Goal: Answer question/provide support: Share knowledge or assist other users

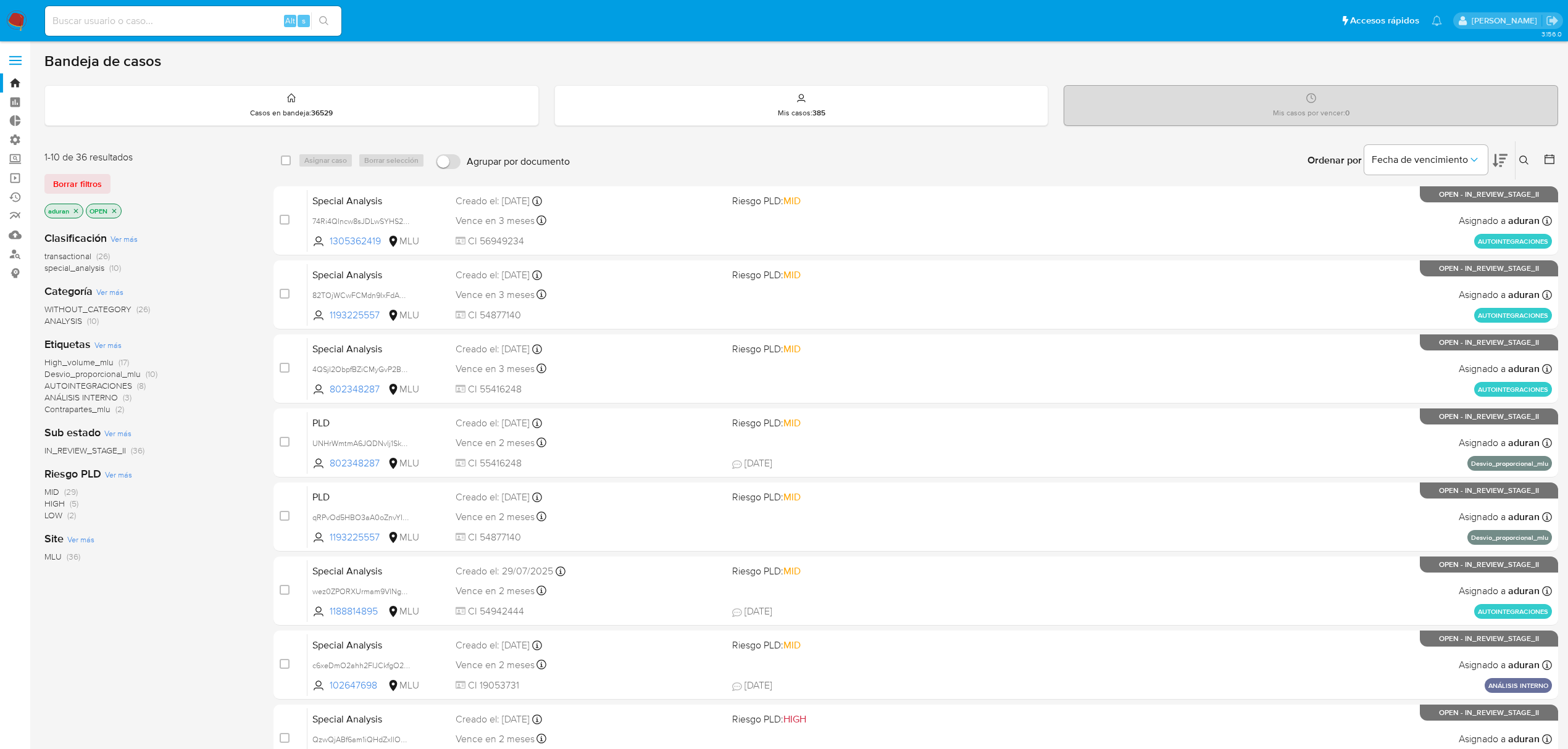
drag, startPoint x: 191, startPoint y: 17, endPoint x: 151, endPoint y: 29, distance: 41.8
click at [151, 29] on div "Alt s" at bounding box center [193, 21] width 297 height 30
click at [148, 23] on input at bounding box center [193, 21] width 297 height 16
click at [232, 17] on input at bounding box center [193, 21] width 297 height 16
paste input "2518116327"
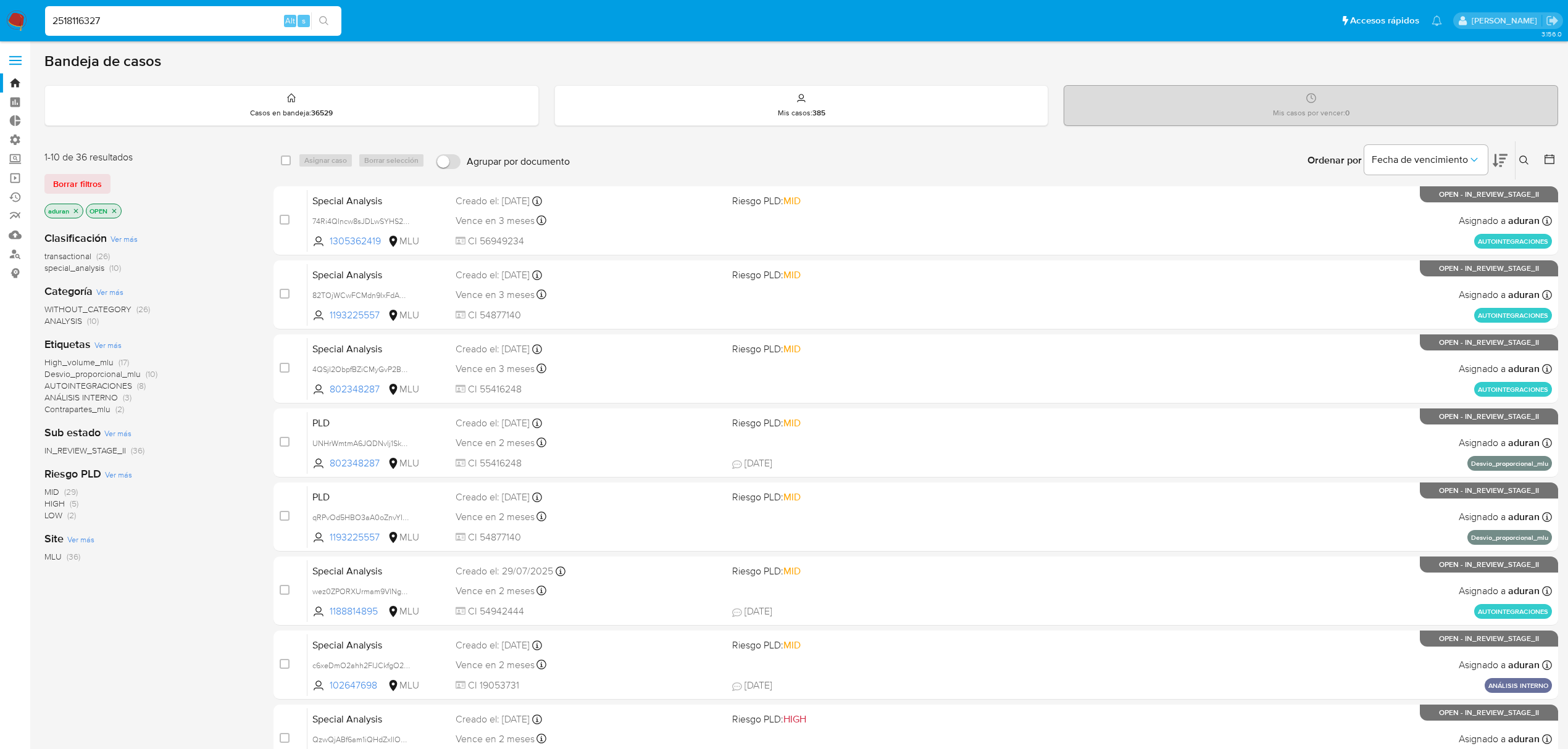
type input "2518116327"
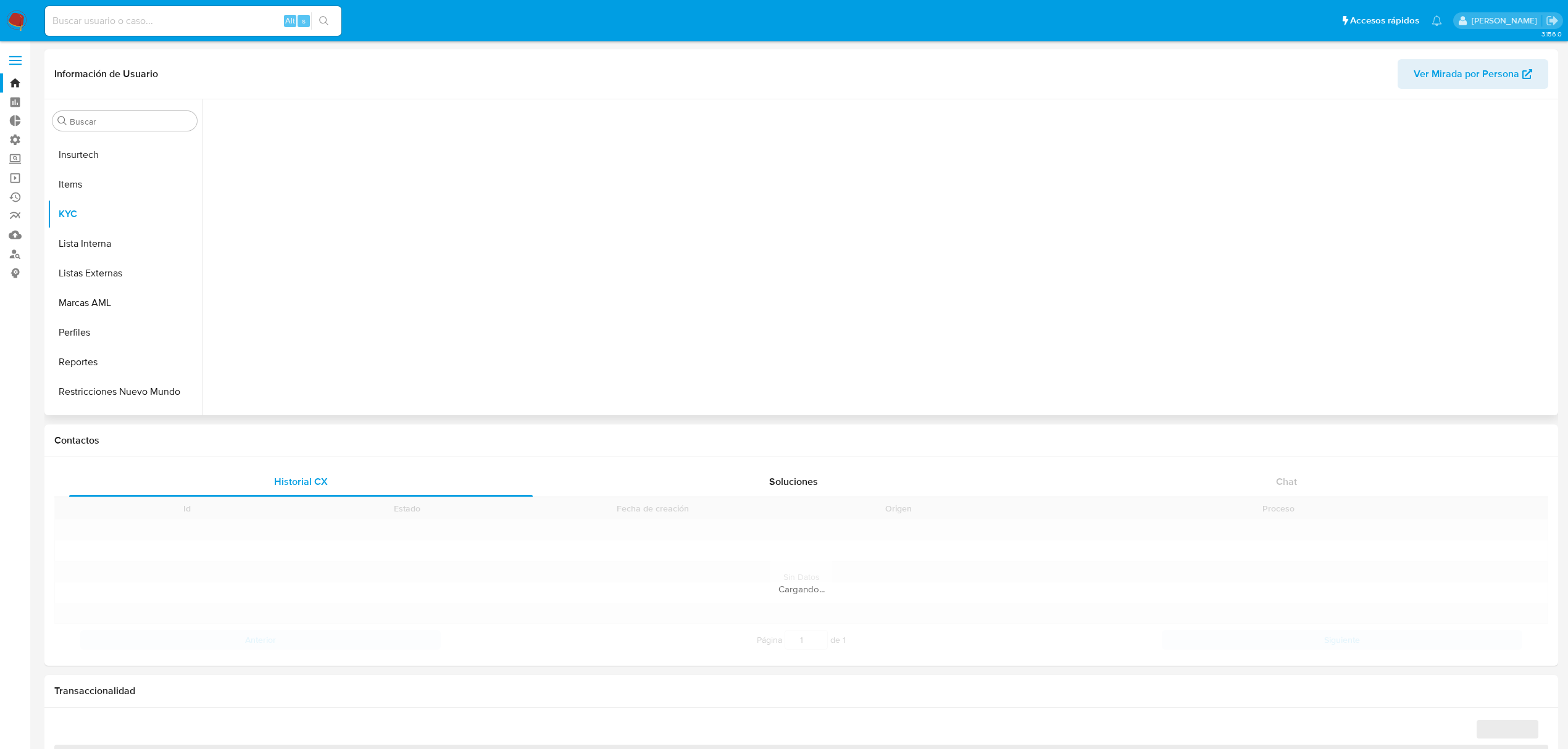
scroll to position [550, 0]
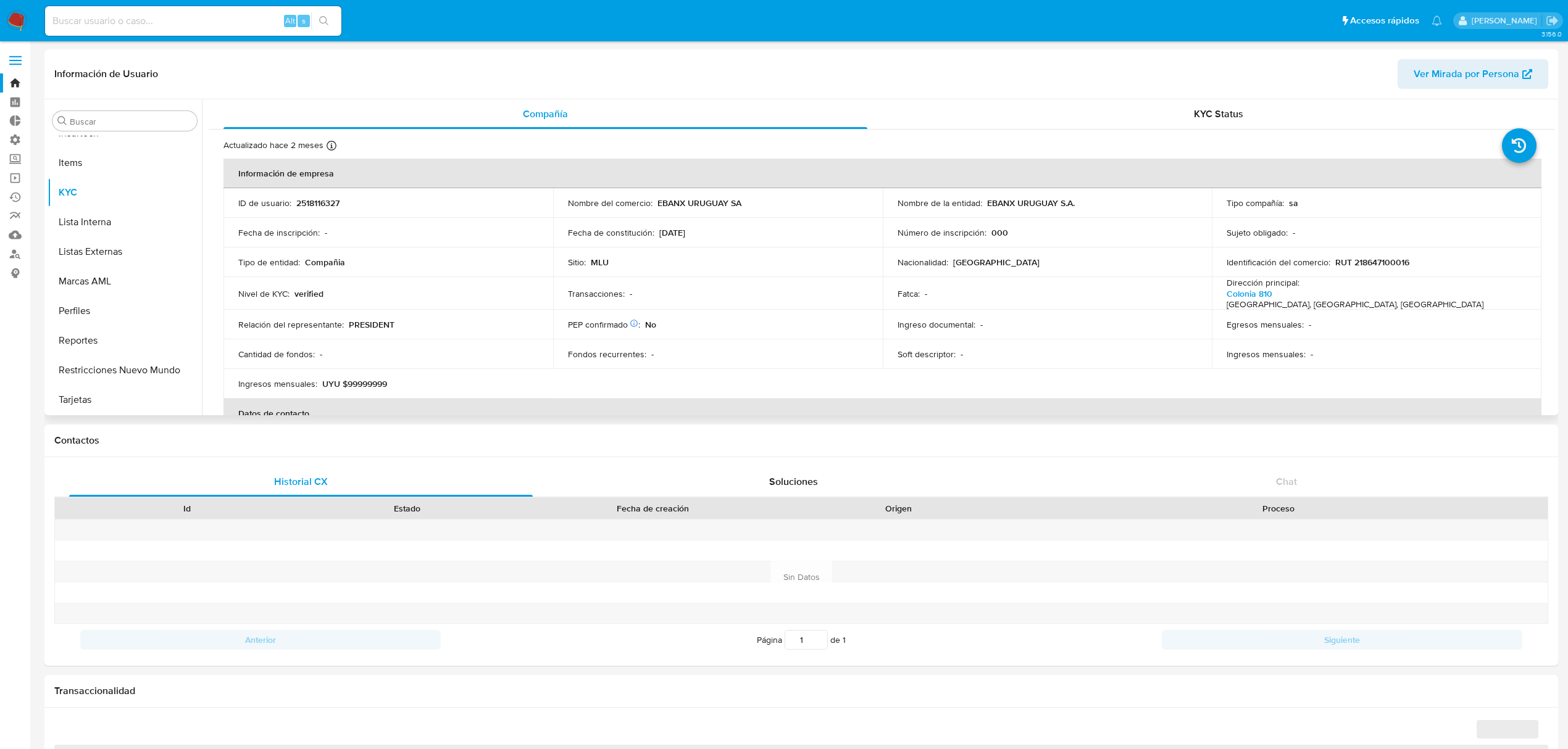
select select "10"
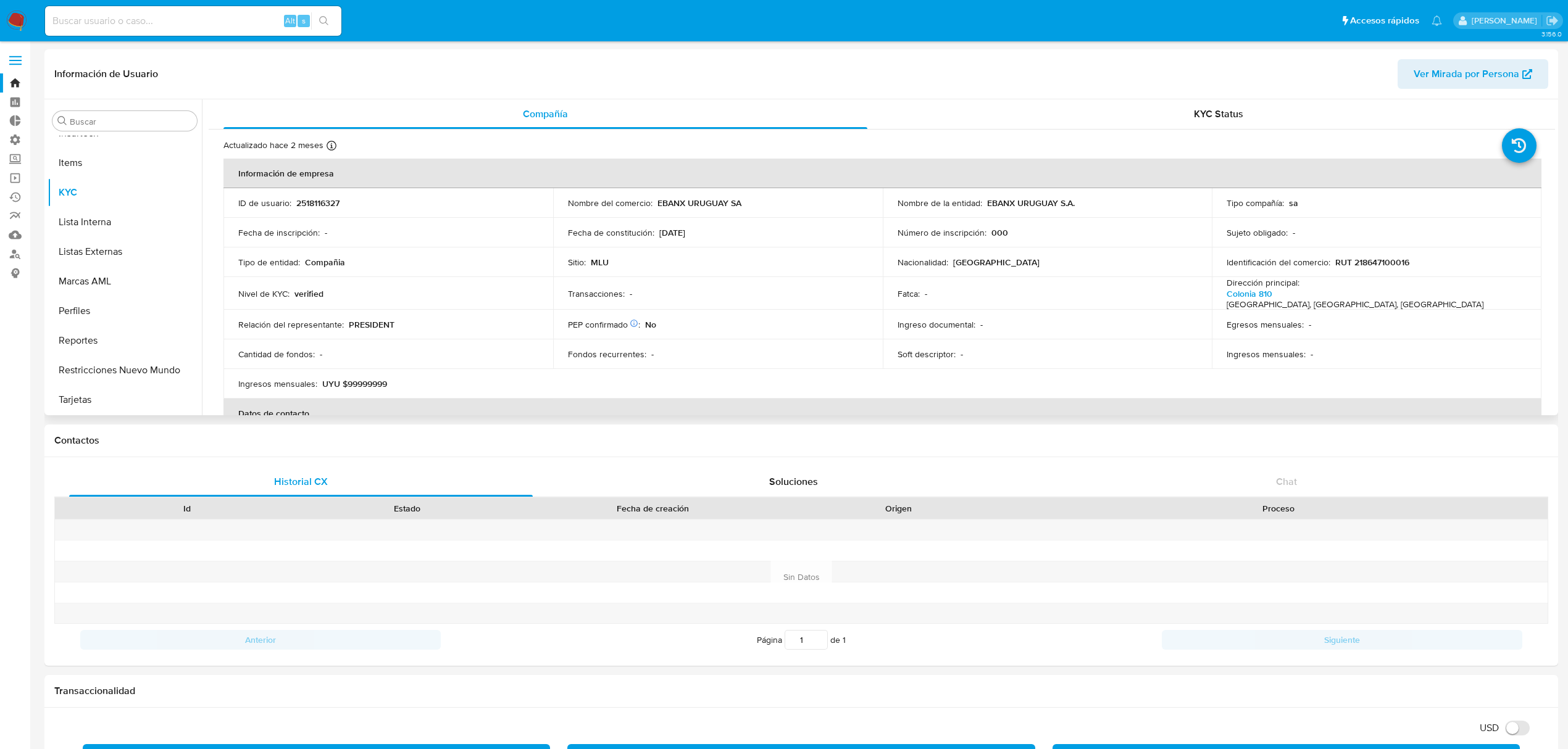
click at [1185, 85] on span "Ver Mirada por Persona" at bounding box center [1466, 73] width 106 height 30
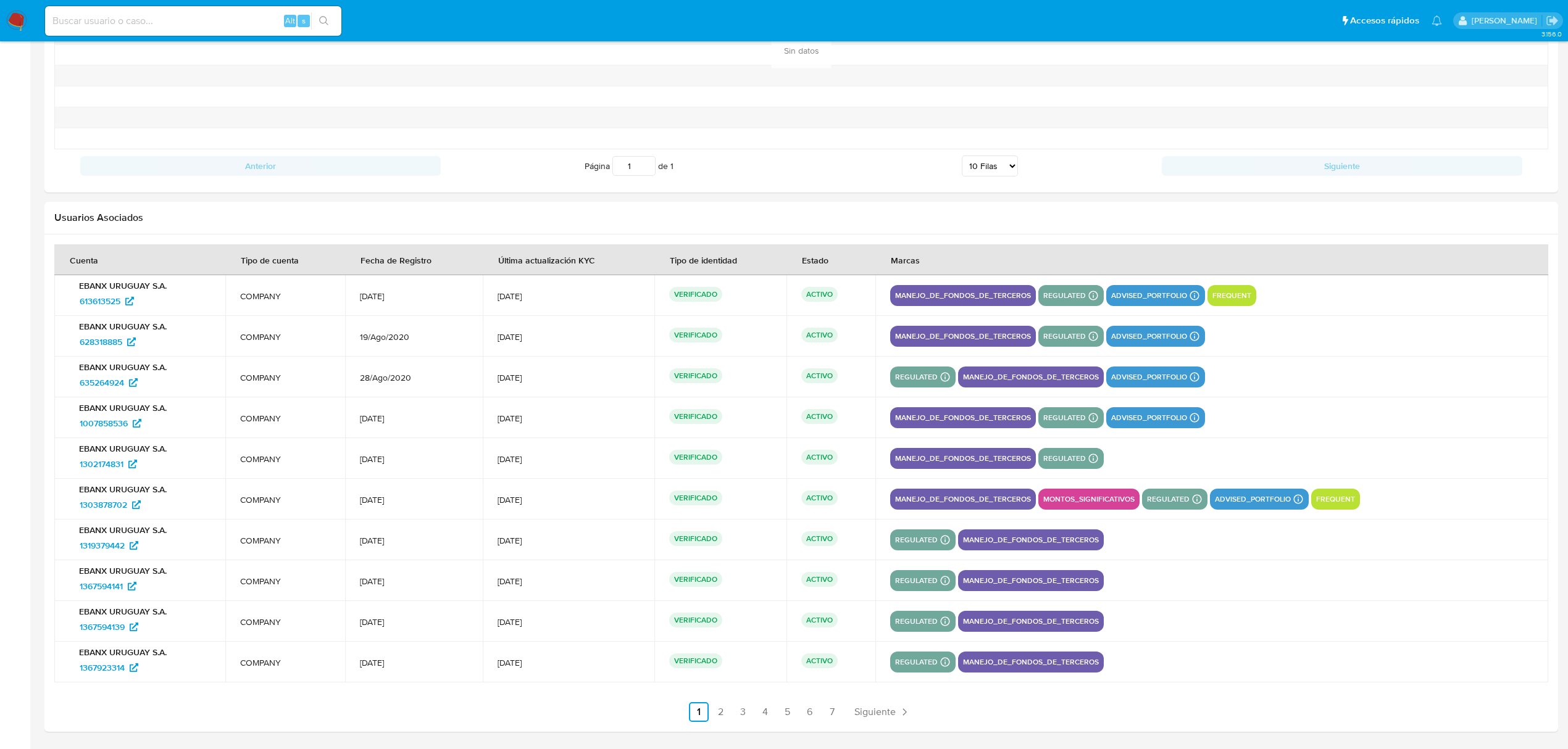
scroll to position [1040, 0]
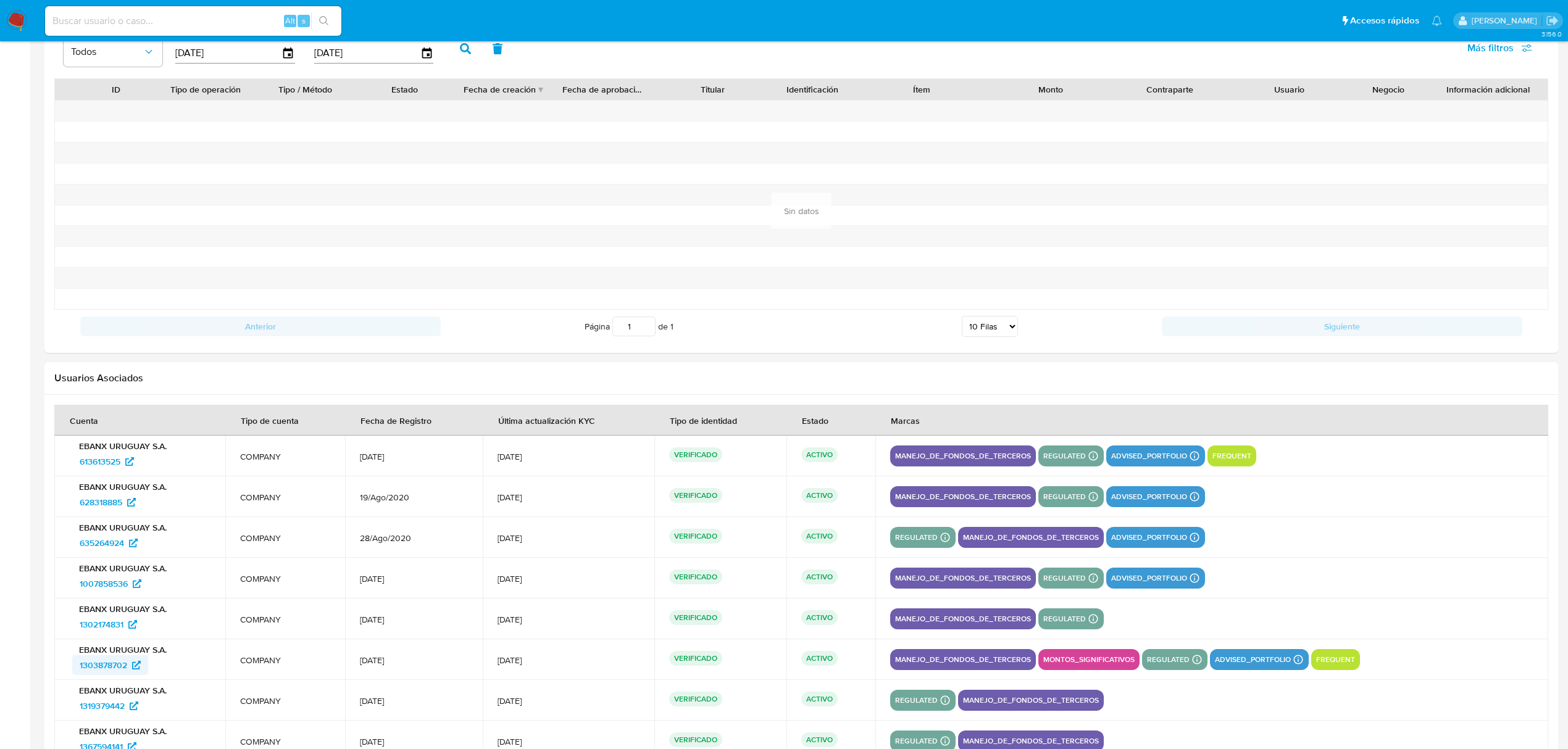
click at [114, 562] on span "1303878702" at bounding box center [103, 666] width 47 height 20
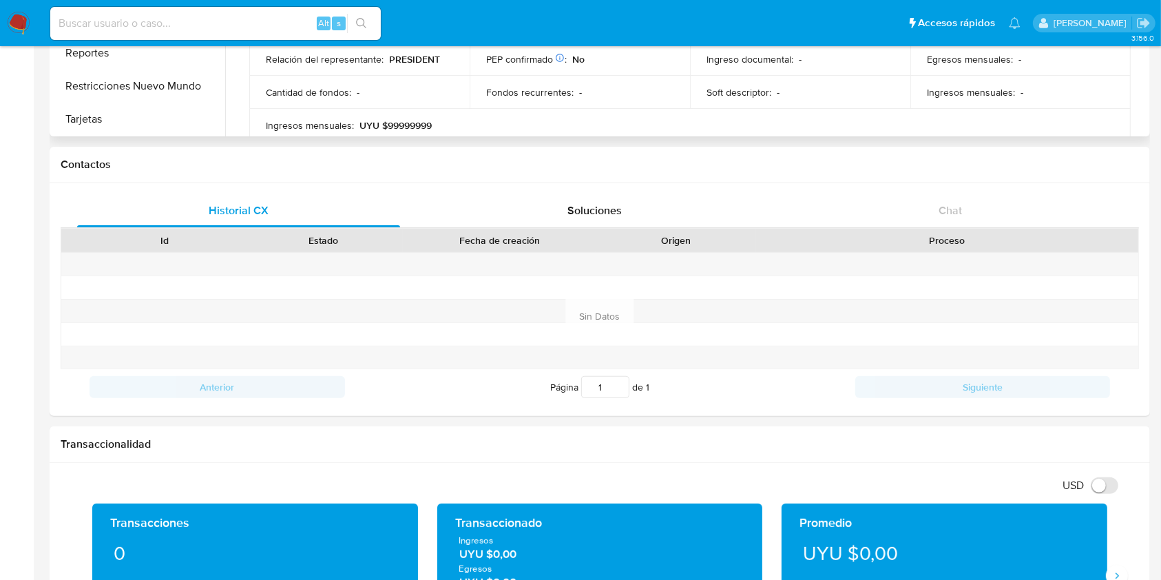
scroll to position [0, 0]
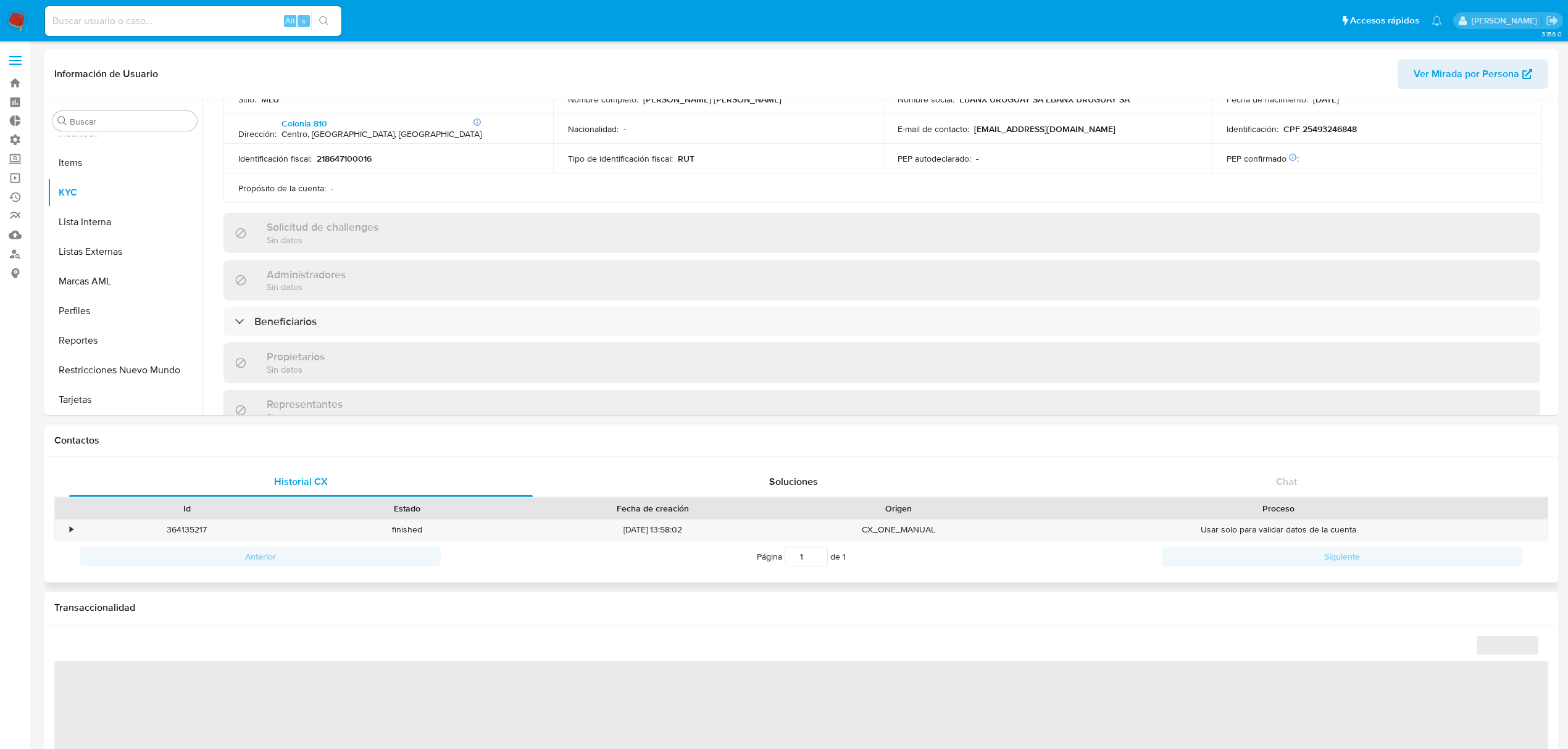
scroll to position [697, 0]
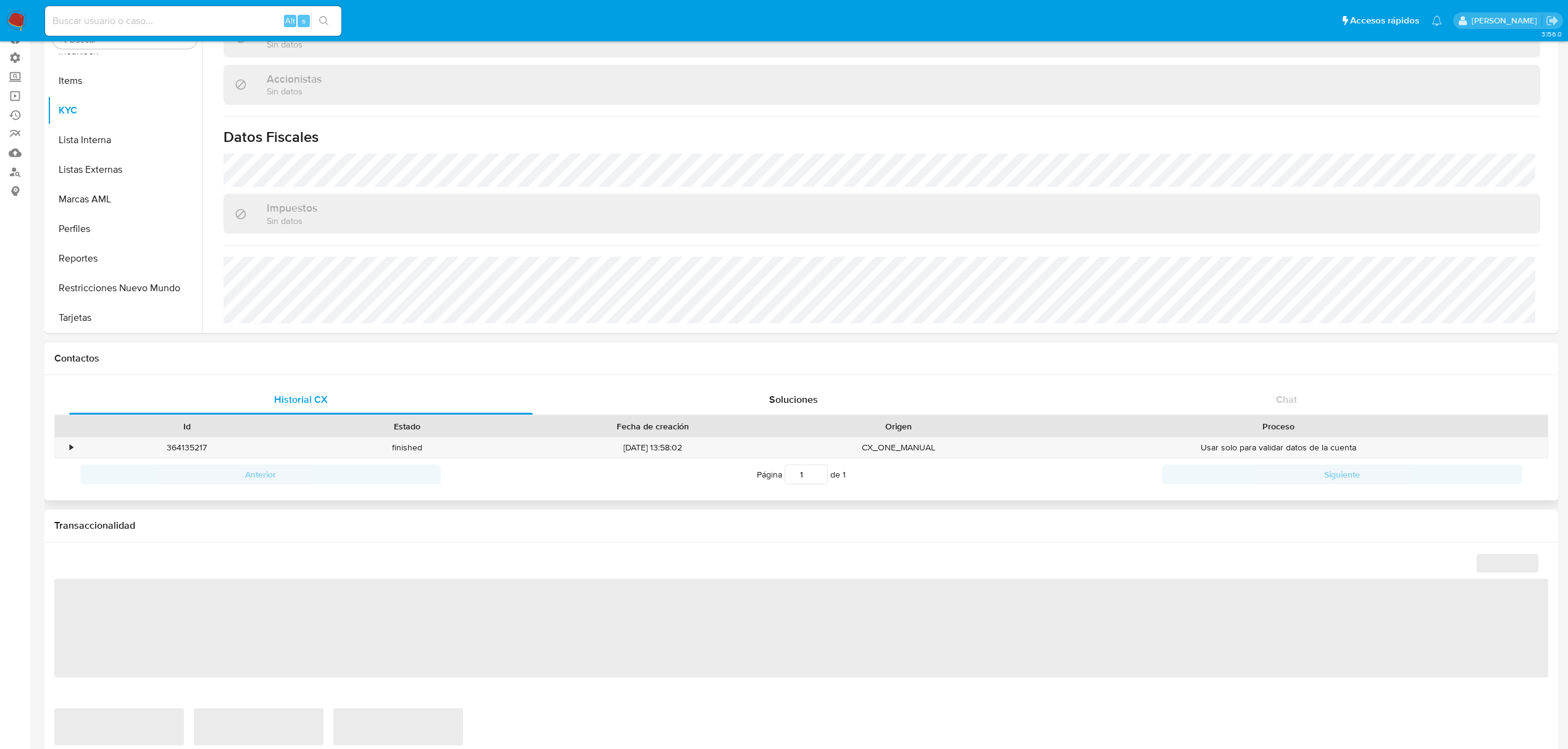
select select "10"
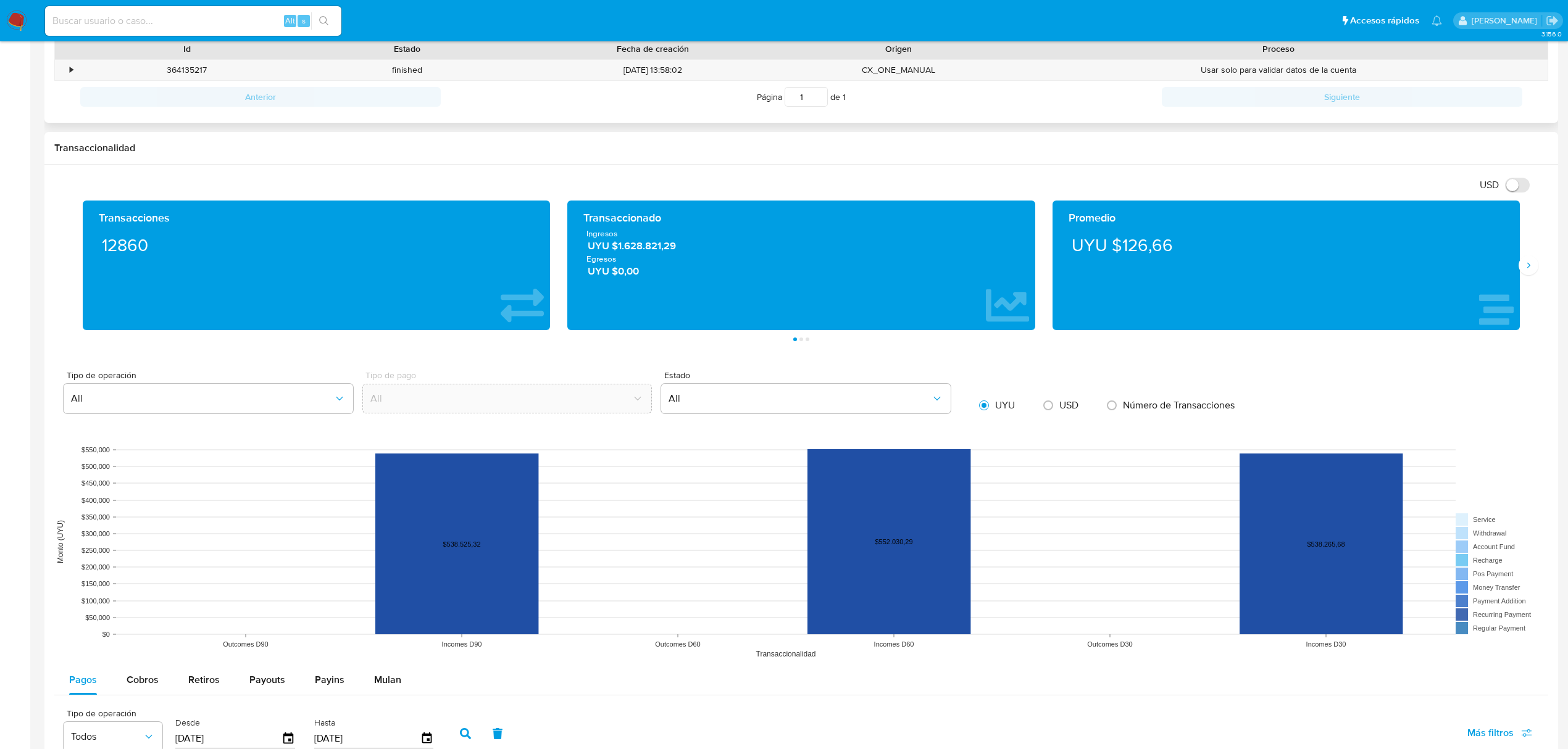
scroll to position [576, 0]
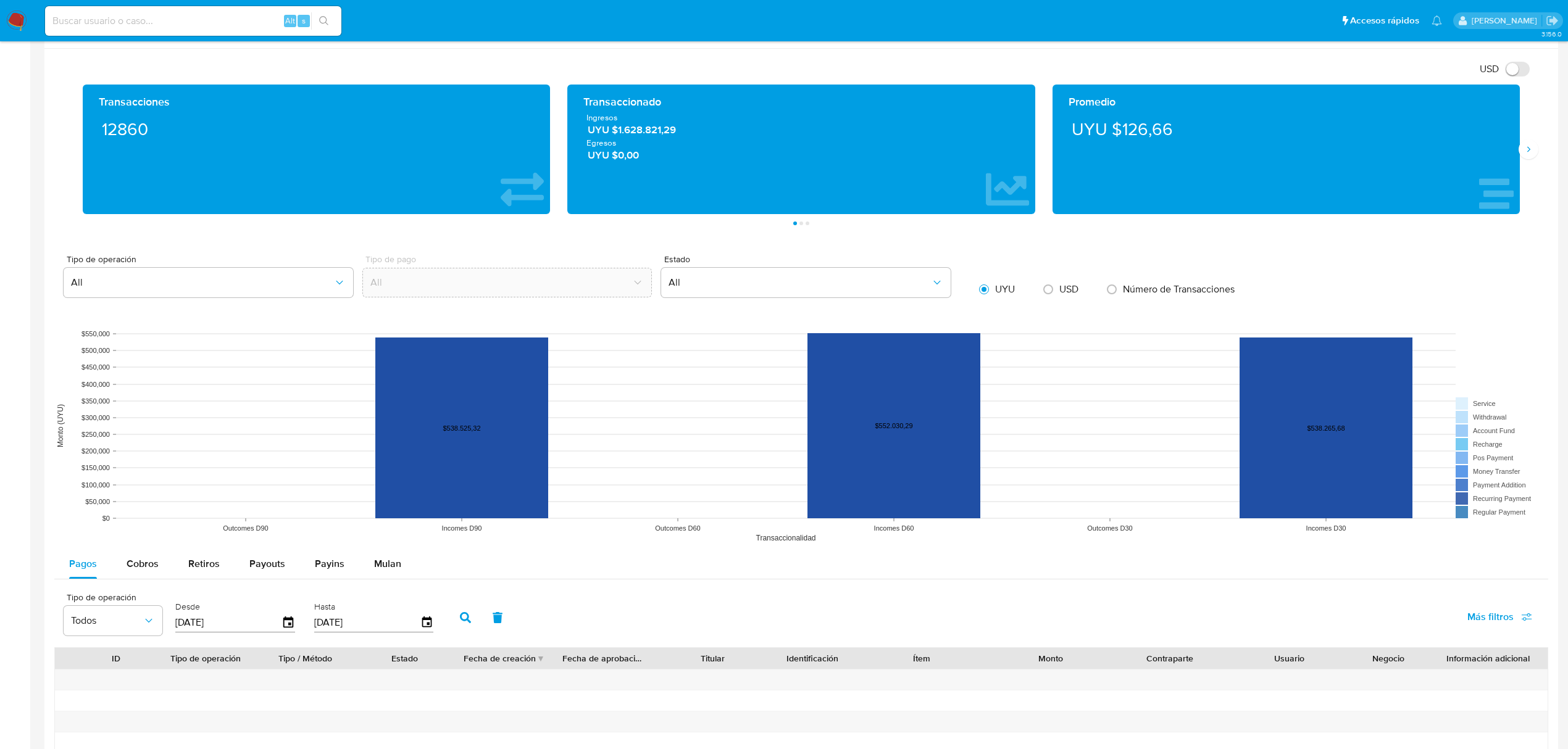
click at [1098, 289] on div "Número de Transacciones" at bounding box center [1170, 289] width 146 height 26
drag, startPoint x: 1074, startPoint y: 290, endPoint x: 1064, endPoint y: 291, distance: 10.0
click at [1073, 290] on span "USD" at bounding box center [1068, 289] width 19 height 14
click at [1052, 290] on input "radio" at bounding box center [1048, 289] width 20 height 20
radio input "true"
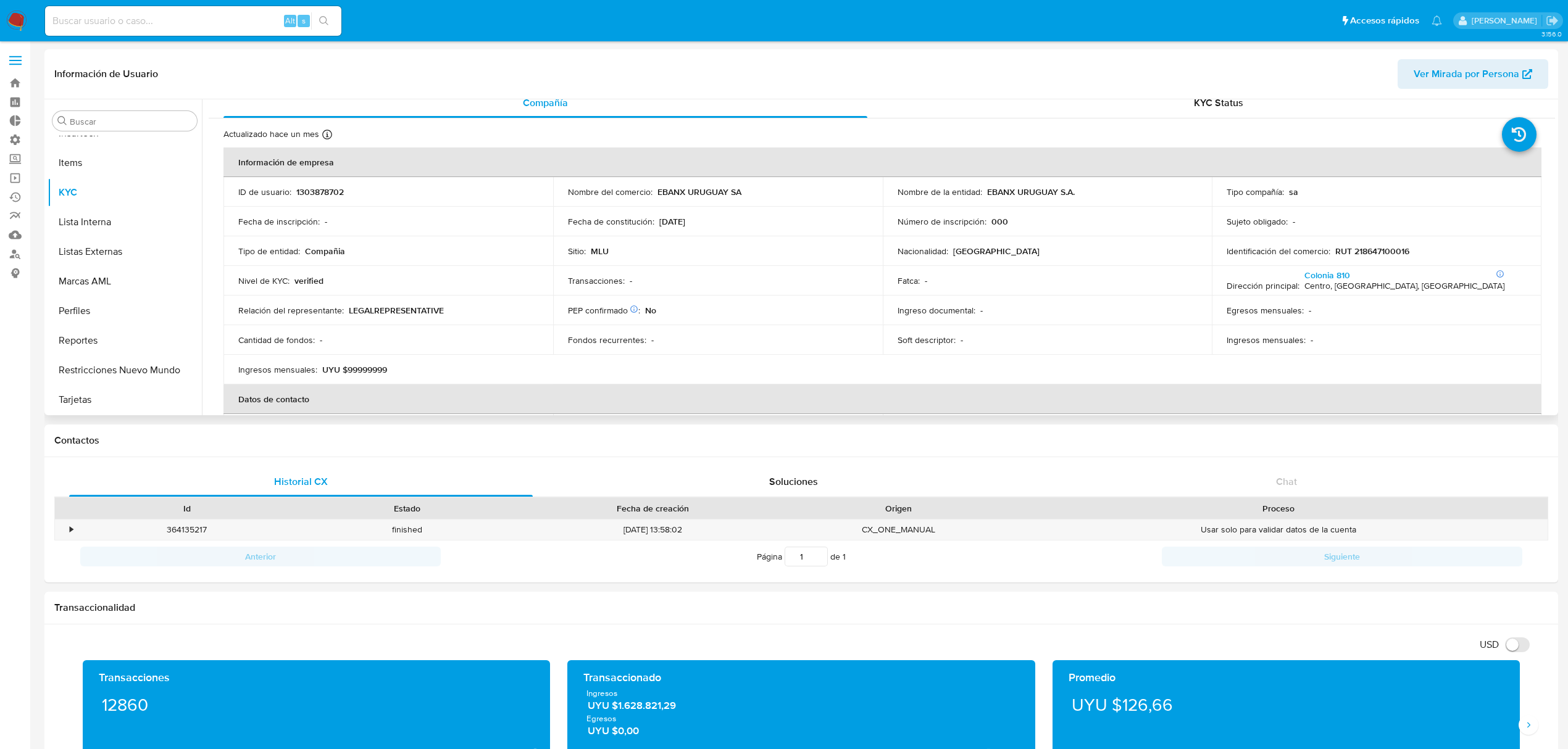
scroll to position [0, 0]
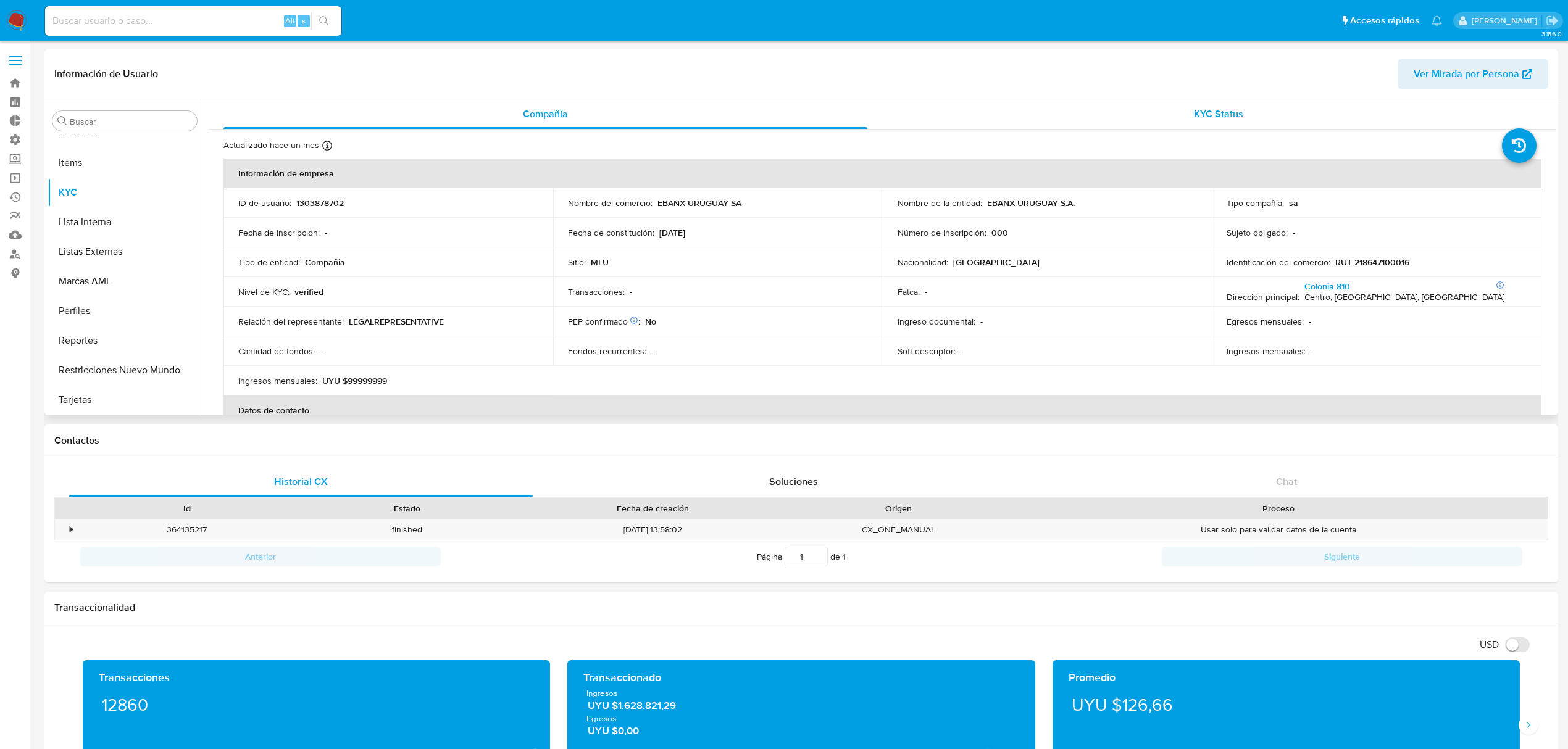
click at [1225, 115] on span "KYC Status" at bounding box center [1218, 114] width 49 height 14
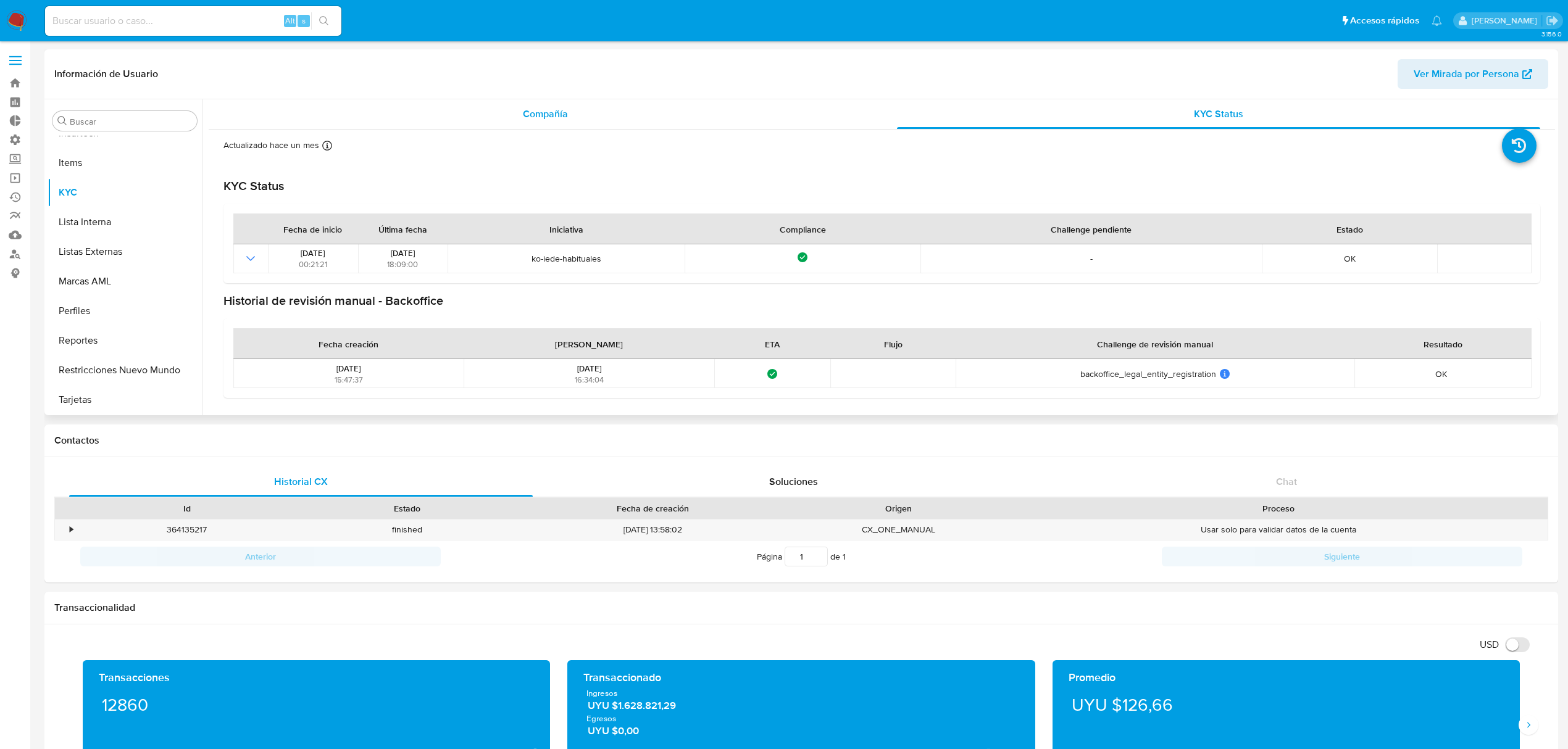
click at [544, 114] on span "Compañía" at bounding box center [545, 114] width 45 height 14
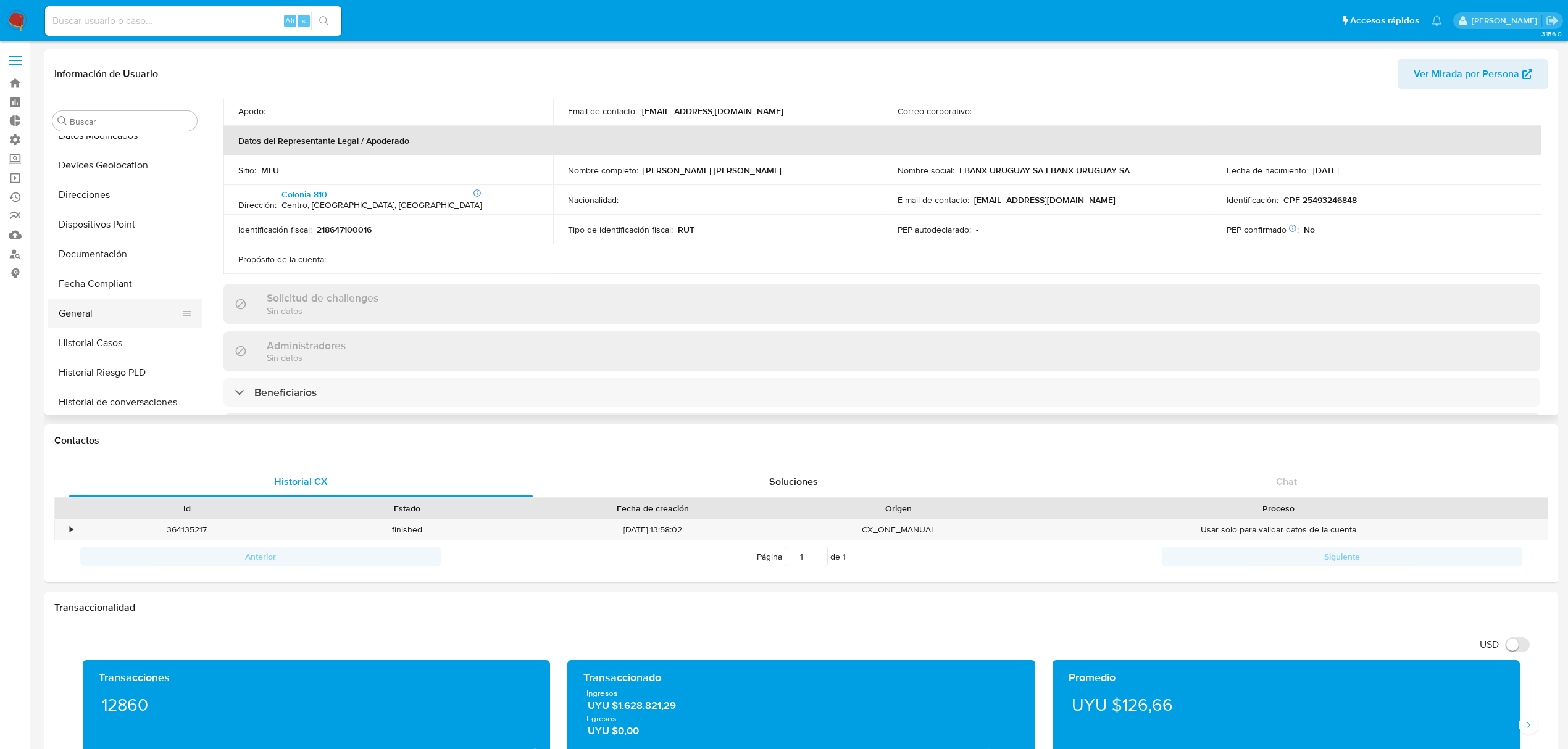
scroll to position [221, 0]
click at [143, 221] on button "Documentación" at bounding box center [119, 226] width 144 height 30
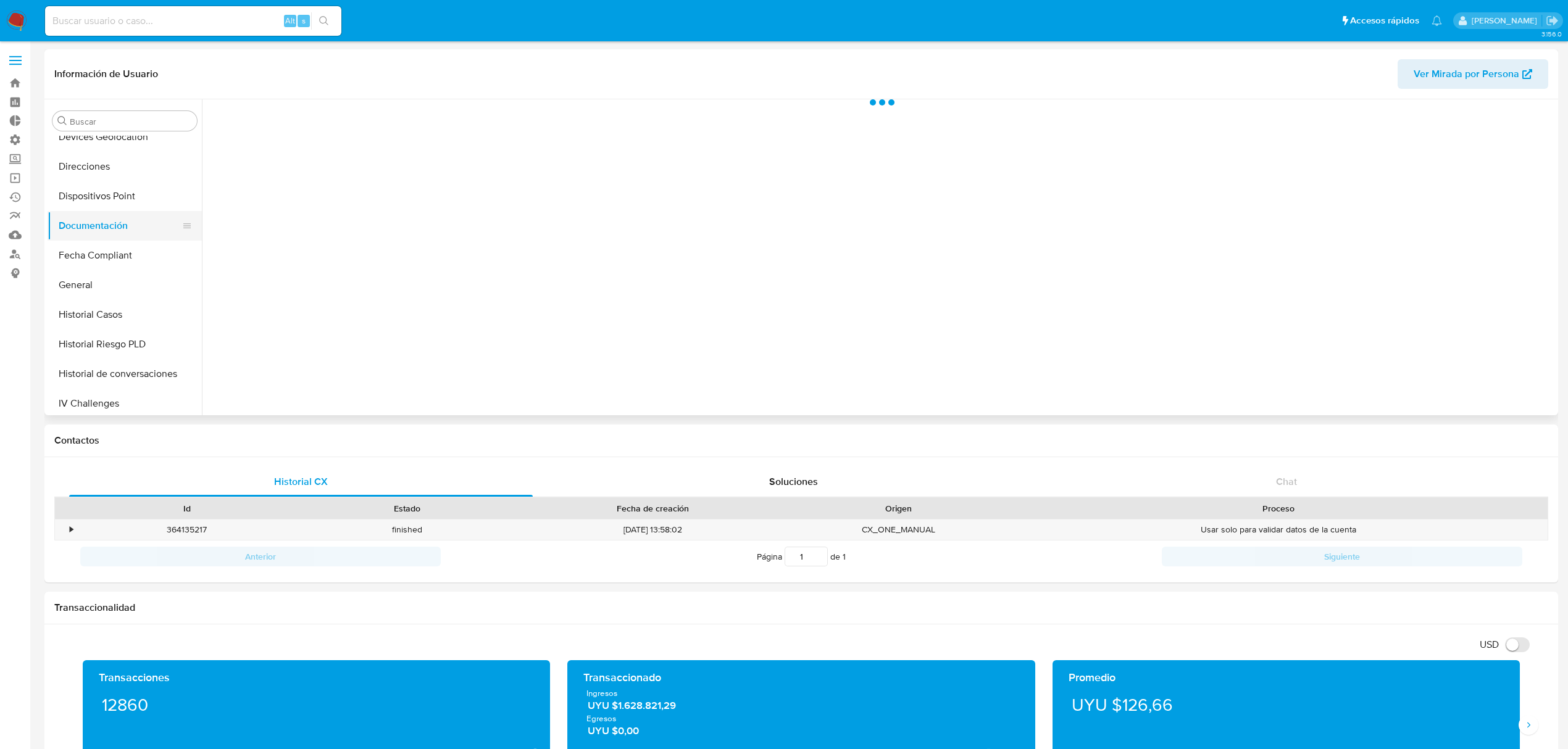
scroll to position [0, 0]
click at [336, 187] on button "Prueba de vida" at bounding box center [366, 191] width 316 height 31
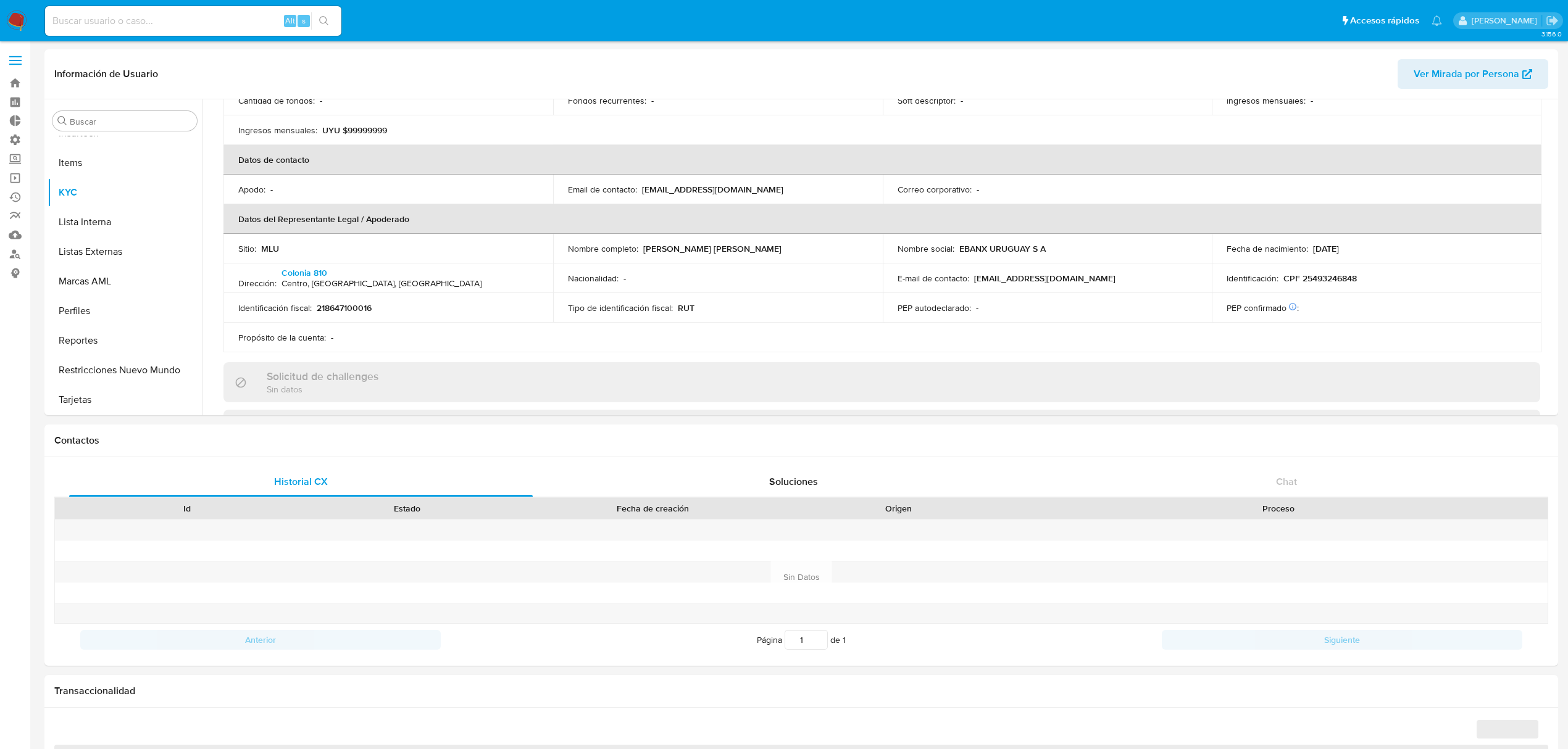
scroll to position [329, 0]
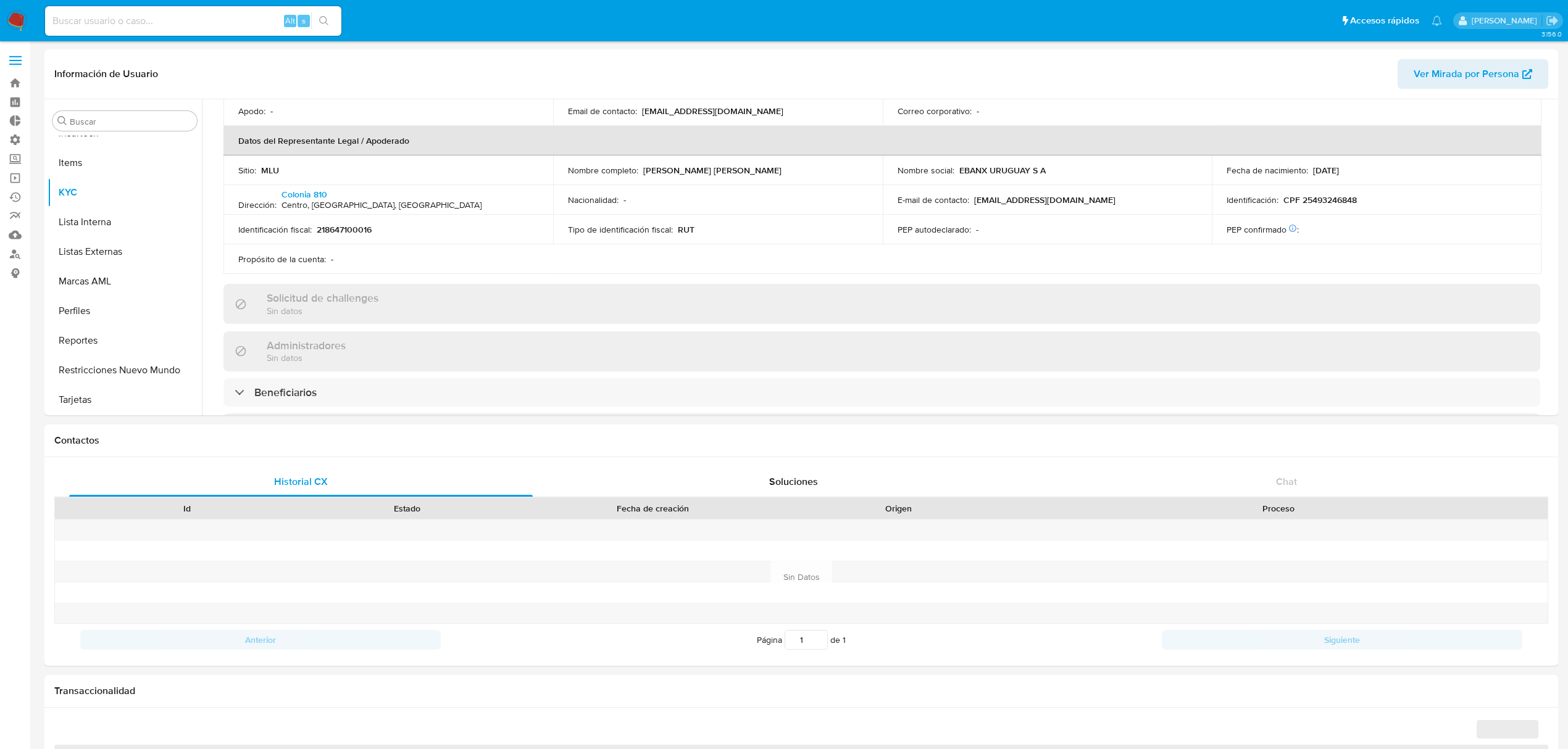
select select "10"
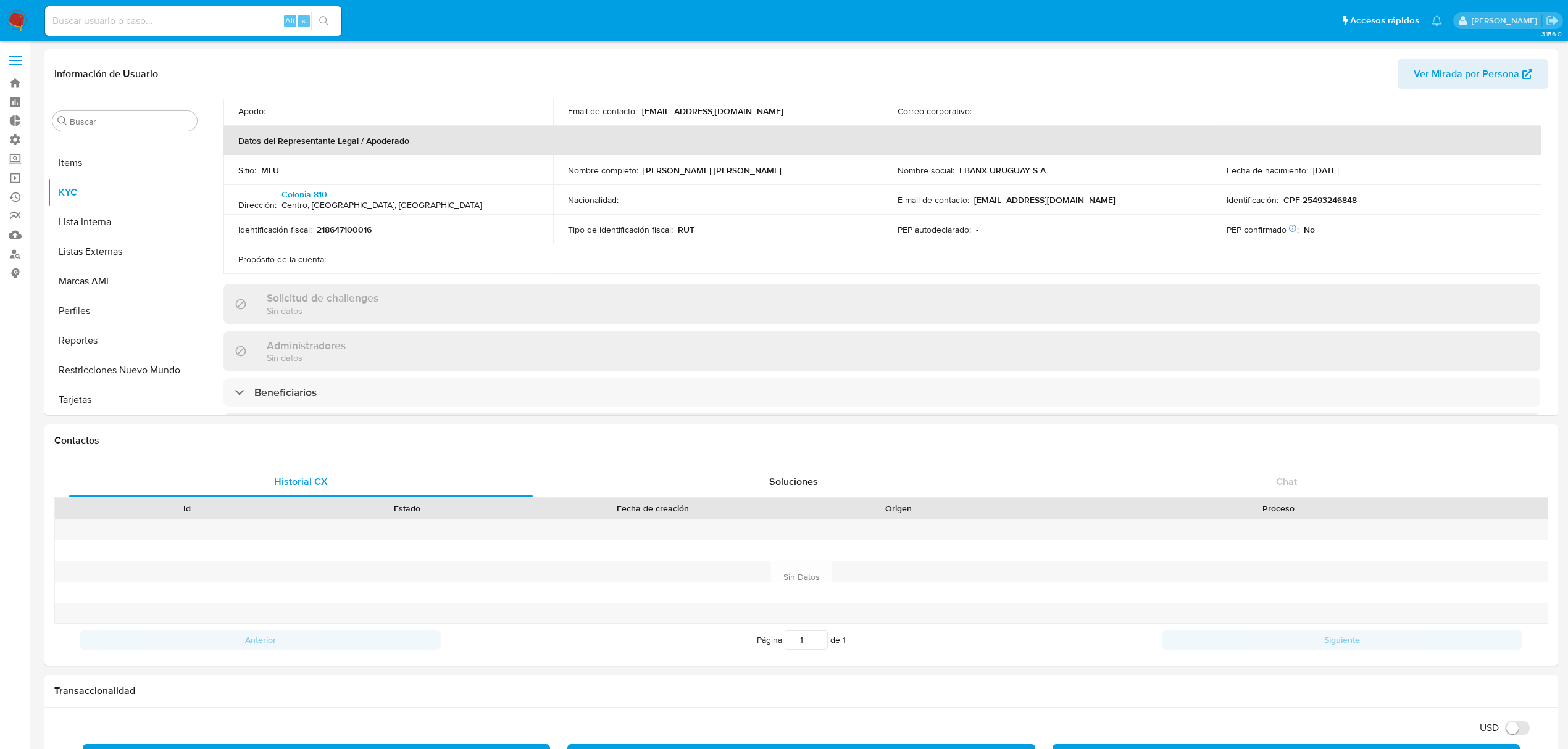
scroll to position [692, 0]
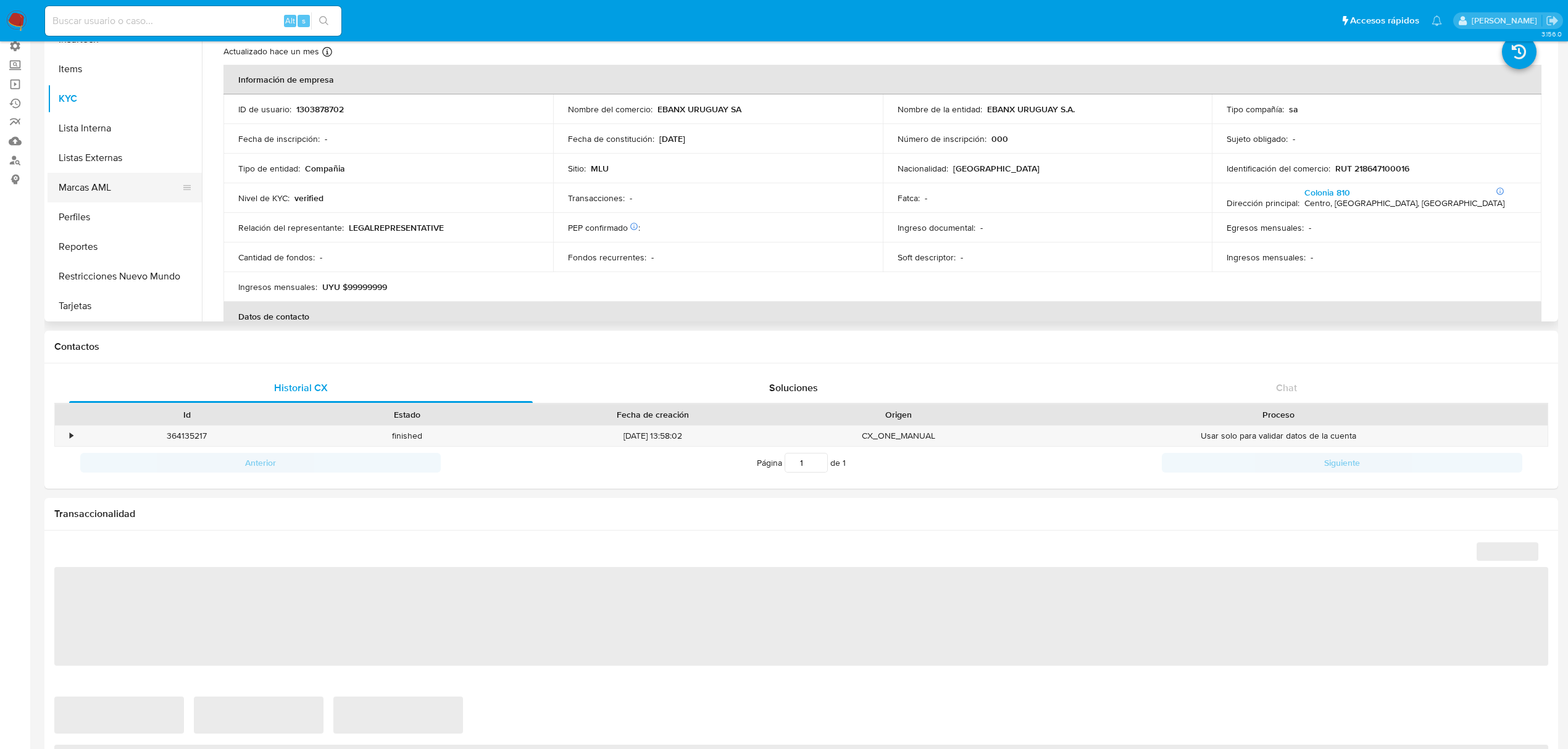
scroll to position [164, 0]
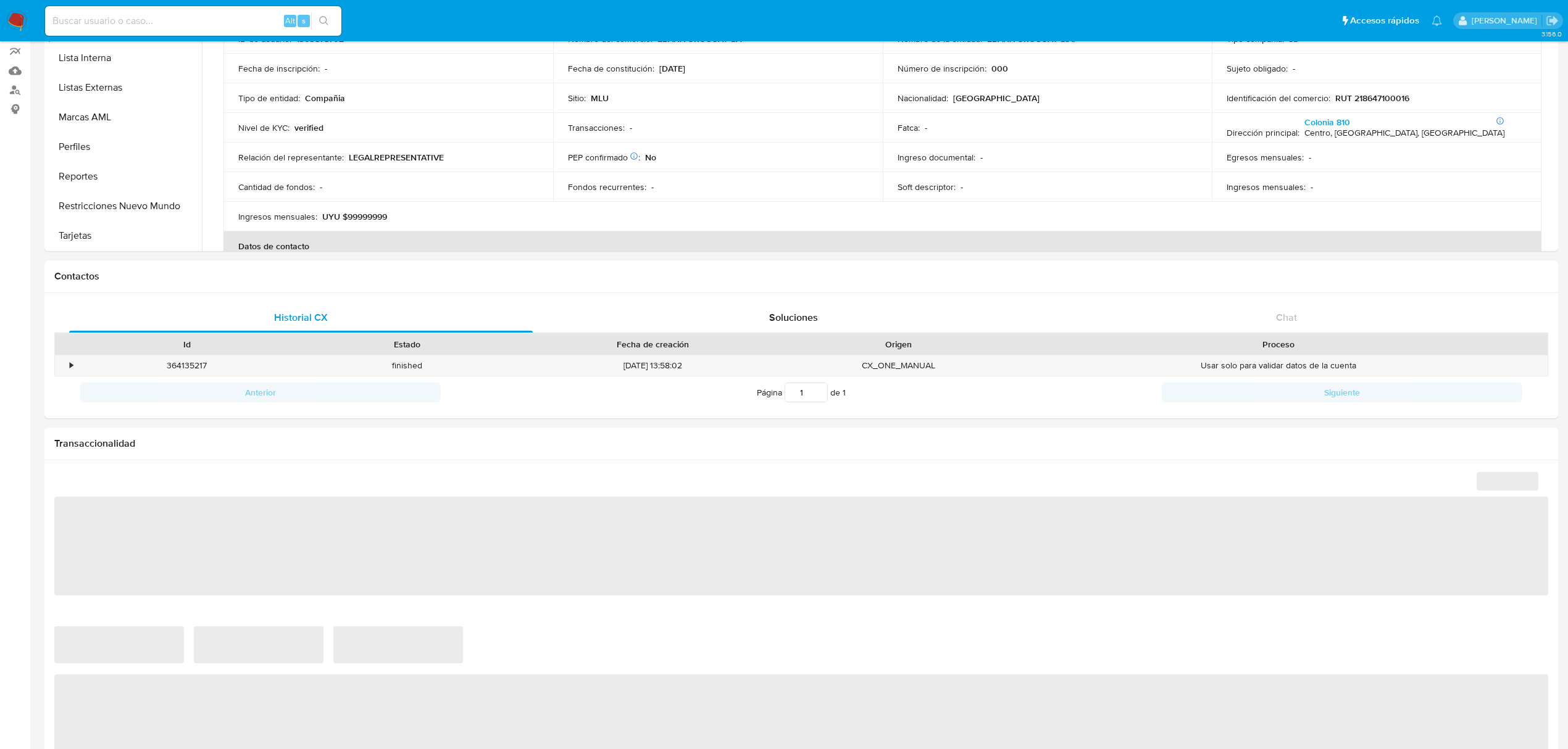
select select "10"
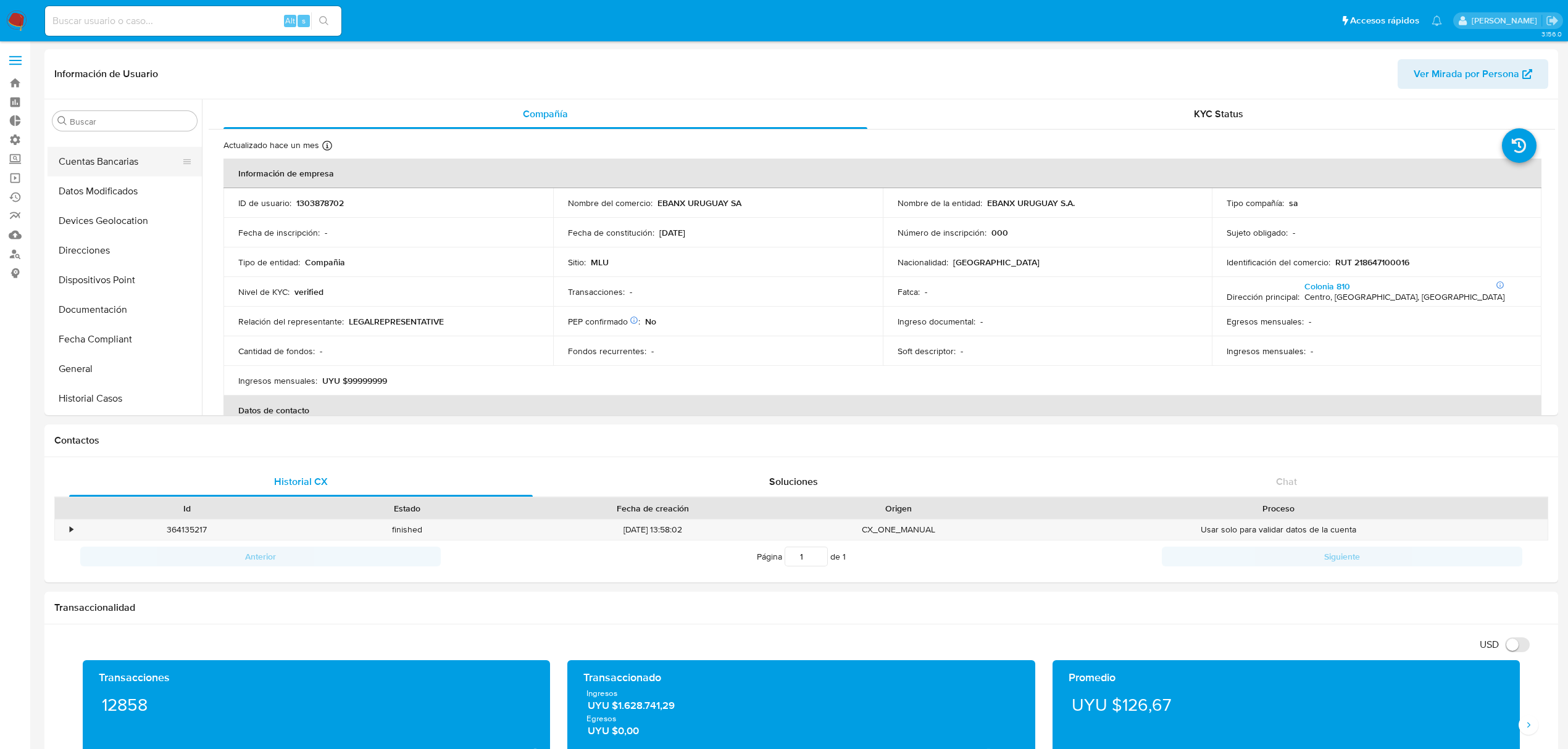
scroll to position [56, 0]
click at [114, 272] on button "Datos Modificados" at bounding box center [119, 271] width 144 height 30
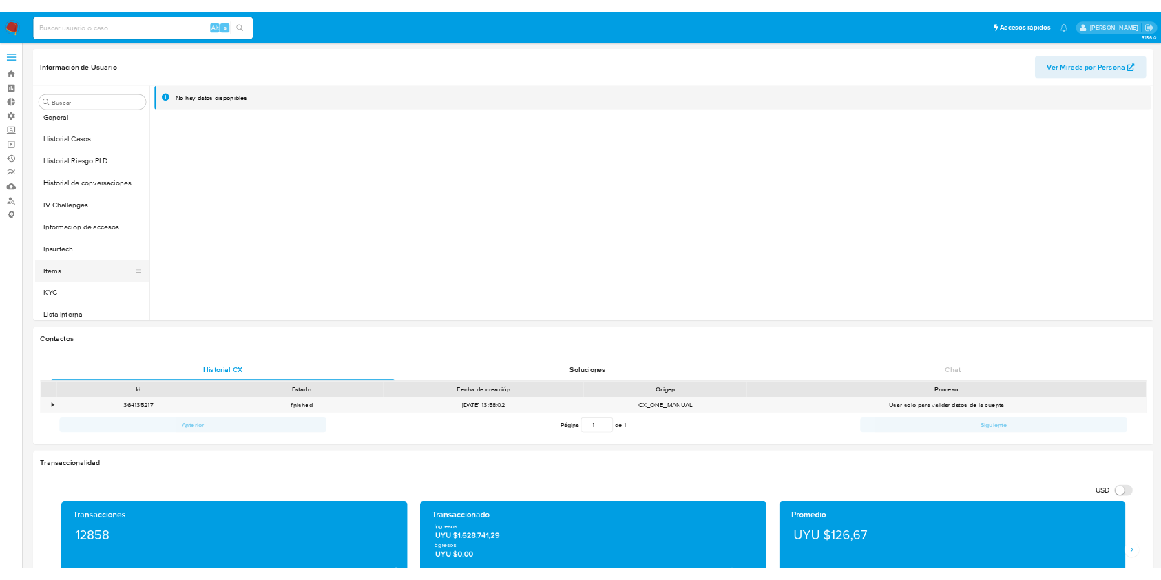
scroll to position [431, 0]
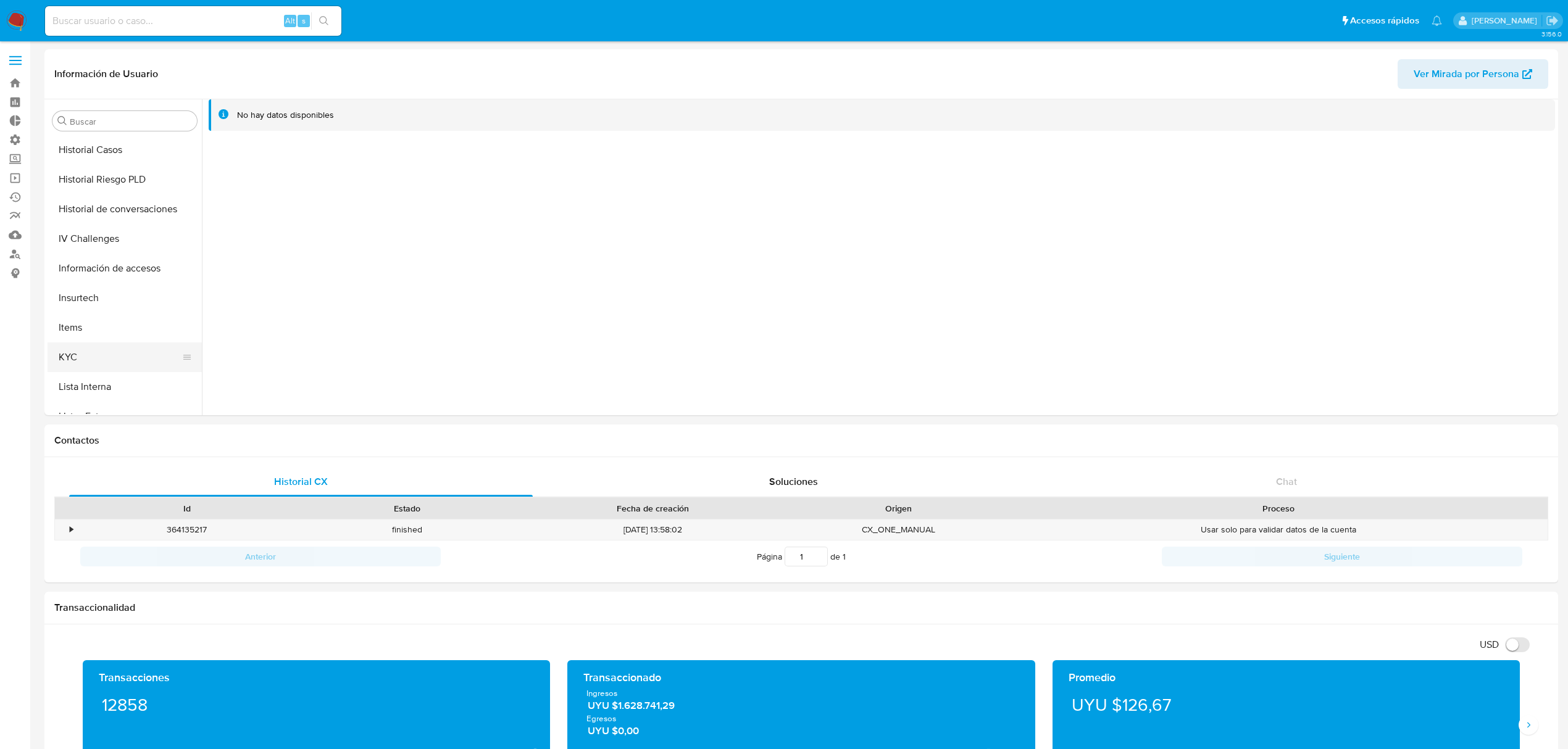
click at [95, 349] on button "KYC" at bounding box center [119, 357] width 144 height 30
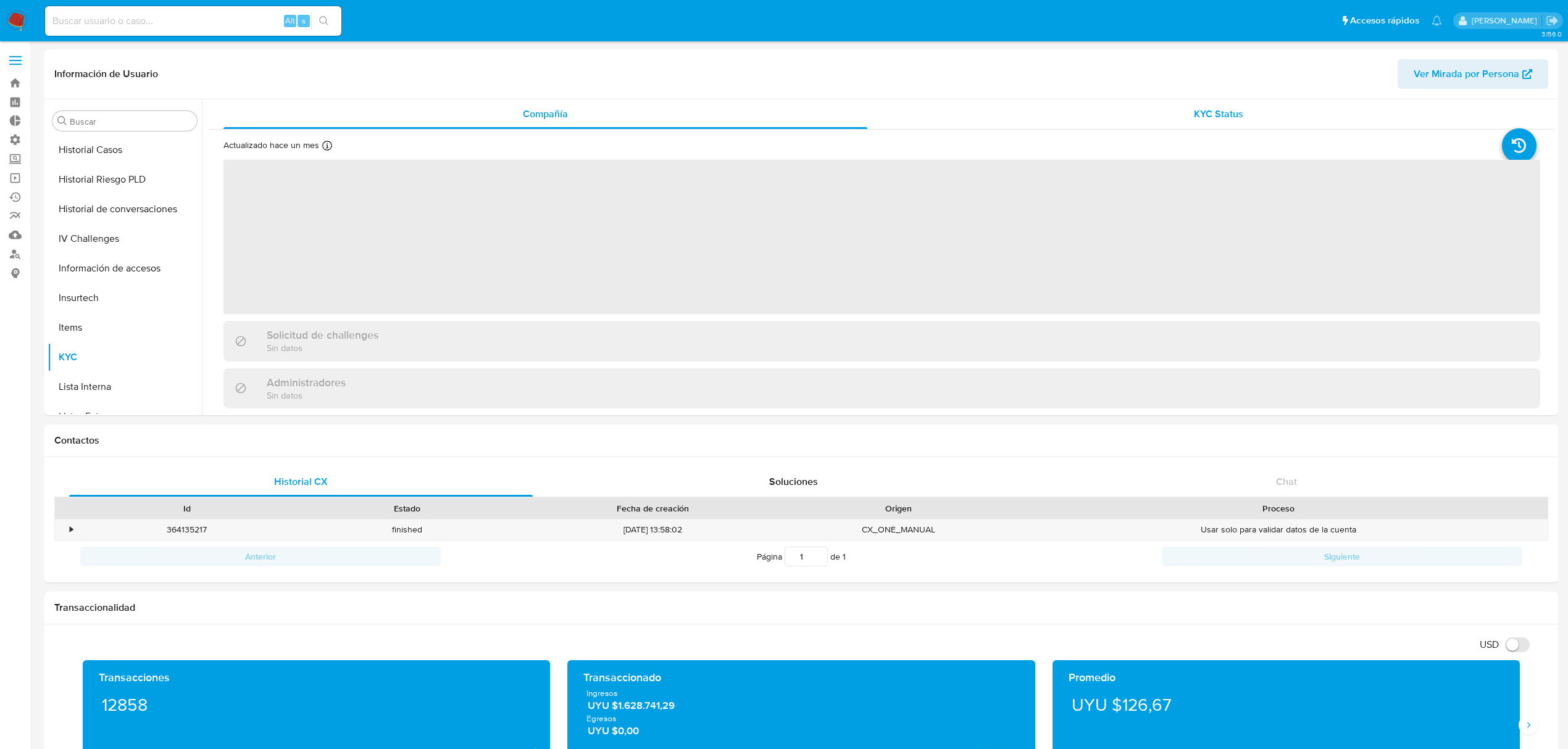
click at [1174, 109] on div "KYC Status" at bounding box center [1219, 114] width 643 height 30
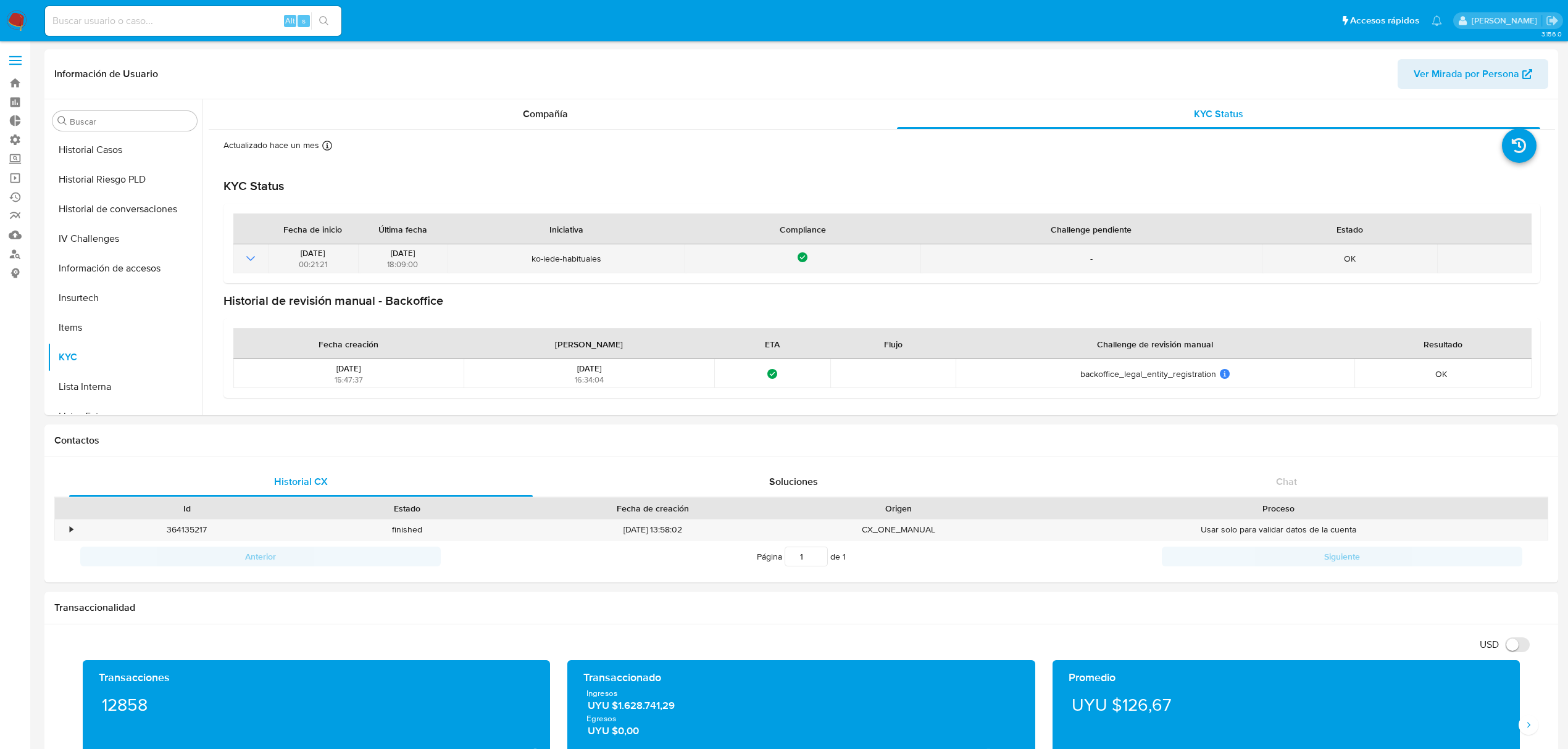
click at [237, 265] on td at bounding box center [250, 259] width 35 height 29
click at [247, 263] on icon "Mostrar operación" at bounding box center [250, 258] width 15 height 15
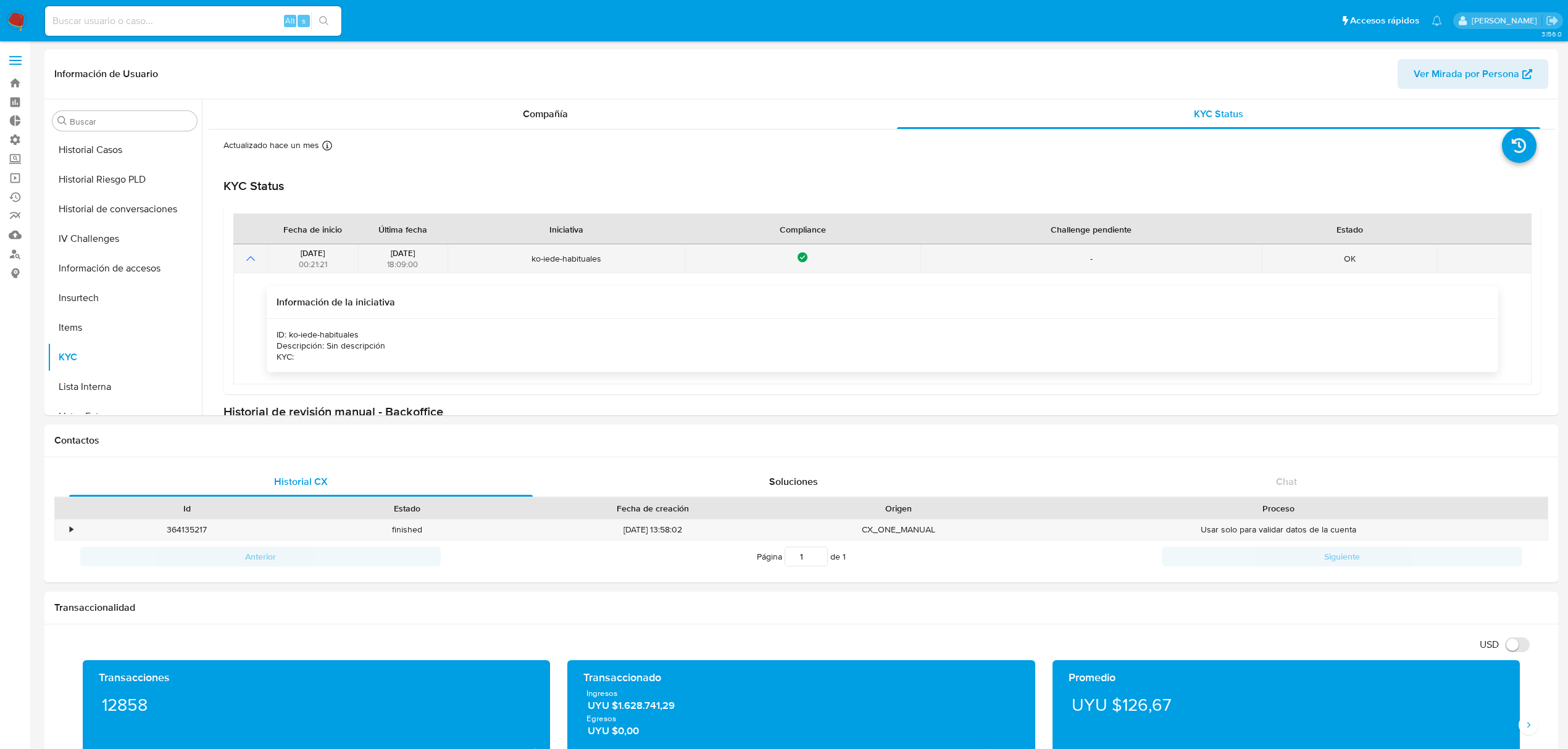
click at [247, 262] on icon "Mostrar operación" at bounding box center [250, 258] width 15 height 15
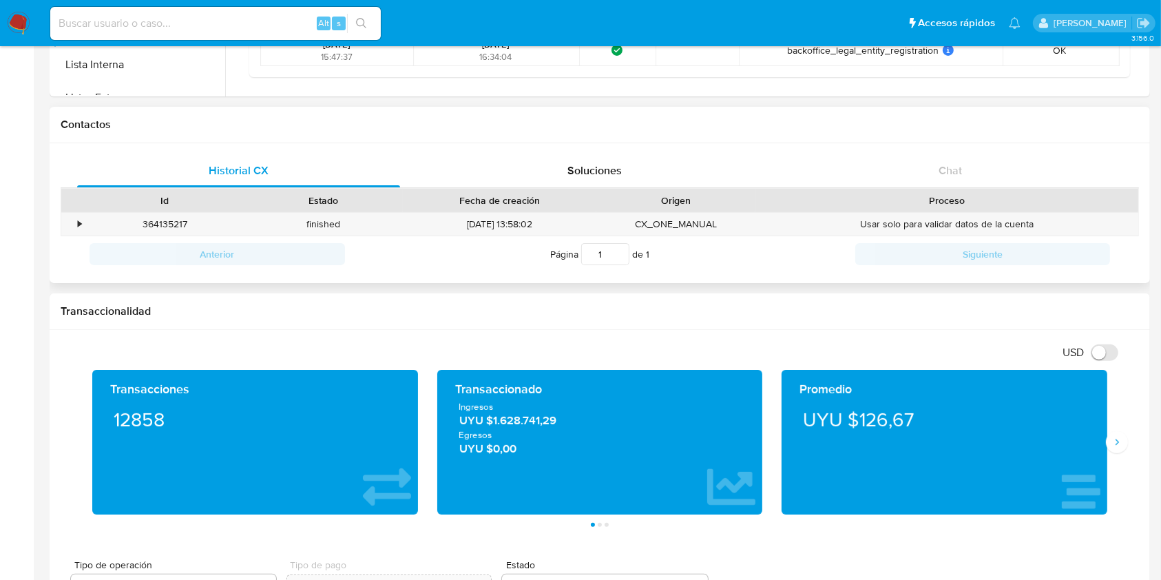
scroll to position [0, 0]
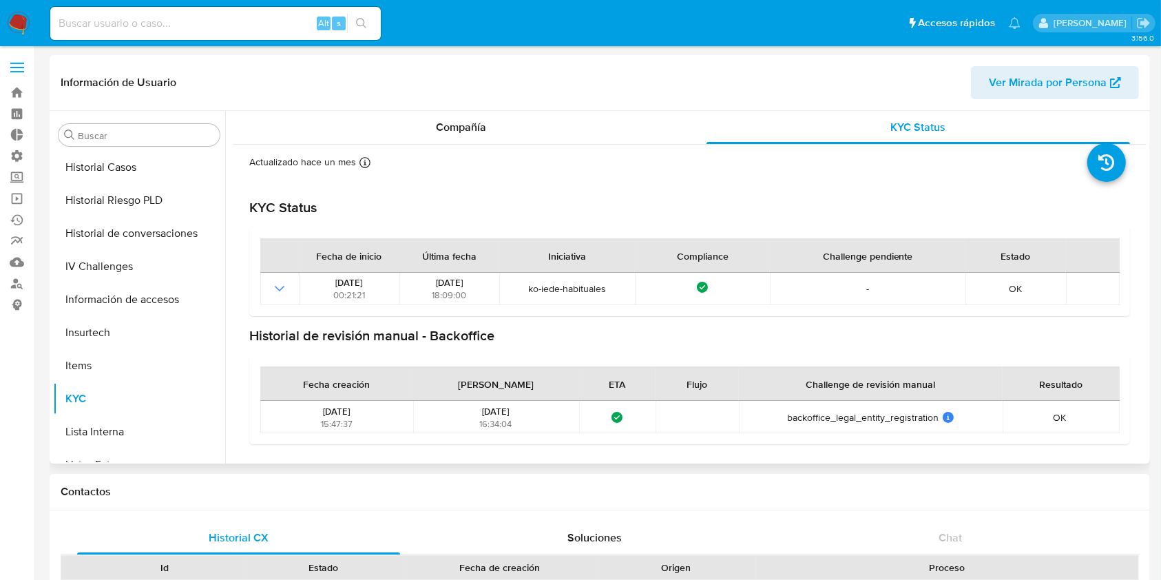
click at [456, 101] on div "Información de Usuario Ver Mirada por Persona" at bounding box center [600, 83] width 1101 height 56
click at [458, 121] on div "Compañía" at bounding box center [461, 127] width 424 height 33
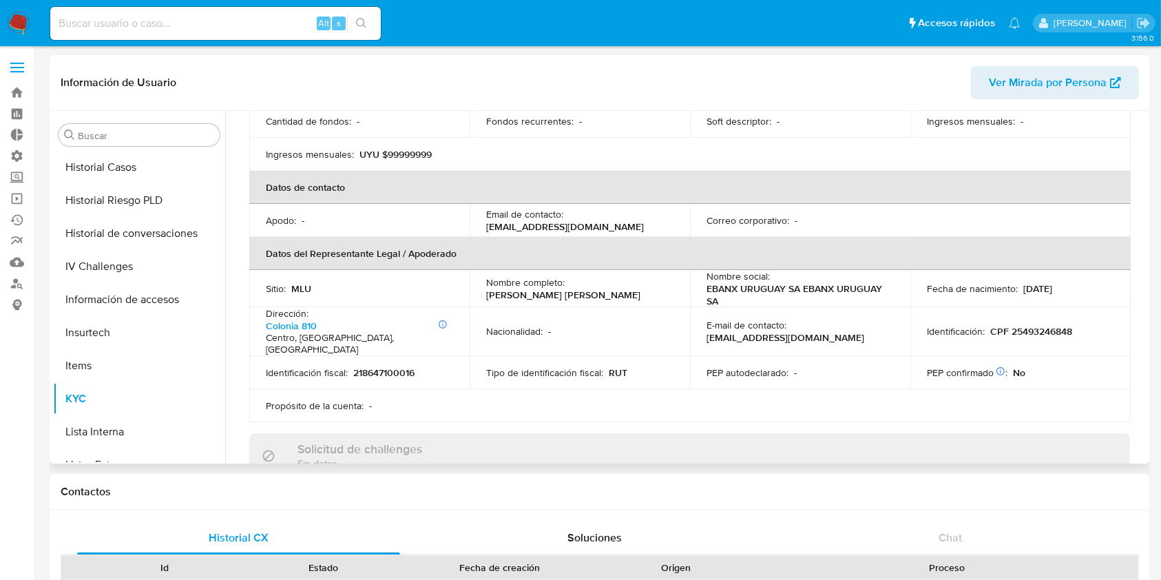
scroll to position [258, 0]
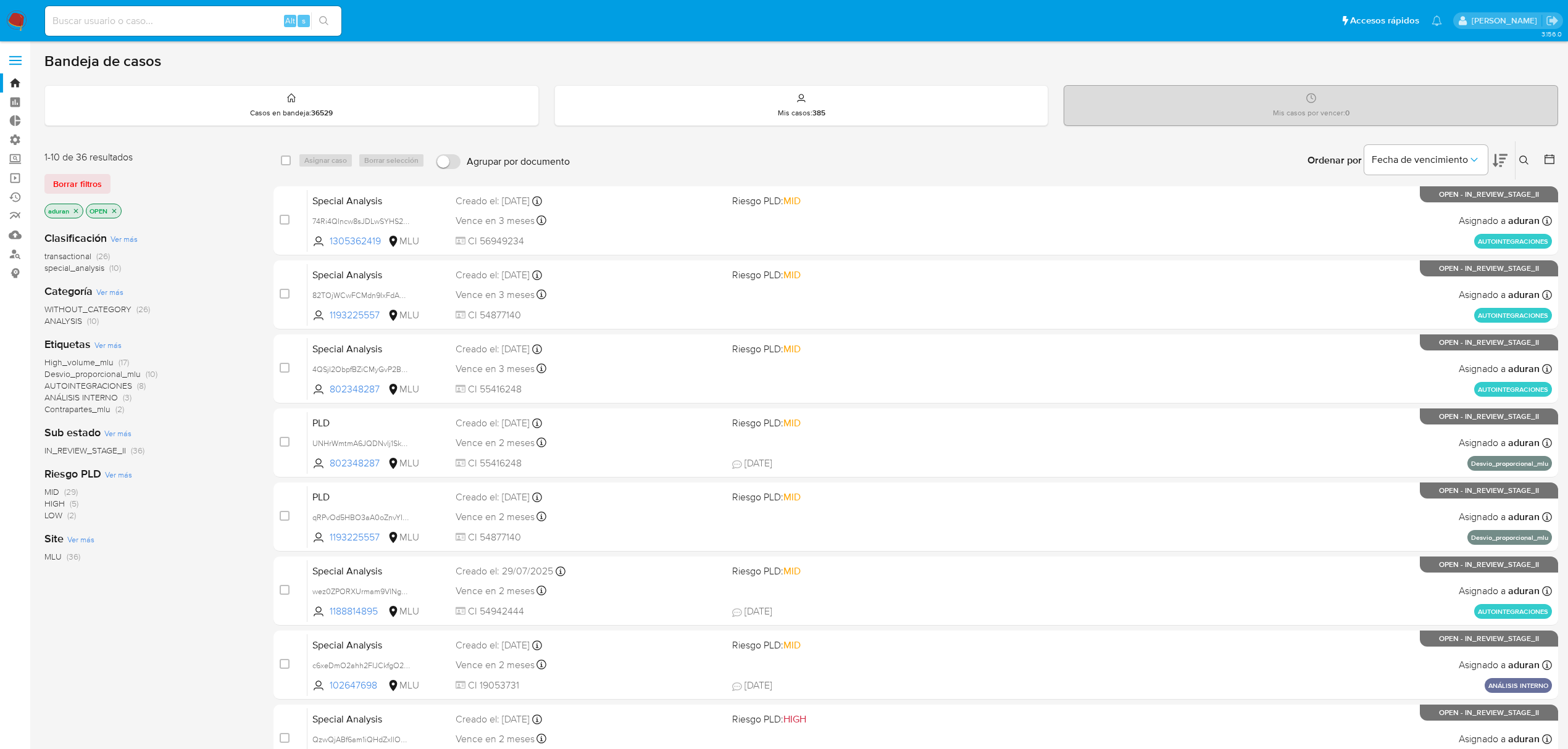
click at [210, 28] on input at bounding box center [193, 21] width 297 height 16
paste input "2576628275"
type input "2576628275"
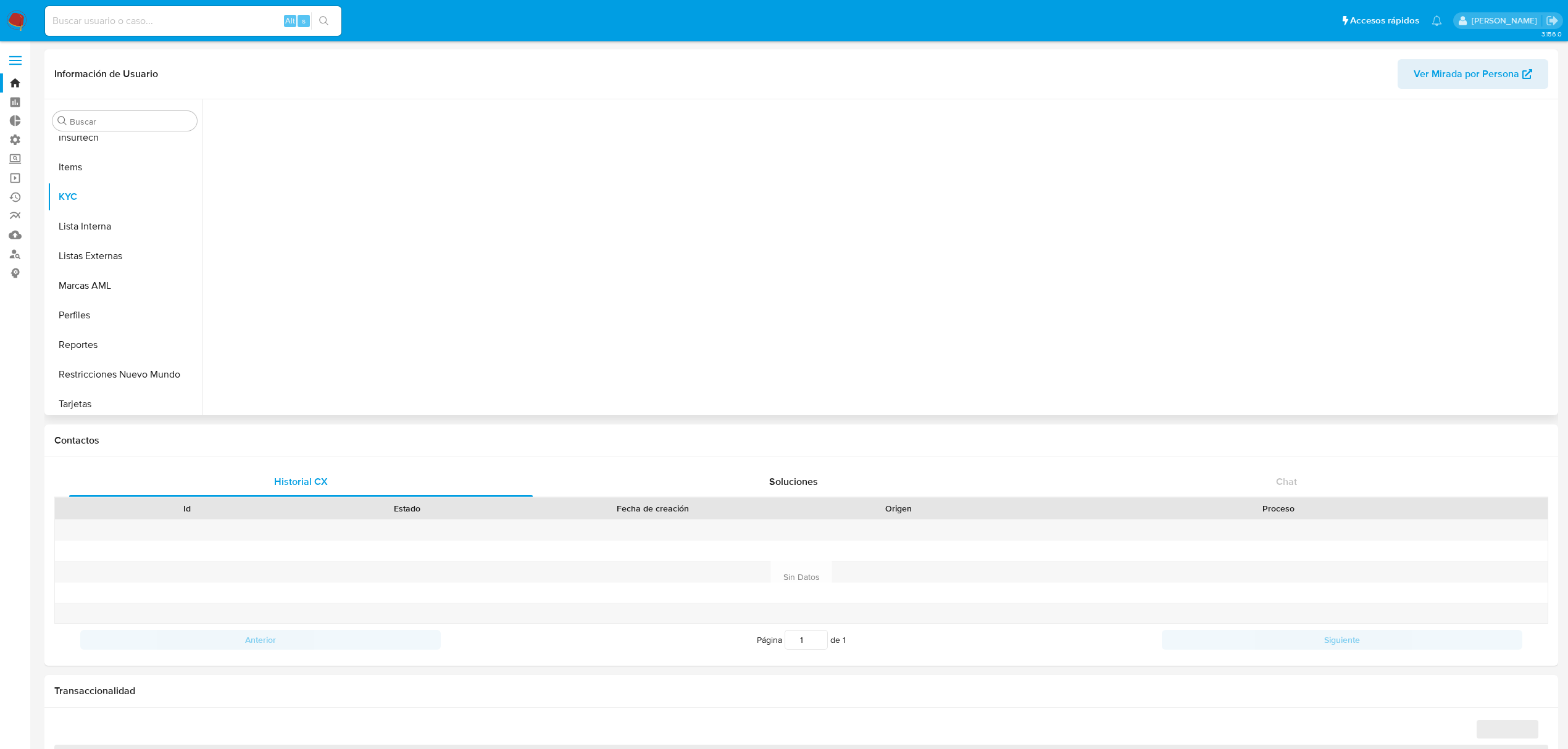
scroll to position [550, 0]
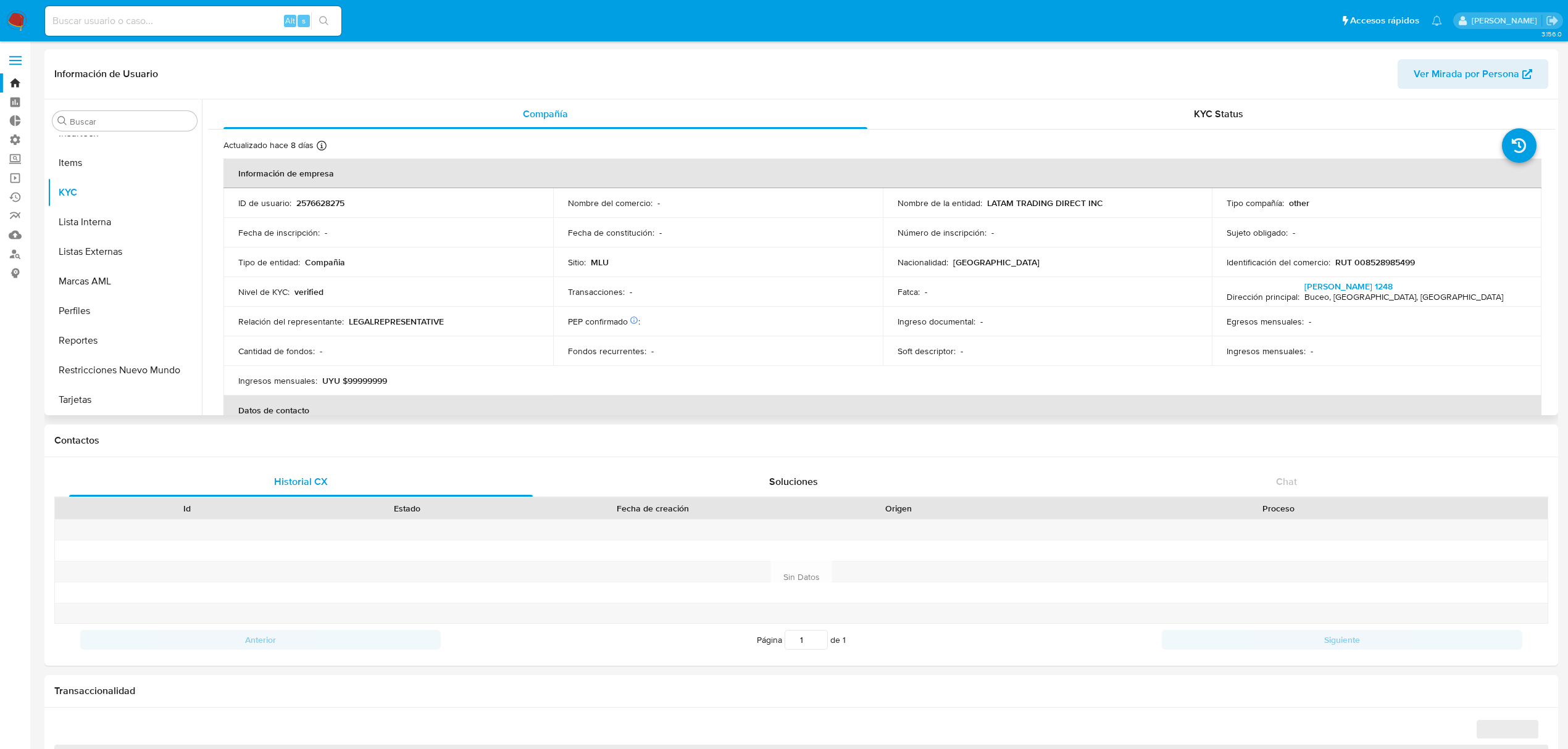
select select "10"
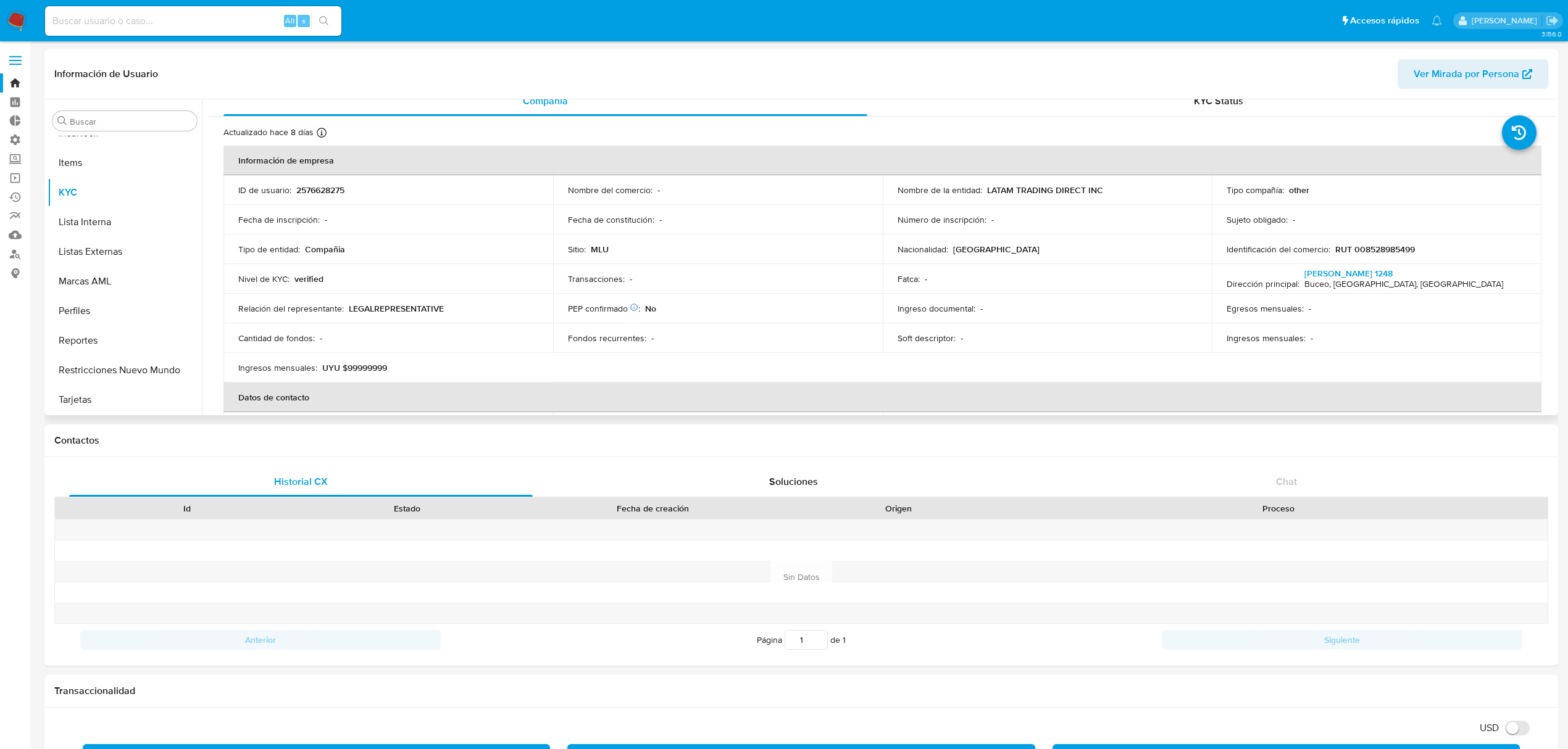
scroll to position [0, 0]
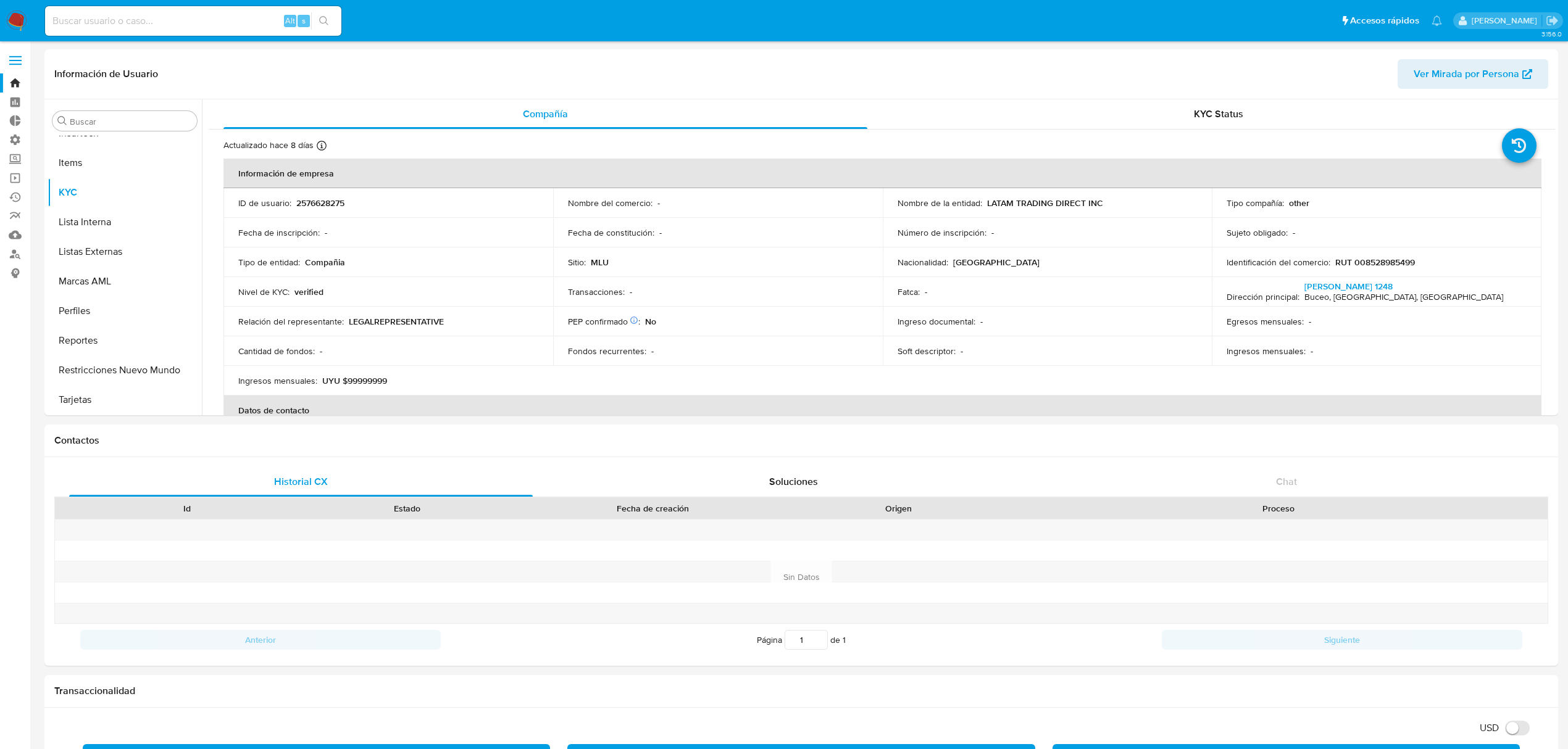
click at [3, 9] on nav "Pausado Ver notificaciones Alt s Accesos rápidos Presiona las siguientes teclas…" at bounding box center [784, 21] width 1568 height 41
click at [3, 20] on nav "Pausado Ver notificaciones Alt s Accesos rápidos Presiona las siguientes teclas…" at bounding box center [784, 21] width 1568 height 41
click at [21, 16] on img at bounding box center [16, 21] width 21 height 21
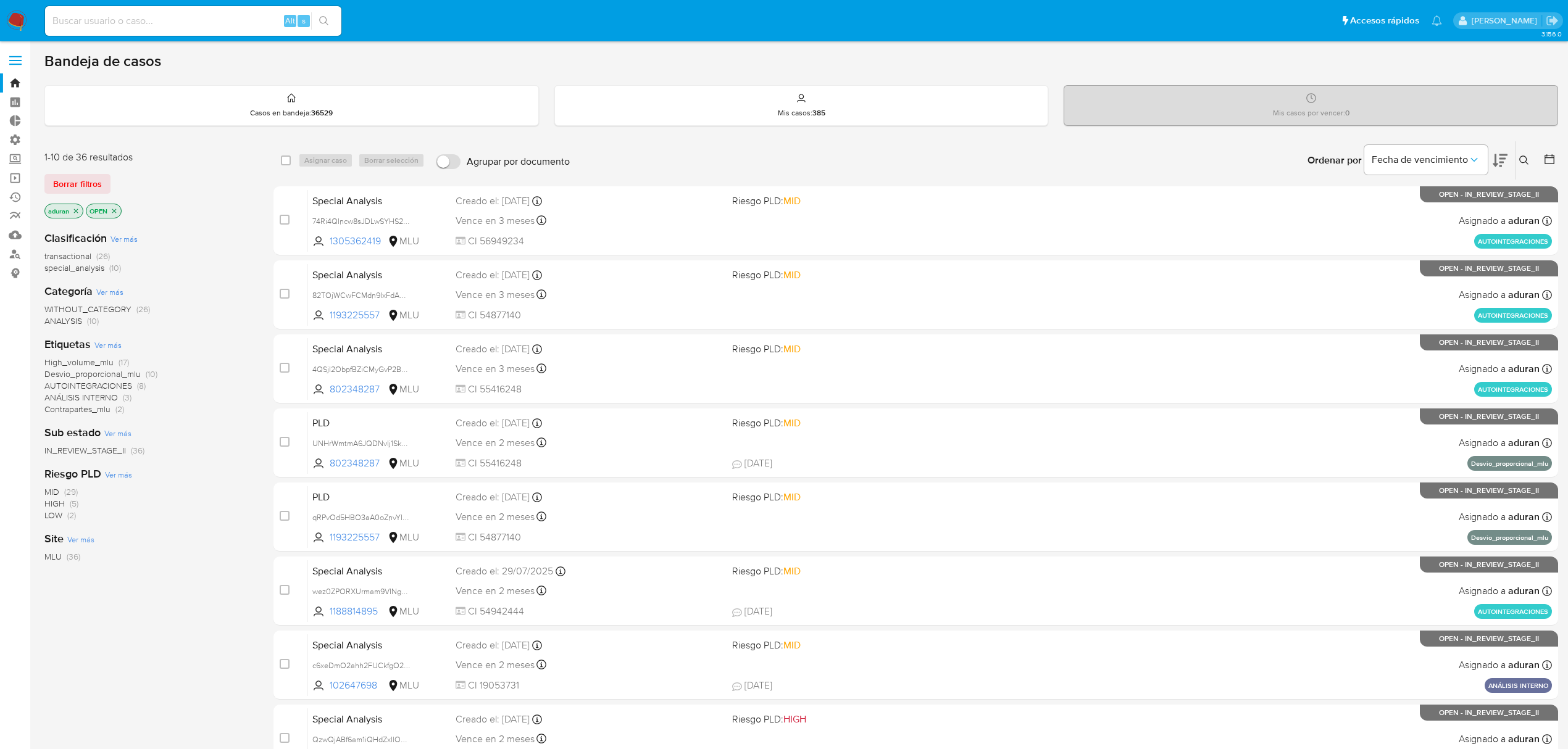
click at [130, 684] on div "1-10 de 36 resultados Borrar filtros aduran OPEN Clasificación Ver más transact…" at bounding box center [150, 554] width 210 height 826
click at [43, 680] on main "3.156.0" at bounding box center [784, 487] width 1568 height 975
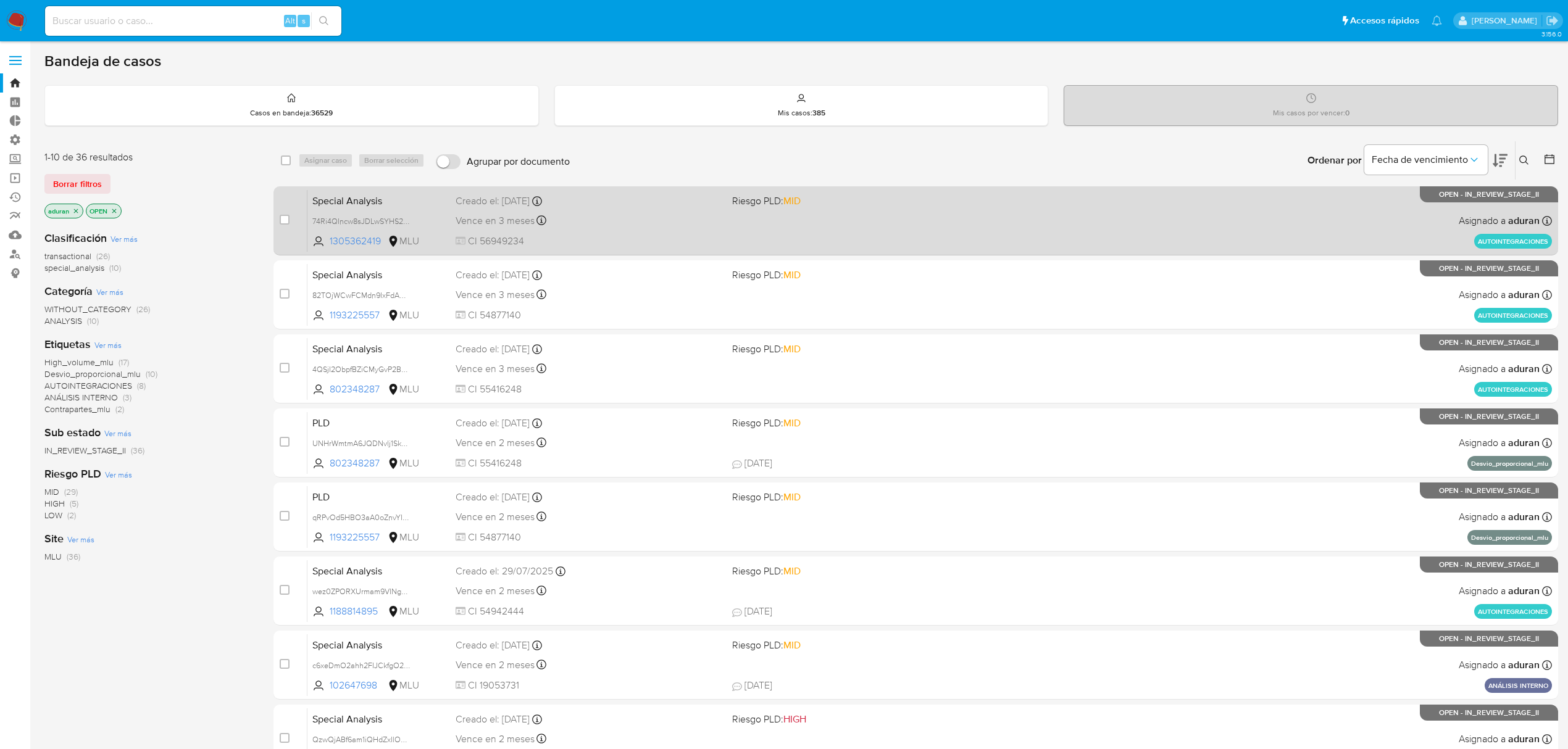
click at [677, 228] on div "Vence en 3 meses Vence el [DATE] 19:00:22" at bounding box center [589, 220] width 267 height 17
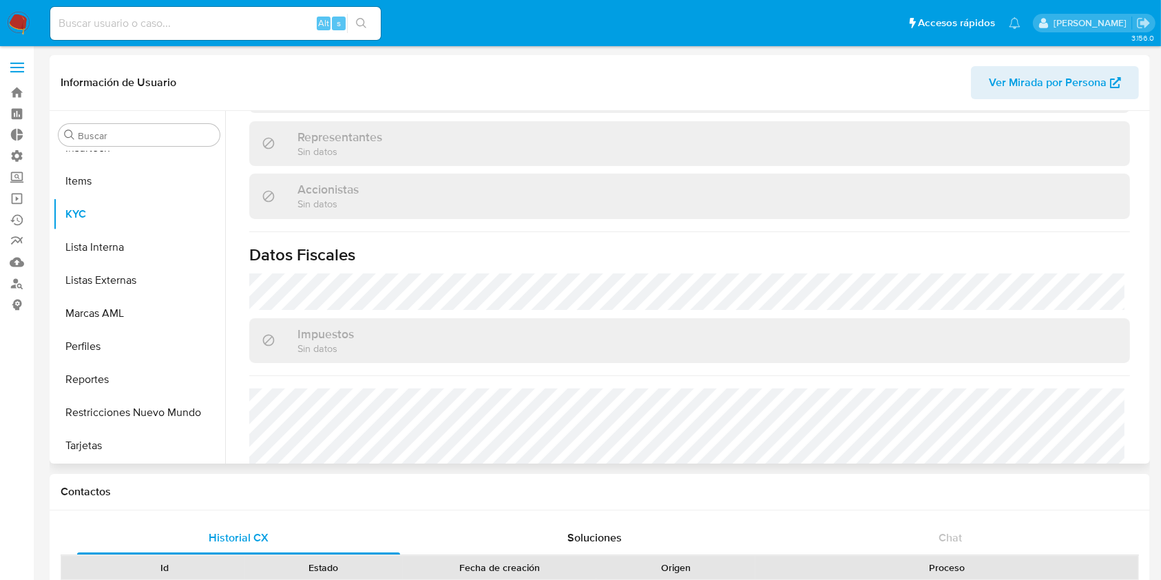
scroll to position [830, 0]
select select "10"
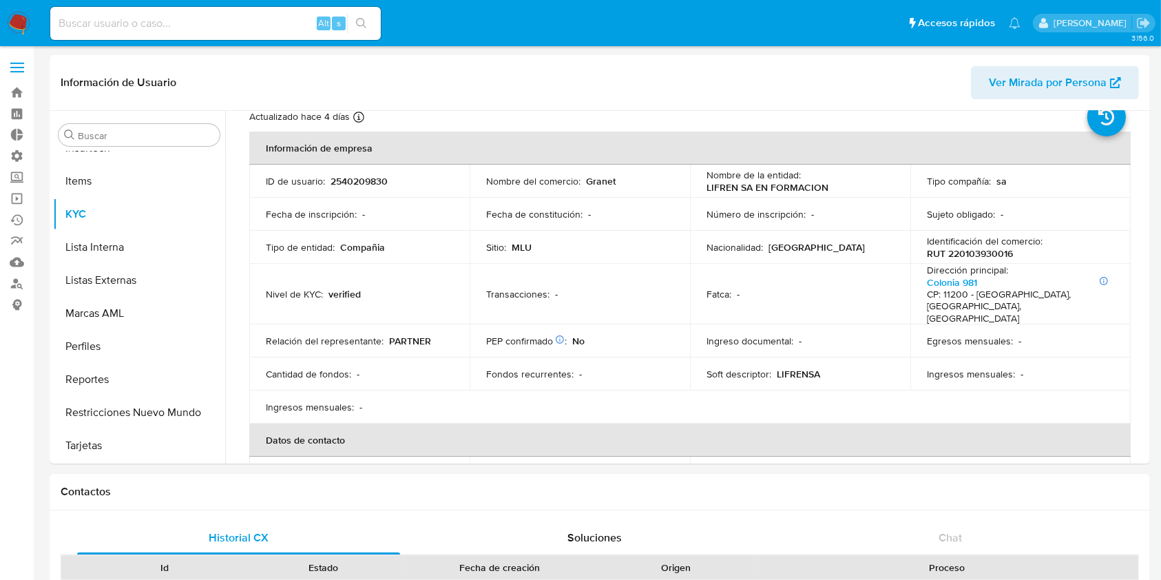
scroll to position [3, 0]
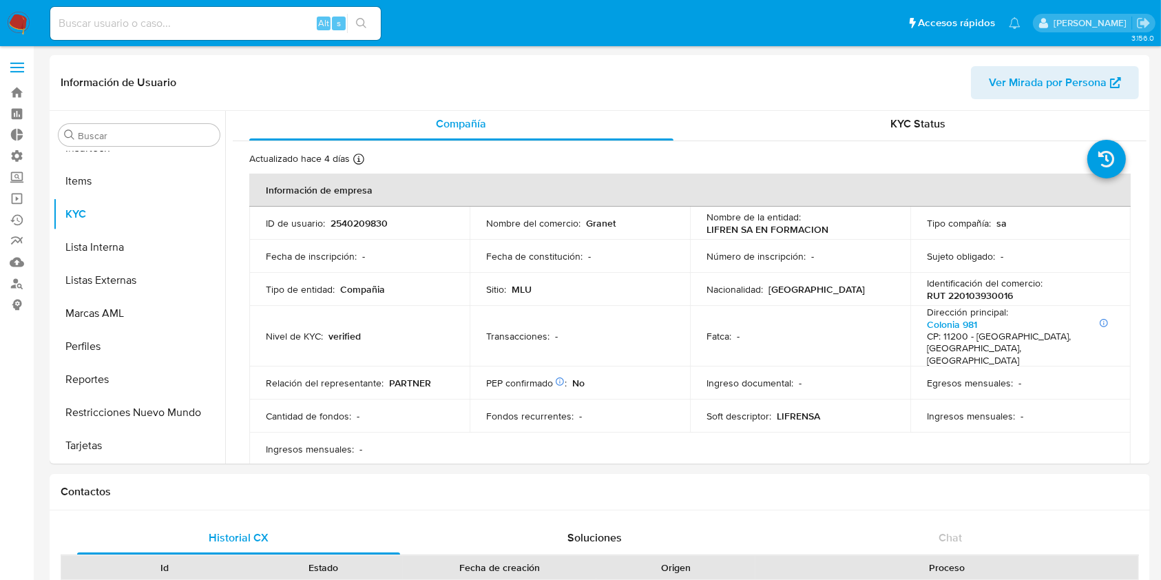
click at [1042, 81] on span "Ver Mirada por Persona" at bounding box center [1048, 82] width 118 height 33
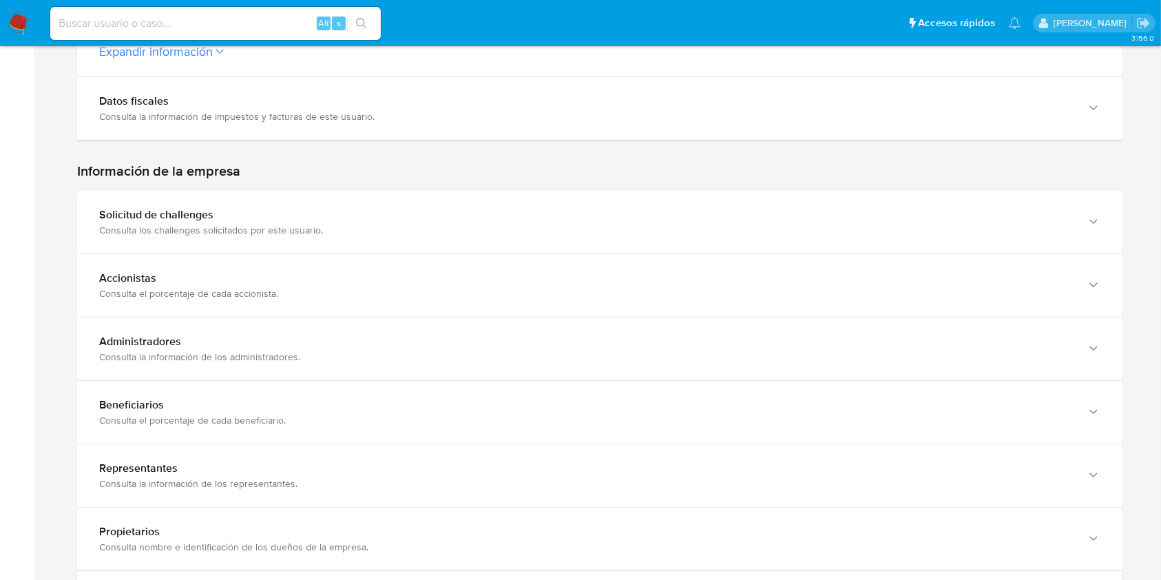
scroll to position [459, 0]
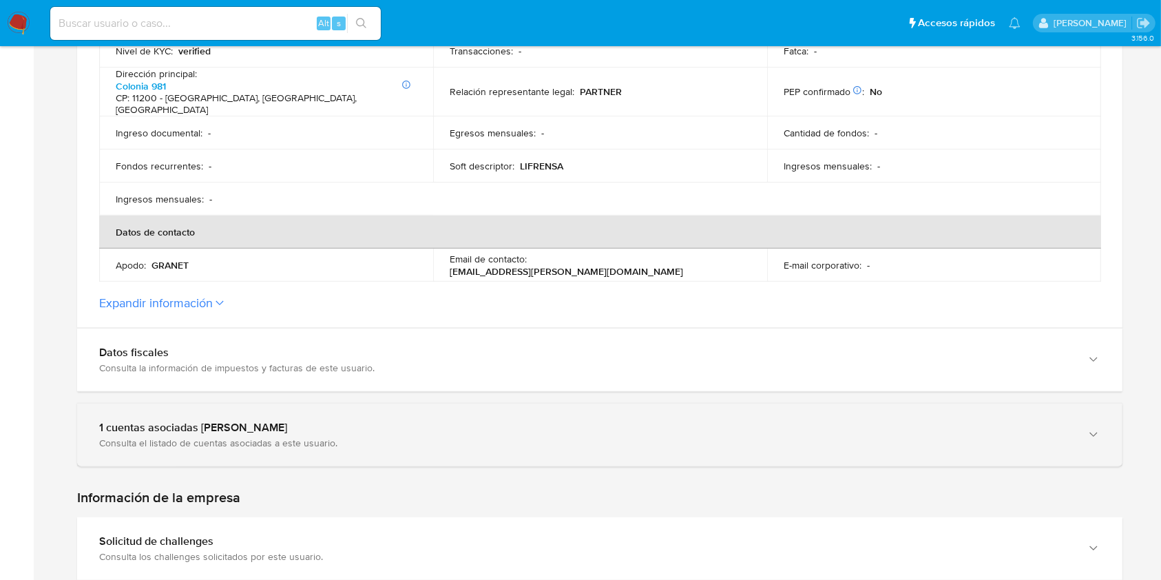
click at [303, 437] on div "Consulta el listado de cuentas asociadas a este usuario." at bounding box center [586, 443] width 974 height 12
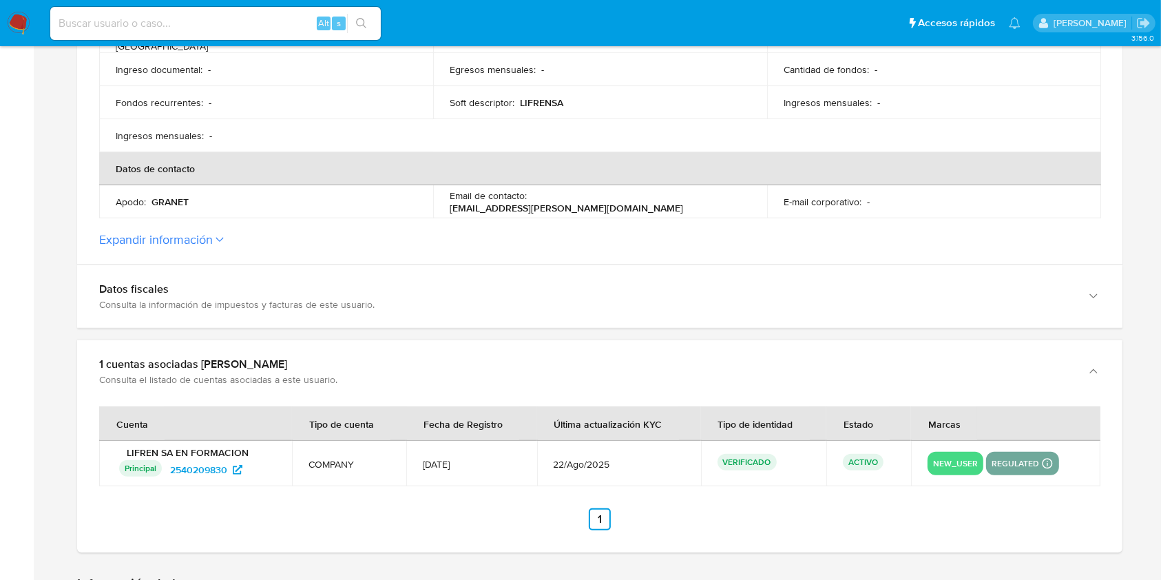
scroll to position [551, 0]
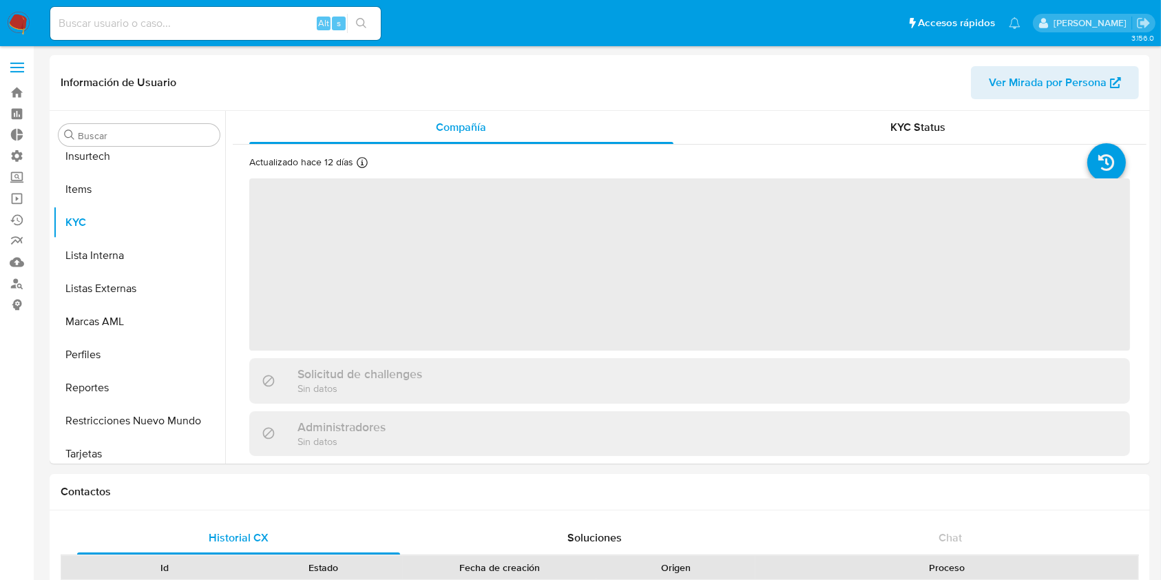
scroll to position [615, 0]
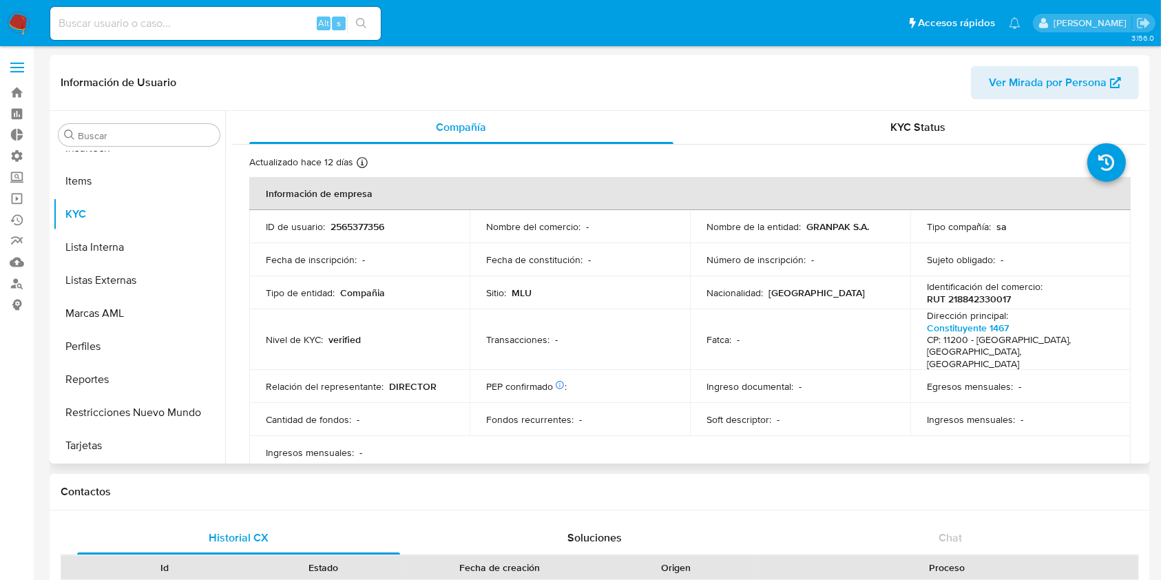
select select "10"
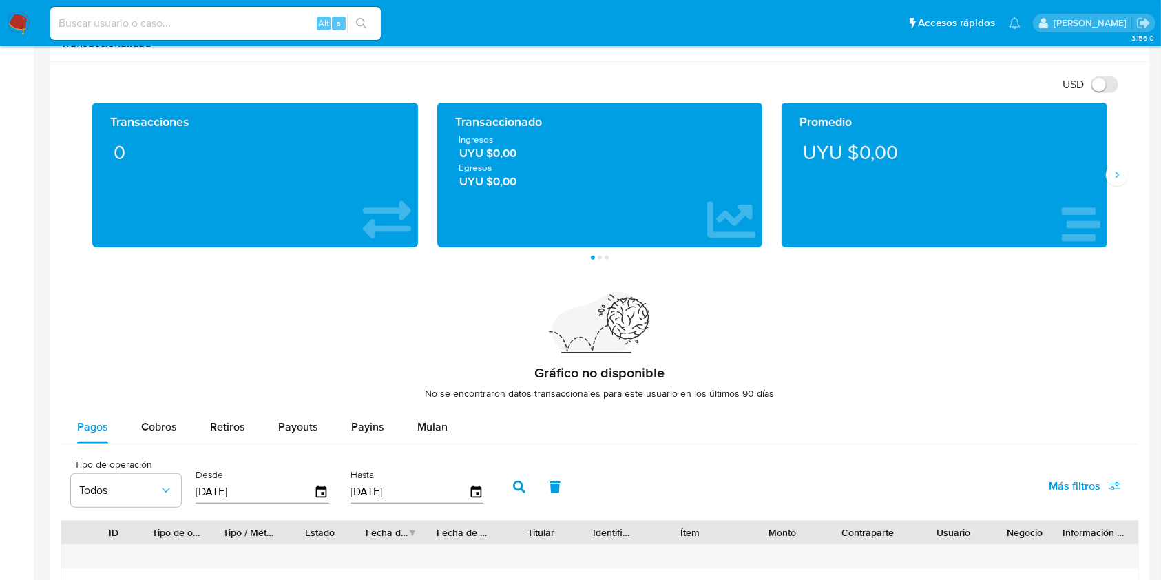
scroll to position [1231, 0]
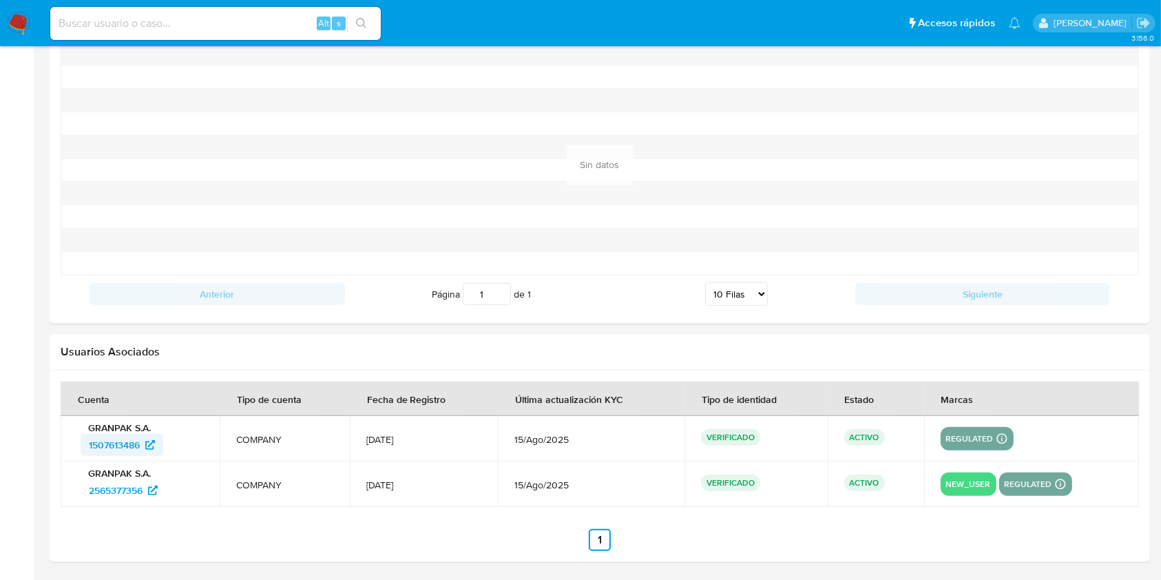
click at [110, 446] on span "1507613486" at bounding box center [114, 445] width 51 height 22
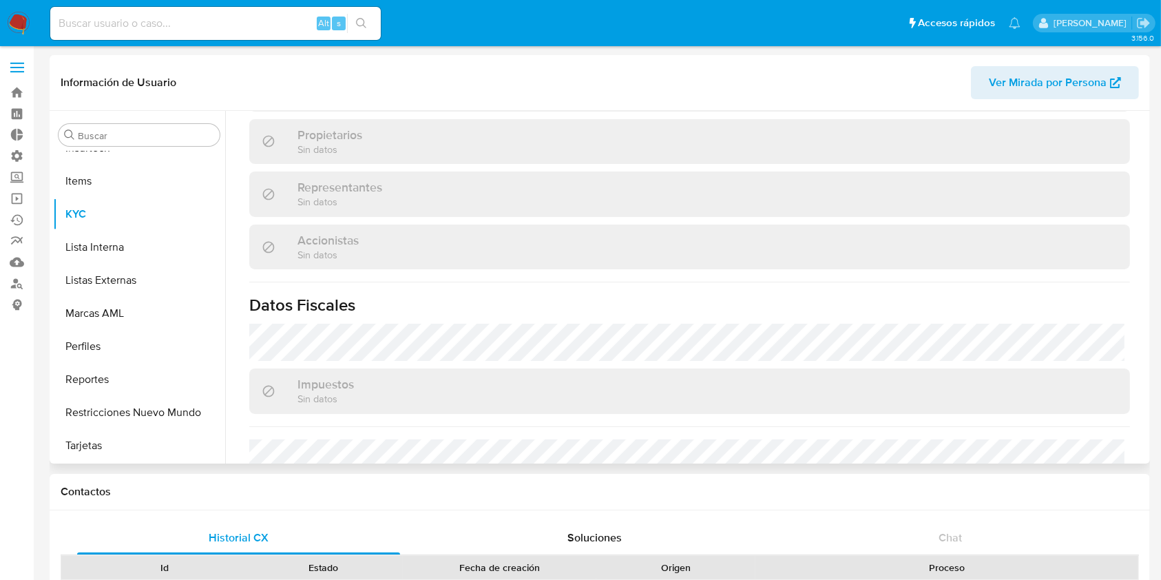
scroll to position [805, 0]
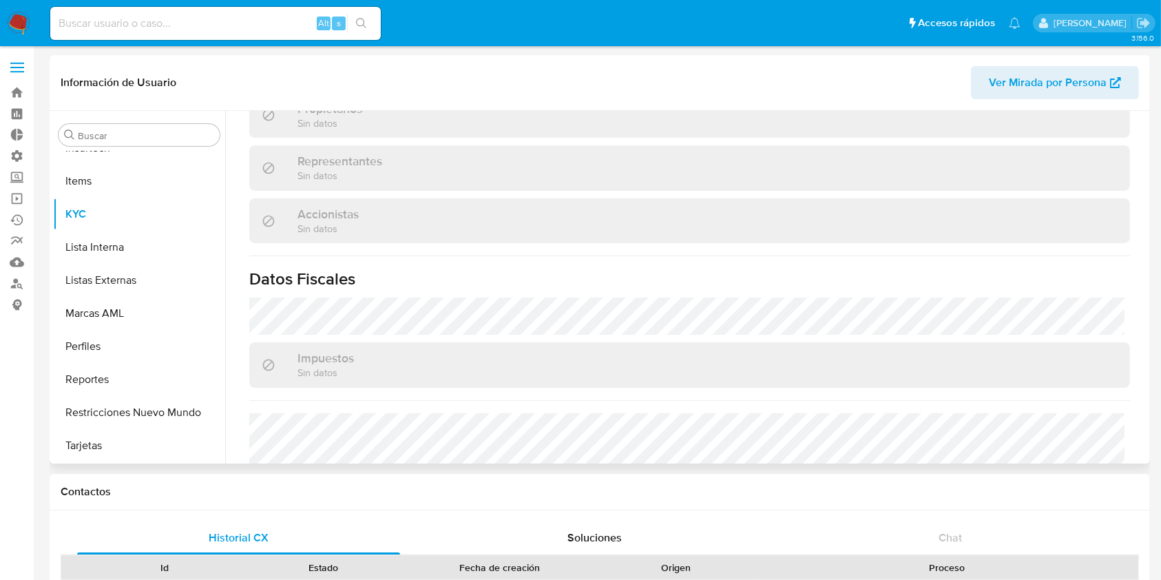
select select "10"
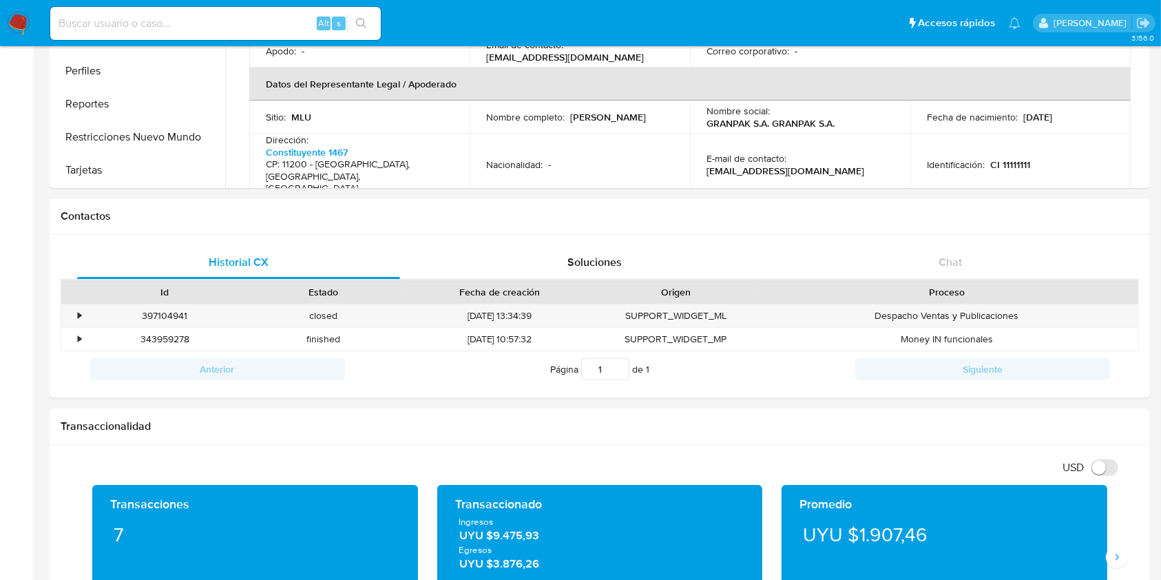
scroll to position [163, 0]
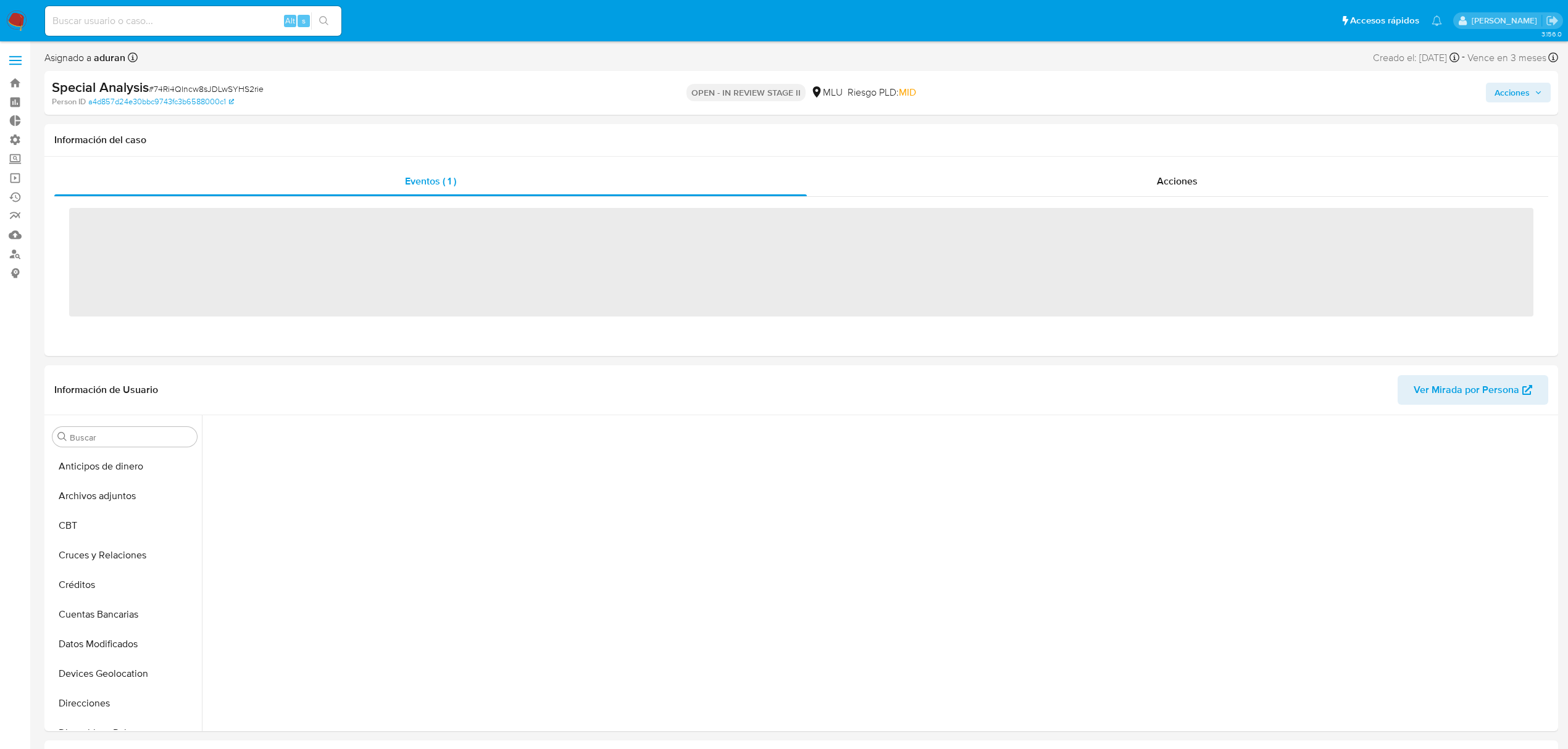
scroll to position [539, 0]
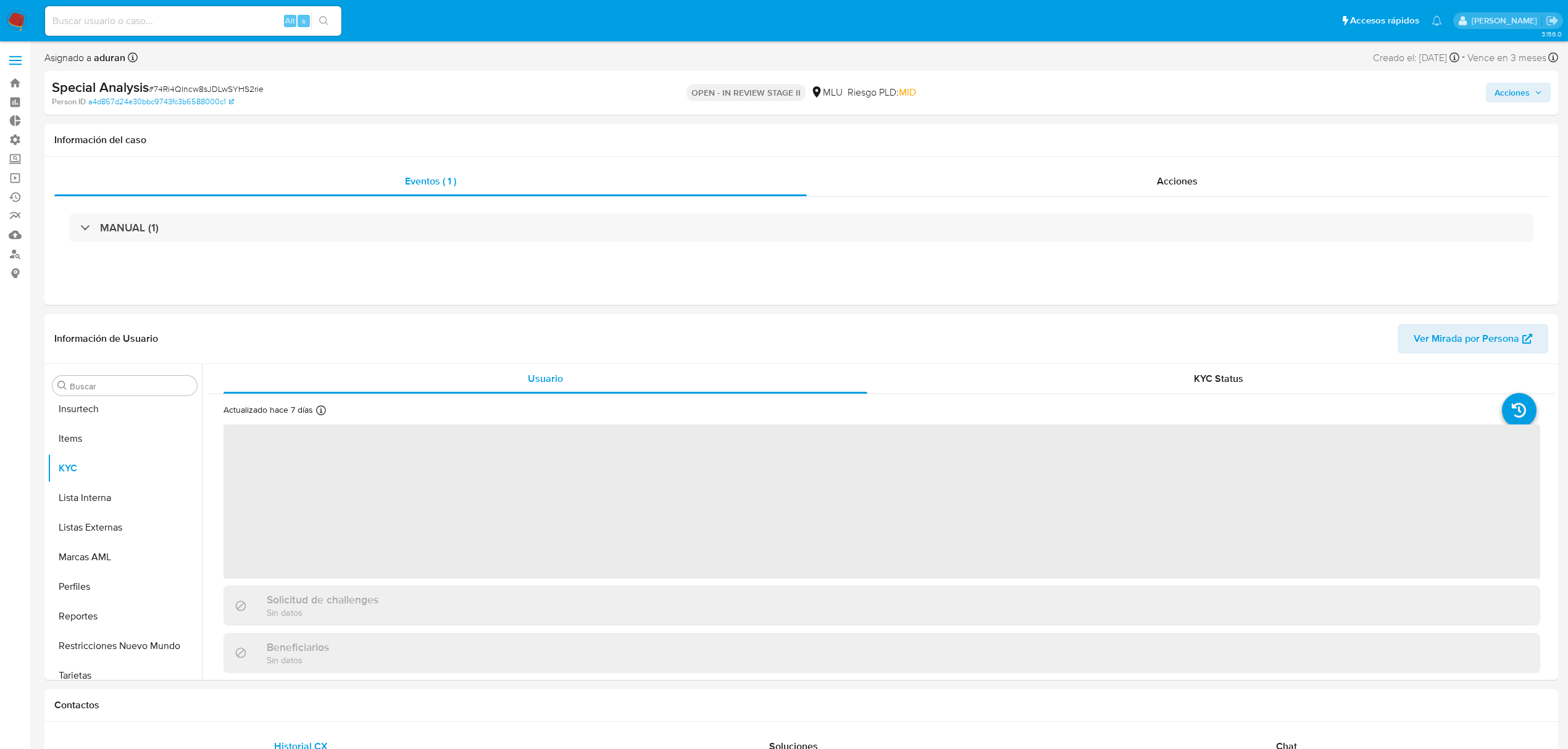
select select "10"
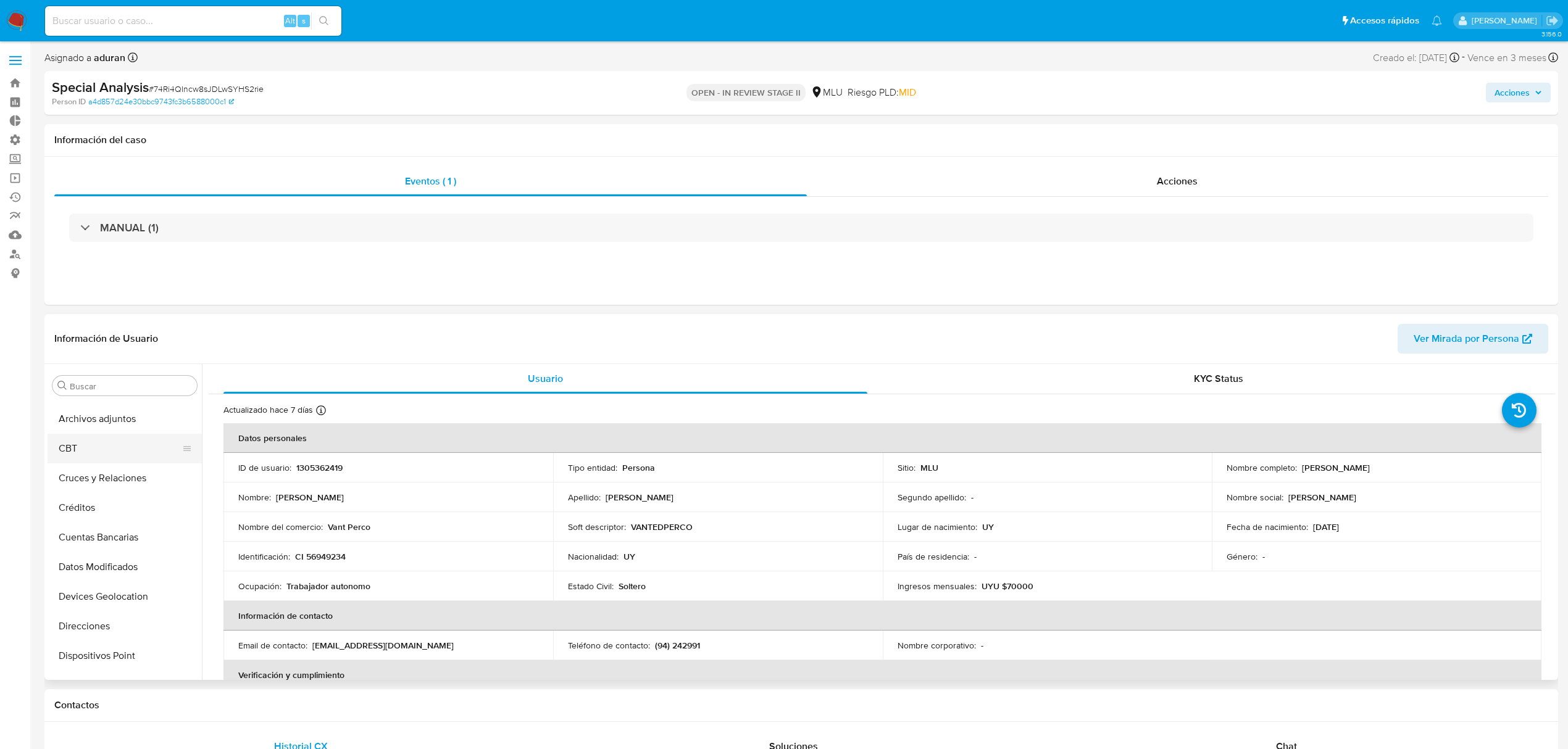
scroll to position [0, 0]
click at [95, 447] on button "Archivos adjuntos" at bounding box center [119, 444] width 144 height 30
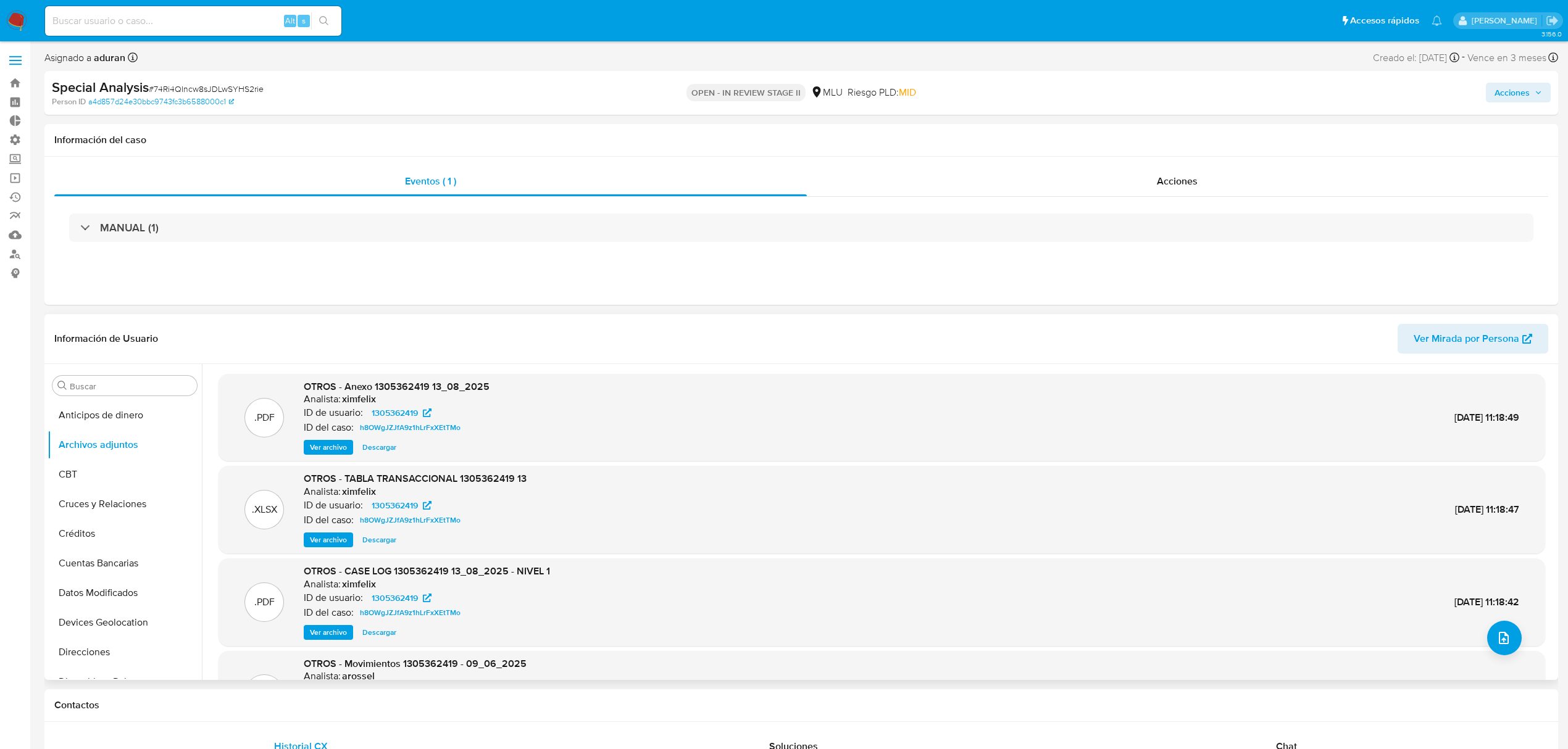
click at [369, 634] on span "Descargar" at bounding box center [379, 633] width 34 height 13
drag, startPoint x: 1, startPoint y: 290, endPoint x: 6, endPoint y: 295, distance: 7.1
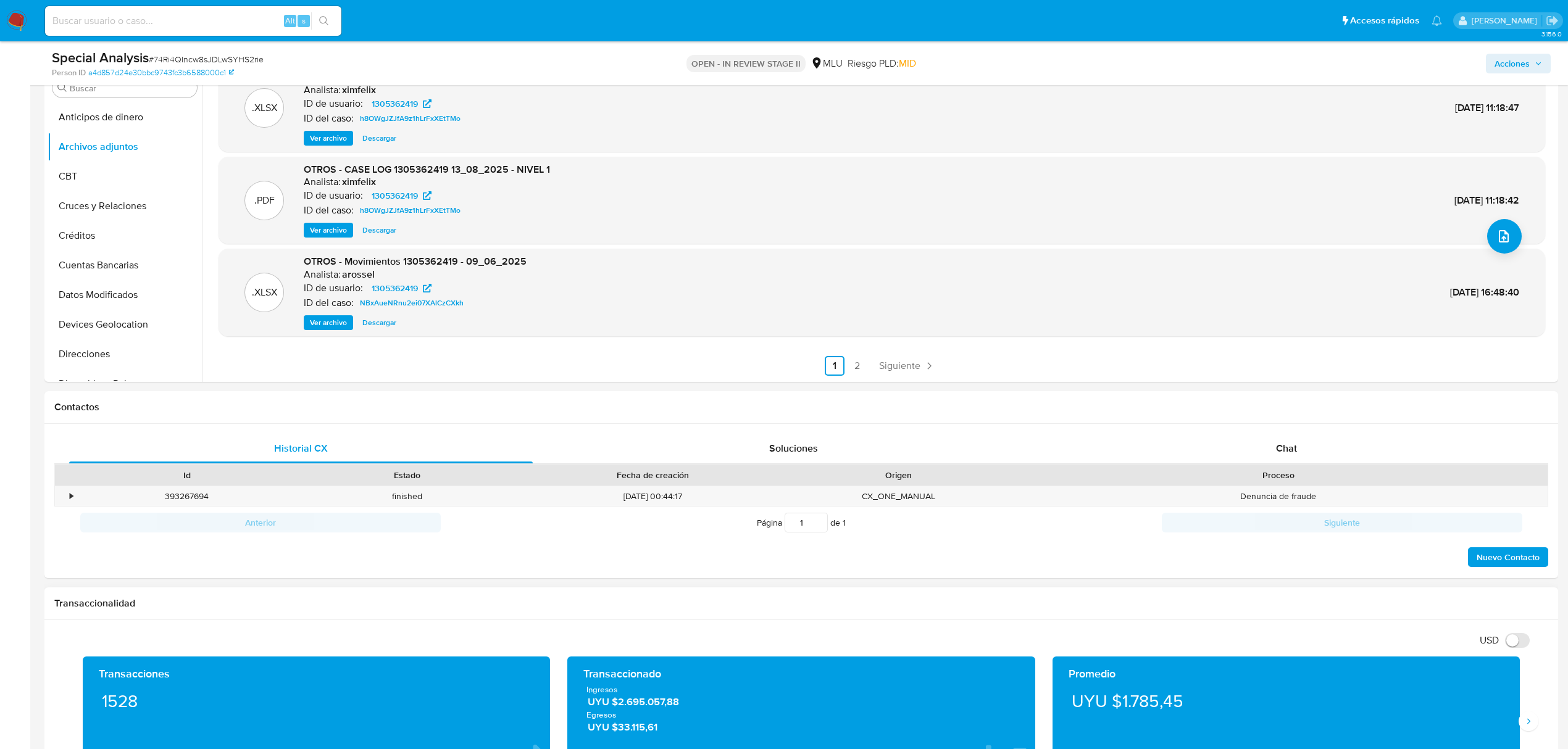
scroll to position [329, 0]
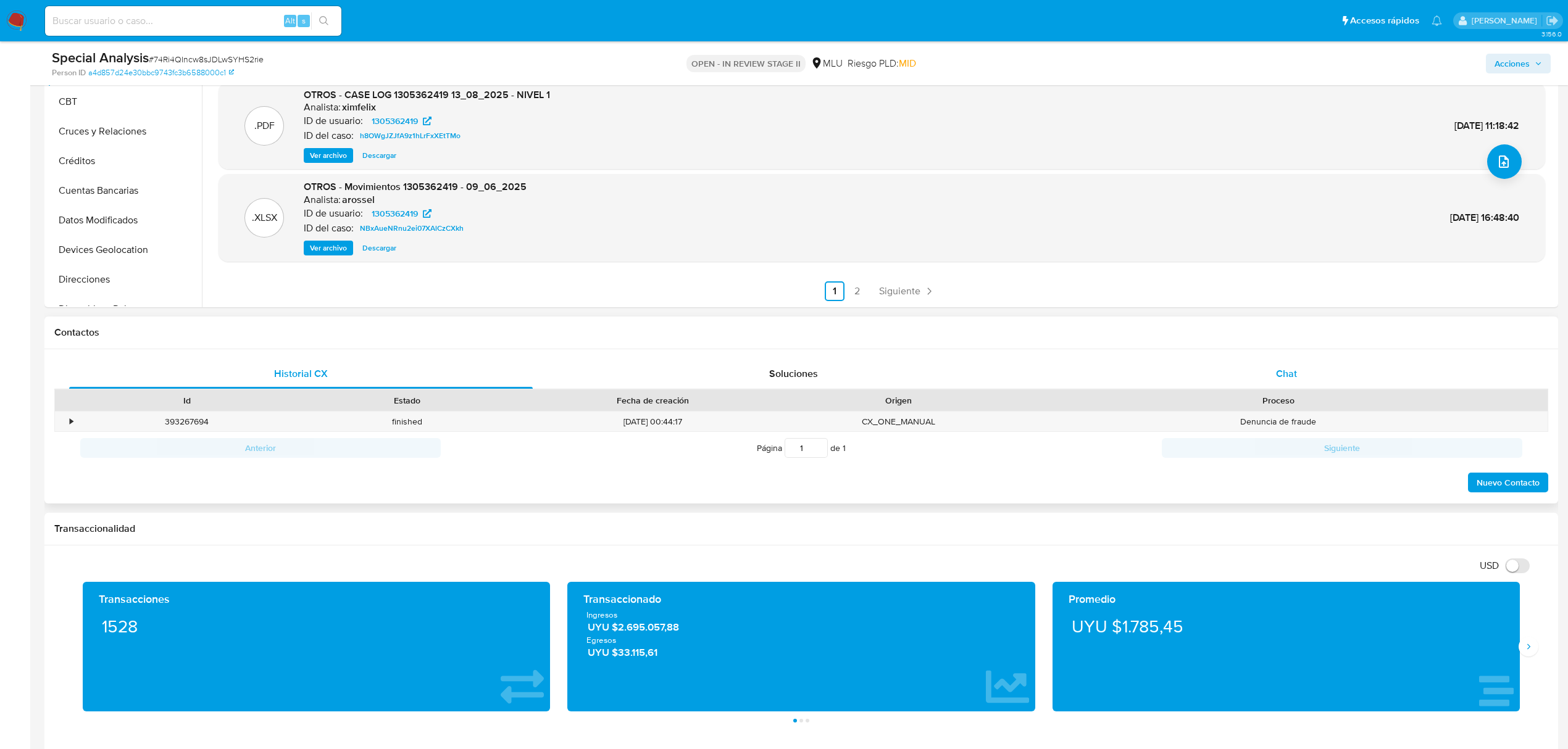
click at [1295, 383] on div "Chat" at bounding box center [1286, 374] width 463 height 30
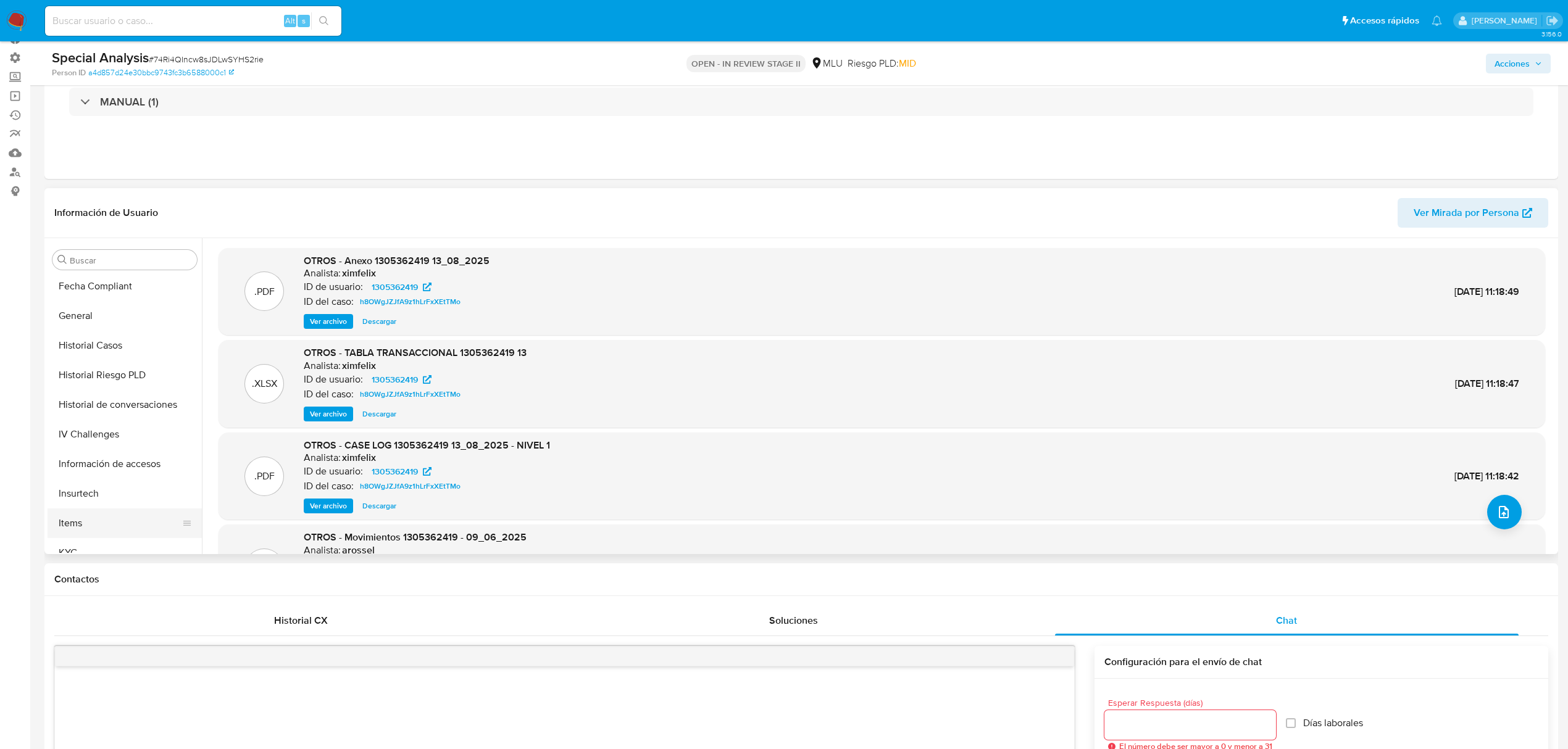
scroll to position [411, 0]
click at [90, 472] on button "KYC" at bounding box center [119, 470] width 144 height 30
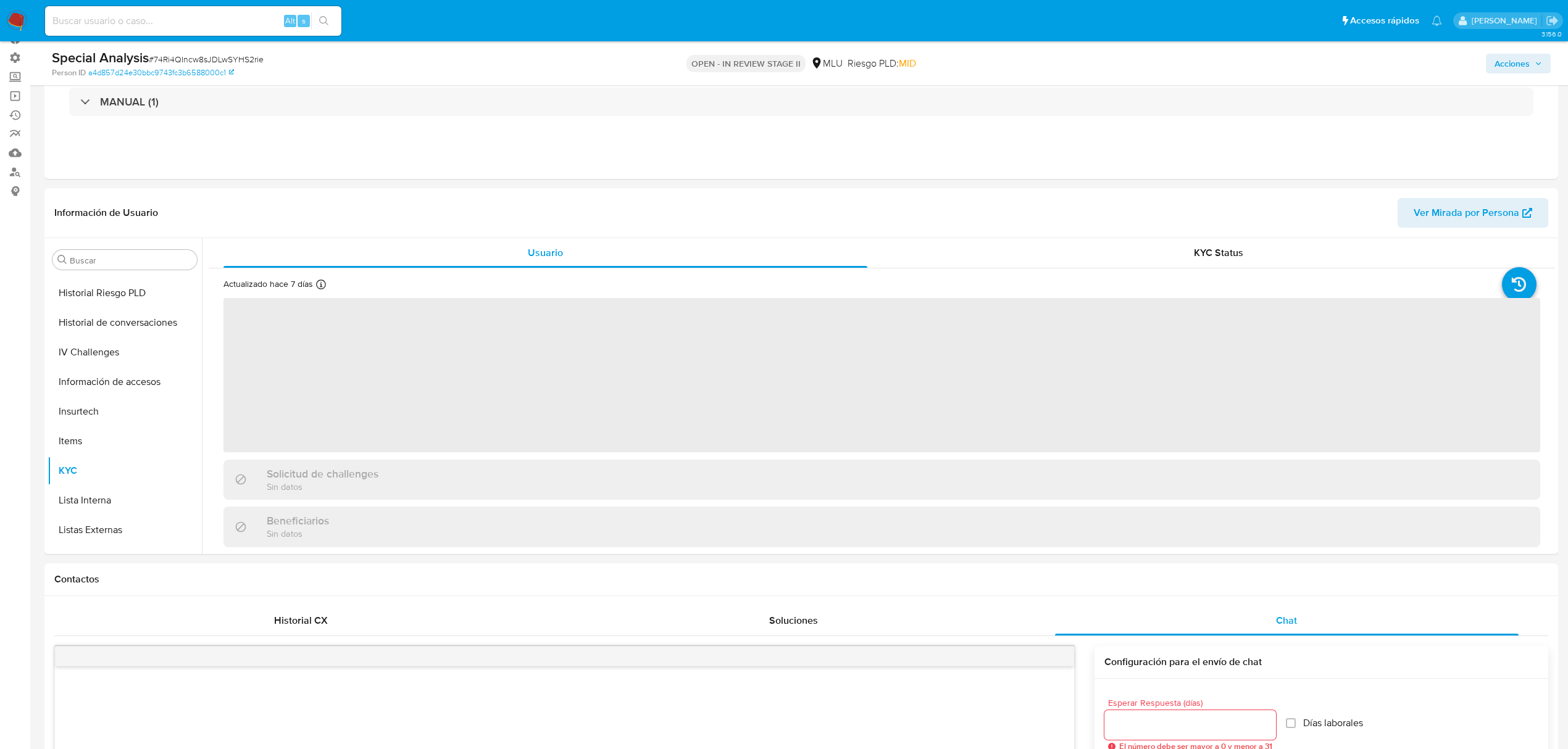
click at [1529, 69] on span "Acciones" at bounding box center [1512, 64] width 35 height 20
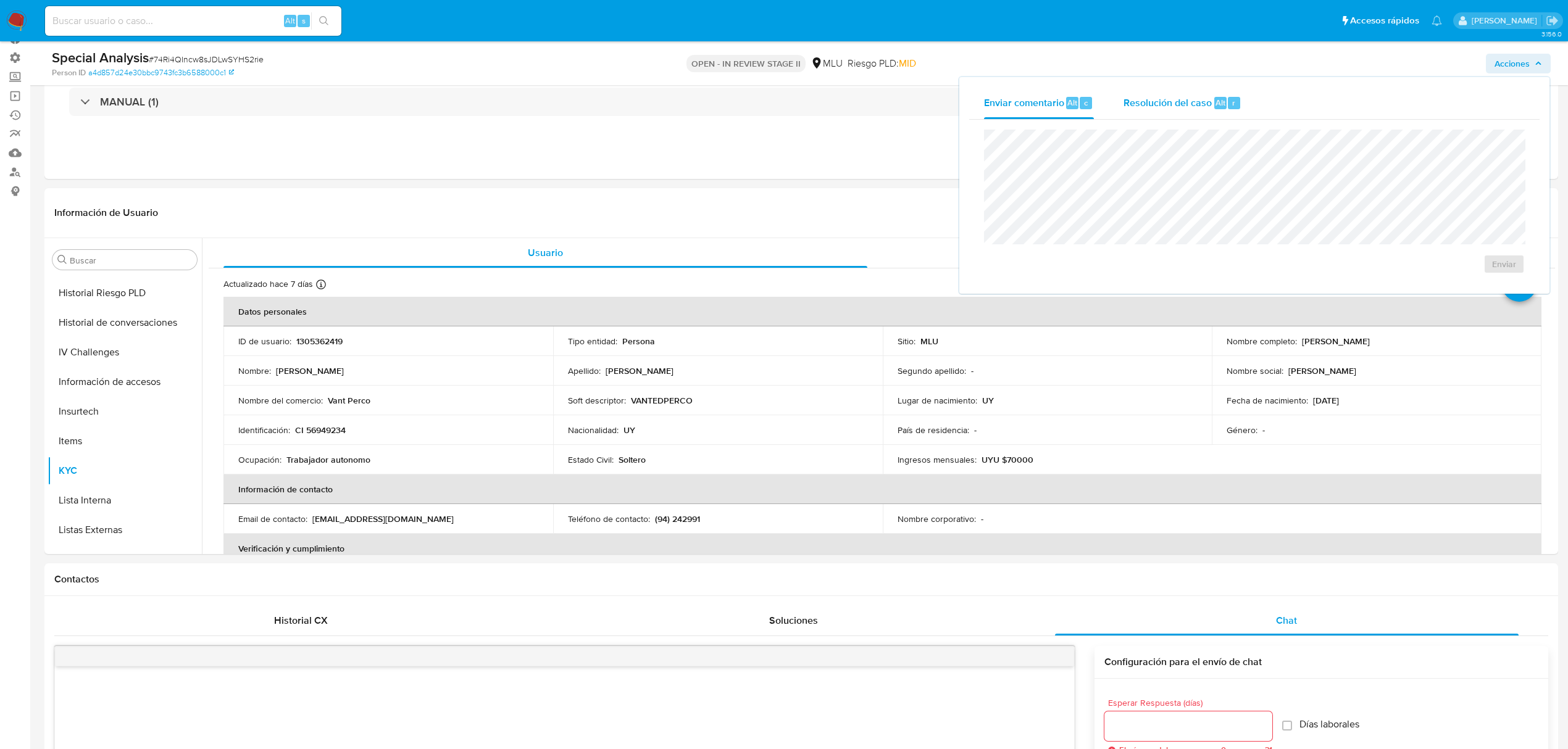
click at [1205, 110] on div "Resolución del caso Alt r" at bounding box center [1183, 103] width 118 height 32
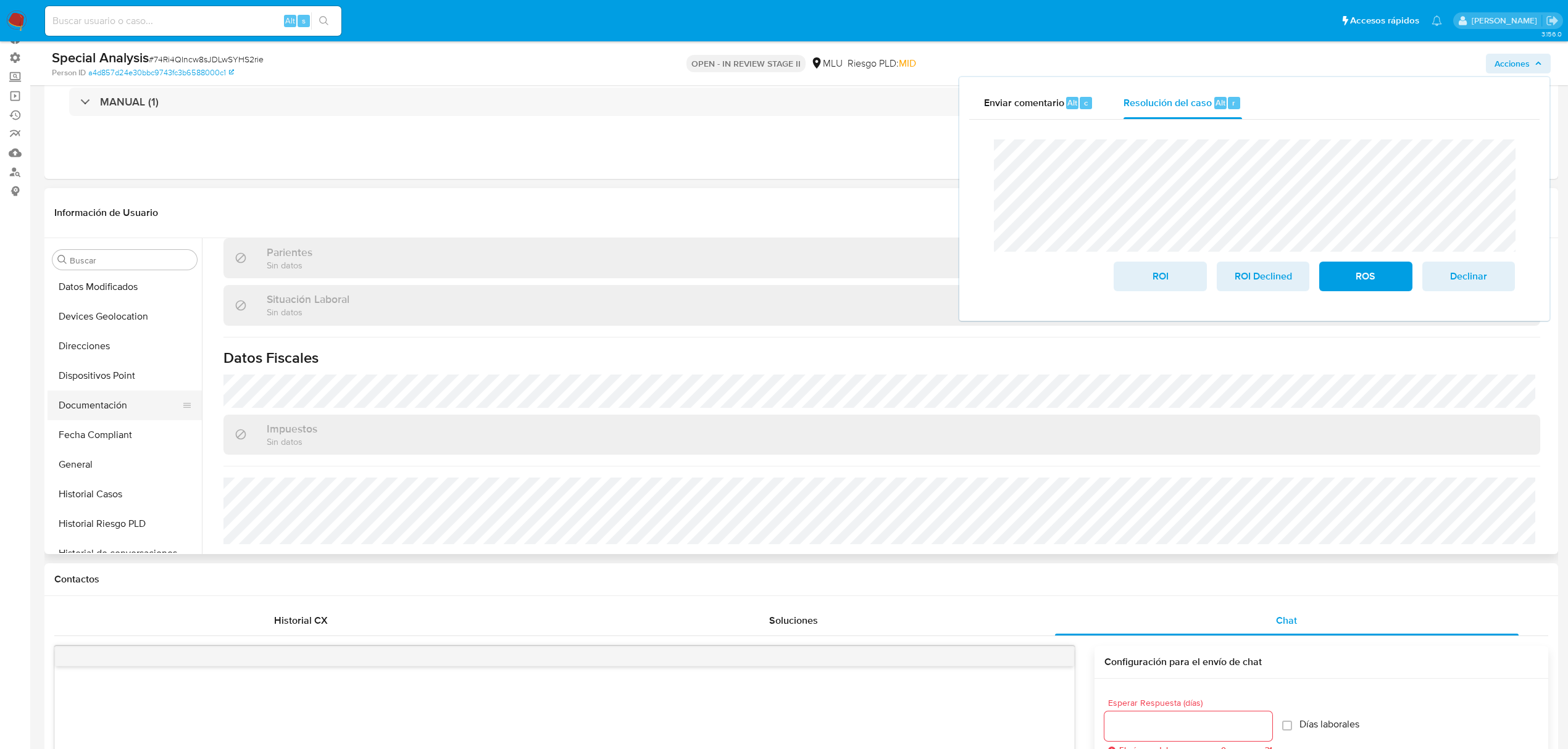
scroll to position [164, 0]
click at [122, 506] on button "Historial Casos" at bounding box center [119, 510] width 144 height 30
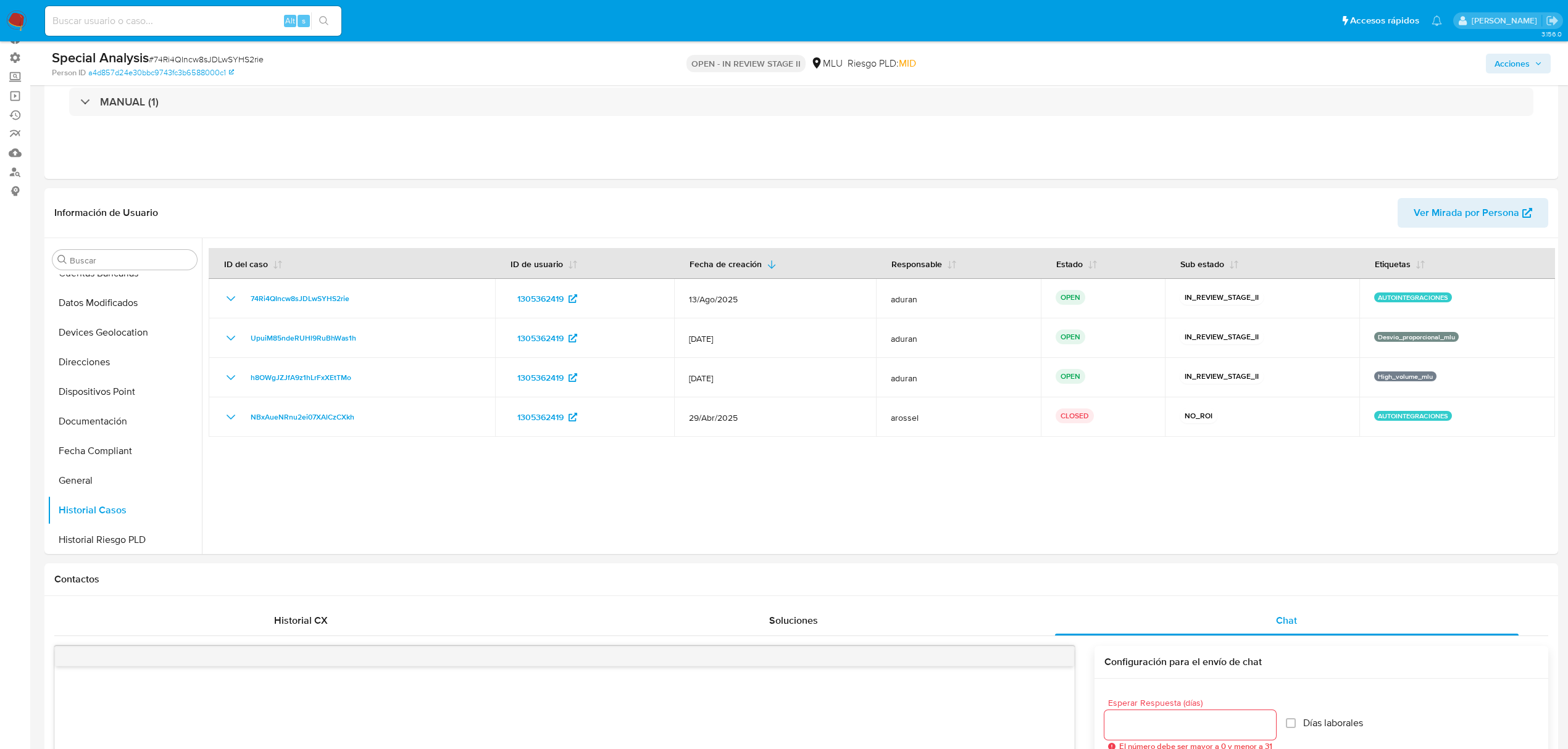
click at [1513, 63] on span "Acciones" at bounding box center [1512, 64] width 35 height 20
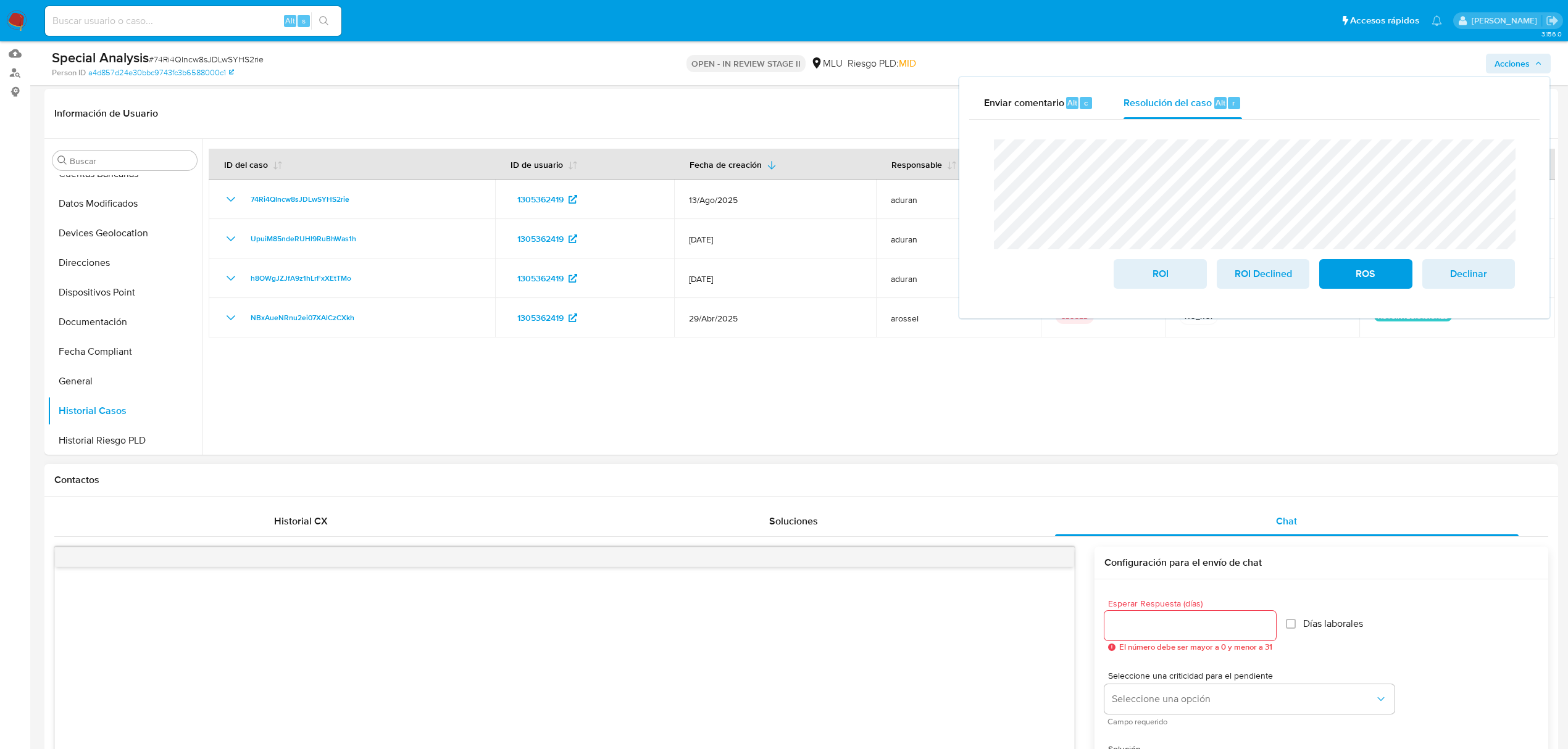
scroll to position [494, 0]
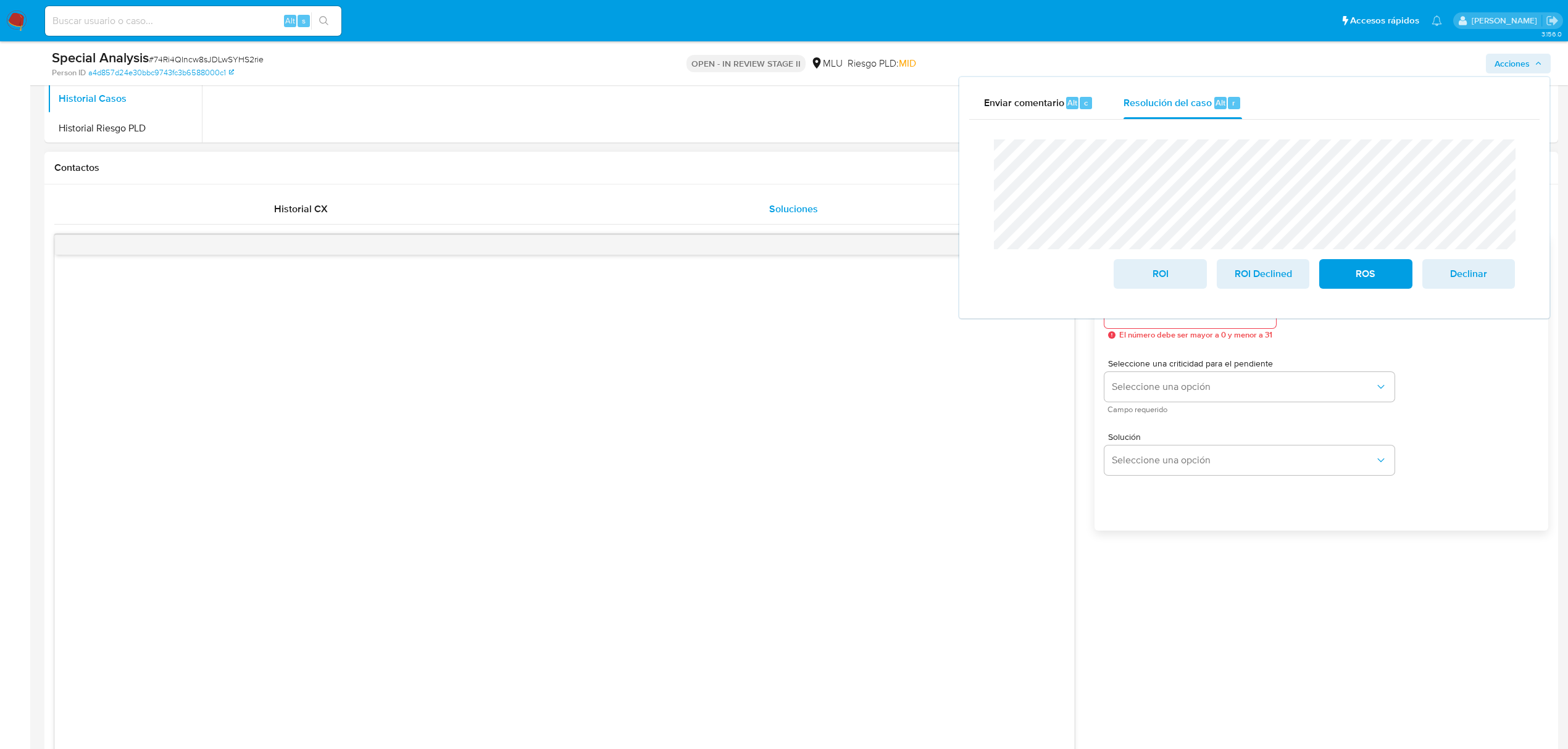
click at [771, 208] on span "Soluciones" at bounding box center [793, 209] width 48 height 14
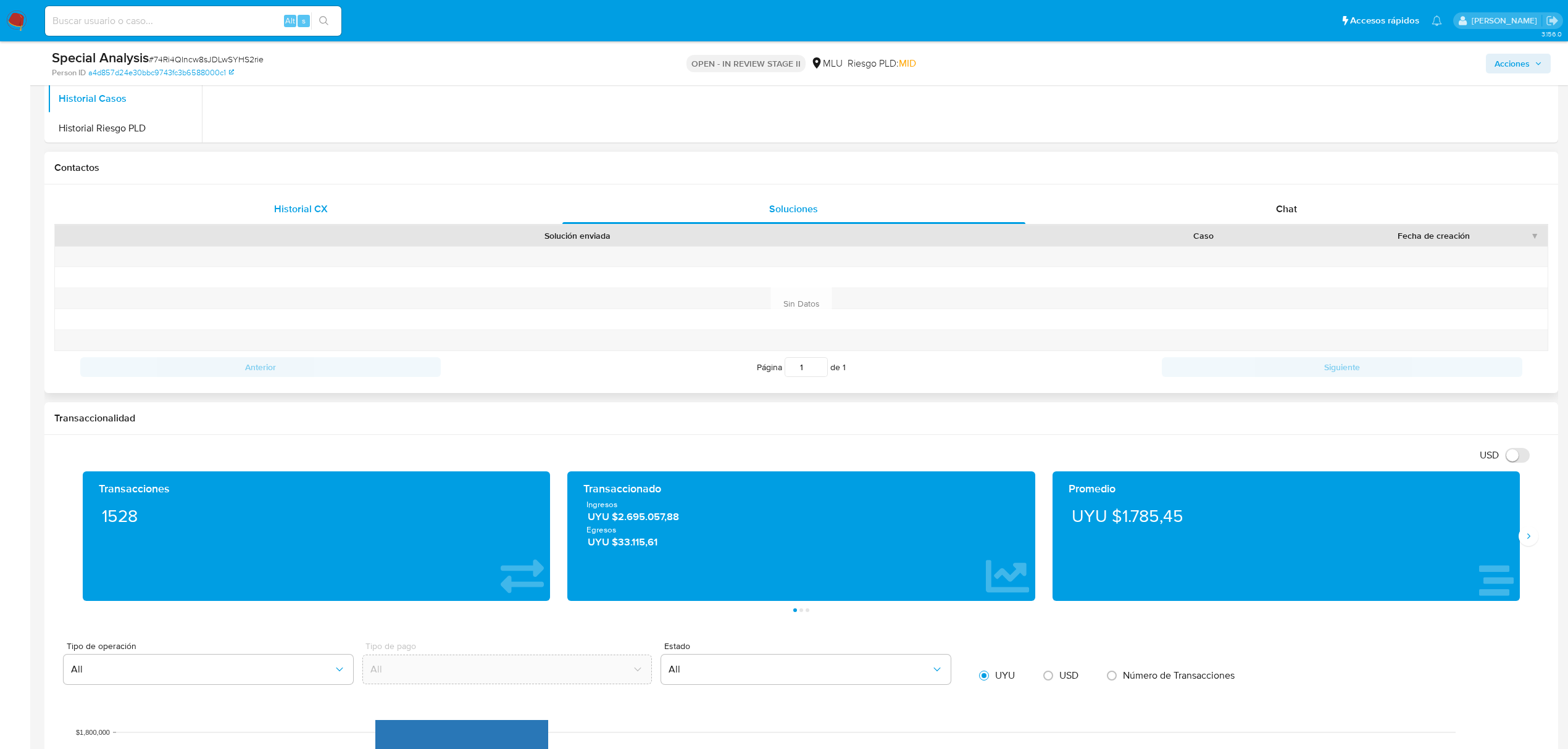
click at [358, 210] on div "Historial CX" at bounding box center [300, 209] width 463 height 30
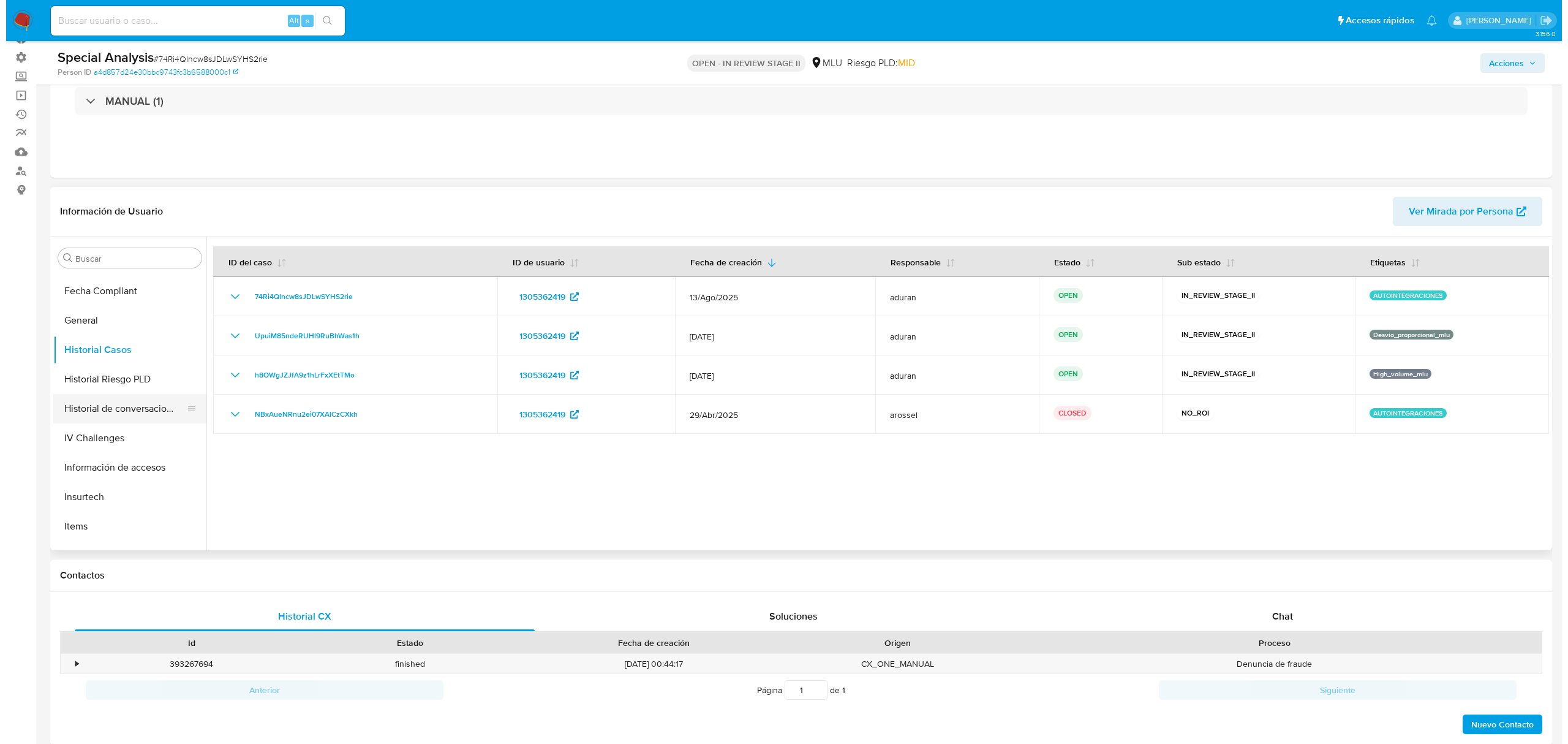
scroll to position [327, 0]
click at [131, 401] on button "Historial de conversaciones" at bounding box center [118, 401] width 143 height 29
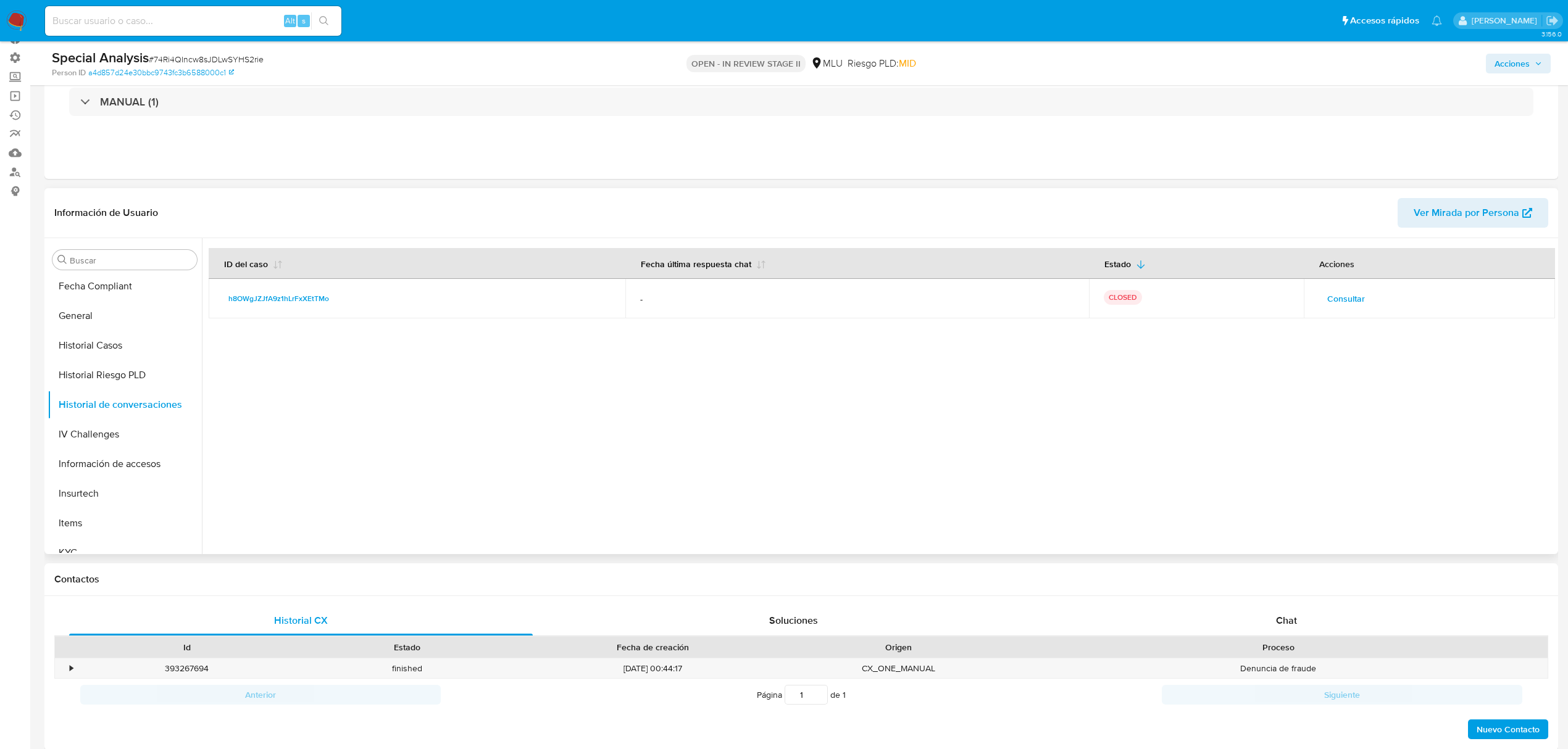
click at [1333, 301] on span "Consultar" at bounding box center [1346, 298] width 38 height 17
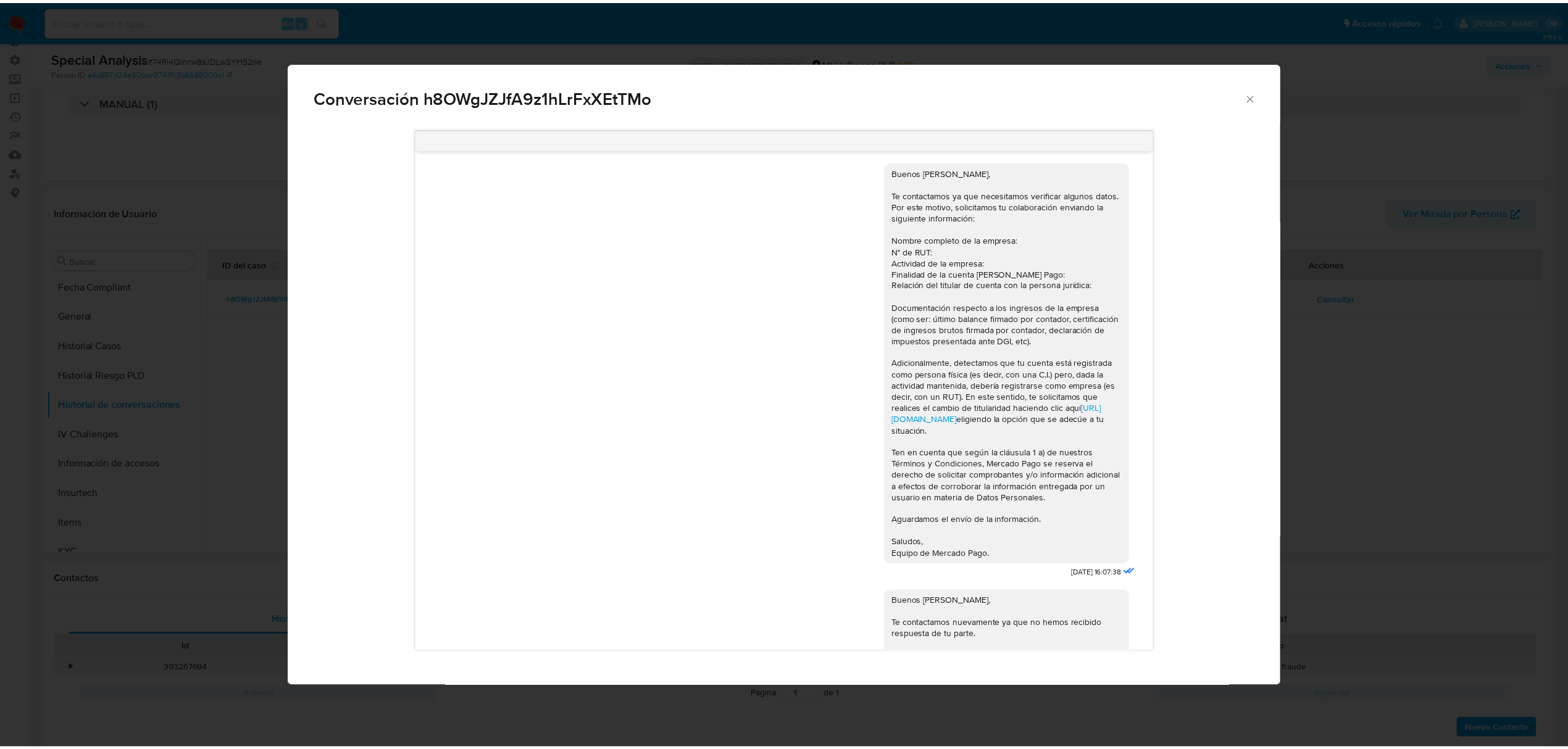
scroll to position [0, 0]
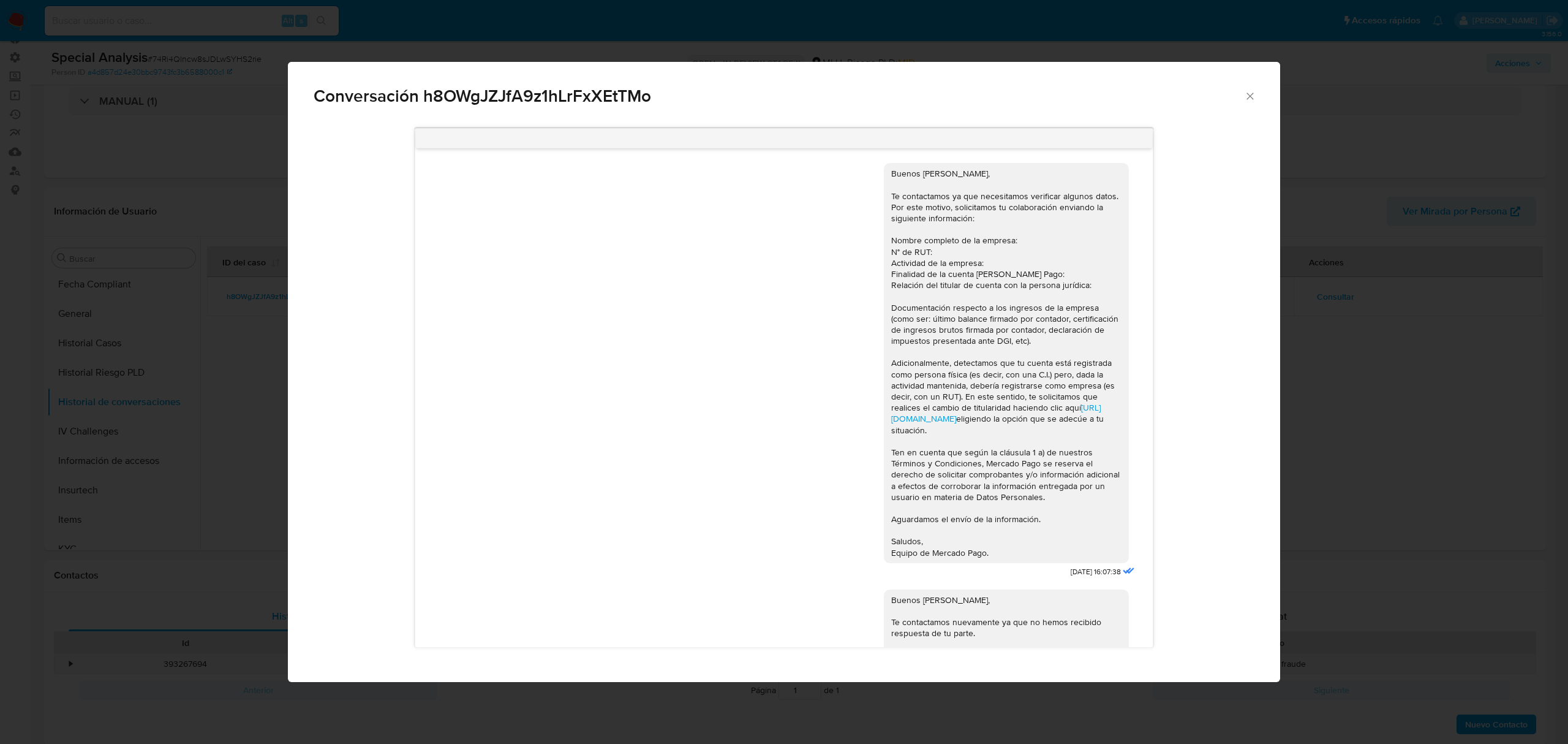
click at [1268, 349] on div "Buenos días Agustín, Te contactamos ya que necesitamos verificar algunos datos.…" at bounding box center [784, 400] width 993 height 562
click at [1422, 103] on div "Conversación h8OWgJZJfA9z1hLrFxXEtTMo Buenos días Agustín, Te contactamos ya qu…" at bounding box center [784, 372] width 1568 height 744
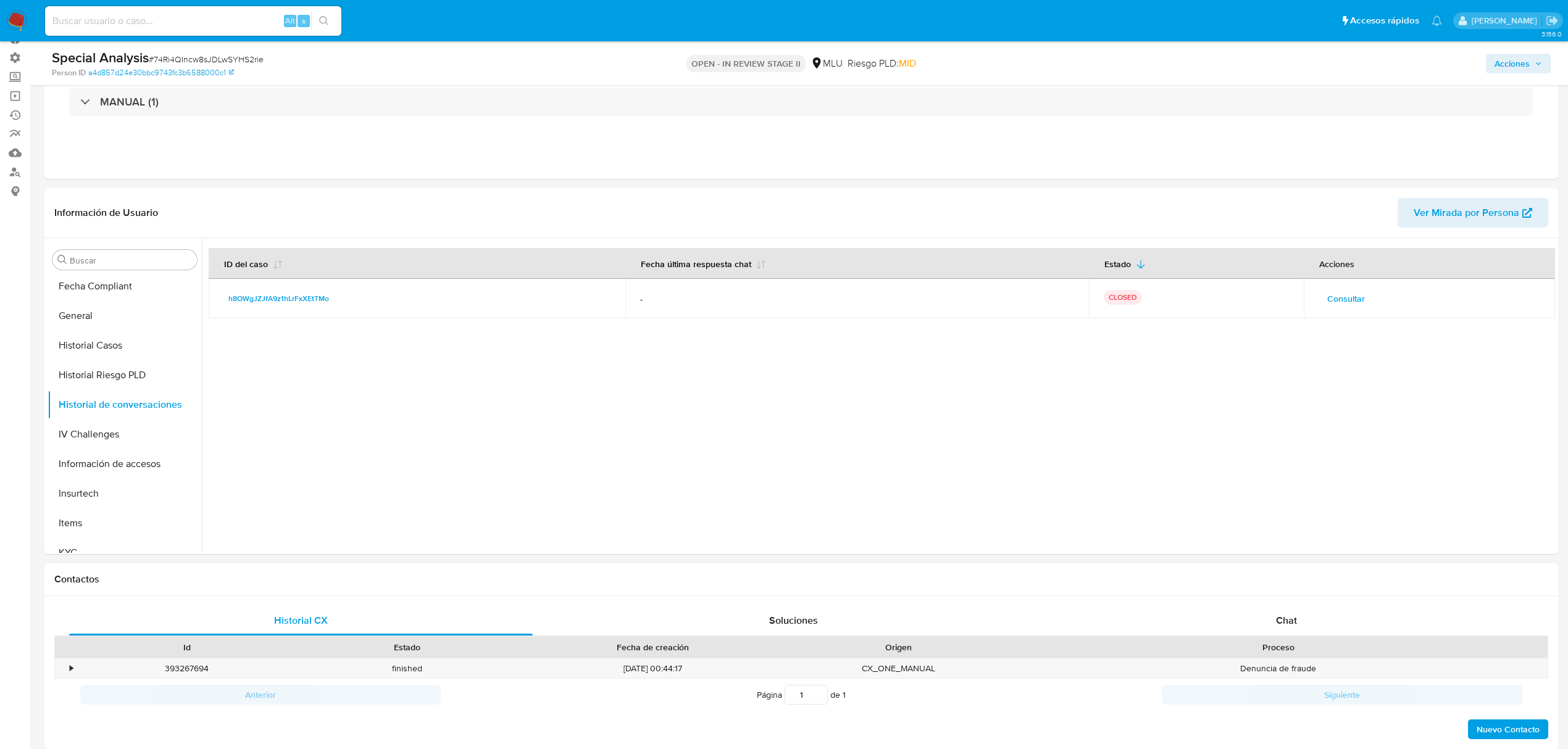
click at [1489, 63] on button "Acciones" at bounding box center [1518, 64] width 65 height 20
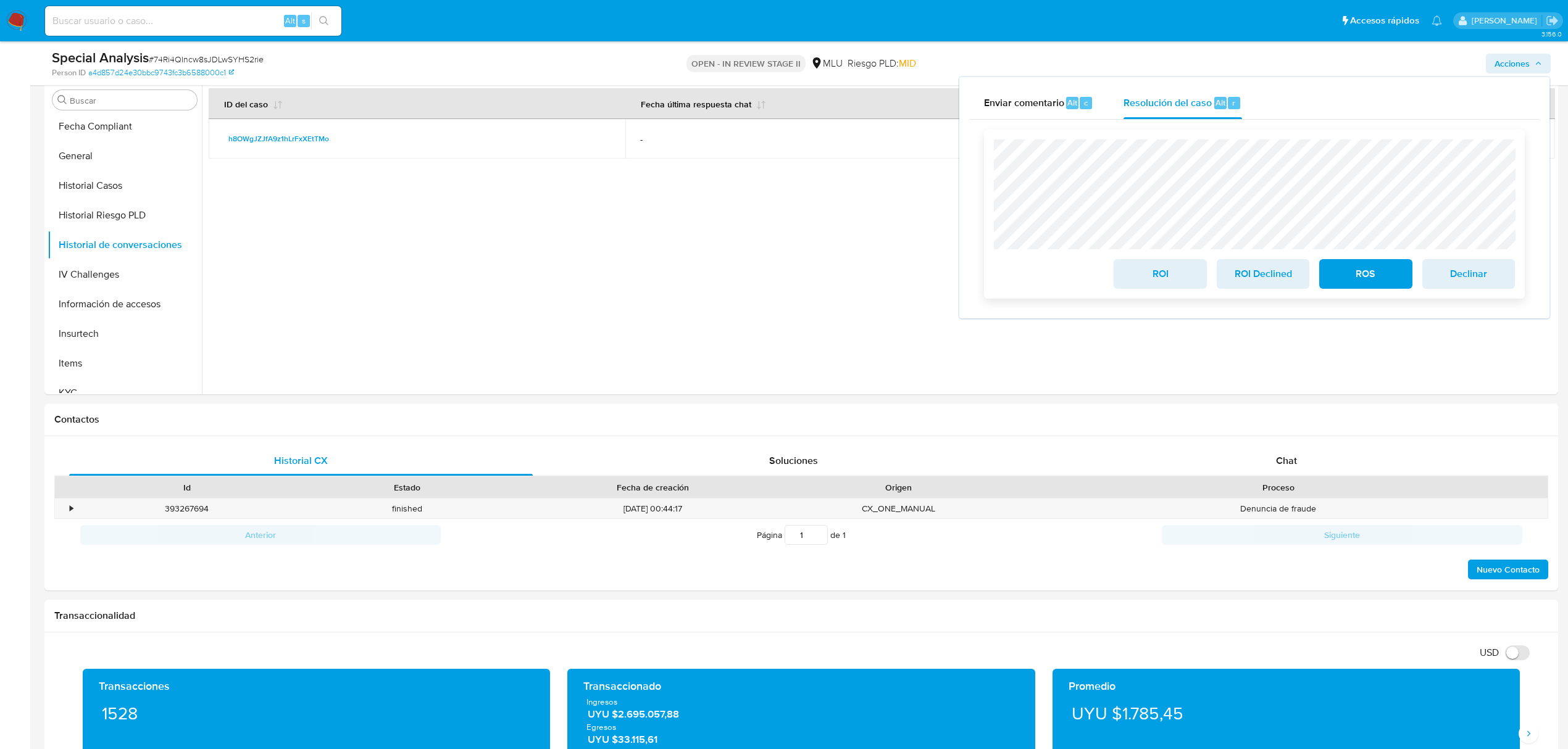
scroll to position [247, 0]
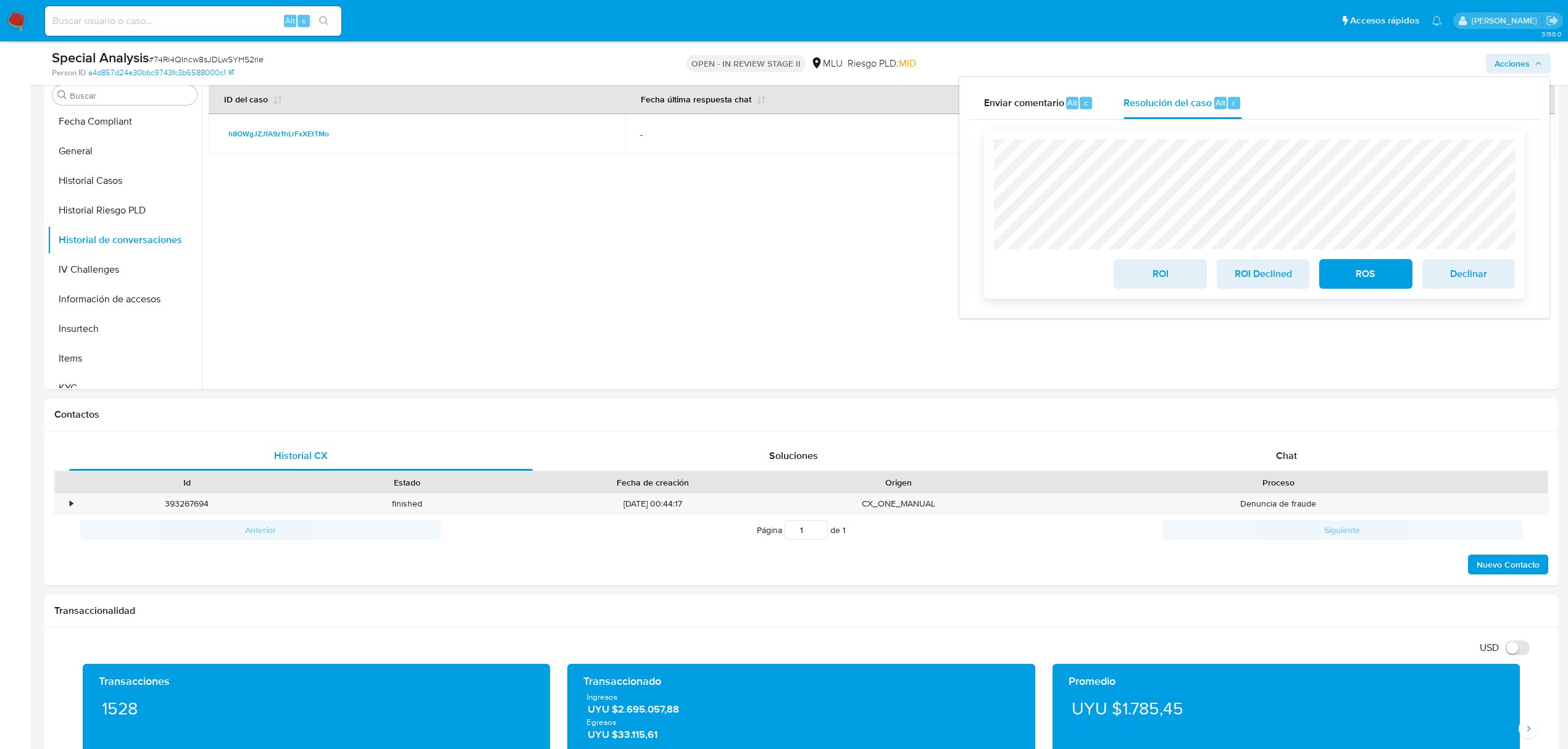
click at [1272, 284] on span "ROI Declined" at bounding box center [1263, 274] width 61 height 27
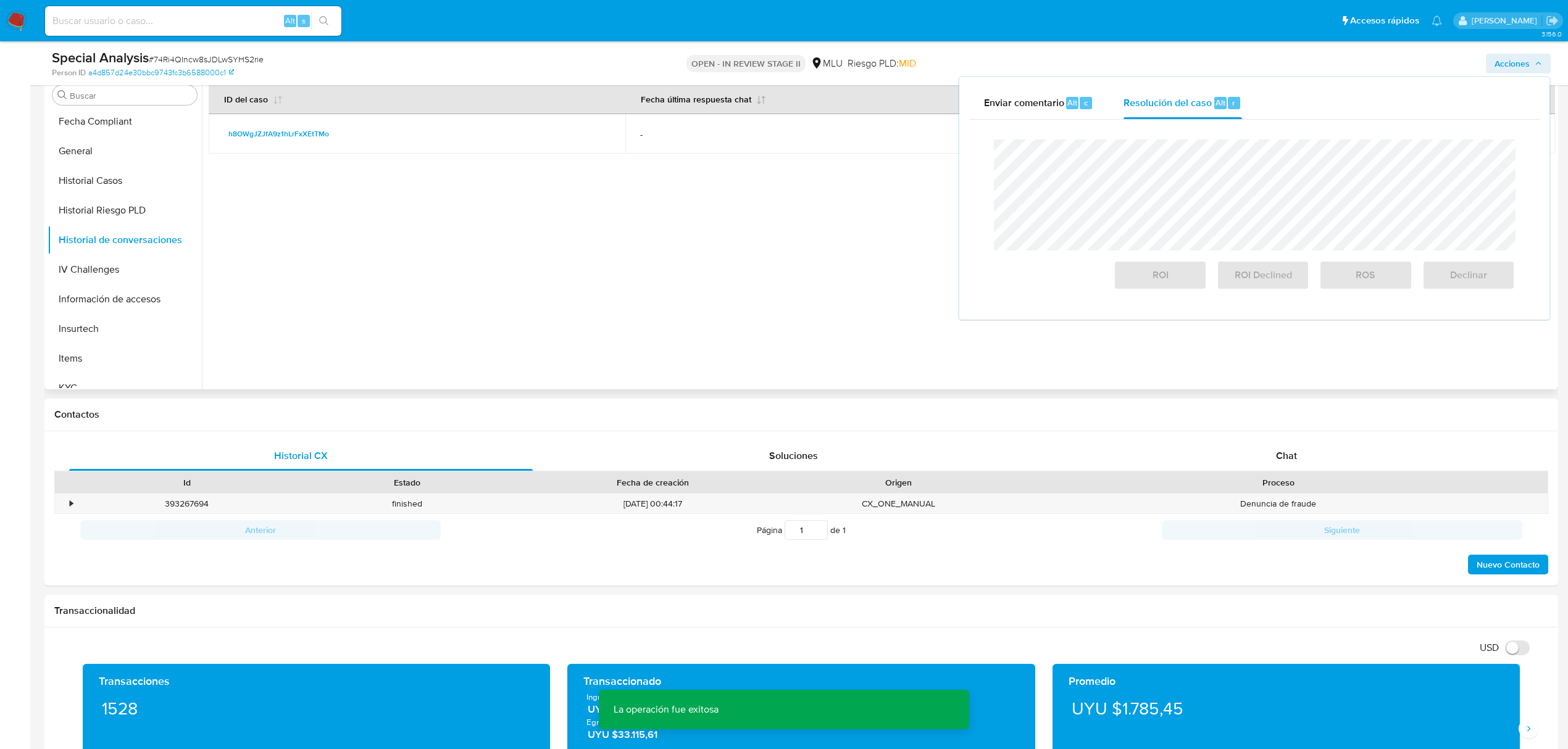
scroll to position [0, 0]
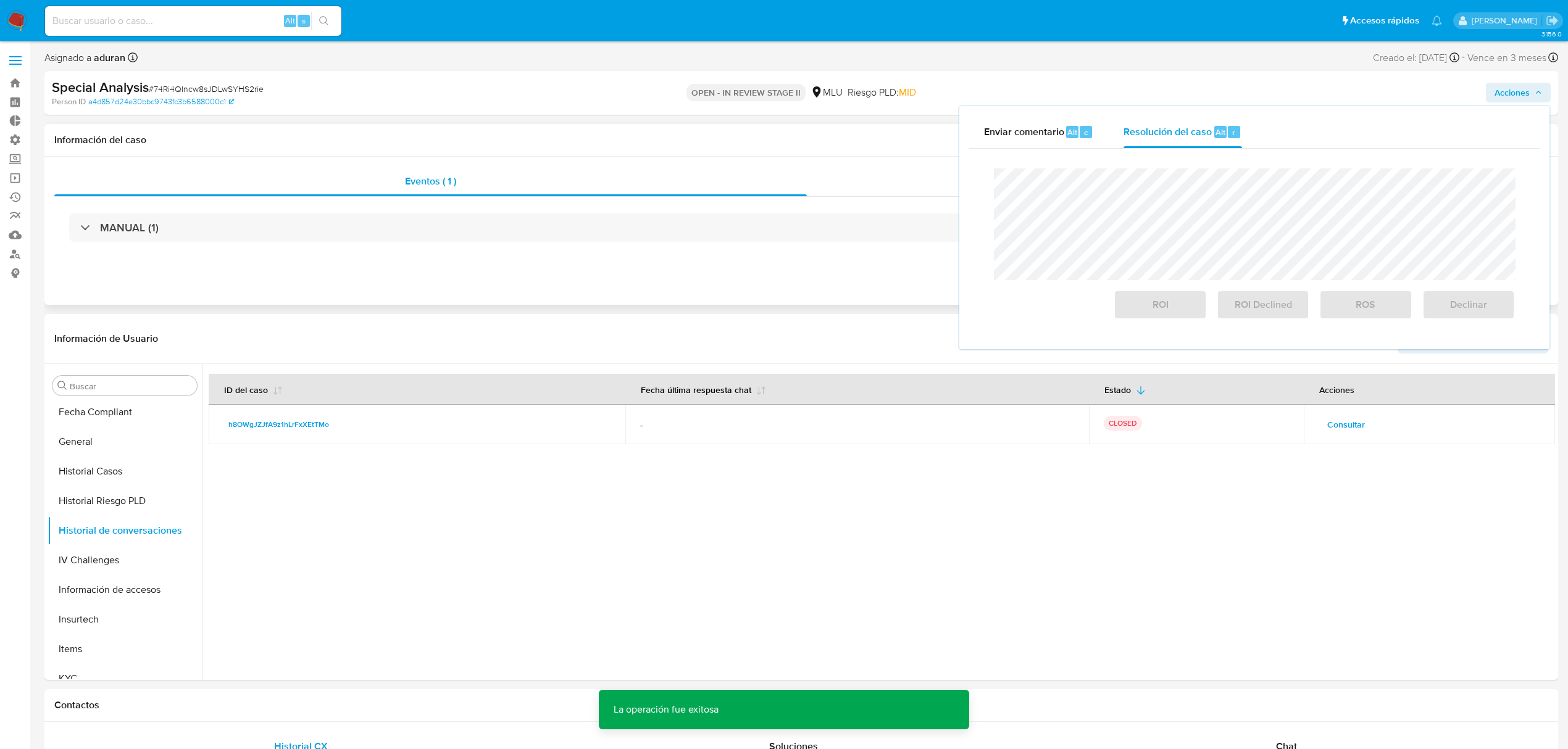
click at [899, 185] on div "Acciones" at bounding box center [1177, 181] width 742 height 30
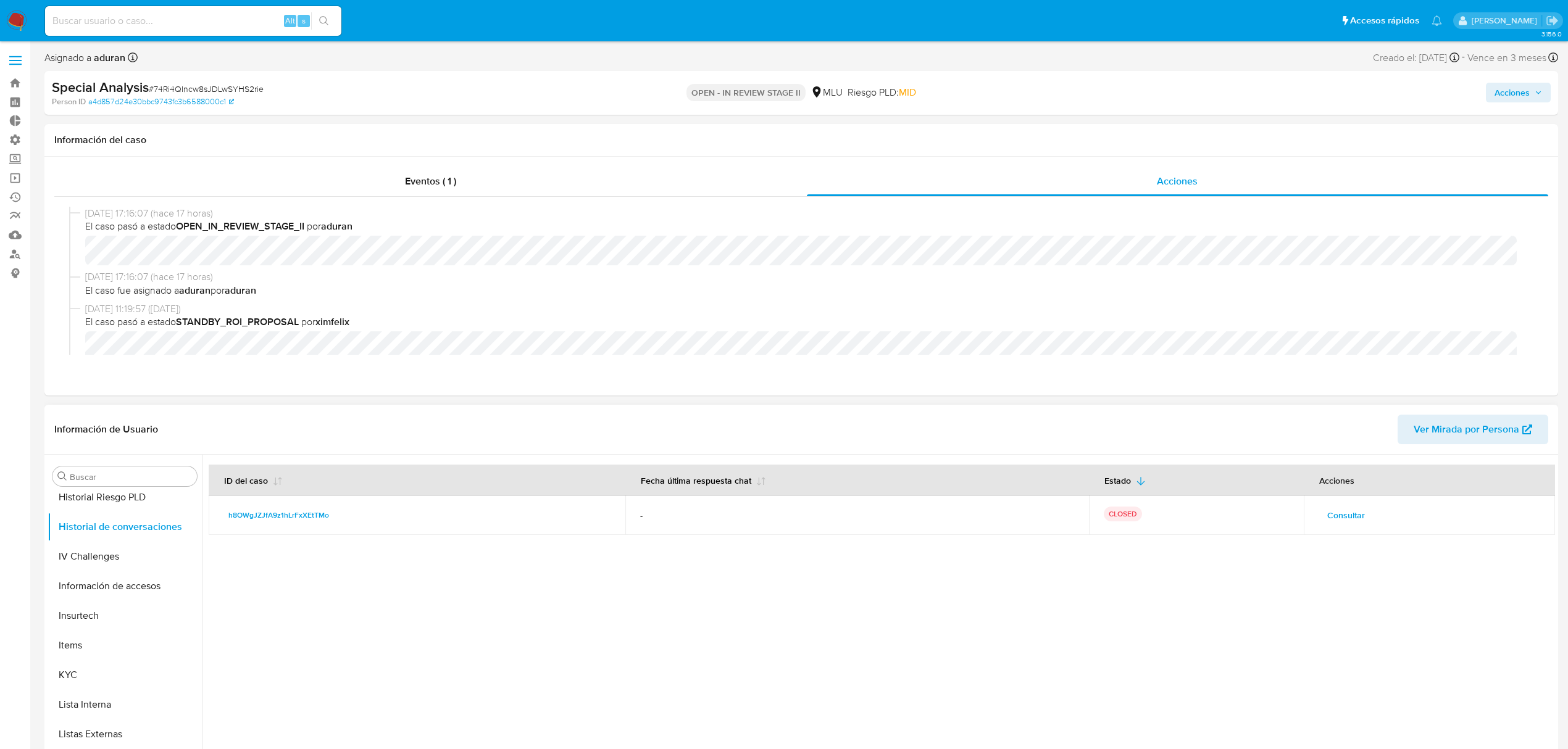
scroll to position [329, 0]
click at [122, 564] on button "Historial Casos" at bounding box center [119, 562] width 144 height 30
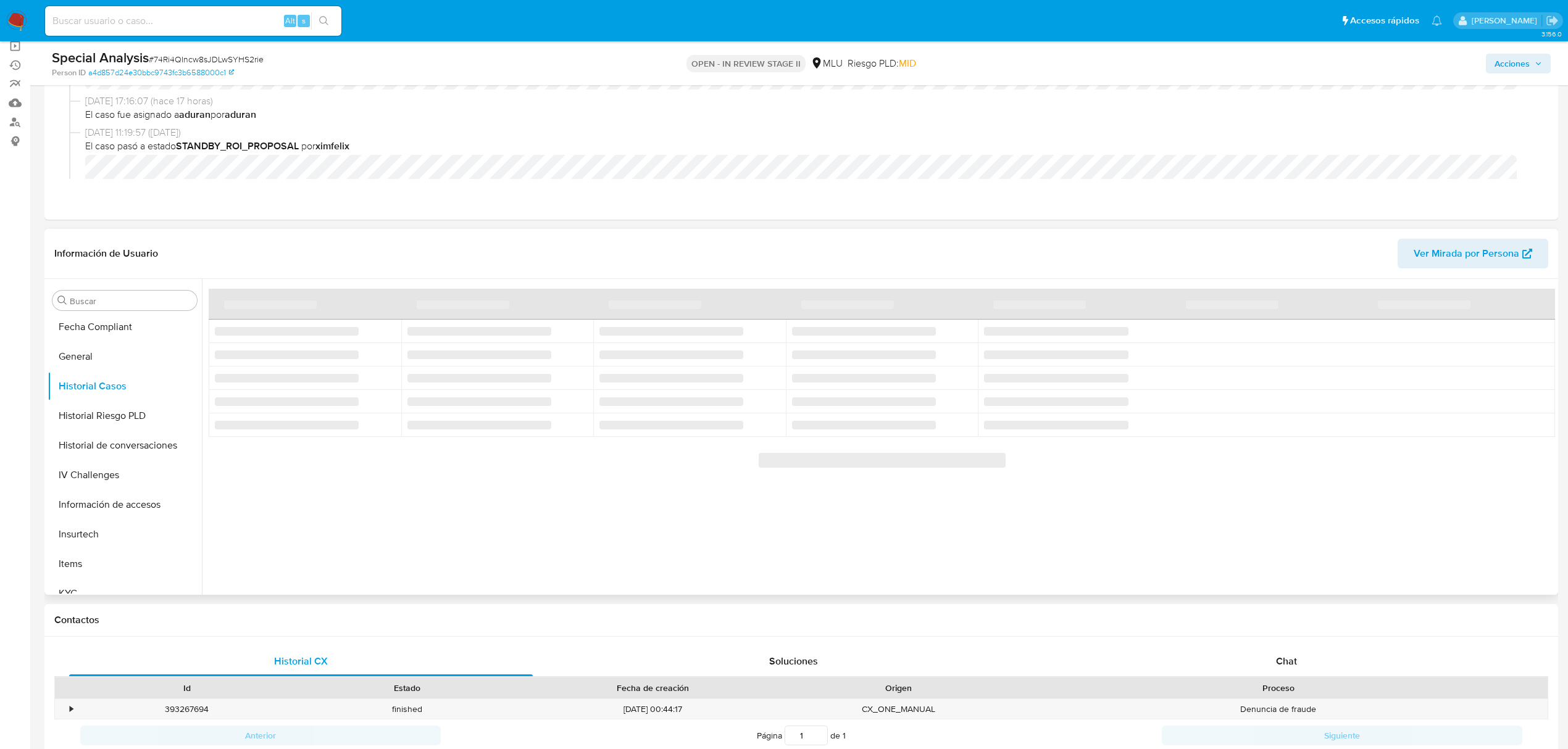
scroll to position [164, 0]
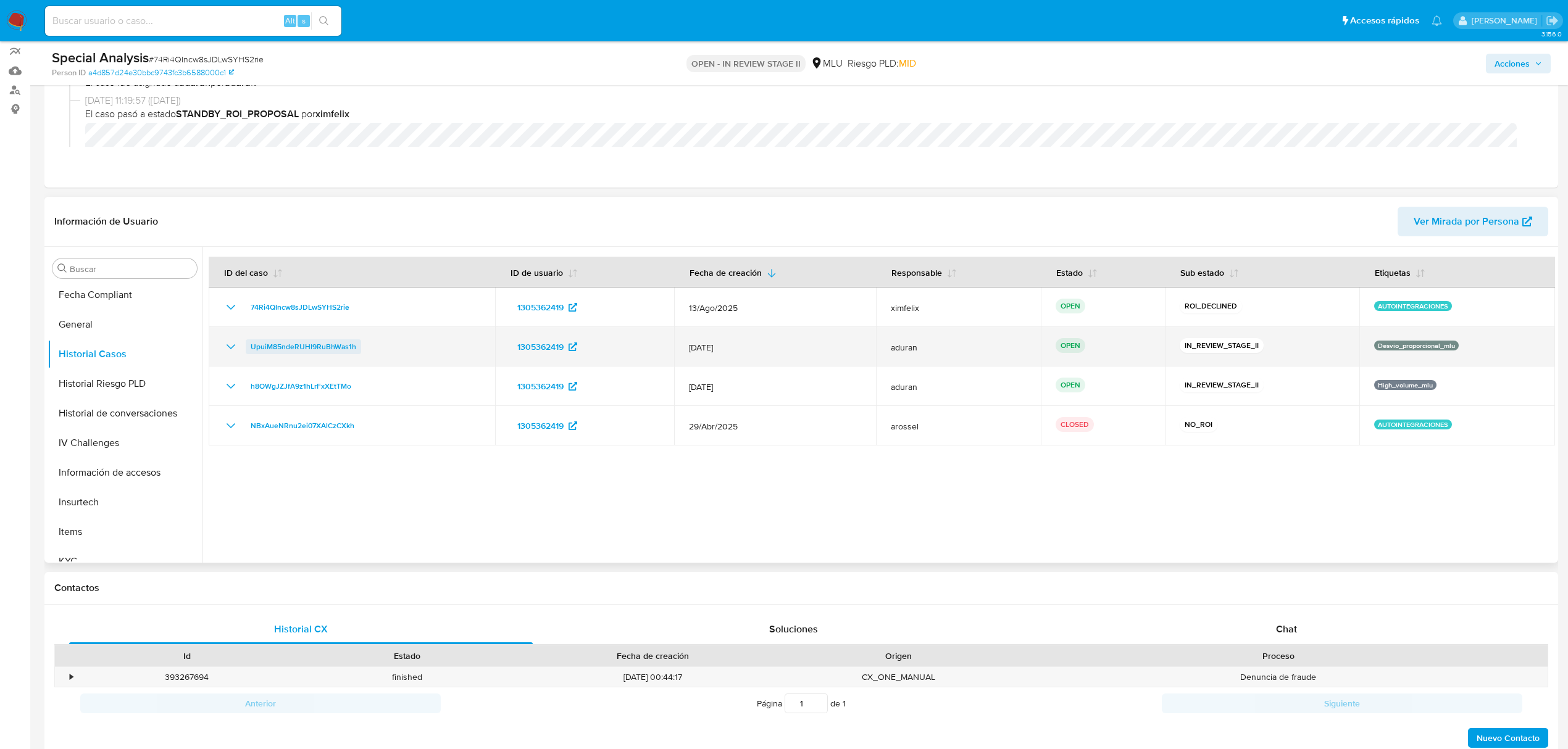
click at [302, 343] on span "UpuiM85ndeRUHl9RuBhWas1h" at bounding box center [304, 347] width 106 height 15
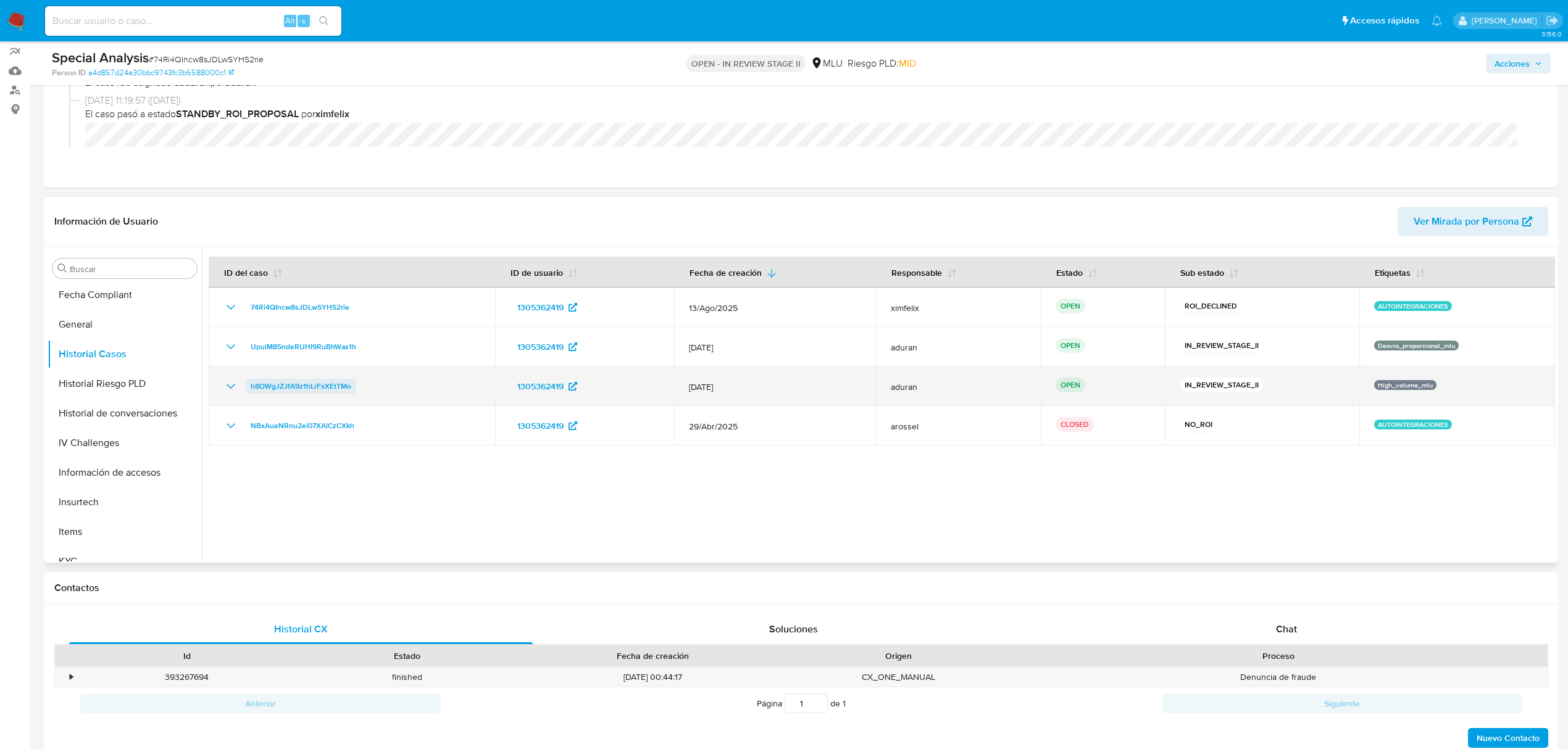
click at [305, 382] on span "h8OWgJZJfA9z1hLrFxXEtTMo" at bounding box center [301, 386] width 100 height 15
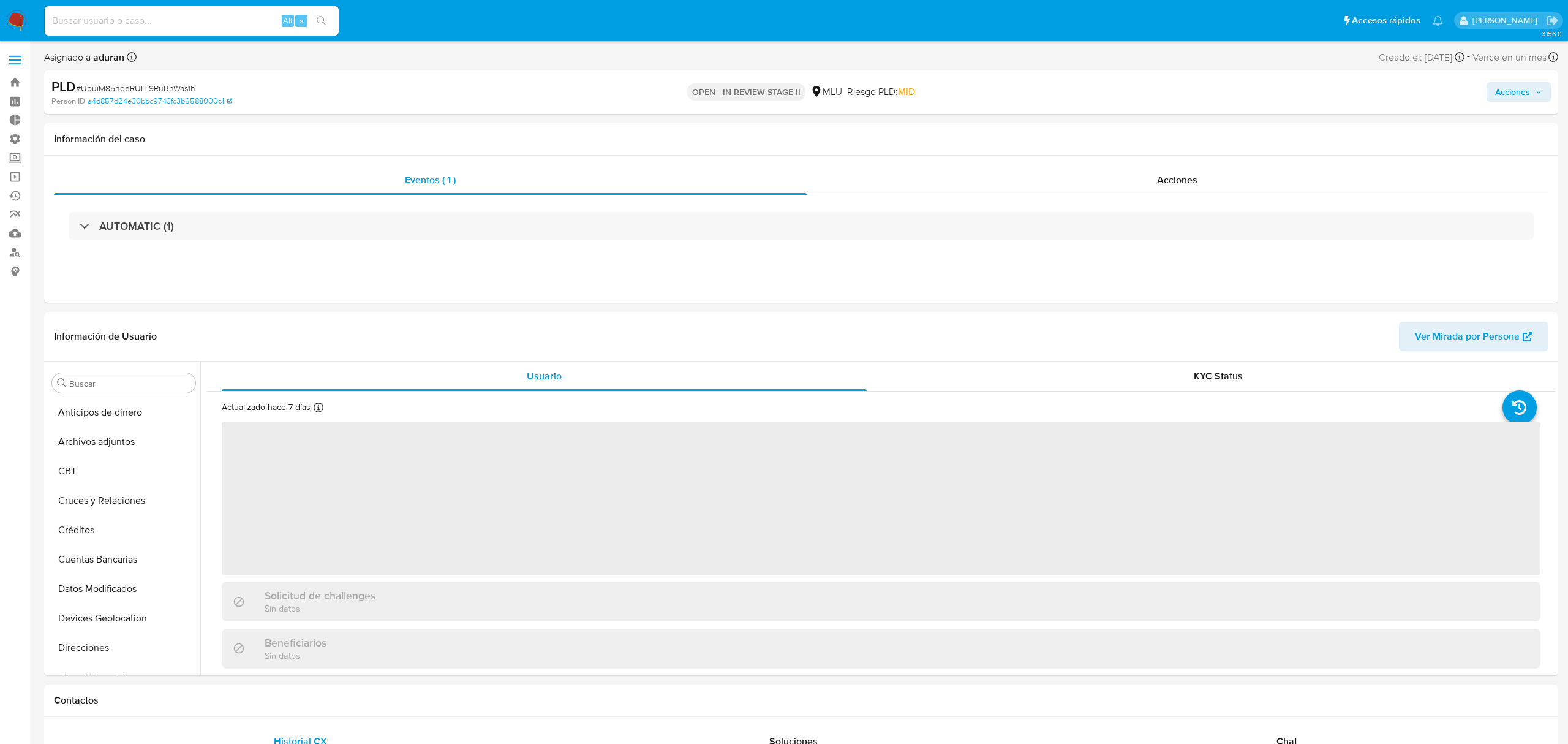
select select "10"
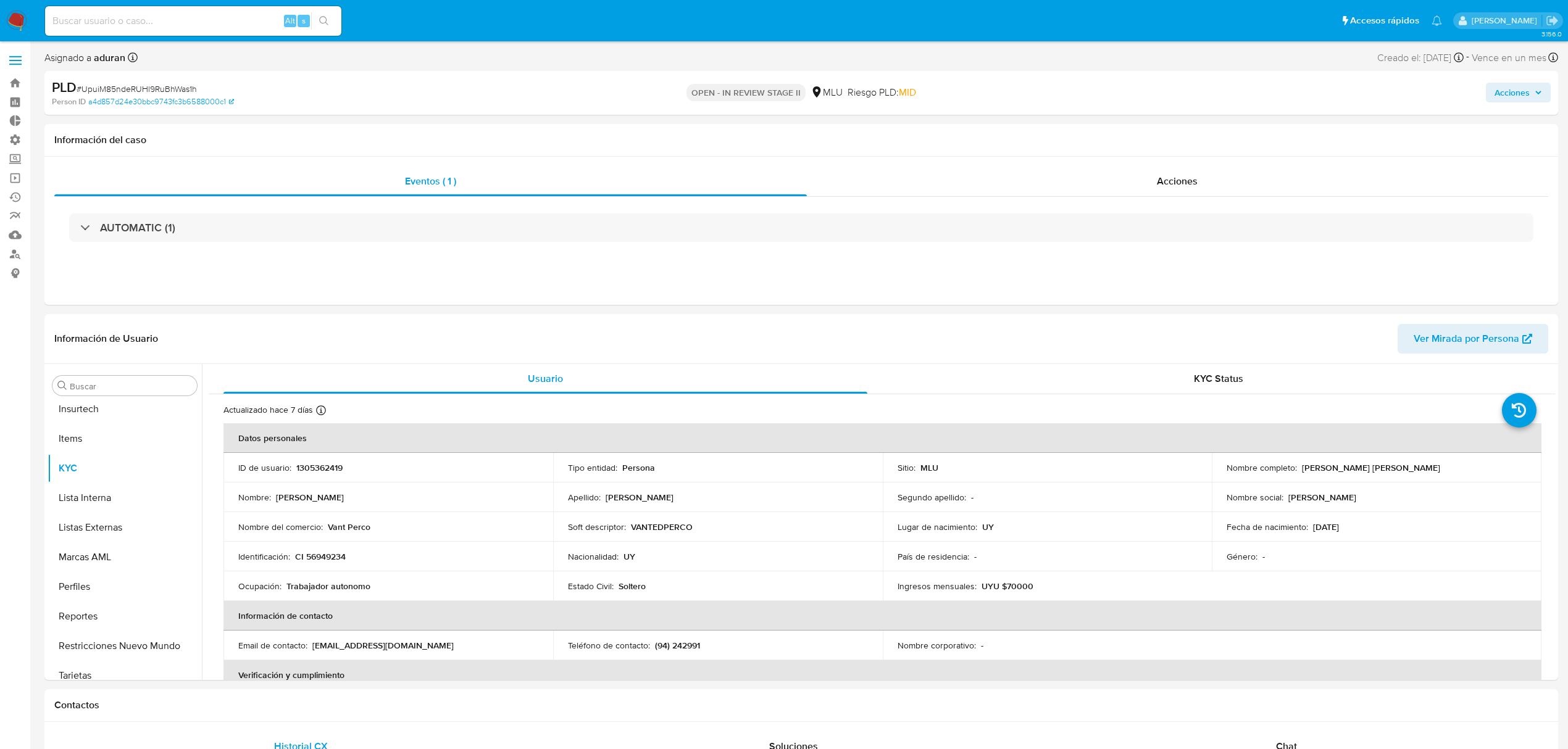
scroll to position [551, 0]
click at [1521, 96] on span "Acciones" at bounding box center [1512, 92] width 35 height 20
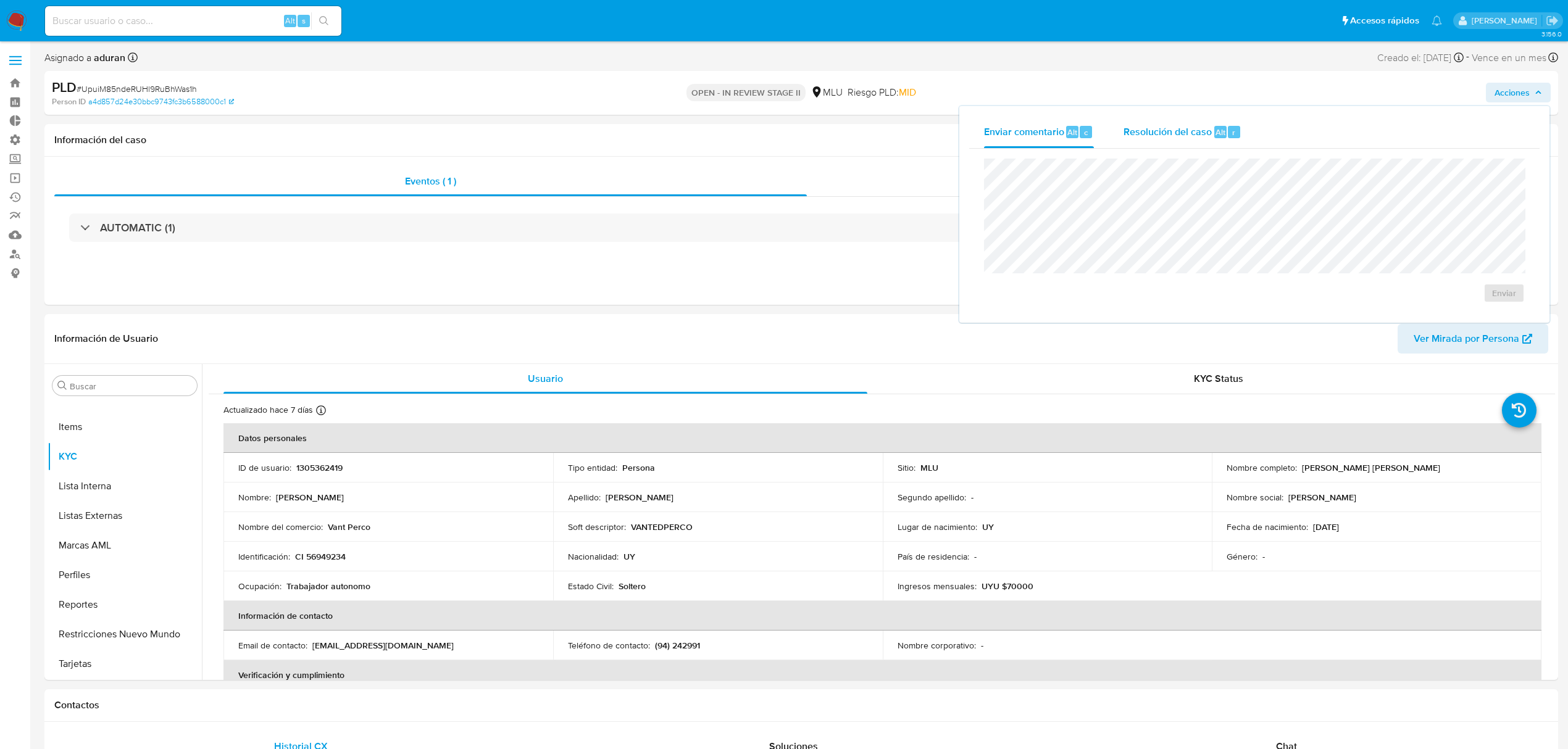
click at [1210, 128] on div "Resolución del caso Alt r" at bounding box center [1183, 133] width 118 height 32
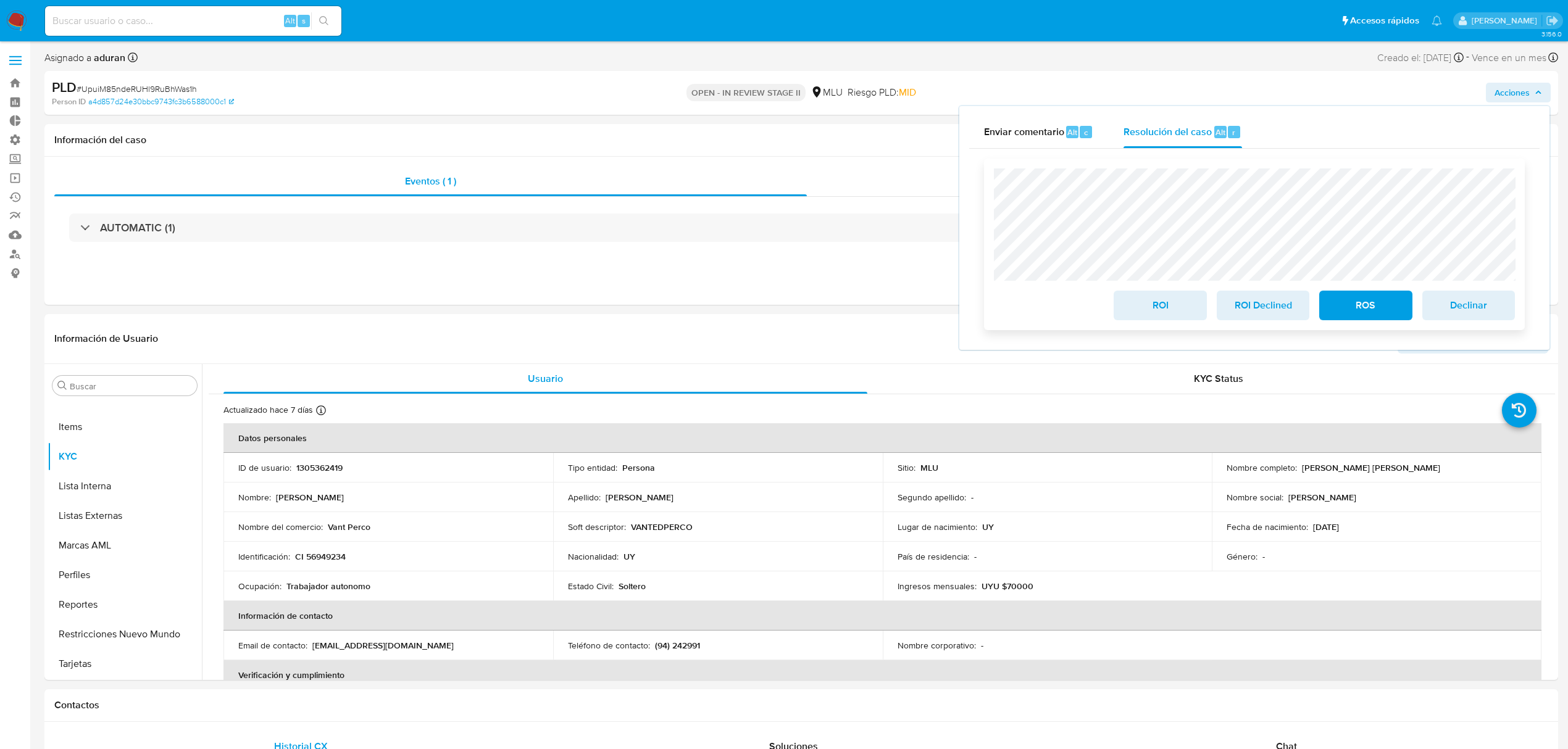
click at [1245, 306] on span "ROI Declined" at bounding box center [1263, 306] width 61 height 27
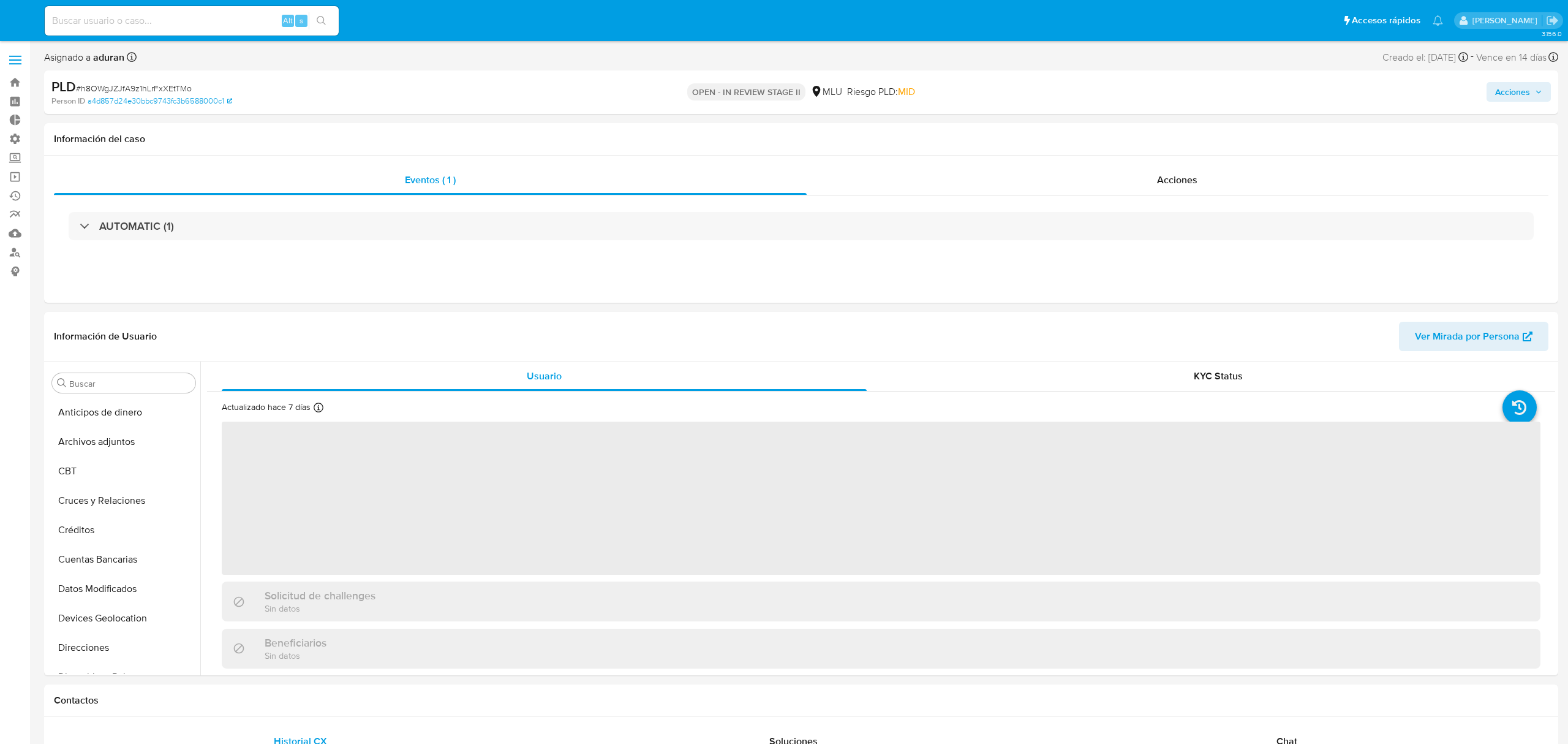
select select "10"
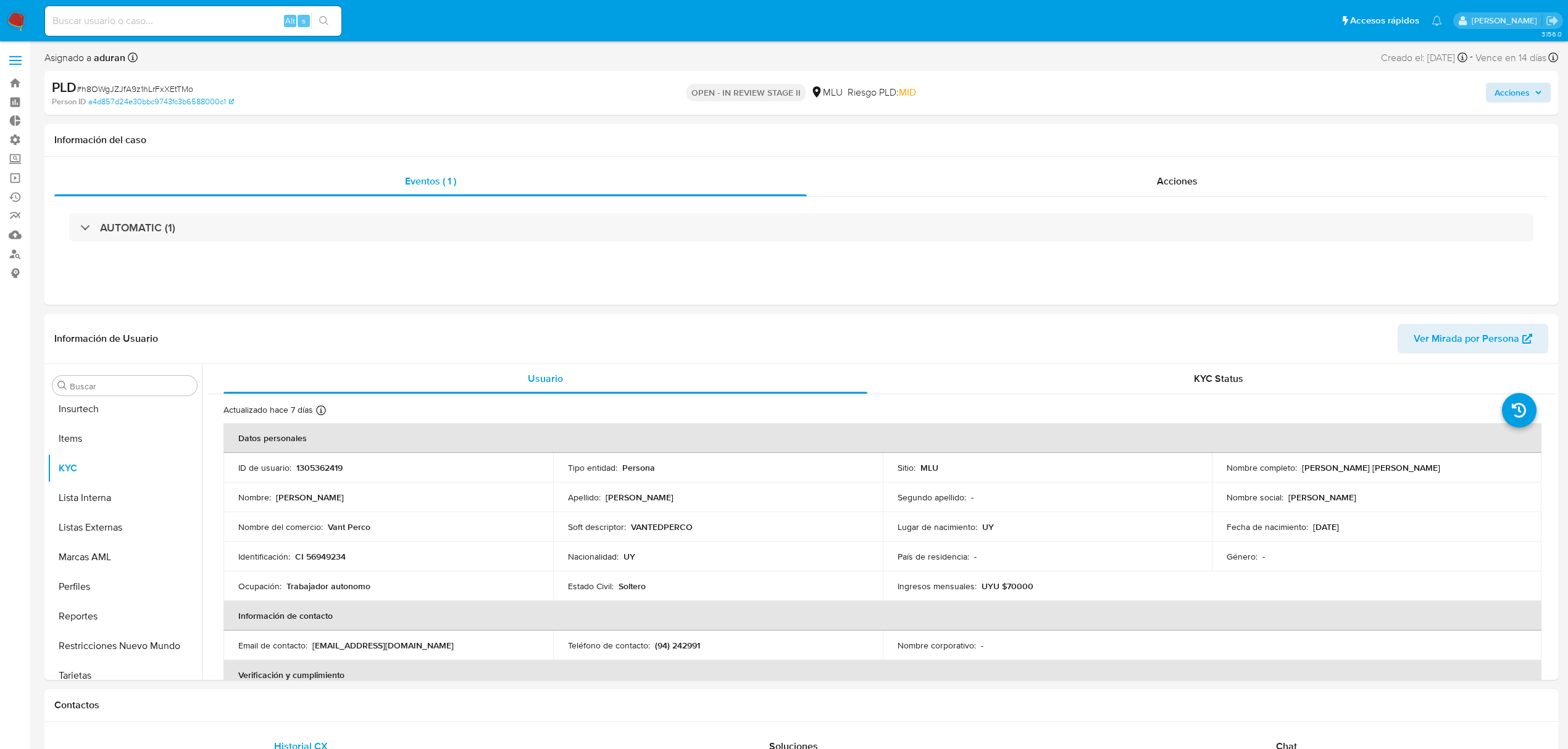
scroll to position [551, 0]
drag, startPoint x: 1536, startPoint y: 97, endPoint x: 1524, endPoint y: 104, distance: 13.9
click at [1536, 96] on span "Acciones" at bounding box center [1518, 92] width 47 height 17
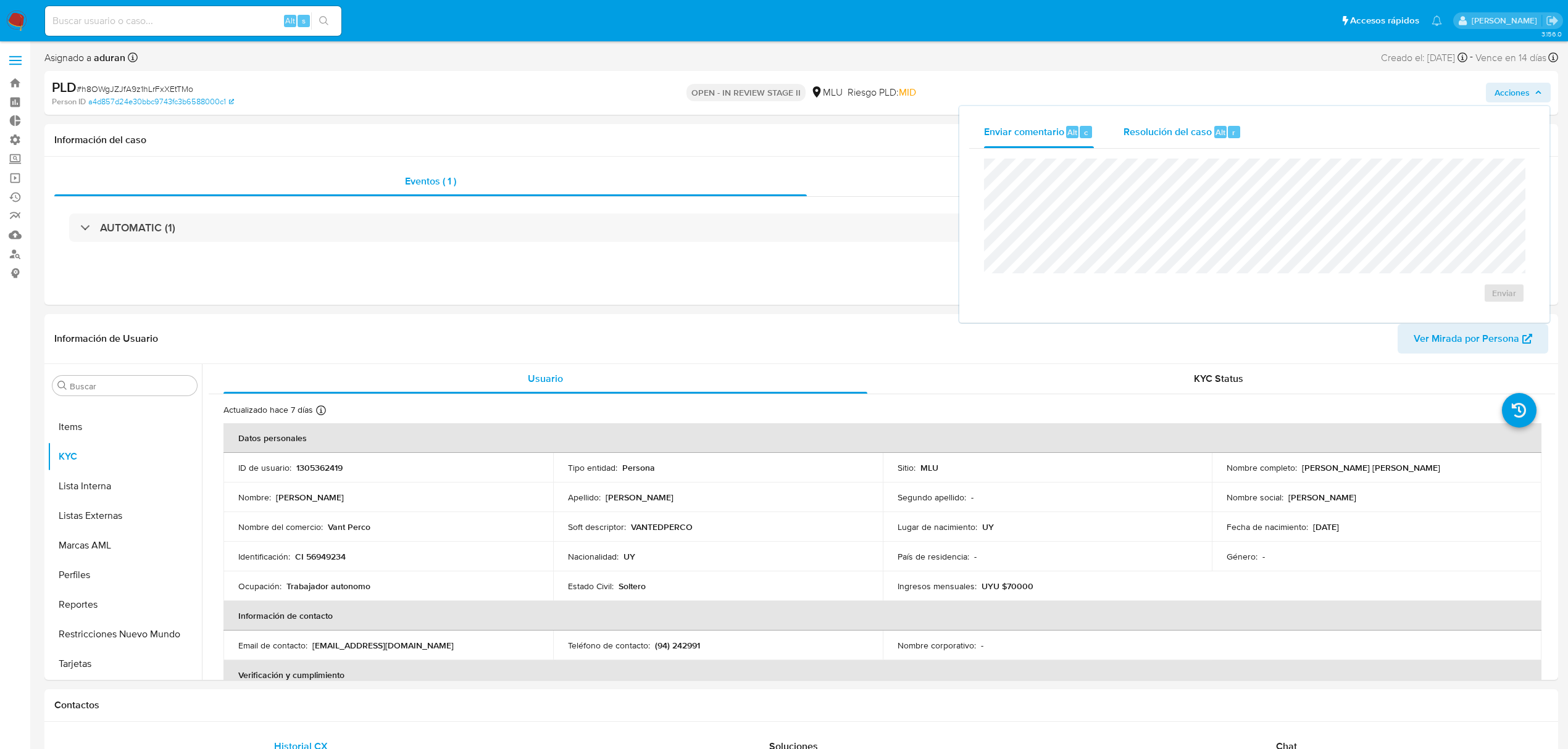
click at [1214, 137] on div "Alt r" at bounding box center [1227, 133] width 26 height 13
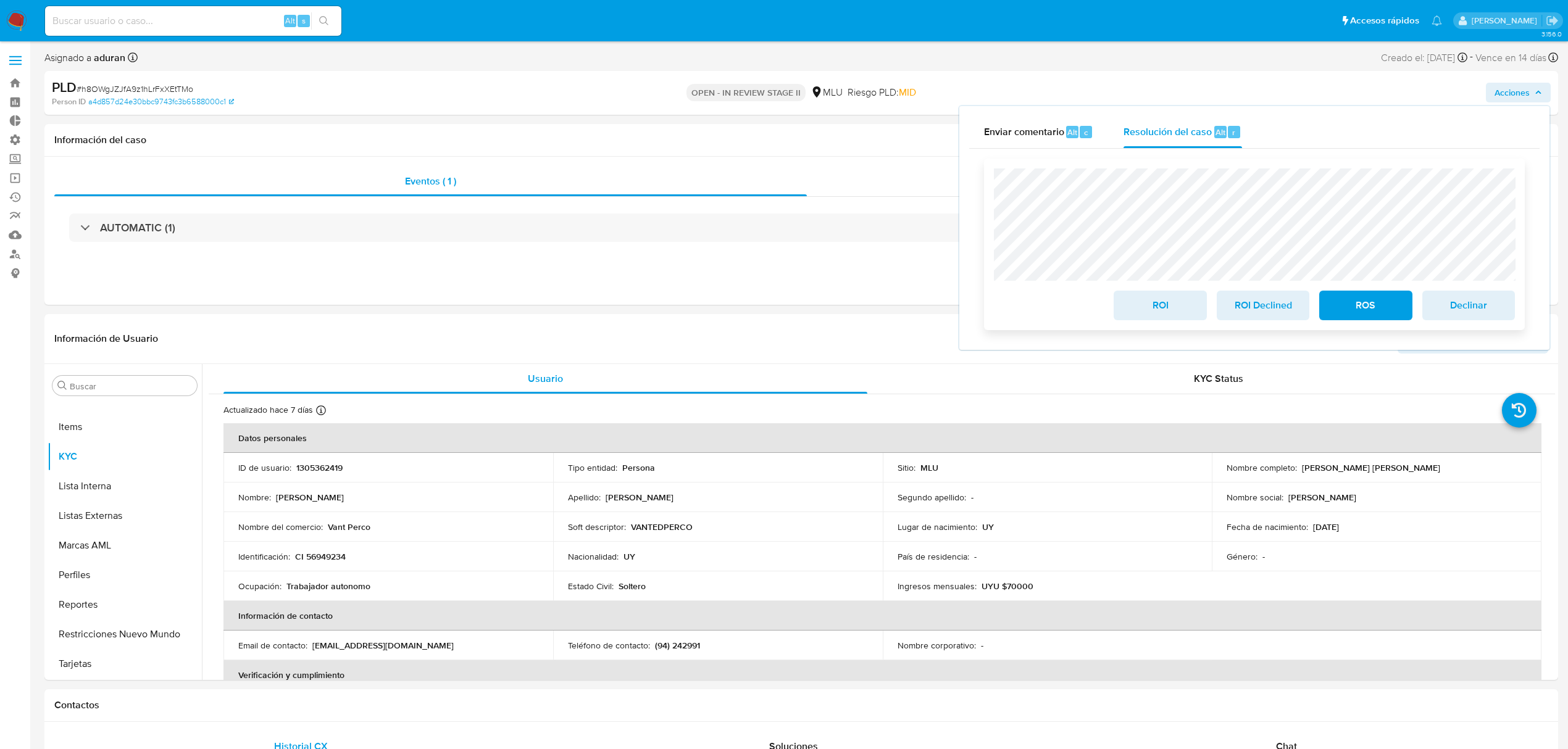
click at [1267, 306] on span "ROI Declined" at bounding box center [1263, 306] width 61 height 27
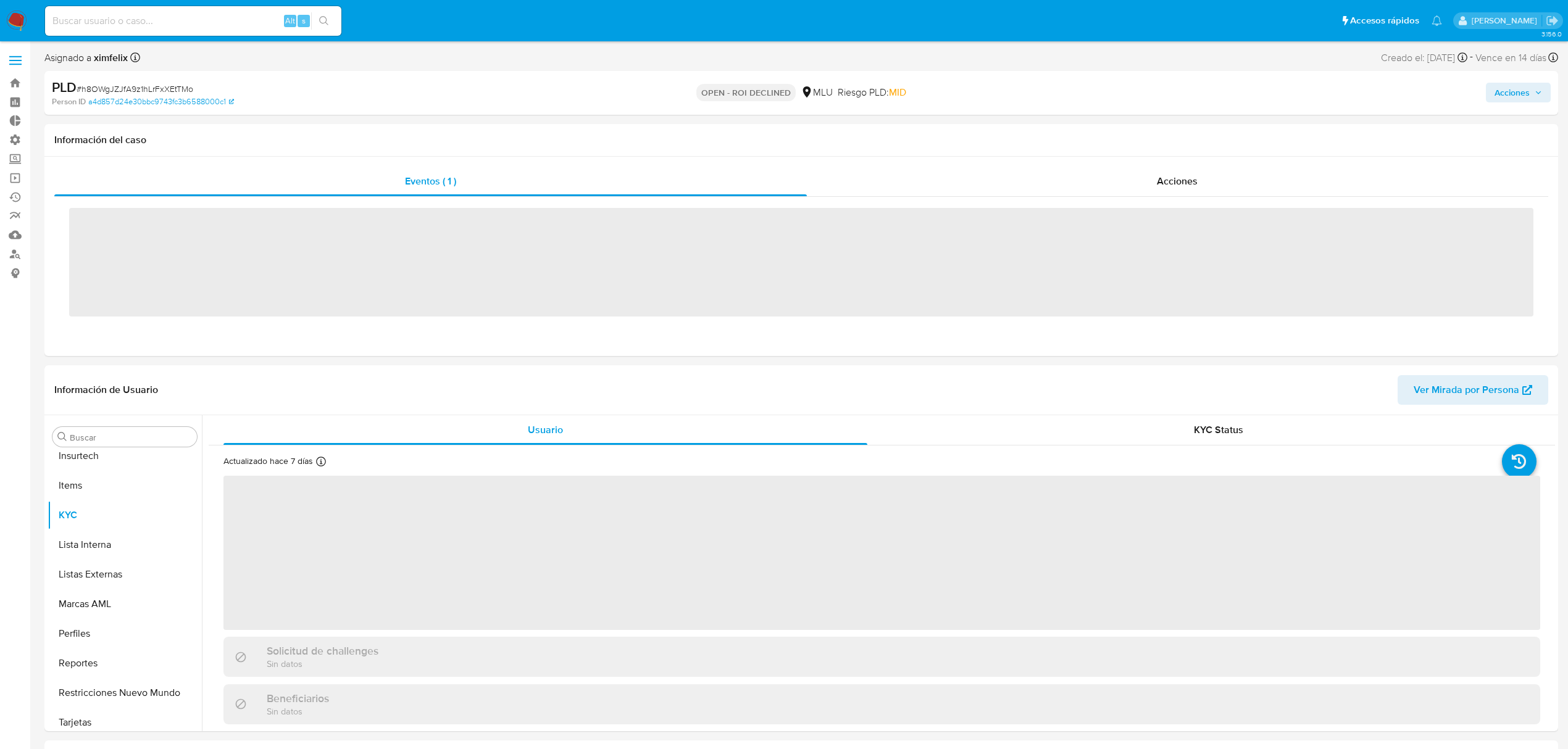
scroll to position [551, 0]
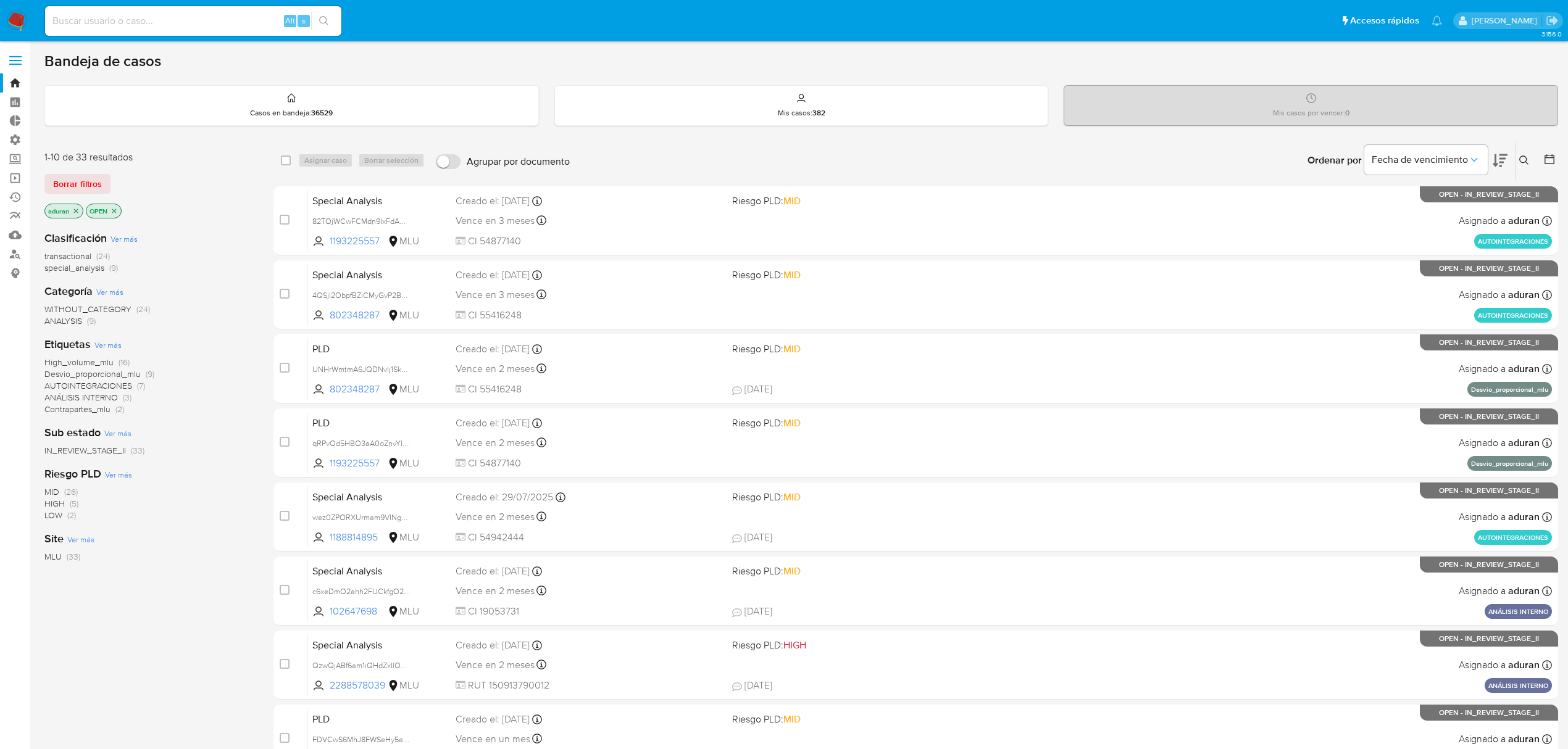
click at [444, 166] on input "Agrupar por documento" at bounding box center [448, 161] width 25 height 15
checkbox input "true"
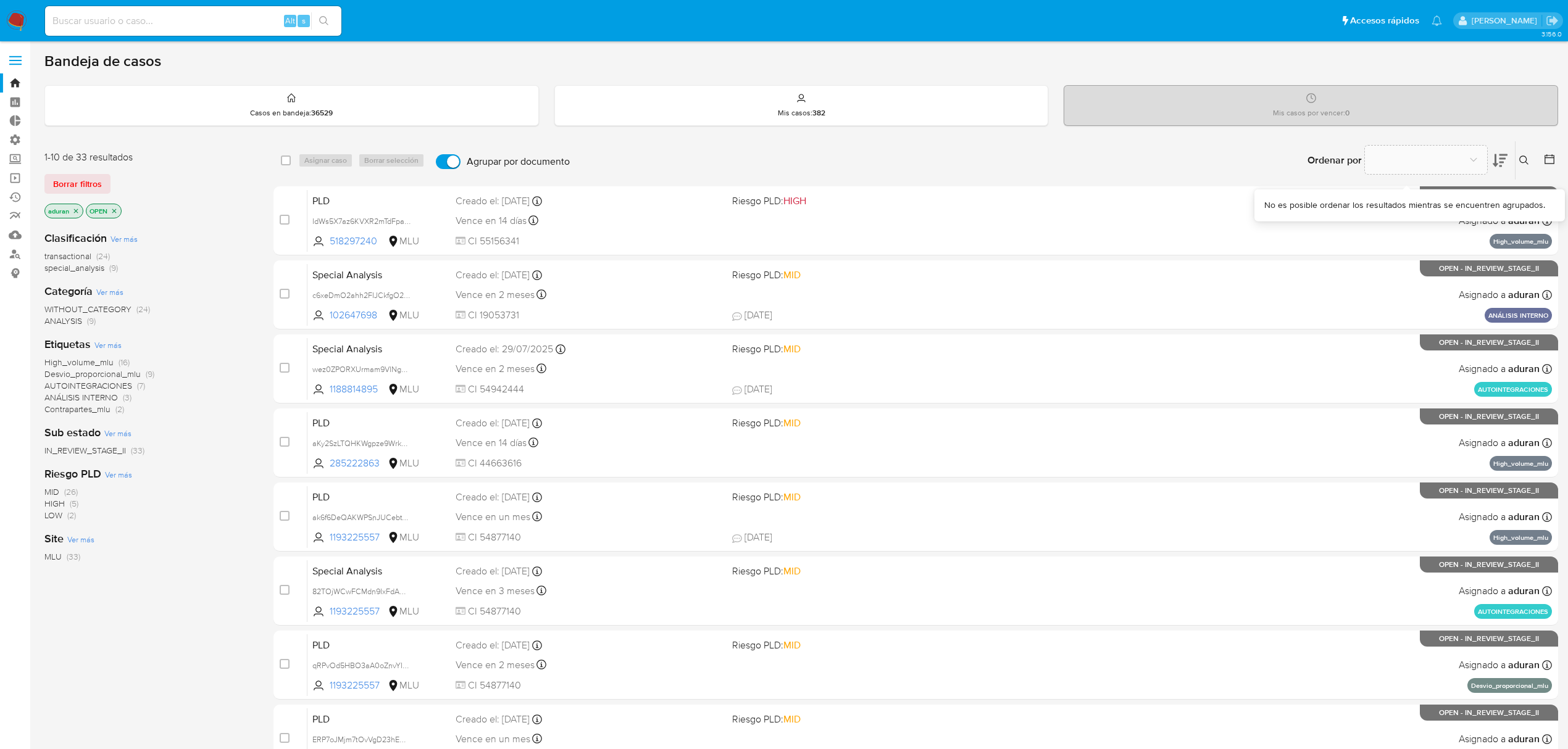
click at [1503, 164] on icon at bounding box center [1500, 160] width 15 height 15
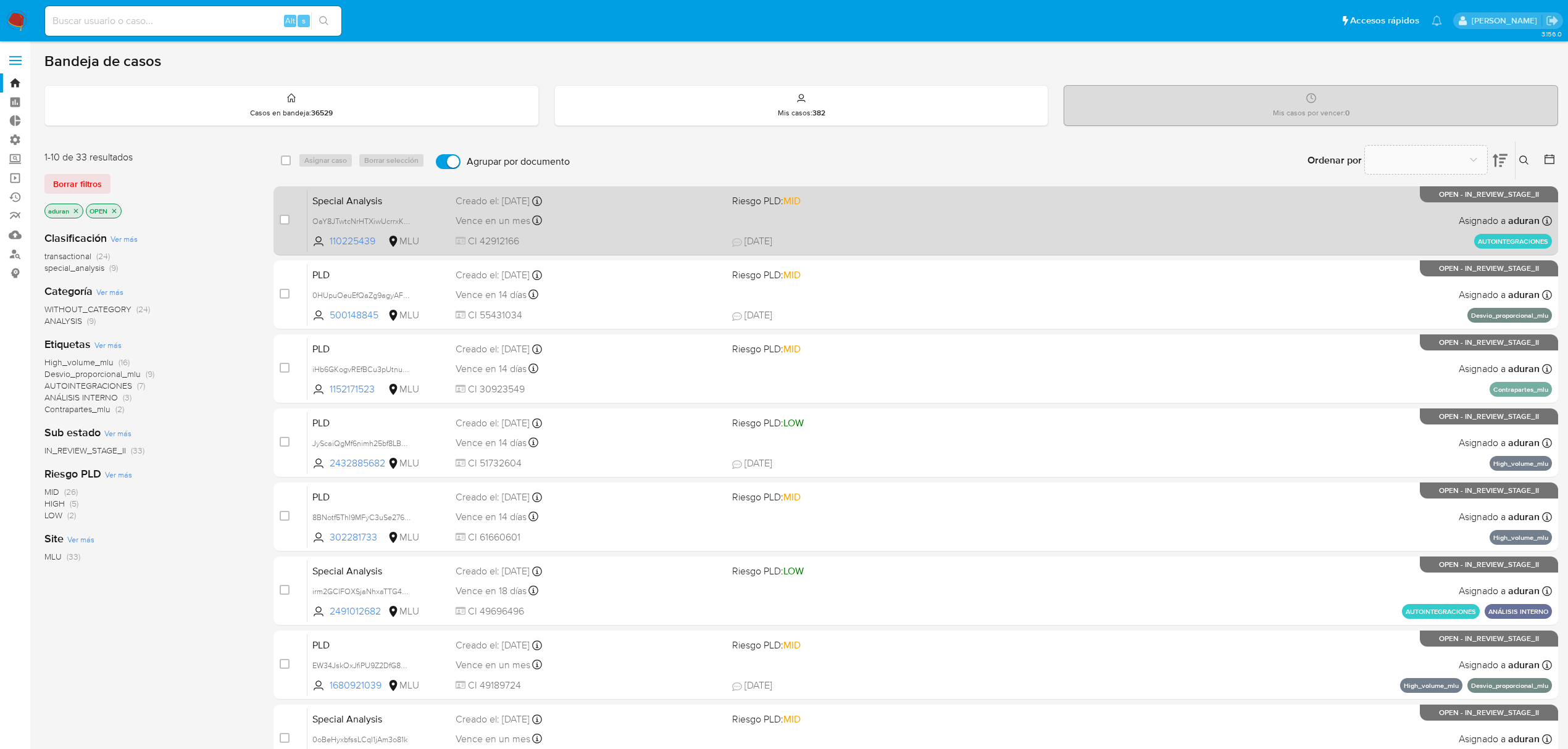
click at [588, 227] on div "Vence en un mes Vence el 25/09/2025 10:30:29" at bounding box center [589, 220] width 267 height 17
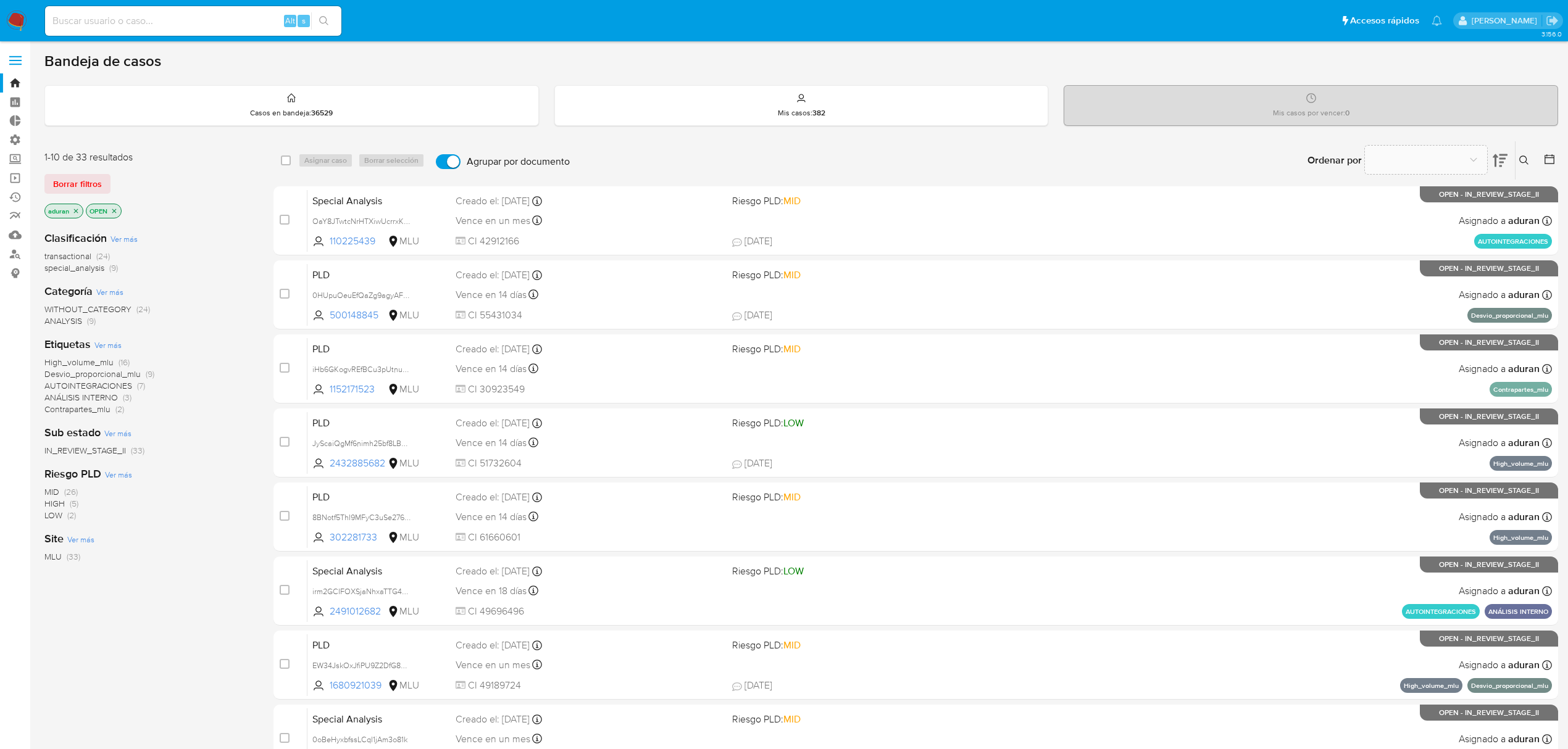
click at [82, 646] on div "1-10 de 33 resultados Borrar filtros aduran OPEN Clasificación Ver más transact…" at bounding box center [150, 554] width 210 height 826
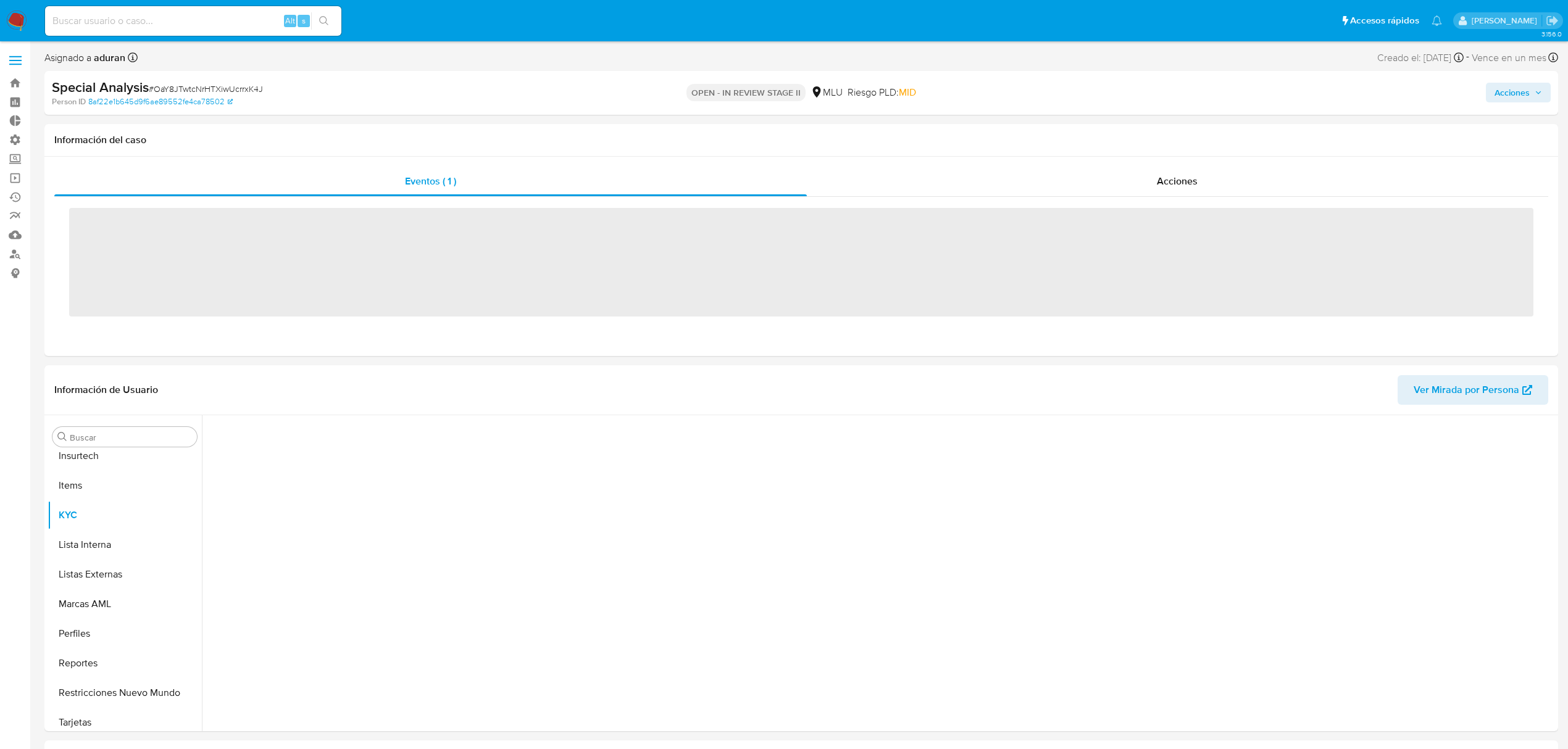
scroll to position [551, 0]
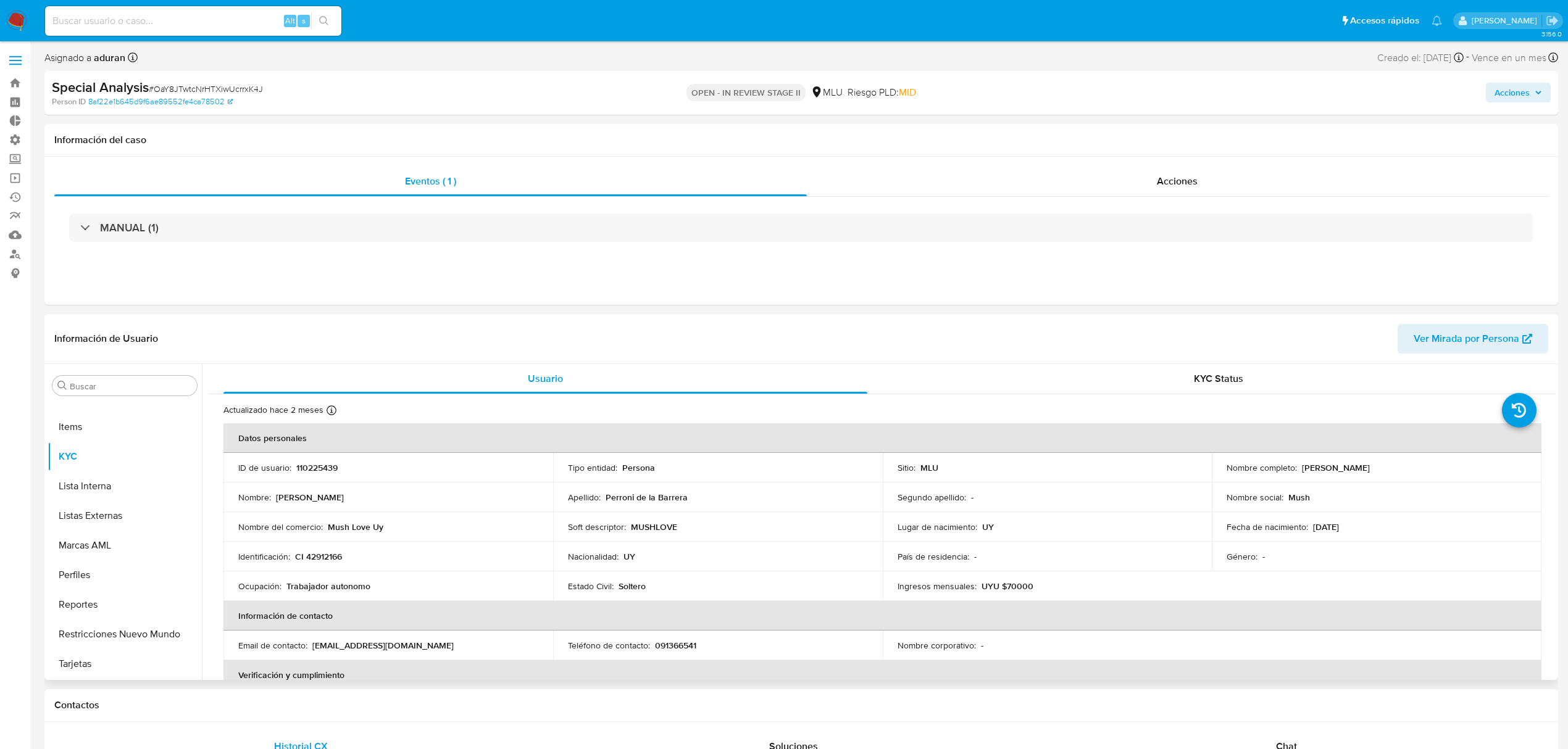
select select "10"
click at [1538, 82] on div "Acciones" at bounding box center [1303, 92] width 496 height 29
click at [1534, 90] on icon "button" at bounding box center [1538, 92] width 7 height 7
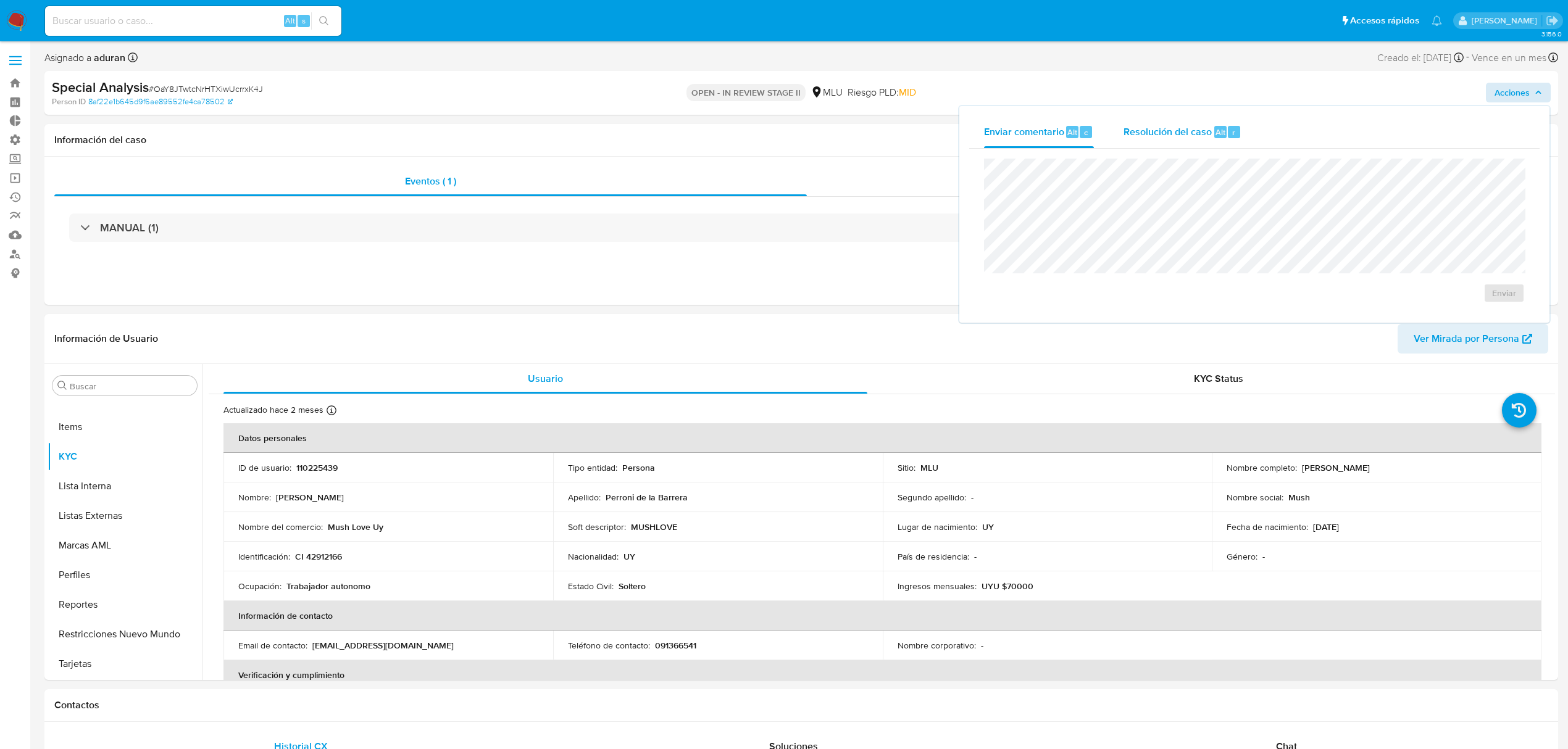
click at [1195, 126] on span "Resolución del caso" at bounding box center [1167, 132] width 89 height 14
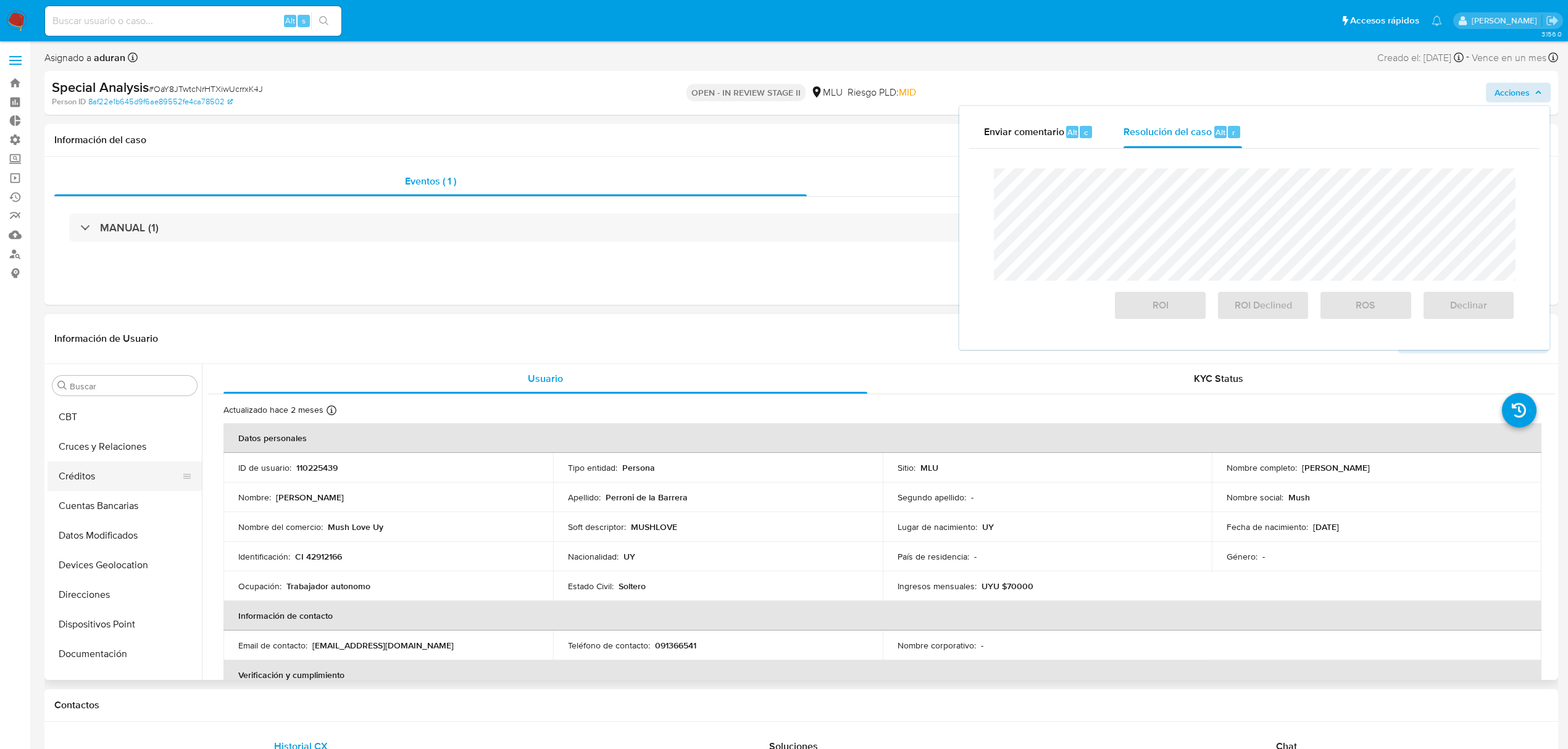
scroll to position [0, 0]
click at [132, 439] on button "Archivos adjuntos" at bounding box center [119, 444] width 144 height 30
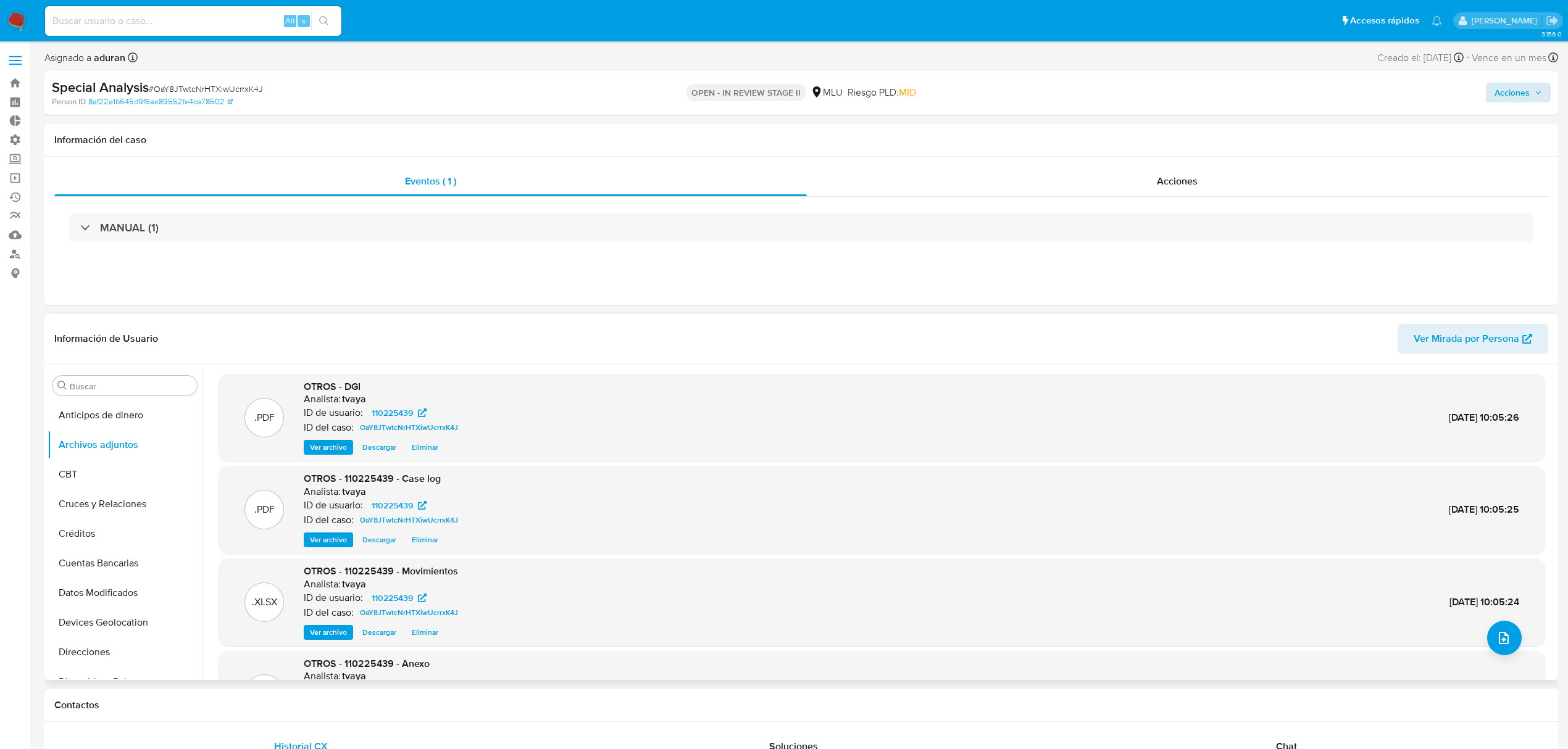
click at [383, 546] on span "Descargar" at bounding box center [379, 540] width 34 height 13
click at [108, 522] on button "General" at bounding box center [119, 523] width 144 height 30
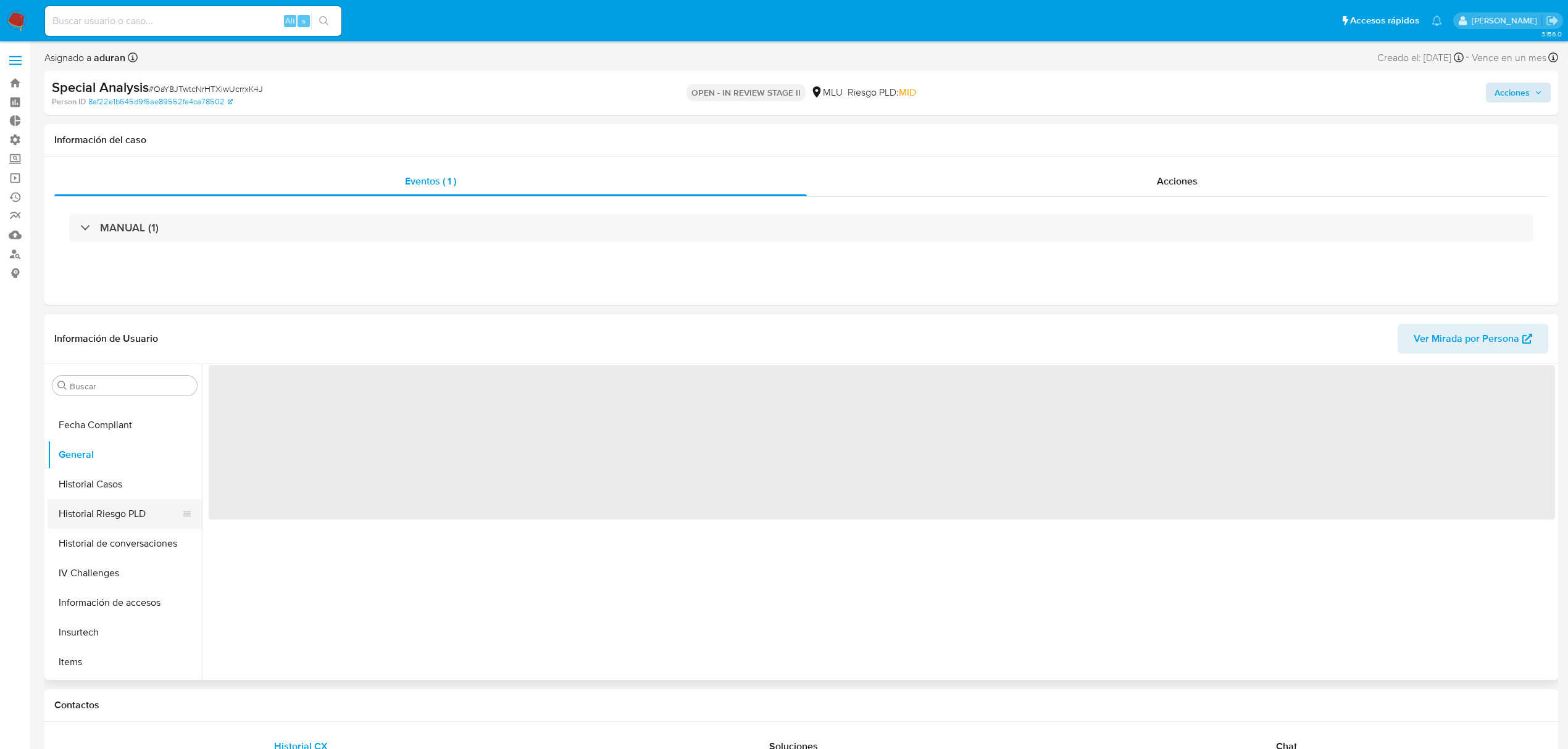
scroll to position [411, 0]
click at [90, 592] on button "KYC" at bounding box center [119, 597] width 144 height 30
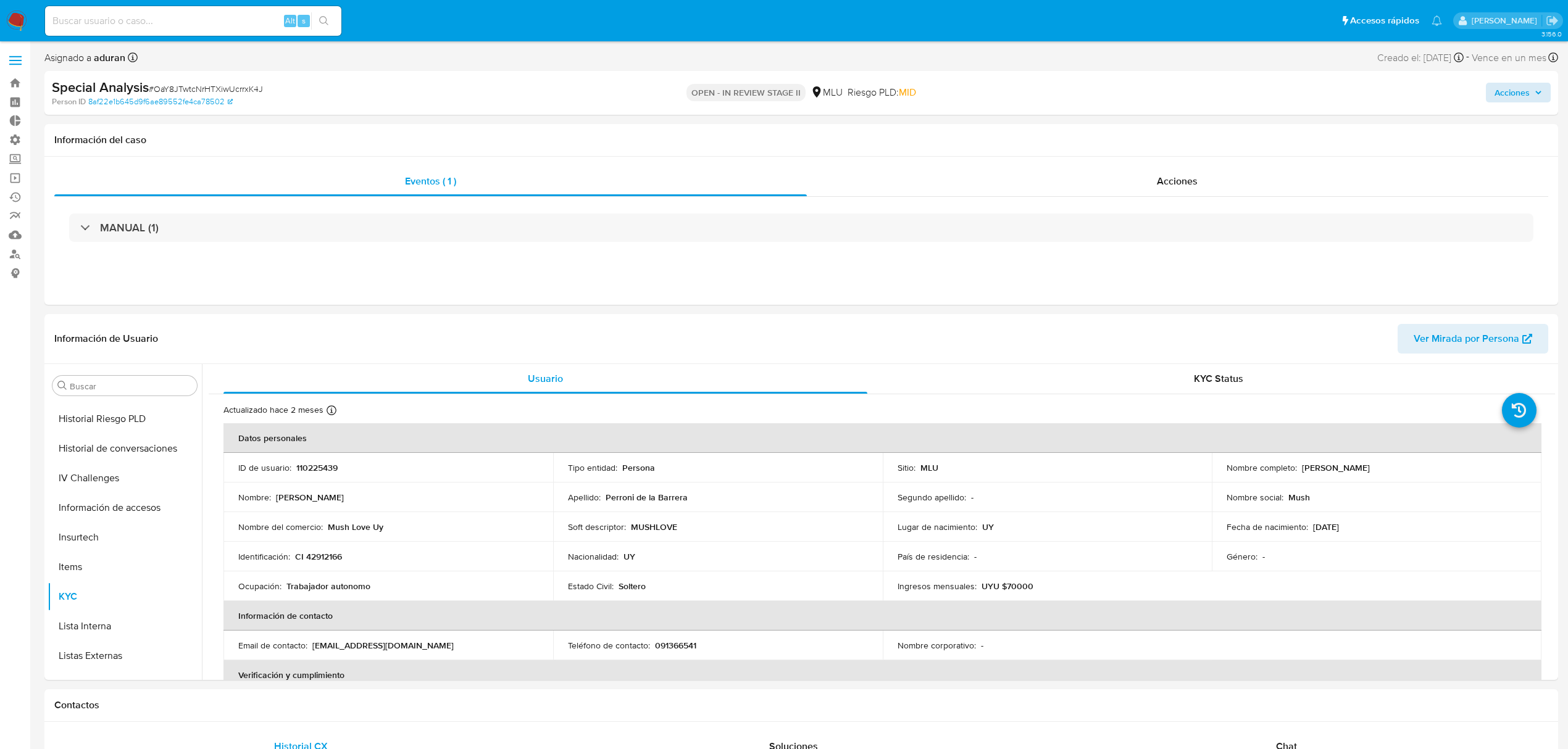
click at [243, 90] on span "# OaY8JTwtcNrHTXiwUcrrxK4J" at bounding box center [205, 89] width 114 height 13
copy span "OaY8JTwtcNrHTXiwUcrrxK4J"
click at [1513, 90] on span "Acciones" at bounding box center [1512, 92] width 35 height 20
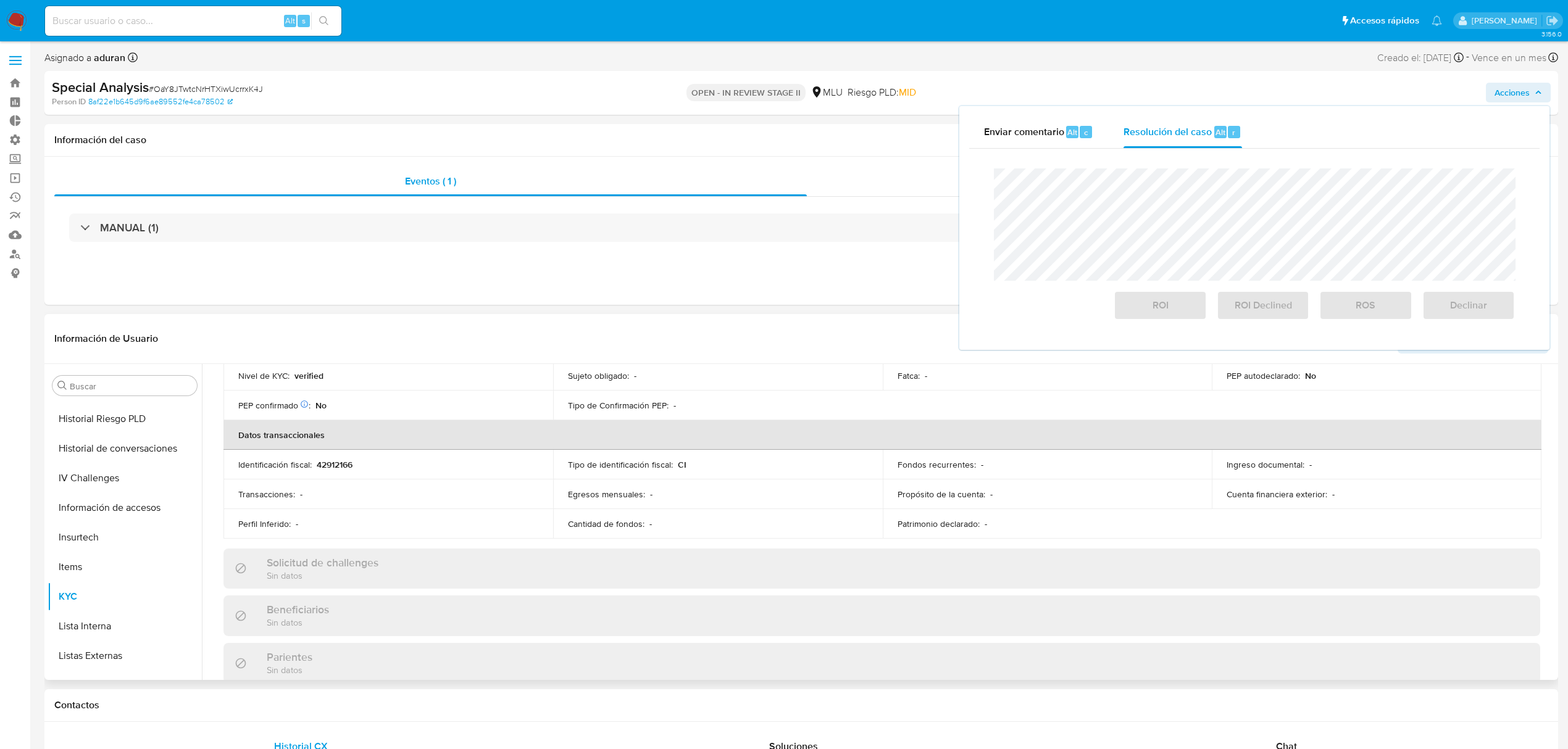
scroll to position [0, 0]
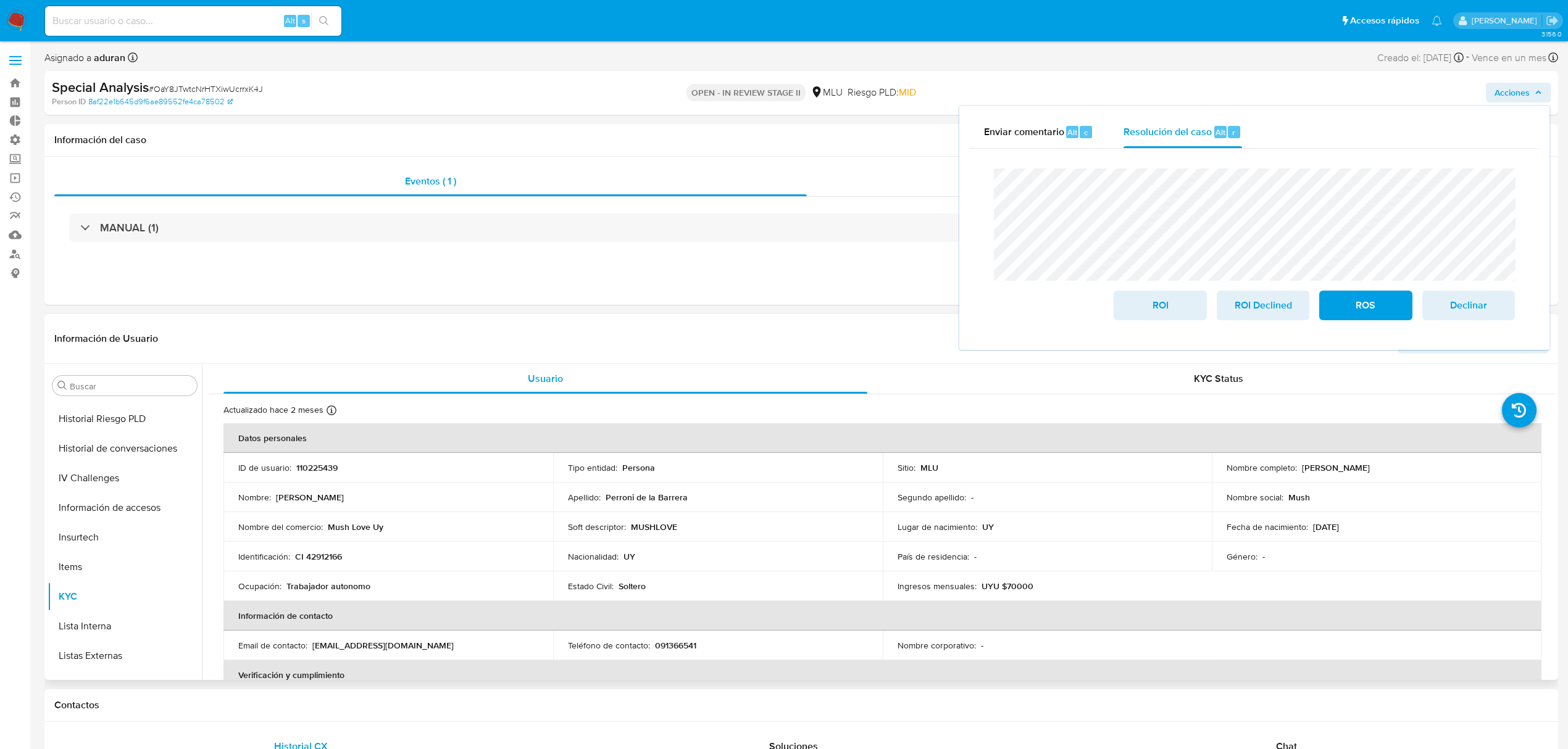
click at [660, 517] on td "Soft descriptor : MUSHLOVE" at bounding box center [718, 527] width 330 height 30
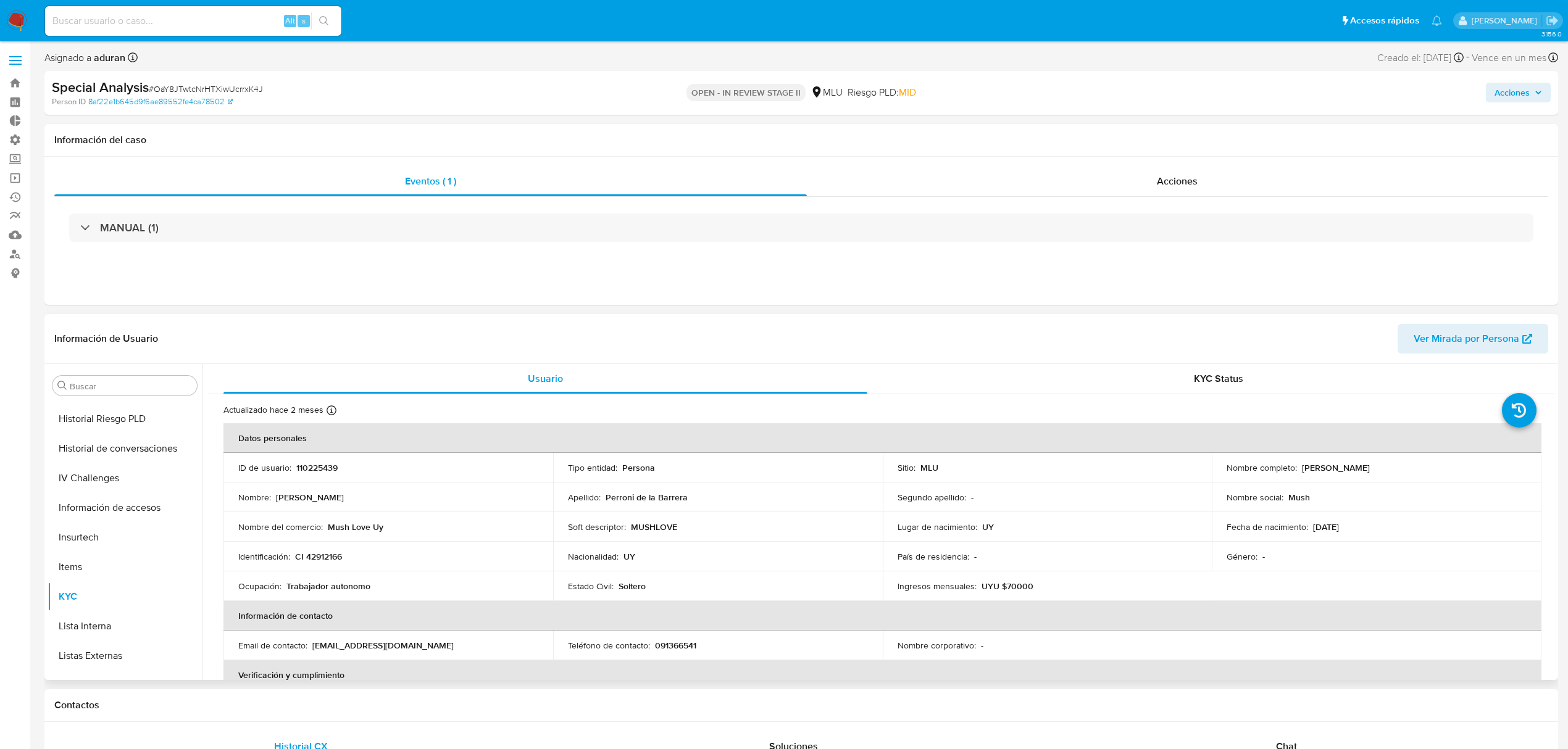
click at [658, 523] on p "MUSHLOVE" at bounding box center [654, 527] width 47 height 11
click at [653, 523] on p "MUSHLOVE" at bounding box center [654, 527] width 47 height 11
click at [1504, 92] on span "Acciones" at bounding box center [1512, 92] width 35 height 20
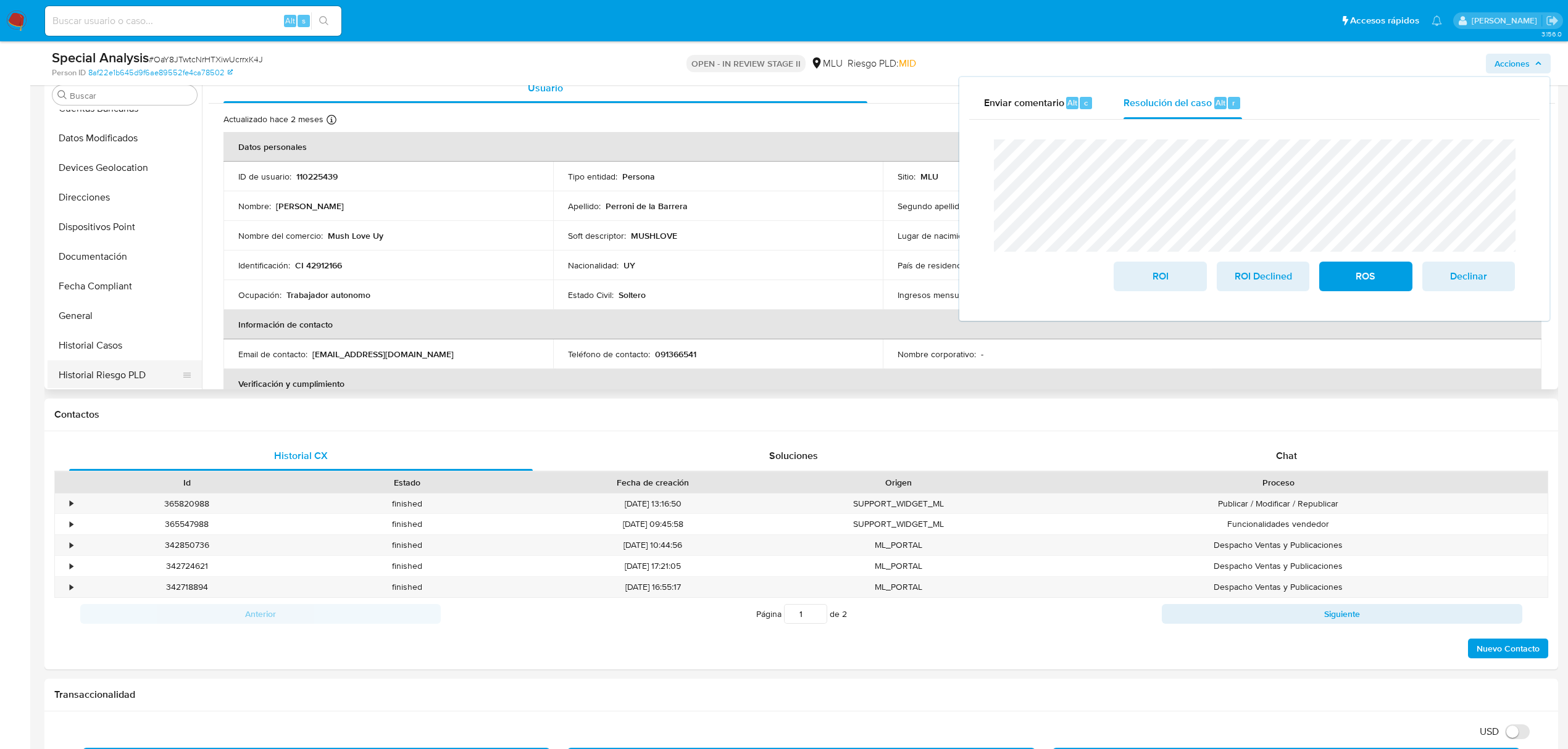
scroll to position [247, 0]
click at [122, 316] on button "Historial de conversaciones" at bounding box center [119, 322] width 144 height 30
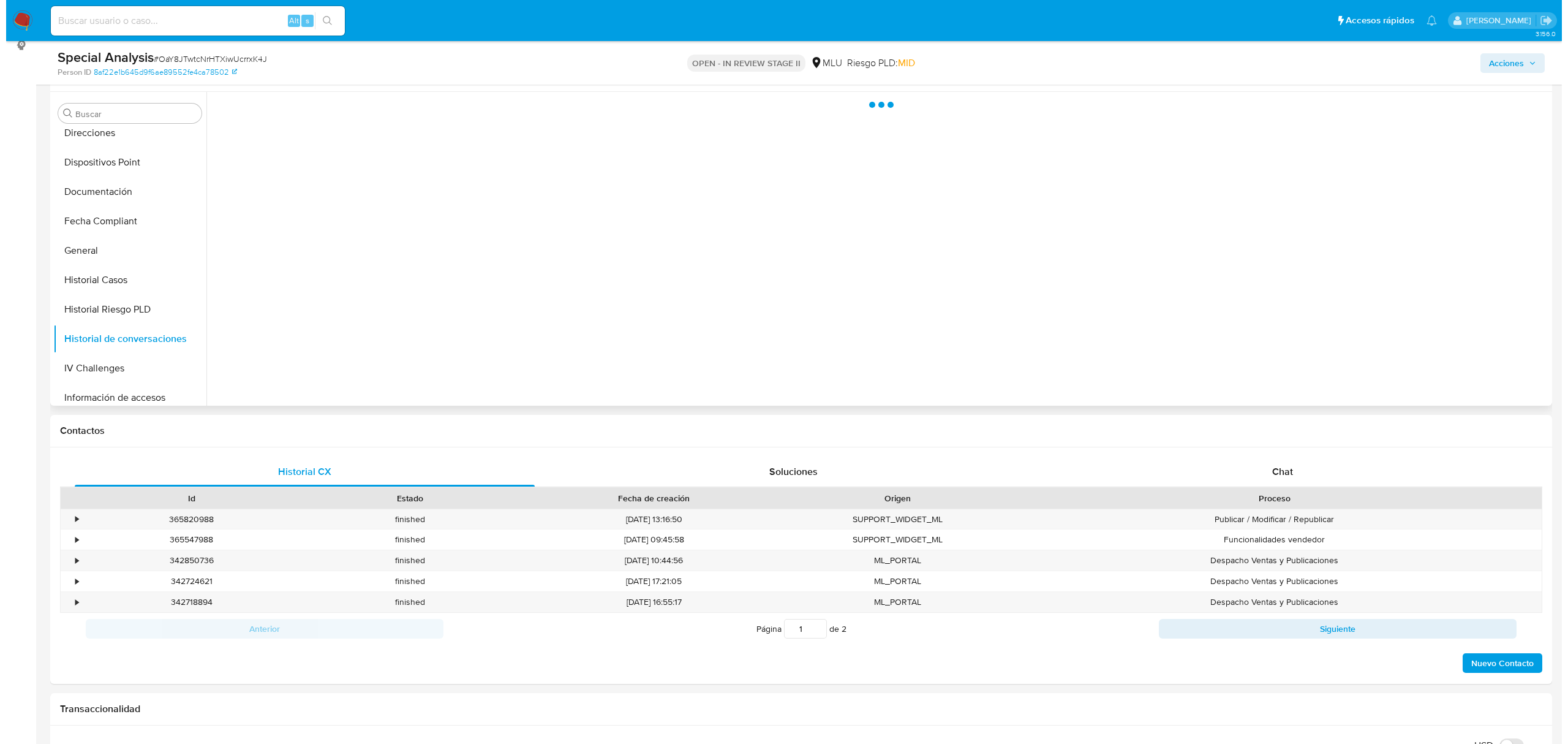
scroll to position [163, 0]
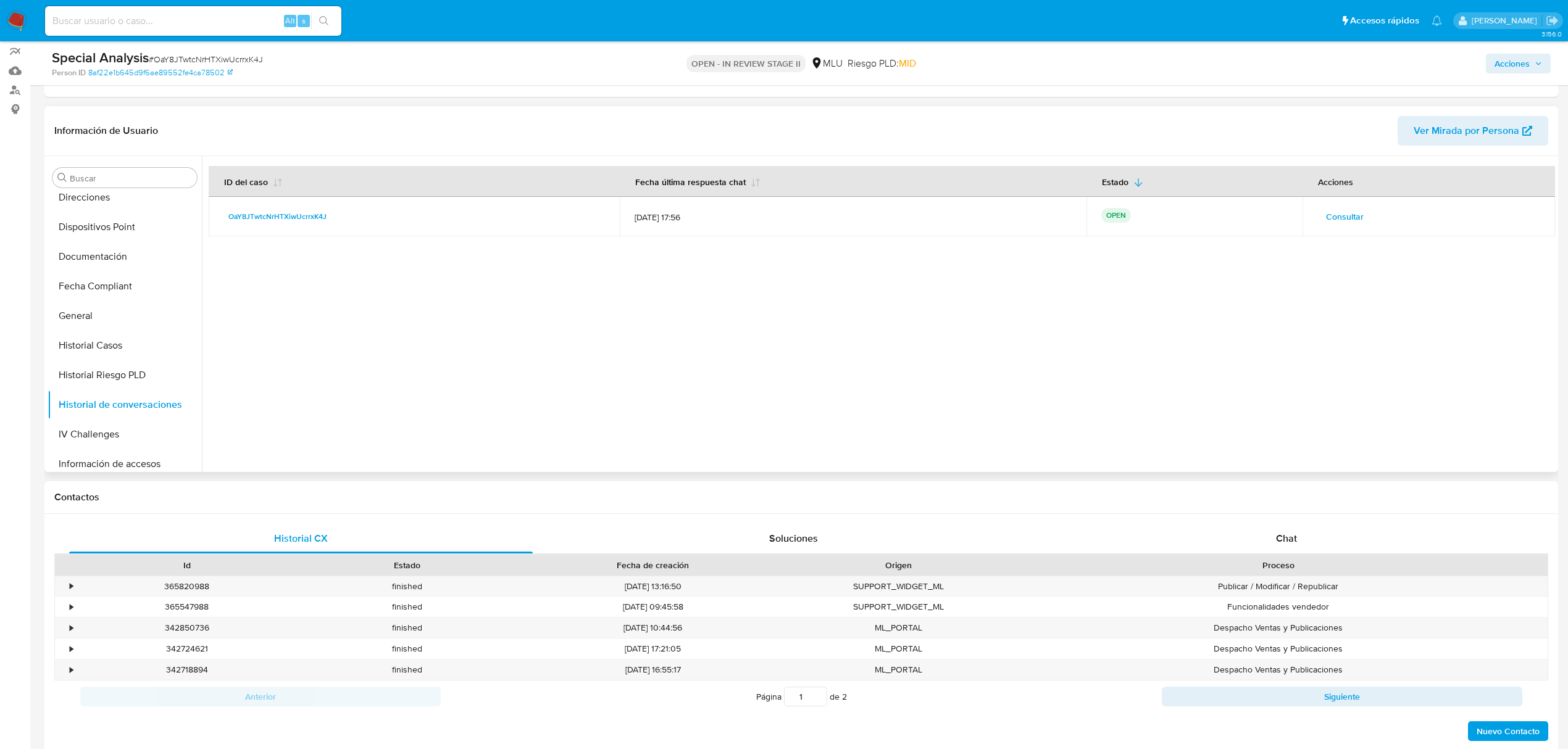
click at [1329, 208] on span "Consultar" at bounding box center [1345, 216] width 38 height 17
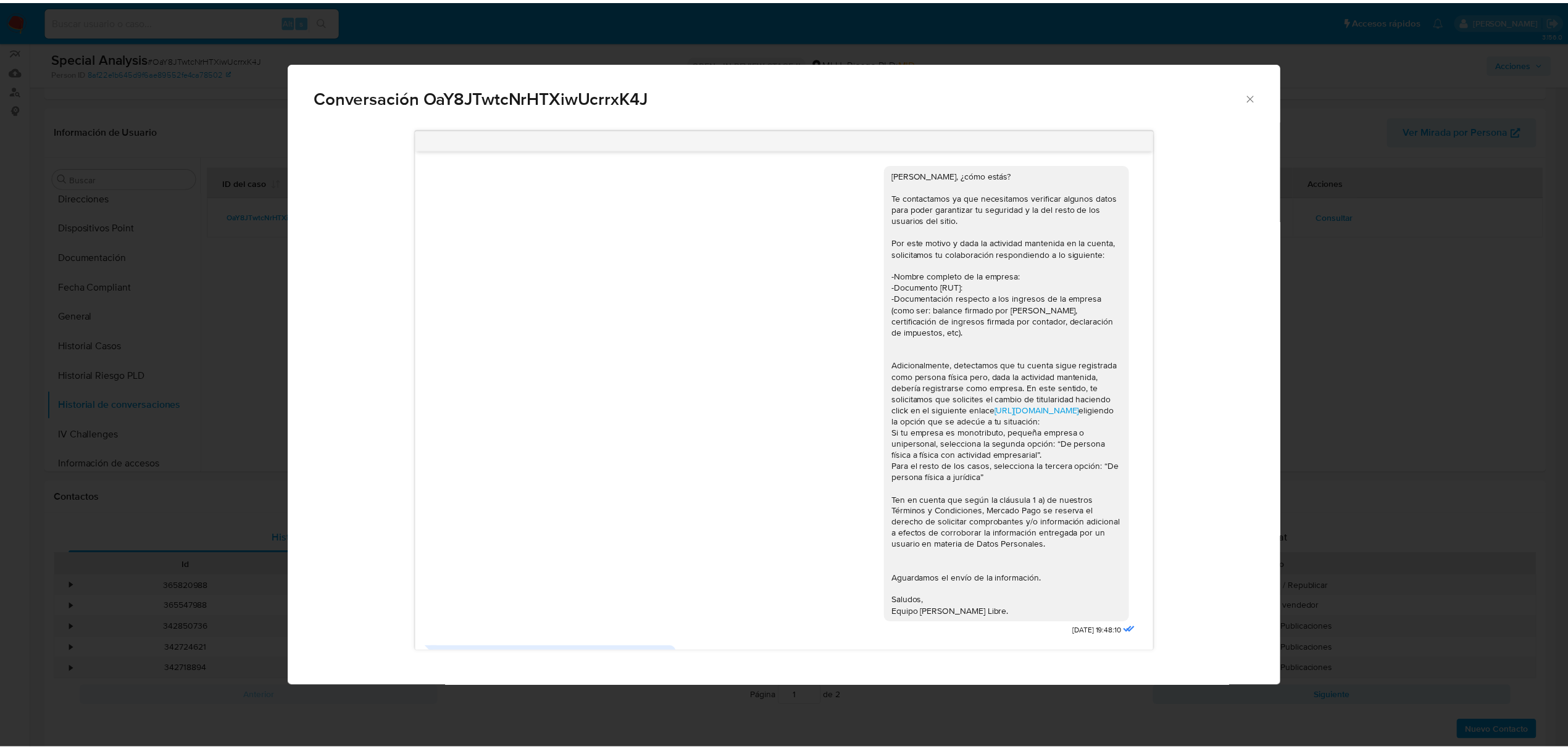
scroll to position [755, 0]
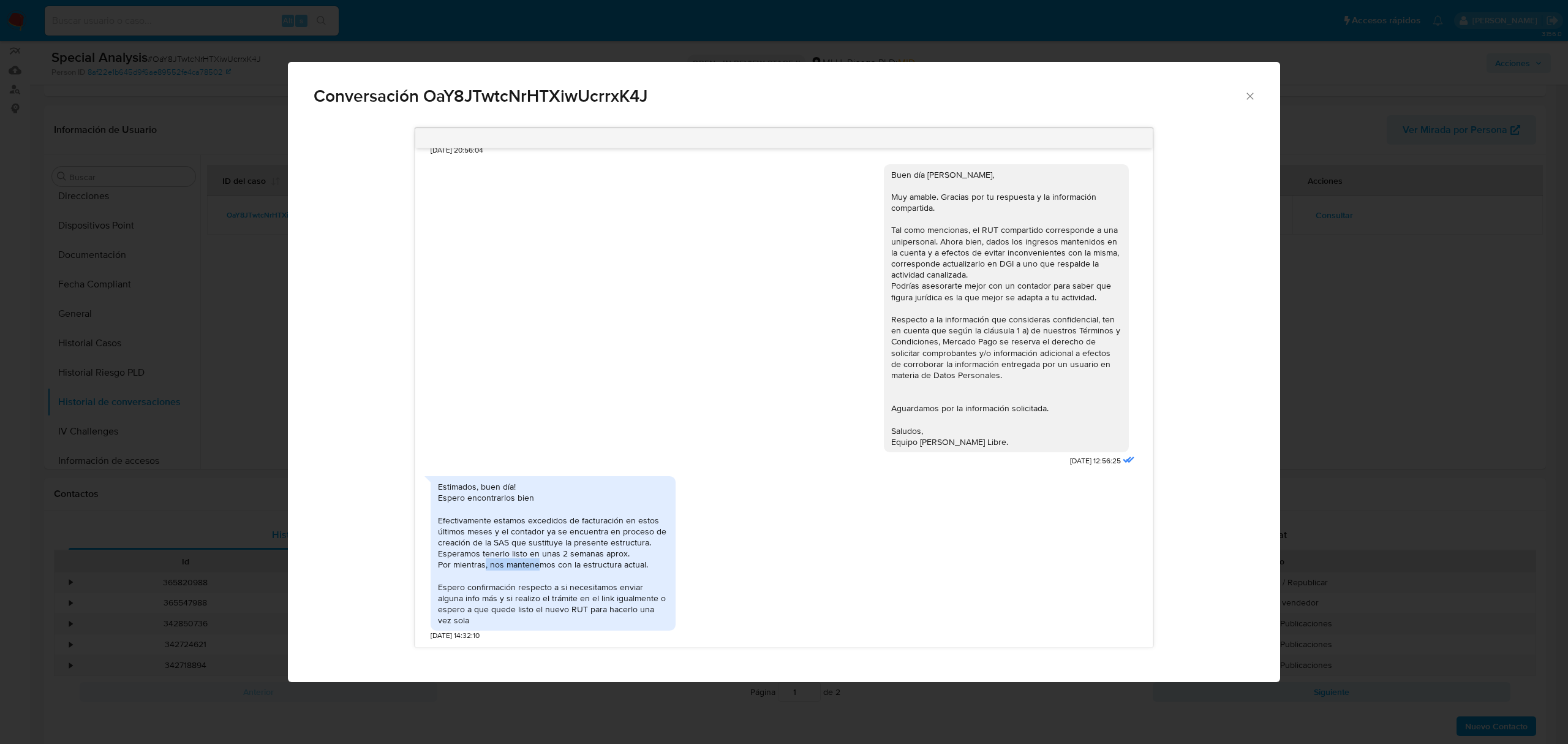
drag, startPoint x: 486, startPoint y: 582, endPoint x: 583, endPoint y: 580, distance: 97.0
click at [568, 581] on div "Estimados, buen día! Espero encontrarlos bien Efectivamente estamos excedidos d…" at bounding box center [553, 554] width 230 height 145
click at [586, 579] on div "Estimados, buen día! Espero encontrarlos bien Efectivamente estamos excedidos d…" at bounding box center [553, 554] width 230 height 145
drag, startPoint x: 462, startPoint y: 600, endPoint x: 533, endPoint y: 602, distance: 71.0
click at [525, 602] on div "Estimados, buen día! Espero encontrarlos bien Efectivamente estamos excedidos d…" at bounding box center [553, 554] width 230 height 145
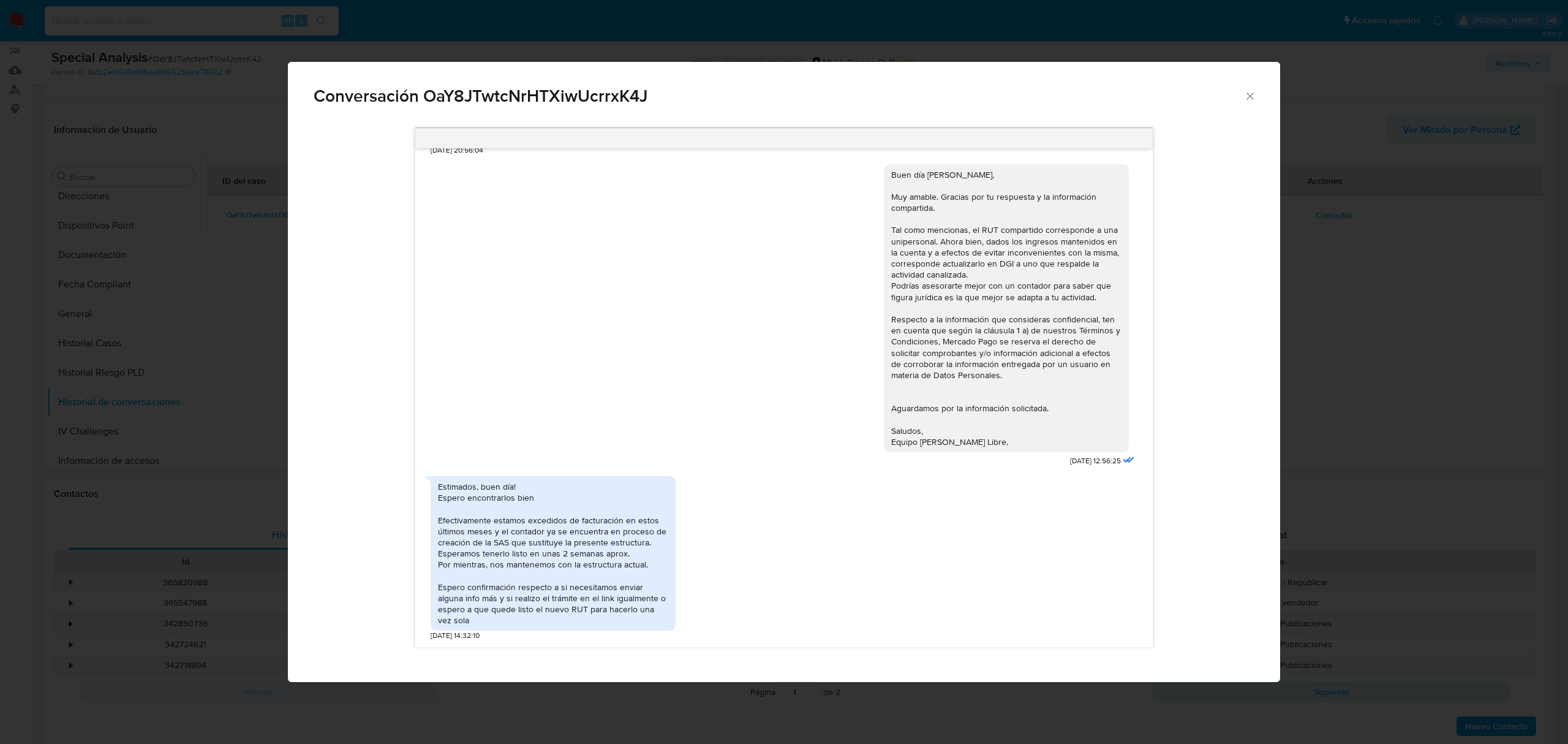
click at [533, 602] on div "Estimados, buen día! Espero encontrarlos bien Efectivamente estamos excedidos d…" at bounding box center [553, 554] width 230 height 145
click at [503, 632] on div "Estimados, buen día! Espero encontrarlos bien Efectivamente estamos excedidos d…" at bounding box center [553, 555] width 245 height 171
click at [1308, 403] on div "Conversación OaY8JTwtcNrHTXiwUcrrxK4J Hola Nicolas, ¿cómo estás? Te contactamos…" at bounding box center [784, 372] width 1568 height 744
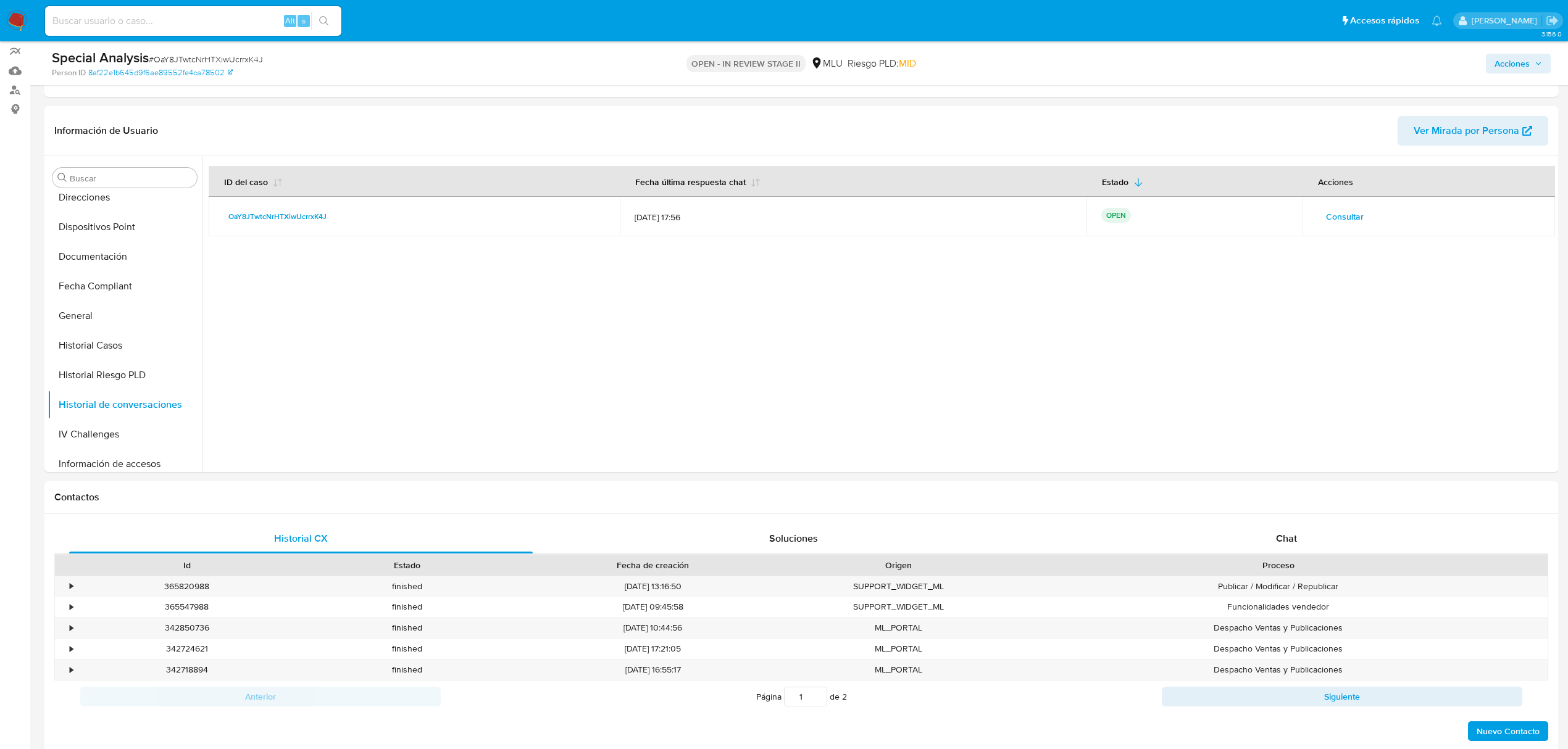
click at [1527, 69] on span "Acciones" at bounding box center [1512, 64] width 35 height 20
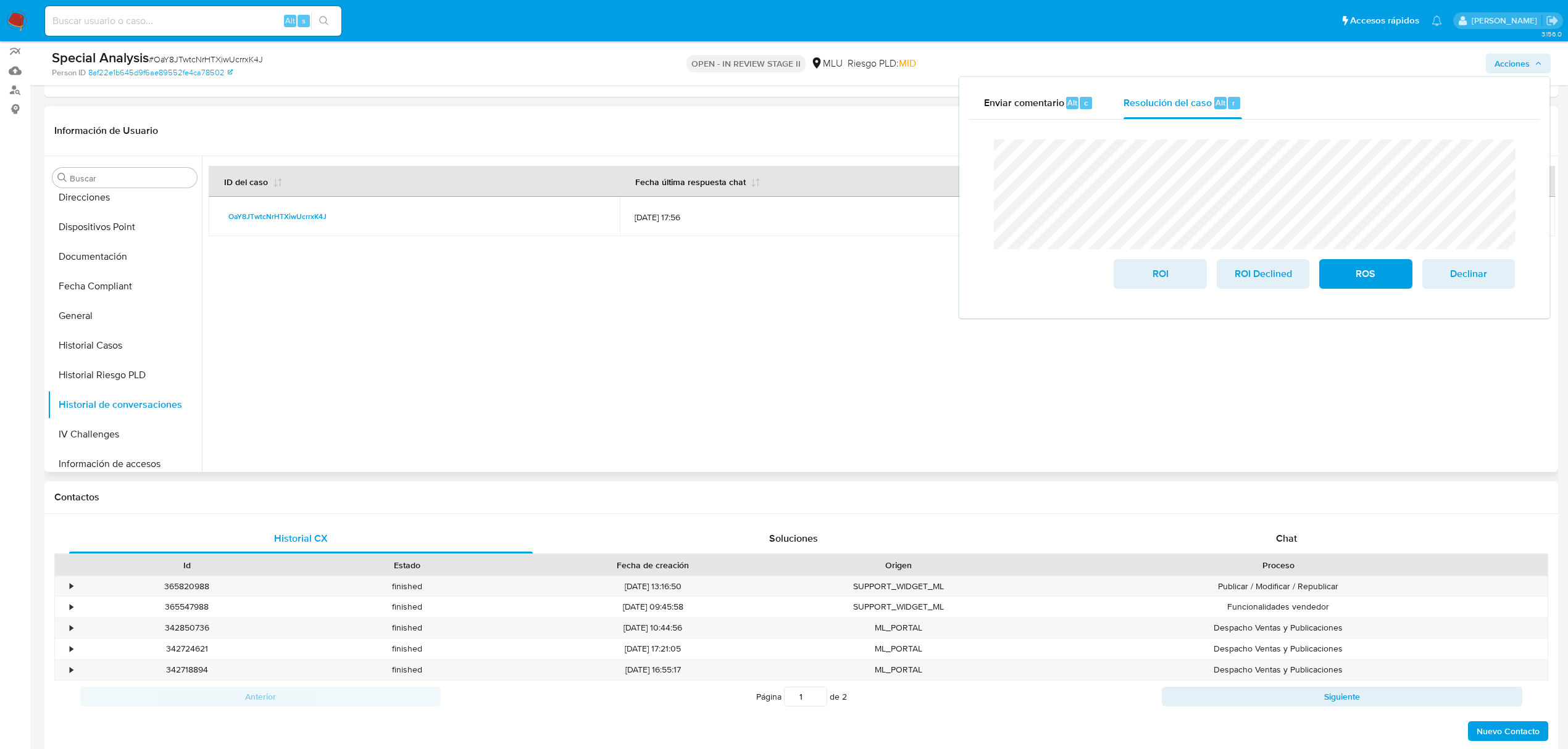
click at [832, 317] on div at bounding box center [878, 314] width 1353 height 316
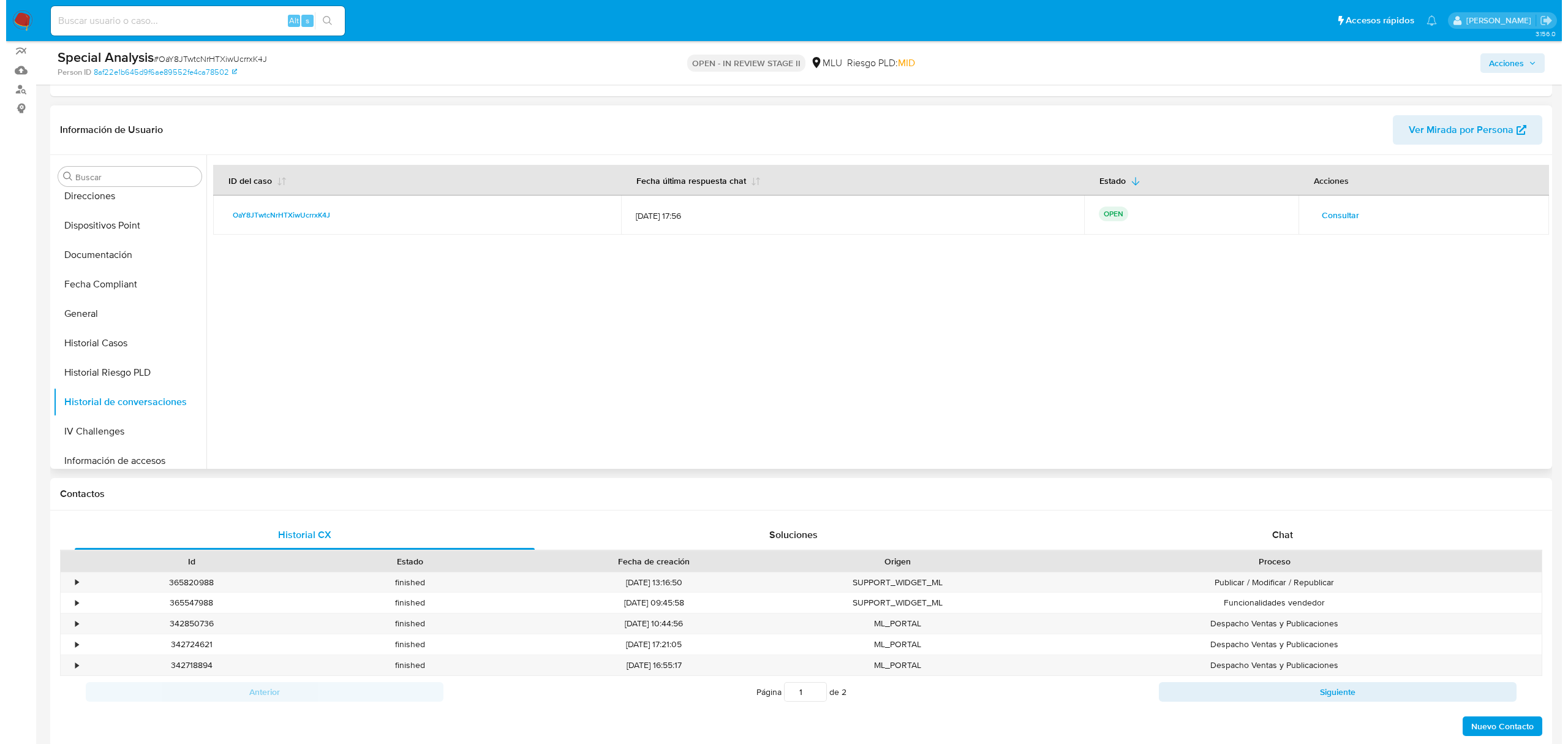
scroll to position [0, 0]
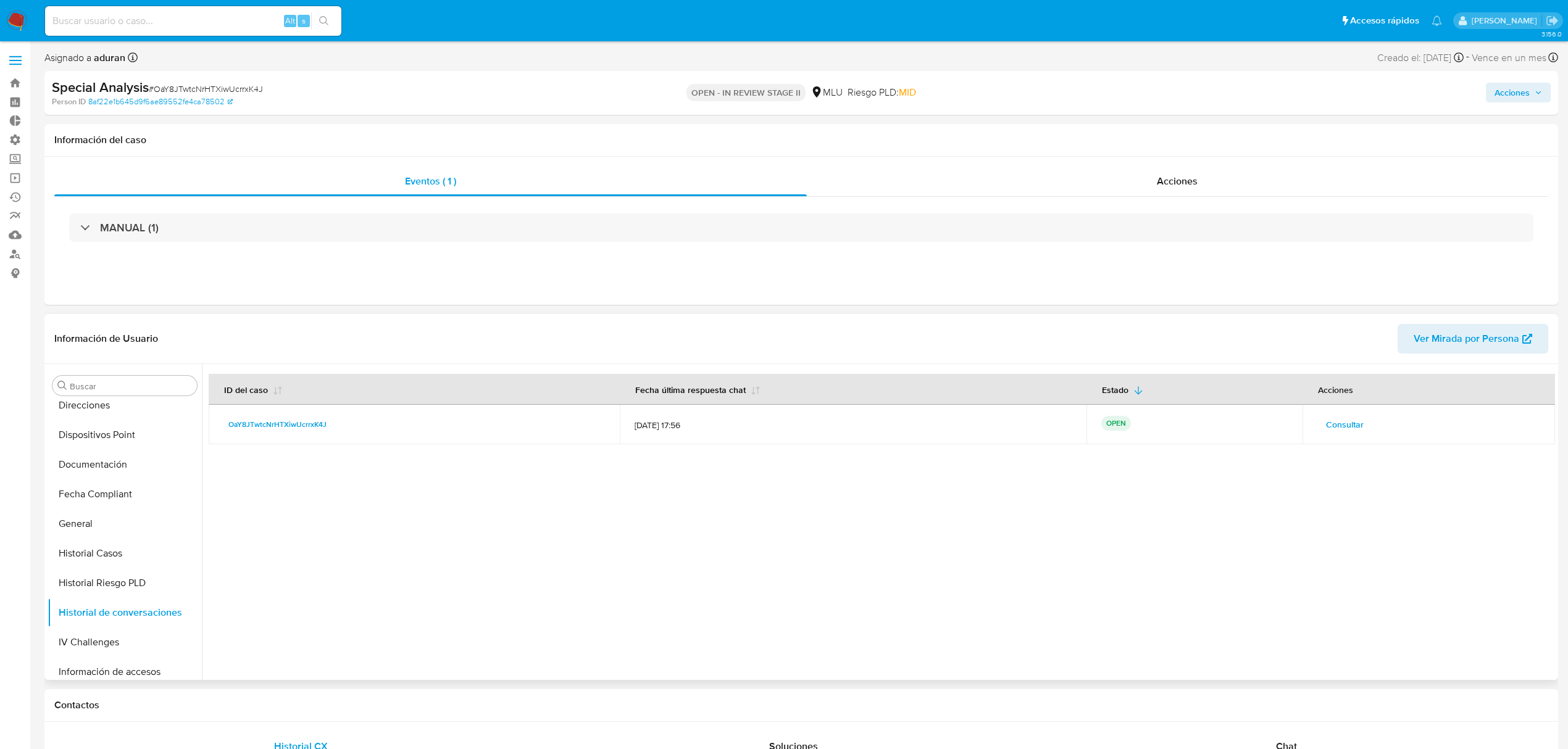
click at [1318, 422] on button "Consultar" at bounding box center [1344, 425] width 55 height 20
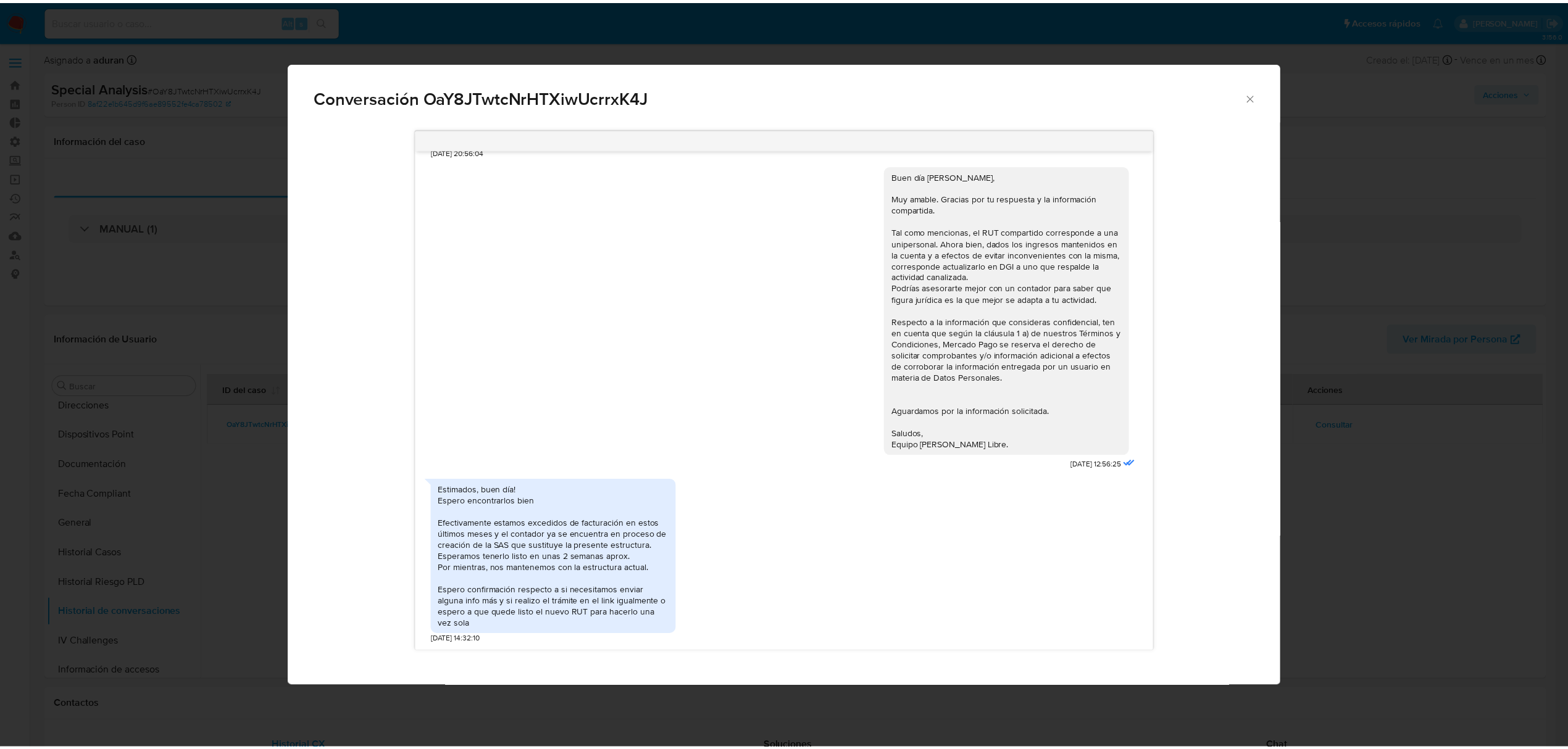
scroll to position [509, 0]
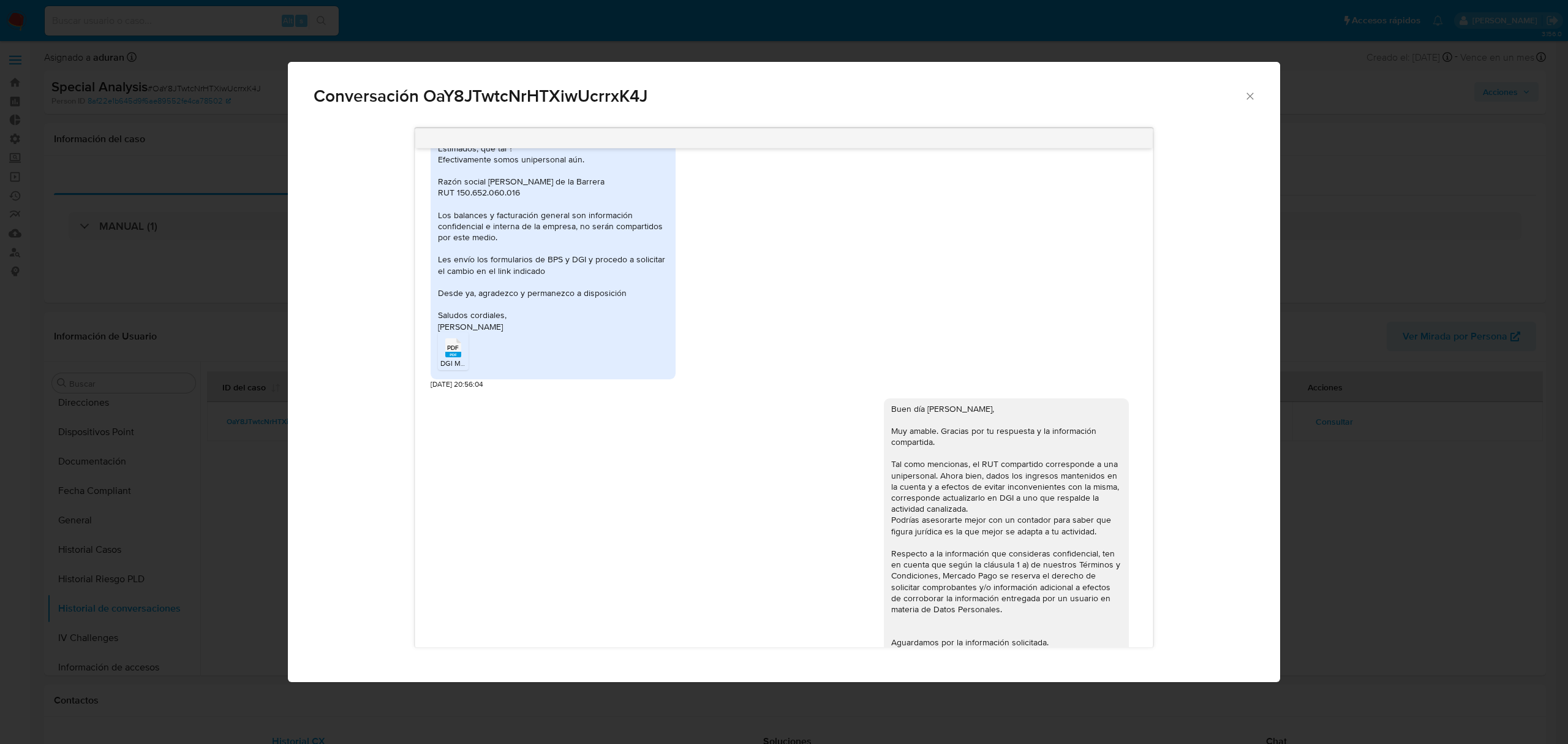
click at [451, 368] on span "DGI MUSH .pdf" at bounding box center [464, 363] width 49 height 11
click at [1237, 93] on span "Conversación OaY8JTwtcNrHTXiwUcrrxK4J" at bounding box center [779, 96] width 930 height 17
click at [1241, 96] on span "Conversación OaY8JTwtcNrHTXiwUcrrxK4J" at bounding box center [779, 96] width 930 height 17
click at [1242, 97] on span "Conversación OaY8JTwtcNrHTXiwUcrrxK4J" at bounding box center [779, 96] width 930 height 17
click at [1249, 93] on icon "Cerrar" at bounding box center [1250, 96] width 12 height 12
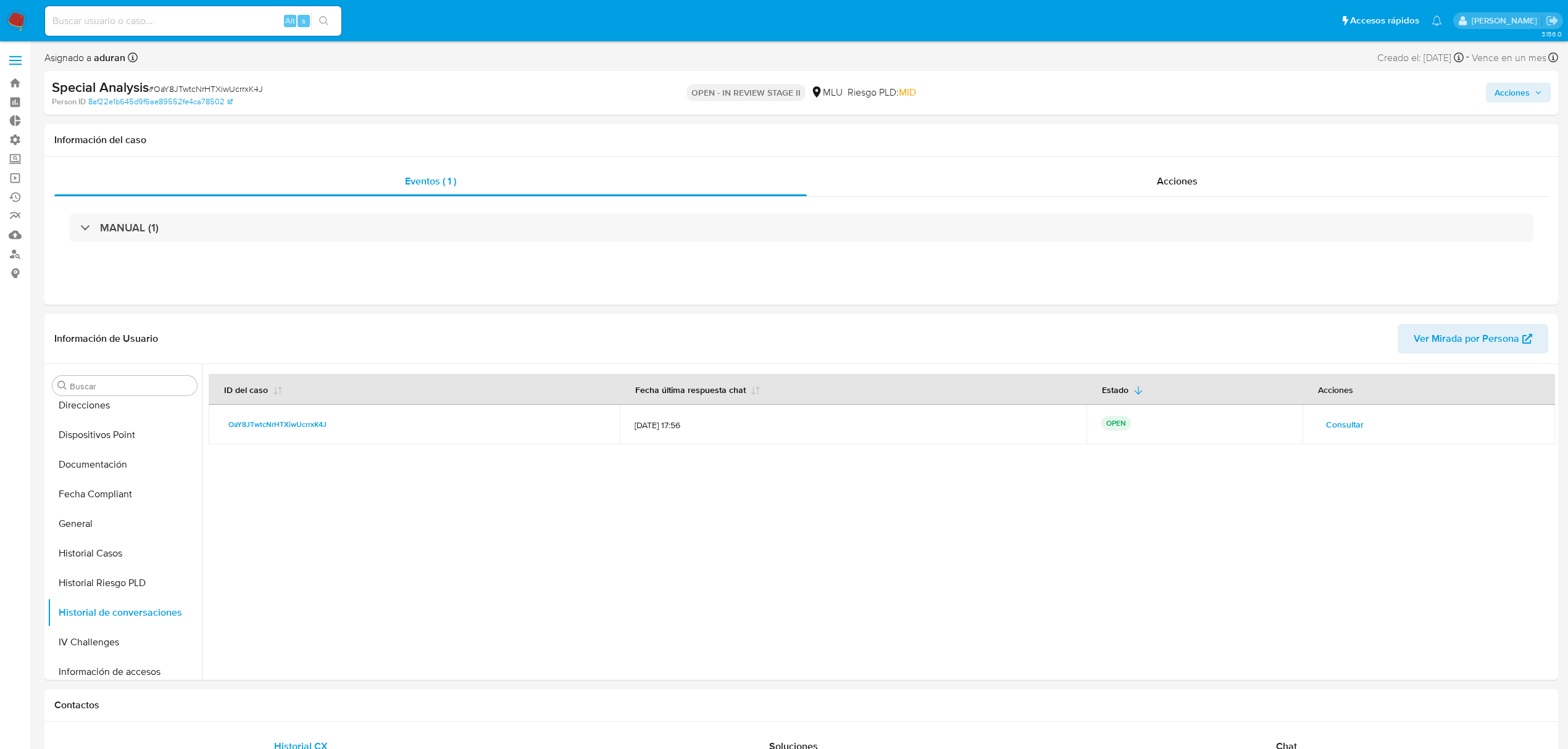
click at [1503, 95] on span "Acciones" at bounding box center [1512, 92] width 35 height 20
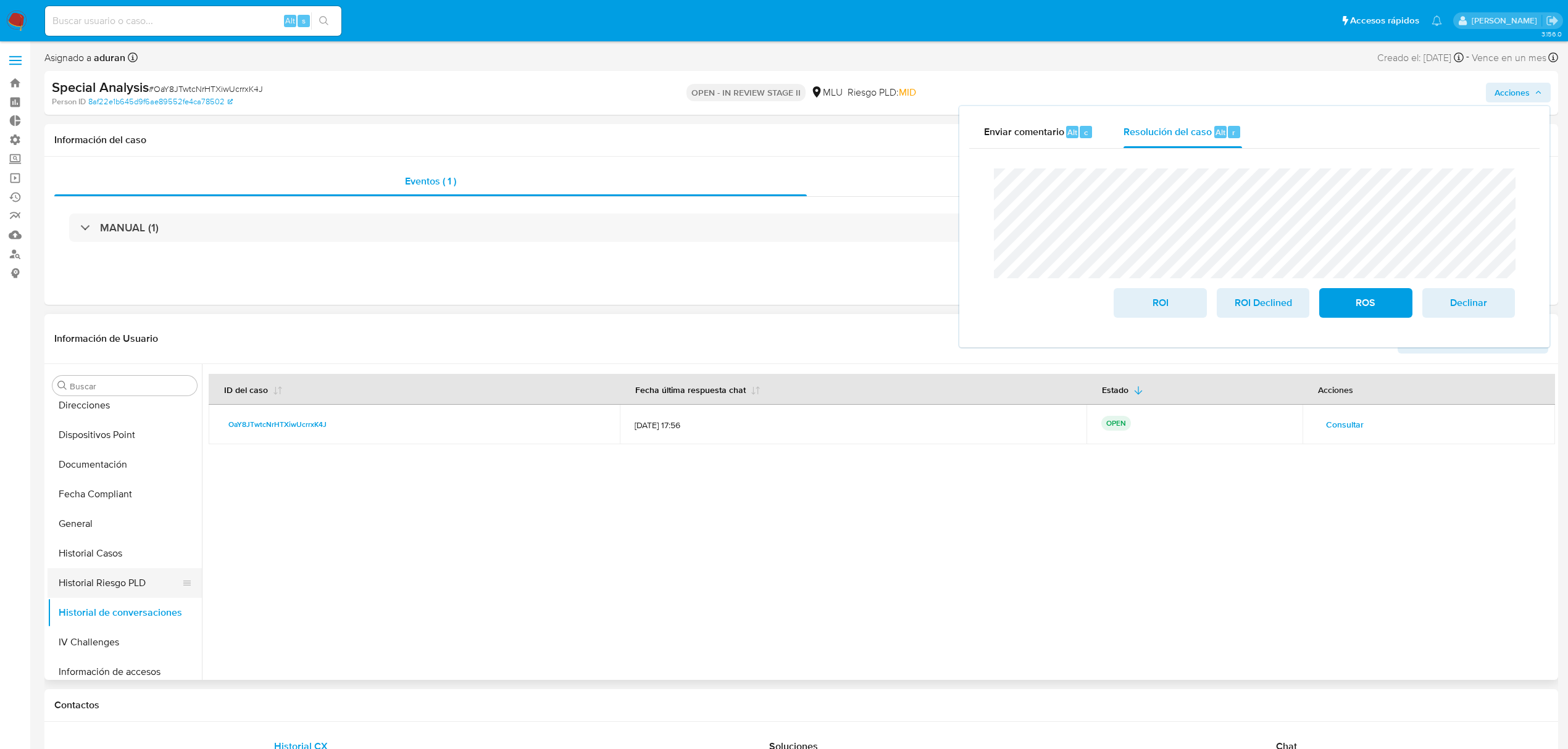
click at [115, 569] on button "Historial Riesgo PLD" at bounding box center [119, 582] width 144 height 30
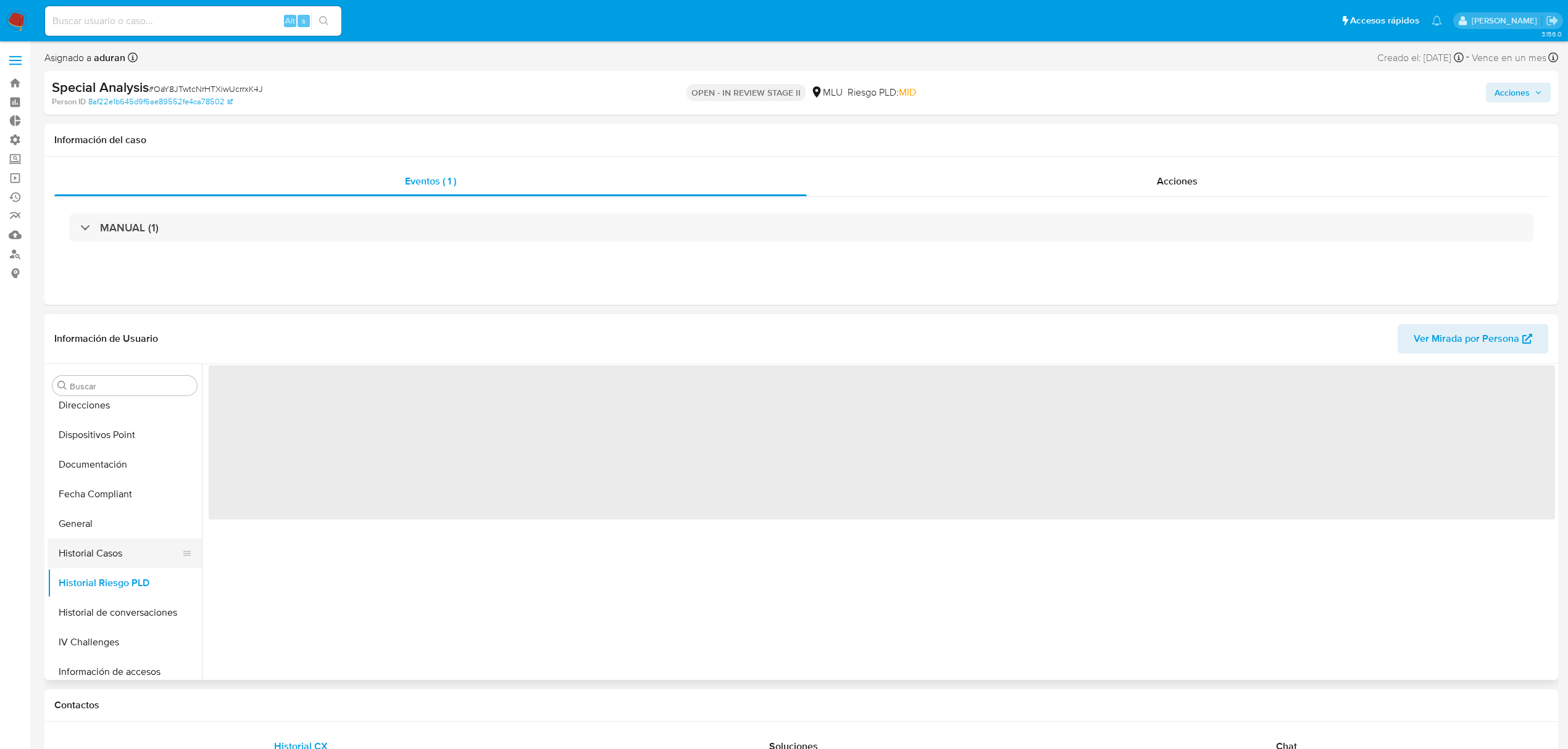
click at [115, 559] on button "Historial Casos" at bounding box center [119, 553] width 144 height 30
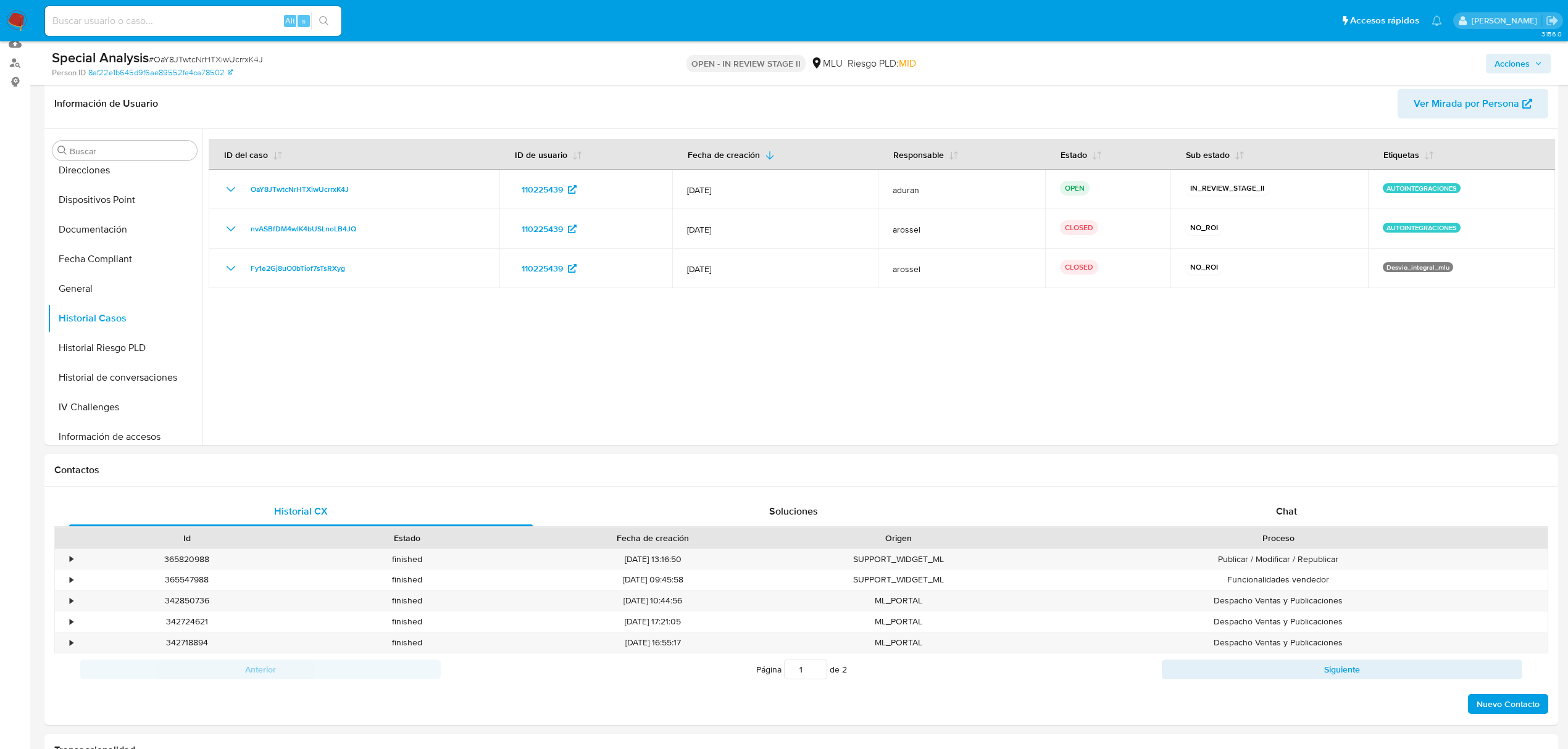
scroll to position [164, 0]
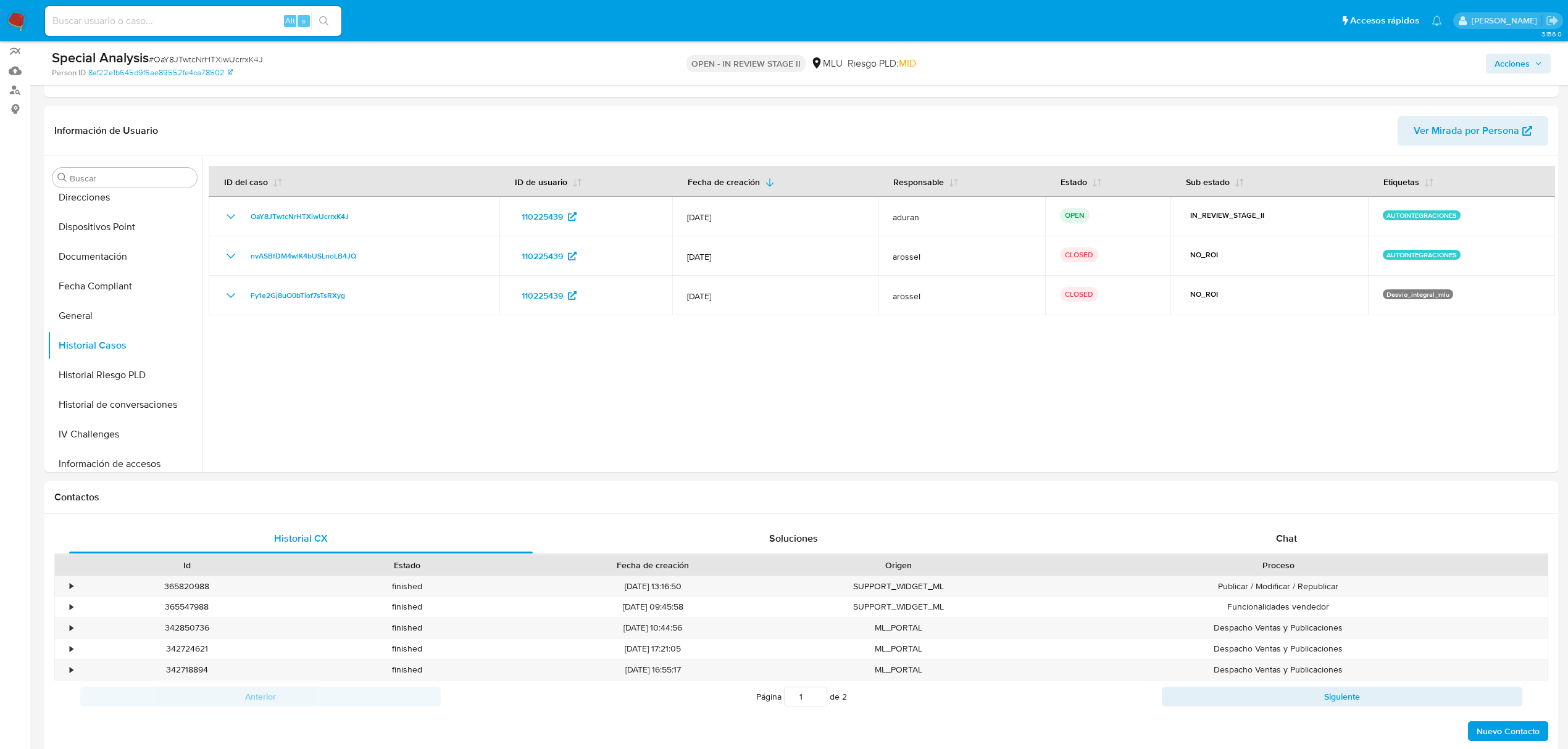
click at [1517, 67] on span "Acciones" at bounding box center [1512, 64] width 35 height 20
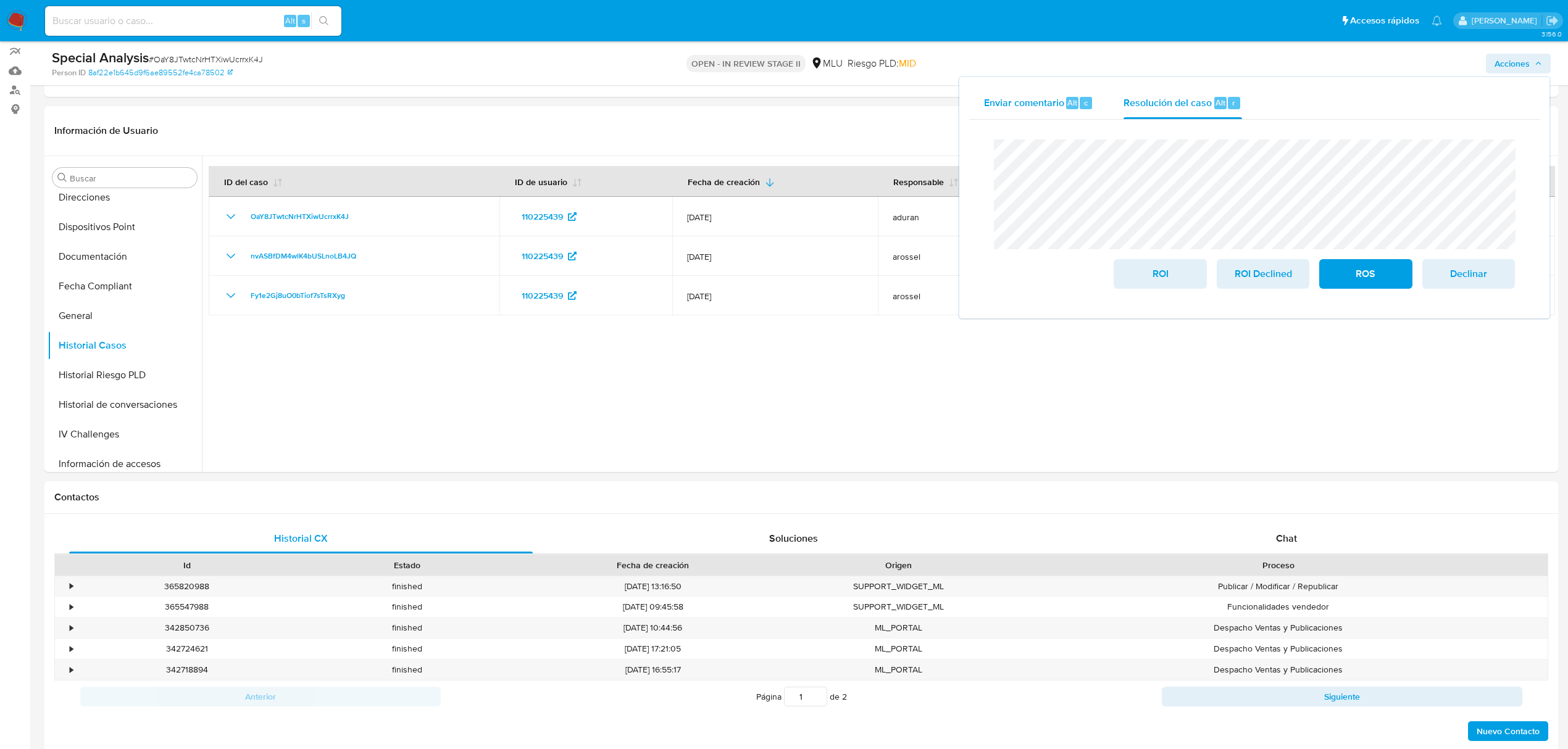
click at [1000, 87] on div "Enviar comentario Alt c" at bounding box center [1038, 103] width 110 height 32
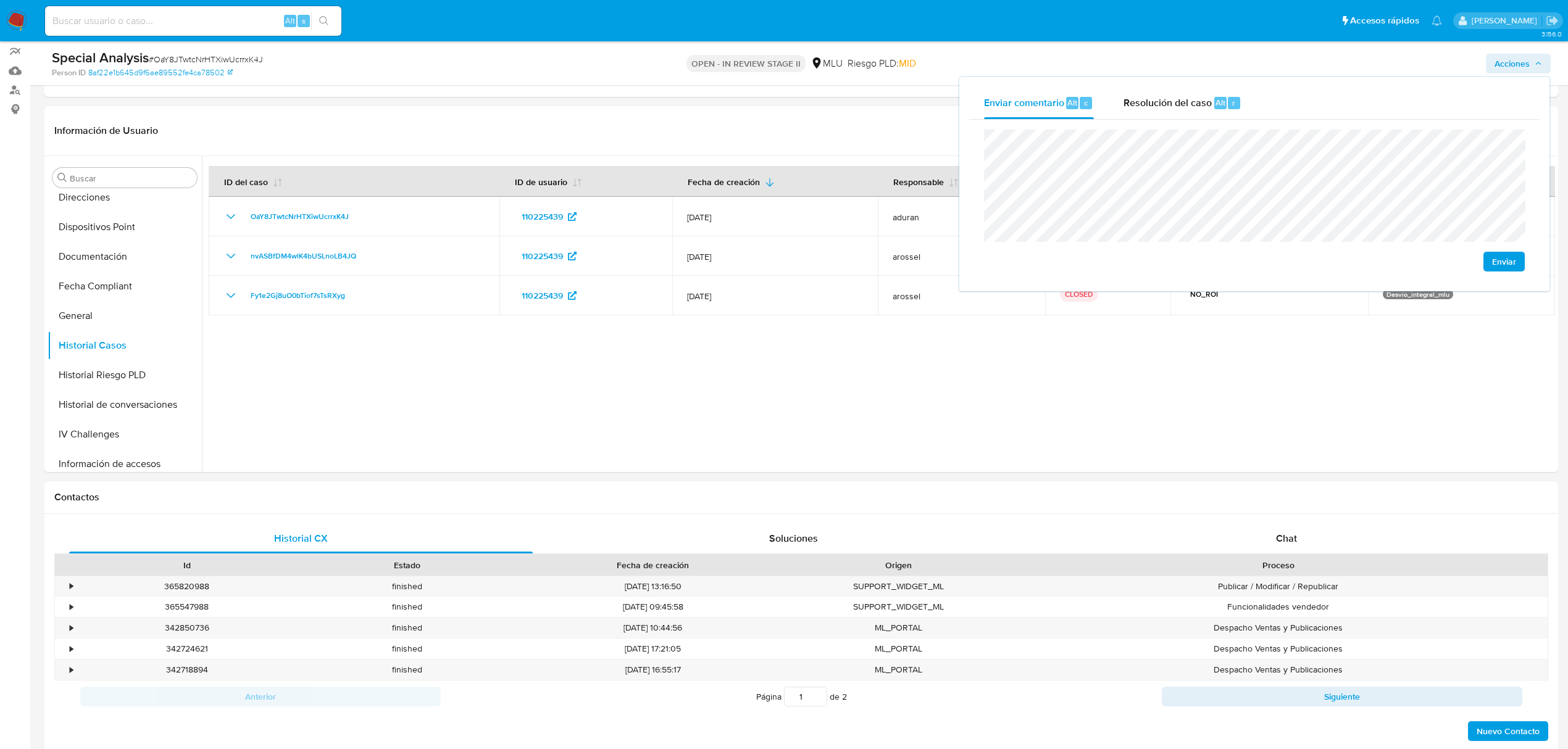
click at [1506, 259] on span "Enviar" at bounding box center [1503, 261] width 24 height 17
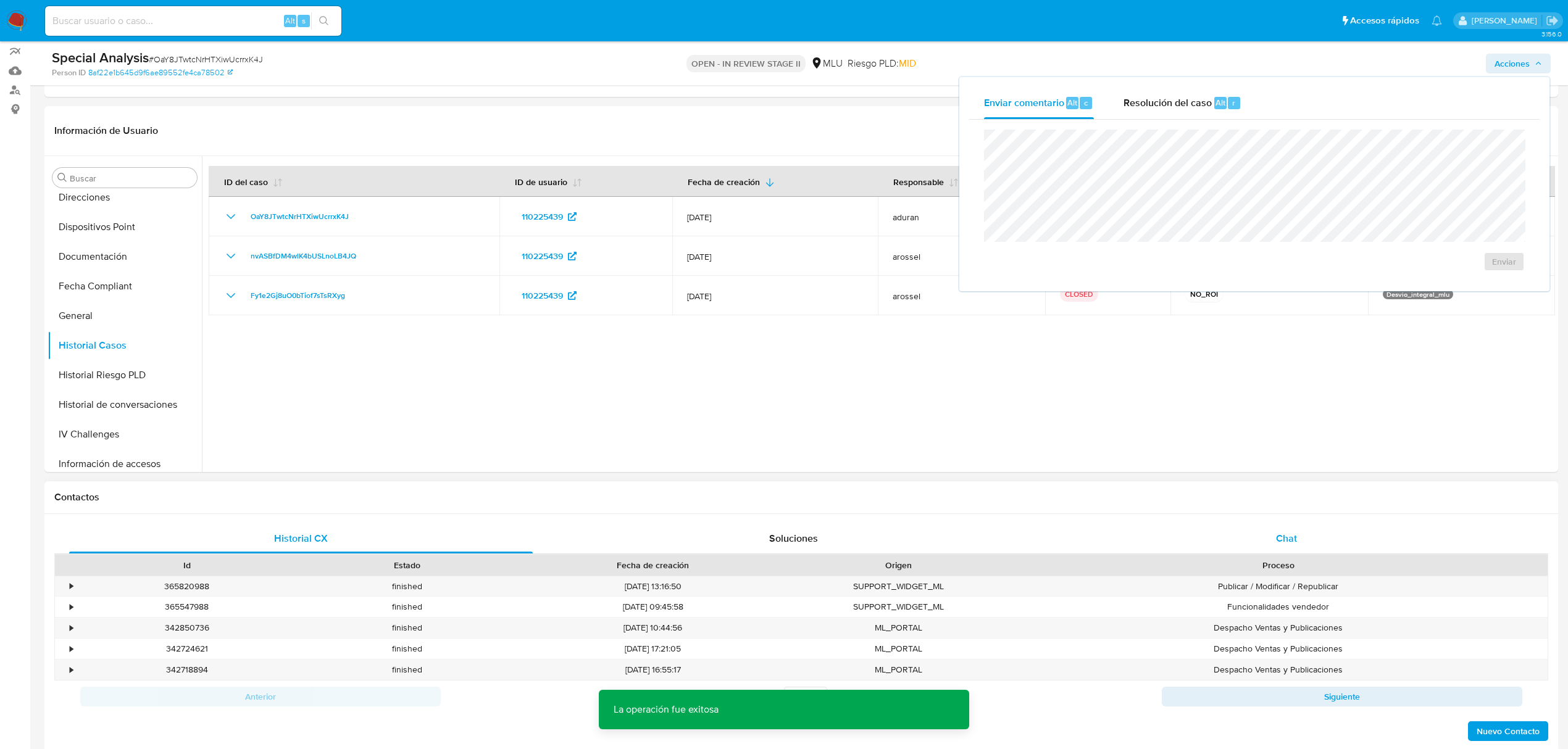
click at [1310, 538] on div "Chat" at bounding box center [1286, 538] width 463 height 30
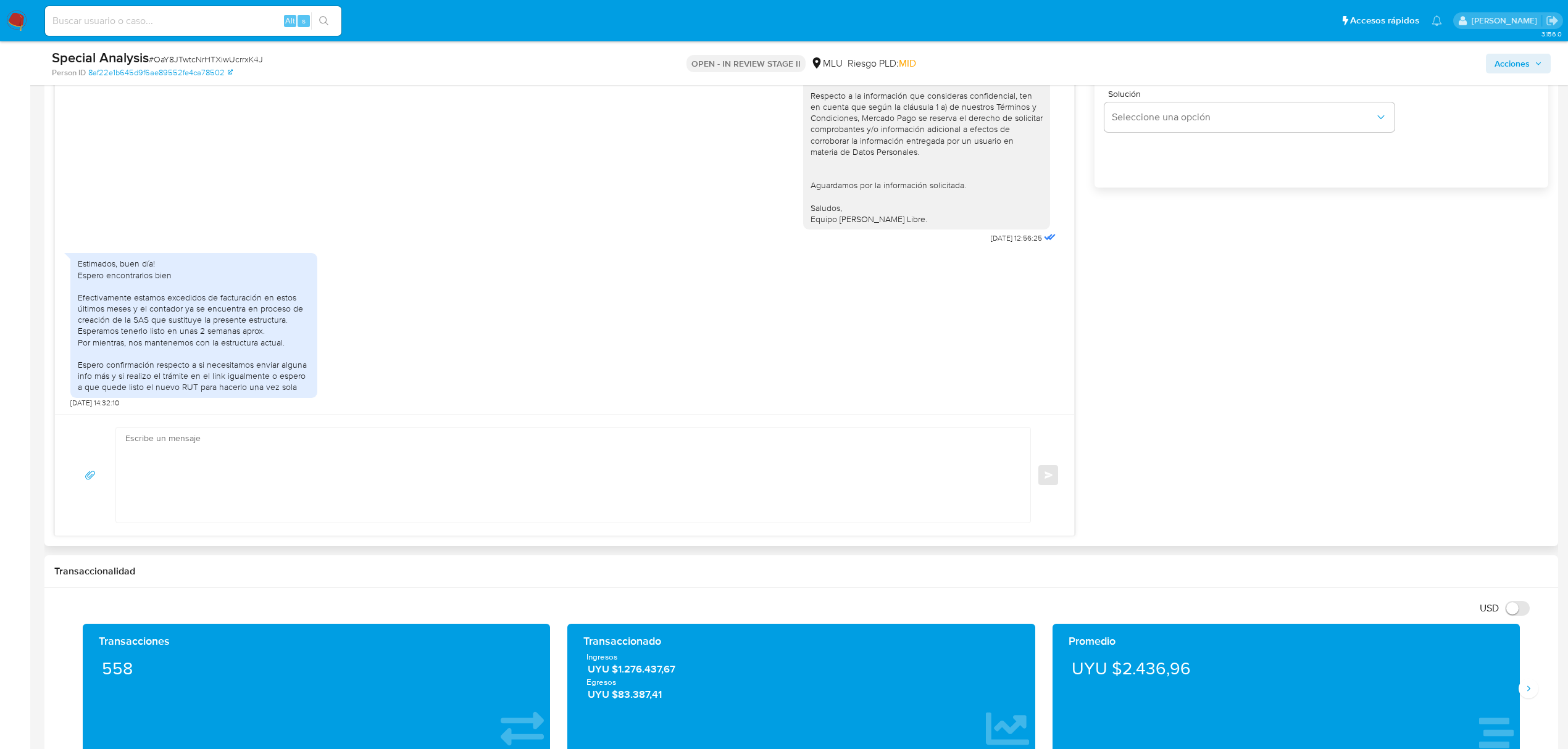
scroll to position [822, 0]
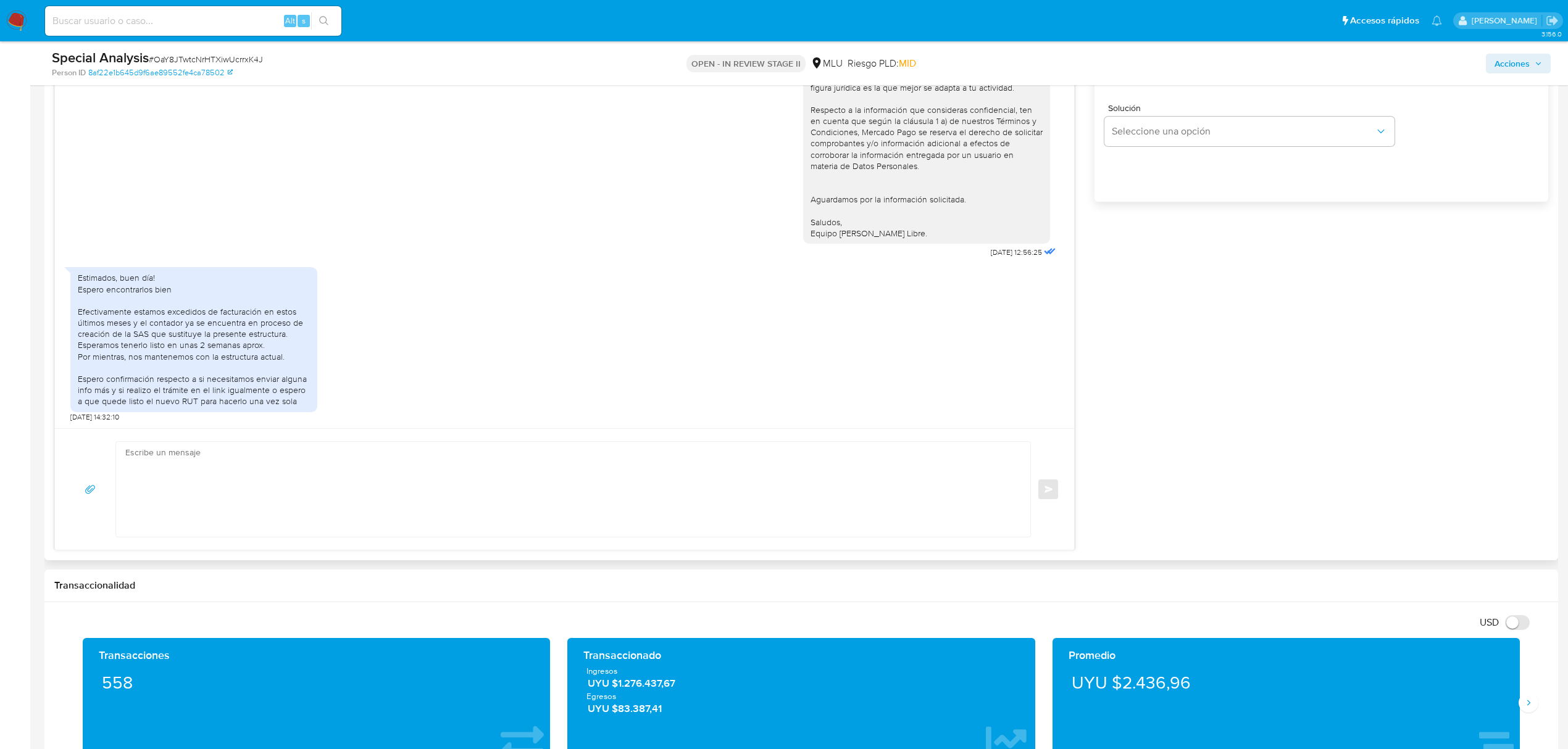
click at [227, 511] on textarea at bounding box center [570, 489] width 890 height 95
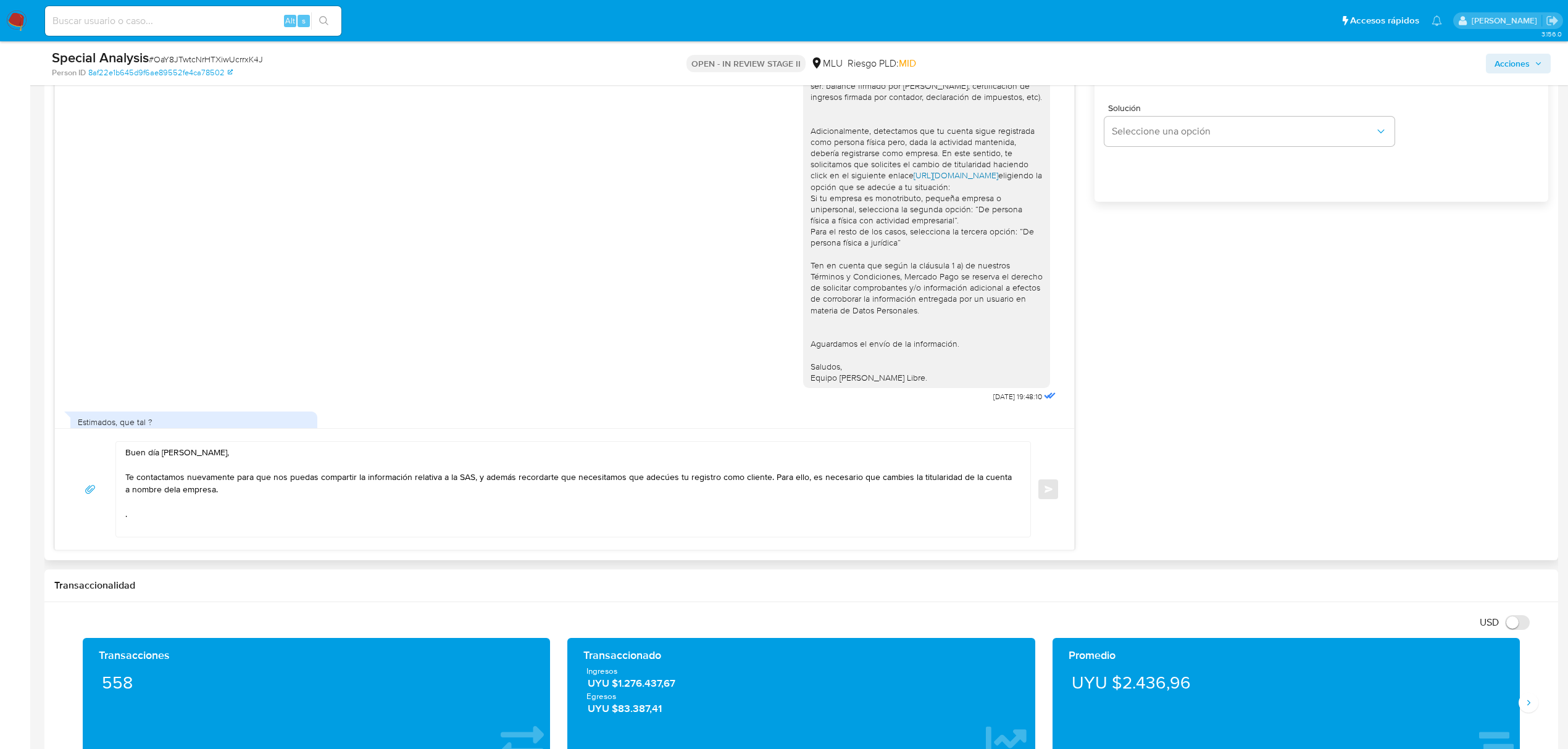
scroll to position [658, 0]
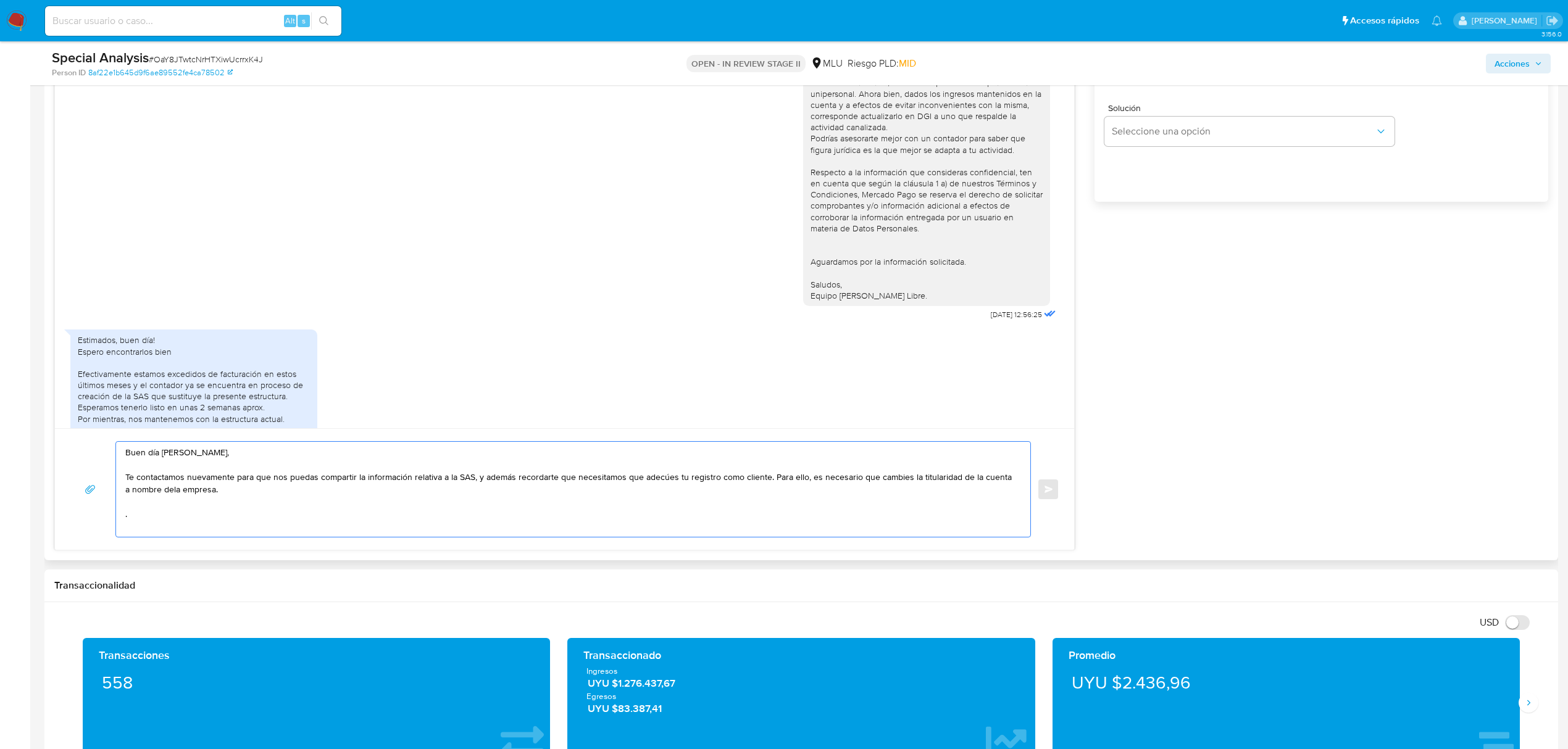
click at [263, 495] on textarea "Buen día Nicolás, Te contactamos nuevamente para que nos puedas compartir la in…" at bounding box center [570, 489] width 890 height 95
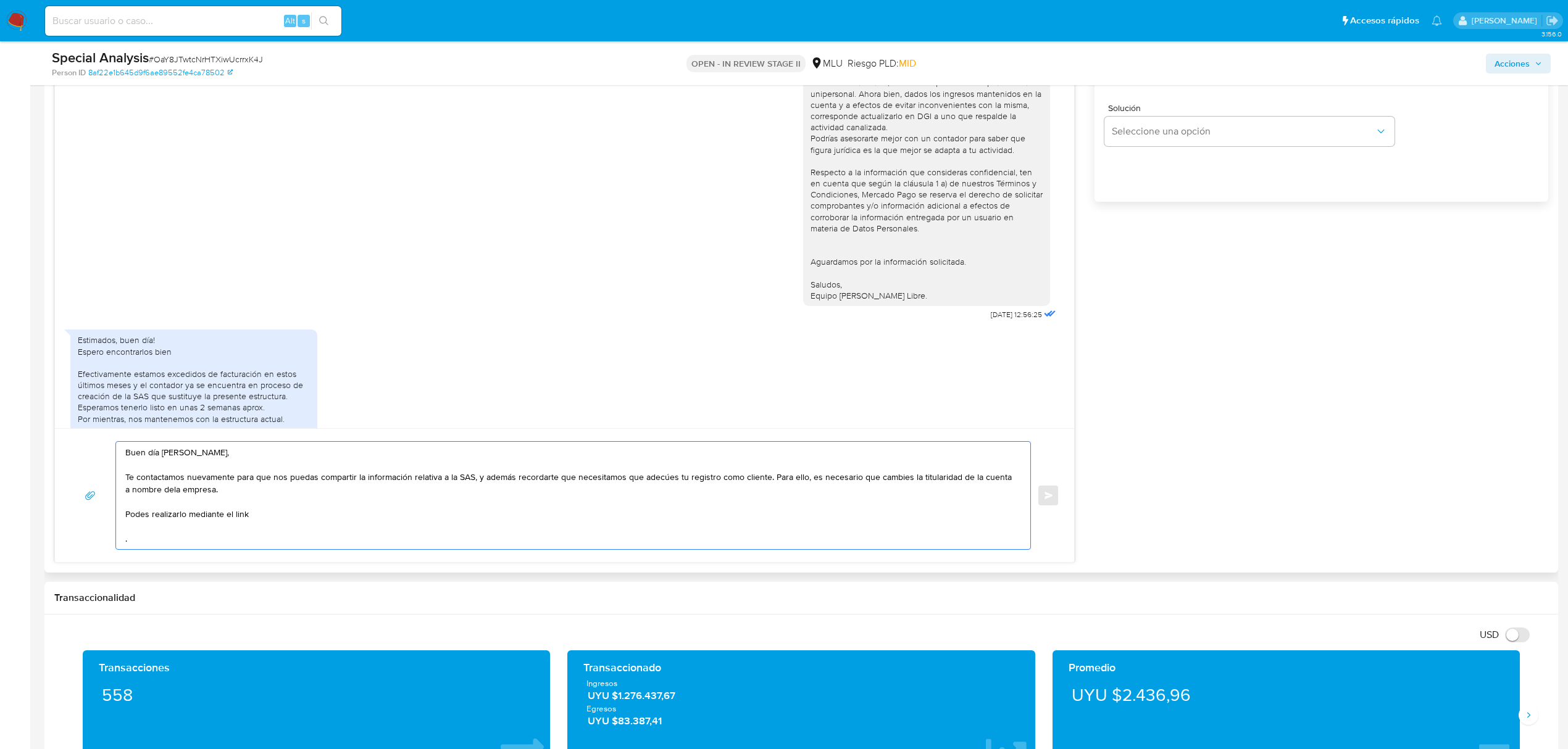
paste textarea "https://www.mercadolibre.com.uy/ayuda/Transferir-cuenta_1978"
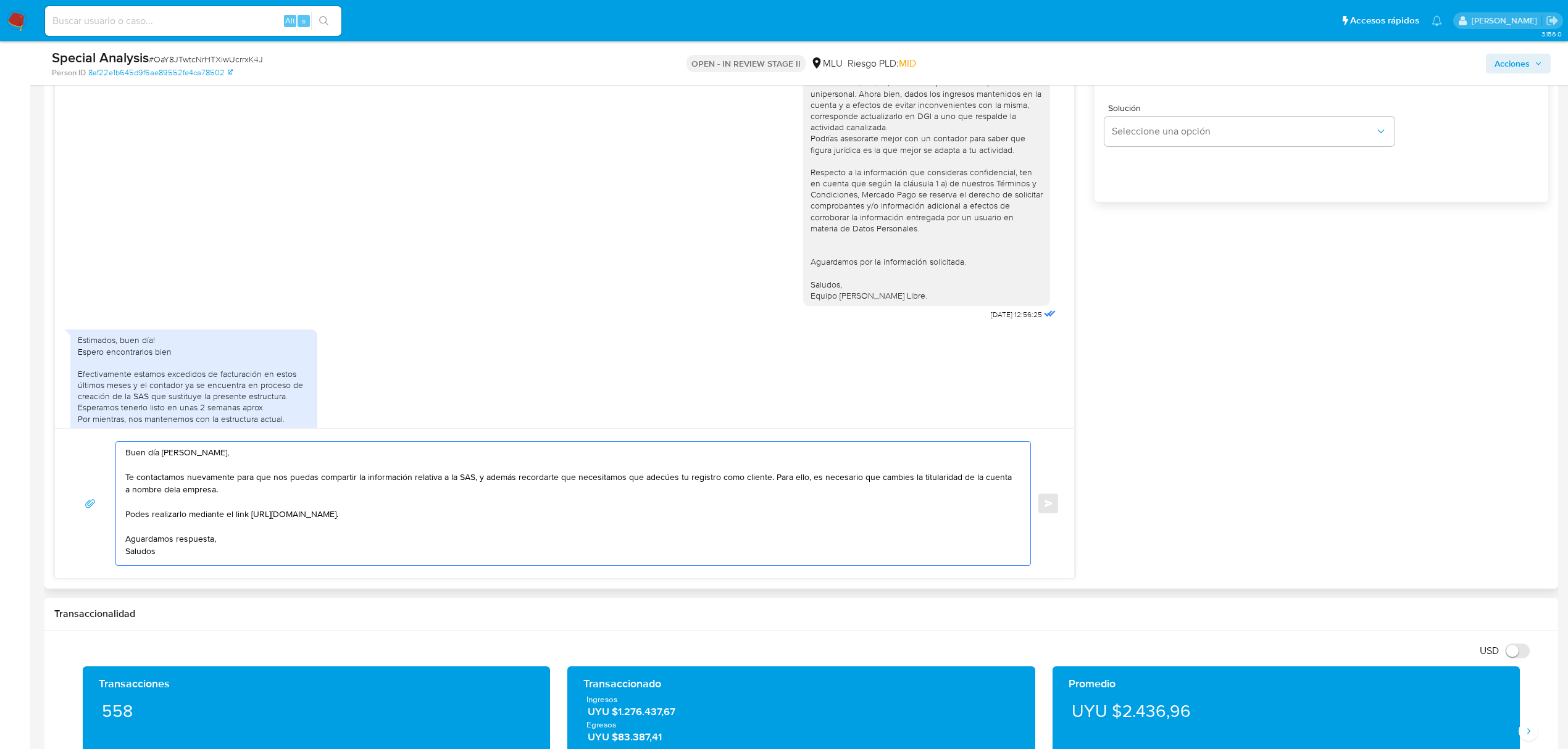
scroll to position [5, 0]
click at [253, 537] on textarea "Buen día Nicolás, Te contactamos nuevamente para que nos puedas compartir la in…" at bounding box center [570, 504] width 890 height 124
click at [184, 504] on textarea "Buen día Nicolás, Te contactamos nuevamente para que nos puedas compartir la in…" at bounding box center [570, 504] width 890 height 124
click at [769, 478] on textarea "Buen día Nicolás, Te contactamos nuevamente para que nos puedas compartir la in…" at bounding box center [570, 504] width 890 height 124
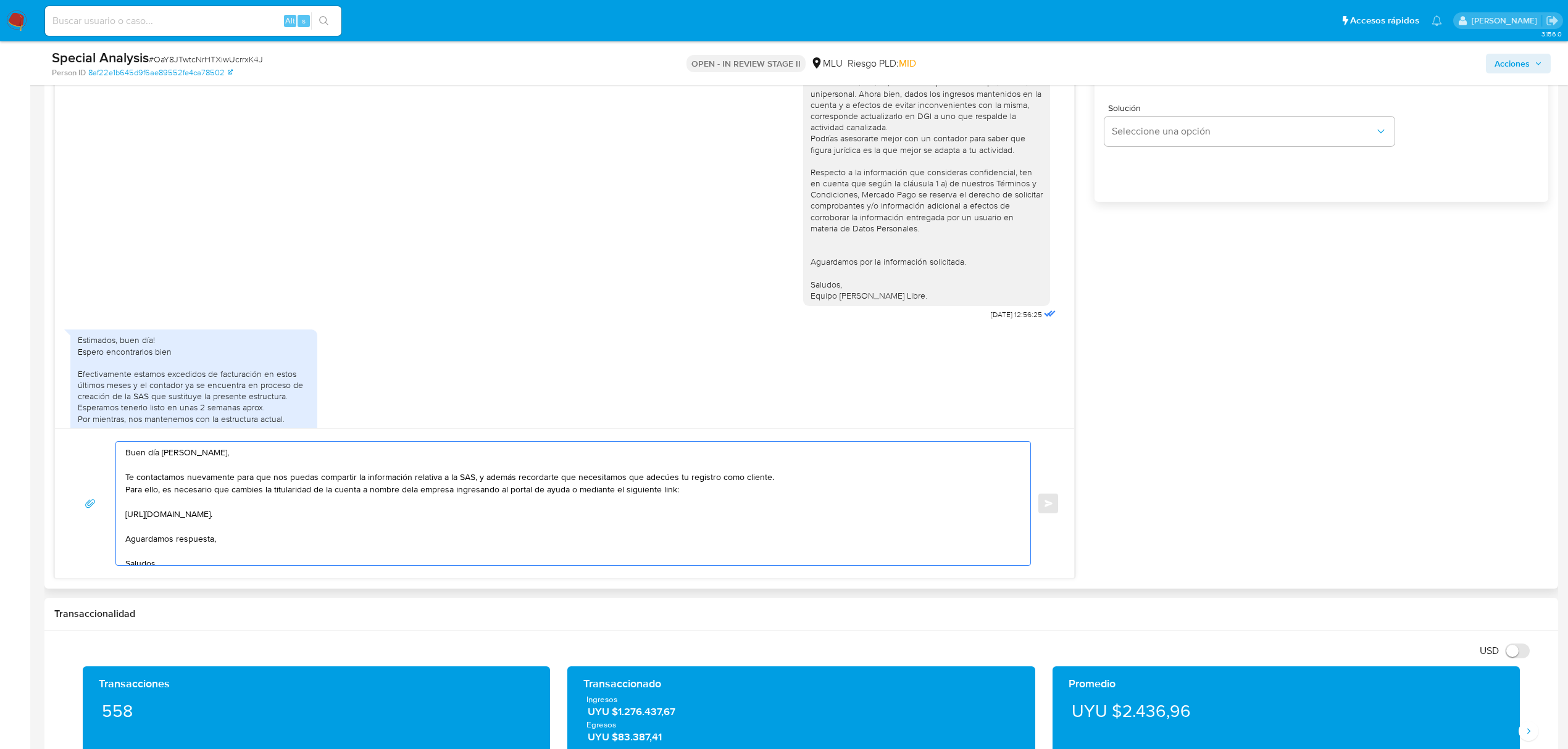
click at [655, 510] on textarea "Buen día Nicolás, Te contactamos nuevamente para que nos puedas compartir la in…" at bounding box center [570, 504] width 890 height 124
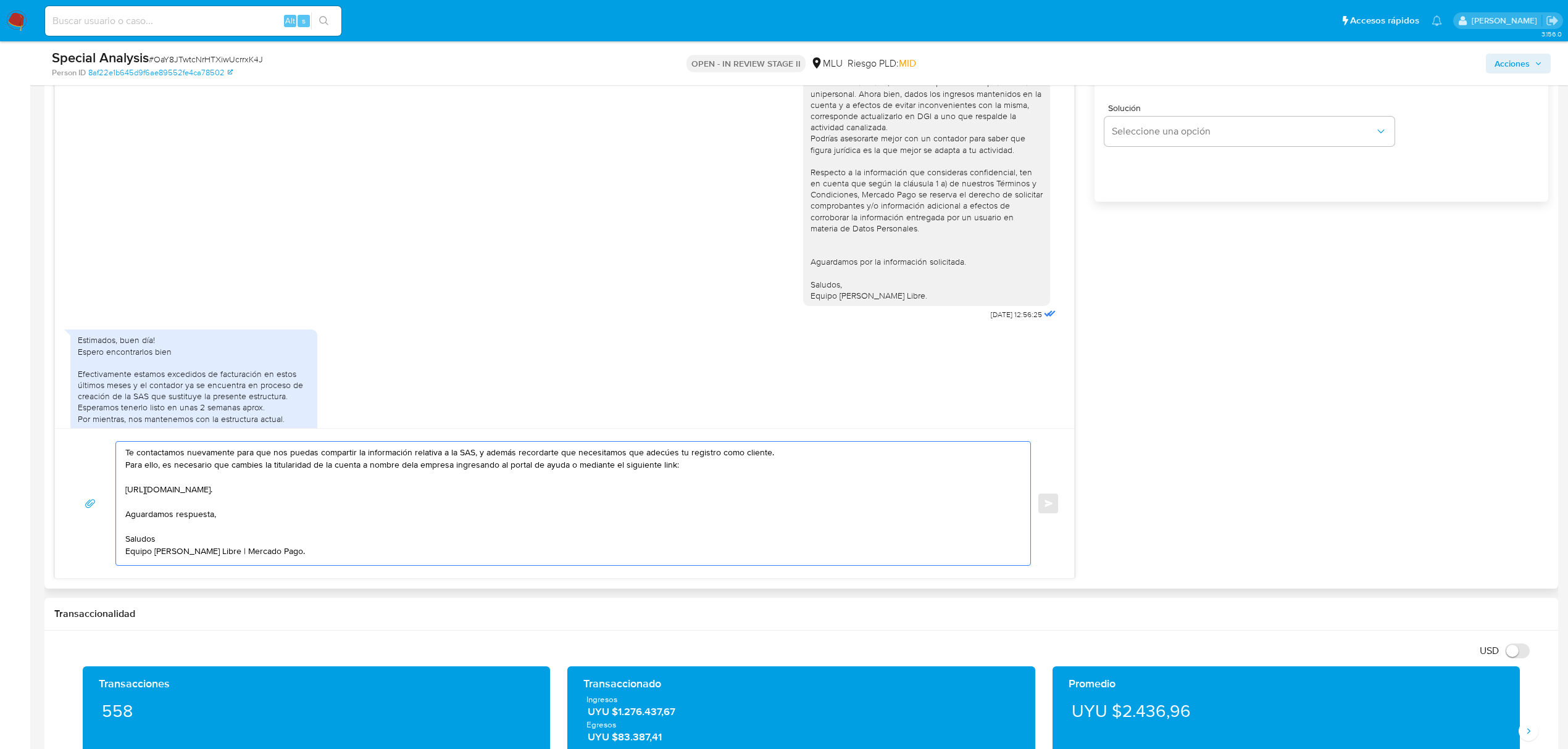
scroll to position [45, 0]
click at [237, 494] on textarea "Buen día Nicolás, Te contactamos nuevamente para que nos puedas compartir la in…" at bounding box center [570, 504] width 890 height 124
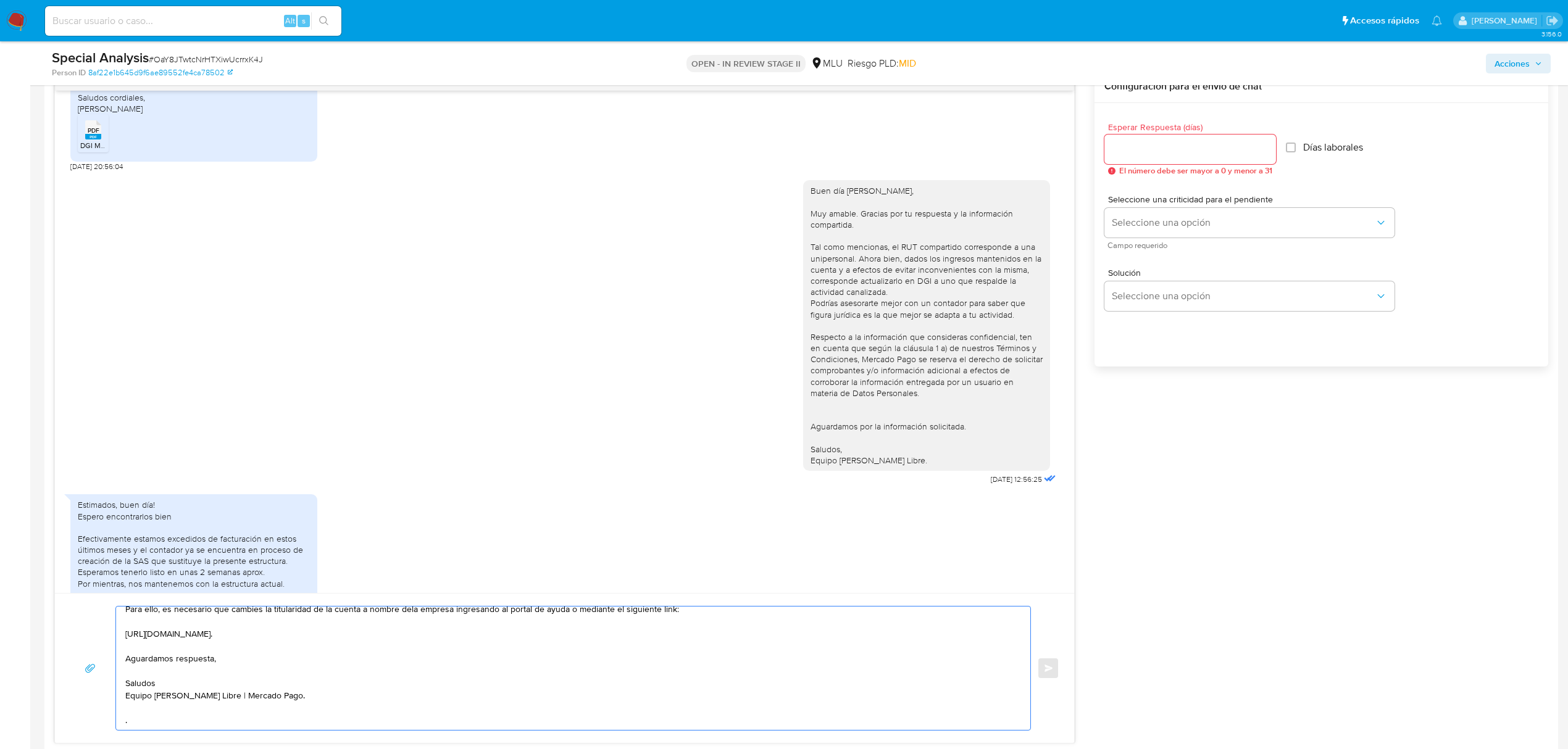
scroll to position [329, 0]
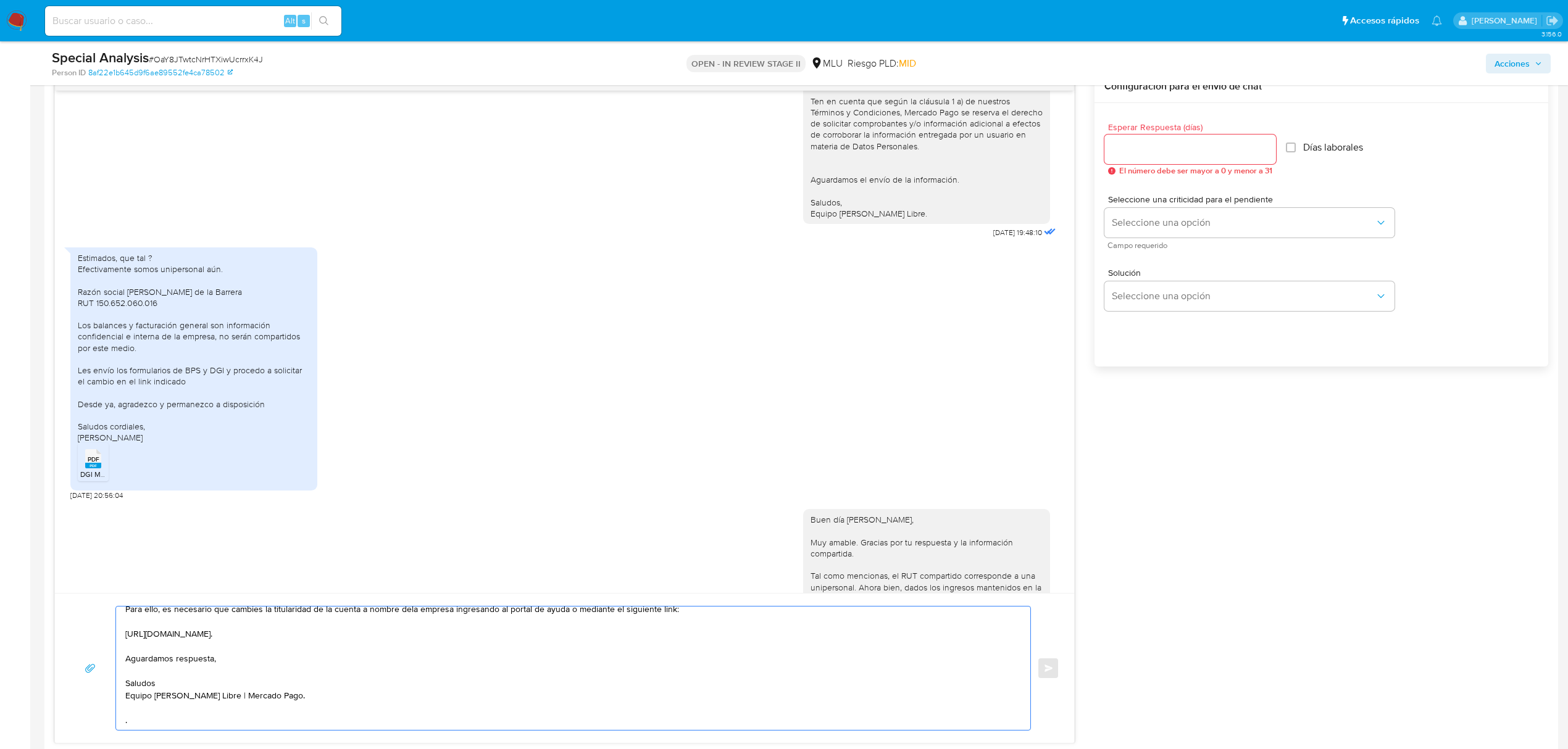
type textarea "Buen día Nicolás, Te contactamos nuevamente para que nos puedas compartir la in…"
click at [1158, 144] on input "Esperar Respuesta (días)" at bounding box center [1190, 150] width 172 height 16
click at [1144, 151] on input "Esperar Respuesta (días)" at bounding box center [1190, 150] width 172 height 16
type input "5"
type input "3"
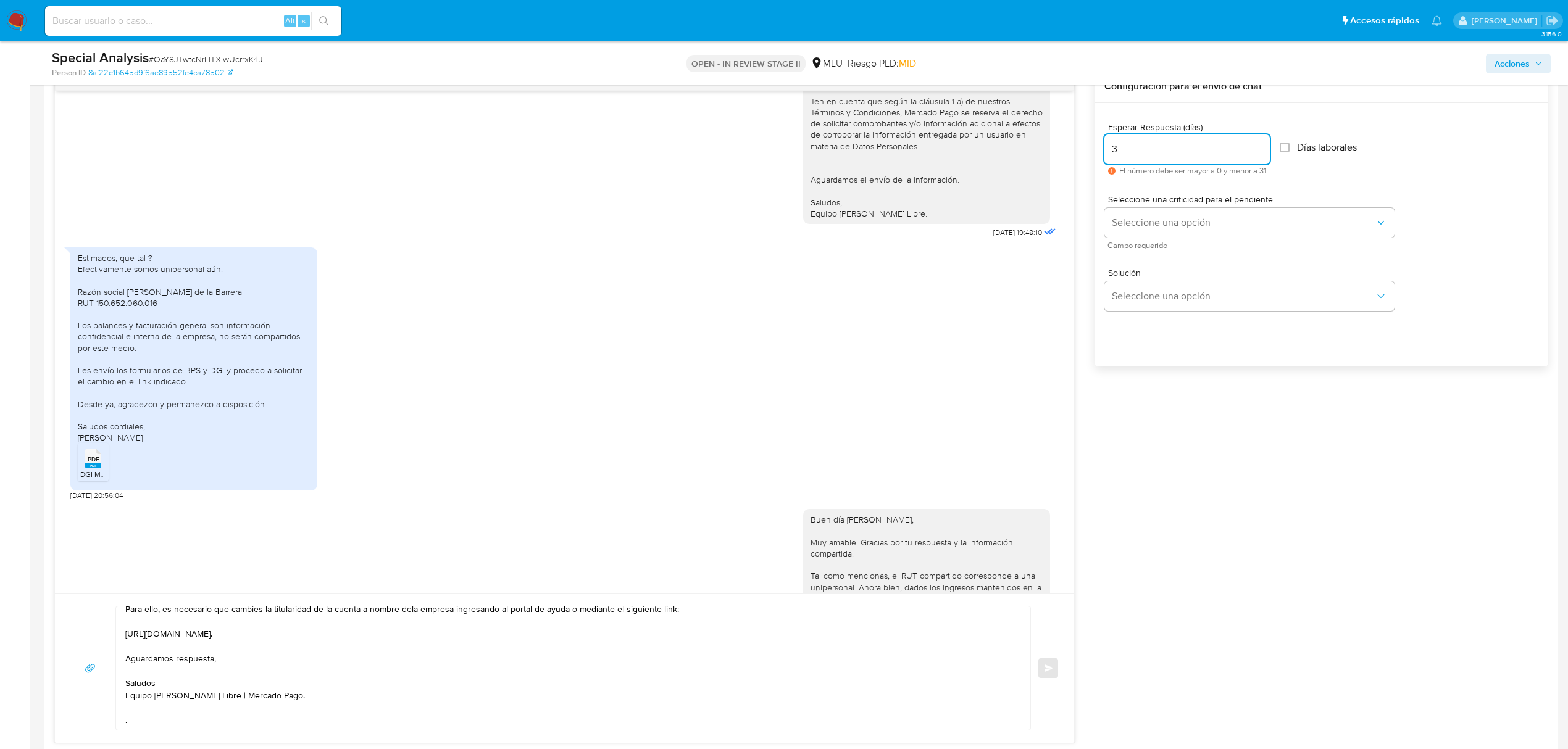
click at [1305, 148] on span "Días laborales" at bounding box center [1326, 148] width 60 height 13
click at [1289, 148] on input "Días laborales" at bounding box center [1284, 147] width 10 height 10
checkbox input "true"
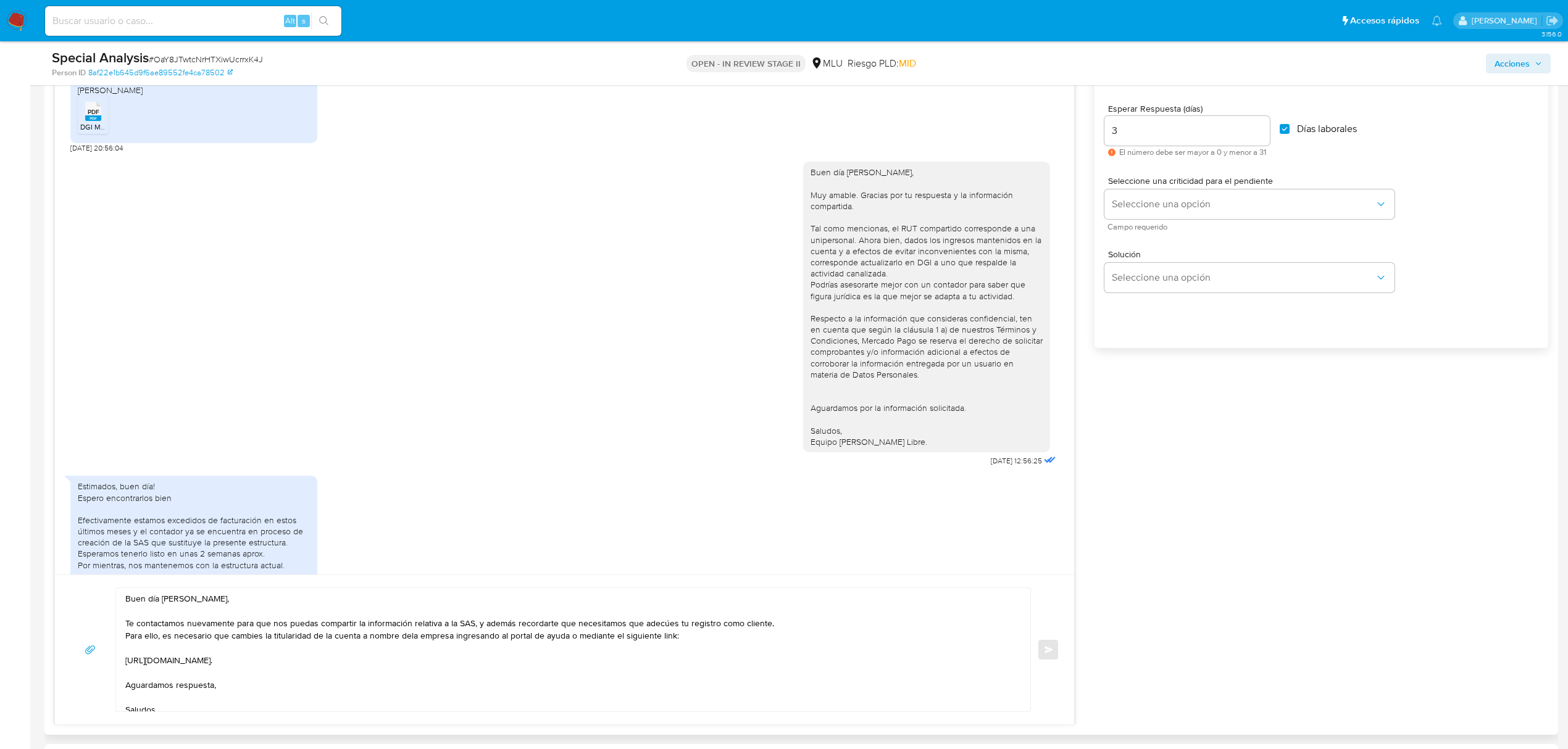
scroll to position [411, 0]
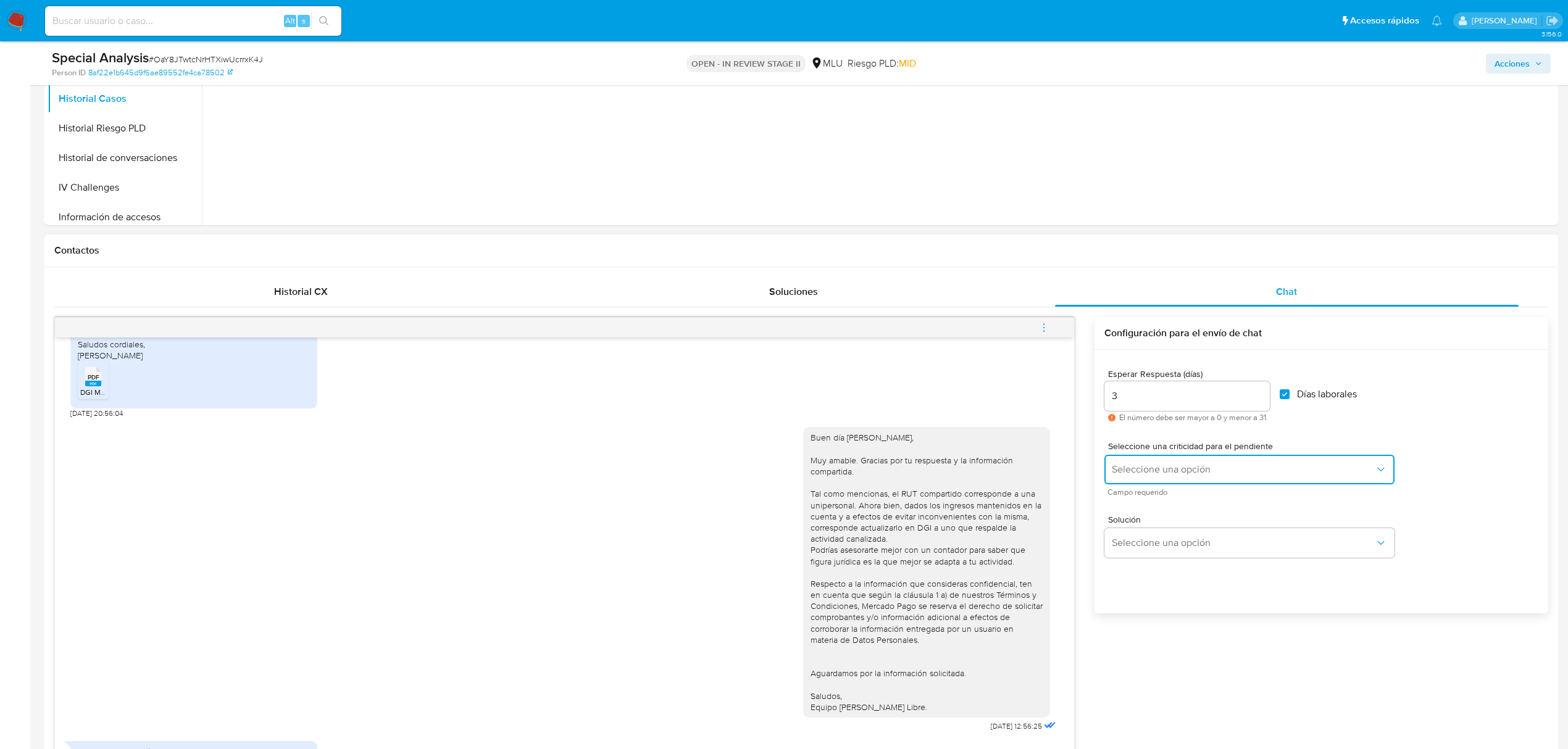
click at [1223, 467] on span "Seleccione una opción" at bounding box center [1243, 469] width 263 height 13
click at [1156, 471] on div "LOW" at bounding box center [1243, 471] width 263 height 25
click at [1177, 419] on span "El número debe ser mayor a 0 y menor a 31" at bounding box center [1193, 418] width 147 height 9
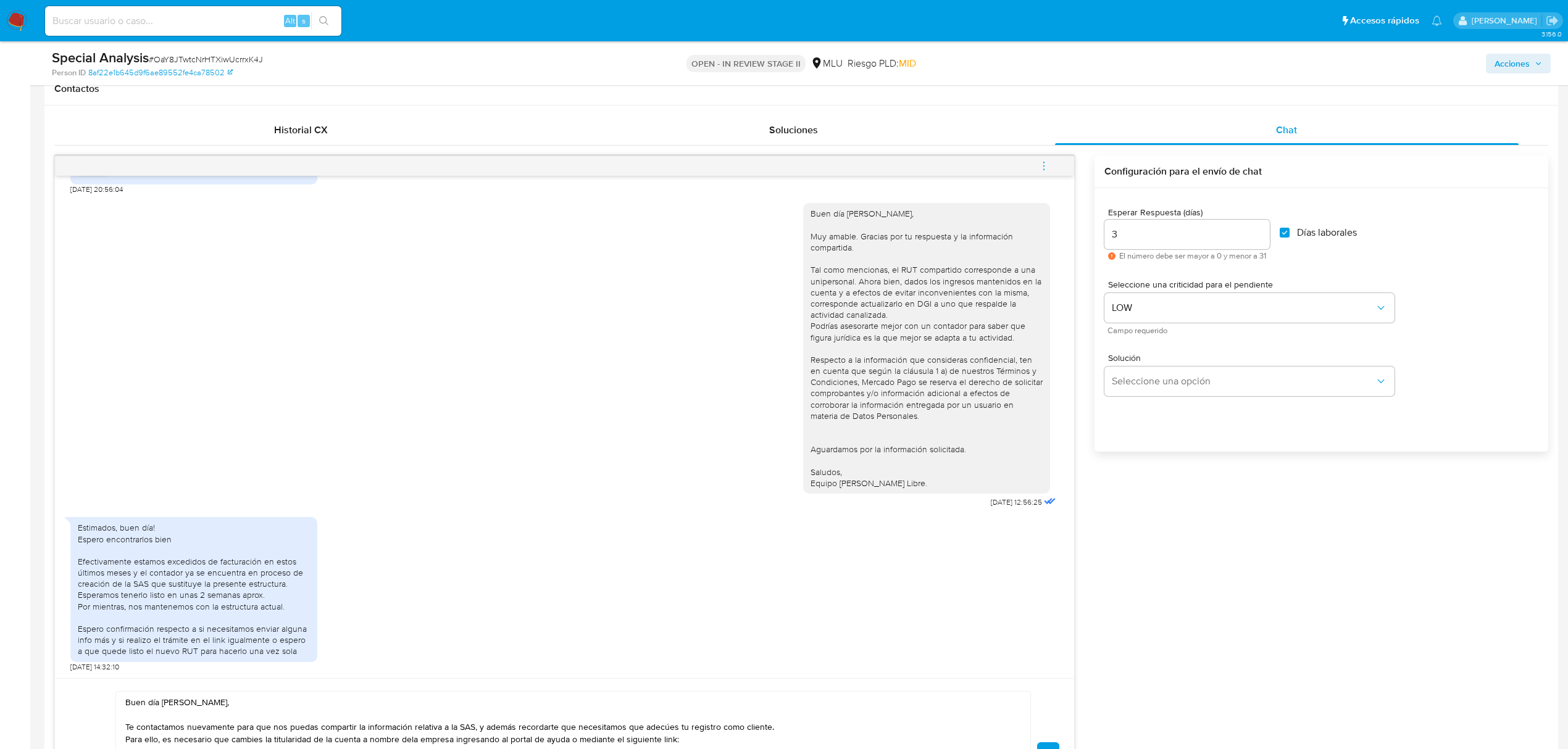
scroll to position [822, 0]
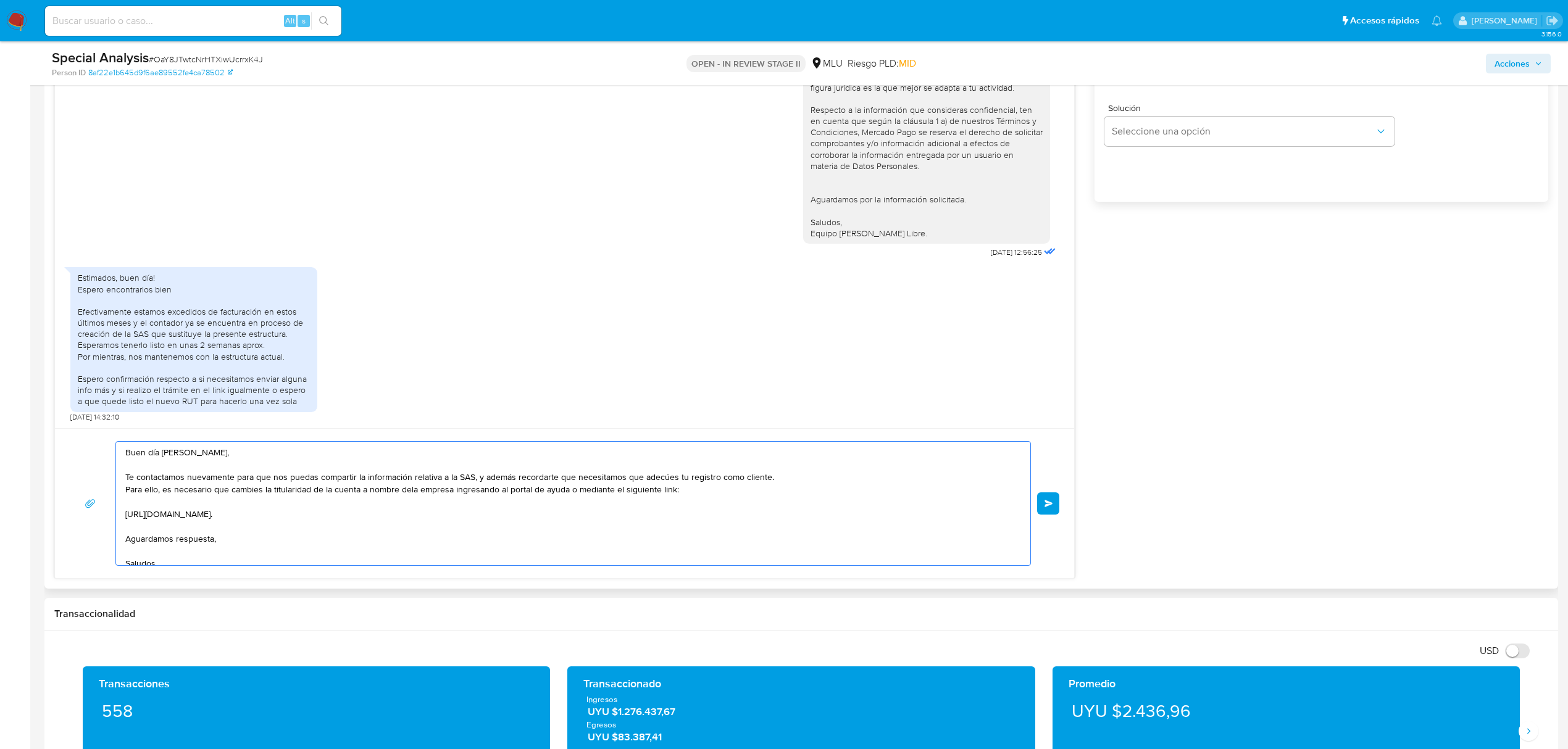
click at [453, 489] on textarea "Buen día Nicolás, Te contactamos nuevamente para que nos puedas compartir la in…" at bounding box center [570, 504] width 890 height 124
type textarea "Buen día Nicolás, Te contactamos nuevamente para que nos puedas compartir la in…"
click at [1065, 513] on div "Buen día Nicolás, Te contactamos nuevamente para que nos puedas compartir la in…" at bounding box center [564, 503] width 1019 height 150
click at [1057, 509] on button "Enviar" at bounding box center [1047, 504] width 22 height 22
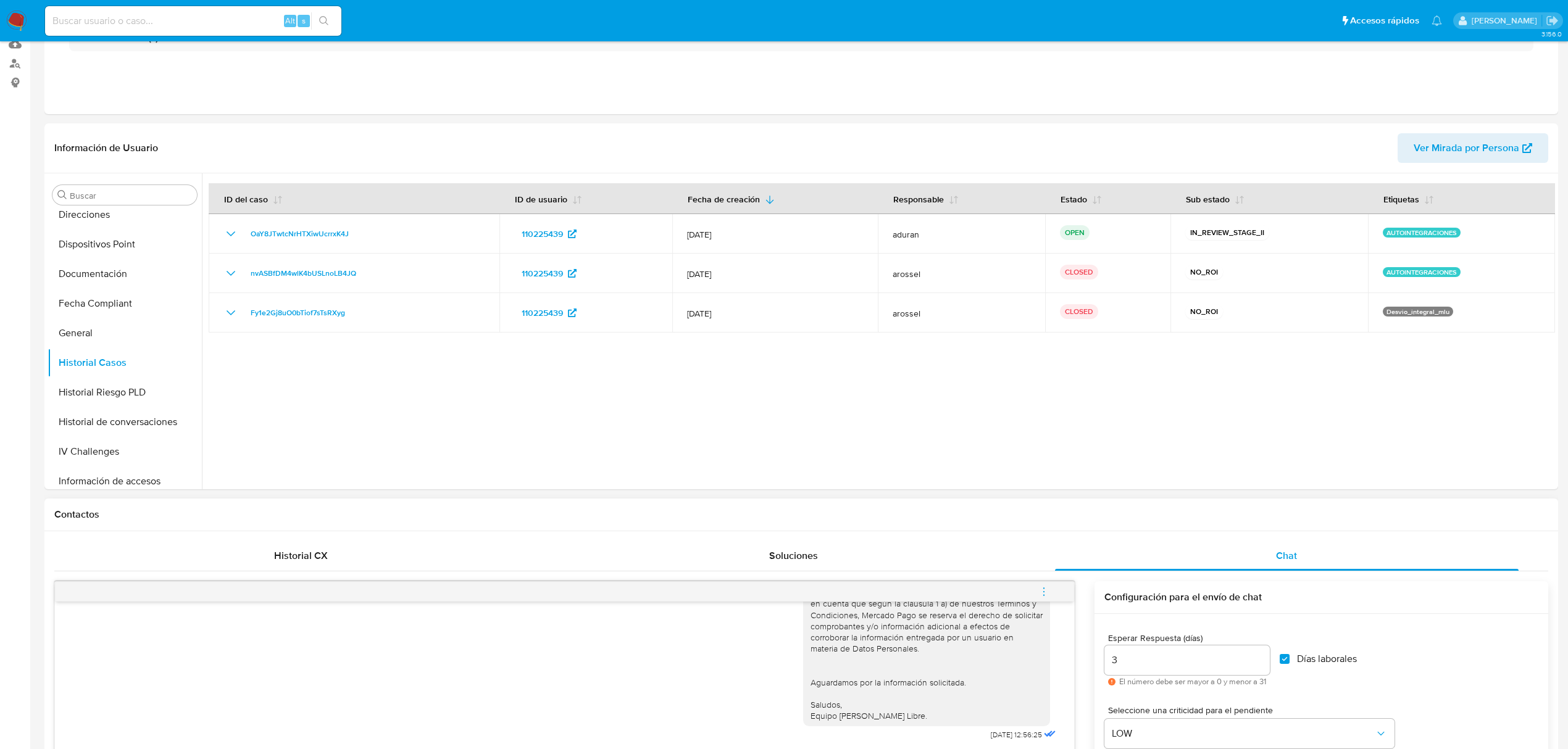
scroll to position [0, 0]
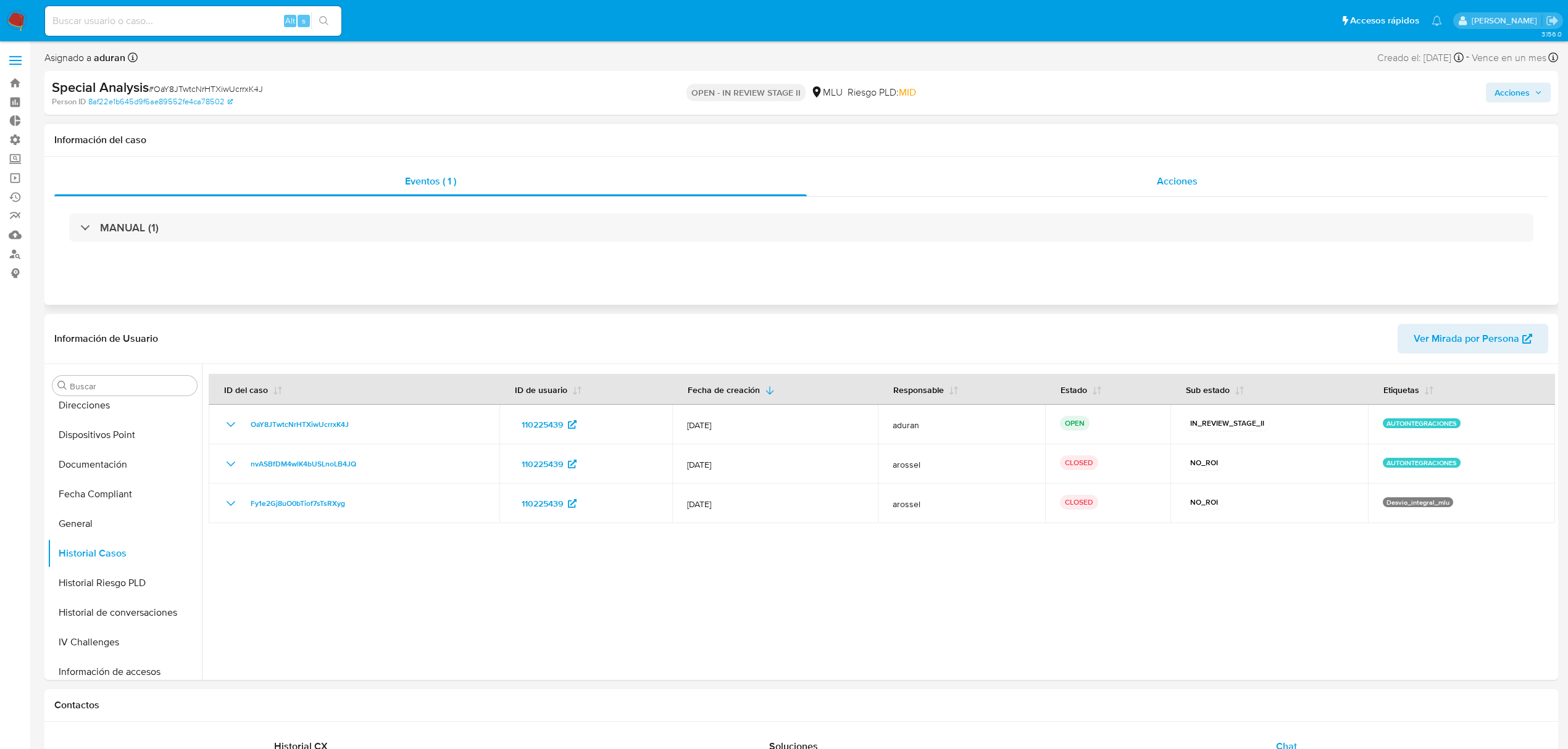
click at [1117, 192] on div "Acciones" at bounding box center [1177, 181] width 742 height 30
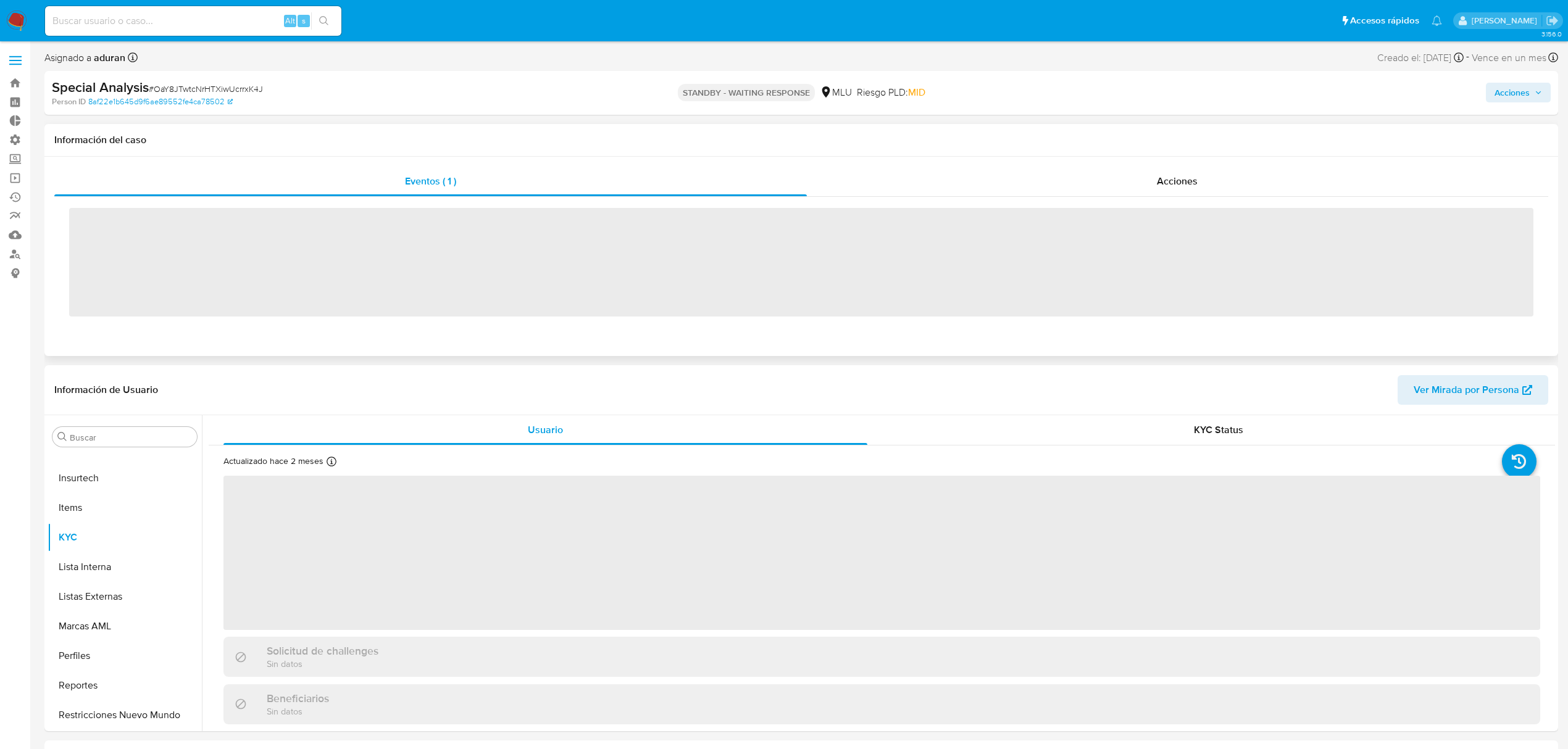
scroll to position [551, 0]
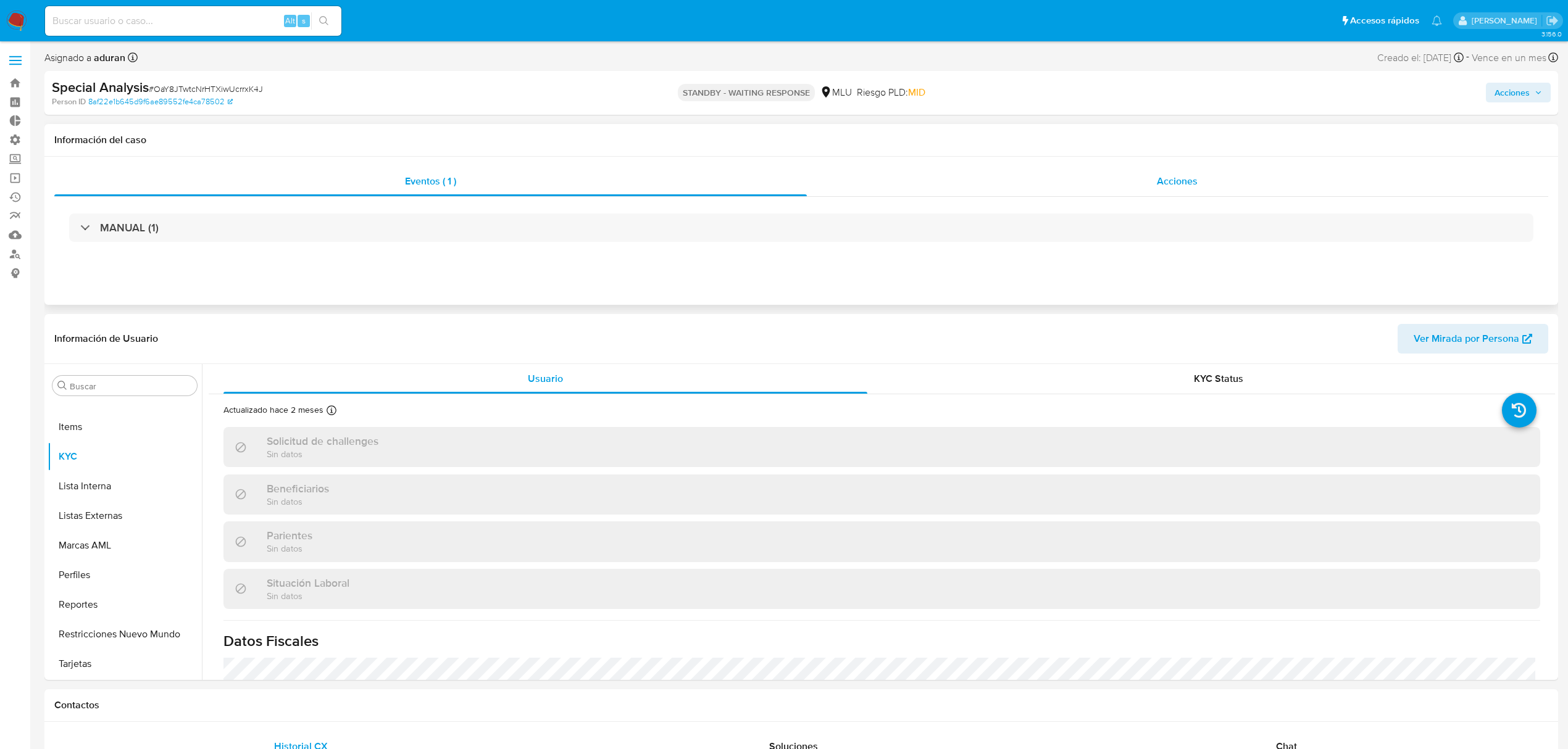
click at [1124, 192] on div "Acciones" at bounding box center [1177, 181] width 742 height 30
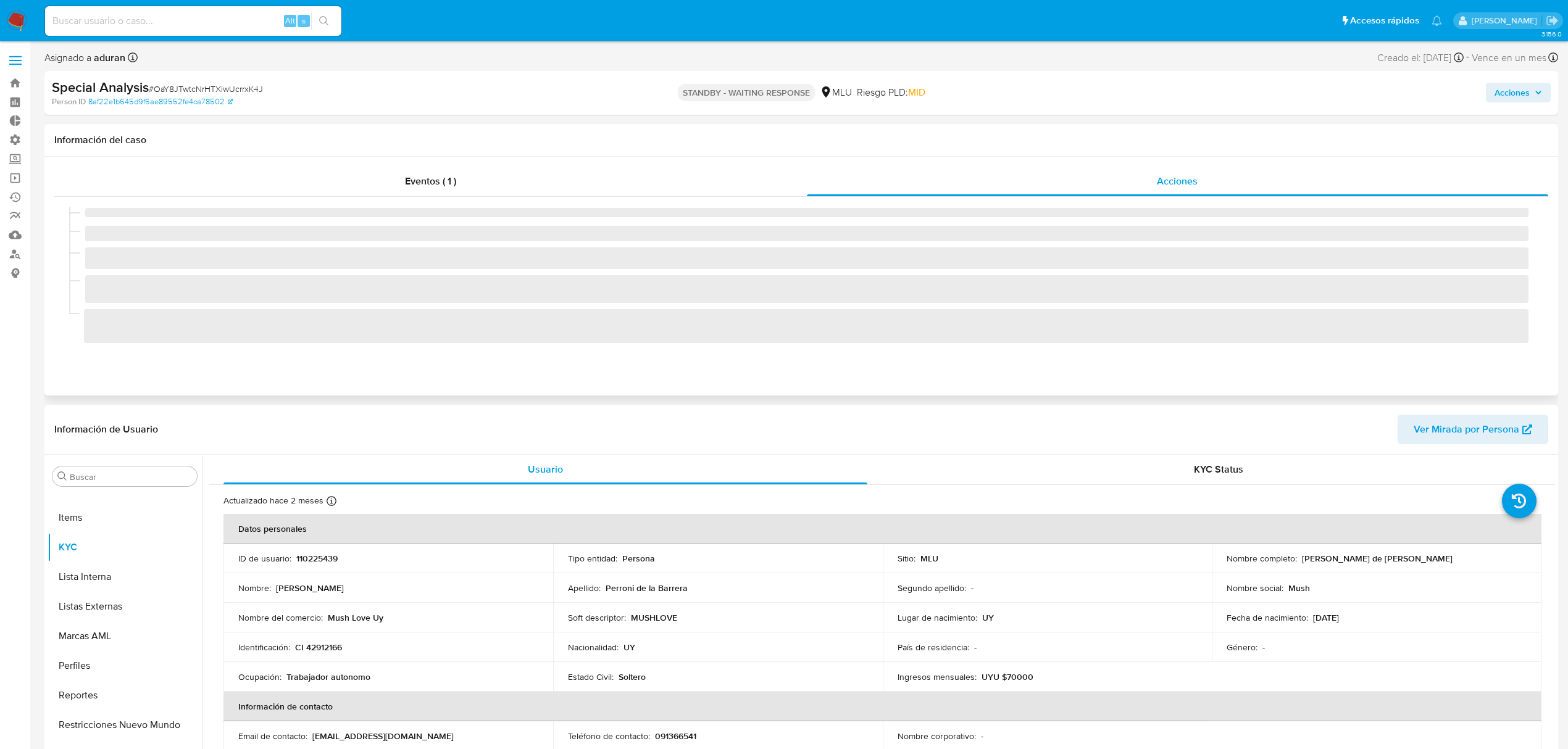
select select "10"
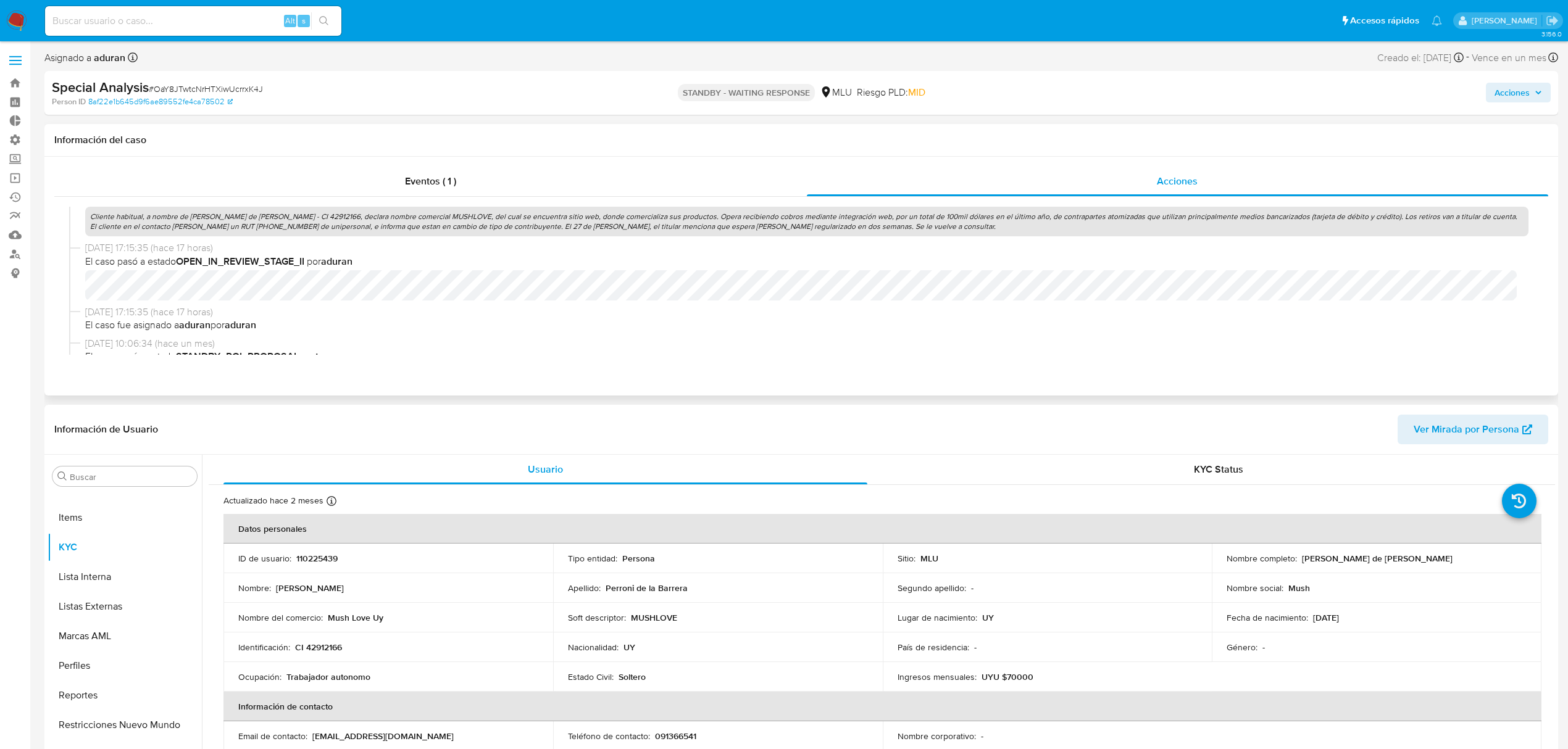
scroll to position [247, 0]
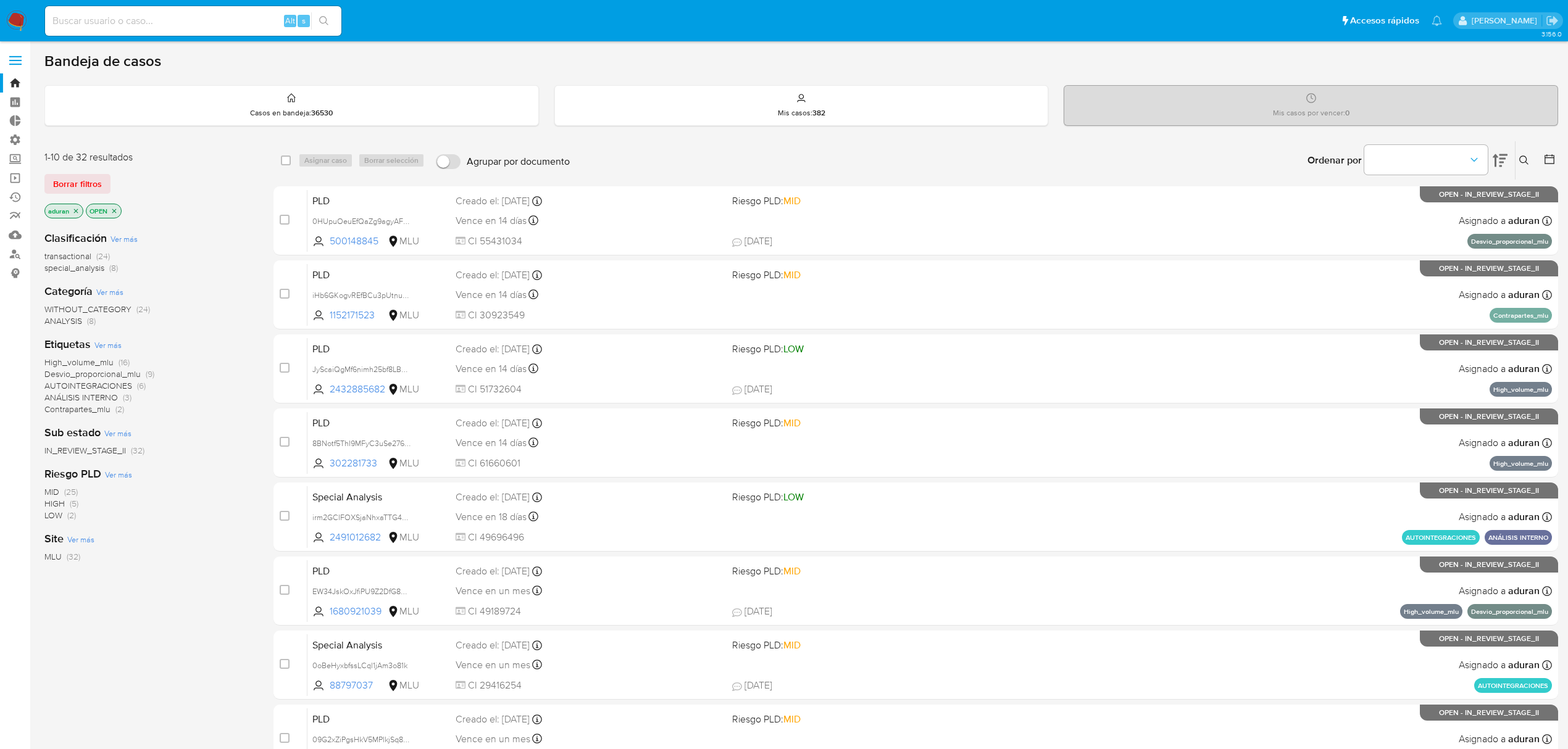
click at [442, 159] on input "Agrupar por documento" at bounding box center [448, 161] width 25 height 15
checkbox input "true"
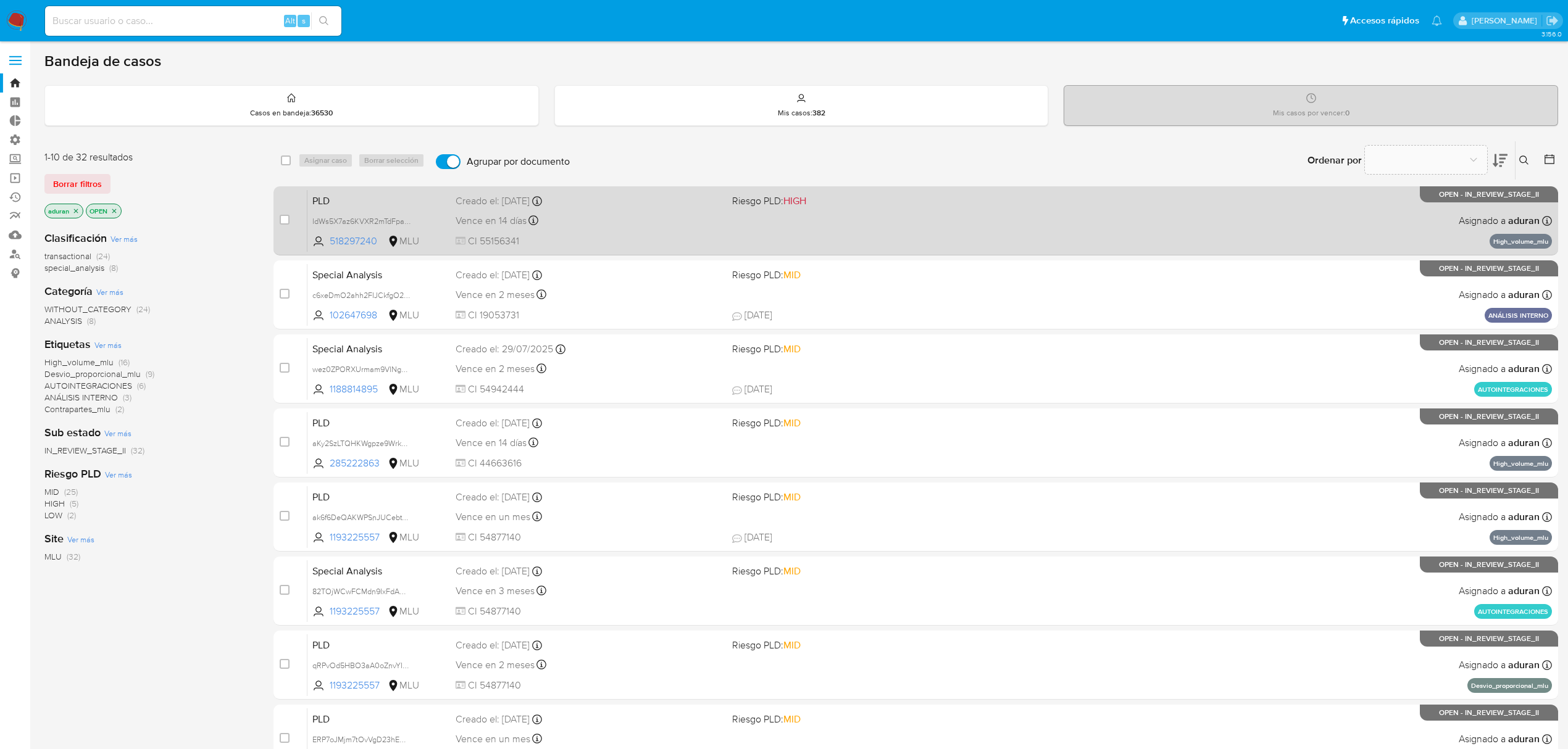
click at [625, 230] on div "PLD IdWs5X7az6KVXR2mTdFpajJL 518297240 MLU Riesgo PLD: HIGH Creado el: 12/06/20…" at bounding box center [929, 220] width 1245 height 63
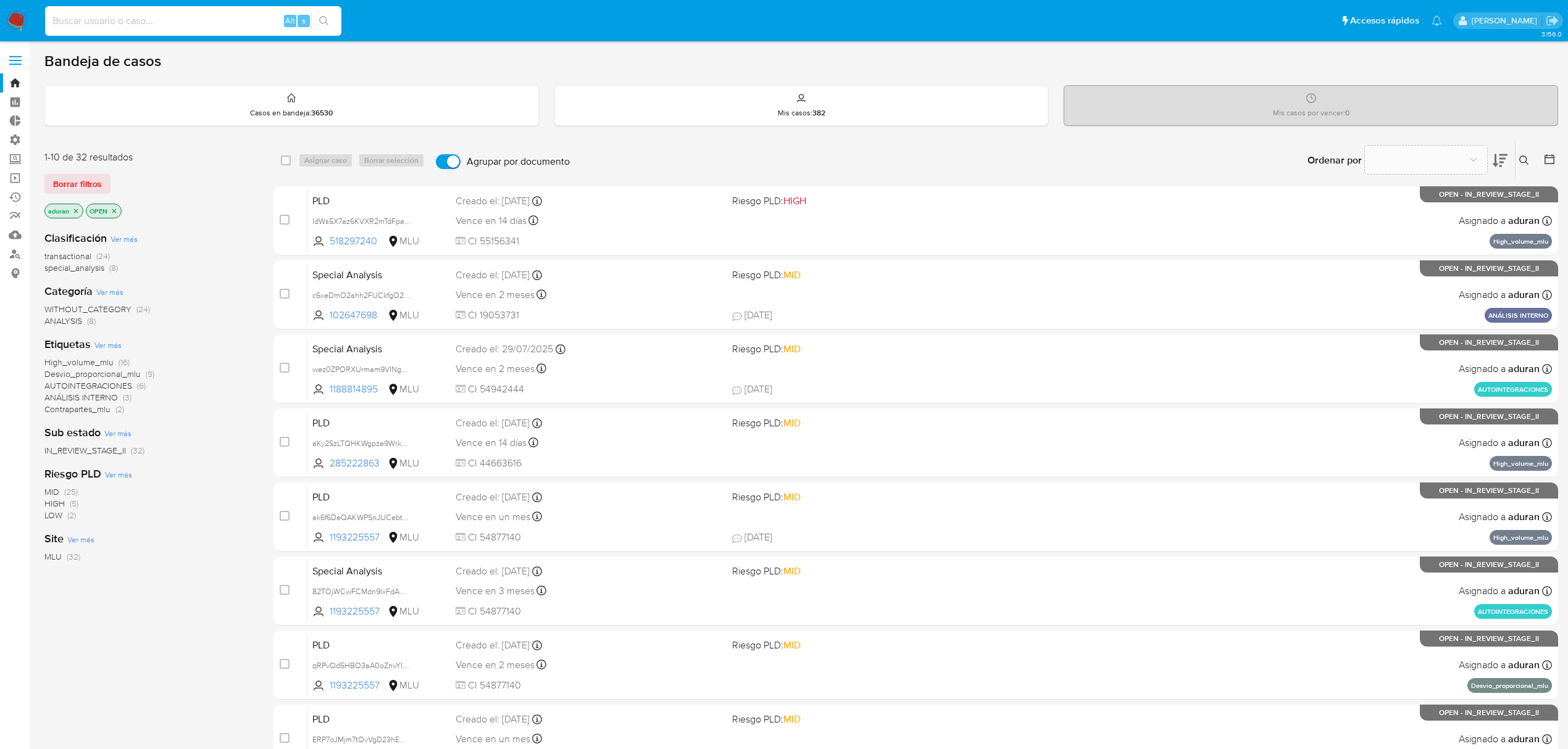
click at [215, 17] on input at bounding box center [193, 21] width 297 height 16
paste input "63297047"
type input "63297047"
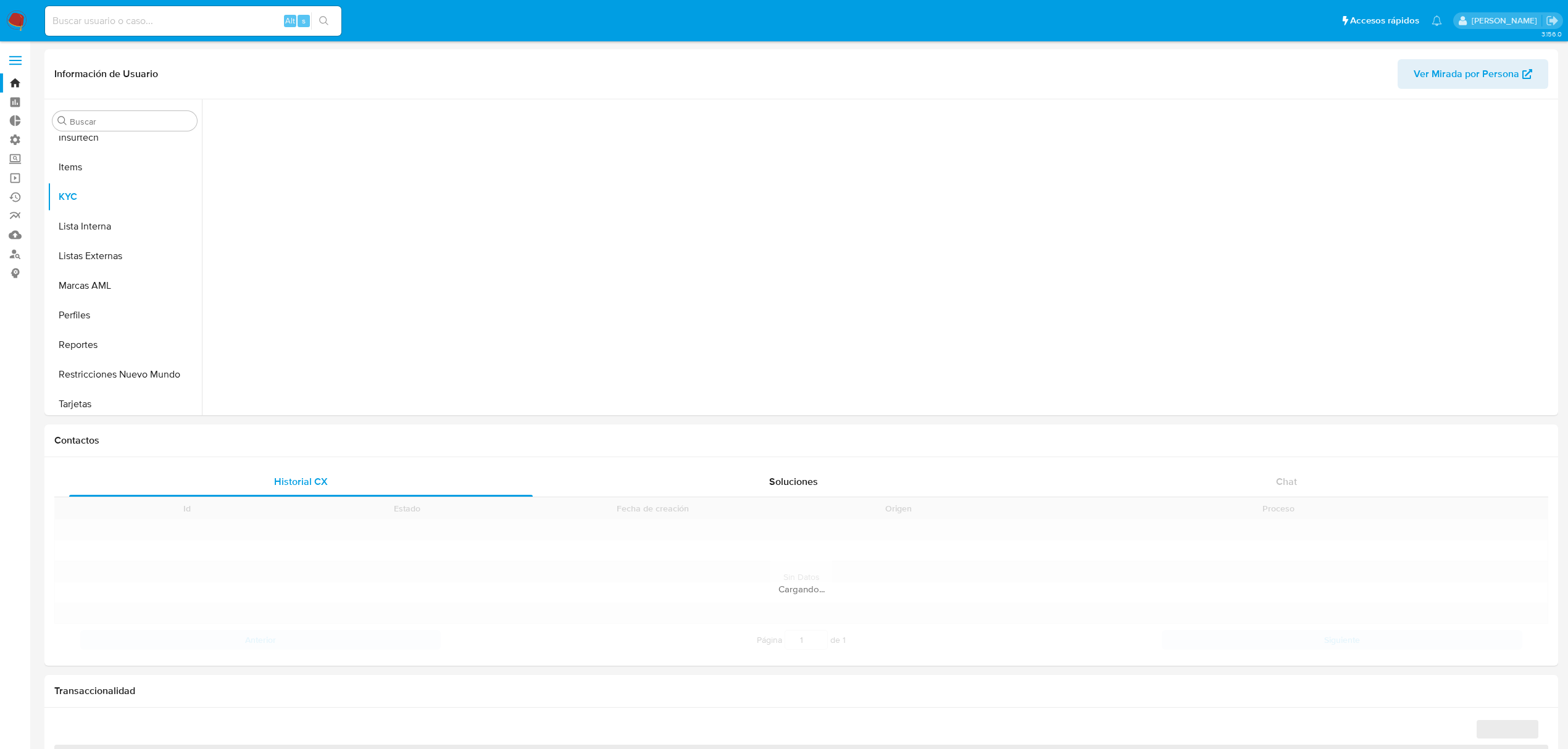
scroll to position [550, 0]
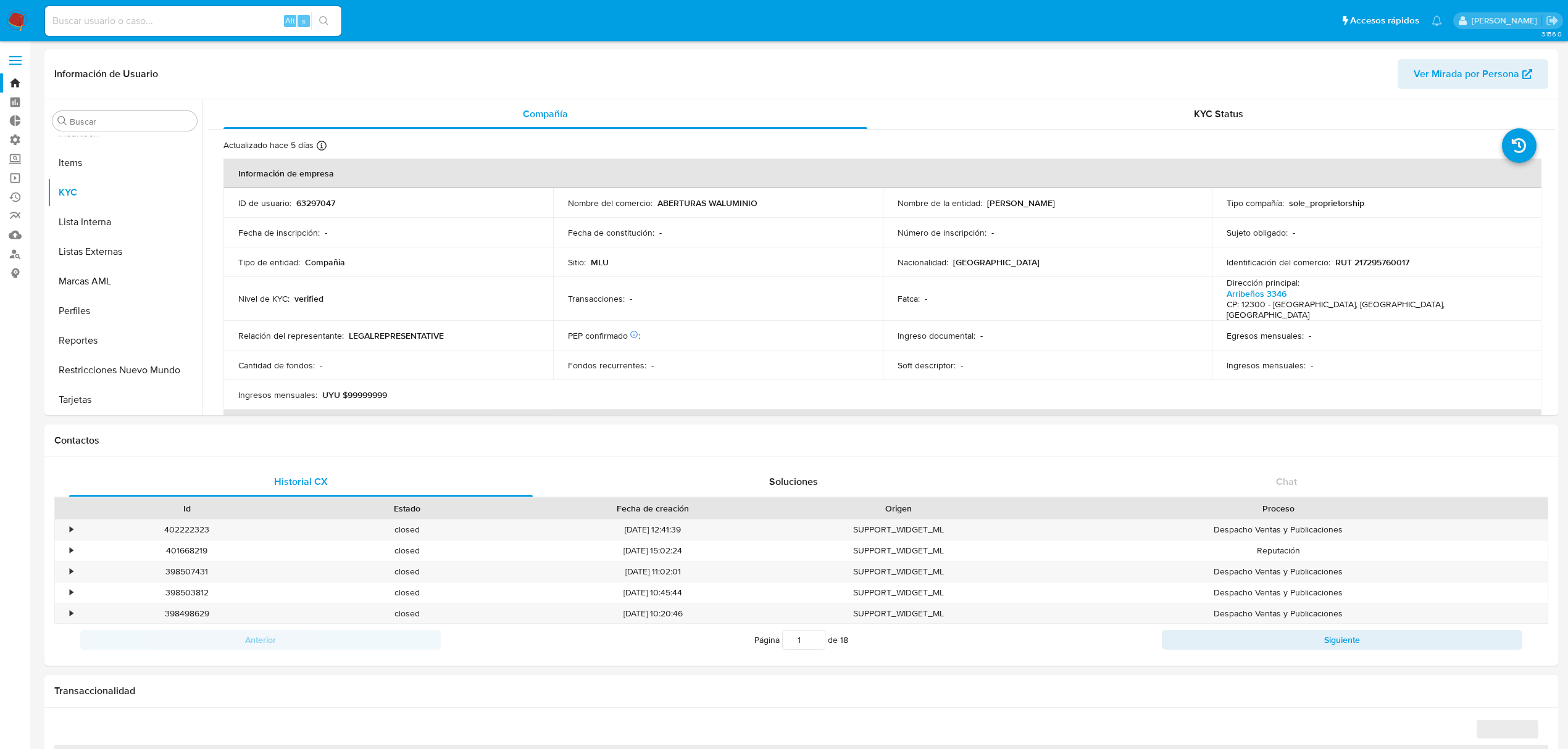
select select "10"
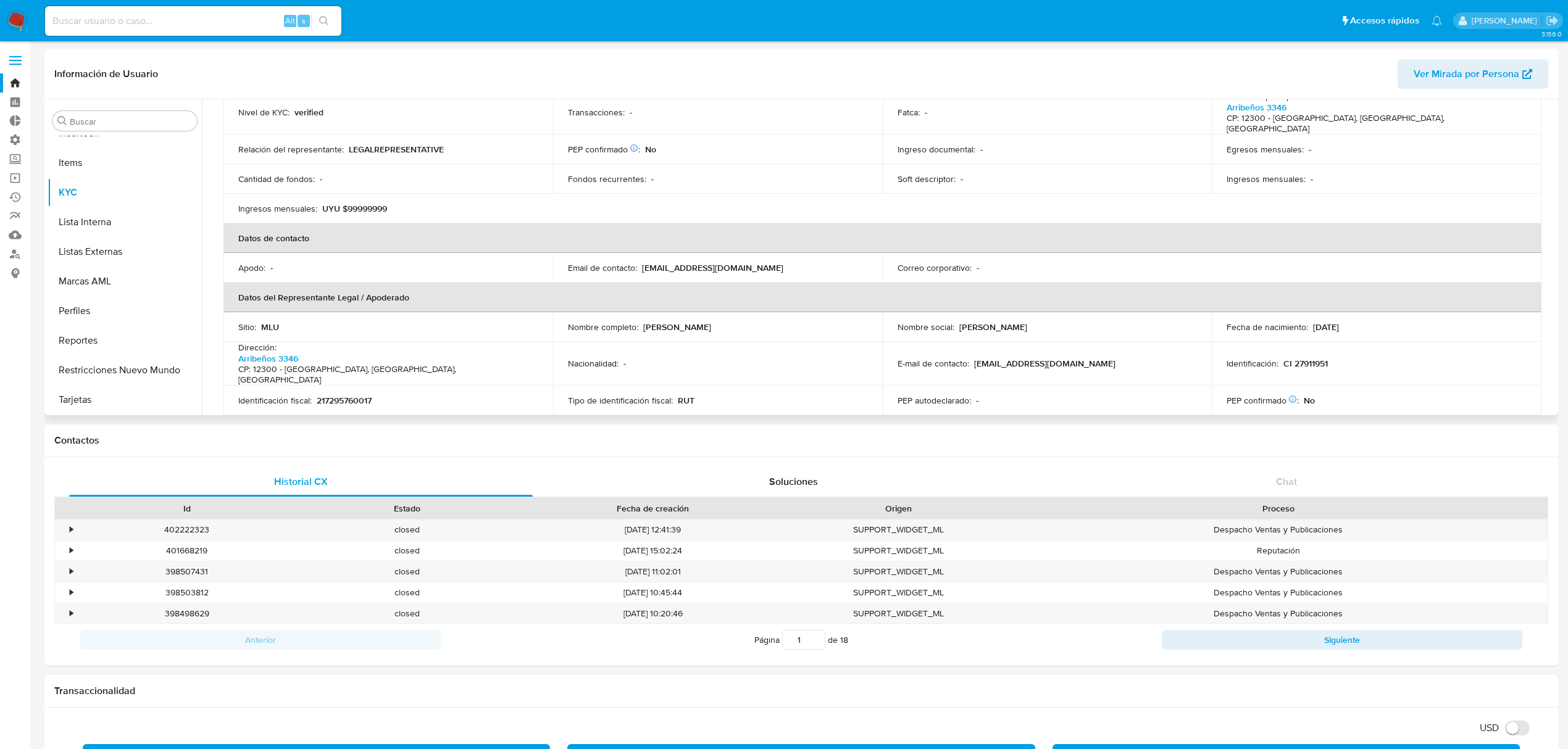
scroll to position [0, 0]
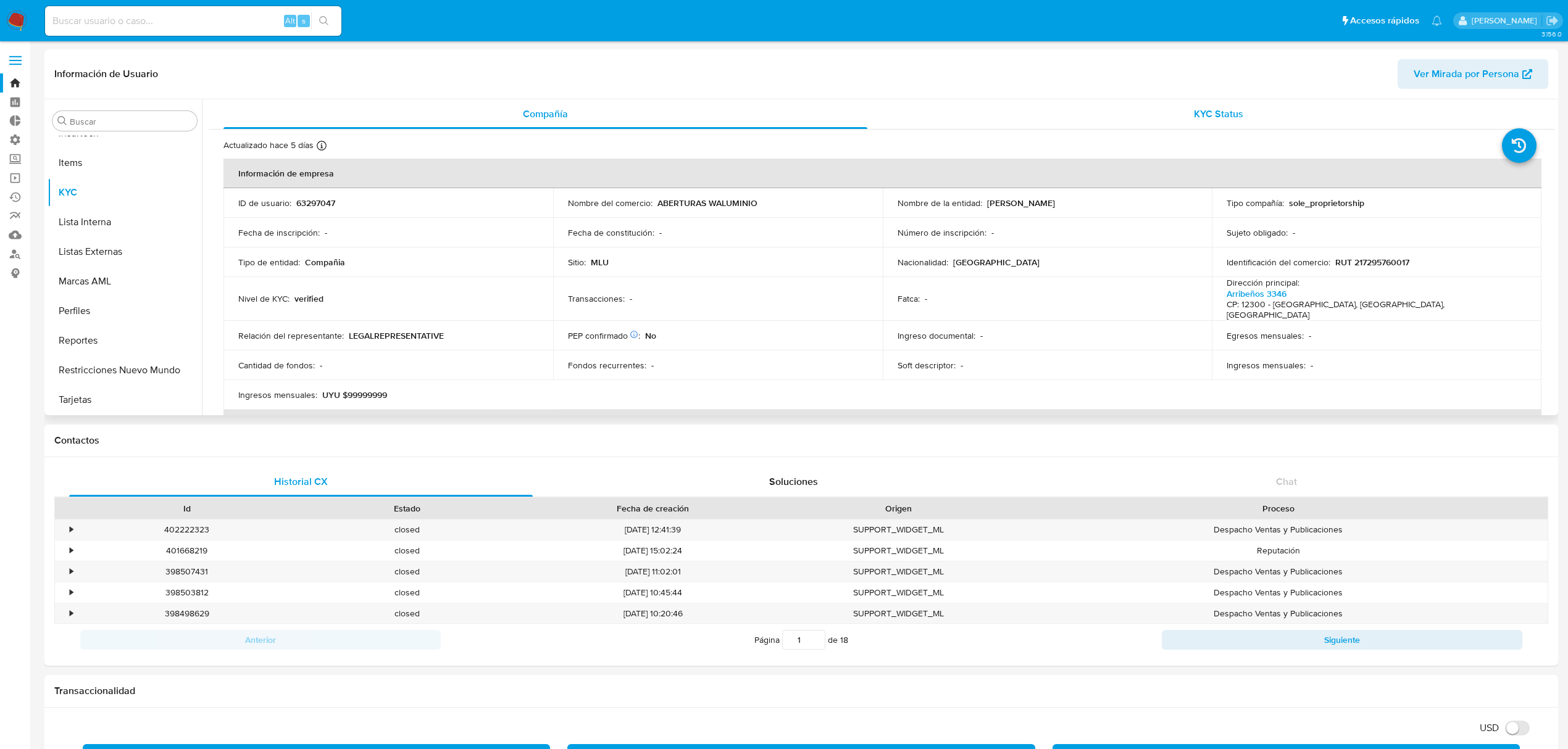
click at [1163, 116] on div "KYC Status" at bounding box center [1219, 114] width 643 height 30
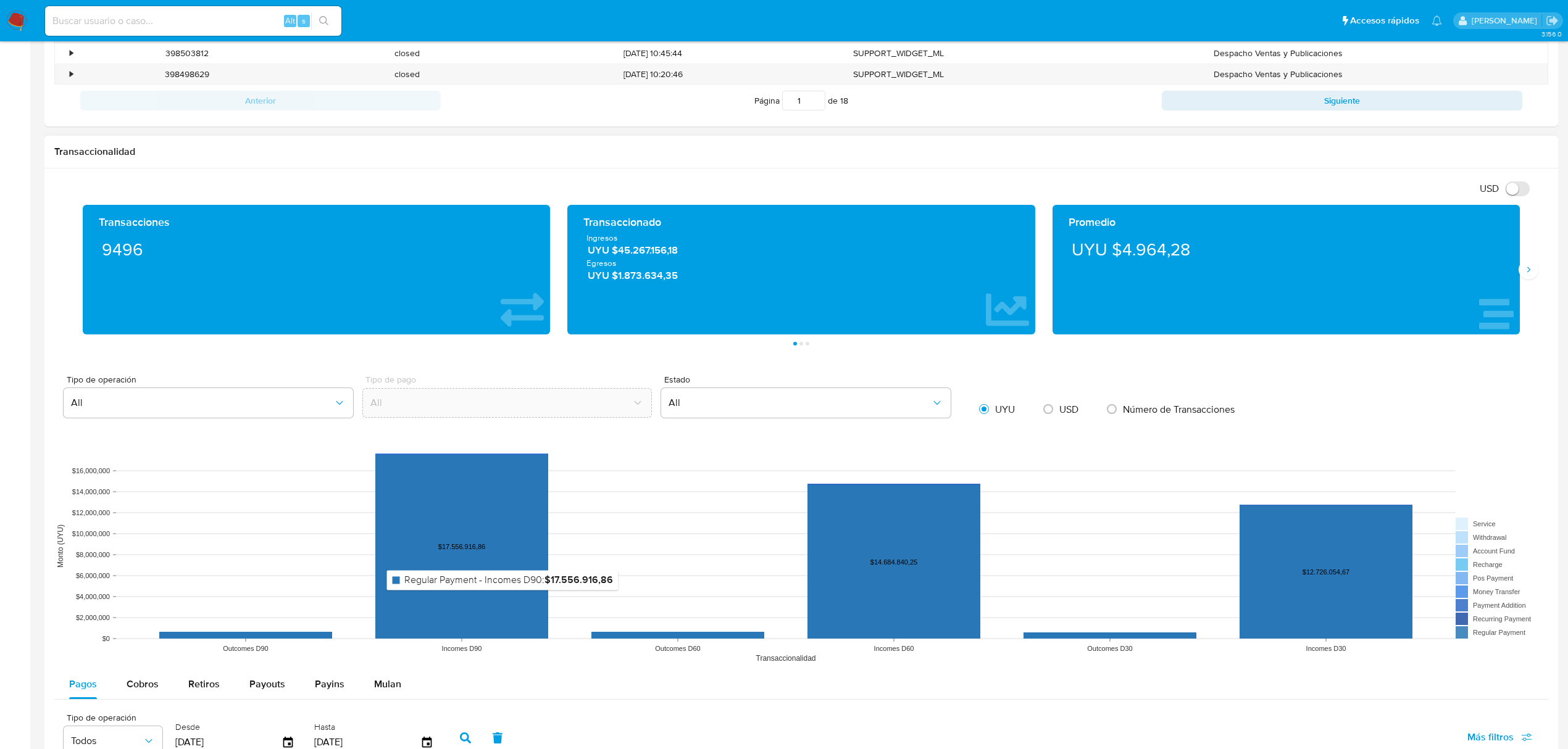
scroll to position [741, 0]
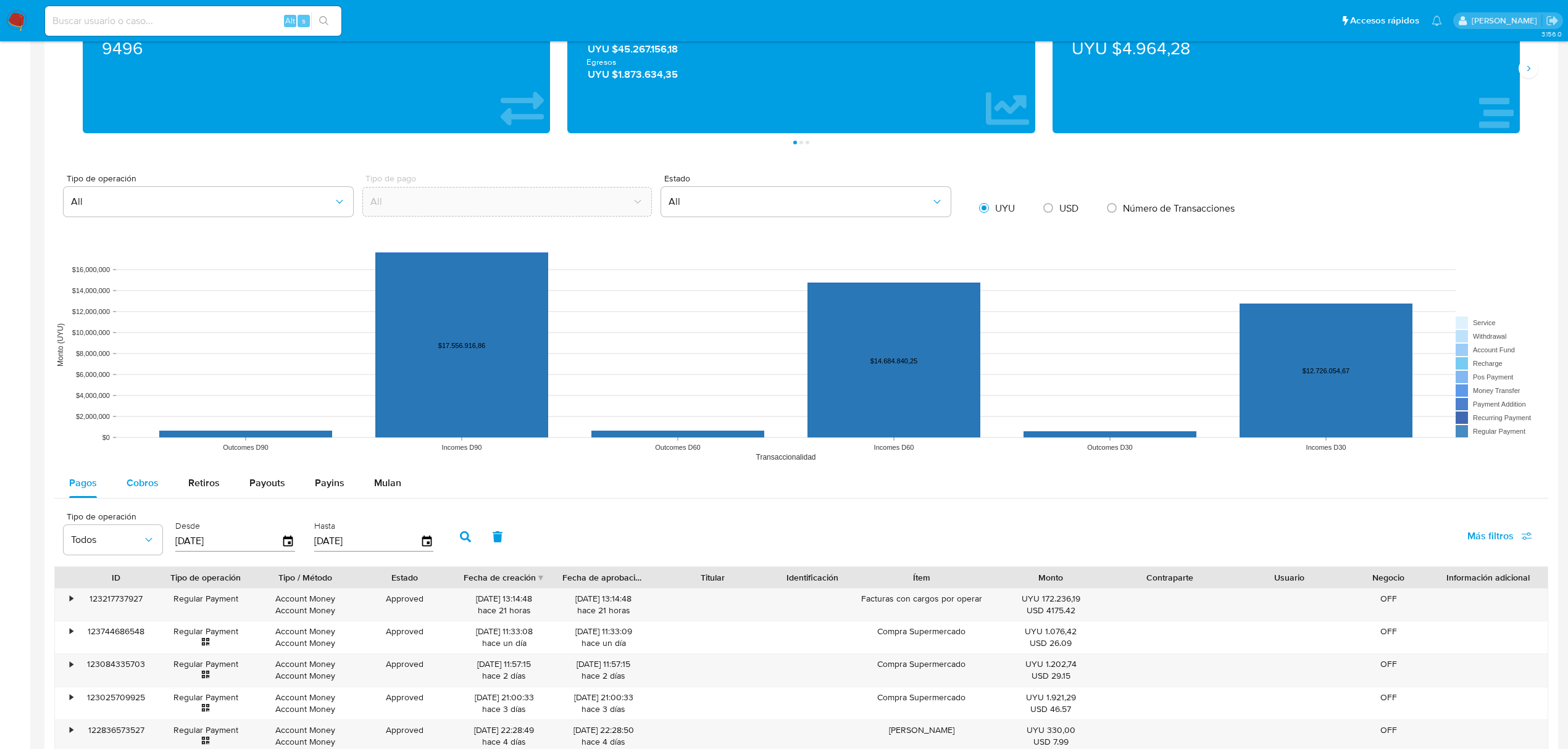
click at [147, 485] on span "Cobros" at bounding box center [142, 483] width 32 height 14
select select "10"
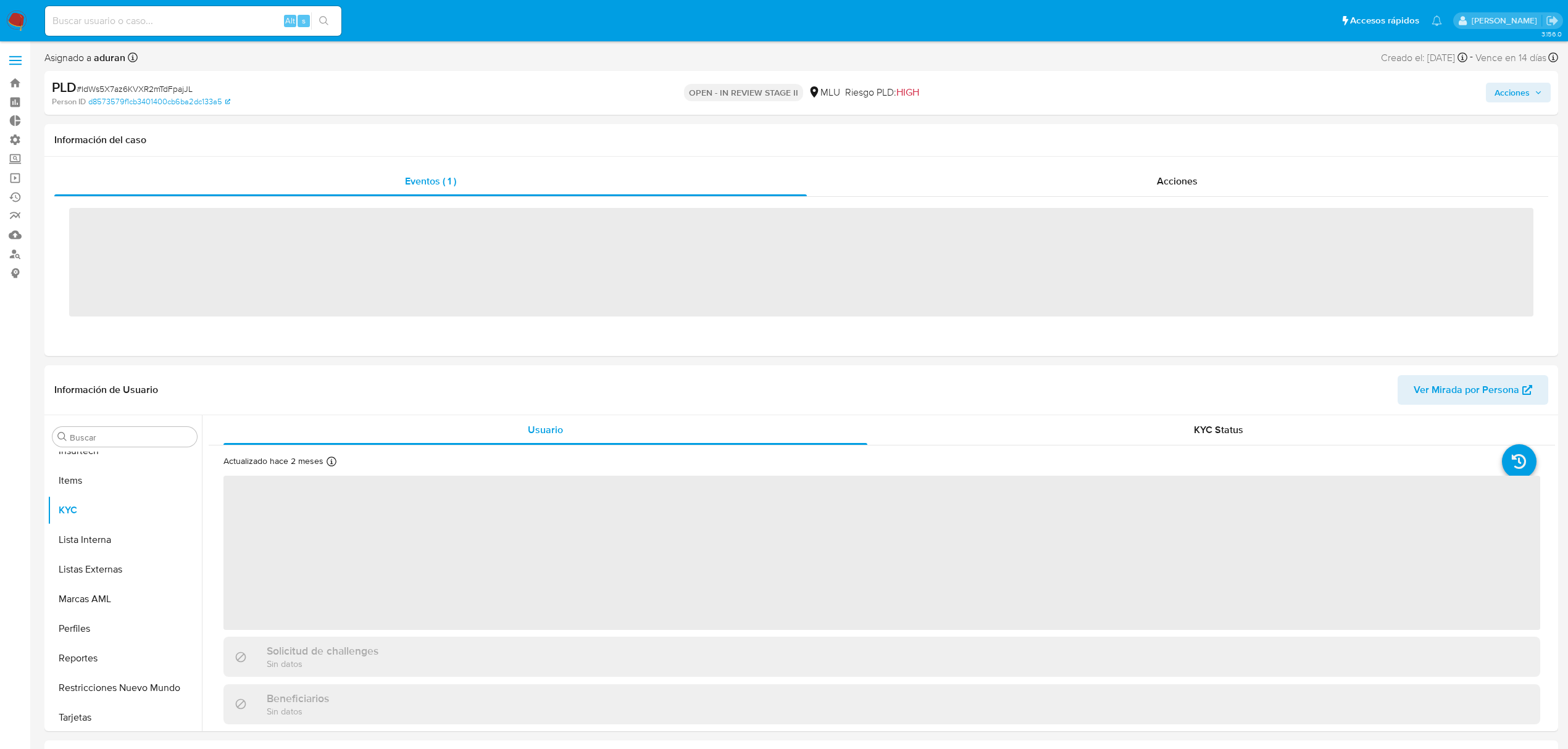
scroll to position [551, 0]
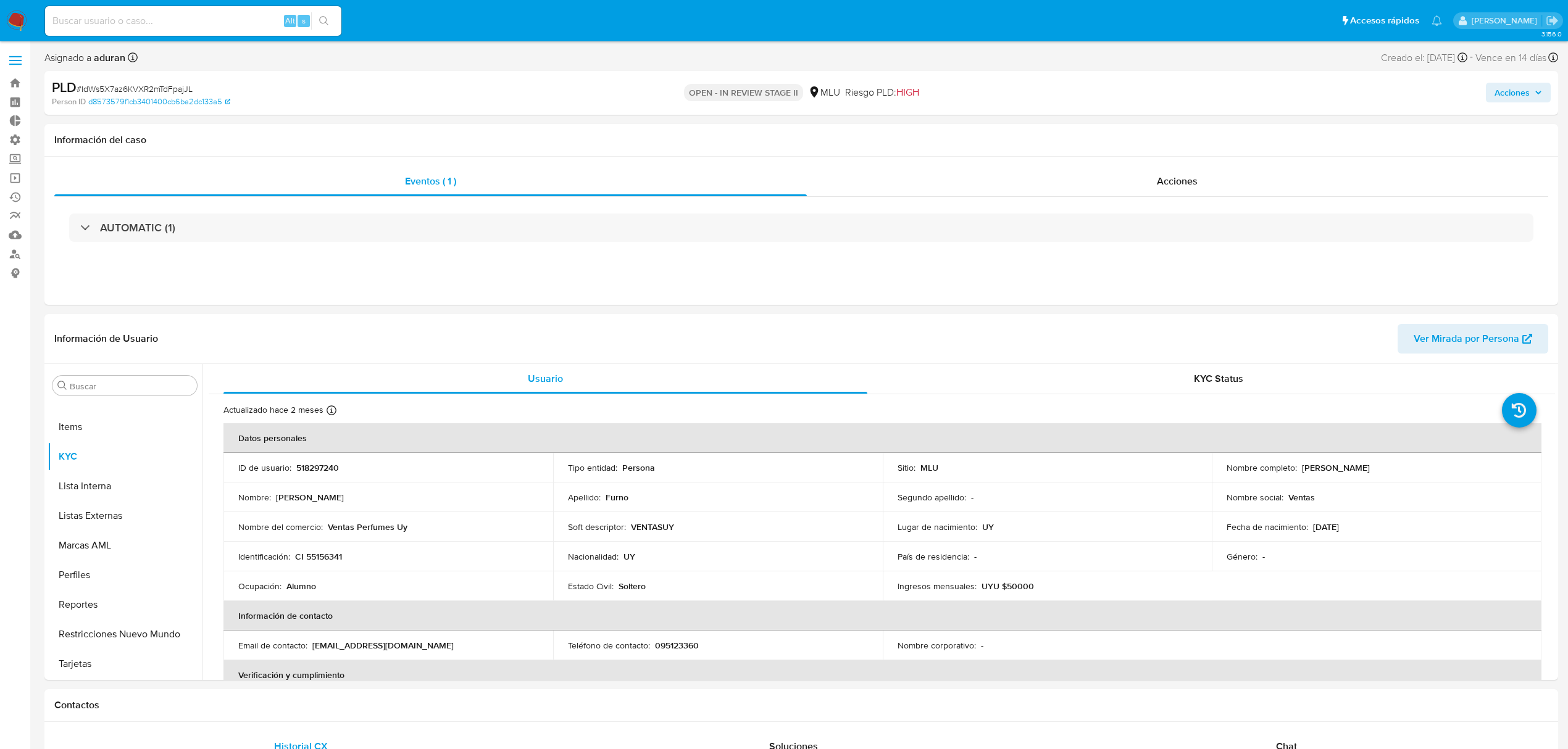
select select "10"
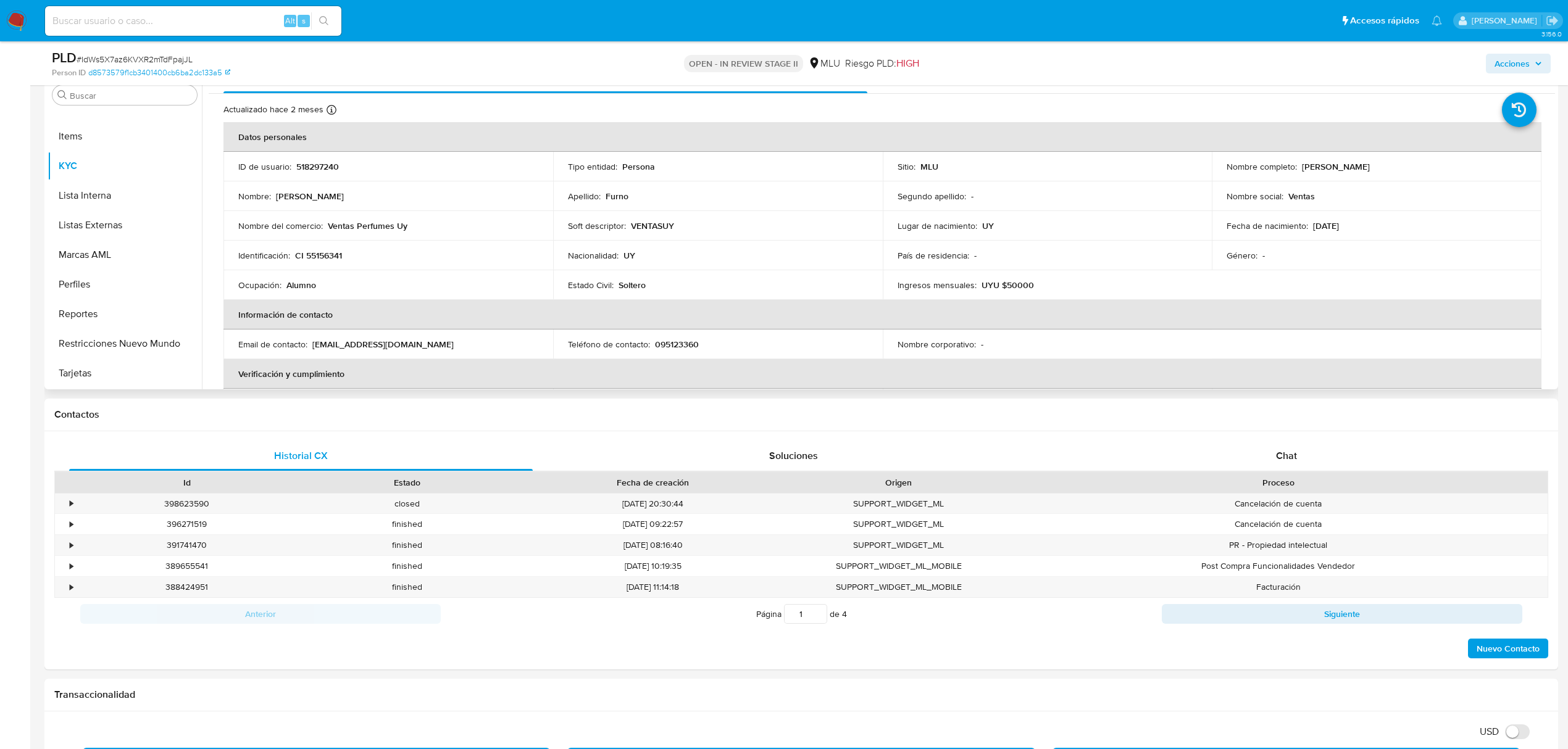
scroll to position [0, 0]
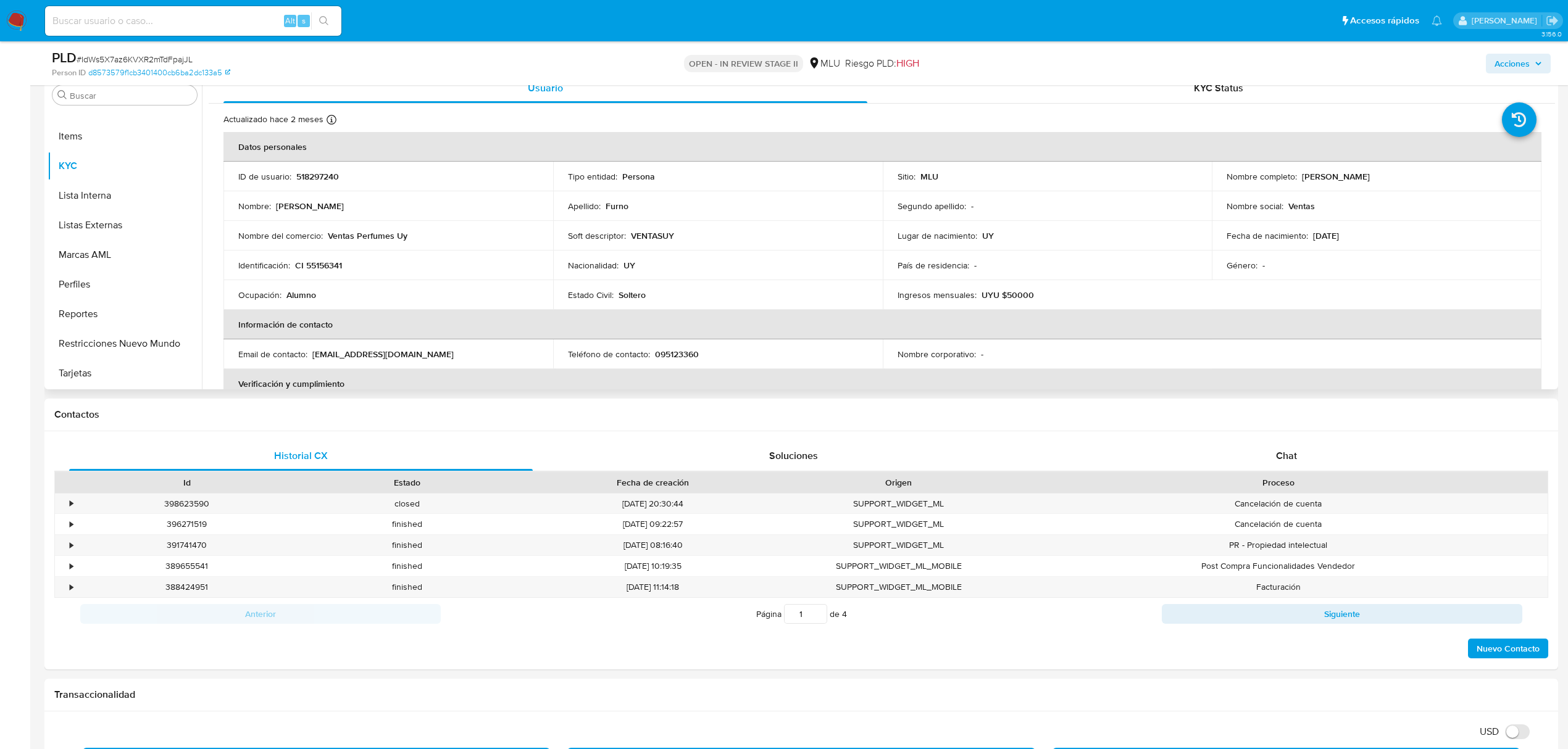
click at [317, 174] on p "518297240" at bounding box center [318, 176] width 43 height 11
copy p "518297240"
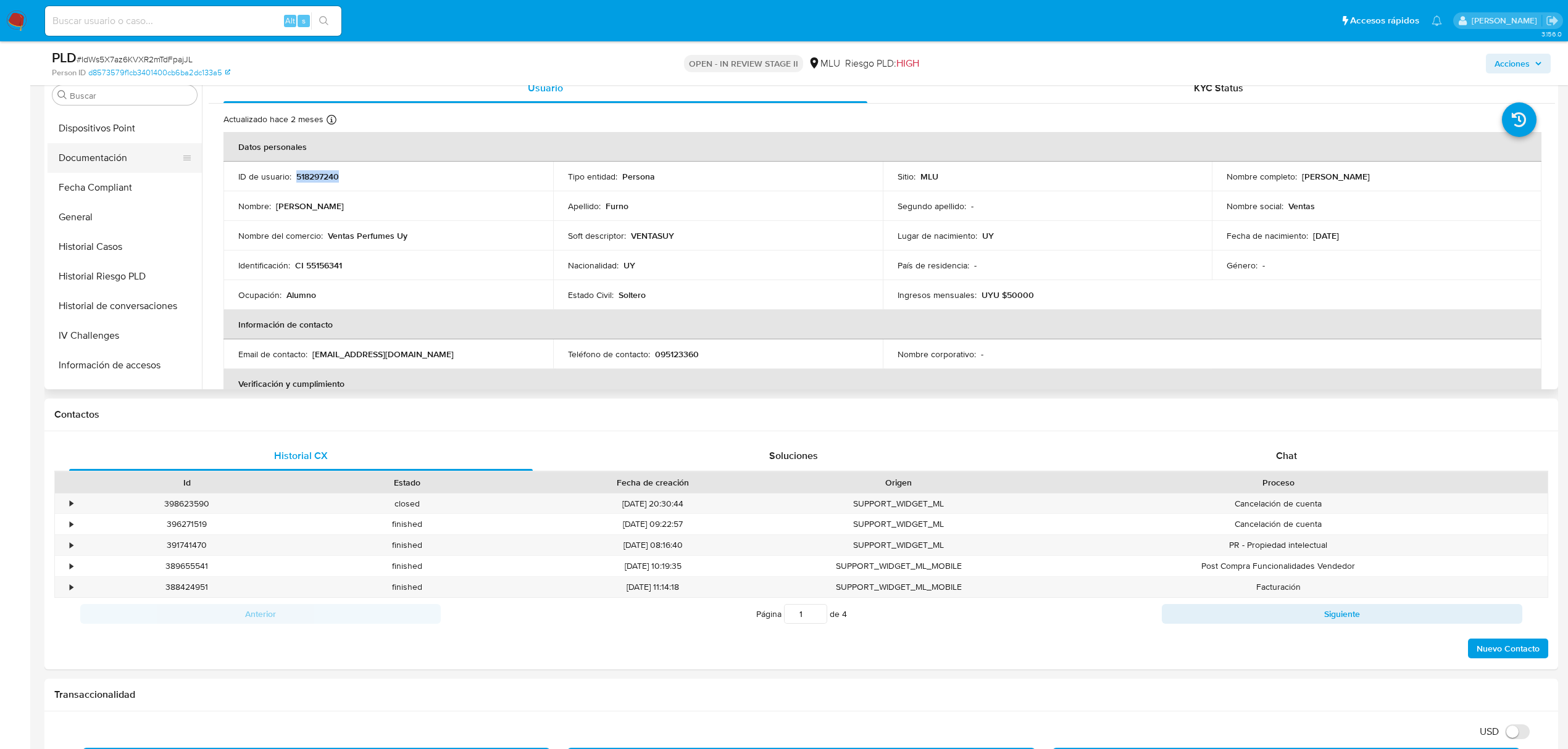
scroll to position [222, 0]
click at [109, 195] on button "Documentación" at bounding box center [119, 198] width 144 height 30
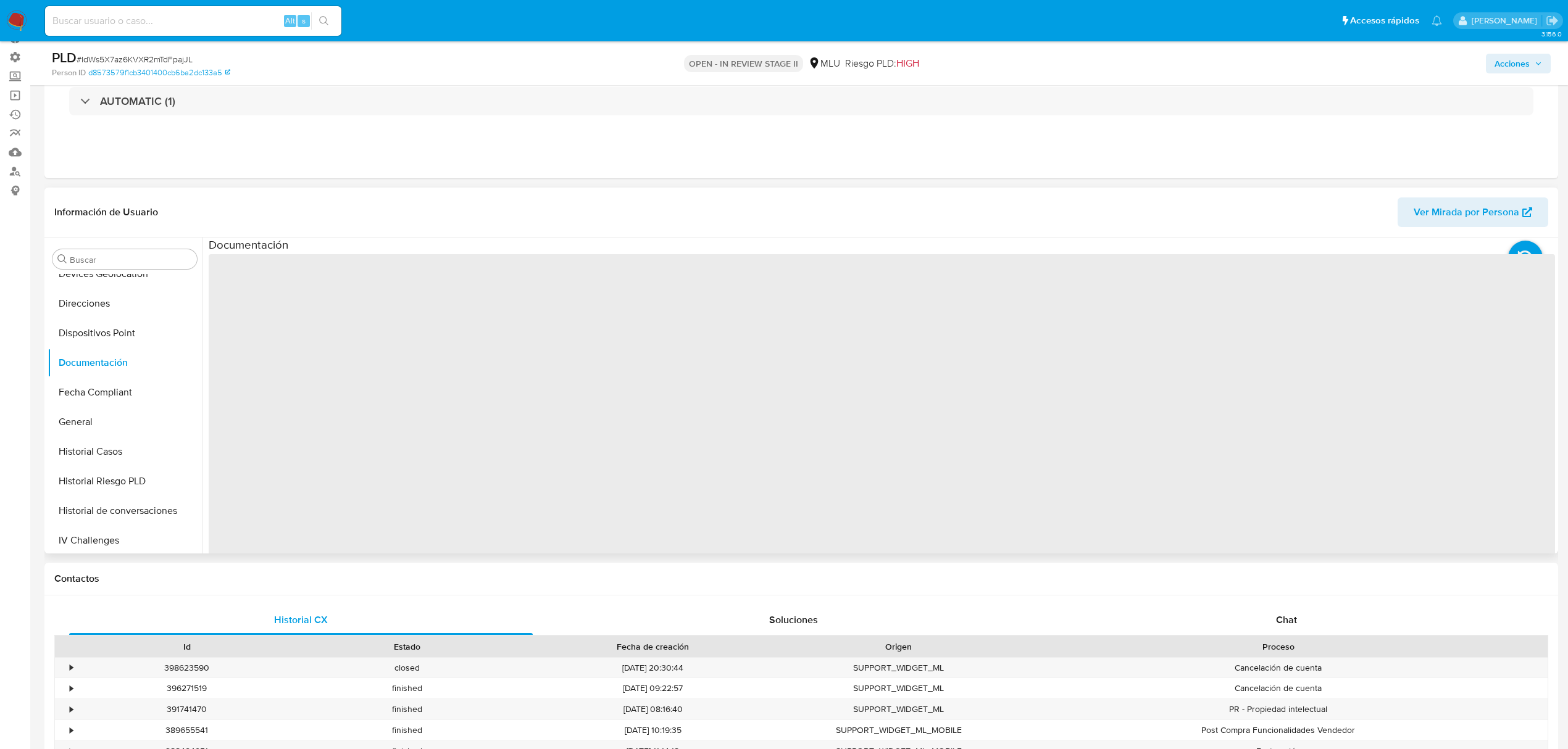
scroll to position [82, 0]
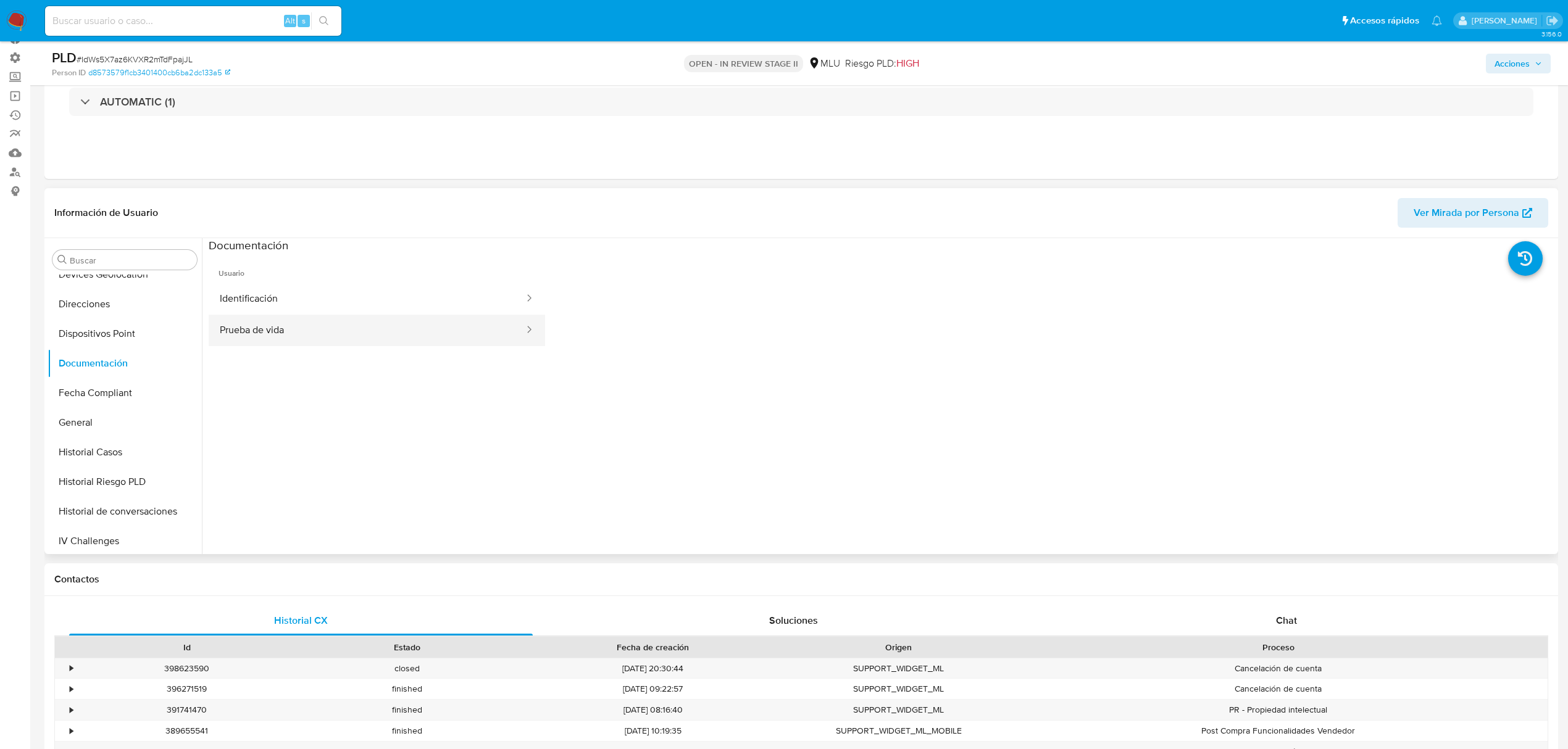
click at [295, 331] on button "Prueba de vida" at bounding box center [366, 330] width 316 height 31
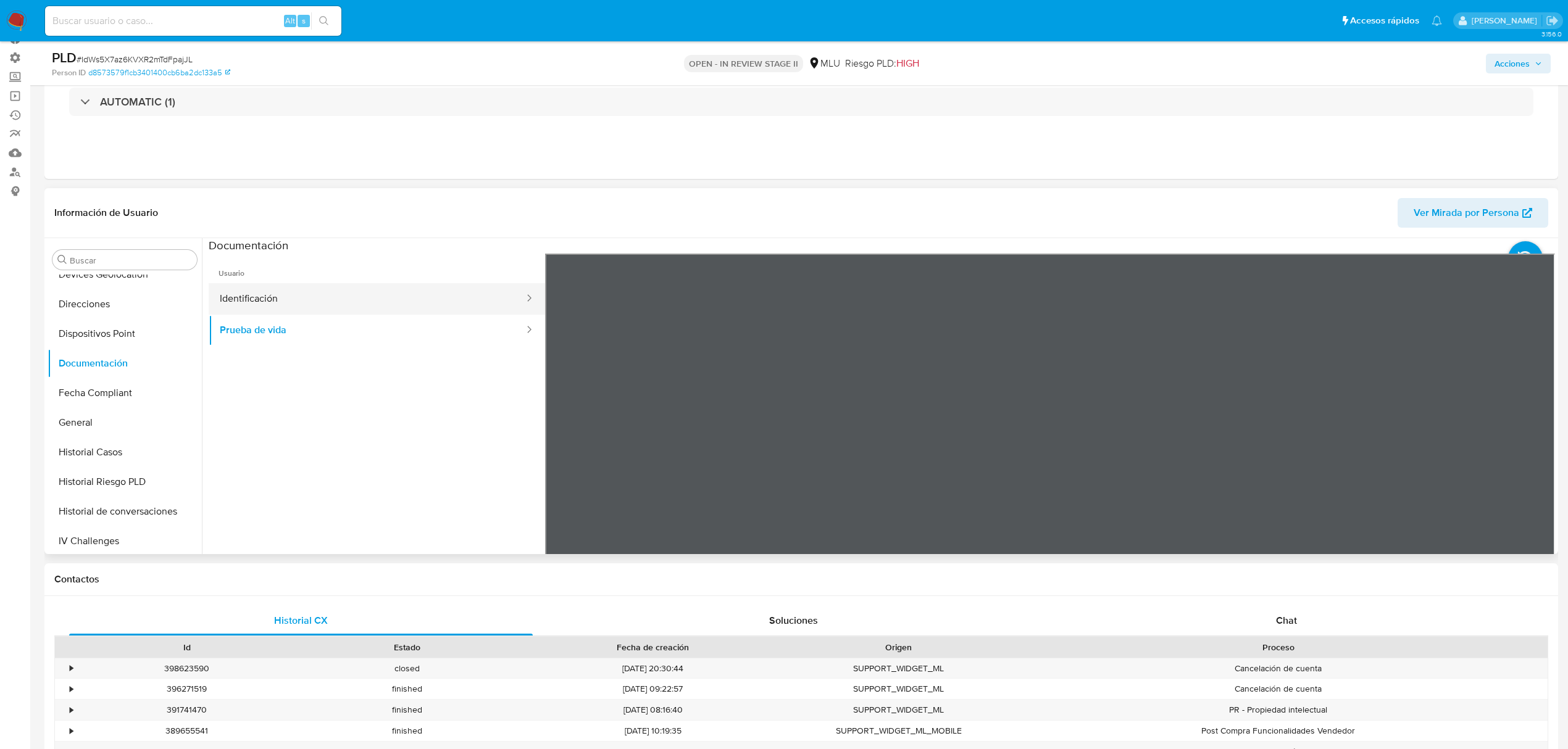
click at [351, 288] on button "Identificación" at bounding box center [366, 298] width 316 height 31
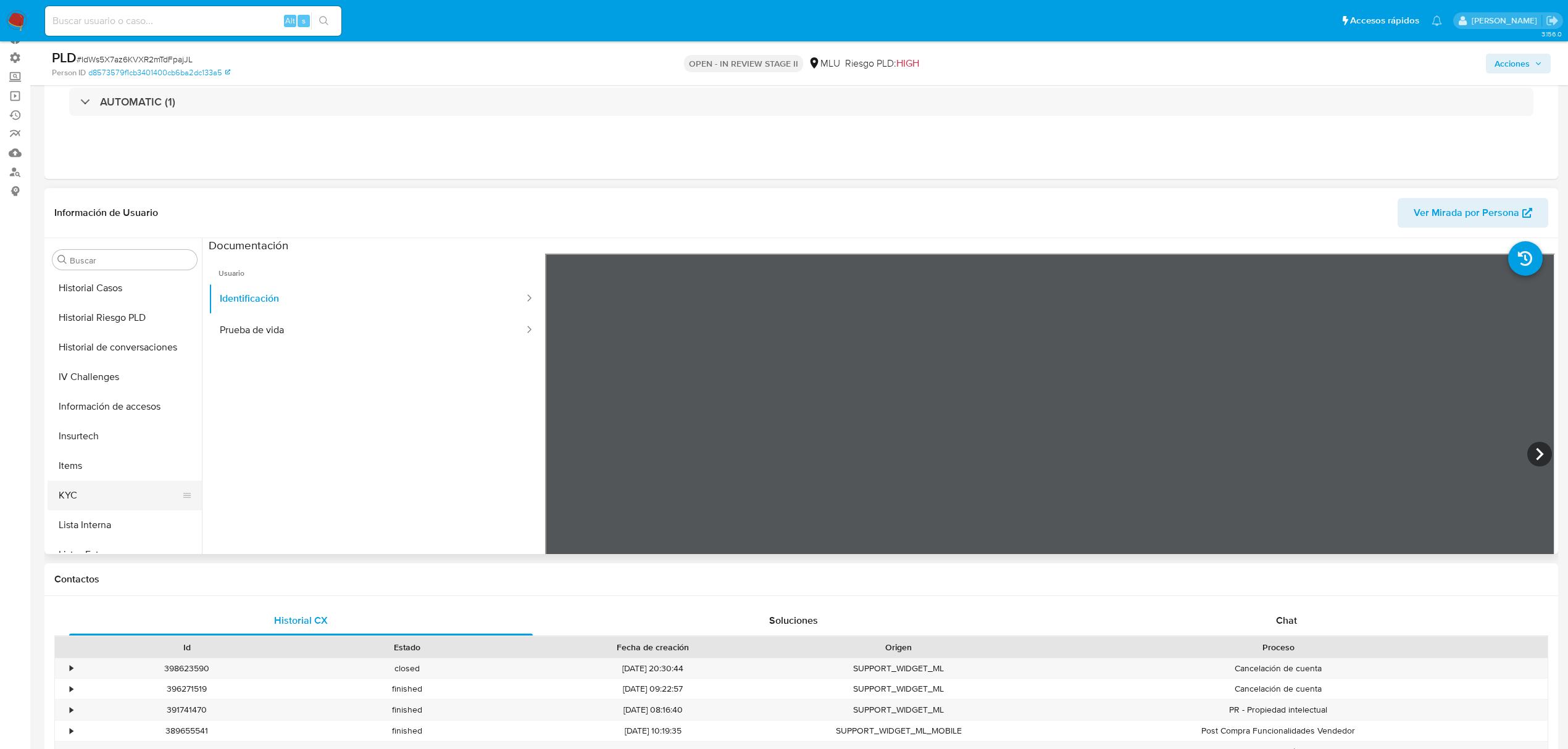
click at [92, 500] on button "KYC" at bounding box center [119, 495] width 144 height 30
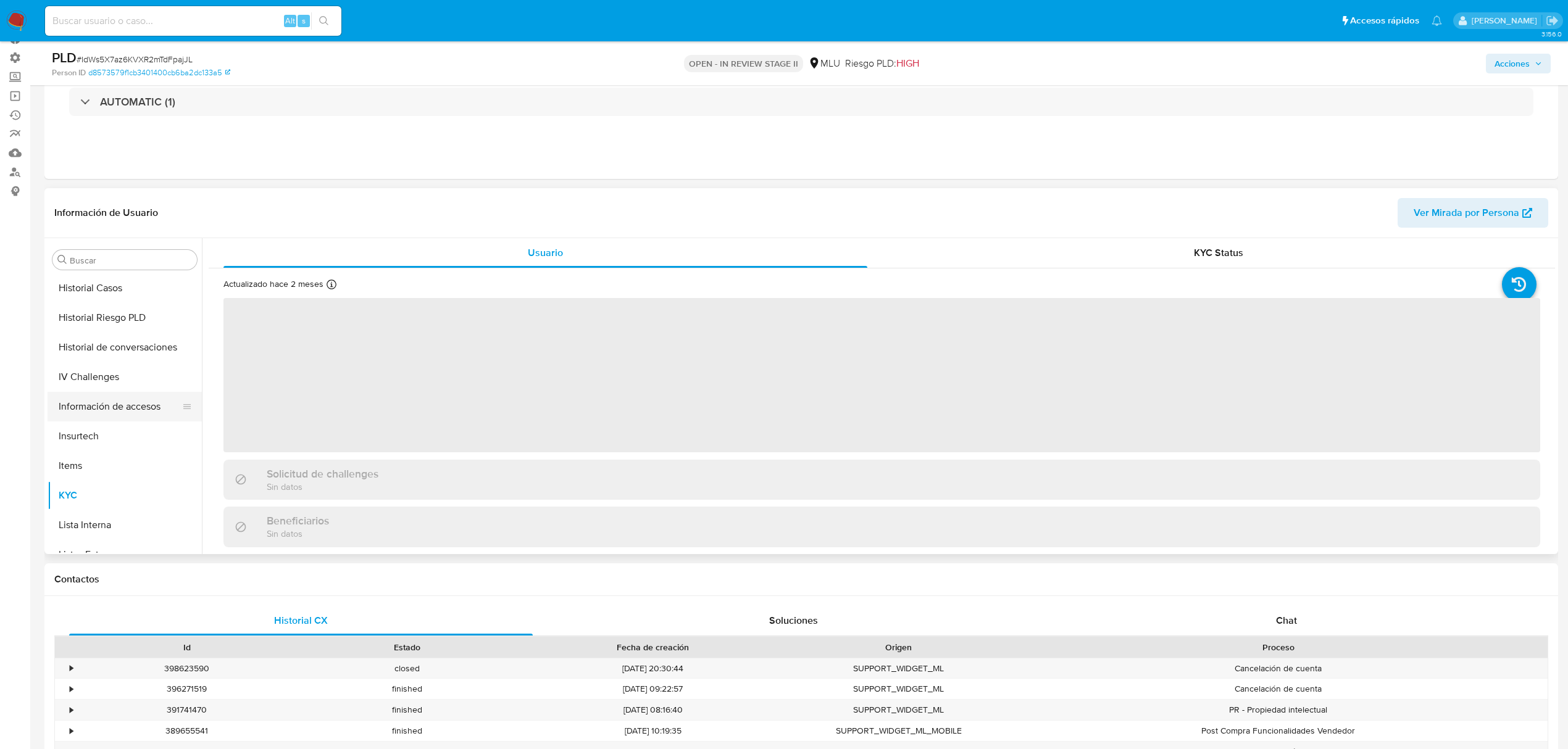
scroll to position [0, 0]
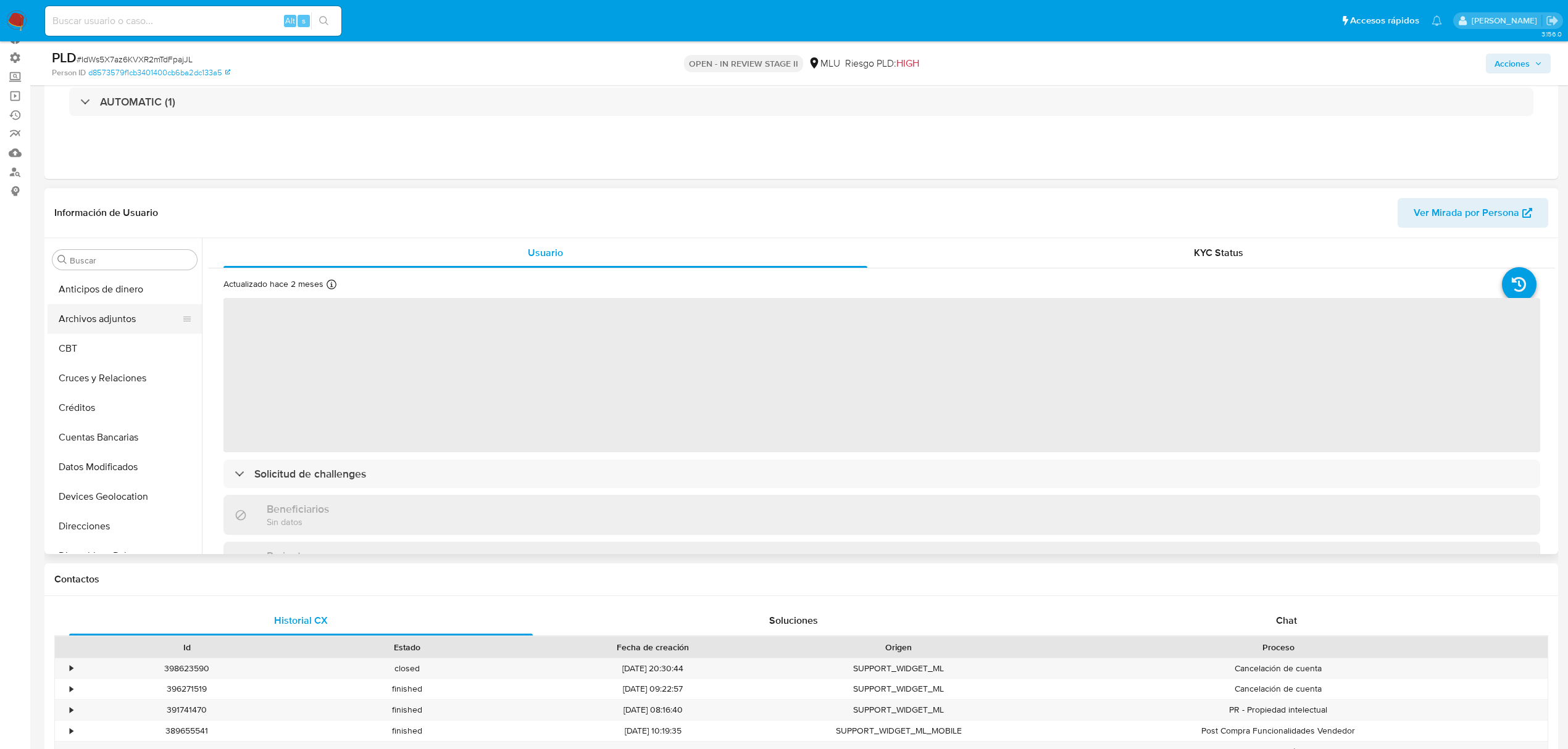
click at [146, 316] on button "Archivos adjuntos" at bounding box center [119, 319] width 144 height 30
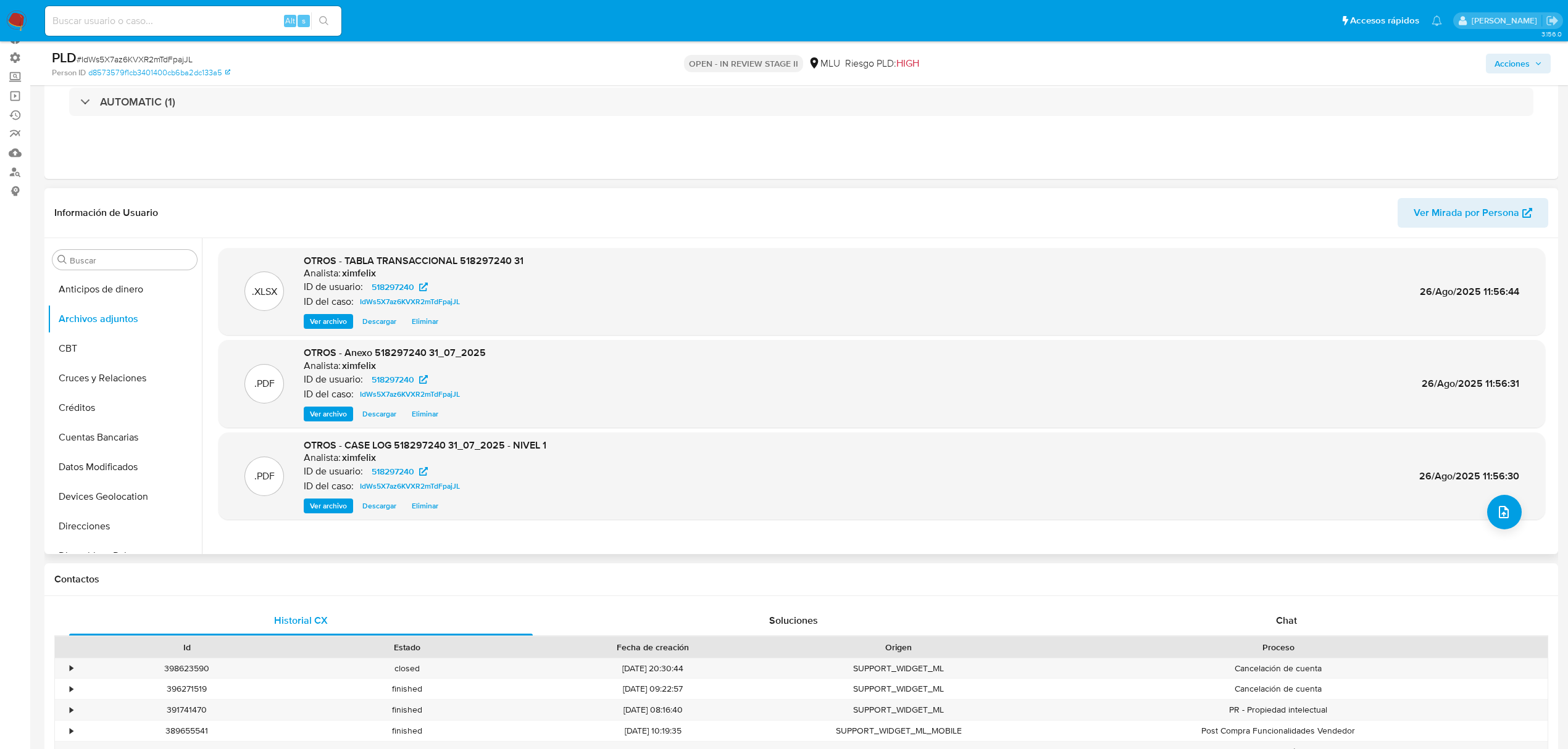
click at [381, 507] on span "Descargar" at bounding box center [379, 506] width 34 height 13
drag, startPoint x: 86, startPoint y: 483, endPoint x: 104, endPoint y: 452, distance: 35.8
click at [86, 483] on button "General" at bounding box center [125, 480] width 154 height 30
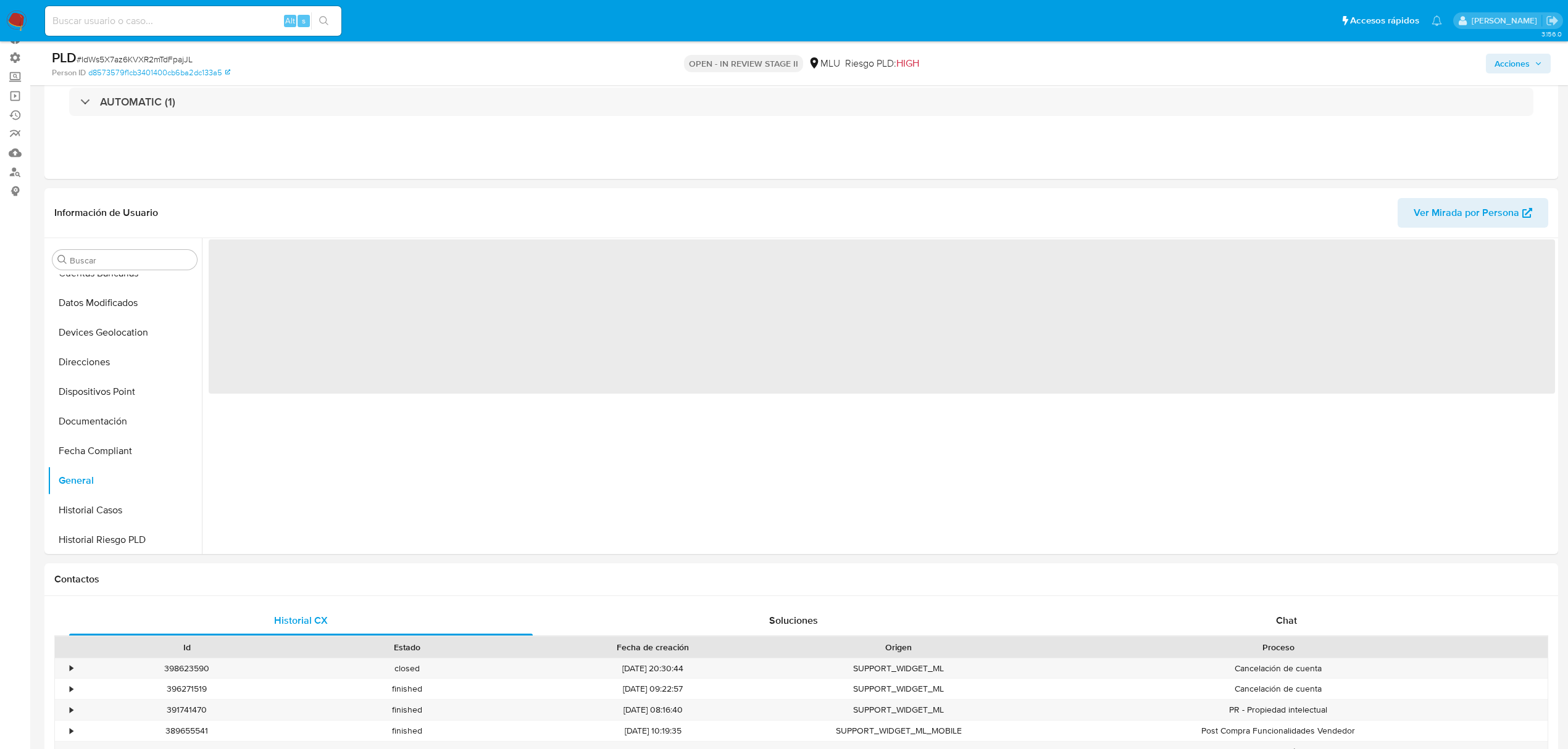
click at [174, 58] on span "# IdWs5X7az6KVXR2mTdFpajJL" at bounding box center [134, 59] width 116 height 13
copy span "IdWs5X7az6KVXR2mTdFpajJL"
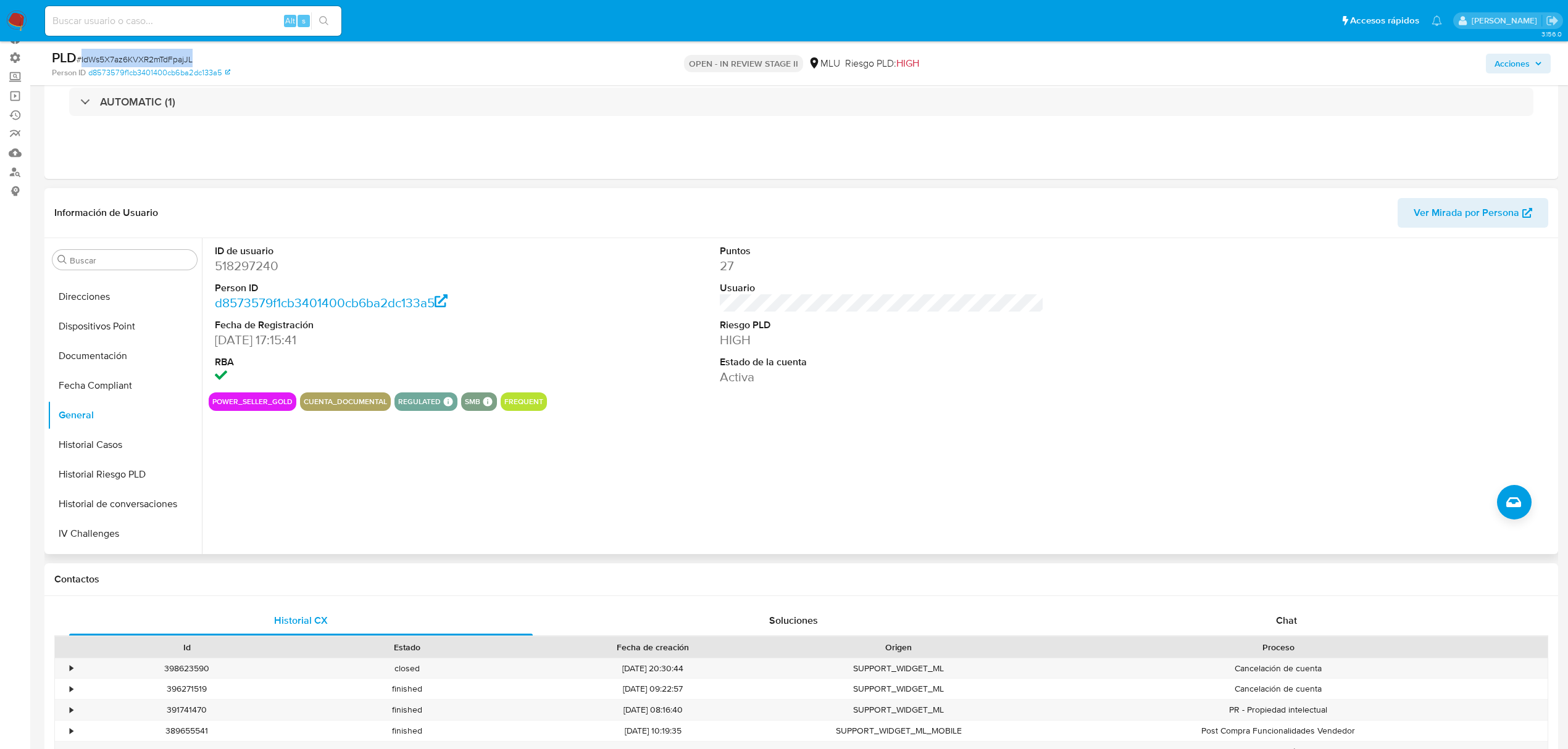
scroll to position [411, 0]
click at [89, 467] on button "KYC" at bounding box center [119, 470] width 144 height 30
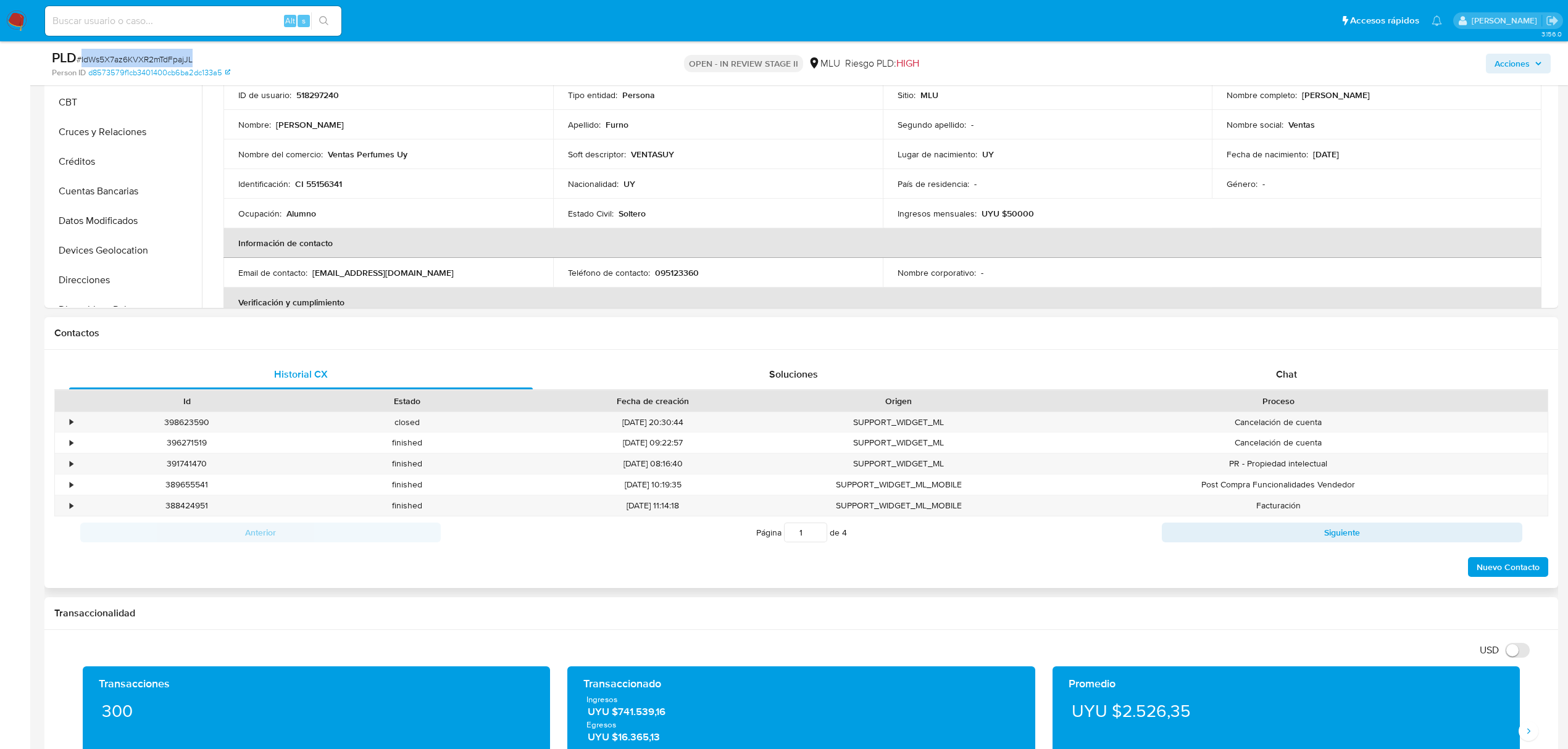
scroll to position [329, 0]
click at [1220, 376] on div "Chat" at bounding box center [1286, 374] width 463 height 30
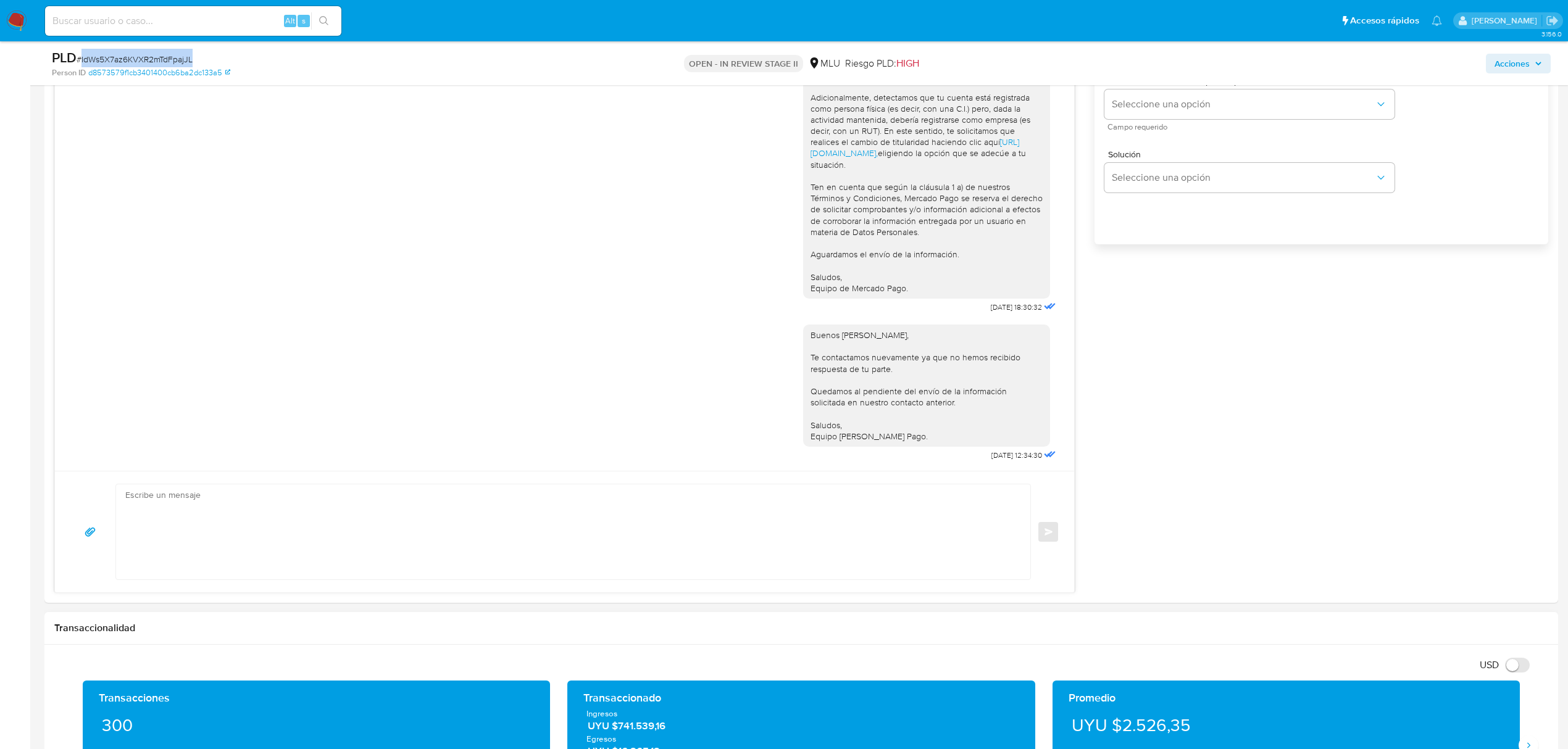
scroll to position [808, 0]
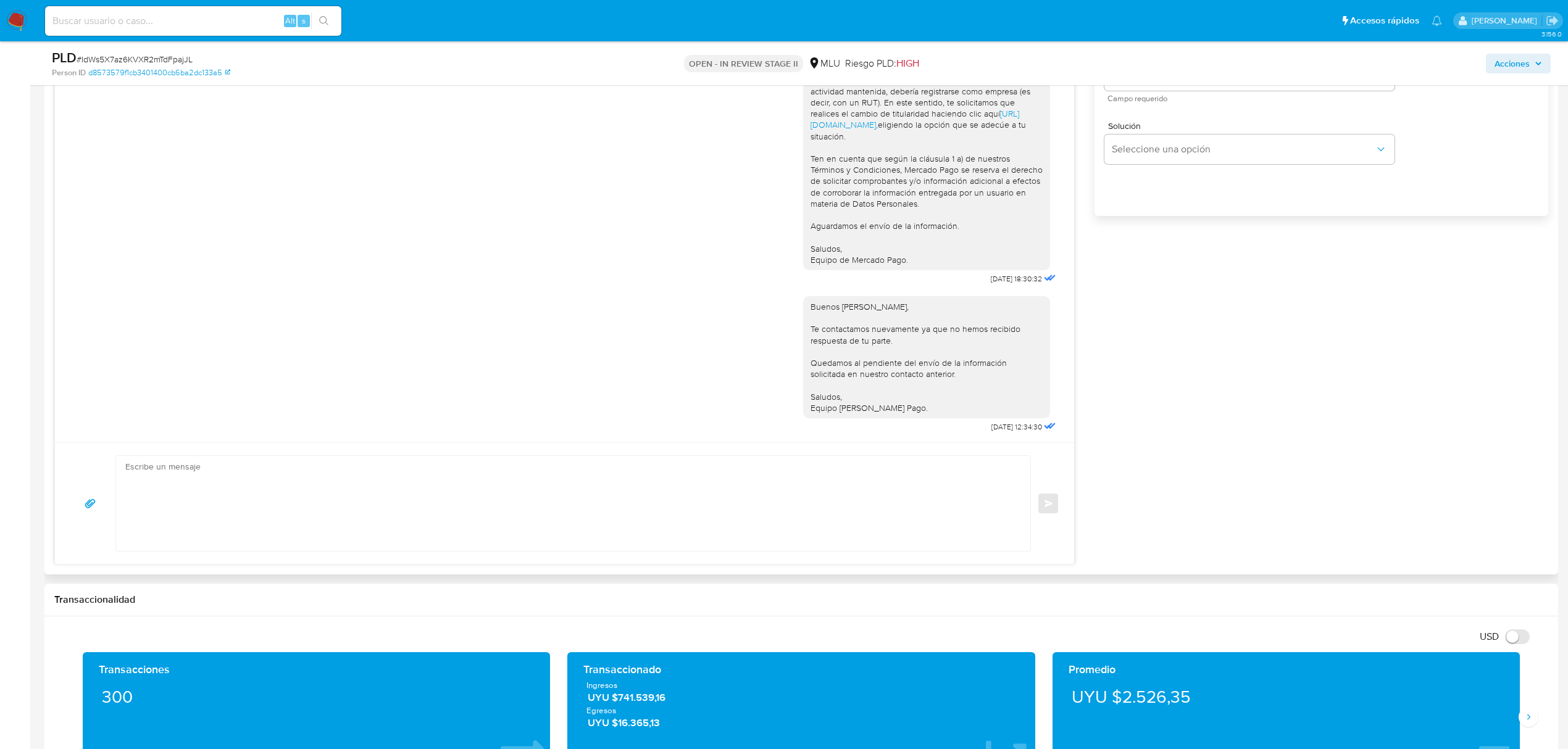
click at [1181, 399] on div "Buenas tardes [PERSON_NAME], Te contactamos ya que necesitamos verificar alguno…" at bounding box center [801, 242] width 1494 height 645
click at [431, 532] on textarea at bounding box center [570, 504] width 890 height 95
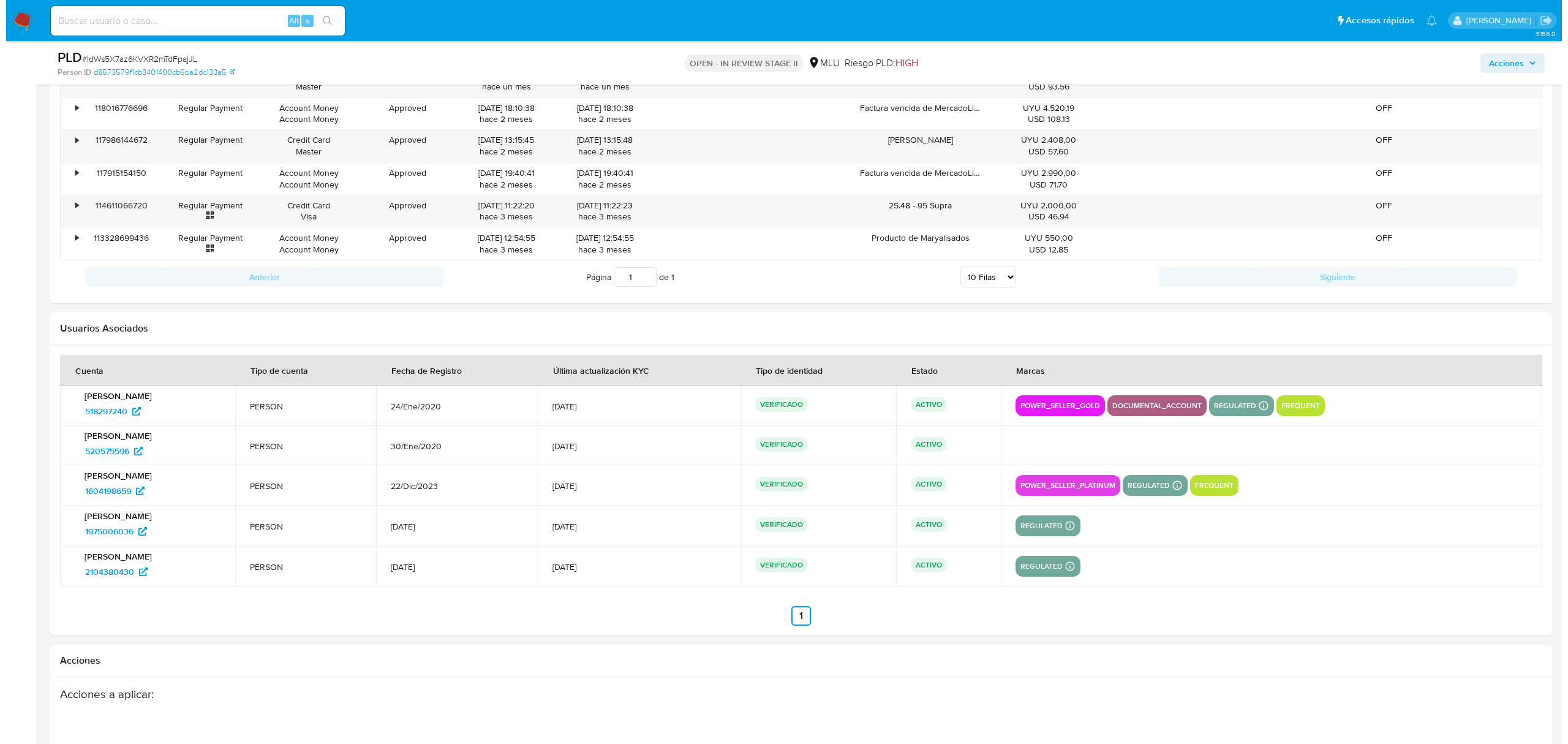
scroll to position [2193, 0]
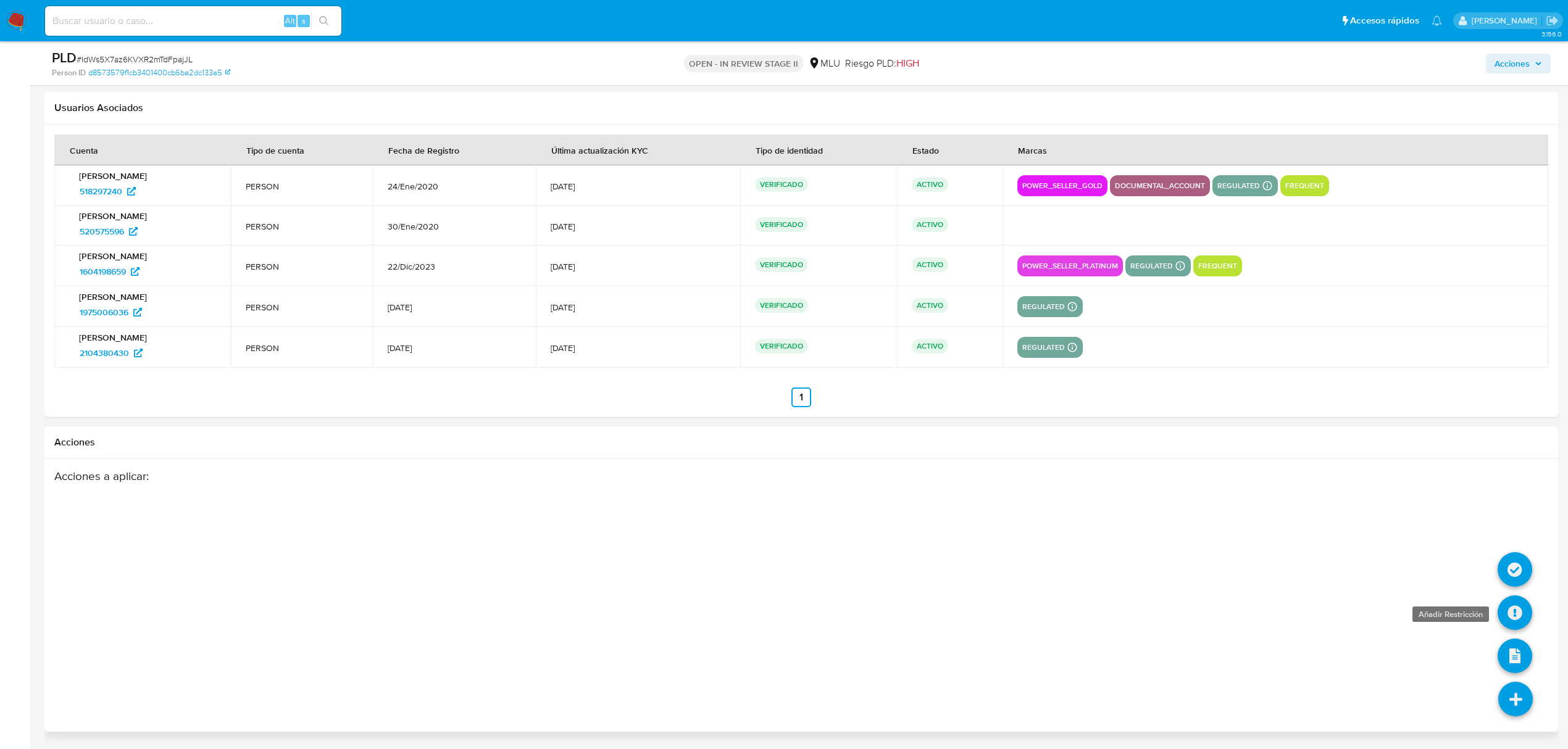
click at [1517, 612] on icon at bounding box center [1514, 613] width 35 height 35
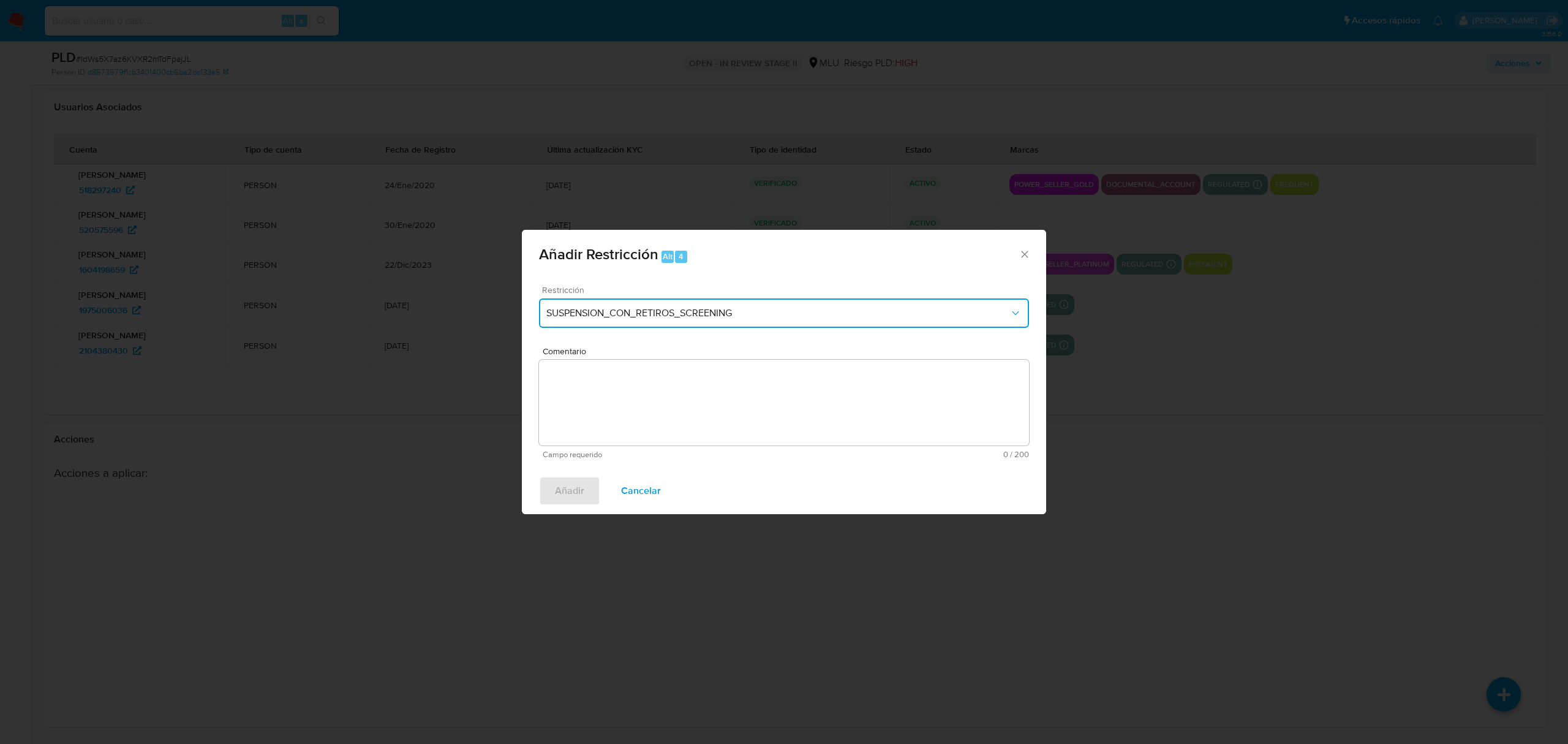
click at [714, 316] on span "SUSPENSION_CON_RETIROS_SCREENING" at bounding box center [777, 313] width 463 height 12
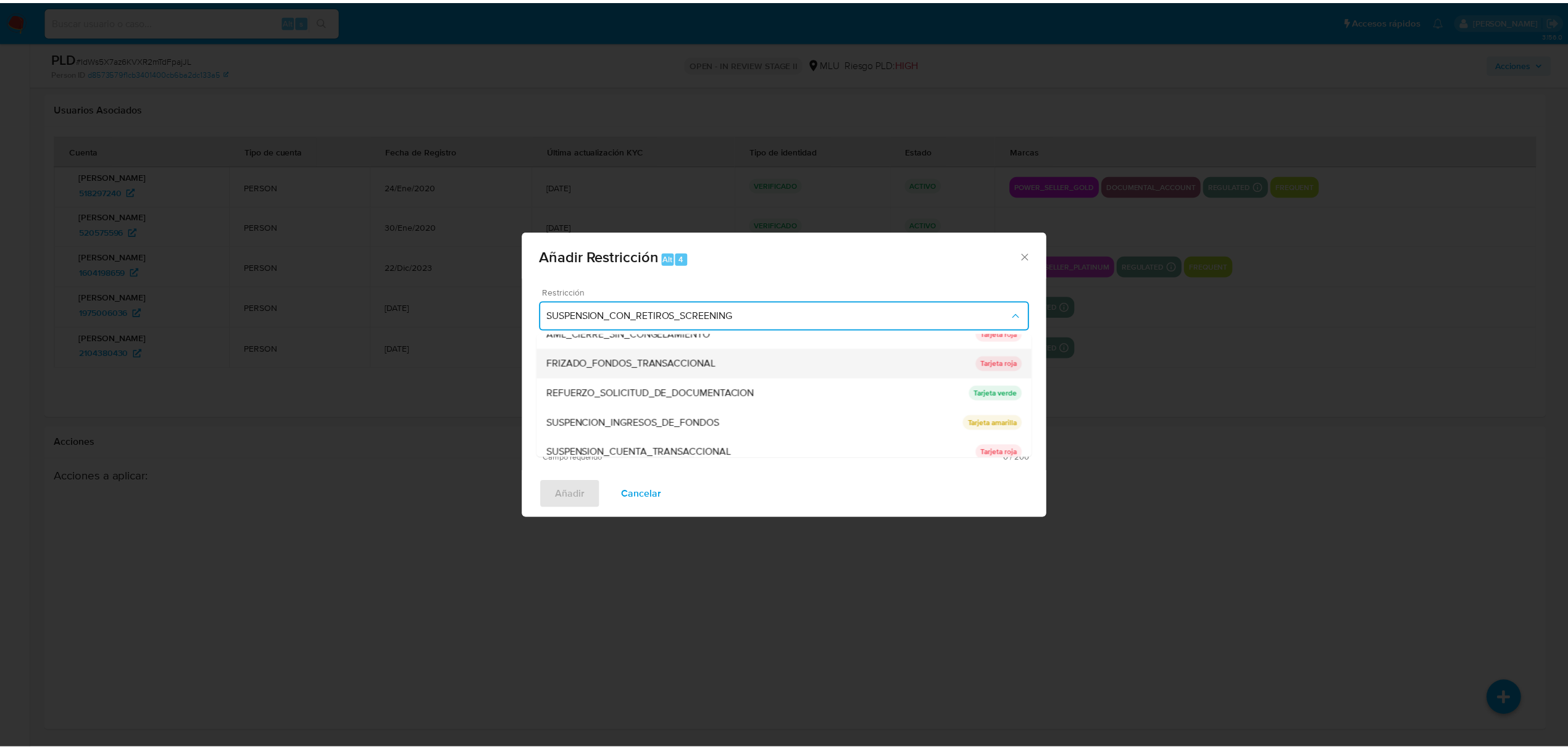
scroll to position [114, 0]
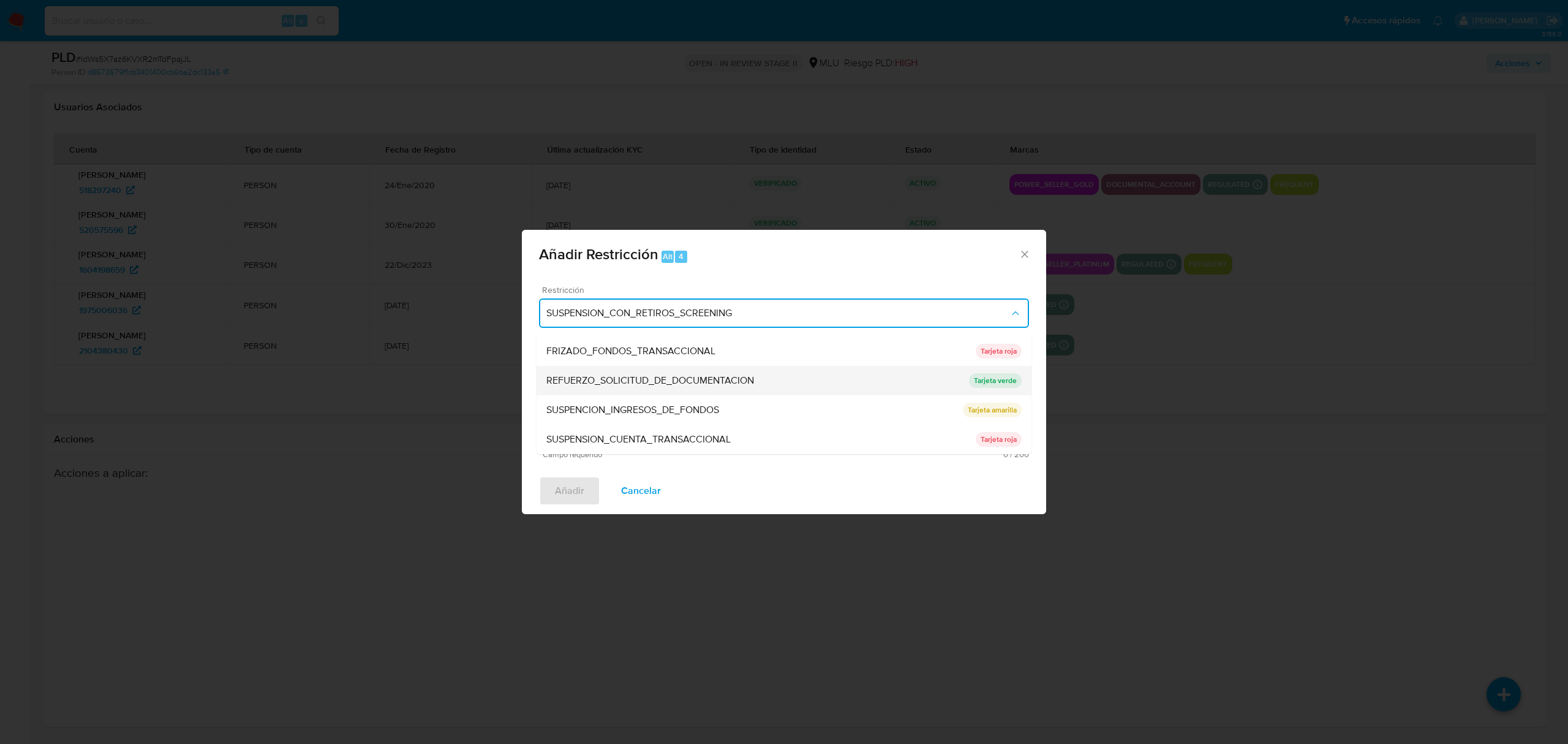
click at [717, 375] on span "REFUERZO_SOLICITUD_DE_DOCUMENTACION" at bounding box center [650, 381] width 208 height 12
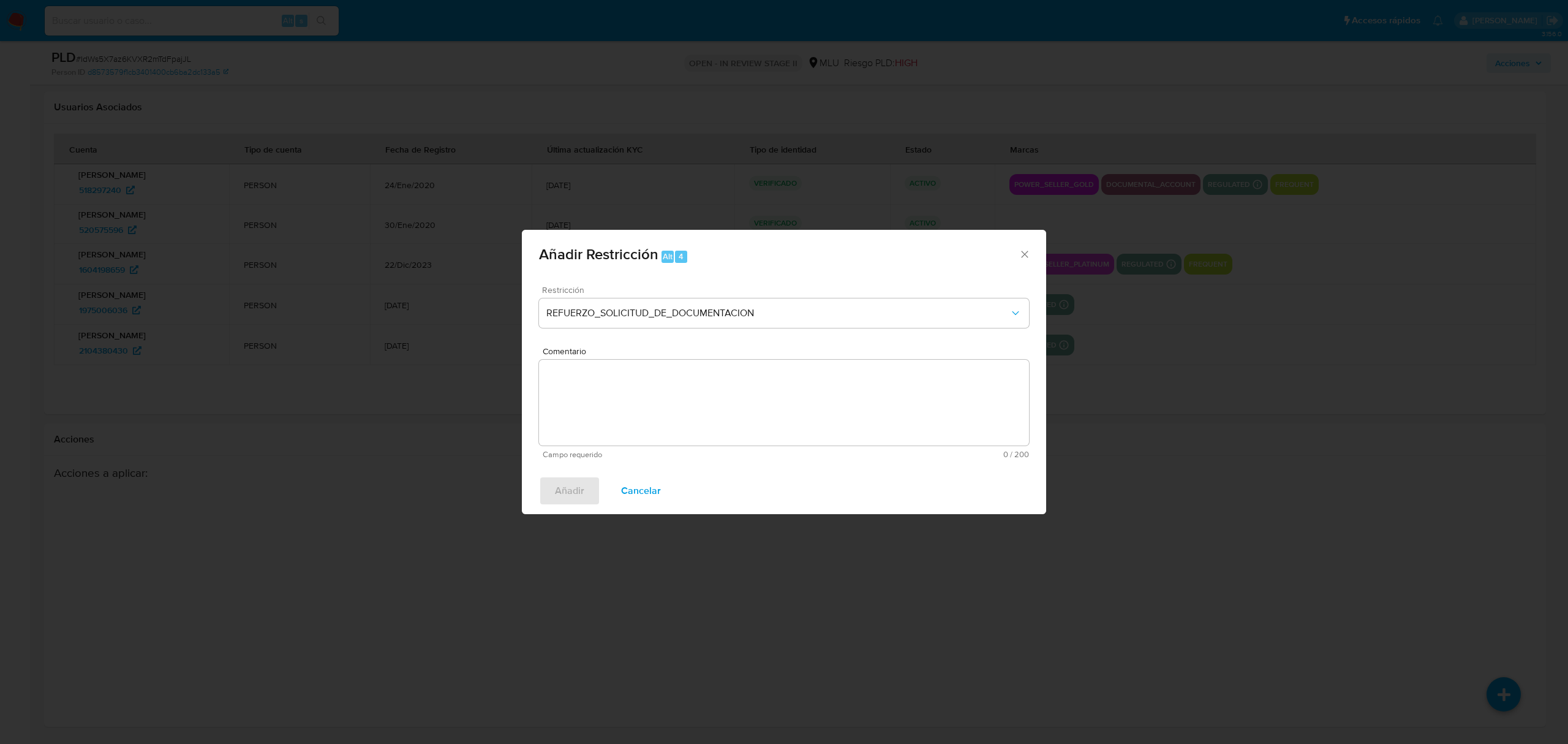
click at [643, 393] on textarea "Comentario" at bounding box center [784, 402] width 490 height 85
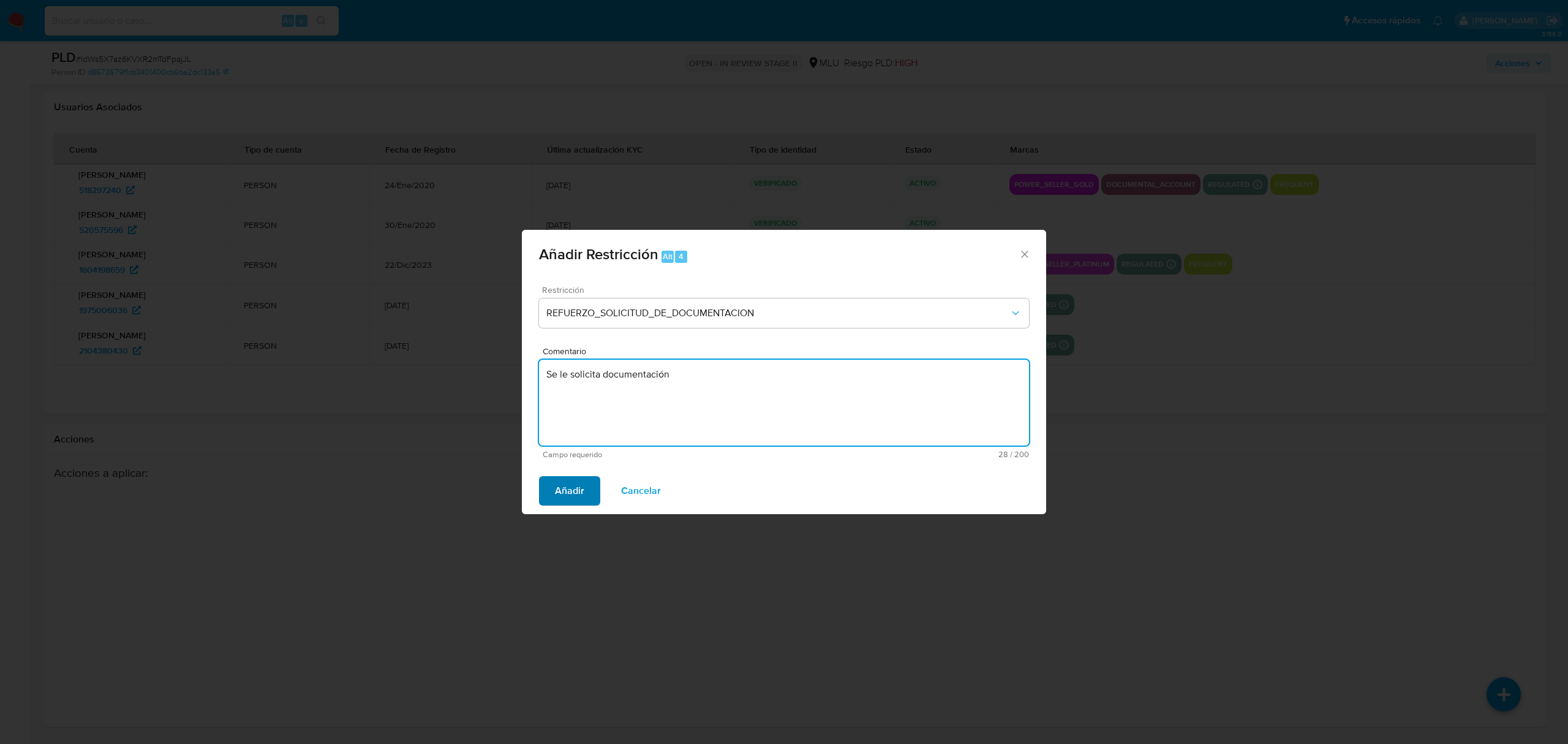
type textarea "Se le solicita documentación"
click at [558, 491] on span "Añadir" at bounding box center [569, 491] width 29 height 27
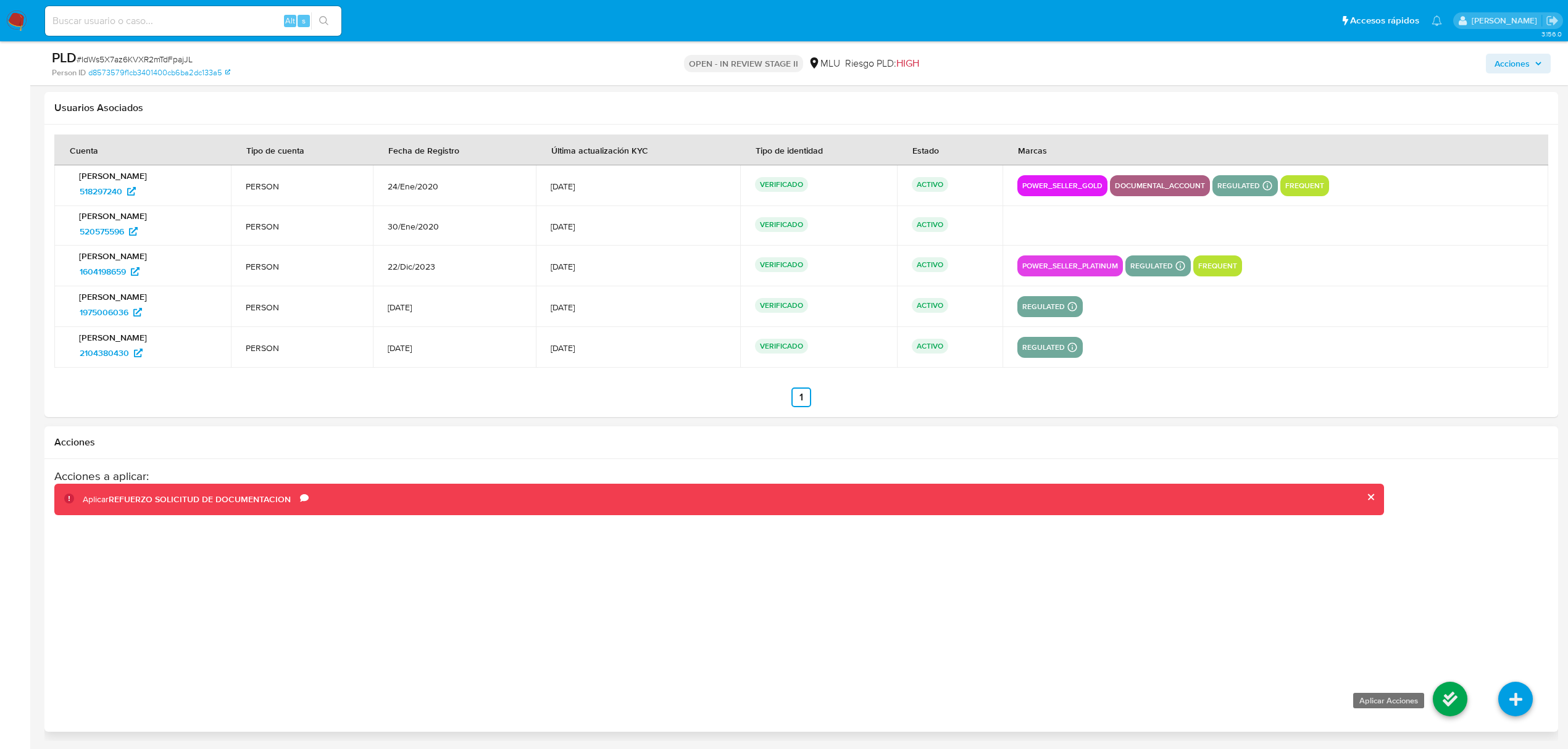
click at [1445, 694] on icon at bounding box center [1450, 699] width 35 height 35
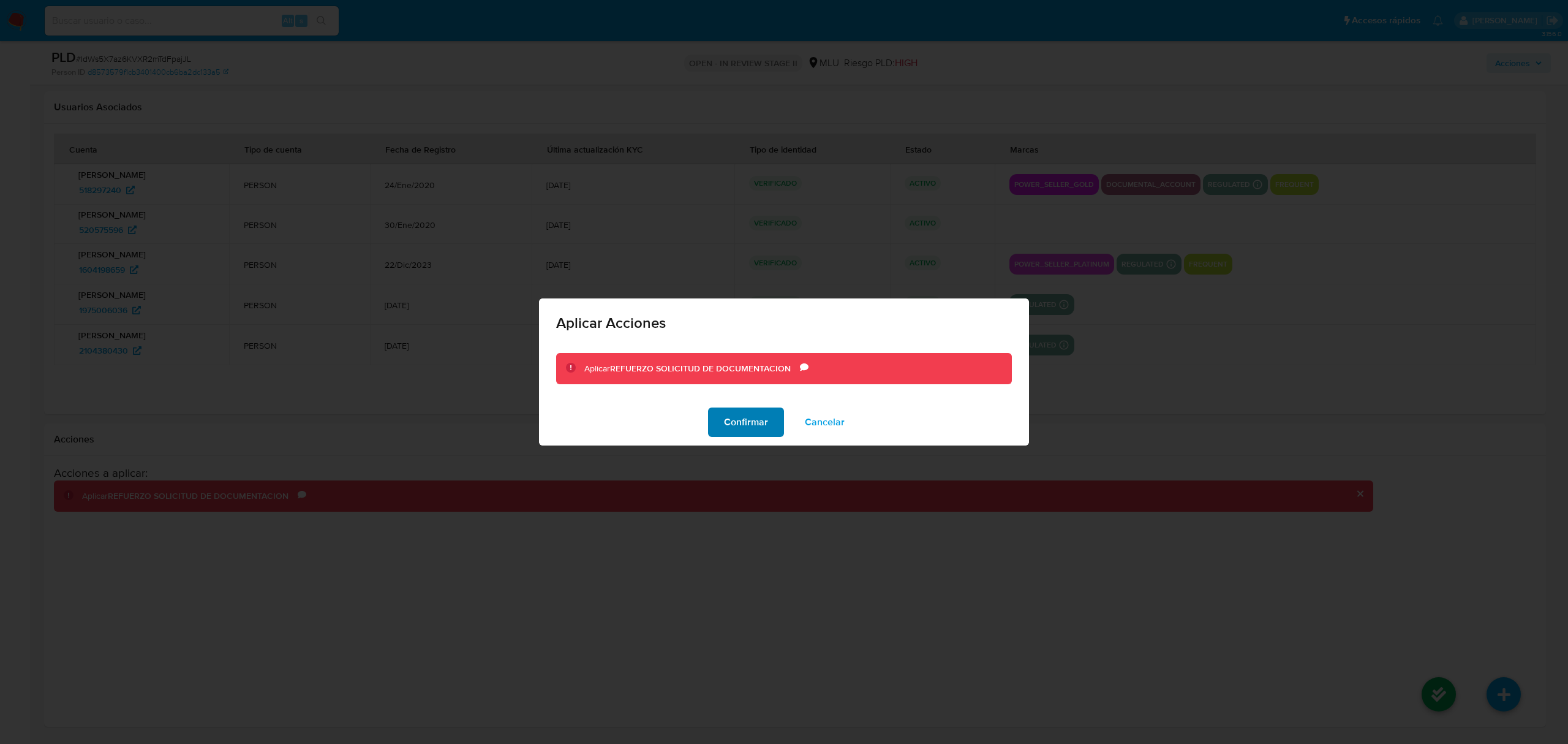
click at [751, 425] on span "Confirmar" at bounding box center [746, 422] width 44 height 27
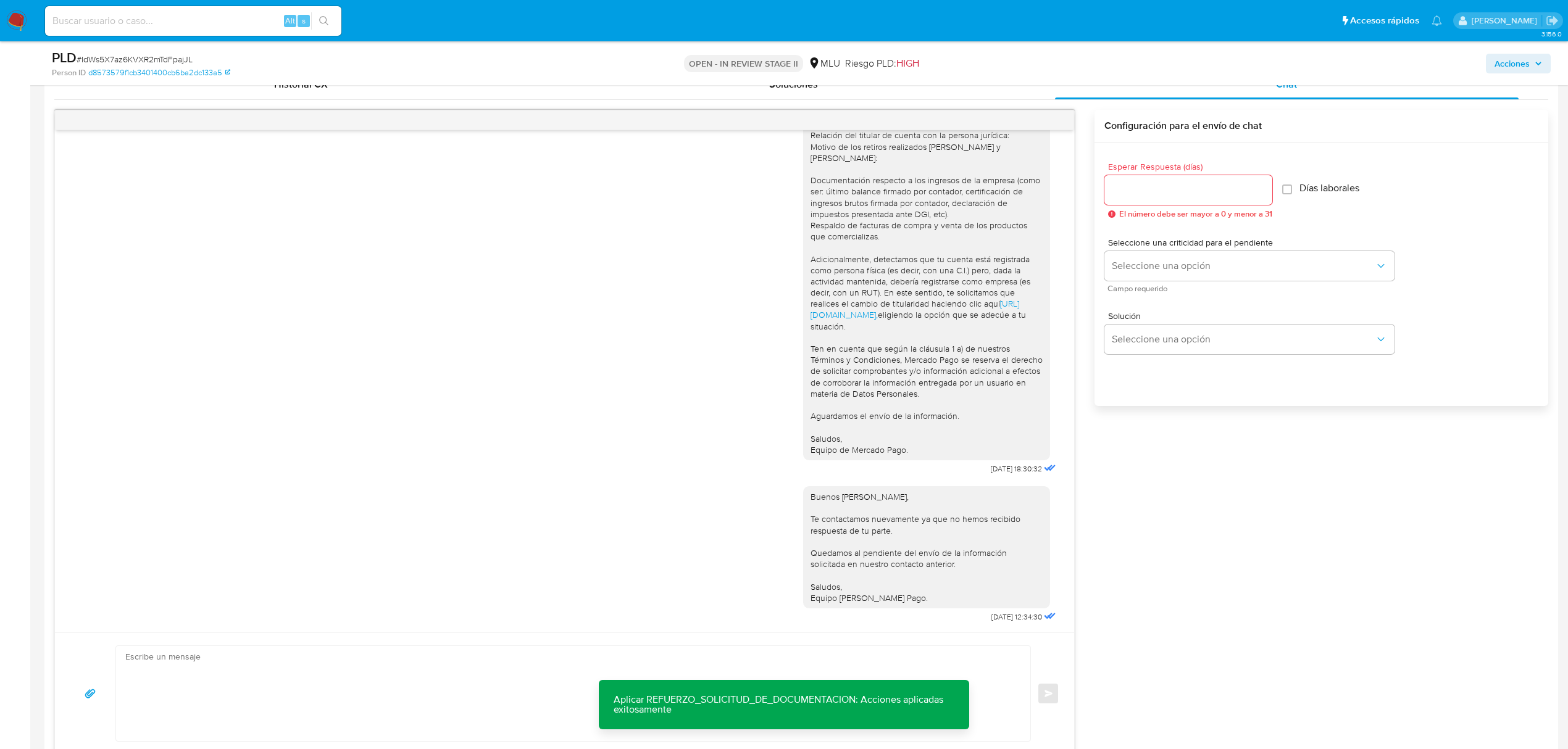
scroll to position [808, 0]
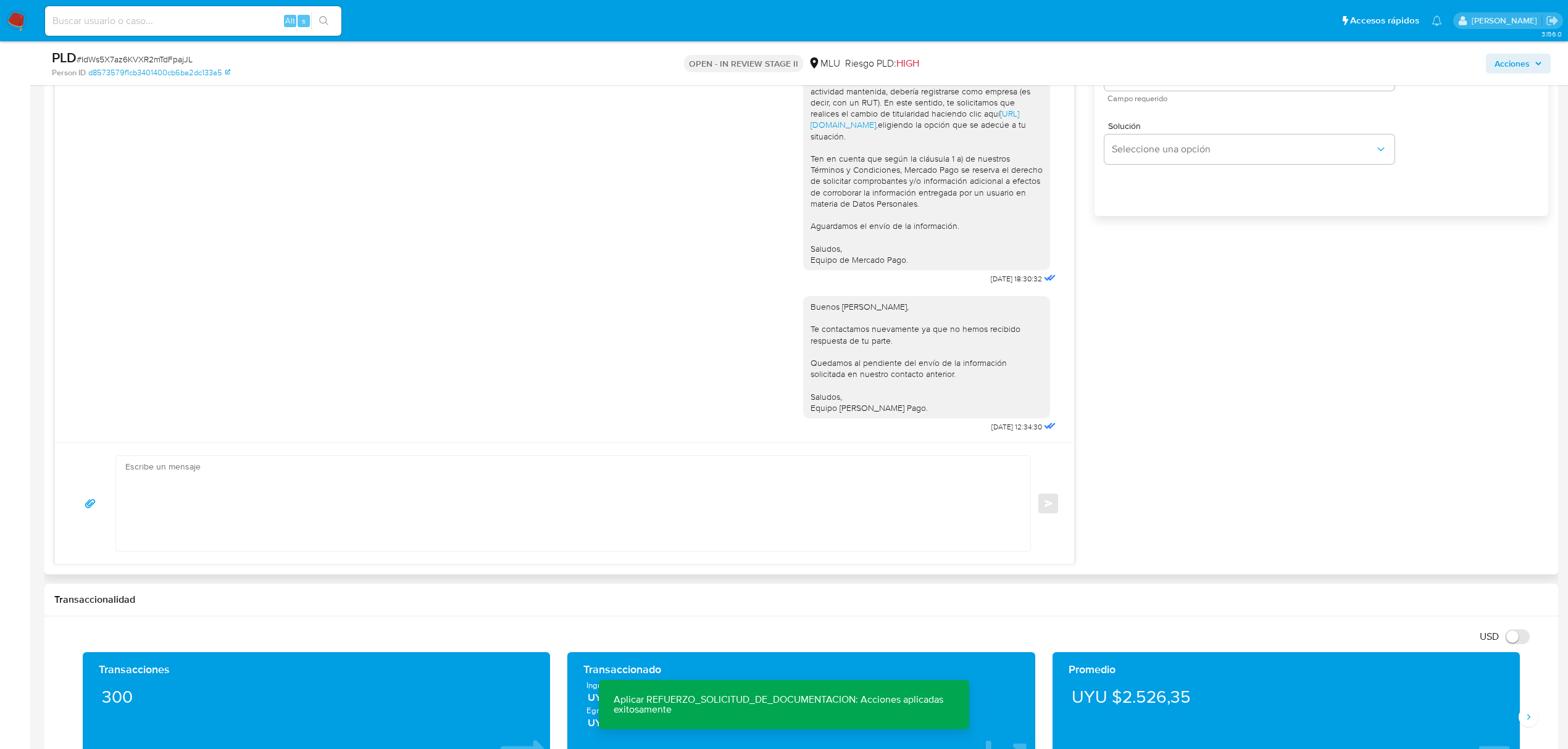
click at [409, 457] on textarea at bounding box center [570, 504] width 890 height 95
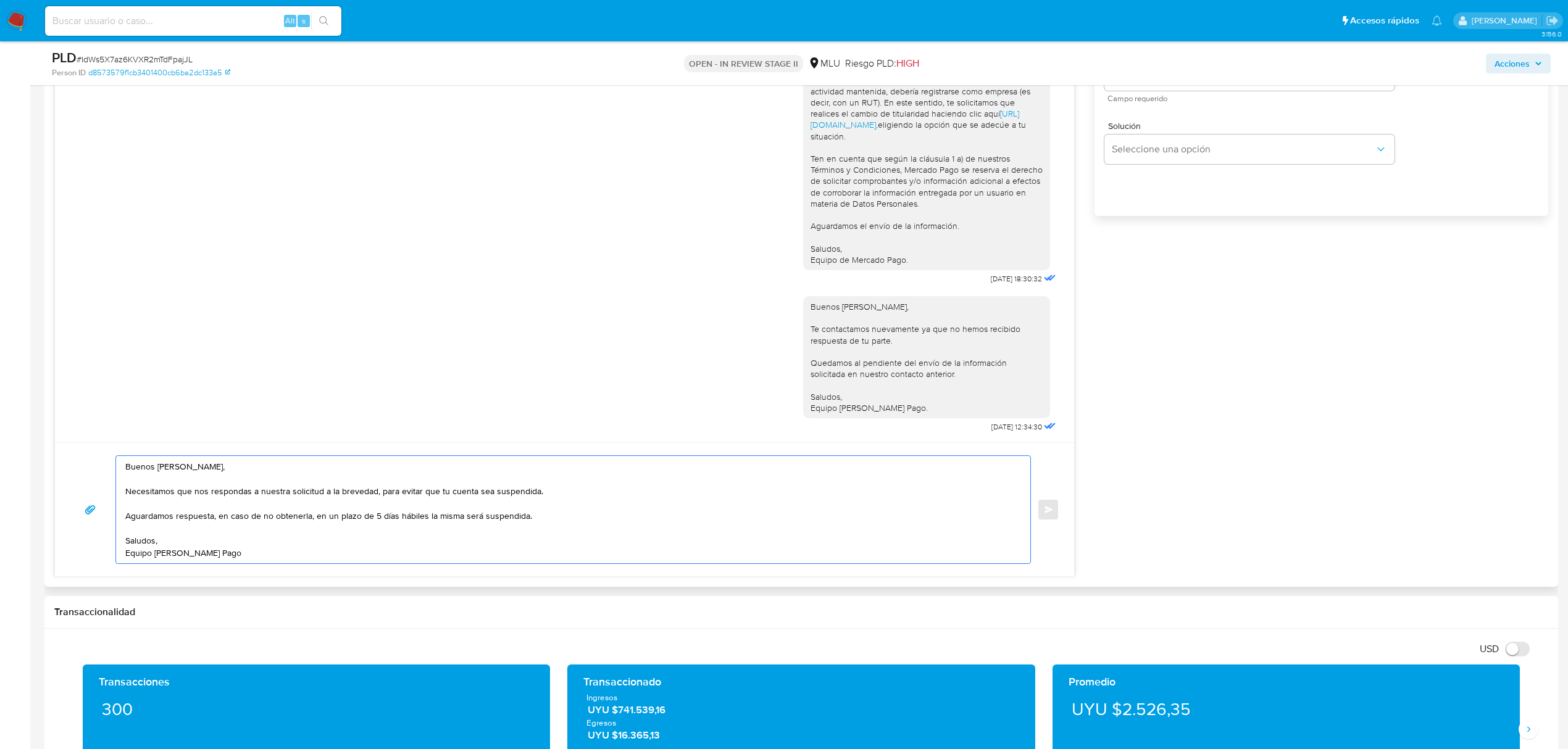
click at [156, 507] on textarea "Buenos [PERSON_NAME], Necesitamos que nos respondas a nuestra solicitud a la br…" at bounding box center [570, 510] width 890 height 108
click at [351, 500] on textarea "Buenos [PERSON_NAME], Necesitamos que nos respondas a nuestra solicitud a la br…" at bounding box center [570, 510] width 890 height 108
drag, startPoint x: 217, startPoint y: 521, endPoint x: 548, endPoint y: 532, distance: 331.2
click at [548, 532] on textarea "Buenos [PERSON_NAME], Necesitamos que nos respondas a nuestra solicitud a la br…" at bounding box center [570, 510] width 890 height 108
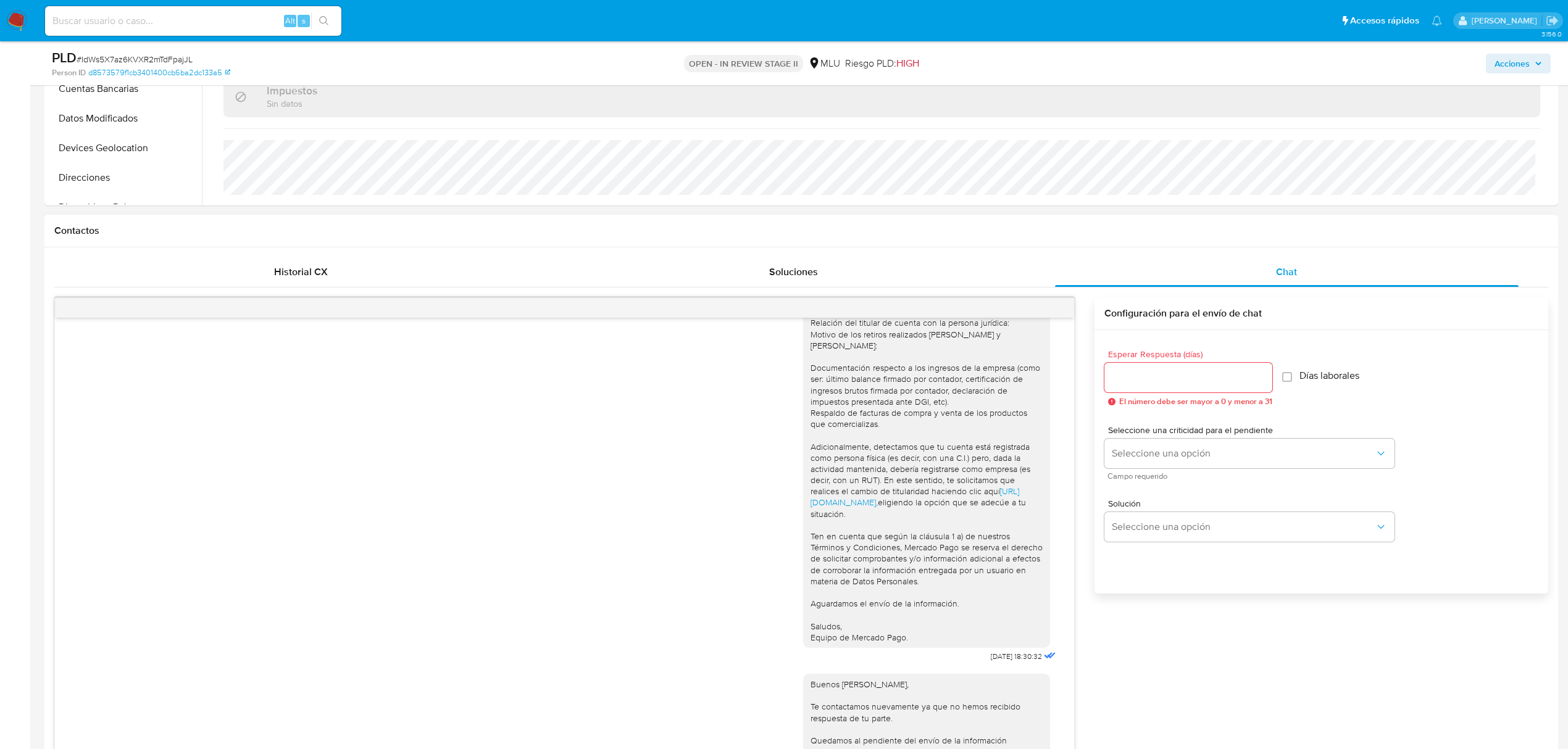
scroll to position [398, 0]
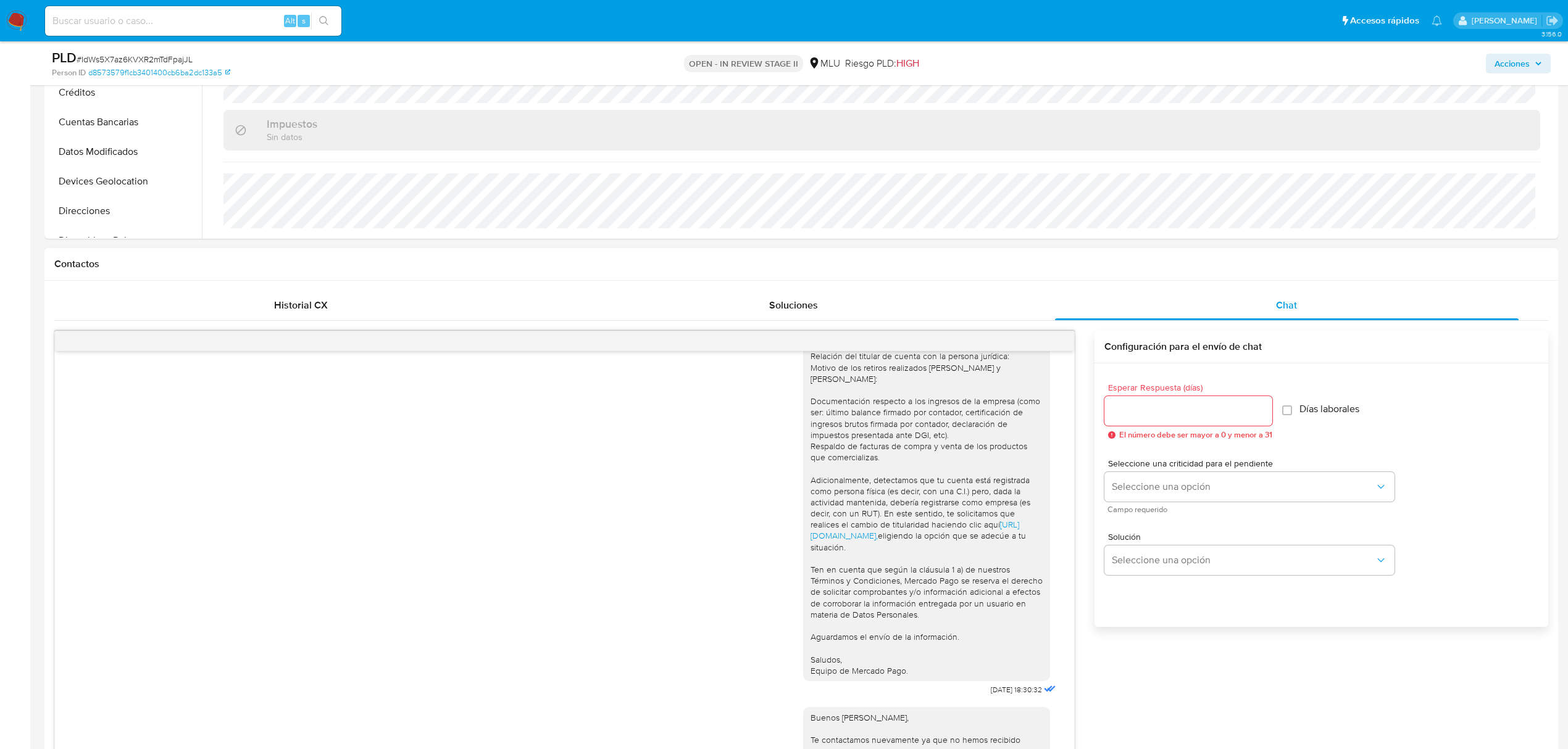
type textarea "Buenos [PERSON_NAME], Necesitamos que nos respondas a nuestra solicitud a la br…"
click at [1203, 400] on div at bounding box center [1187, 410] width 168 height 30
click at [1210, 410] on input "Esperar Respuesta (días)" at bounding box center [1187, 411] width 168 height 16
drag, startPoint x: 1213, startPoint y: 414, endPoint x: 1030, endPoint y: 418, distance: 183.0
click at [1030, 418] on div "Buenas tardes [PERSON_NAME], Te contactamos ya que necesitamos verificar alguno…" at bounding box center [801, 659] width 1494 height 658
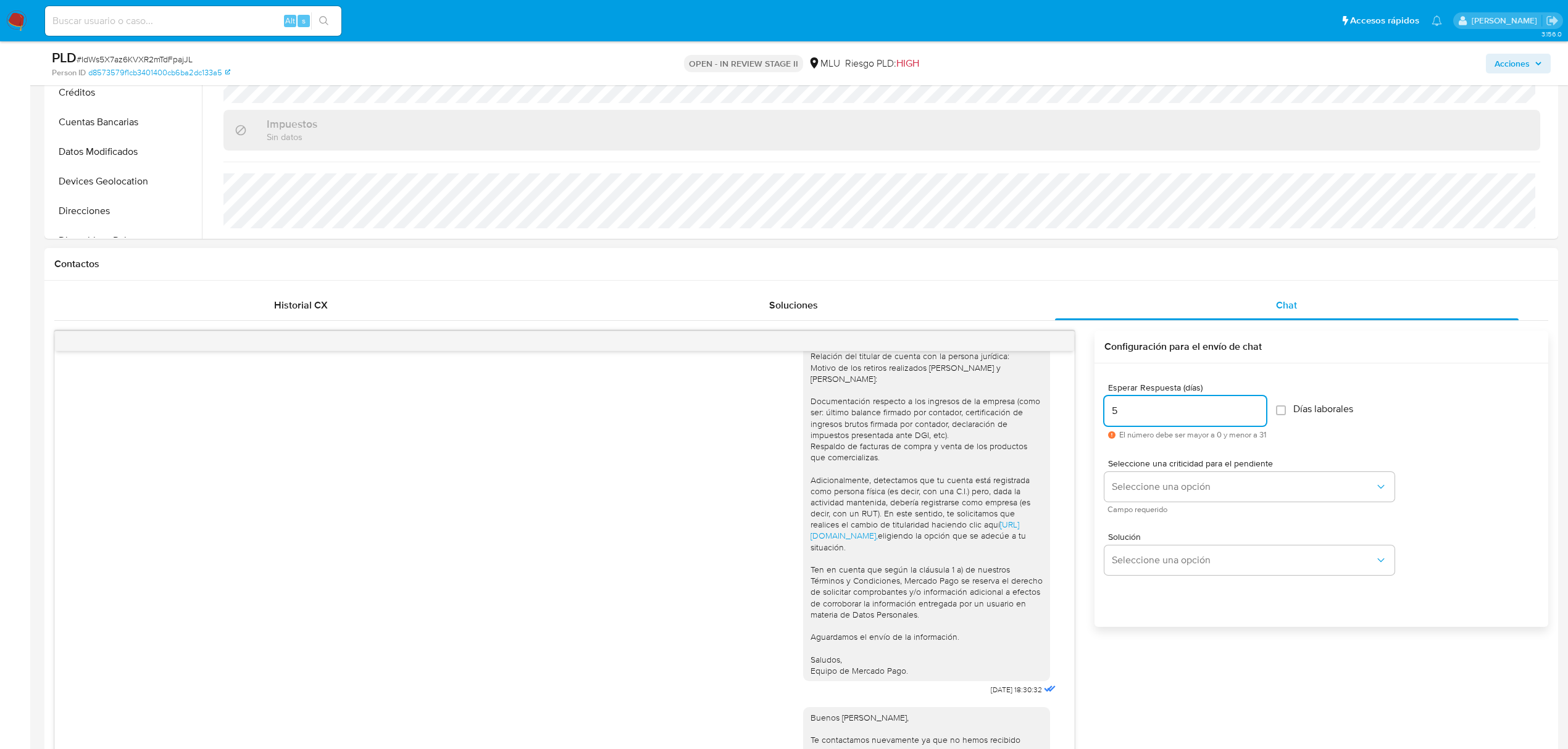
type input "5"
click at [1342, 447] on div "Esperar Respuesta (días) 5 El número debe ser mayor a 0 y menor a 31 Días labor…" at bounding box center [1321, 411] width 434 height 76
click at [1225, 487] on span "Seleccione una opción" at bounding box center [1243, 487] width 263 height 13
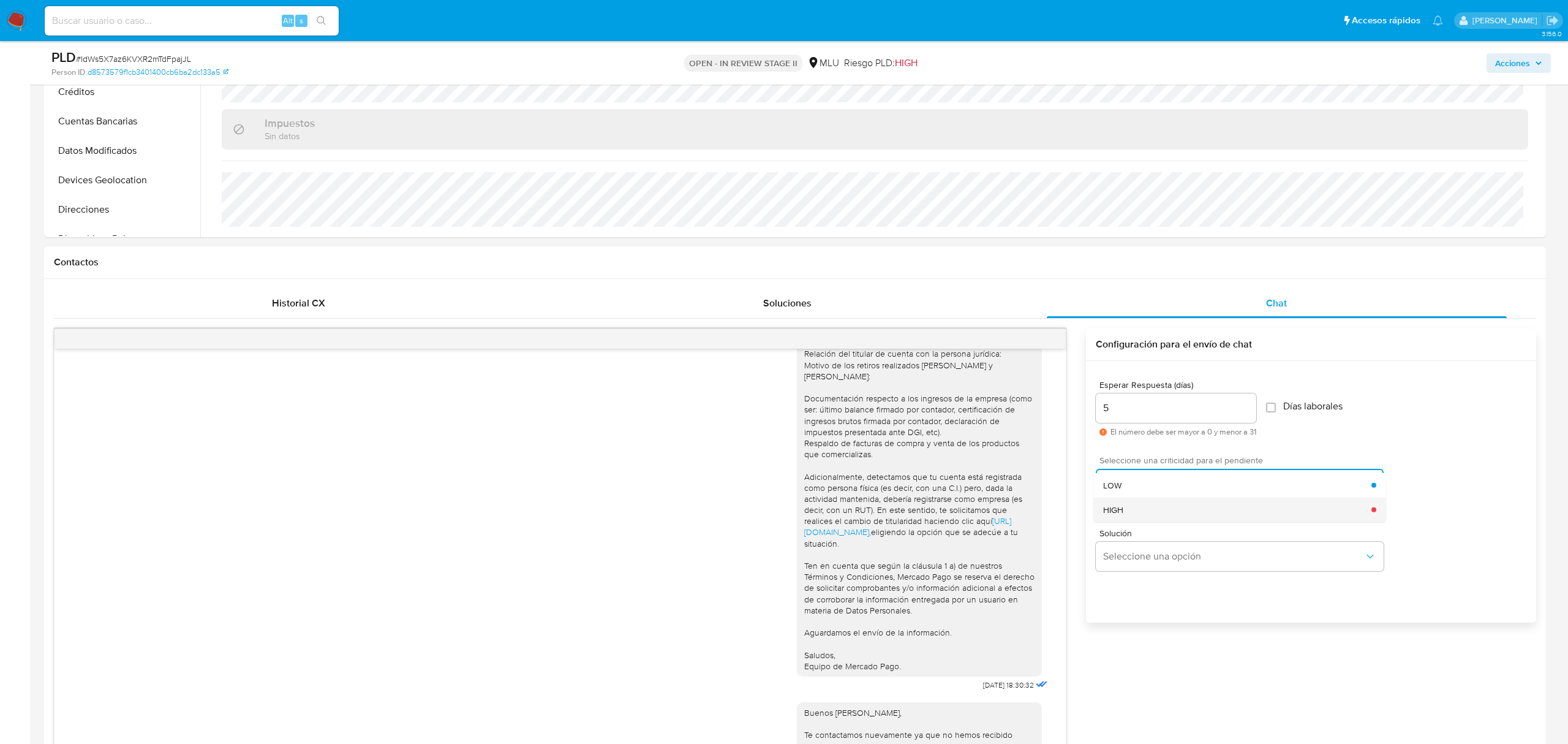
click at [1209, 509] on div "HIGH" at bounding box center [1238, 510] width 269 height 25
click at [1427, 444] on div "Esperar Respuesta (días) 5 El número debe ser mayor a 0 y menor a 31 Días labor…" at bounding box center [1311, 408] width 430 height 76
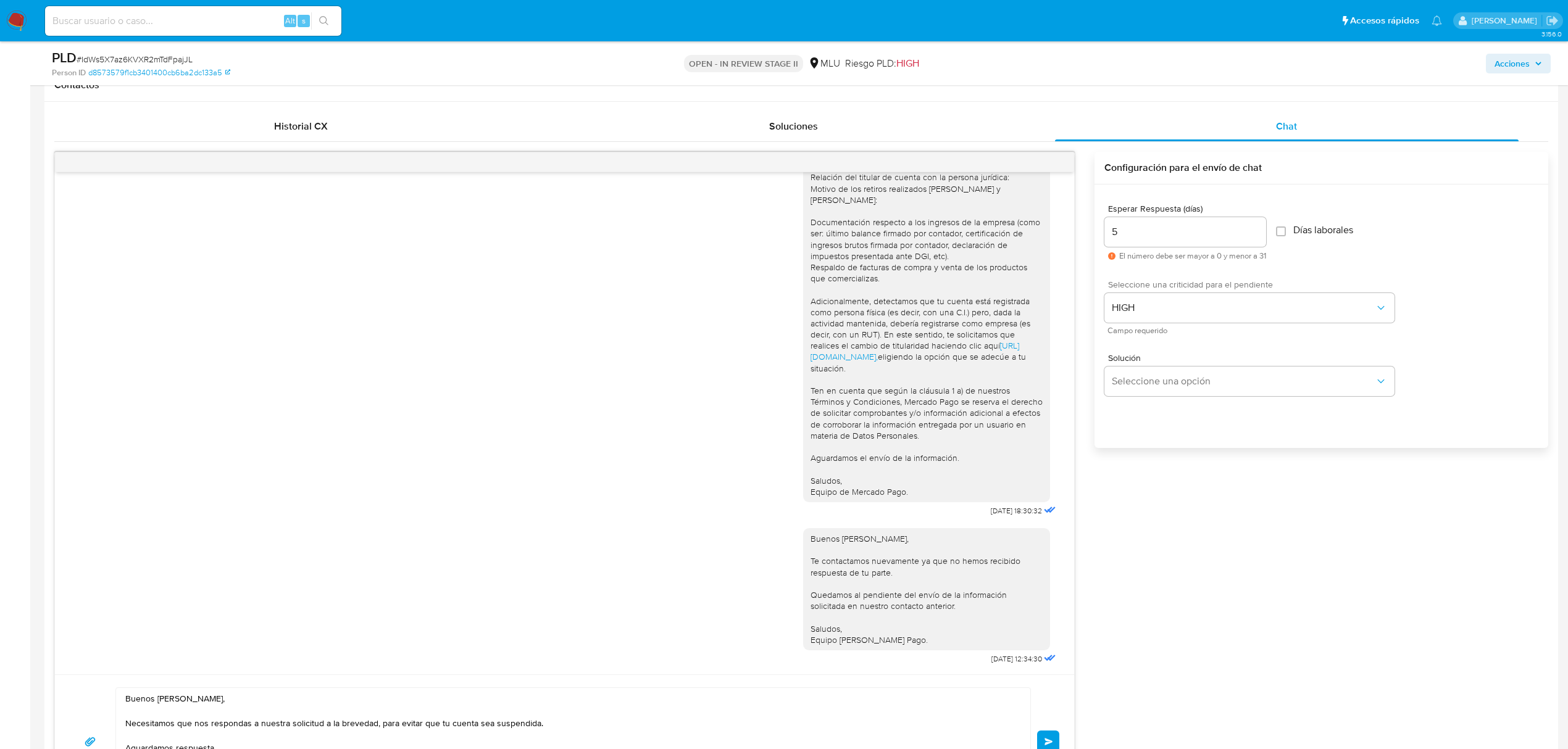
scroll to position [808, 0]
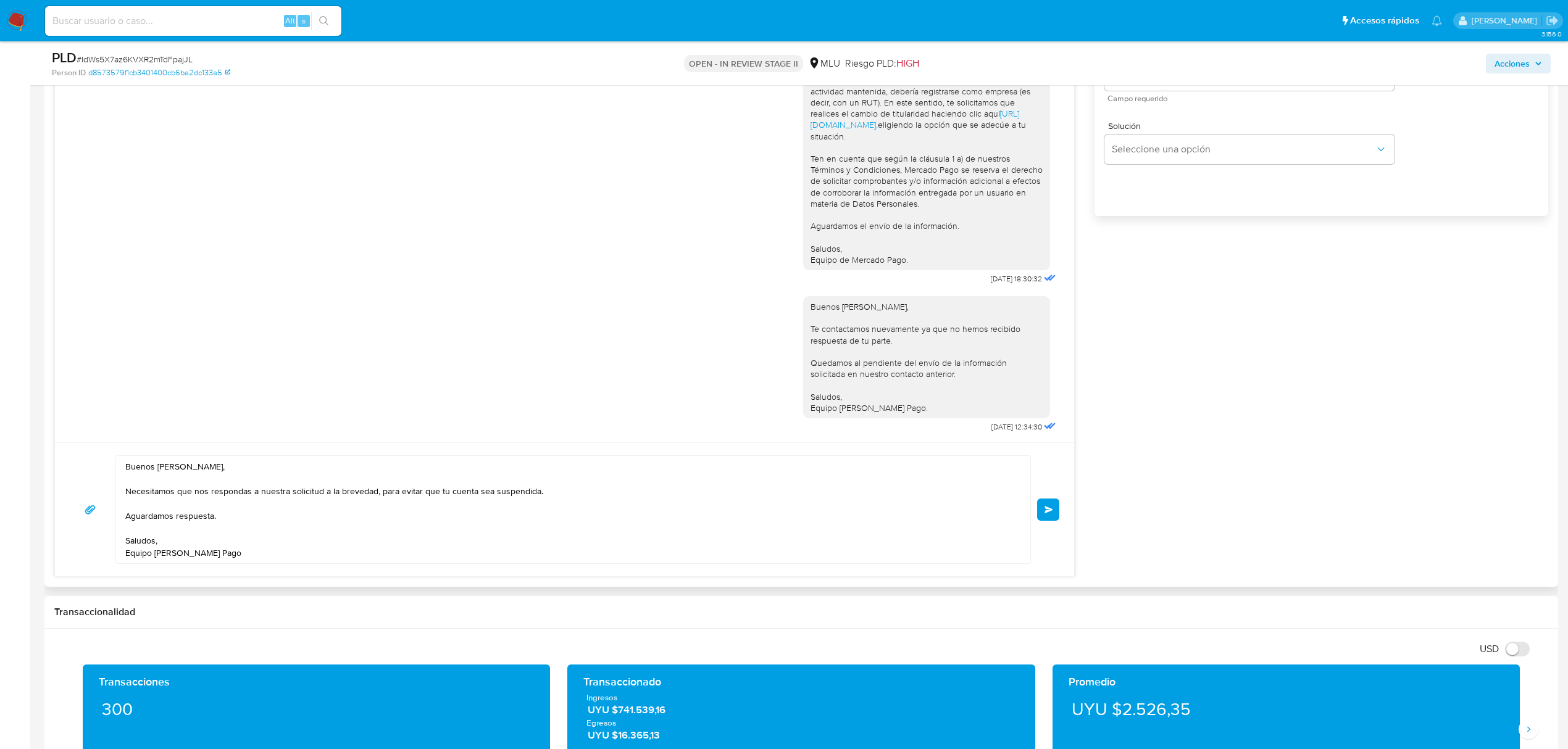
click at [1050, 513] on span "Enviar" at bounding box center [1049, 510] width 9 height 7
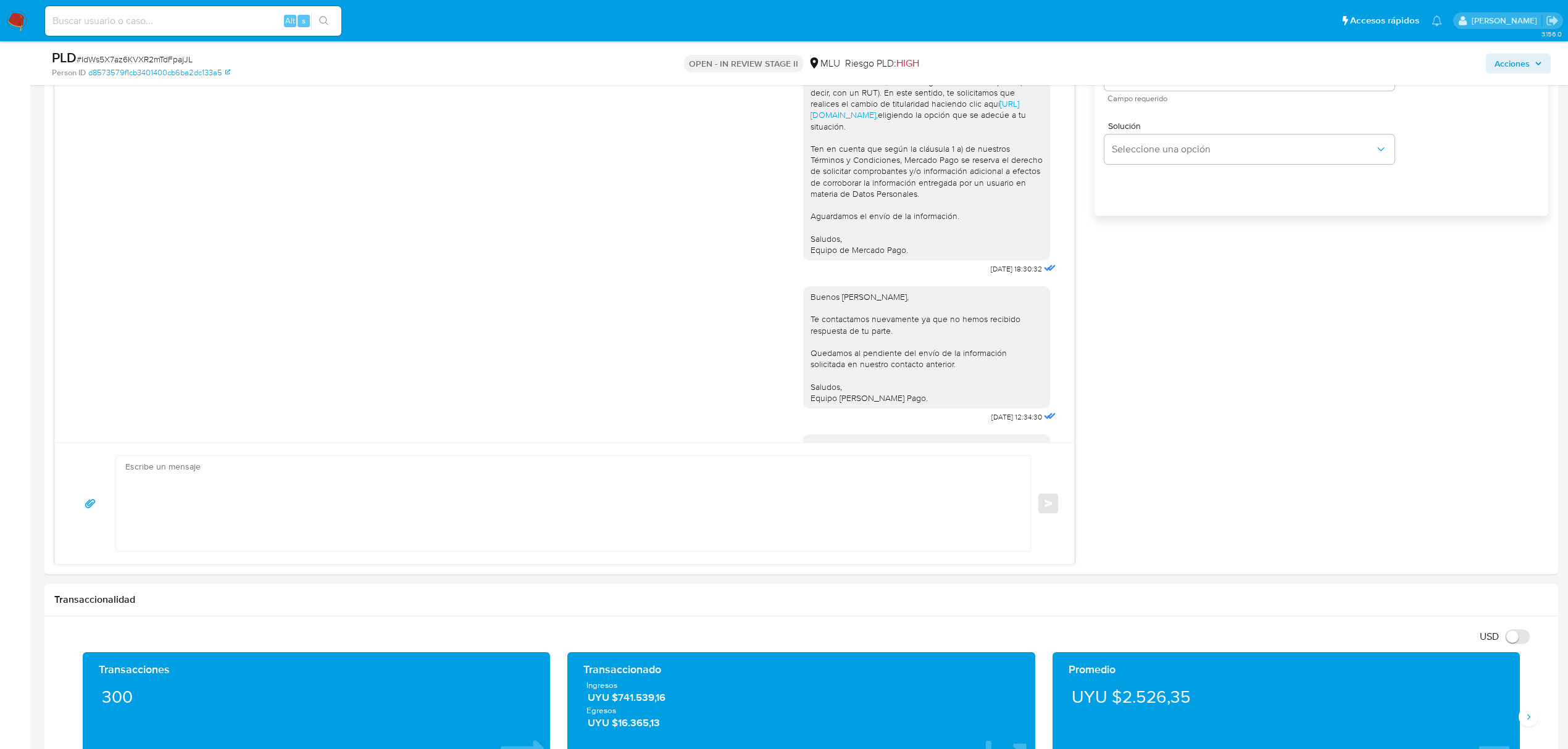
scroll to position [280, 0]
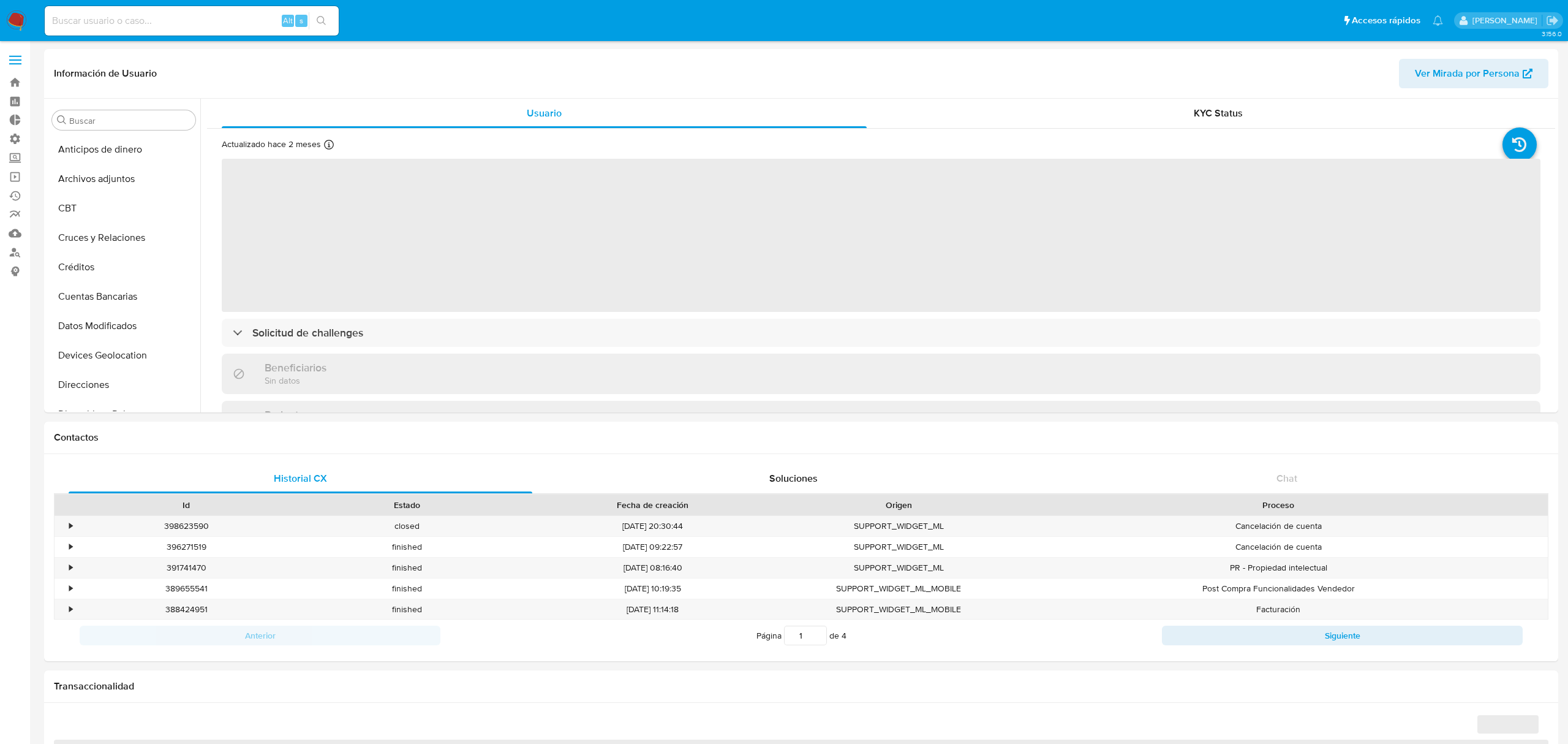
select select "10"
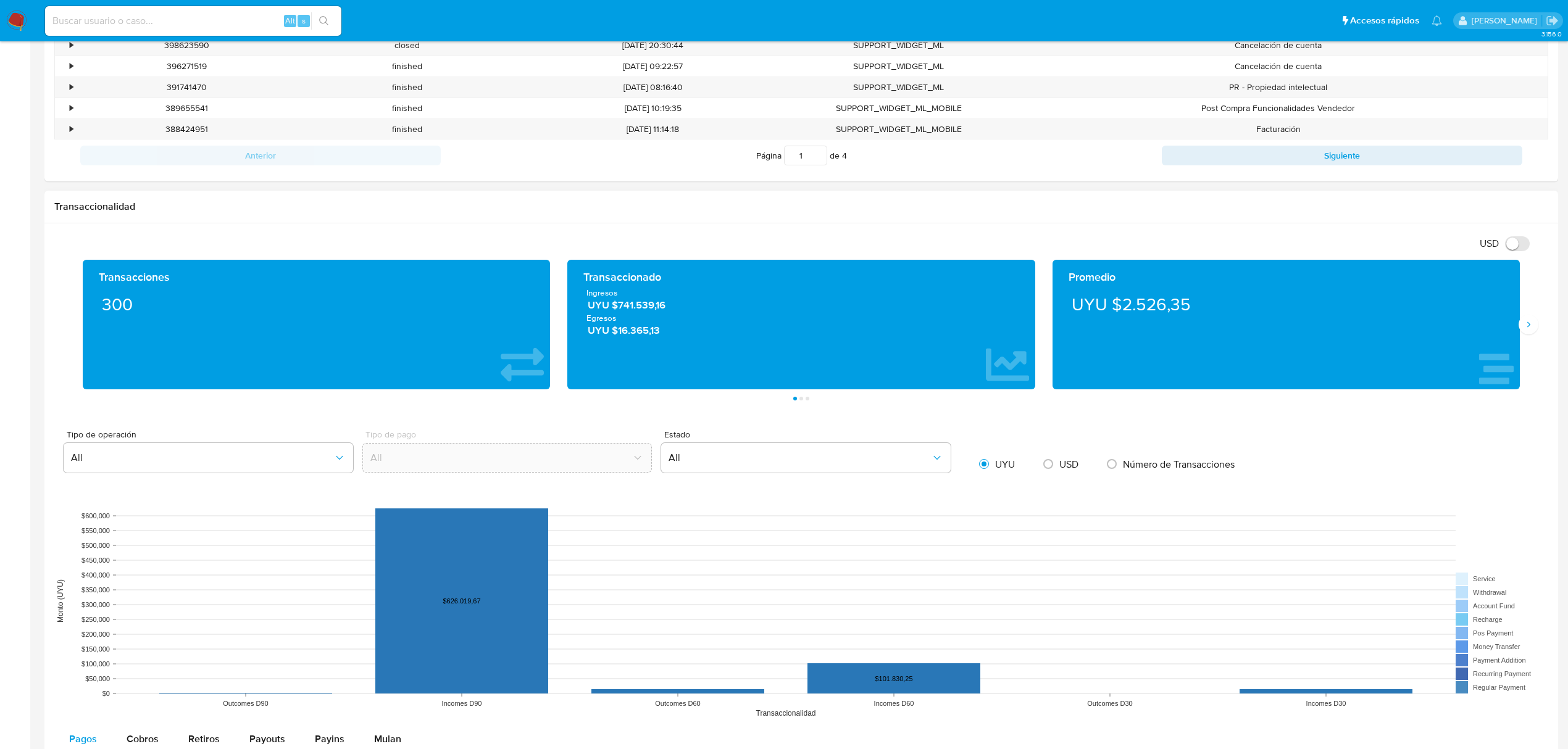
scroll to position [494, 0]
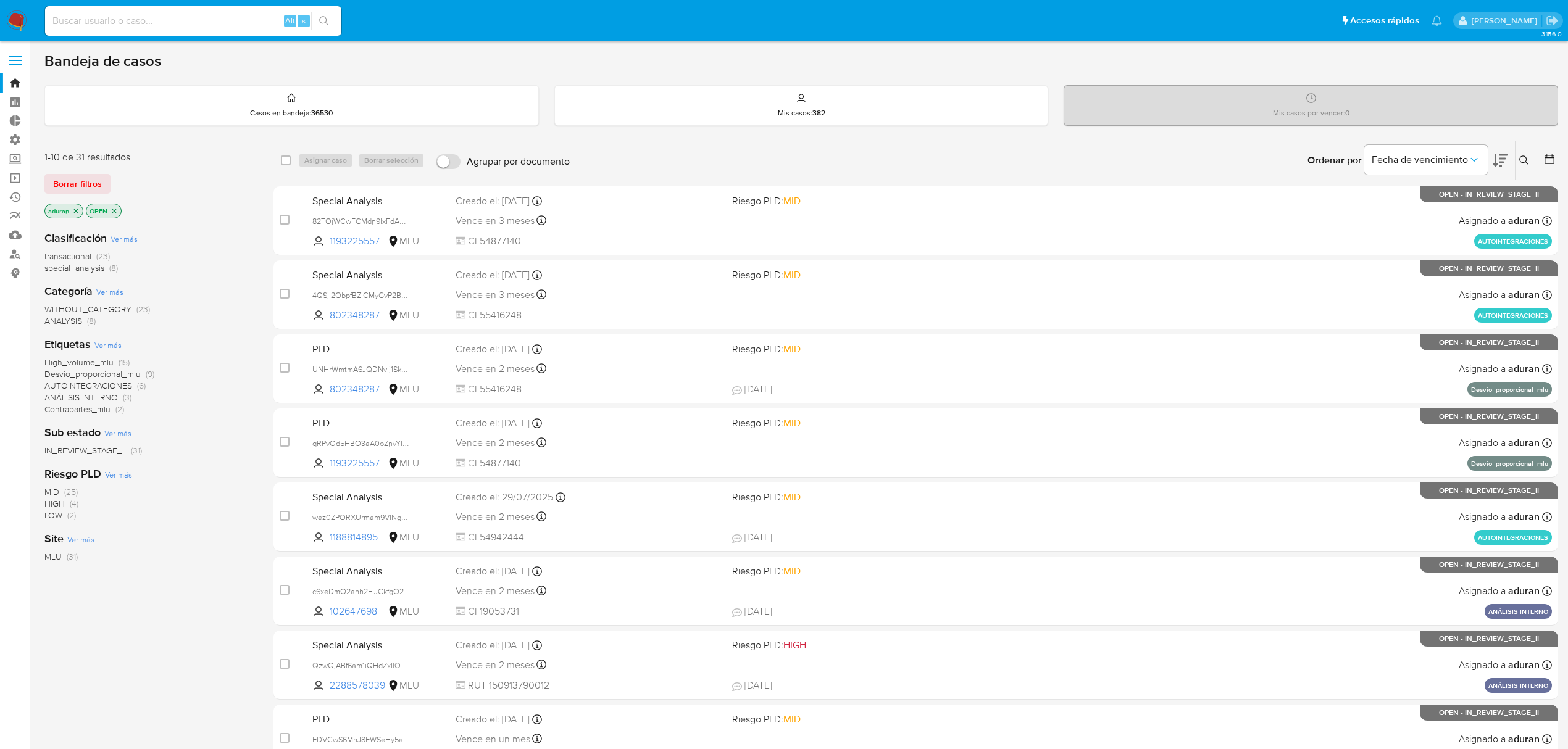
drag, startPoint x: 205, startPoint y: 472, endPoint x: 218, endPoint y: 405, distance: 68.2
click at [213, 435] on div "Clasificación Ver más transactional (23) special_analysis (8) Categoría Ver más…" at bounding box center [150, 431] width 210 height 419
click at [237, 364] on div "High_volume_mlu (15) Desvio_proporcional_mlu (9) AUTOINTEGRACIONES (6) ANÁLISIS…" at bounding box center [150, 385] width 210 height 58
click at [441, 154] on input "Agrupar por documento" at bounding box center [448, 161] width 25 height 15
checkbox input "true"
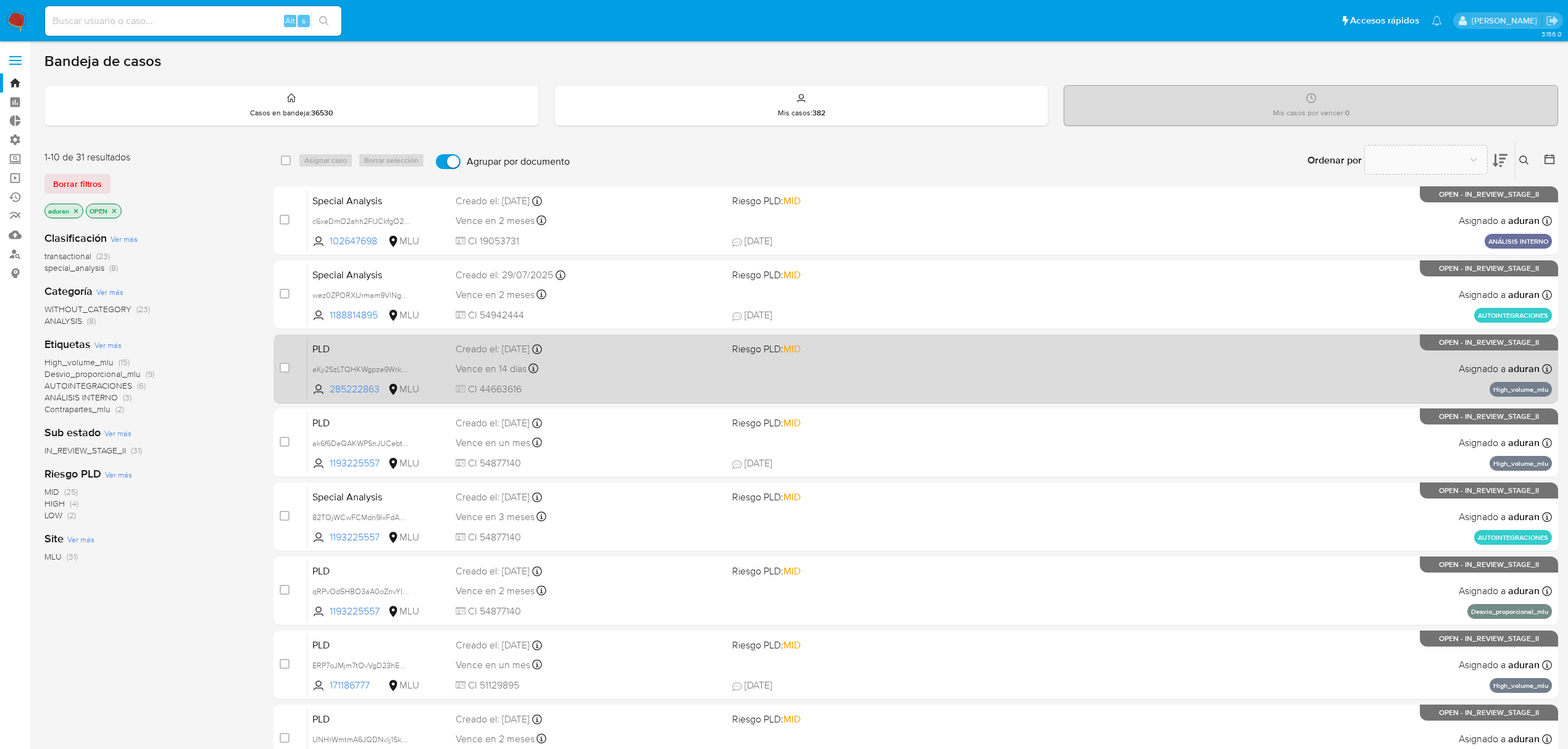
click at [635, 368] on div "Vence en 14 días Vence el 10/09/2025 06:34:19" at bounding box center [589, 368] width 267 height 17
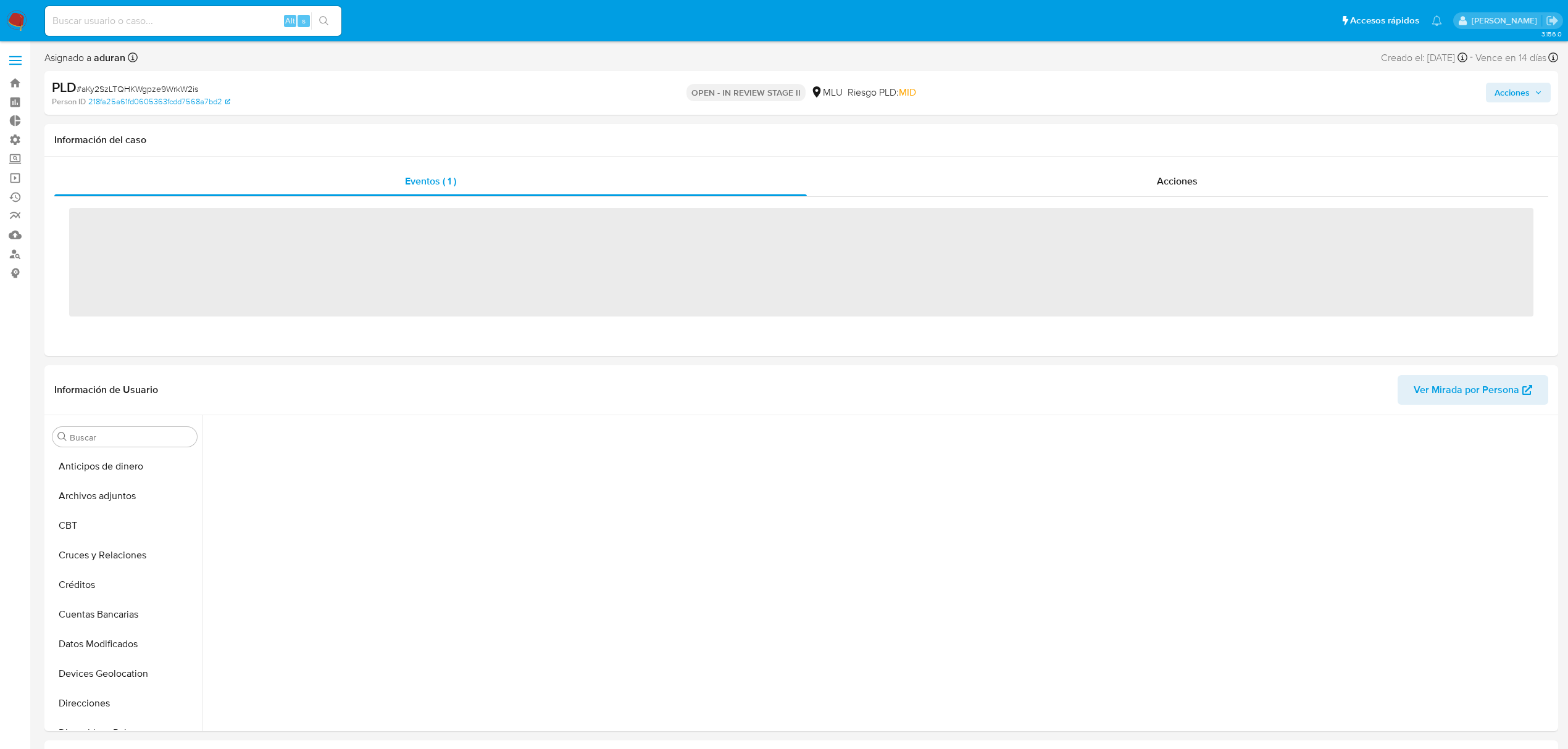
scroll to position [551, 0]
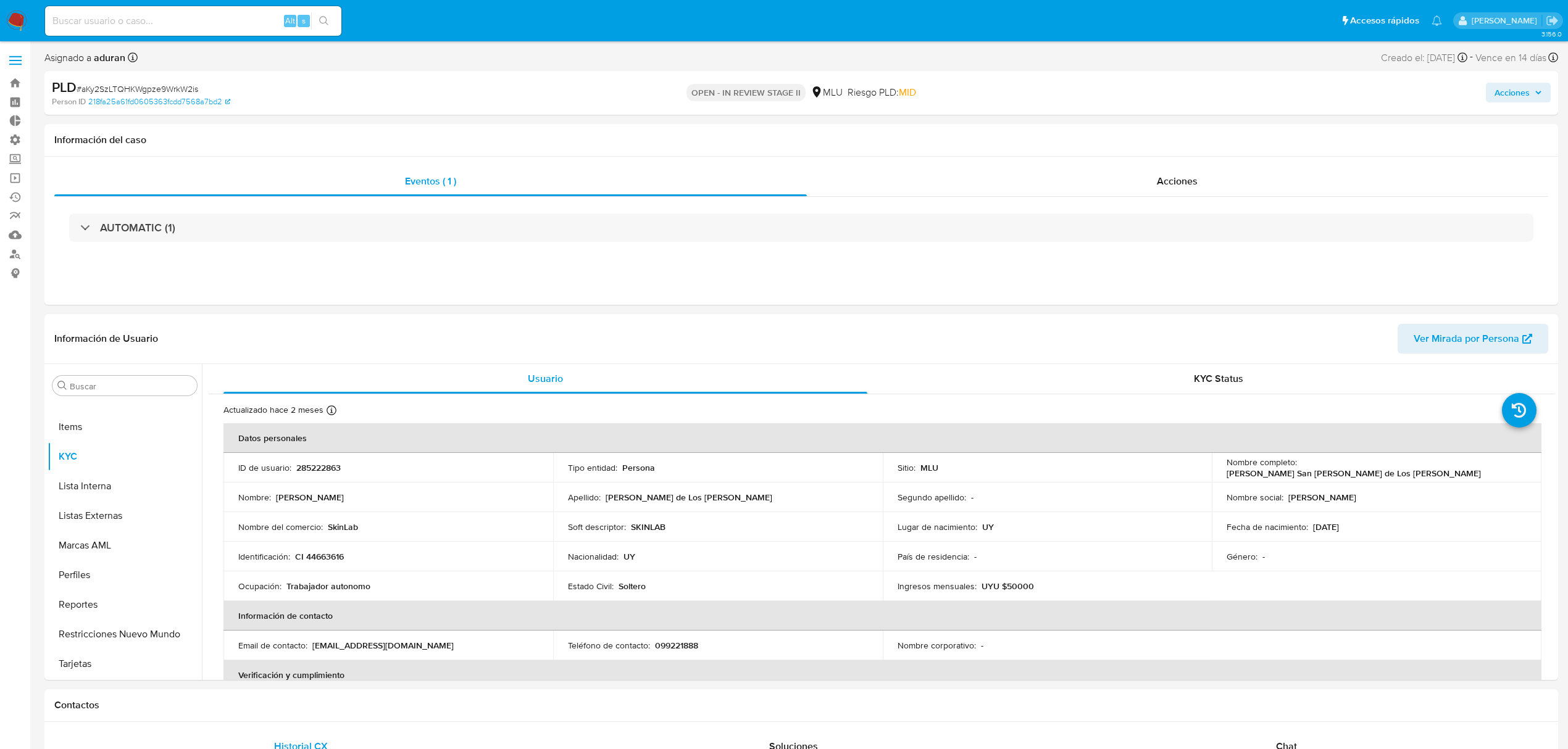
select select "10"
click at [168, 90] on span "# aKy2SzLTQHKWgpze9WrkW2is" at bounding box center [137, 89] width 122 height 13
copy span "aKy2SzLTQHKWgpze9WrkW2is"
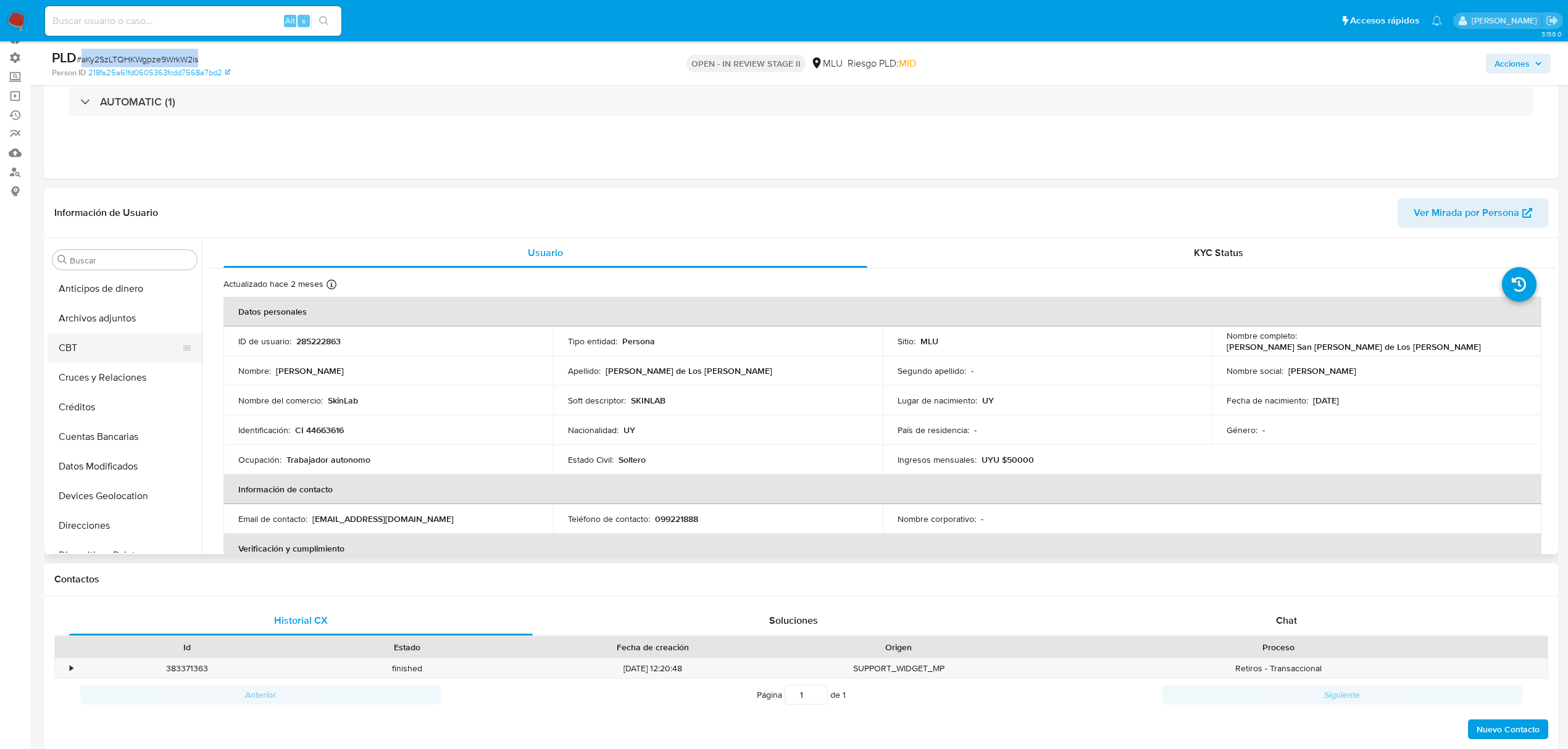
scroll to position [0, 0]
click at [111, 317] on button "Archivos adjuntos" at bounding box center [119, 319] width 144 height 30
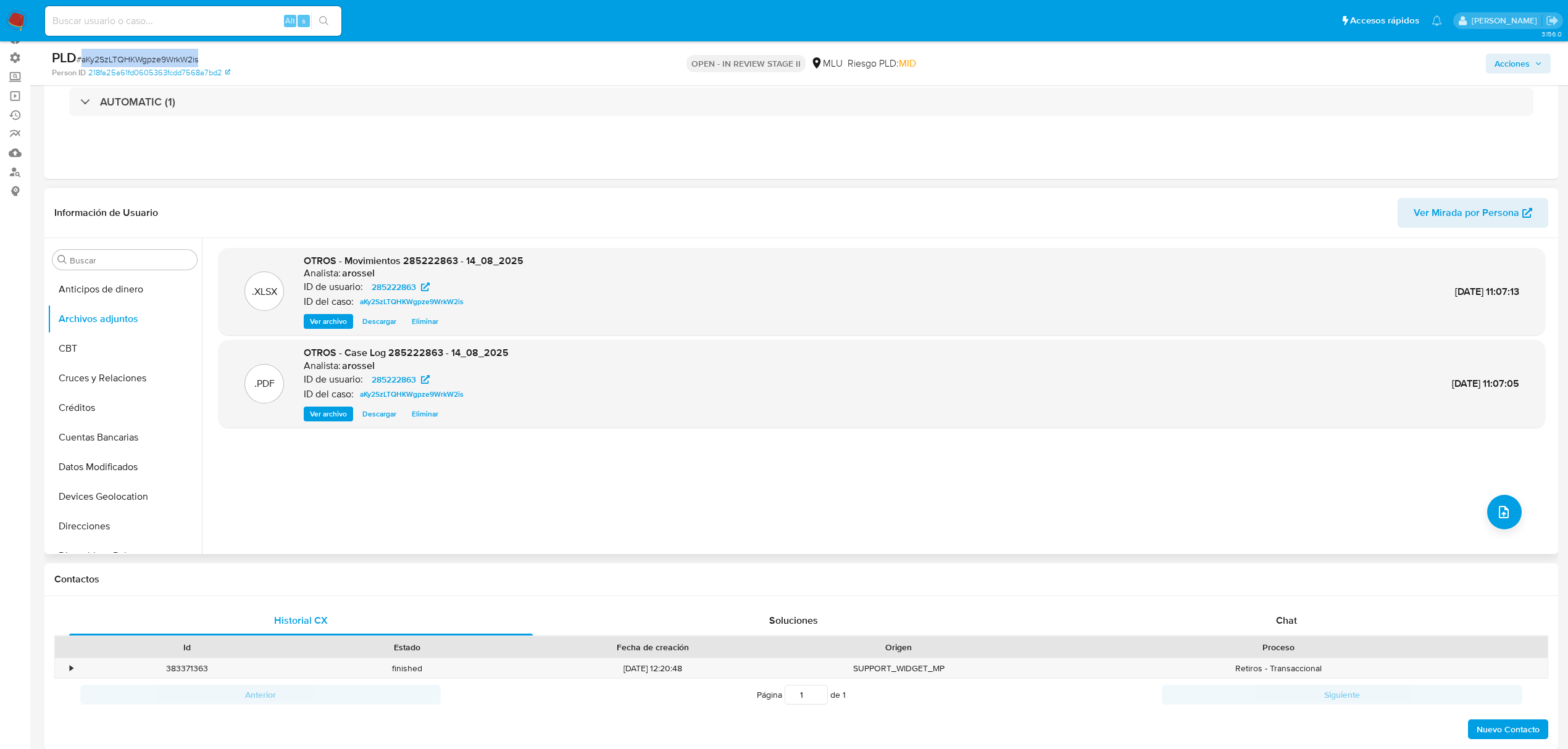
click at [373, 415] on span "Descargar" at bounding box center [379, 414] width 34 height 13
click at [94, 467] on button "KYC" at bounding box center [119, 470] width 144 height 30
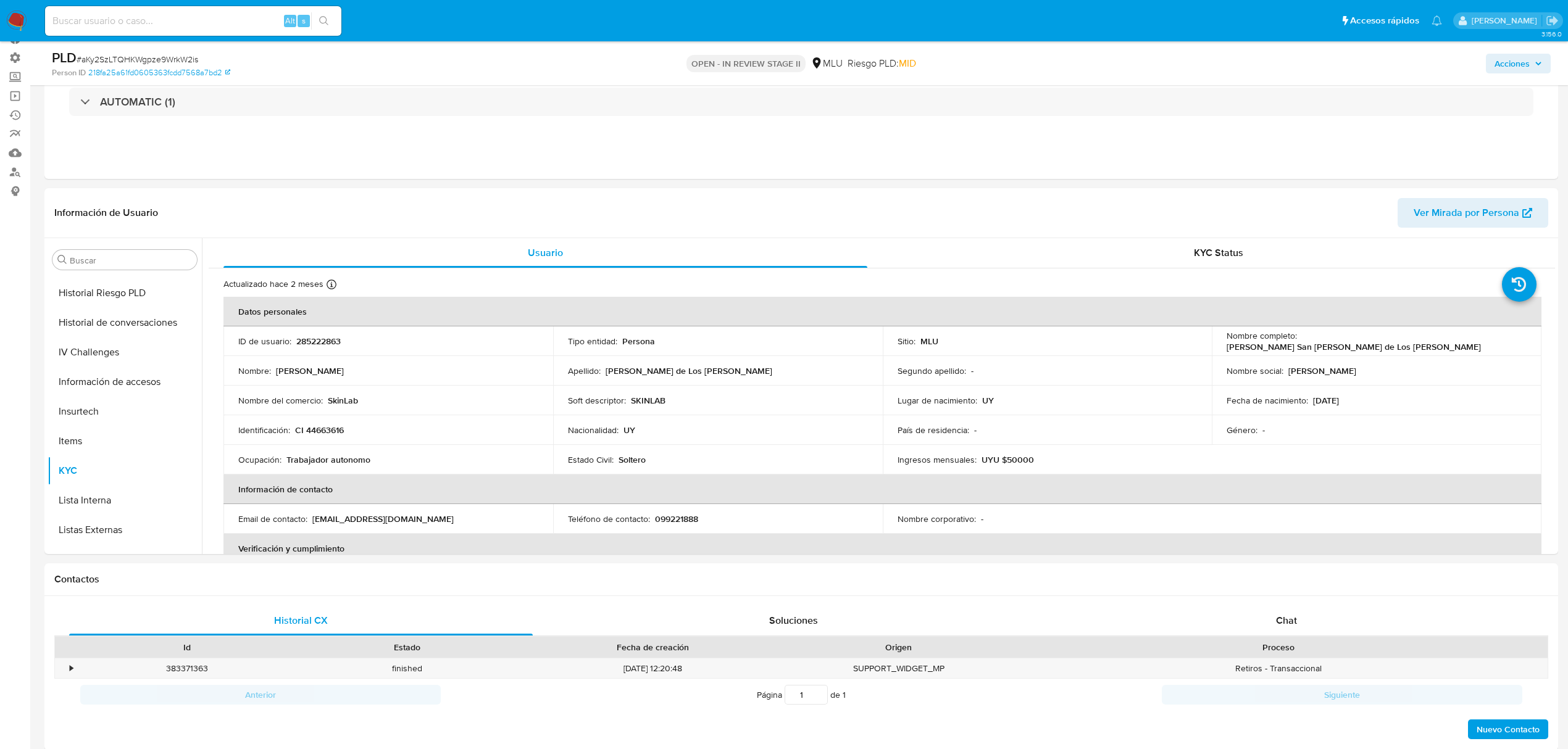
click at [1504, 76] on div "Acciones" at bounding box center [1303, 63] width 496 height 29
click at [1499, 74] on div "Acciones" at bounding box center [1303, 63] width 496 height 29
click at [1500, 68] on span "Acciones" at bounding box center [1512, 64] width 35 height 20
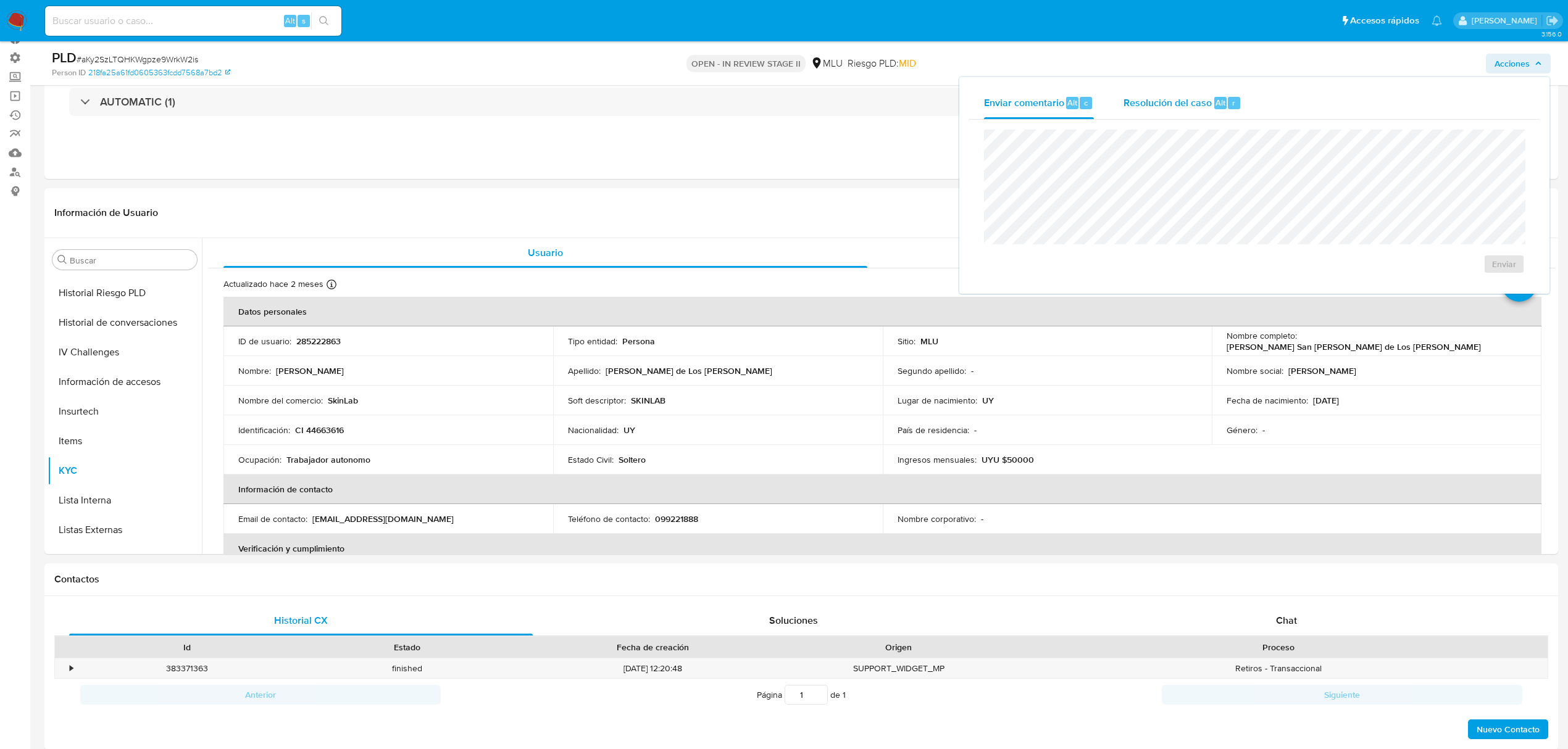
click at [1159, 112] on div "Resolución del caso Alt r" at bounding box center [1183, 103] width 118 height 32
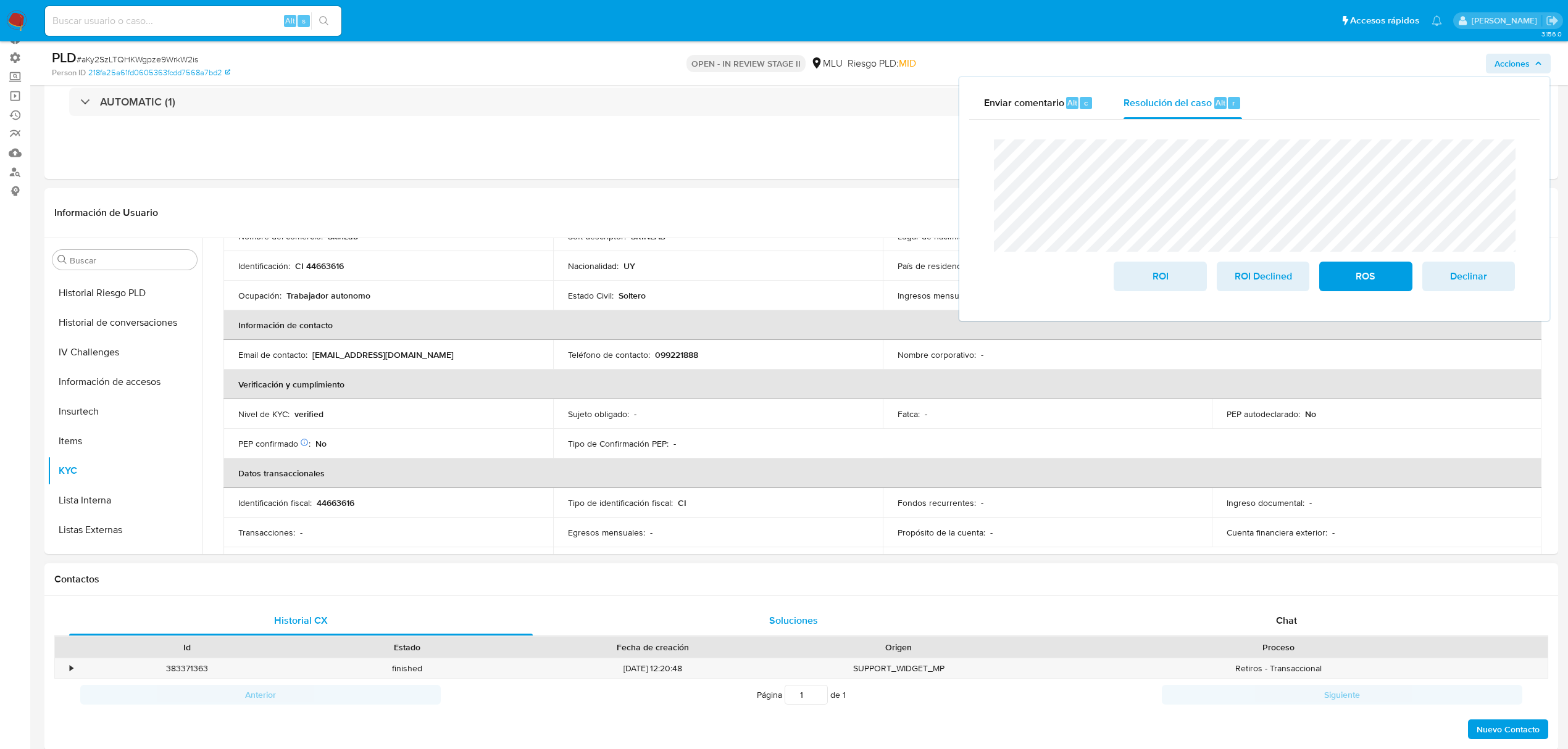
scroll to position [247, 0]
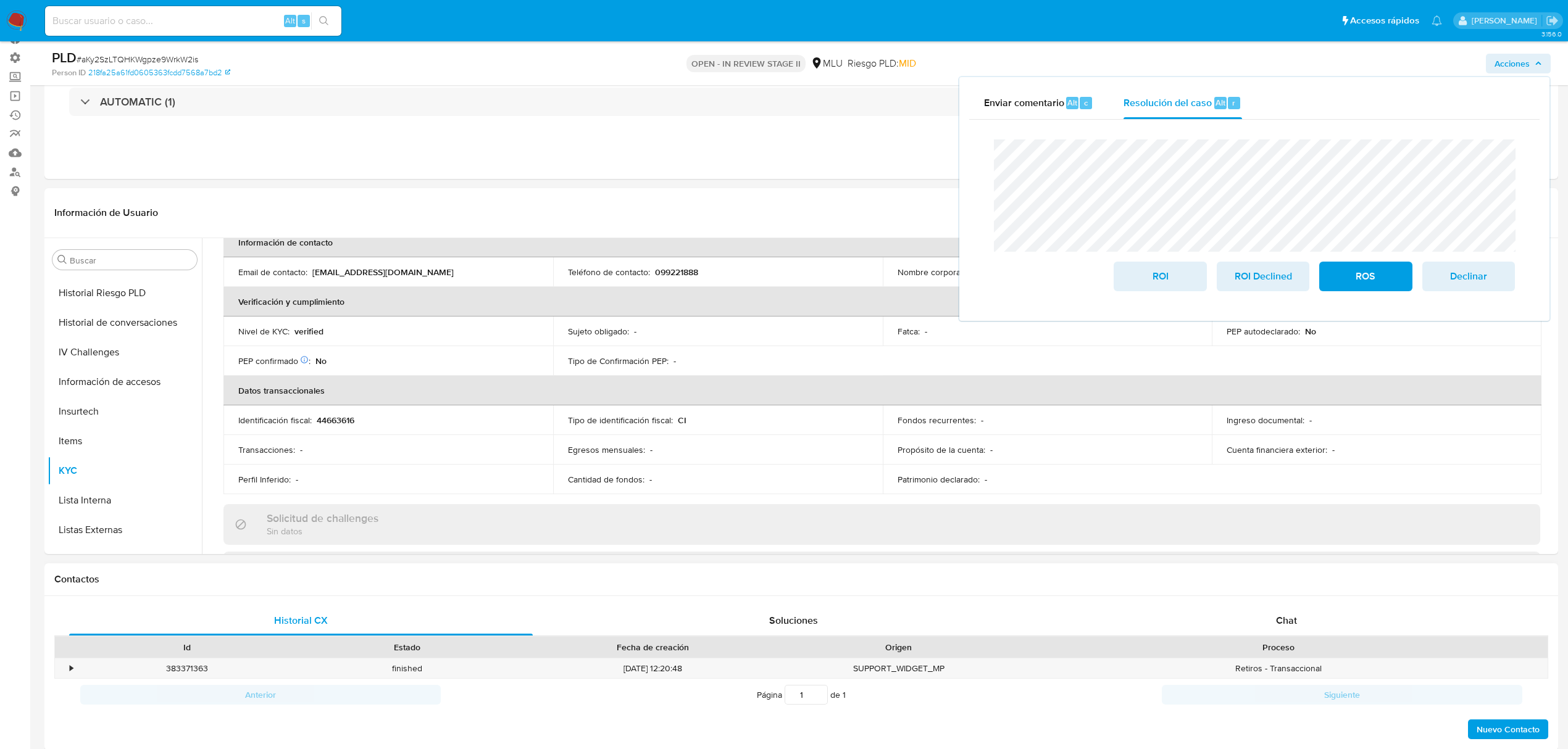
click at [788, 573] on h1 "Contactos" at bounding box center [801, 580] width 1494 height 13
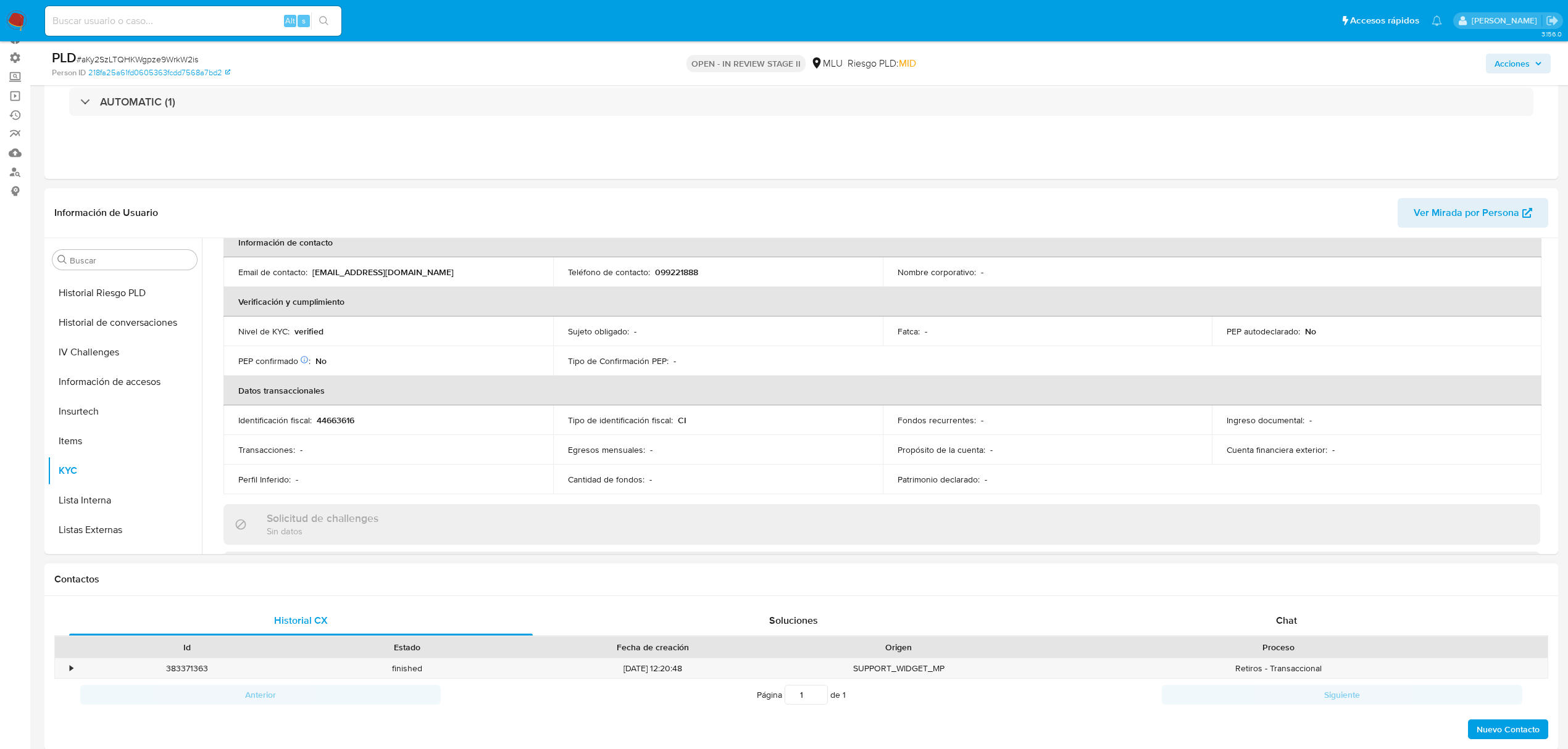
click at [780, 598] on div "Historial CX Soluciones Chat Id Estado Fecha de creación Origen Proceso • 38337…" at bounding box center [801, 673] width 1513 height 155
click at [783, 612] on div "Soluciones" at bounding box center [794, 620] width 463 height 30
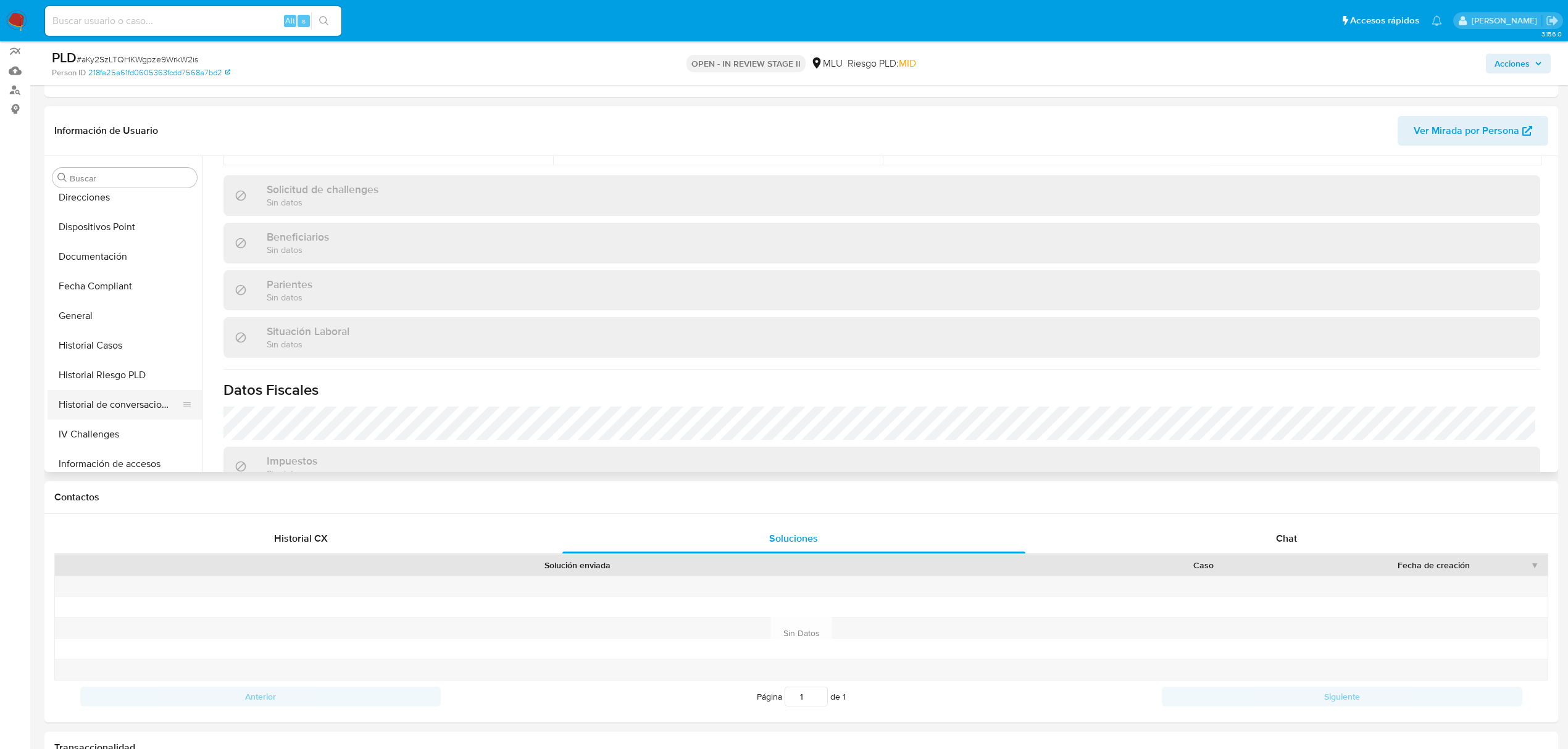
click at [128, 393] on button "Historial de conversaciones" at bounding box center [119, 404] width 144 height 30
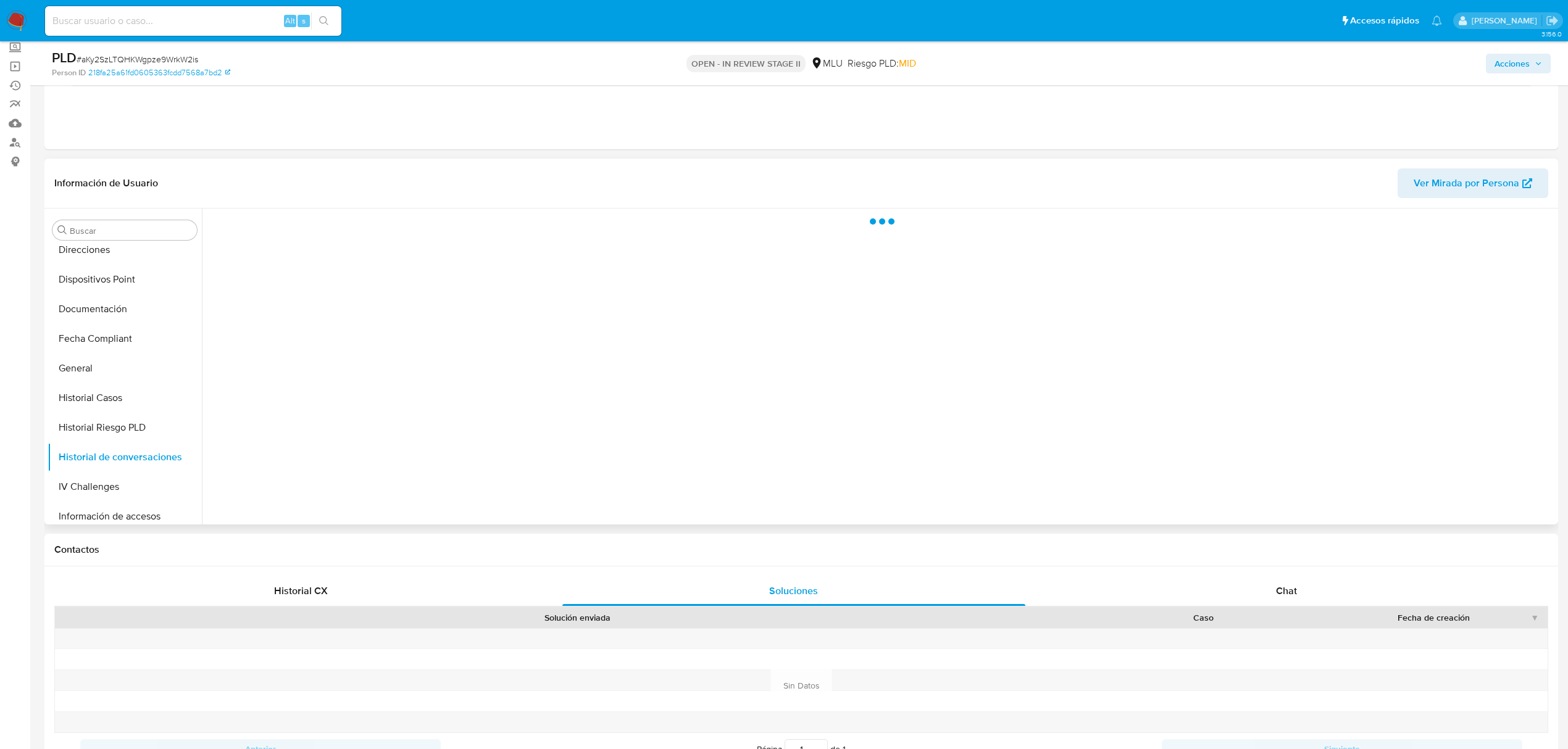
scroll to position [82, 0]
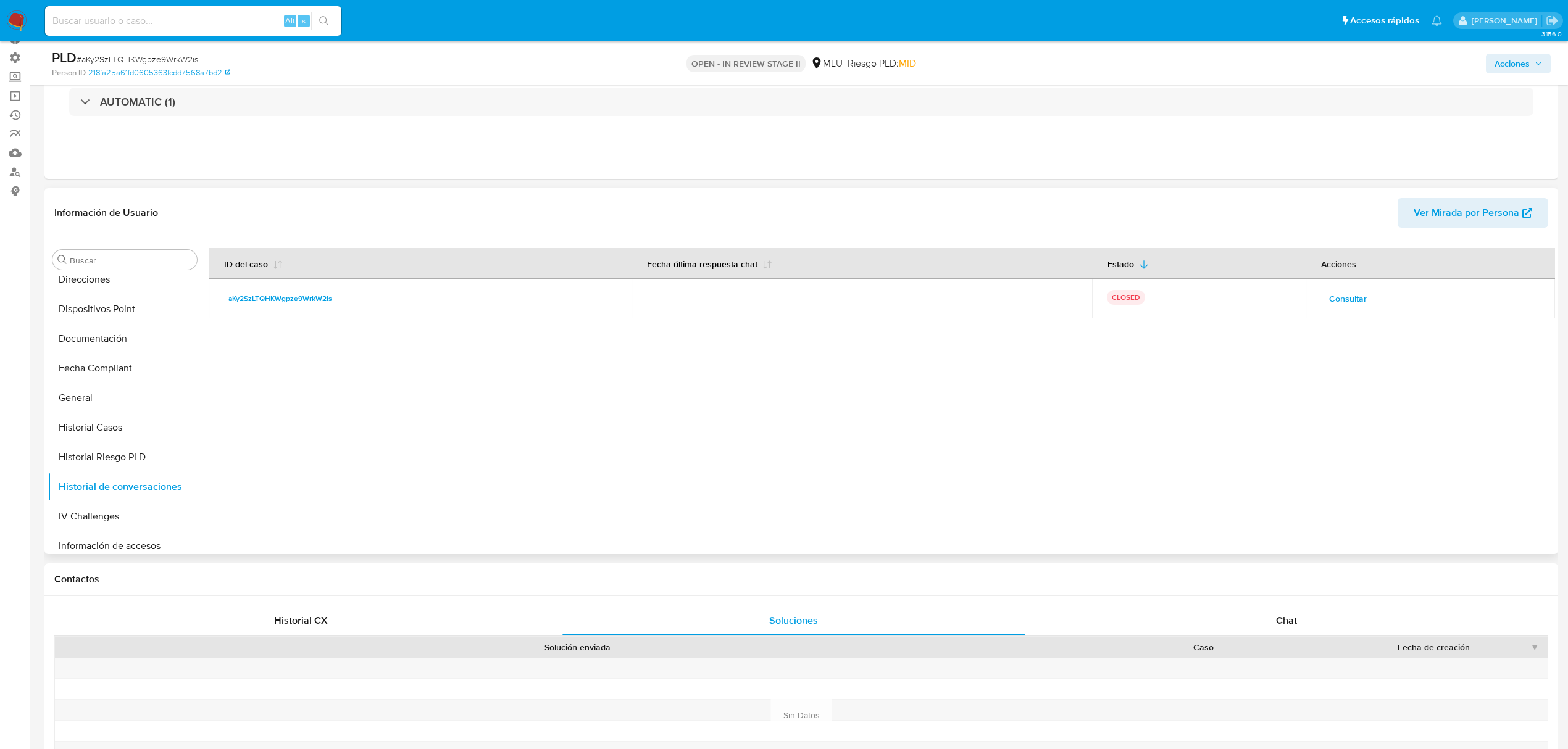
click at [1334, 290] on span "Consultar" at bounding box center [1348, 298] width 38 height 17
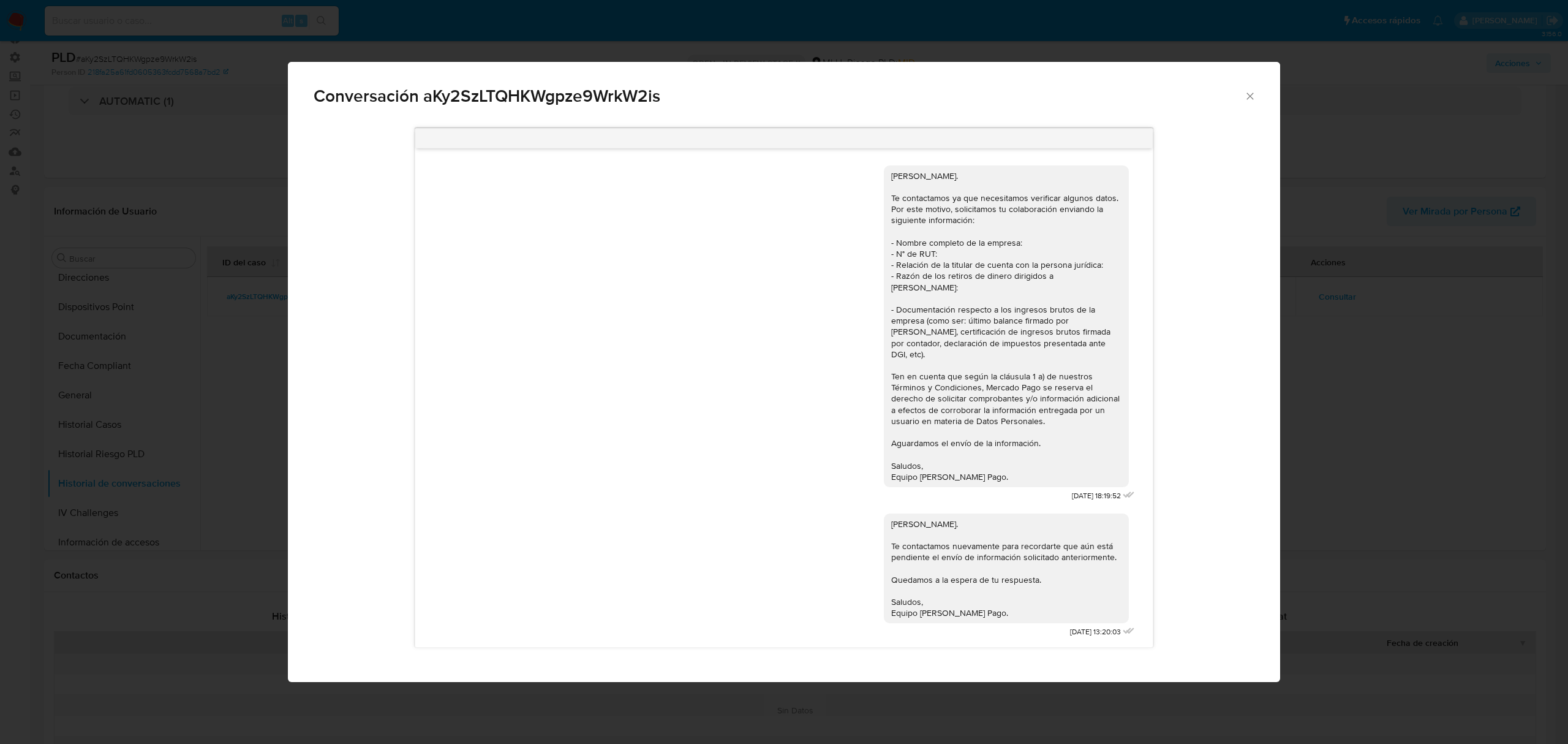
click at [1349, 441] on div "Conversación aKy2SzLTQHKWgpze9WrkW2is Hola, Natalia. Te contactamos ya que nece…" at bounding box center [784, 372] width 1568 height 744
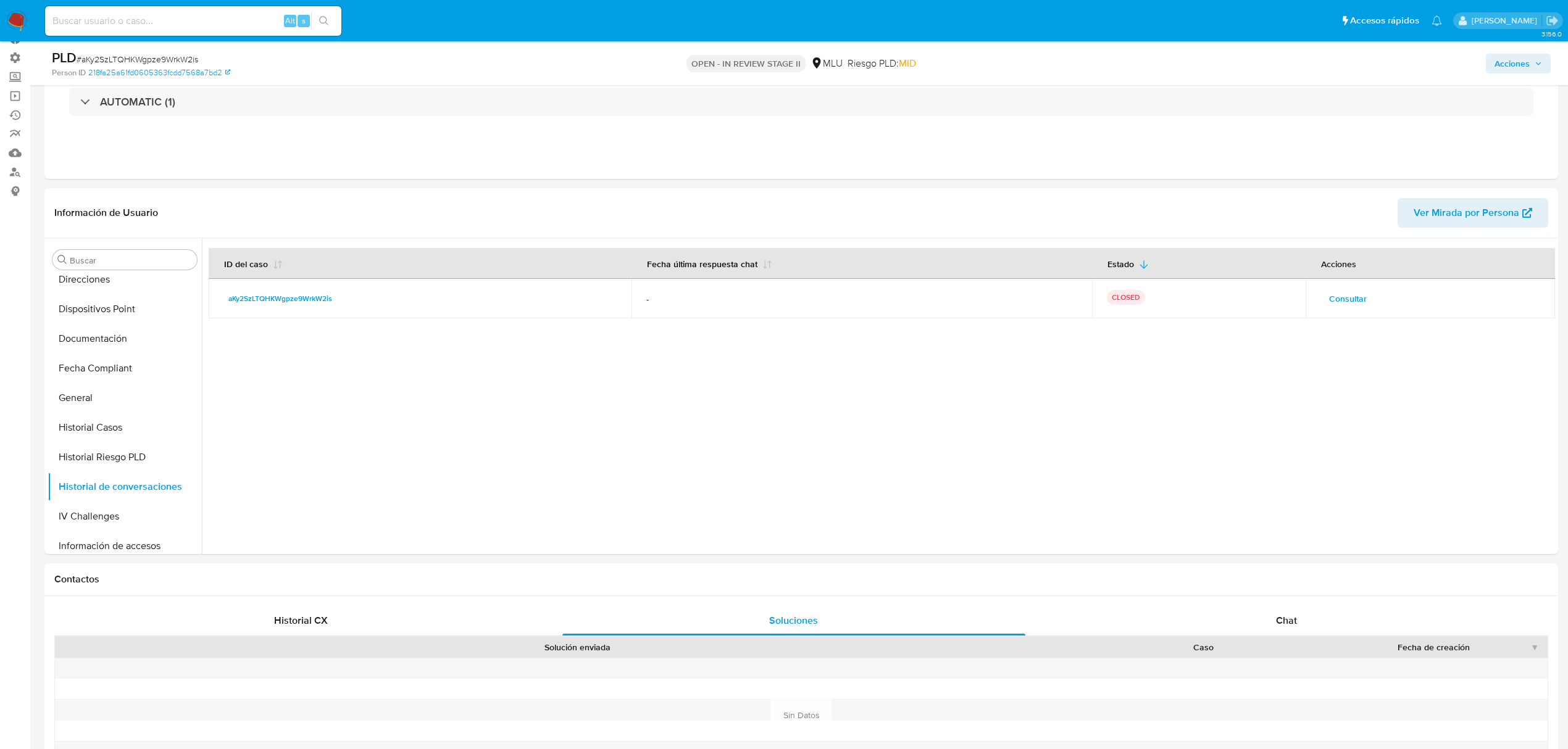
click at [1522, 50] on div "Acciones" at bounding box center [1303, 63] width 496 height 29
click at [1507, 74] on div "Acciones" at bounding box center [1303, 63] width 496 height 29
click at [1534, 56] on span "Acciones" at bounding box center [1518, 63] width 47 height 17
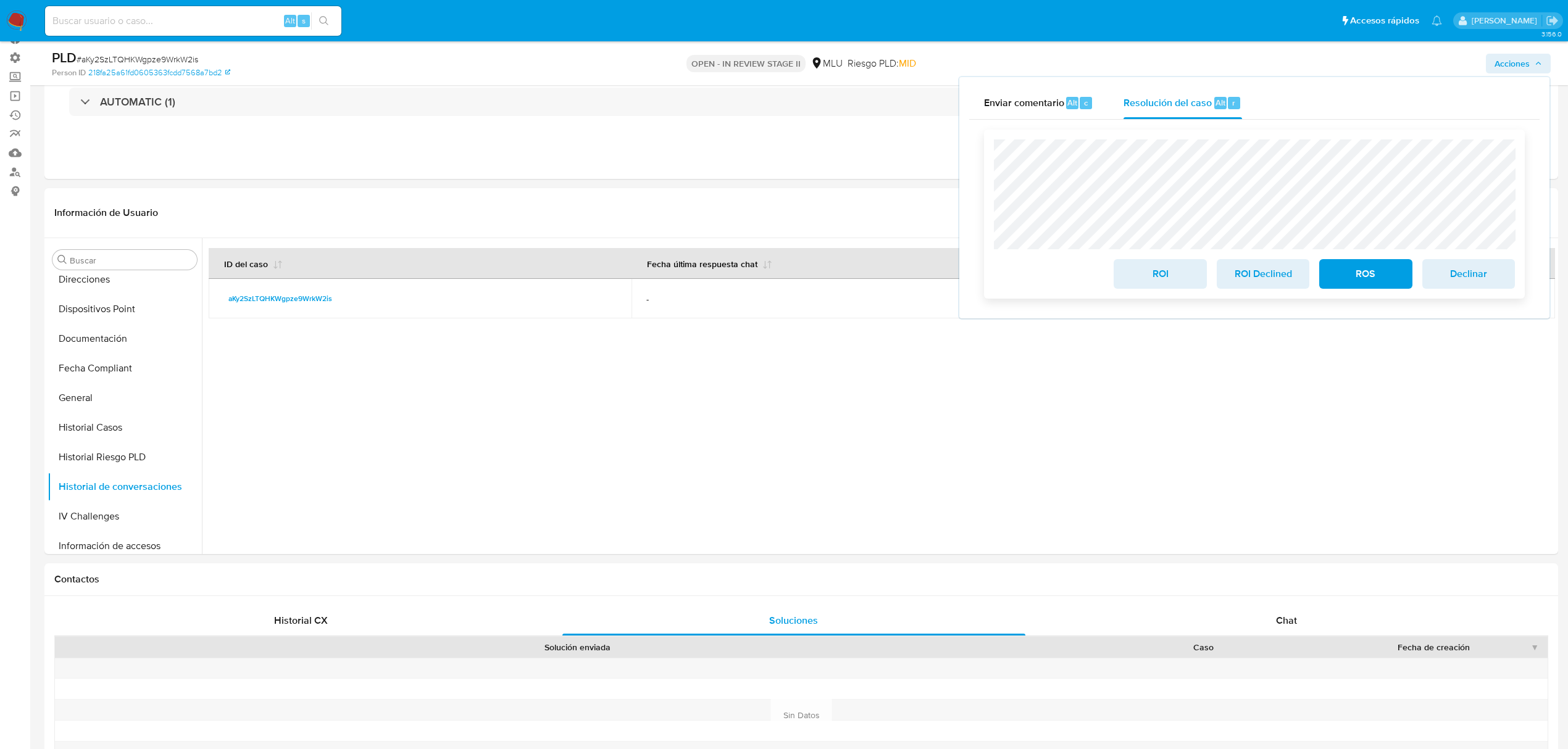
click at [1225, 253] on div "ROI ROI Declined ROS Declinar" at bounding box center [1254, 214] width 521 height 150
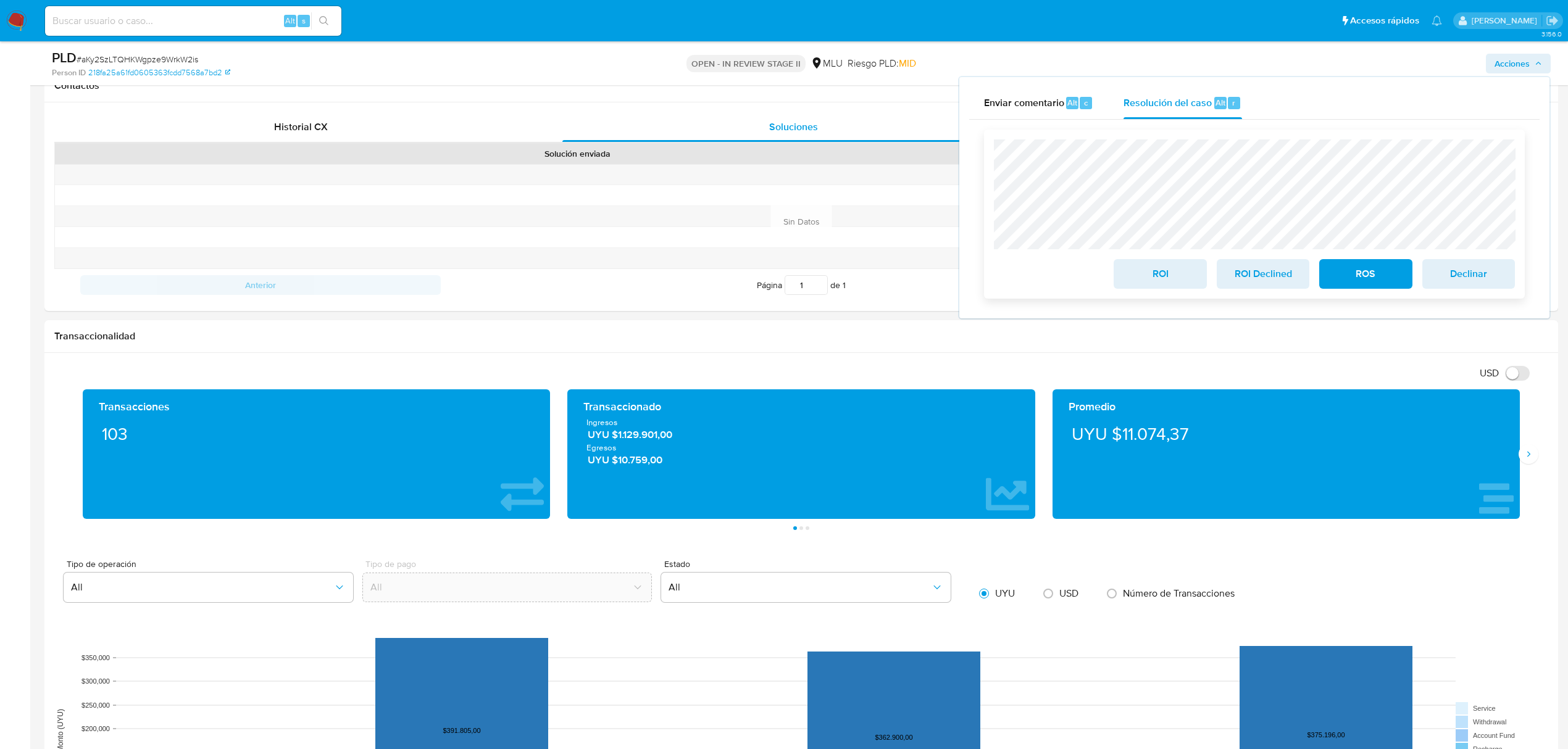
scroll to position [494, 0]
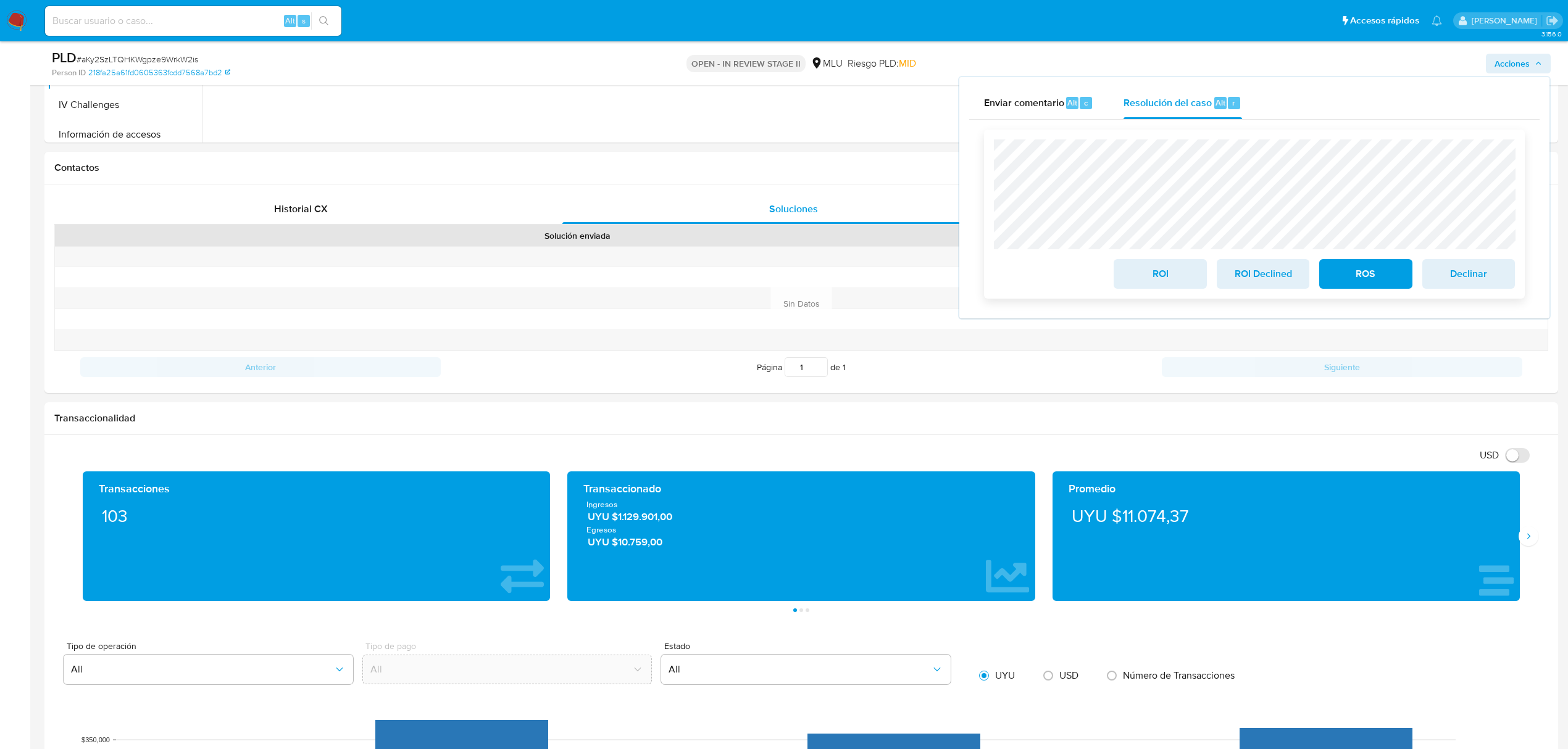
click at [1254, 277] on span "ROI Declined" at bounding box center [1263, 274] width 61 height 27
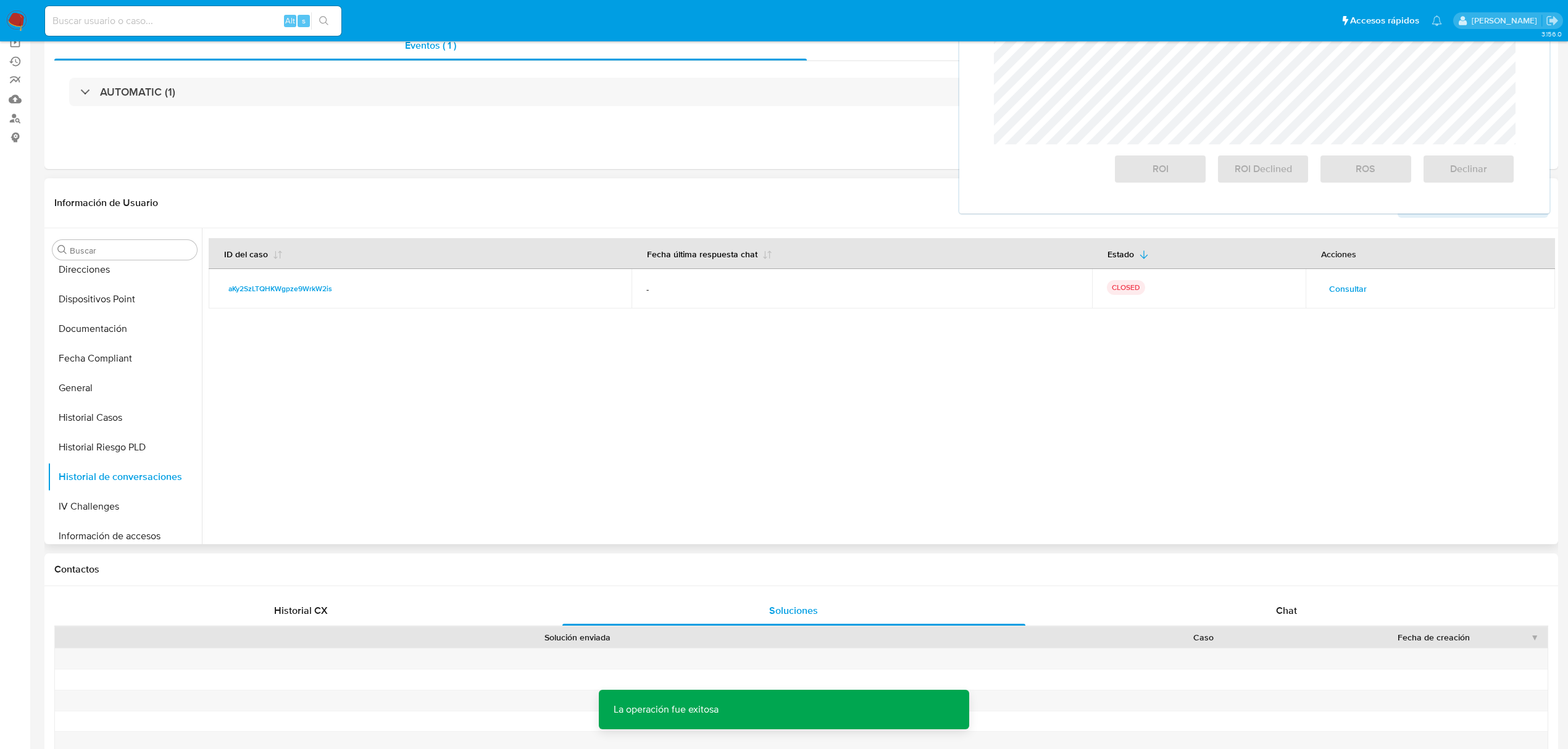
scroll to position [0, 0]
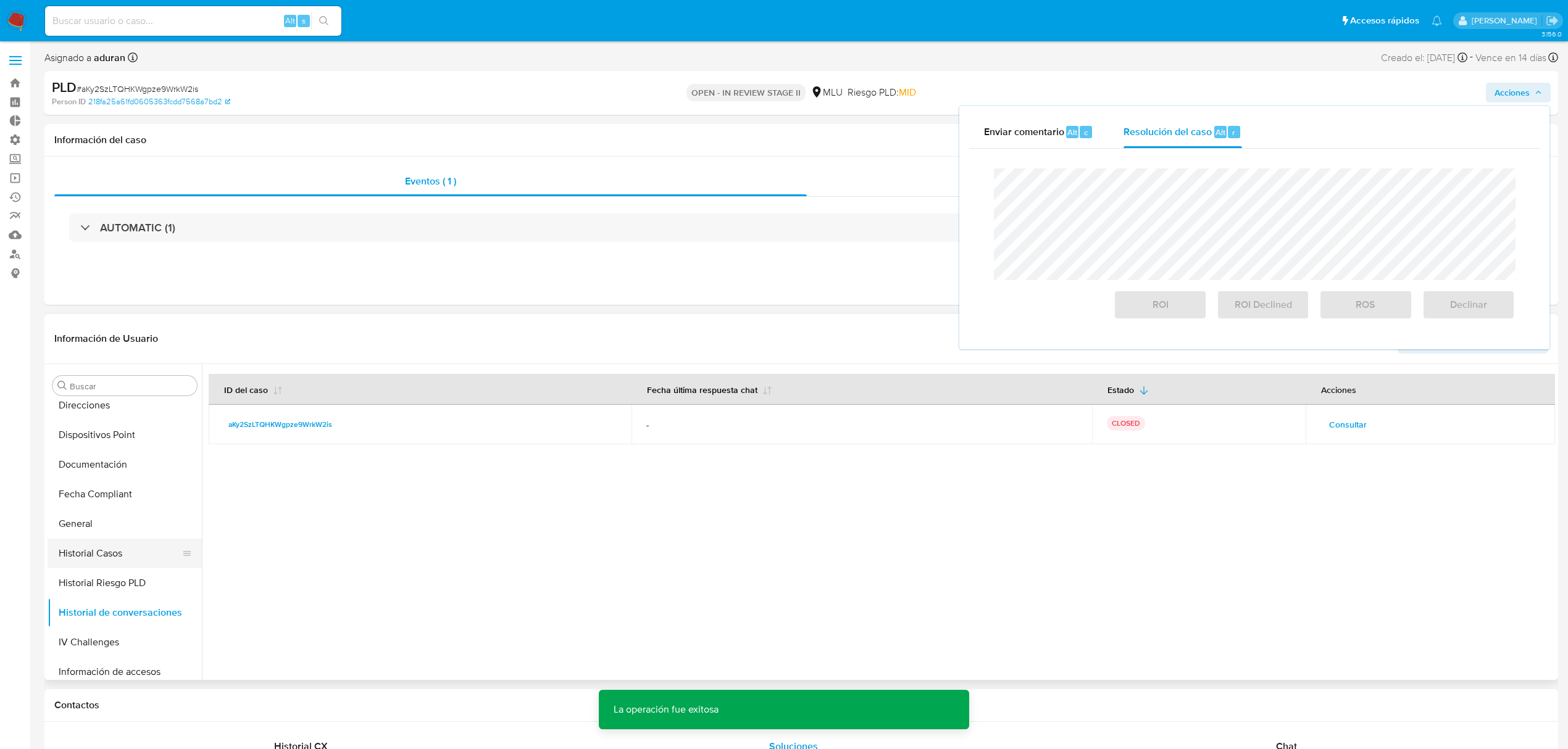
click at [124, 556] on button "Historial Casos" at bounding box center [119, 553] width 144 height 30
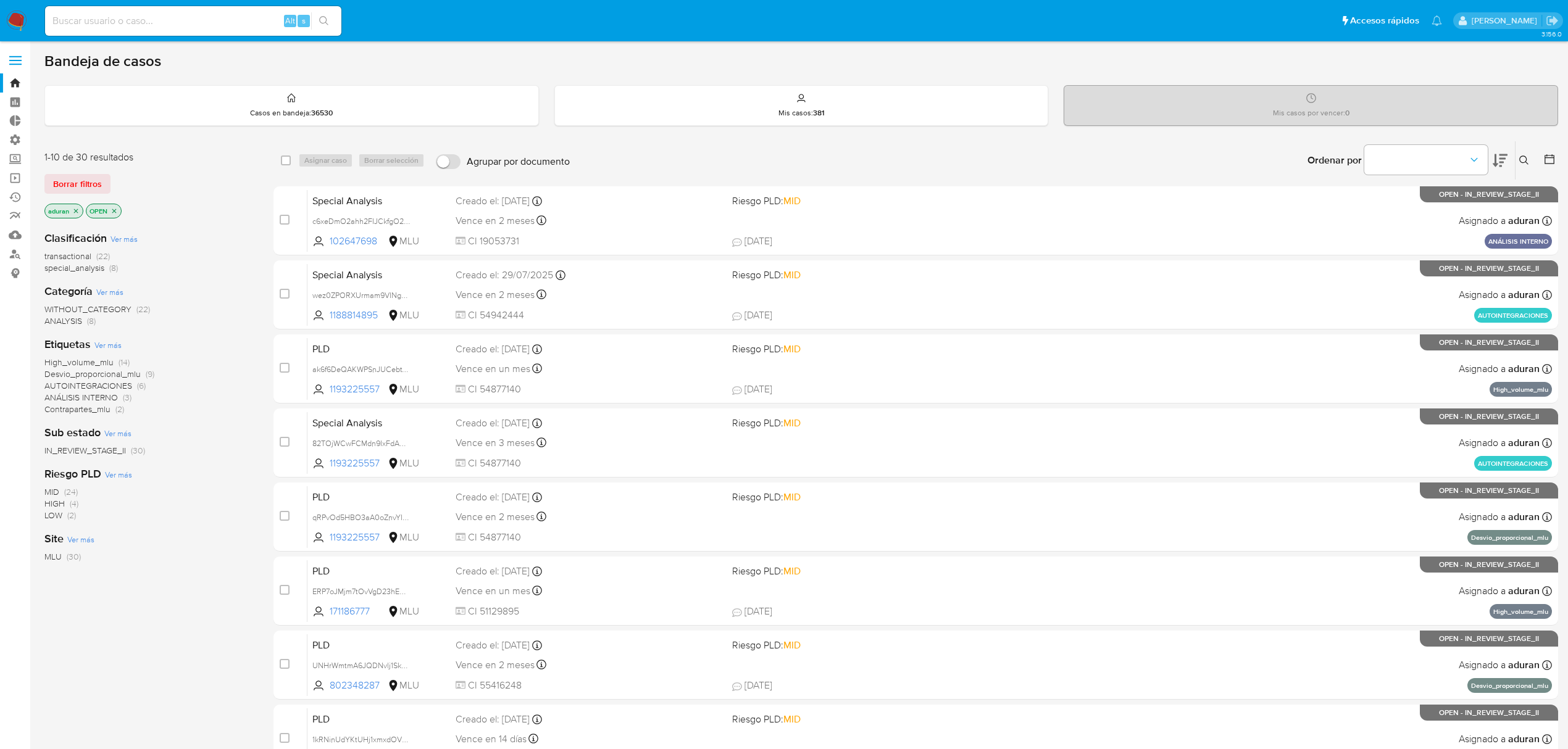
click at [1502, 160] on icon at bounding box center [1500, 160] width 15 height 15
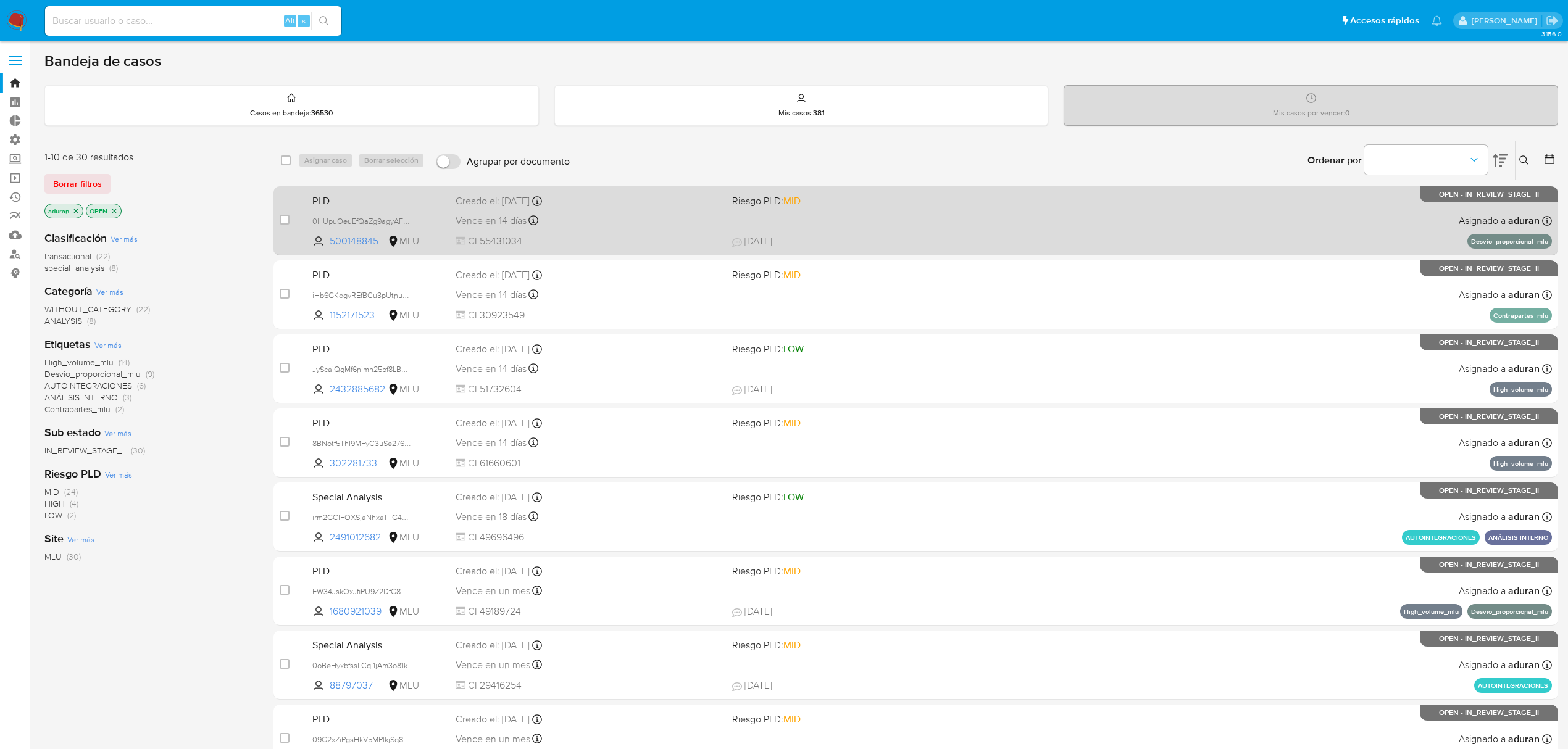
click at [964, 235] on span "[DATE] [DATE] 12:04" at bounding box center [1004, 241] width 543 height 13
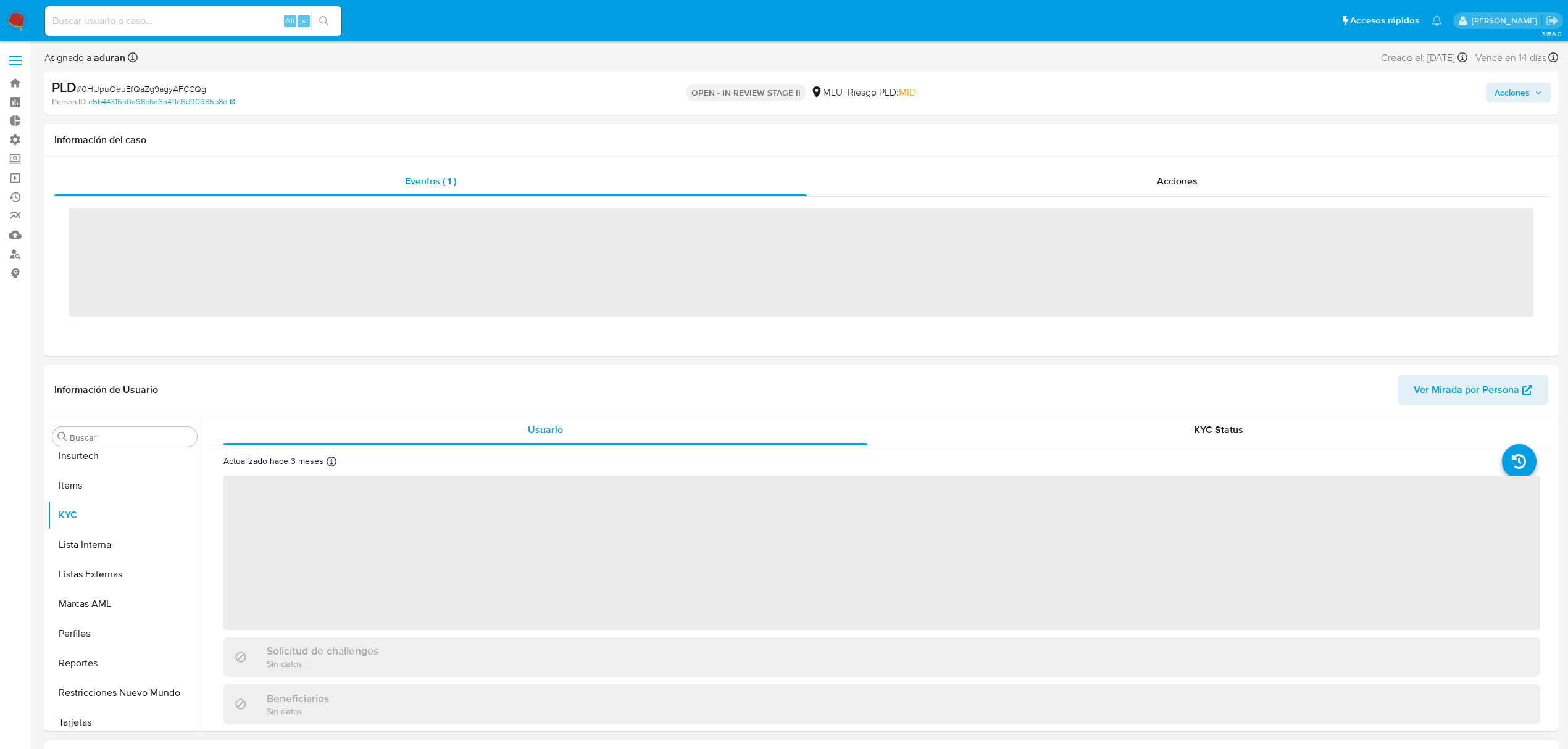
scroll to position [551, 0]
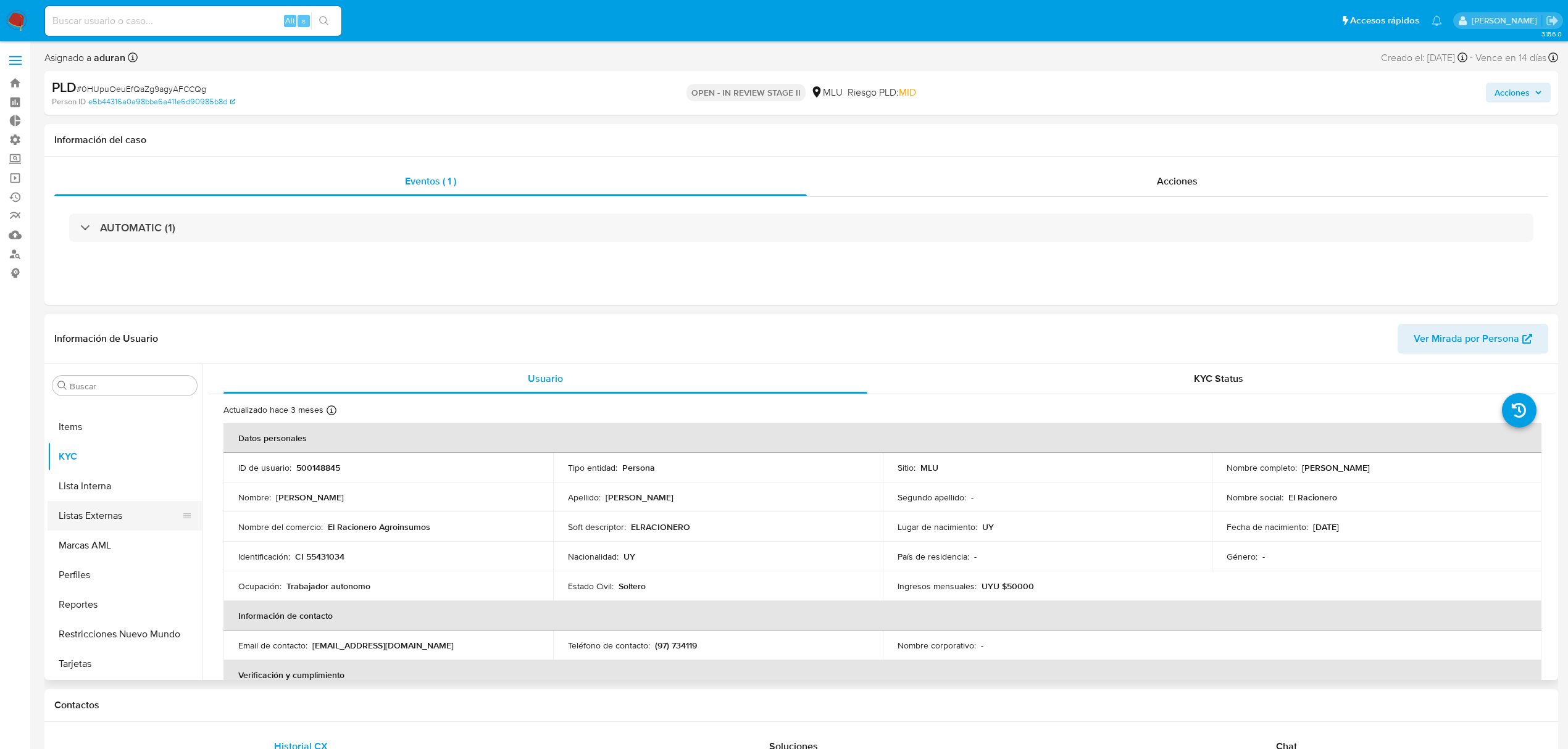
select select "10"
click at [317, 464] on p "500148845" at bounding box center [318, 468] width 44 height 11
copy p "500148845"
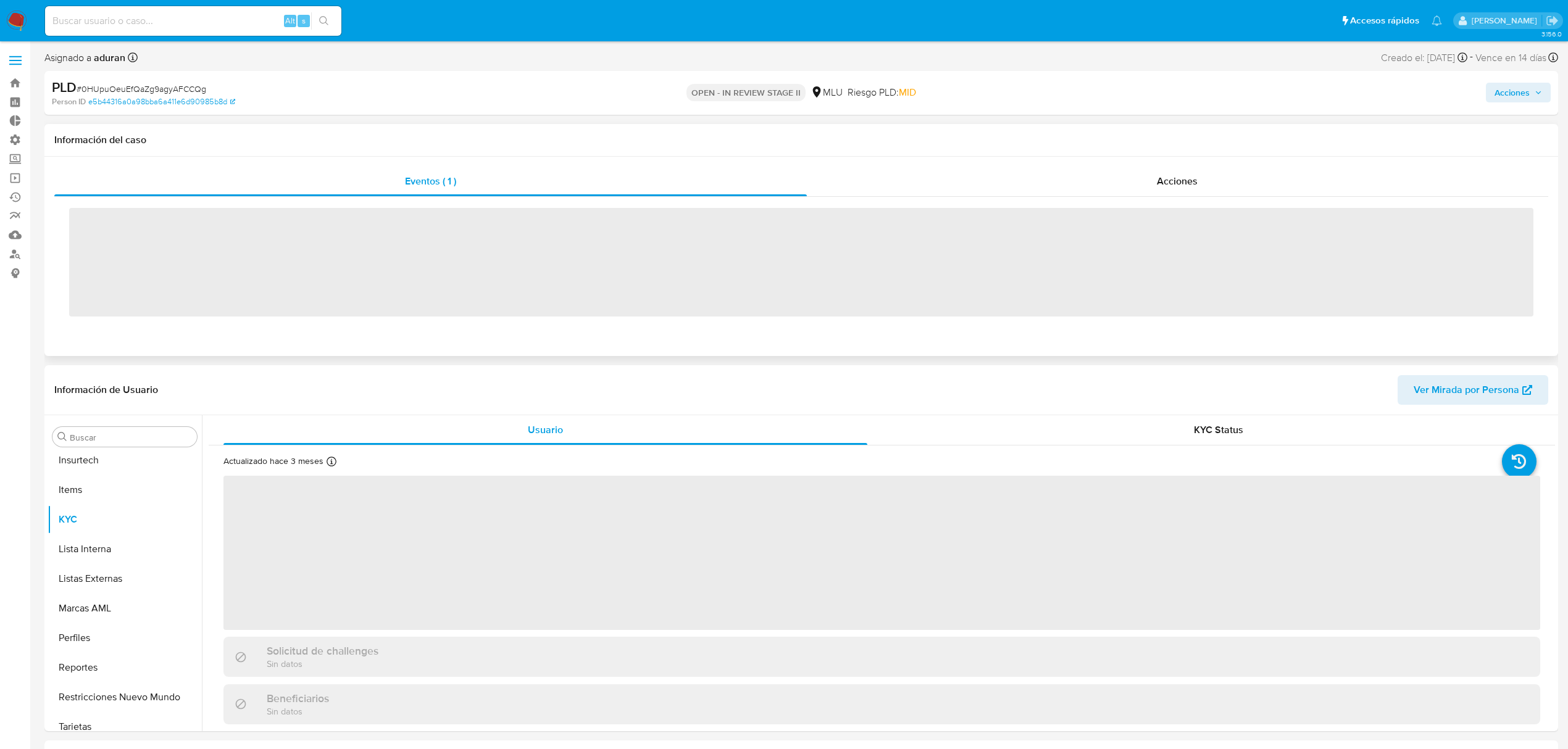
scroll to position [551, 0]
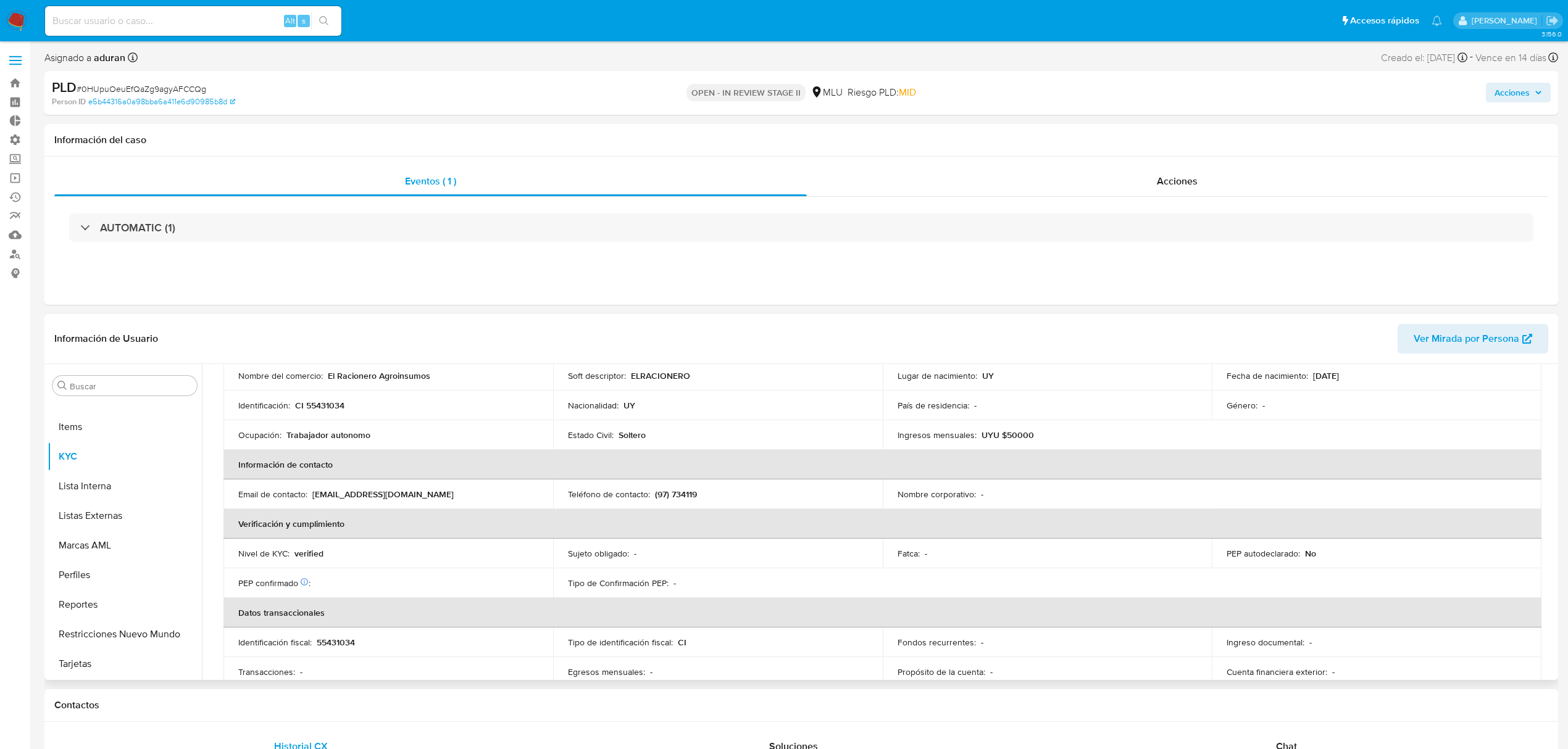
select select "10"
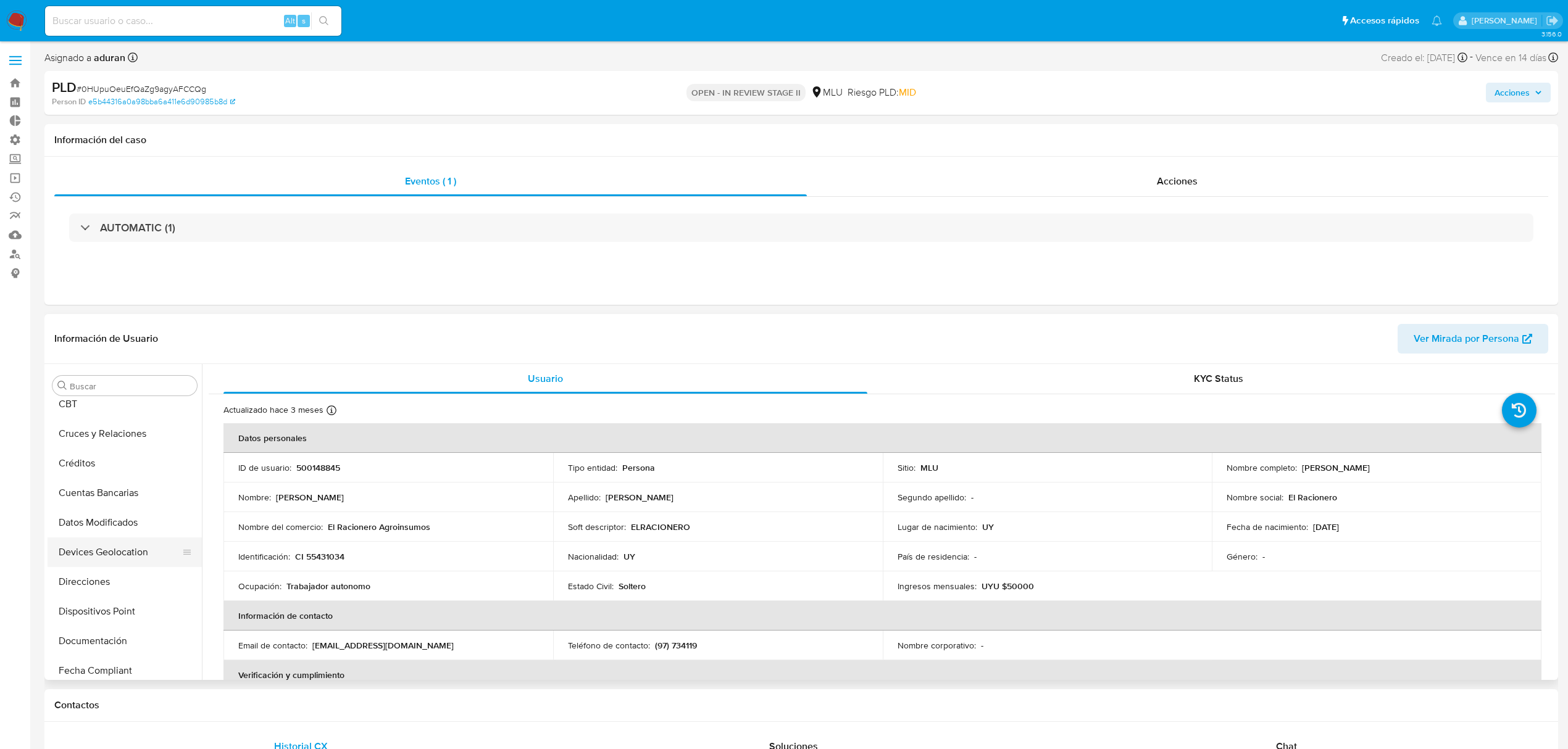
scroll to position [0, 0]
click at [117, 451] on button "Archivos adjuntos" at bounding box center [119, 444] width 144 height 30
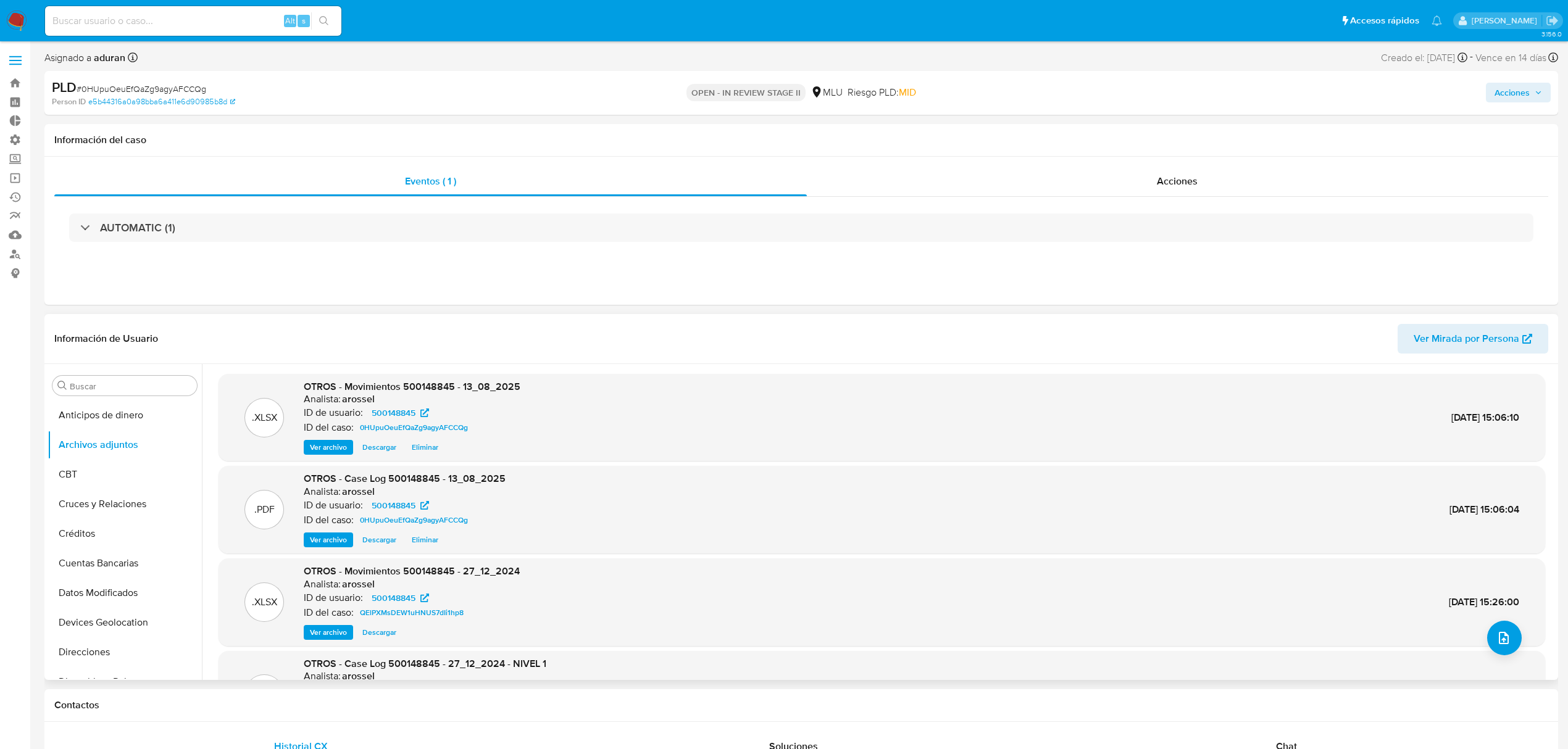
click at [369, 542] on span "Descargar" at bounding box center [379, 540] width 34 height 13
click at [88, 512] on button "KYC" at bounding box center [119, 513] width 144 height 30
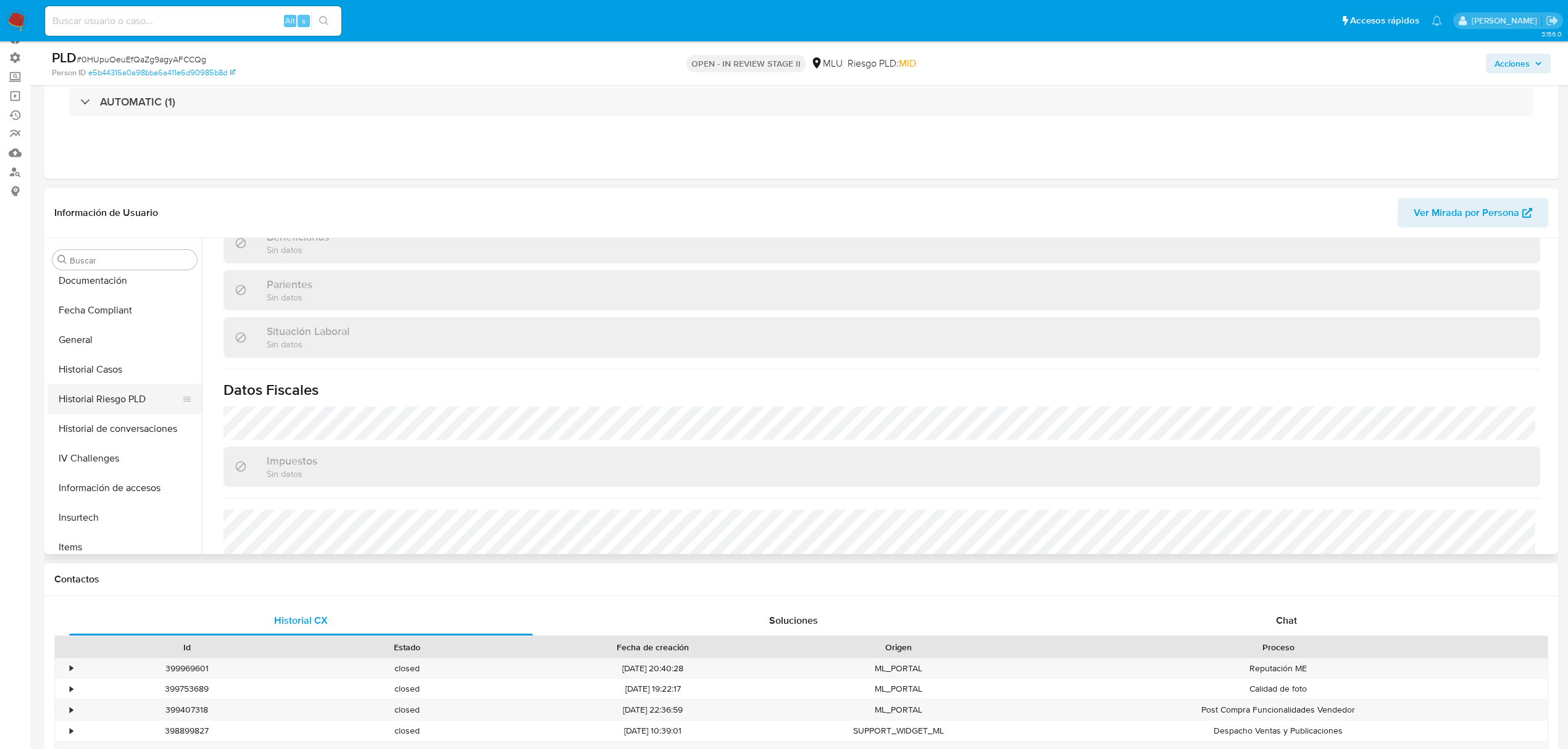
scroll to position [305, 0]
click at [138, 434] on button "Historial de conversaciones" at bounding box center [119, 429] width 144 height 30
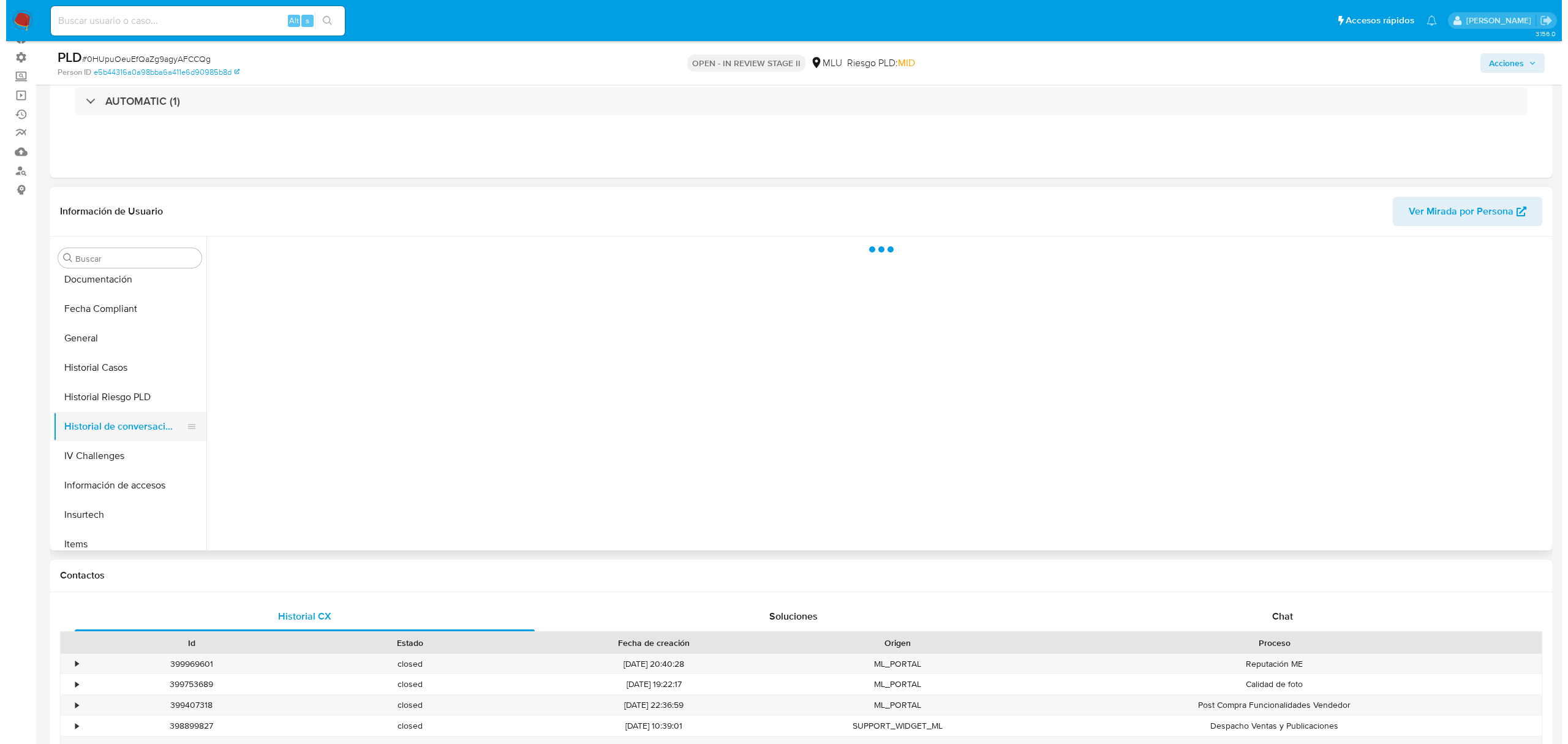
scroll to position [0, 0]
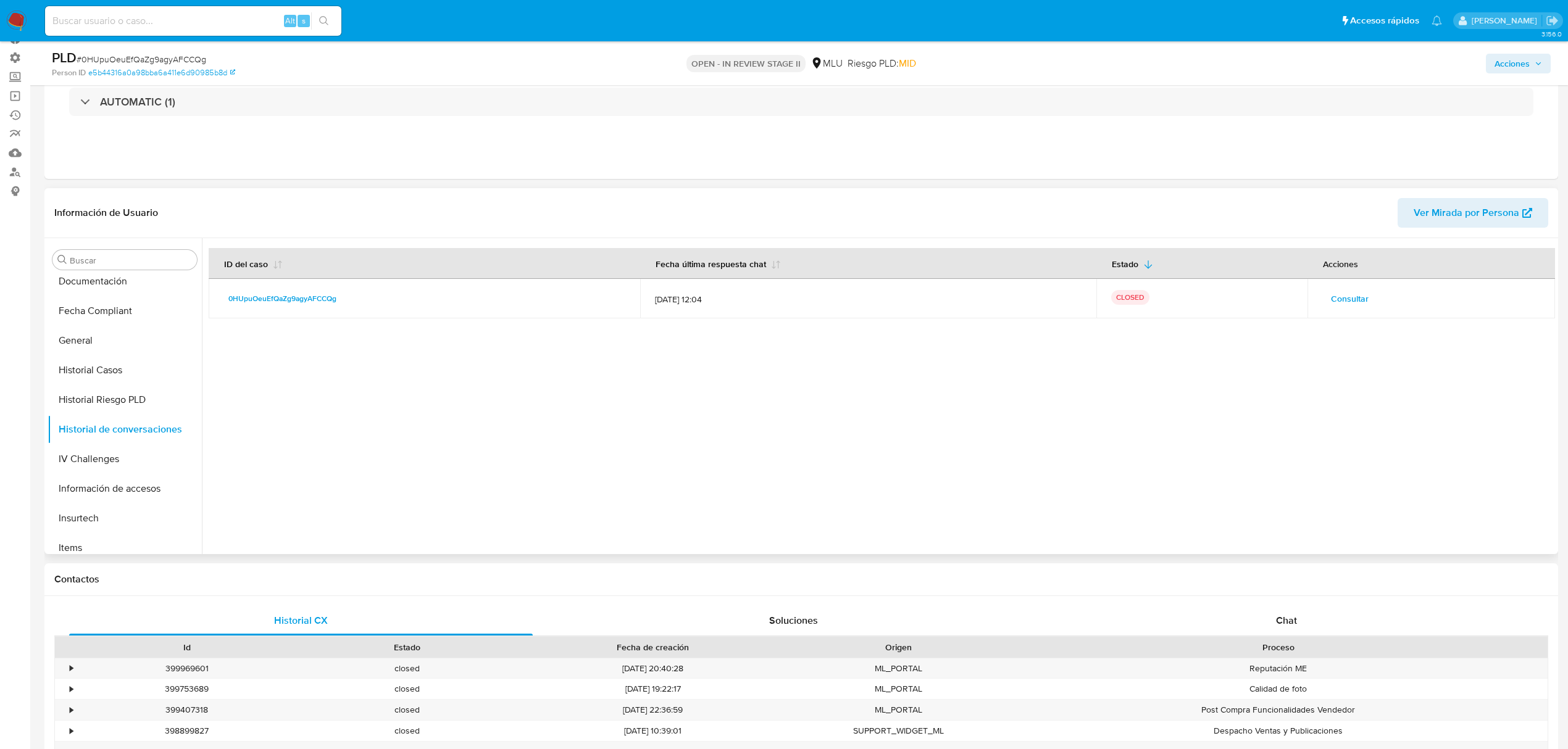
click at [1362, 297] on span "Consultar" at bounding box center [1349, 298] width 38 height 17
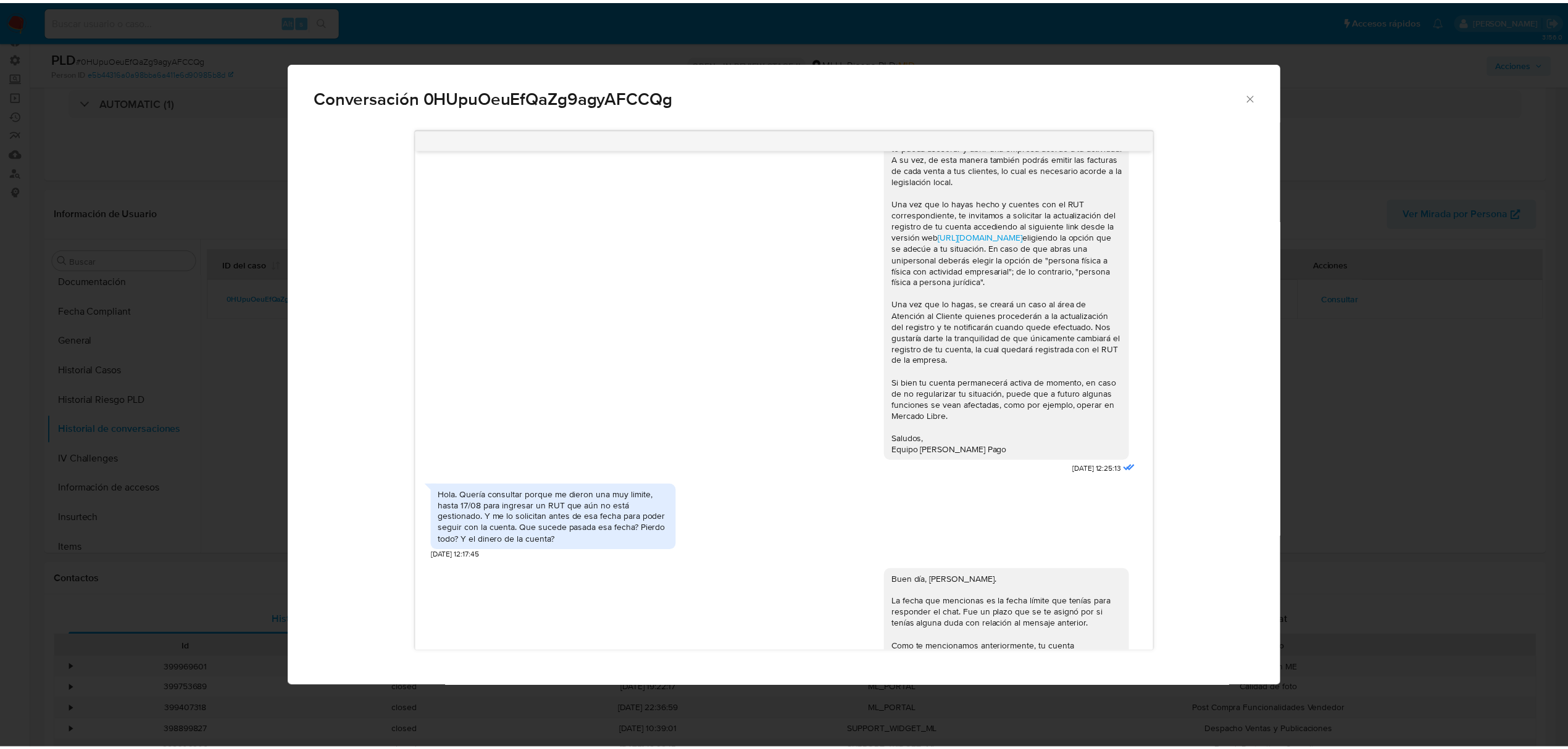
scroll to position [558, 0]
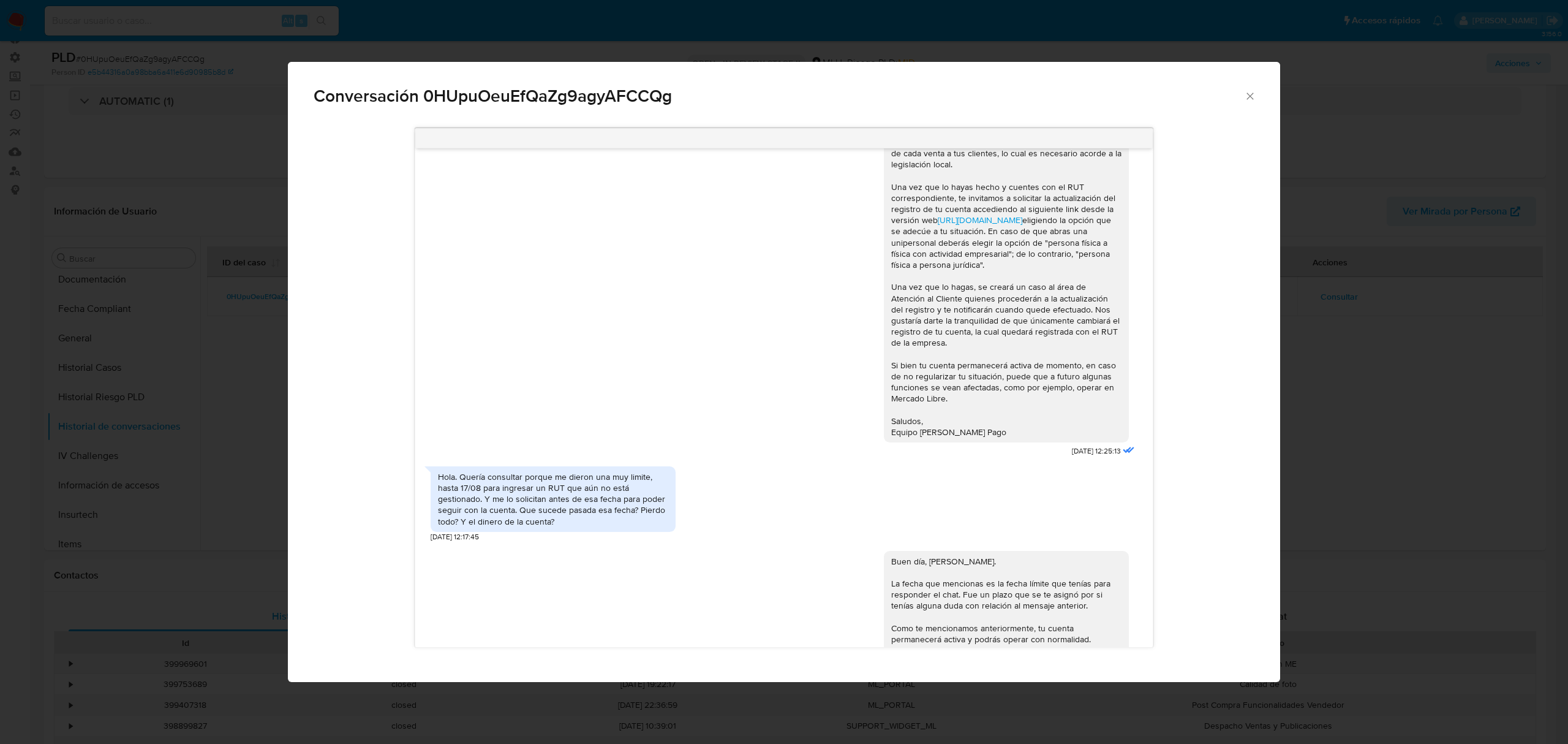
click at [1253, 422] on div "[PERSON_NAME]. Te contactamos ya que necesitamos verificar algunos datos. Por e…" at bounding box center [784, 387] width 941 height 537
click at [1405, 408] on div "Conversación 0HUpuOeuEfQaZg9agyAFCCQg Hola, [PERSON_NAME]. Te contactamos ya qu…" at bounding box center [784, 372] width 1568 height 744
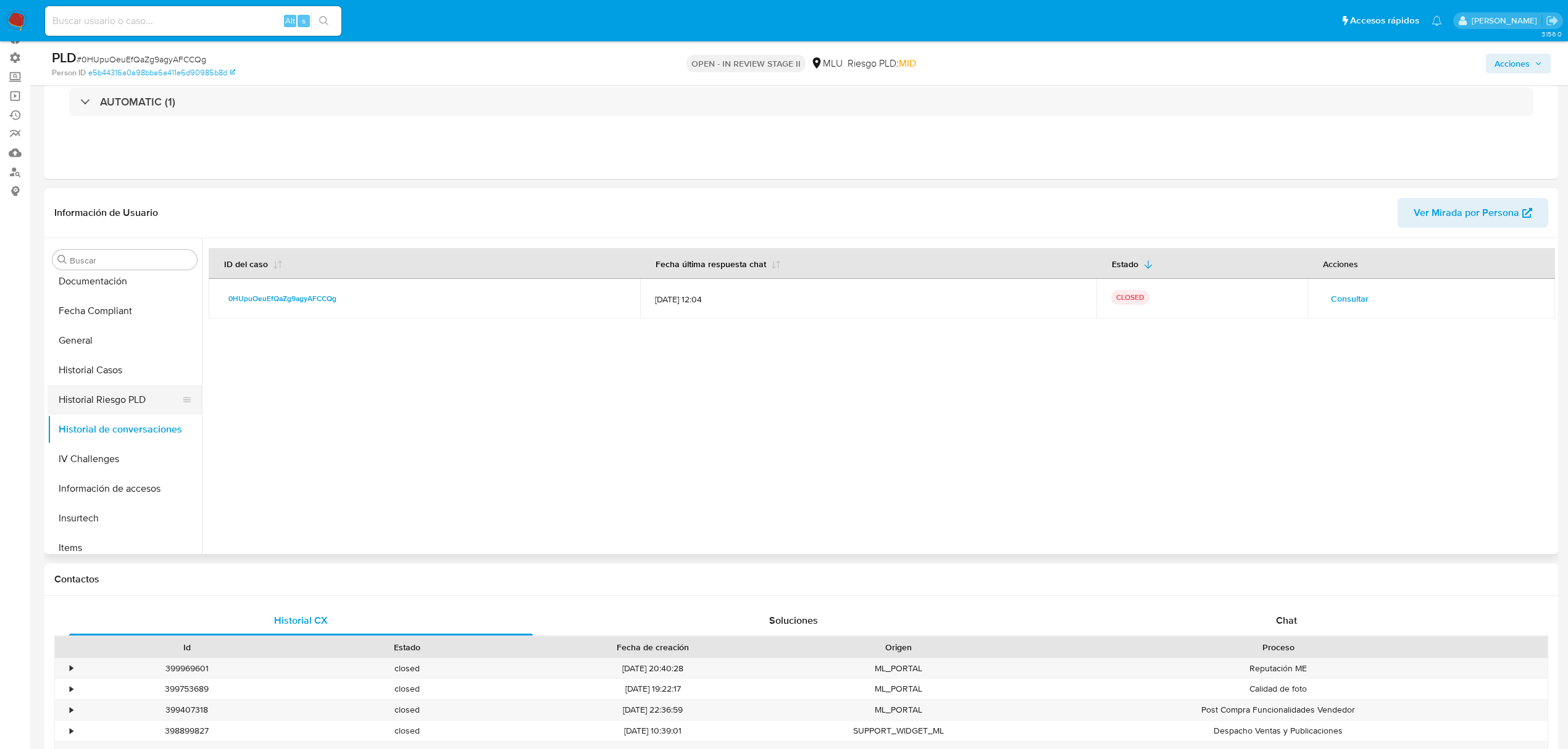
scroll to position [140, 0]
click at [130, 541] on button "Historial Casos" at bounding box center [119, 535] width 144 height 30
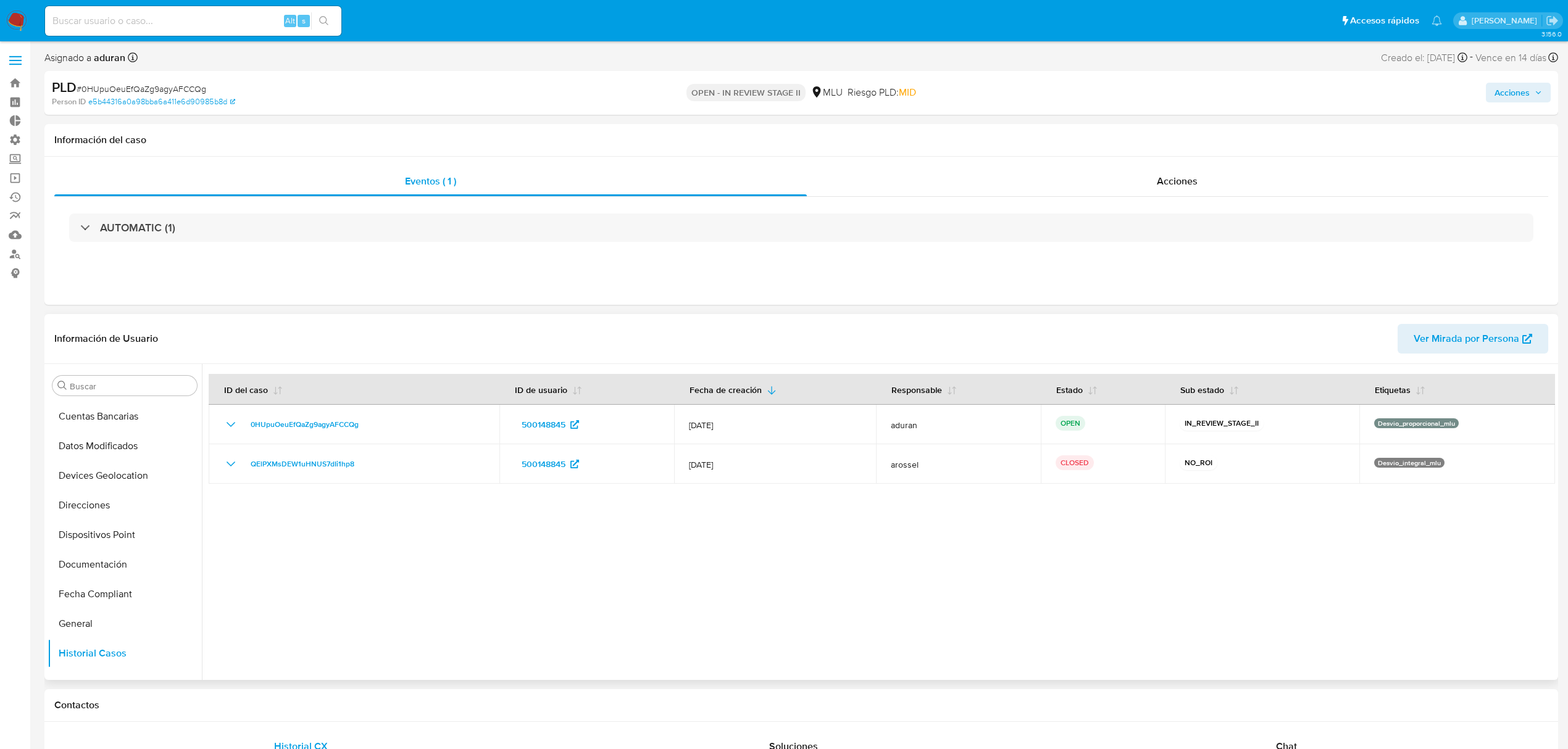
scroll to position [329, 0]
click at [89, 677] on button "KYC" at bounding box center [119, 678] width 144 height 30
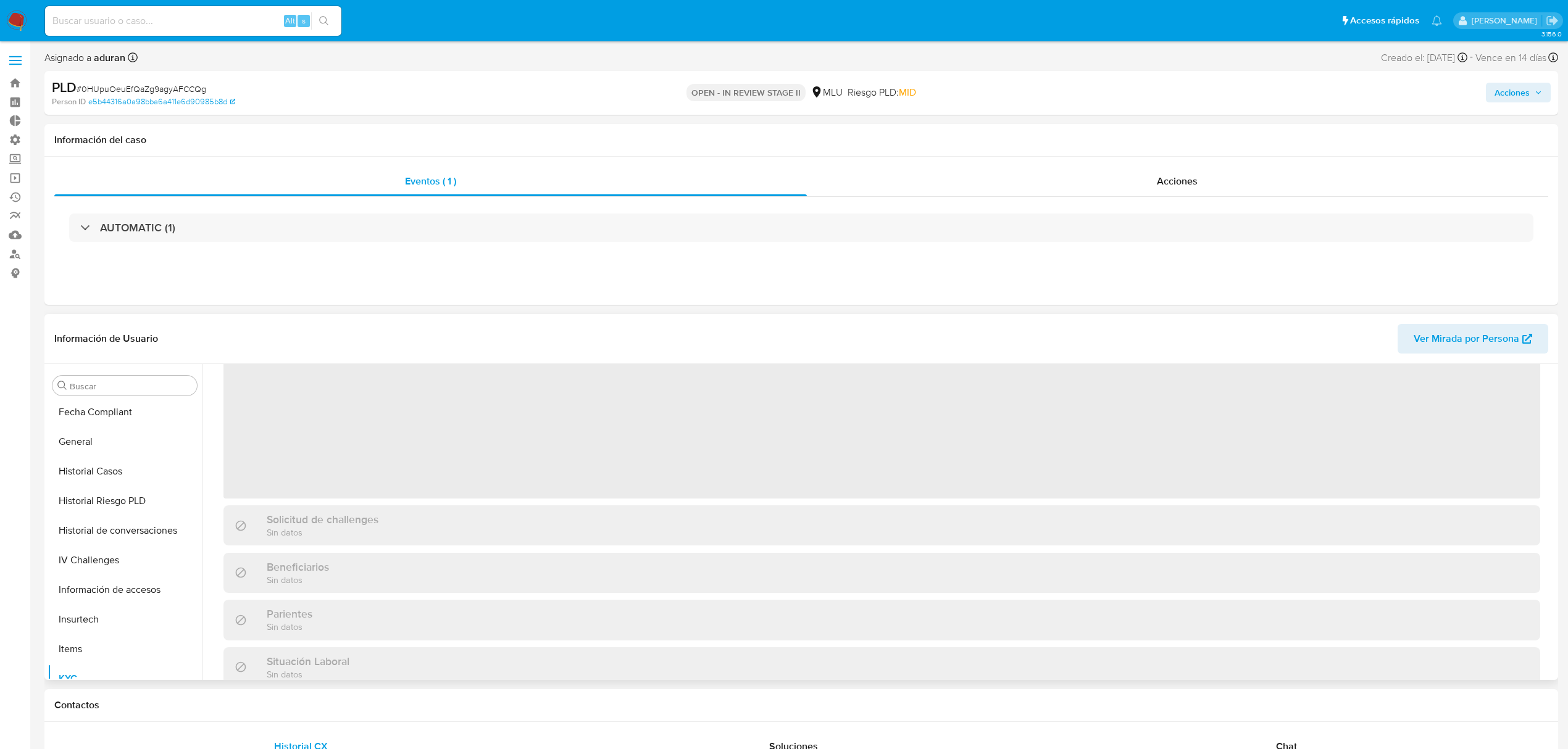
scroll to position [0, 0]
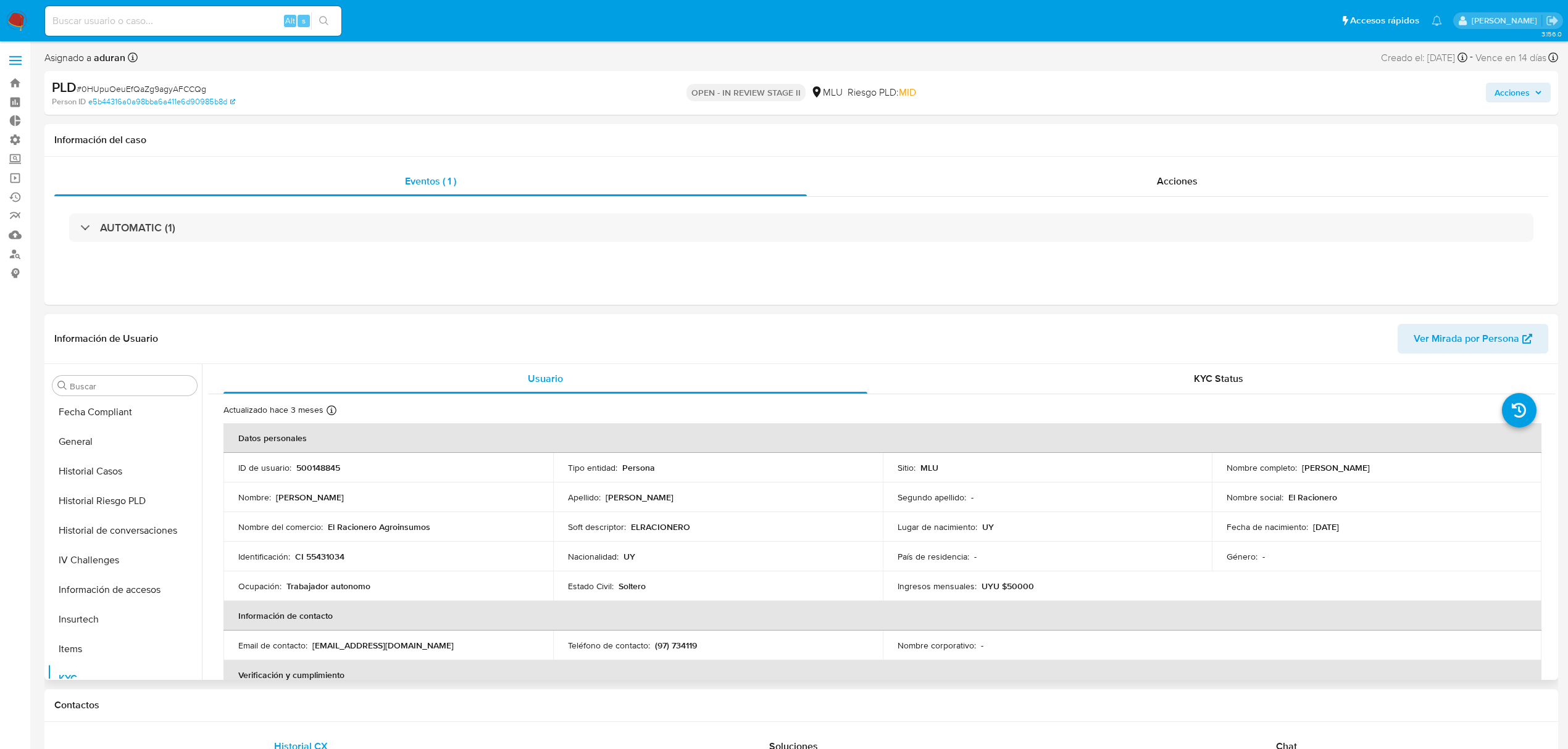
click at [1497, 91] on span "Acciones" at bounding box center [1512, 92] width 35 height 20
drag, startPoint x: 1445, startPoint y: 464, endPoint x: 1297, endPoint y: 473, distance: 148.3
click at [1297, 473] on div "Nombre completo : [PERSON_NAME]" at bounding box center [1376, 468] width 300 height 11
copy p "[PERSON_NAME]"
click at [1494, 92] on button "Acciones" at bounding box center [1518, 92] width 65 height 20
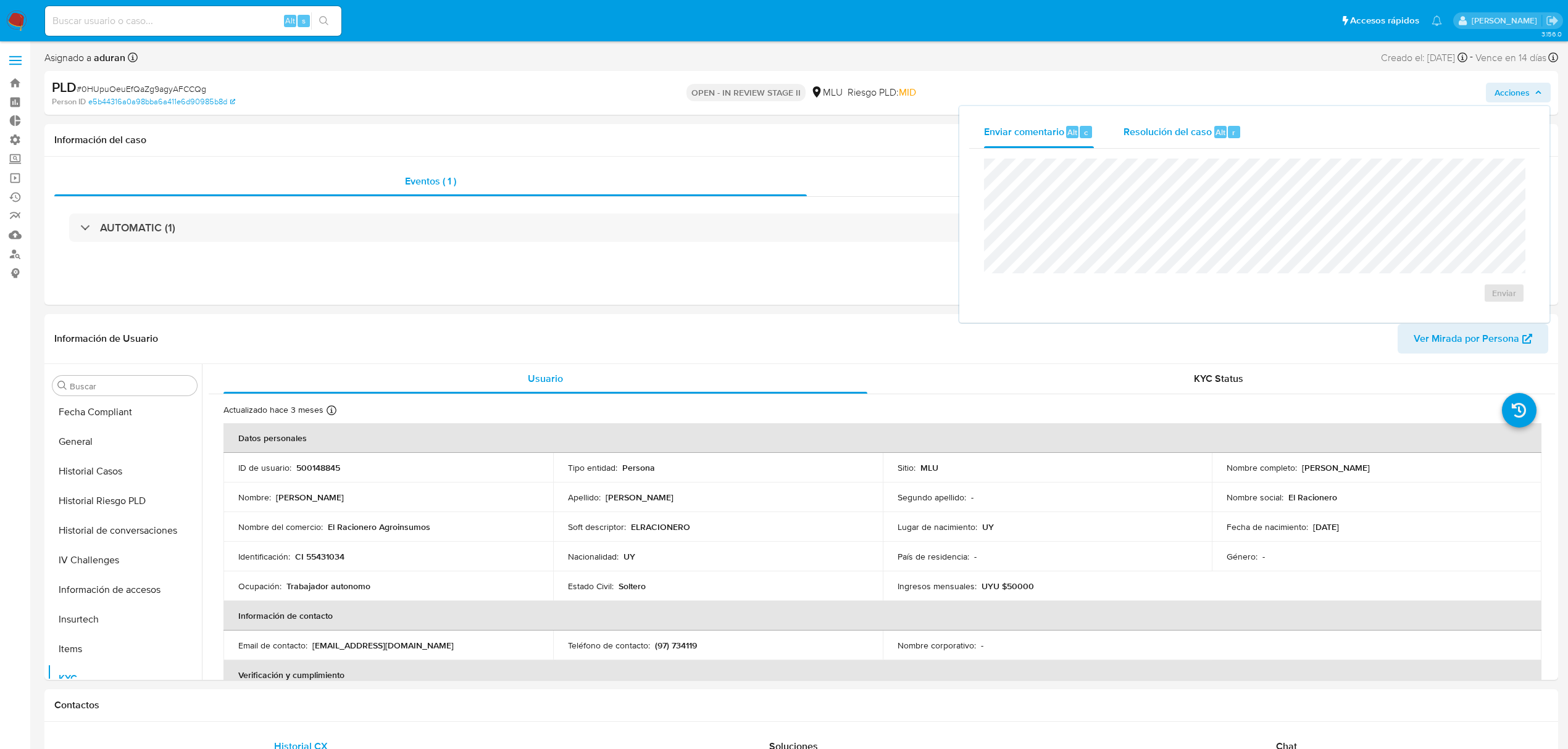
click at [1149, 138] on span "Resolución del caso" at bounding box center [1167, 132] width 89 height 14
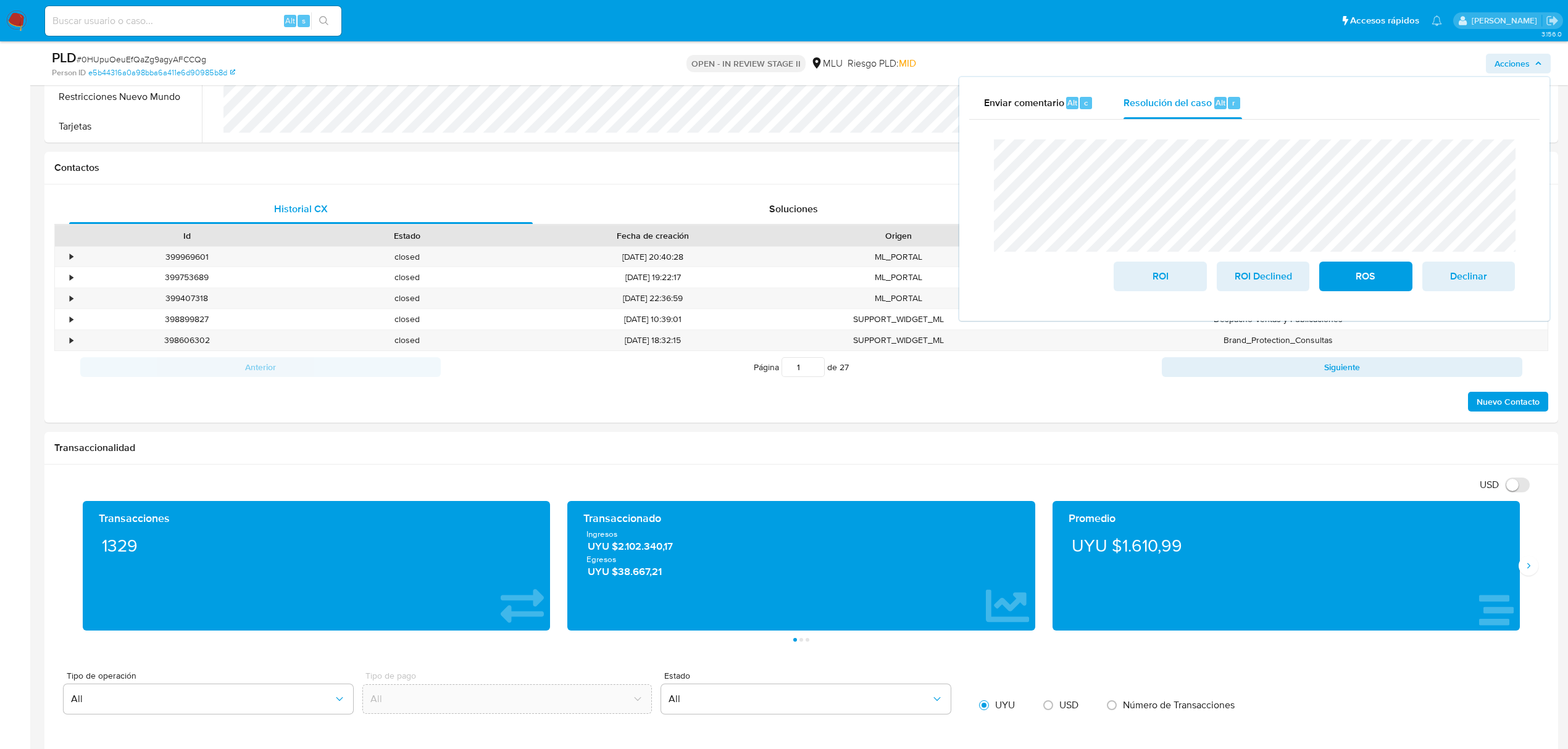
scroll to position [164, 0]
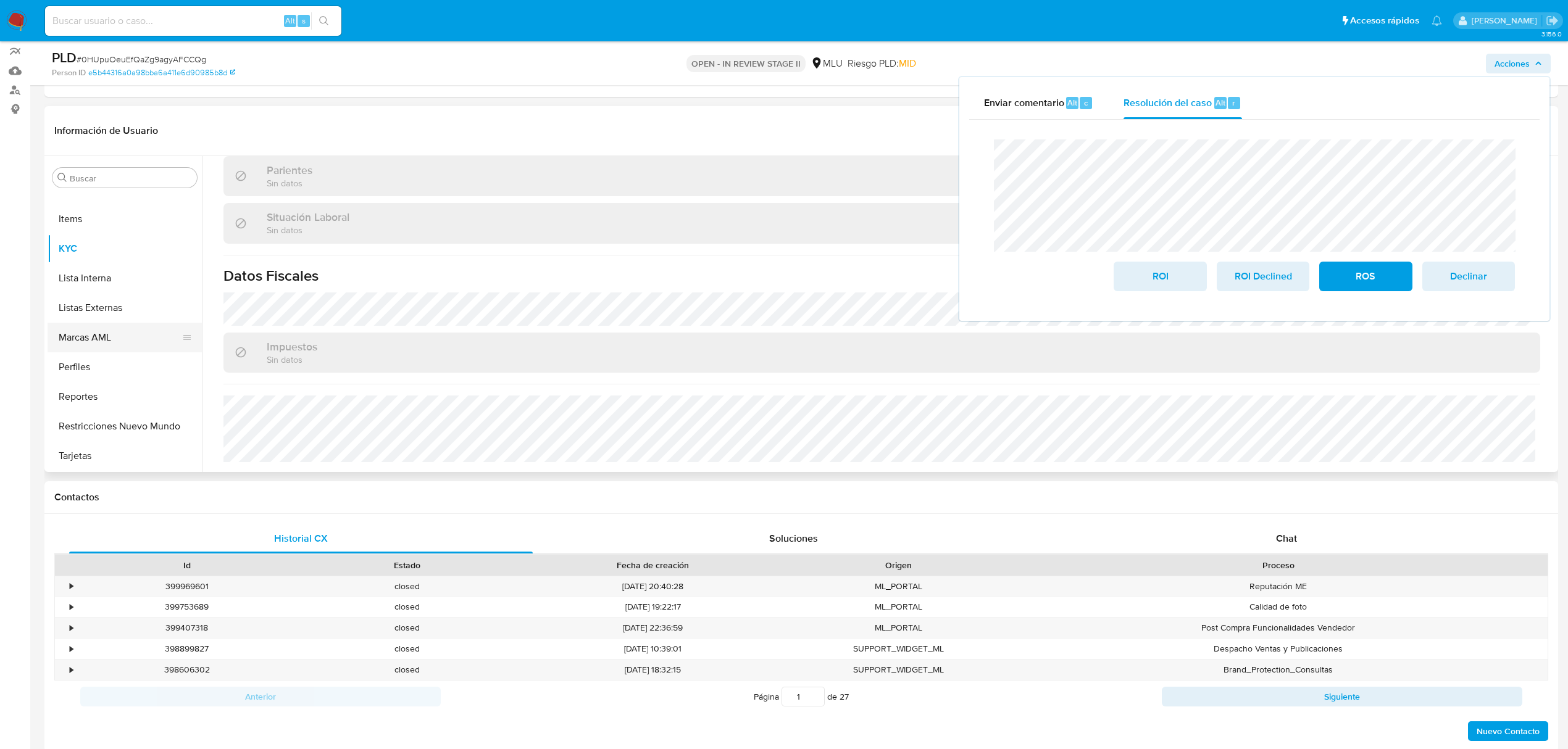
click at [95, 340] on button "Marcas AML" at bounding box center [119, 337] width 144 height 30
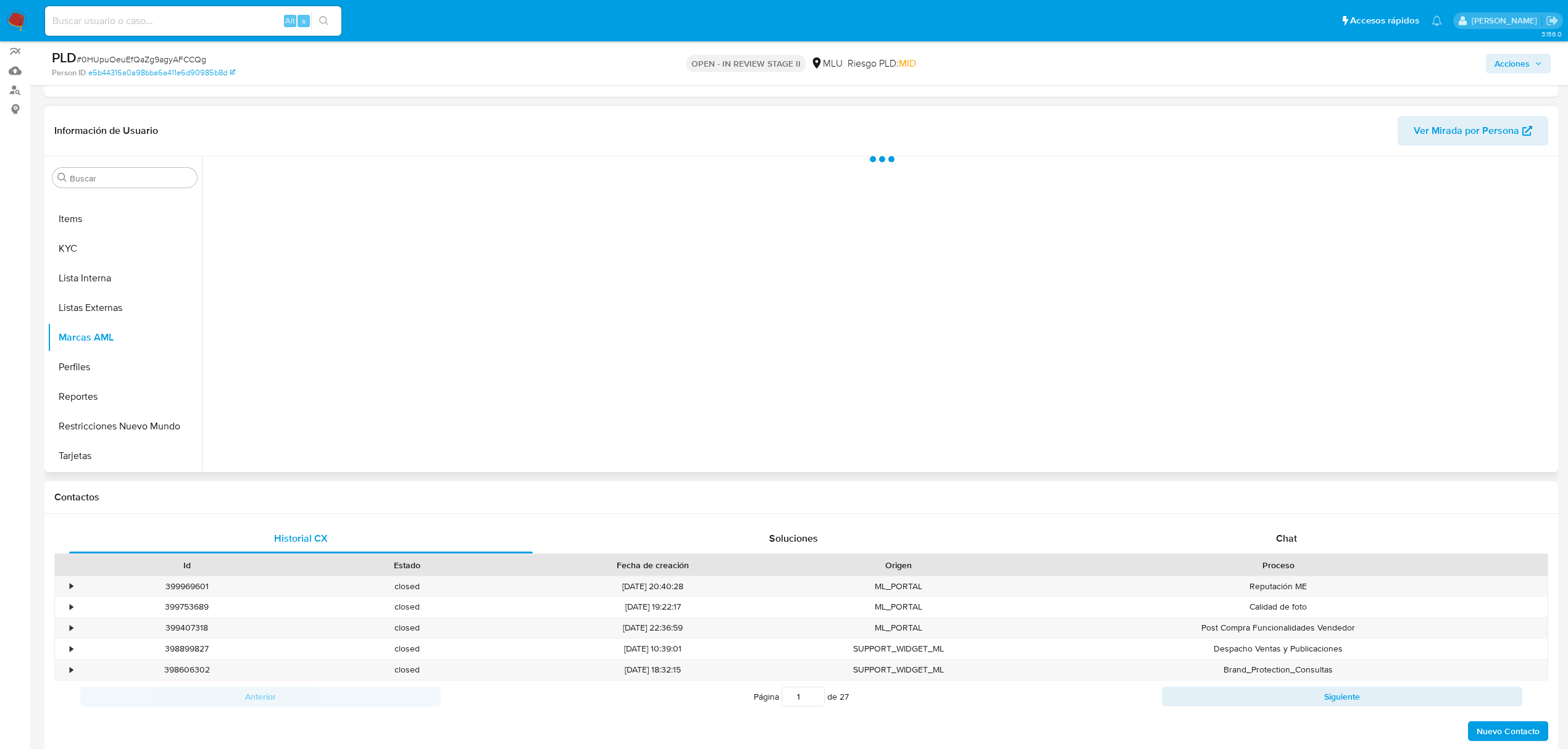
scroll to position [0, 0]
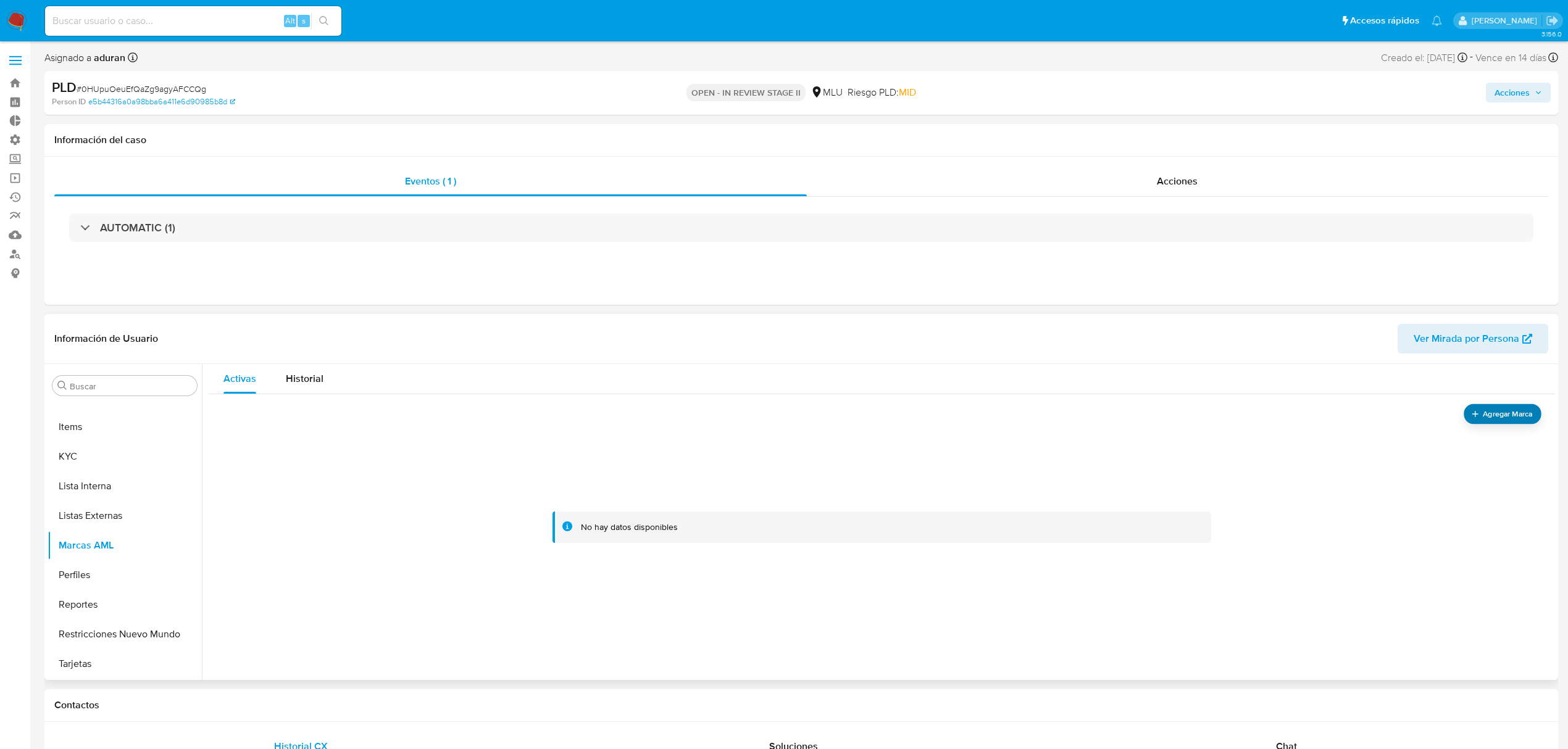
click at [1486, 424] on section "Agregar Marca No hay datos disponibles" at bounding box center [881, 528] width 1316 height 247
click at [1486, 420] on span "Agregar Marca" at bounding box center [1507, 413] width 49 height 15
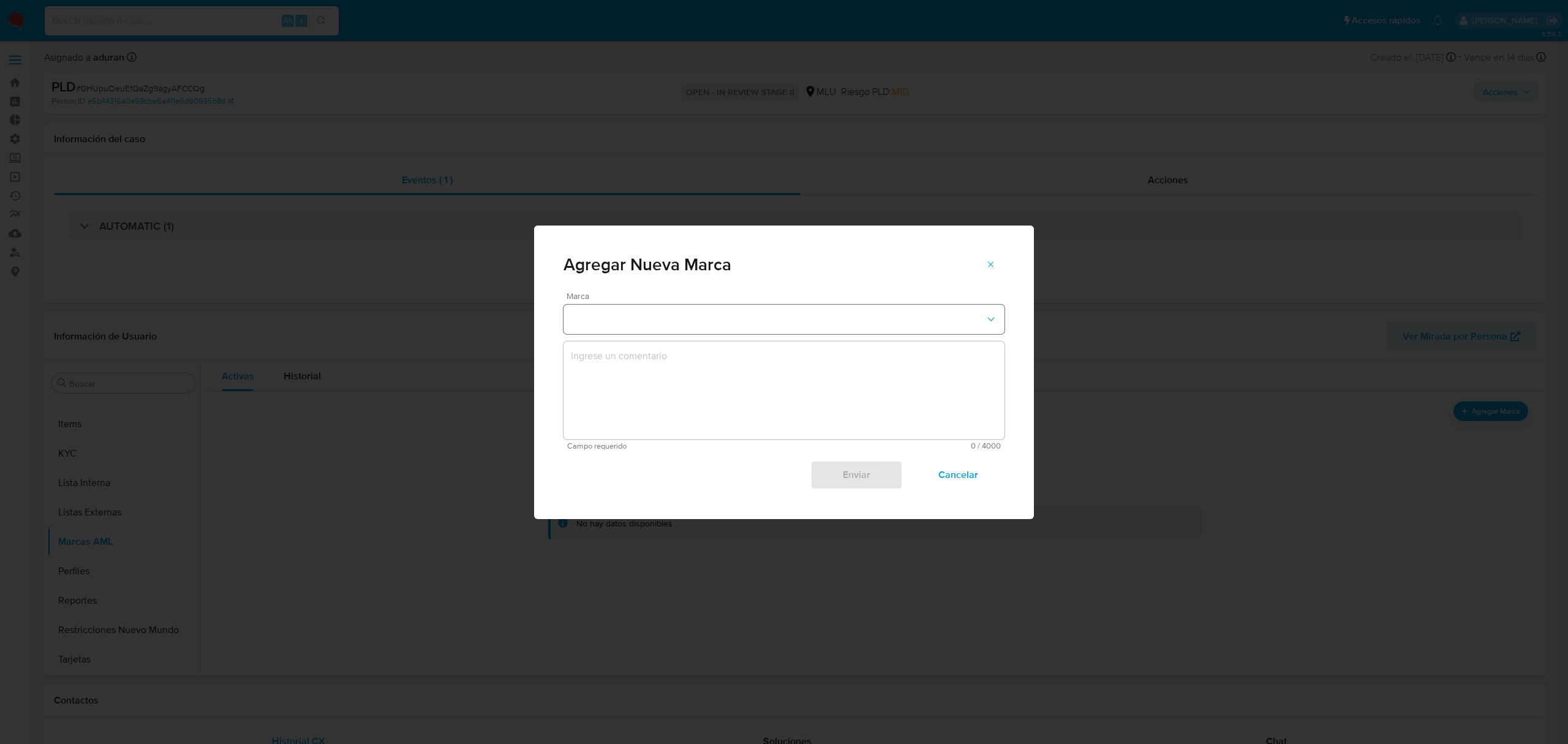
drag, startPoint x: 588, startPoint y: 295, endPoint x: 590, endPoint y: 308, distance: 13.2
click at [590, 308] on div "Marca" at bounding box center [784, 313] width 441 height 43
click at [596, 320] on button "marks-modal" at bounding box center [784, 319] width 441 height 29
click at [665, 311] on div "EN_SEGUIMIENTO" at bounding box center [780, 318] width 419 height 29
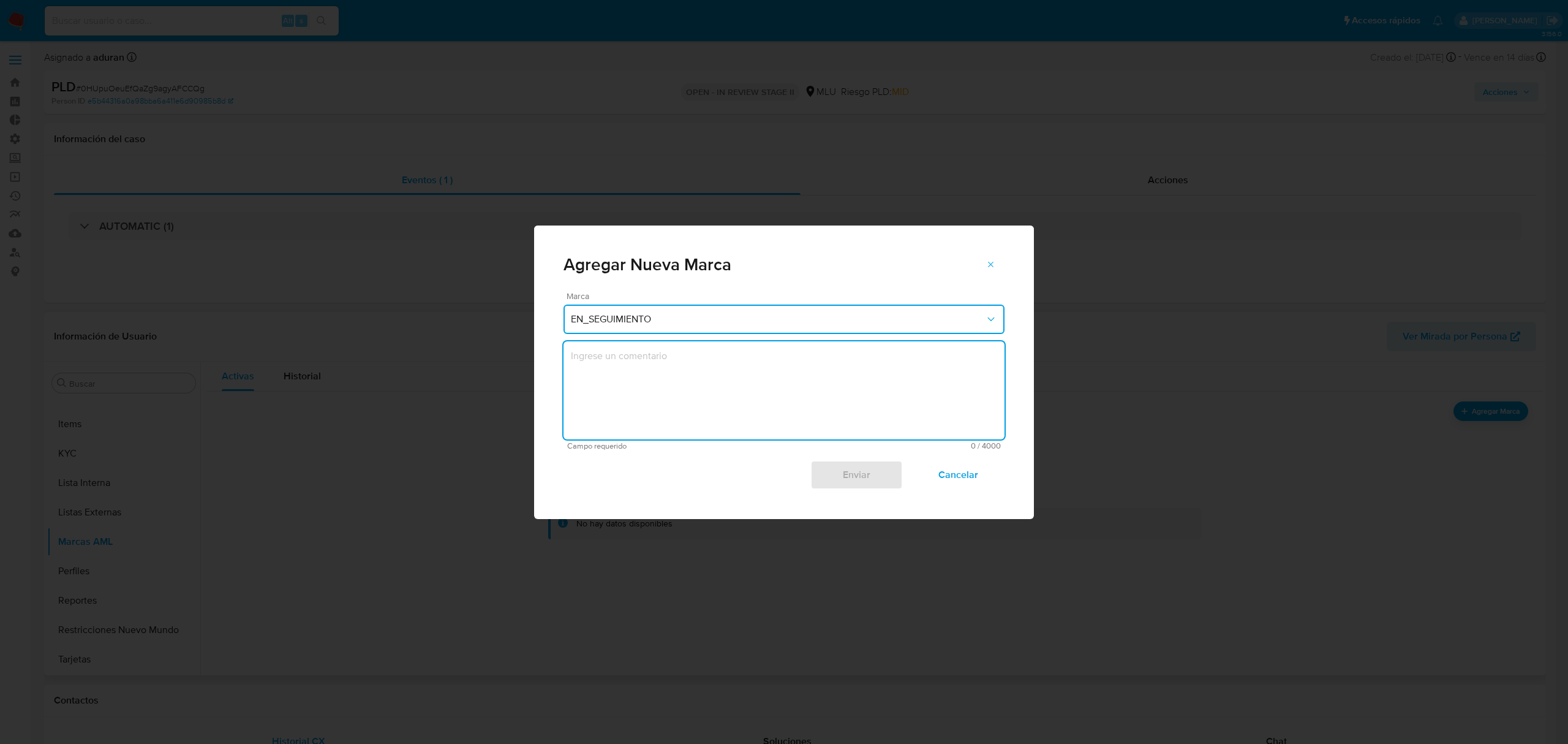
click at [666, 399] on textarea "marks-modal" at bounding box center [784, 391] width 441 height 98
type textarea "Cliente no tiene empresa, y se compromete a regularizar."
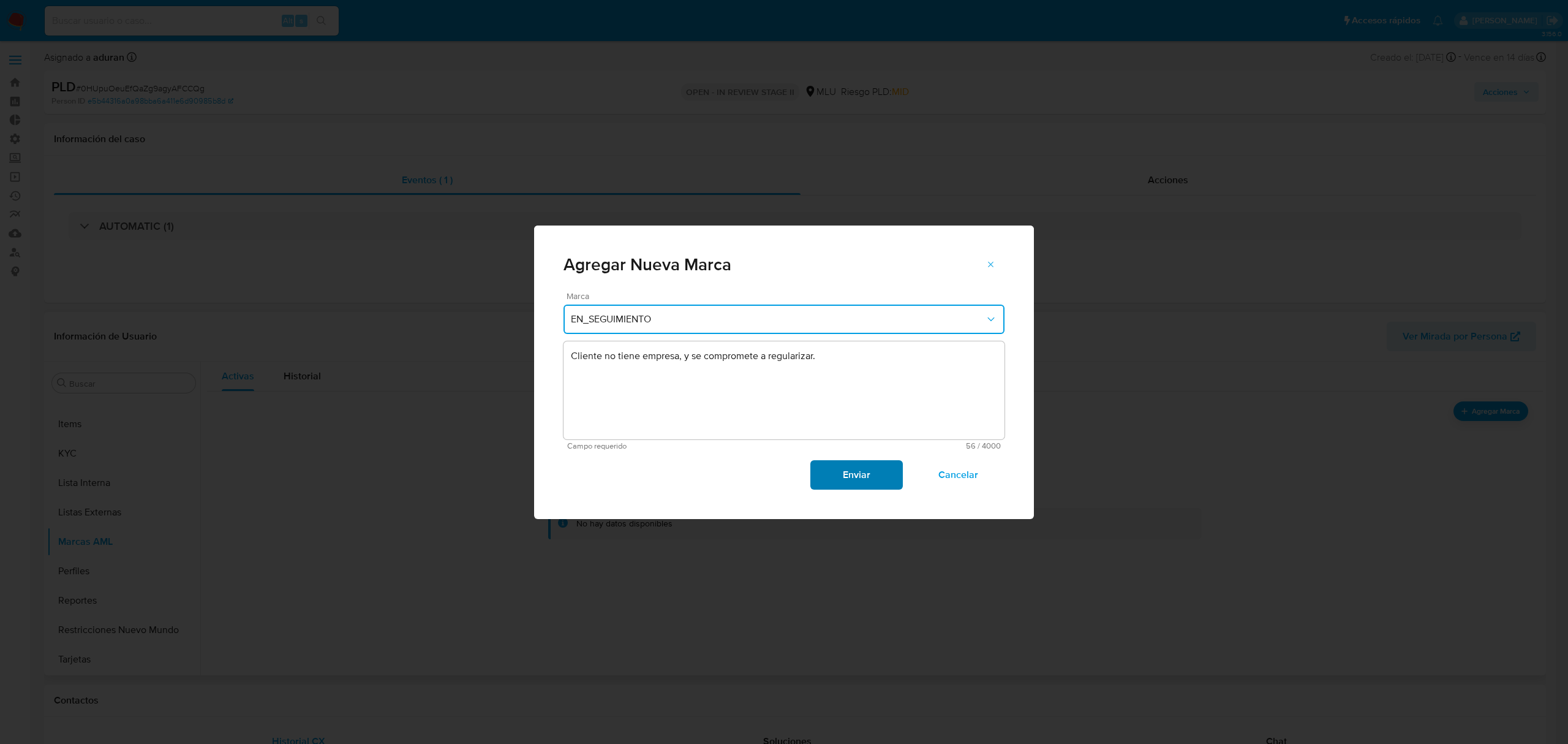
click at [871, 472] on span "Enviar" at bounding box center [856, 475] width 60 height 27
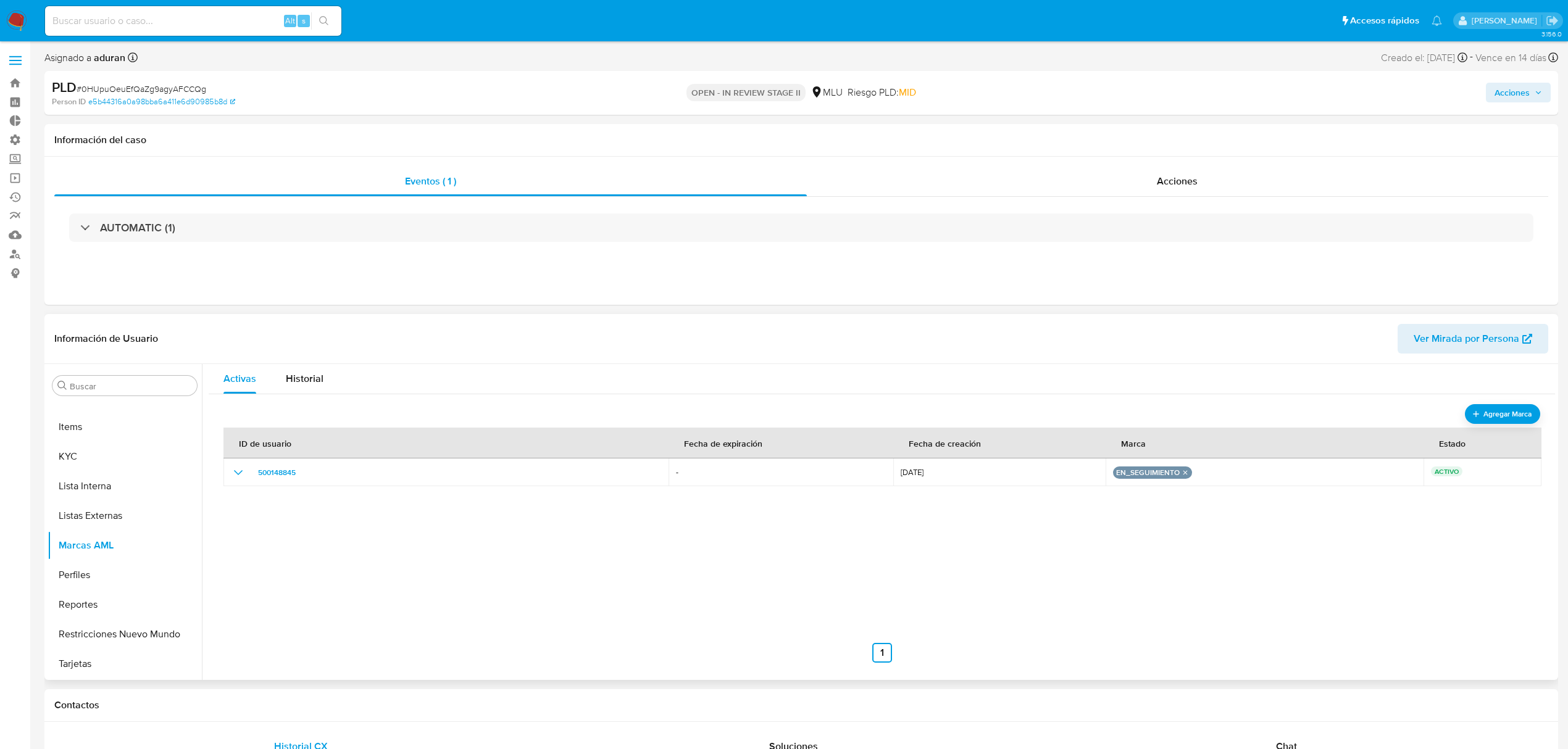
click at [1494, 99] on button "Acciones" at bounding box center [1518, 92] width 65 height 20
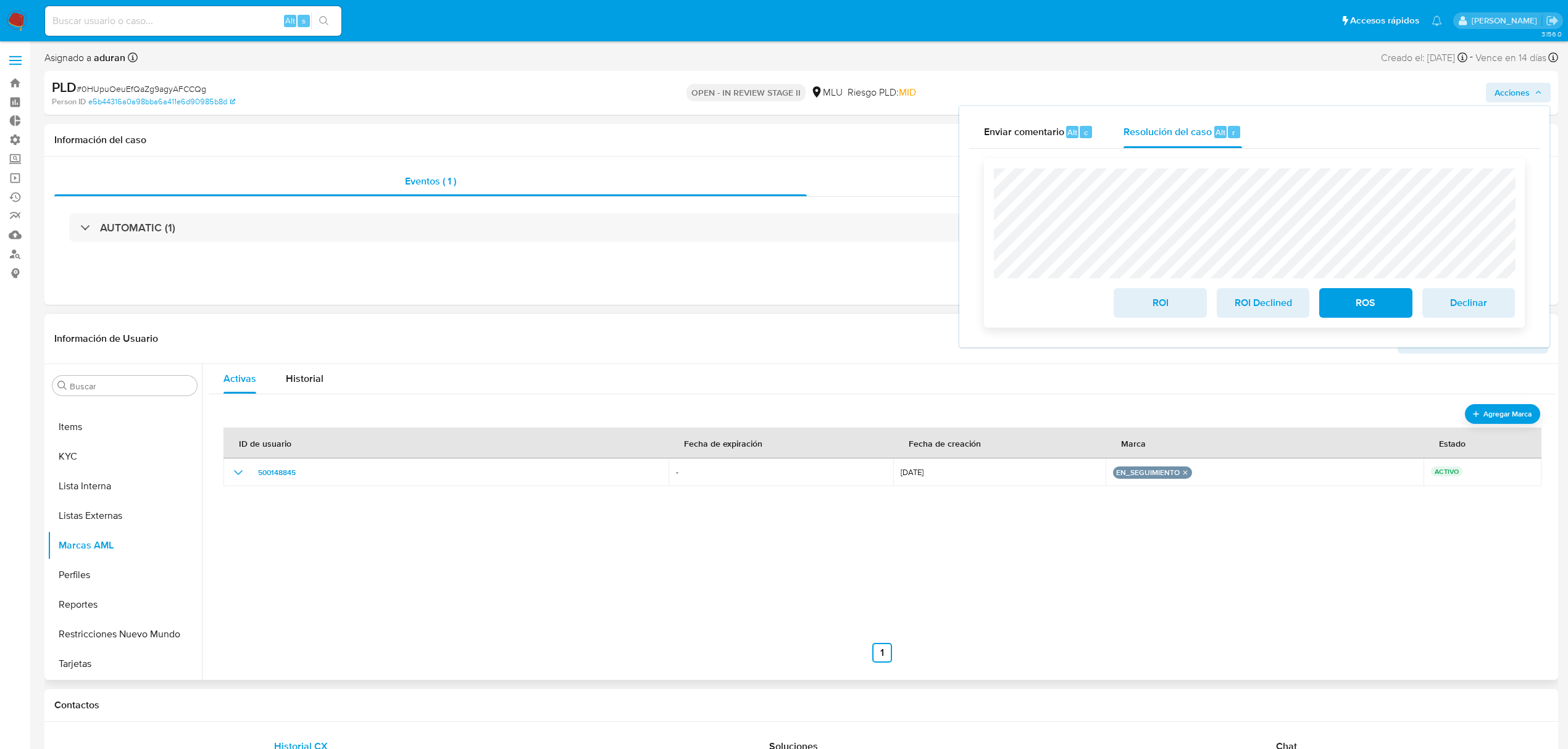
click at [1292, 299] on span "ROI Declined" at bounding box center [1263, 303] width 61 height 27
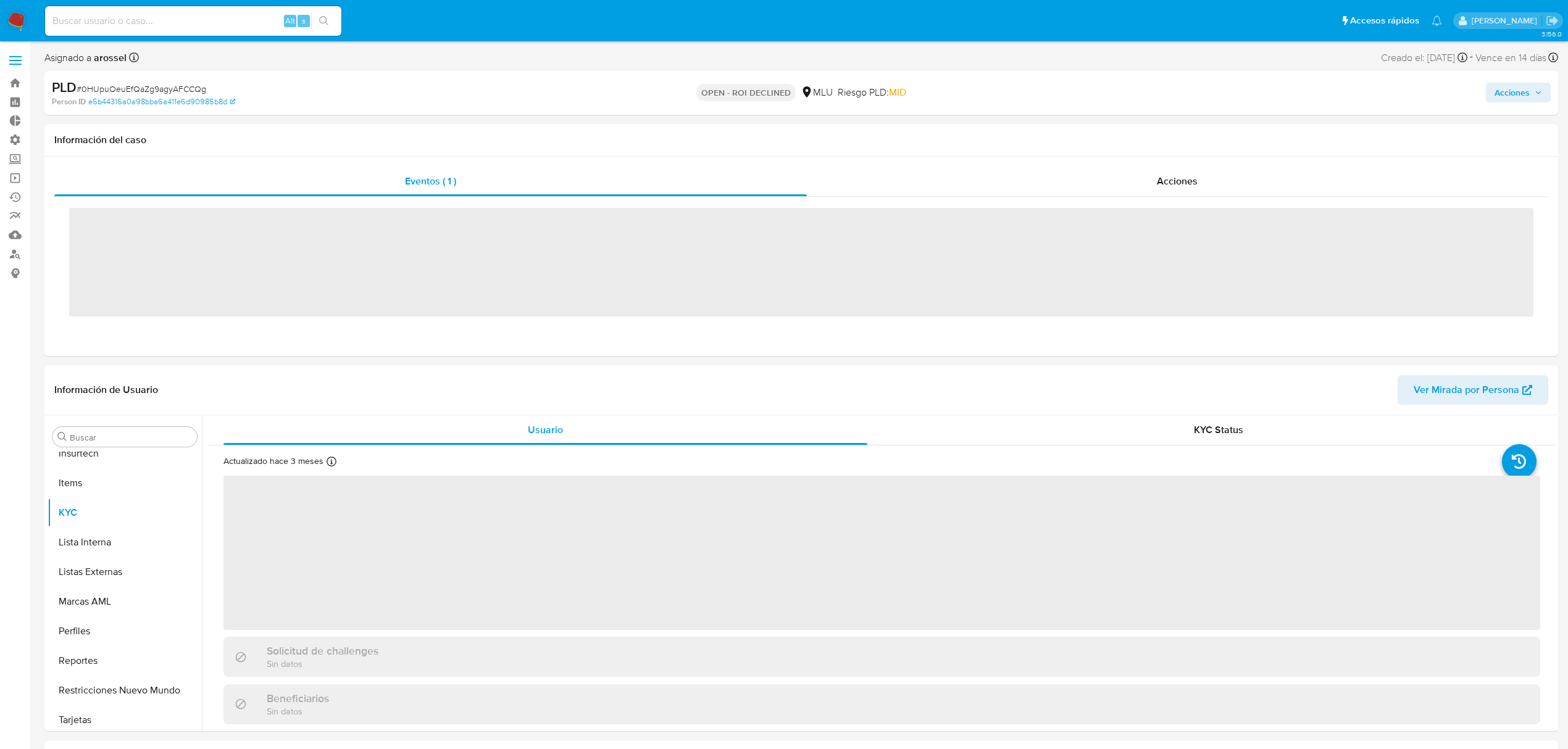
scroll to position [551, 0]
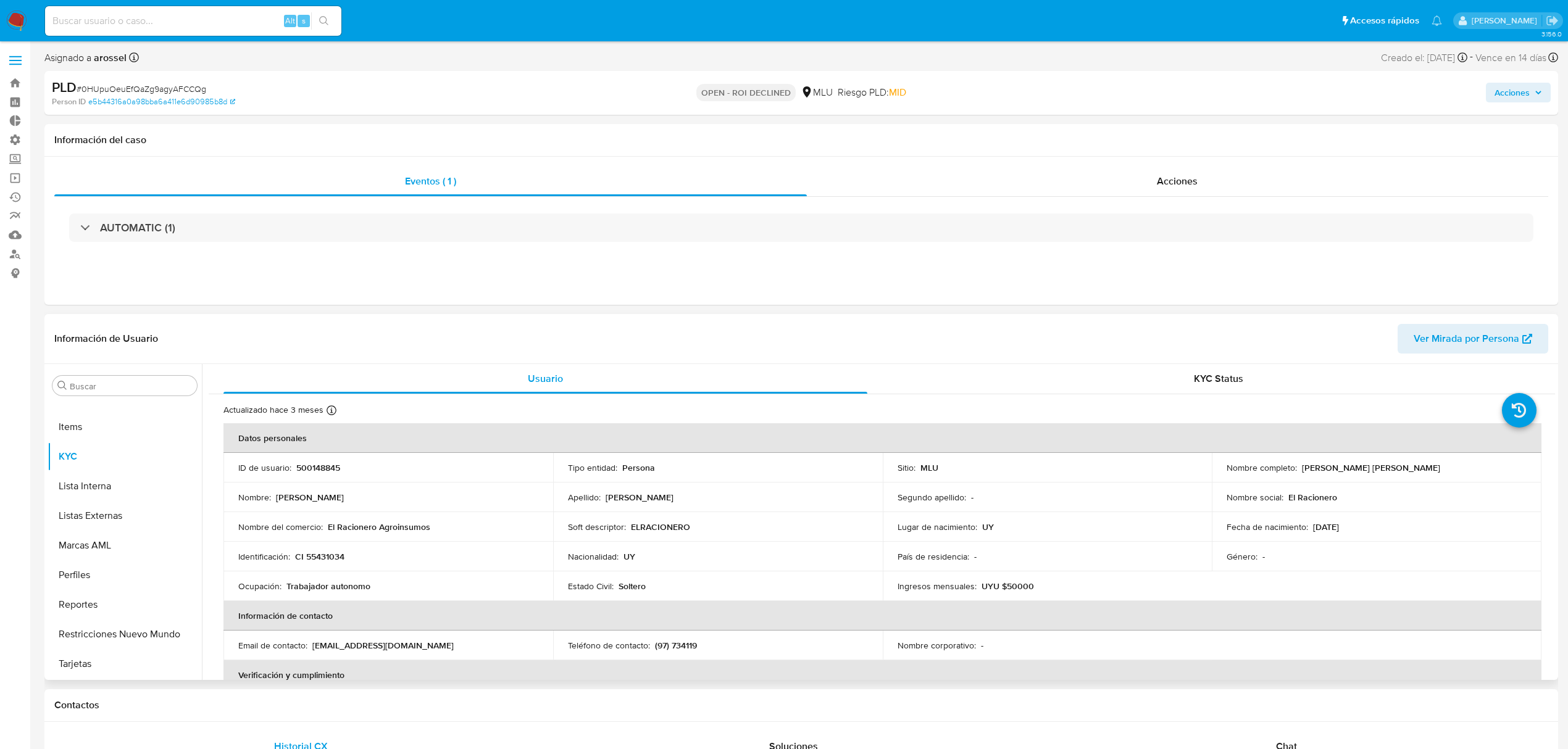
select select "10"
click at [1328, 336] on header "Información de Usuario Ver Mirada por Persona" at bounding box center [801, 339] width 1494 height 30
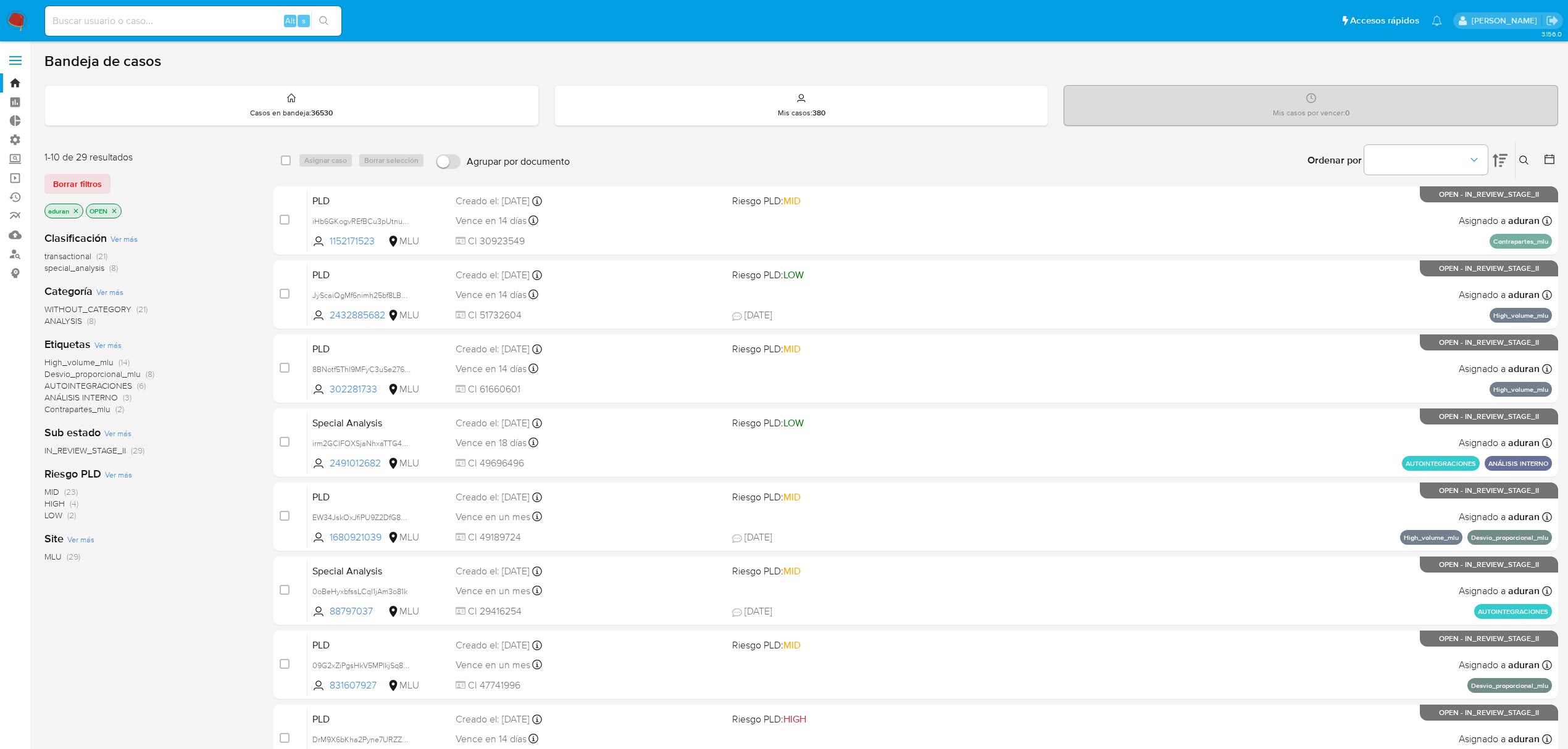
click at [1499, 154] on icon at bounding box center [1500, 160] width 15 height 15
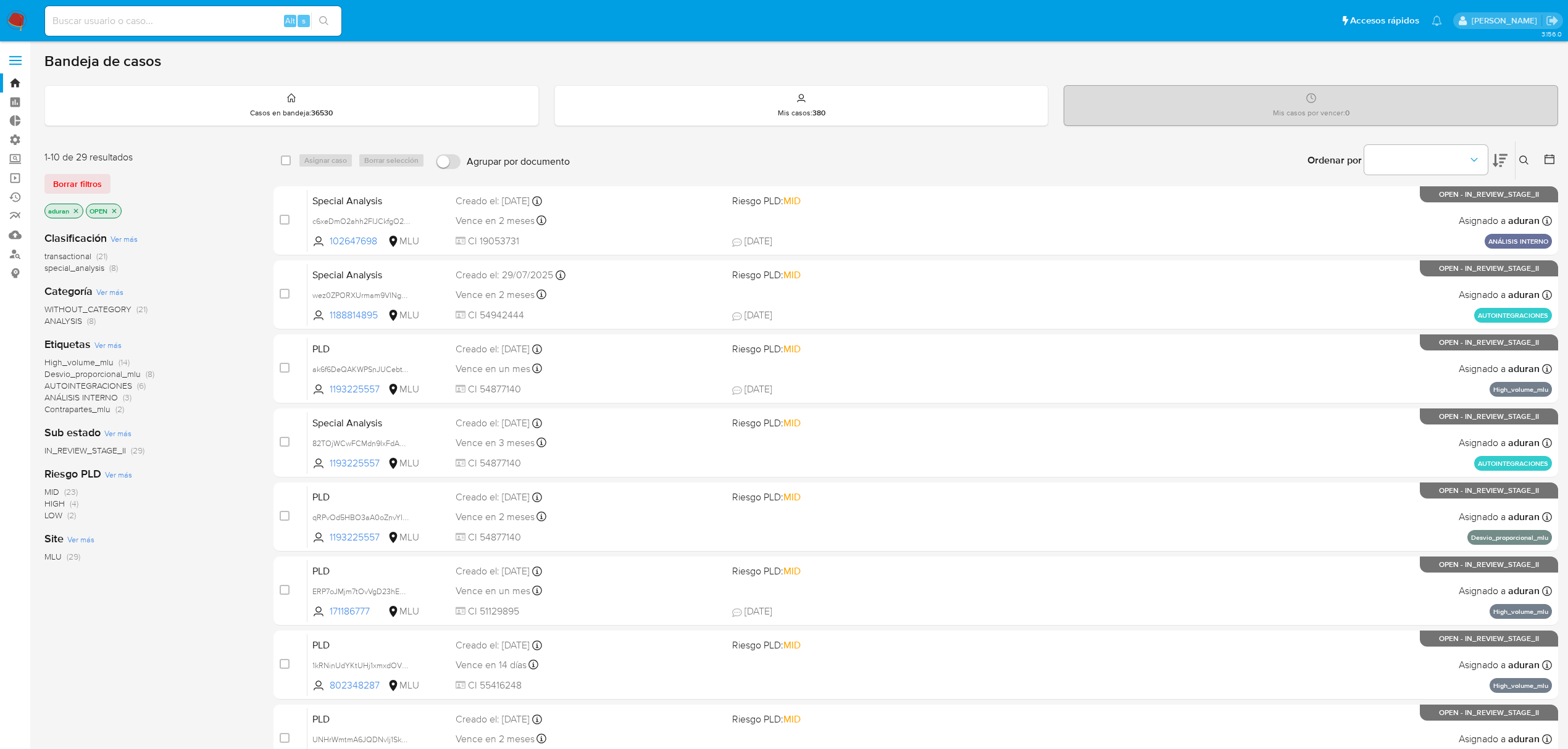
click at [1499, 154] on icon at bounding box center [1500, 160] width 15 height 15
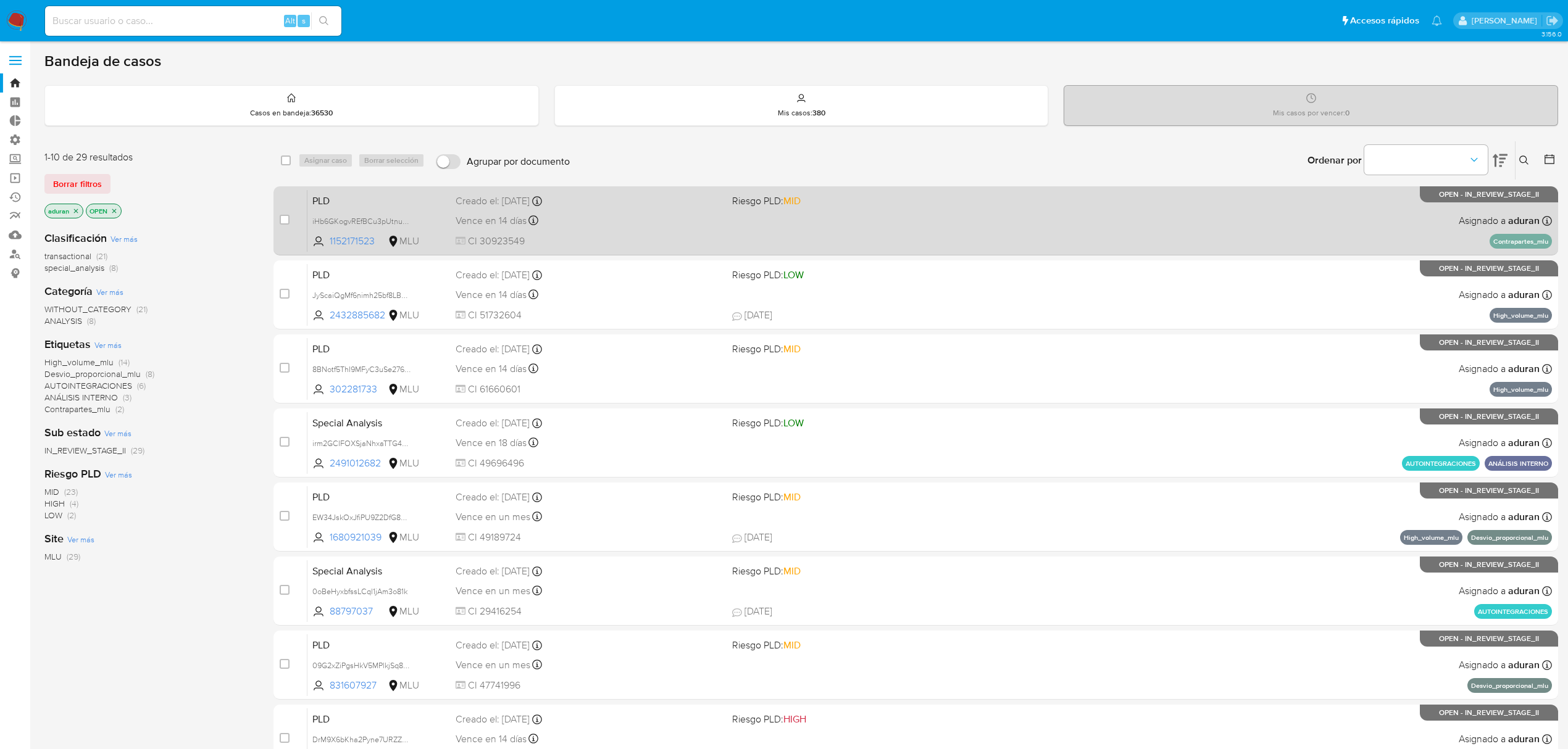
click at [623, 232] on div "PLD iHb6GKogvREfBCu3pUtnucqF 1152171523 MLU Riesgo PLD: MID Creado el: [DATE] C…" at bounding box center [929, 220] width 1245 height 63
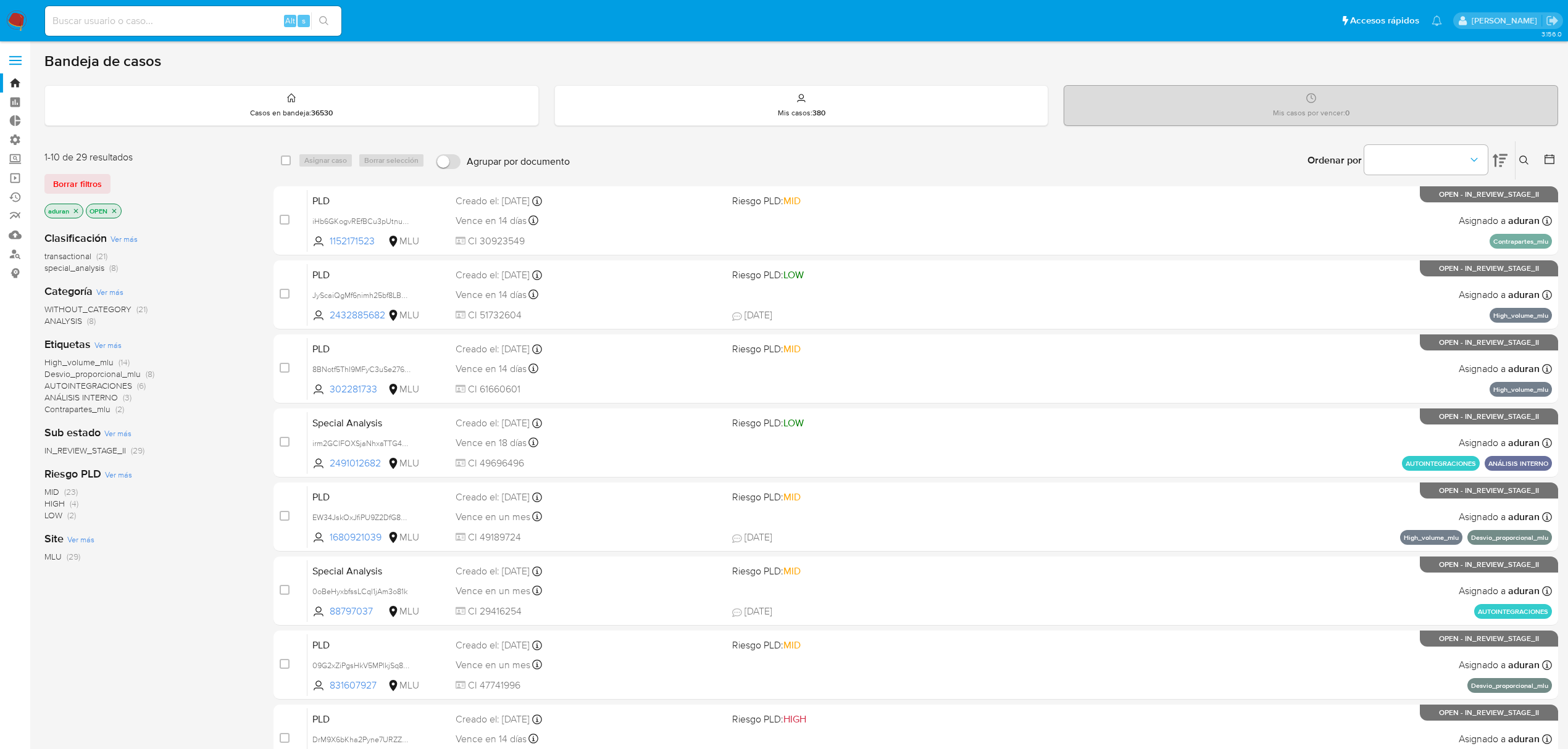
click at [218, 11] on div "Alt s" at bounding box center [193, 21] width 297 height 30
click at [219, 23] on input at bounding box center [193, 21] width 297 height 16
paste input "IdWs5X7az6KVXR2mTdFpajJL"
type input "IdWs5X7az6KVXR2mTdFpajJL"
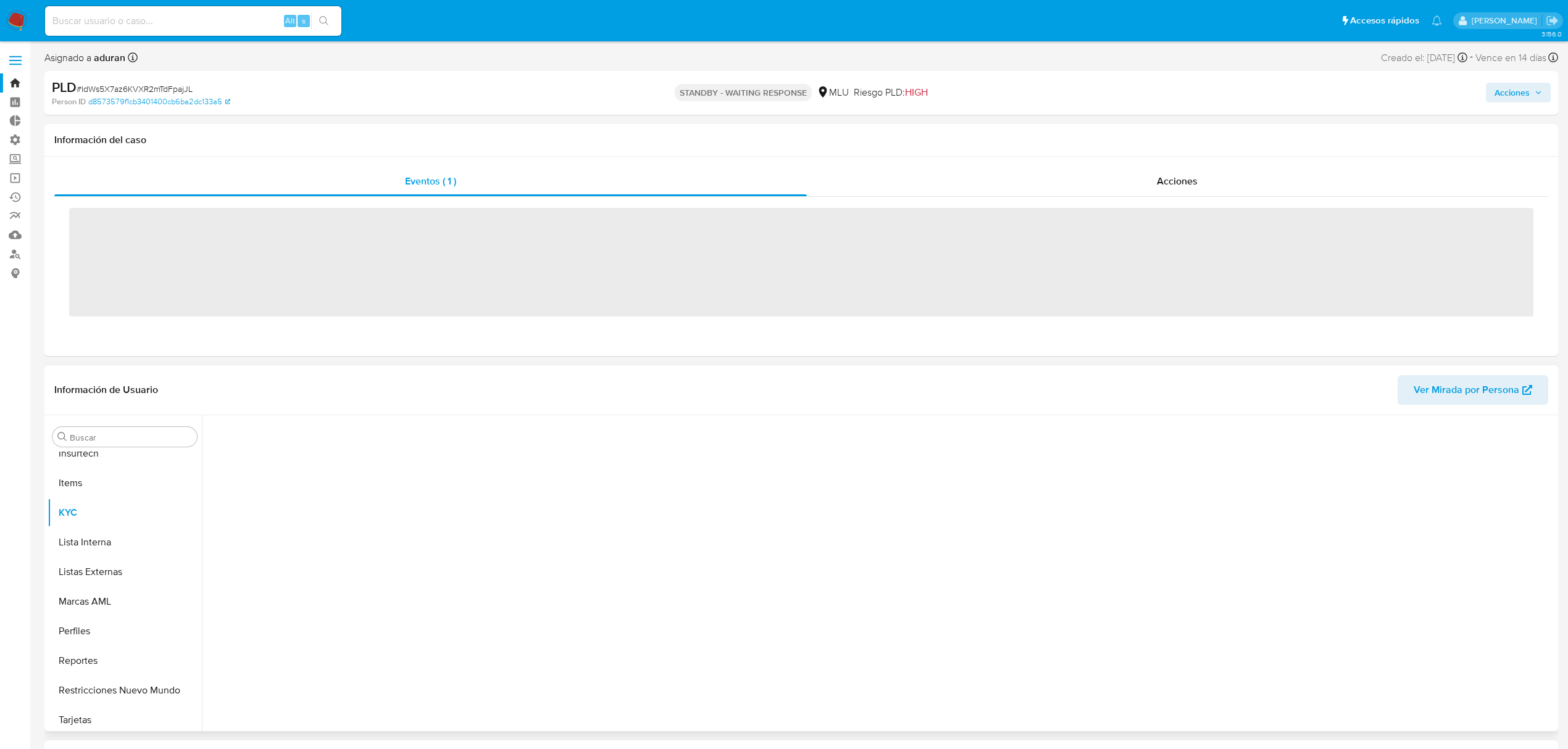
scroll to position [551, 0]
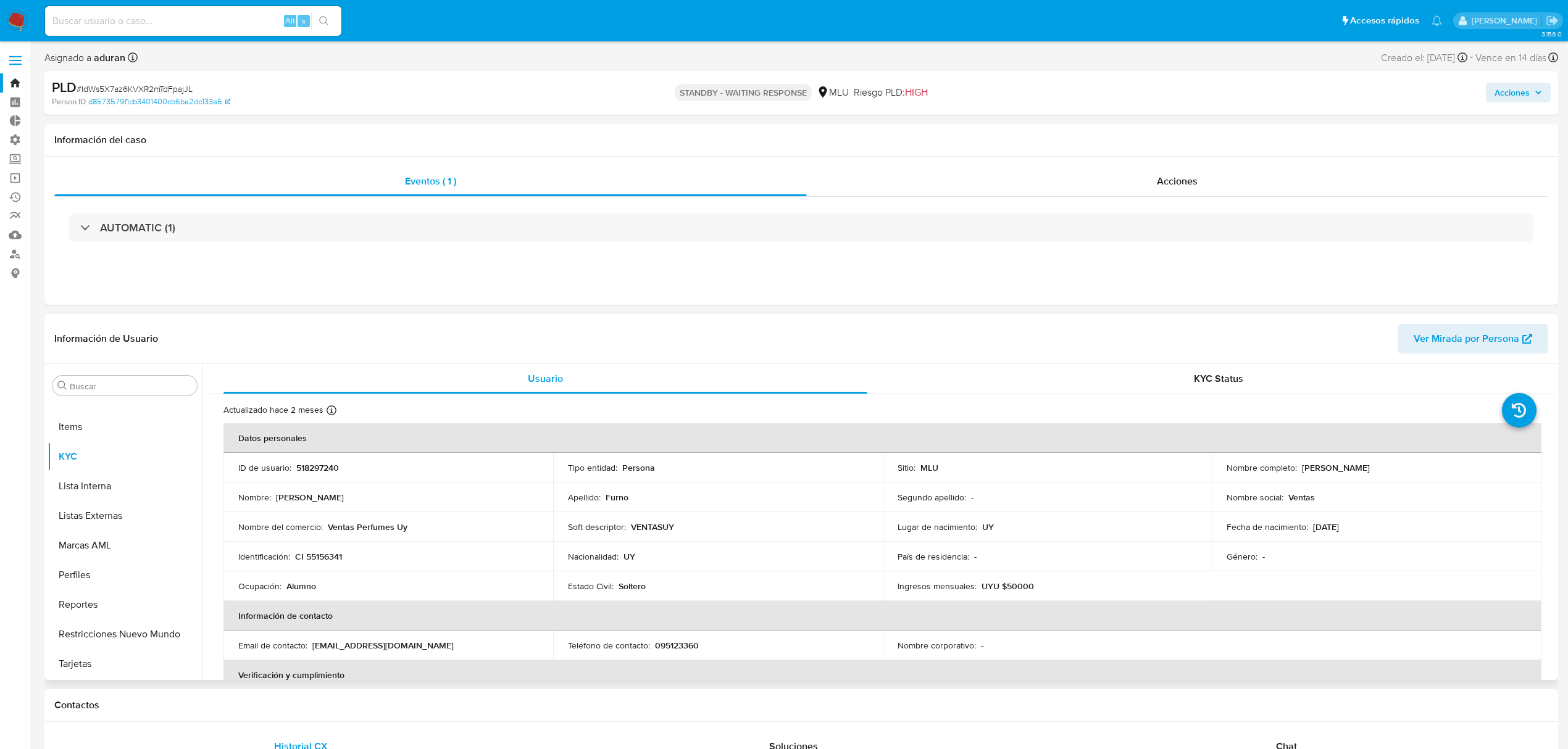
select select "10"
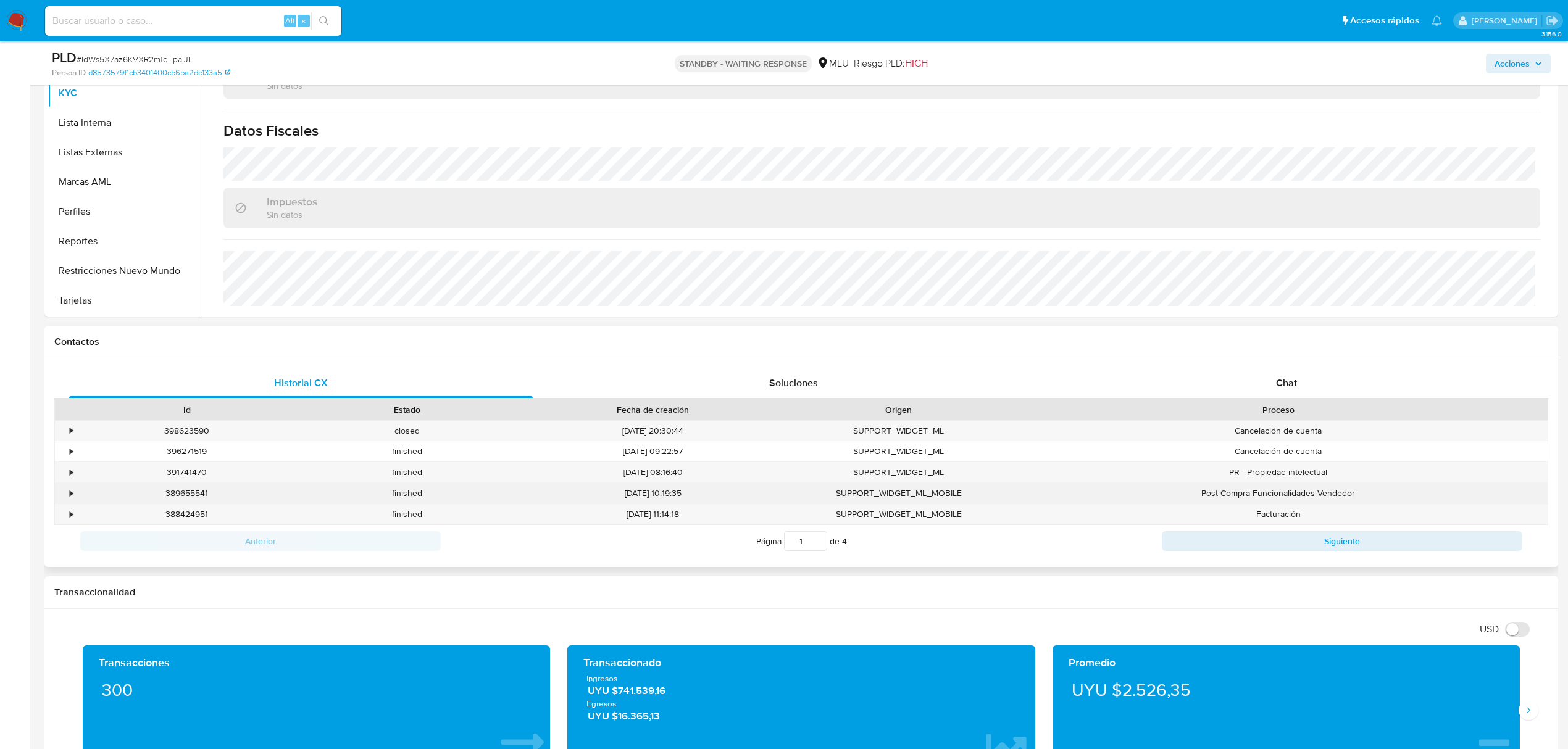
scroll to position [329, 0]
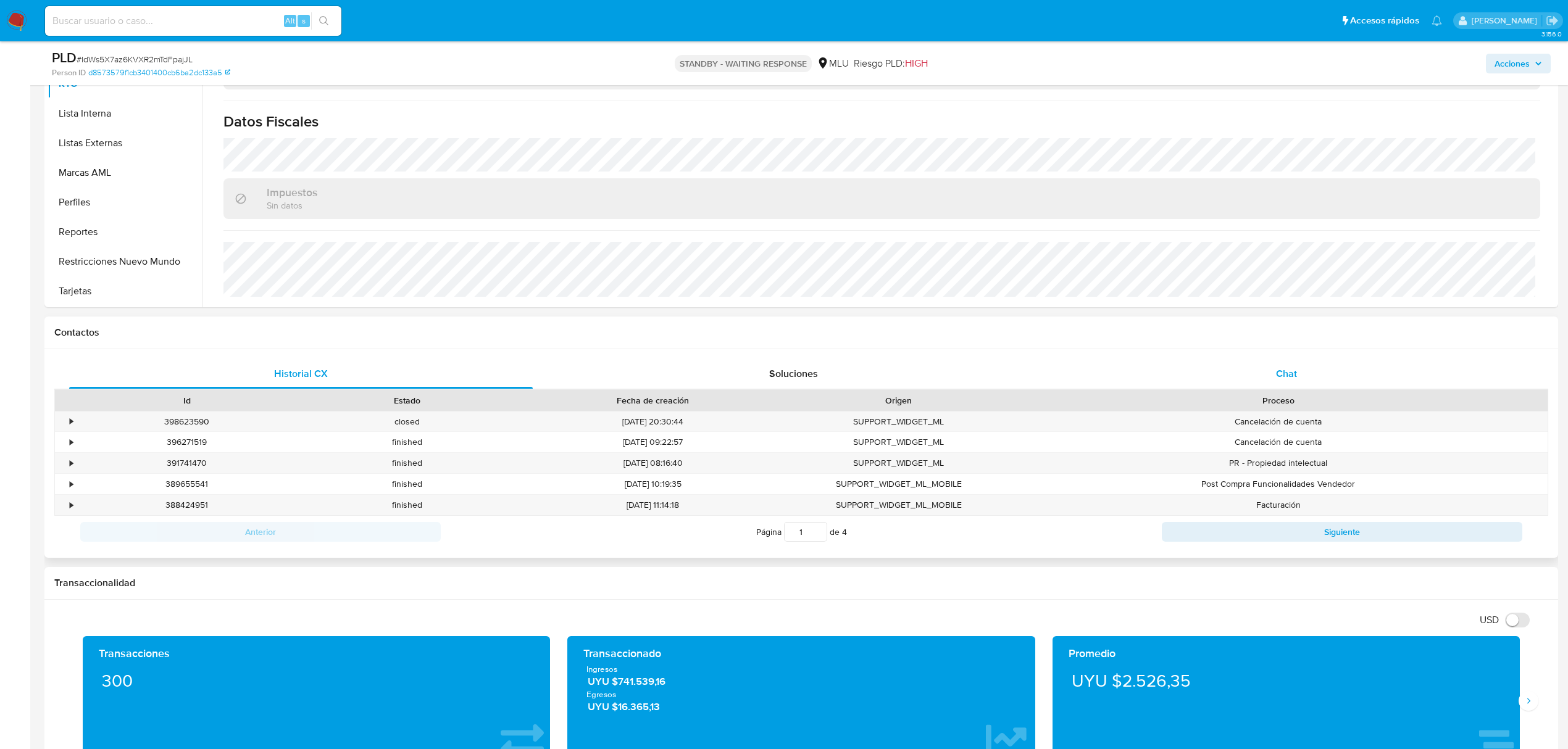
click at [1287, 370] on span "Chat" at bounding box center [1286, 374] width 21 height 14
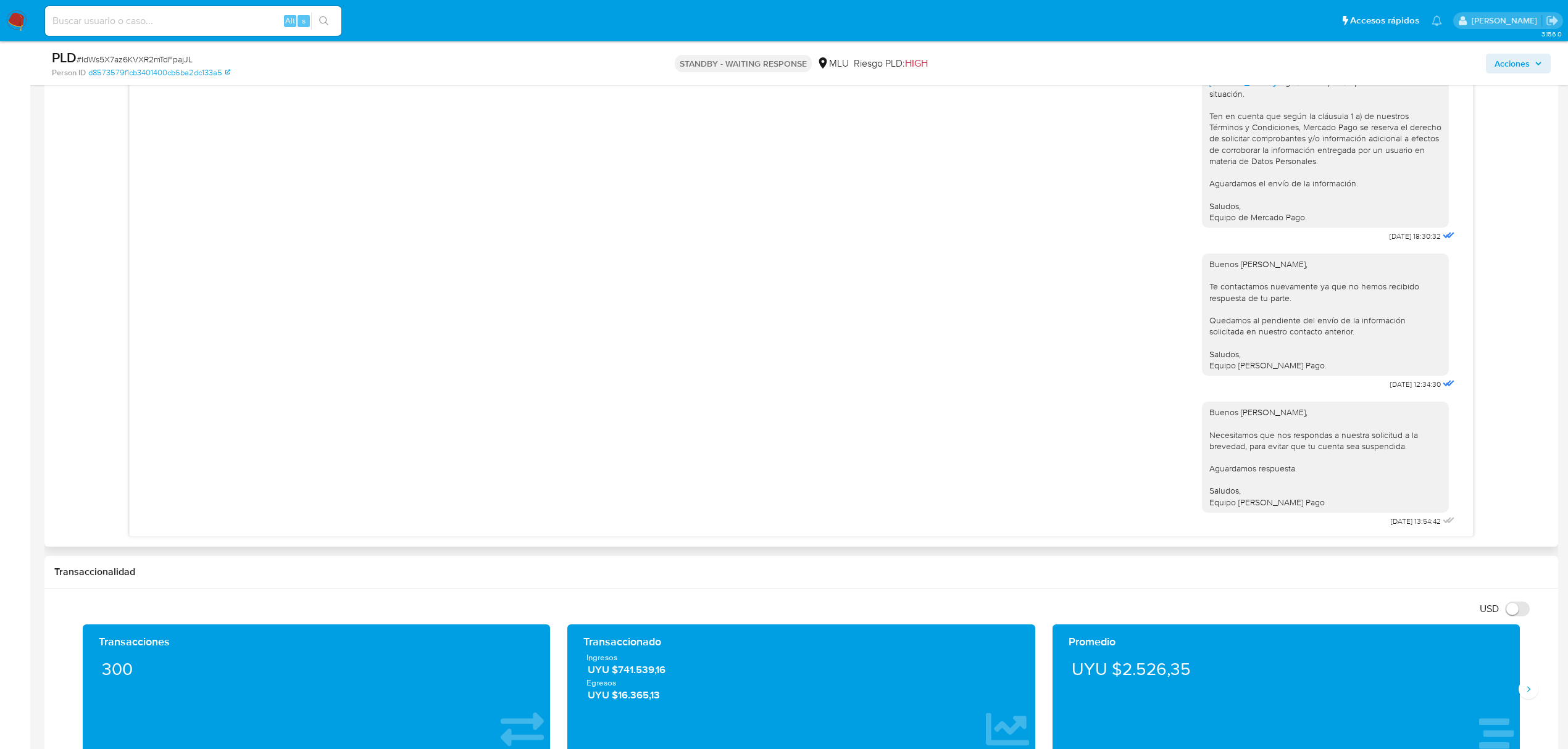
scroll to position [741, 0]
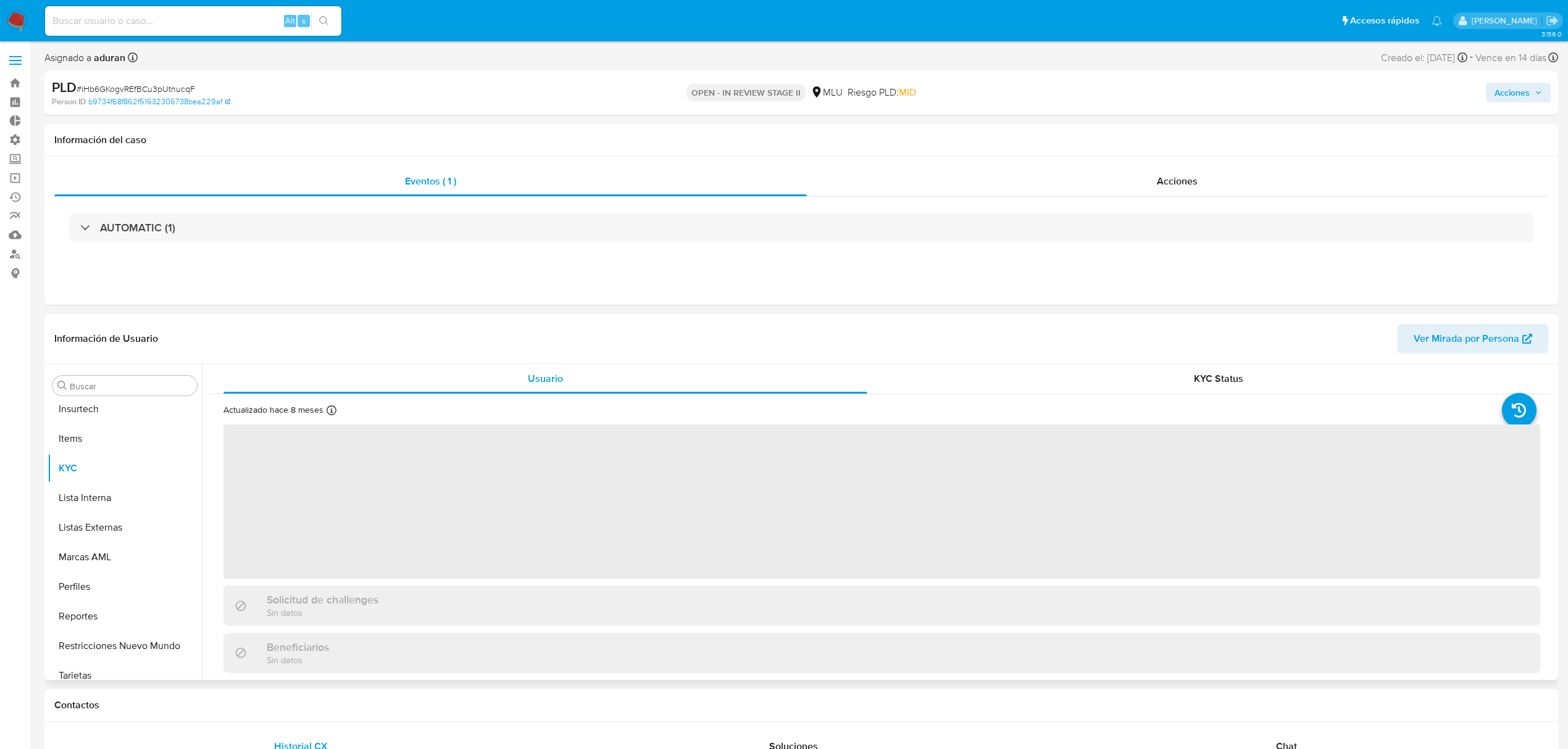
scroll to position [551, 0]
select select "10"
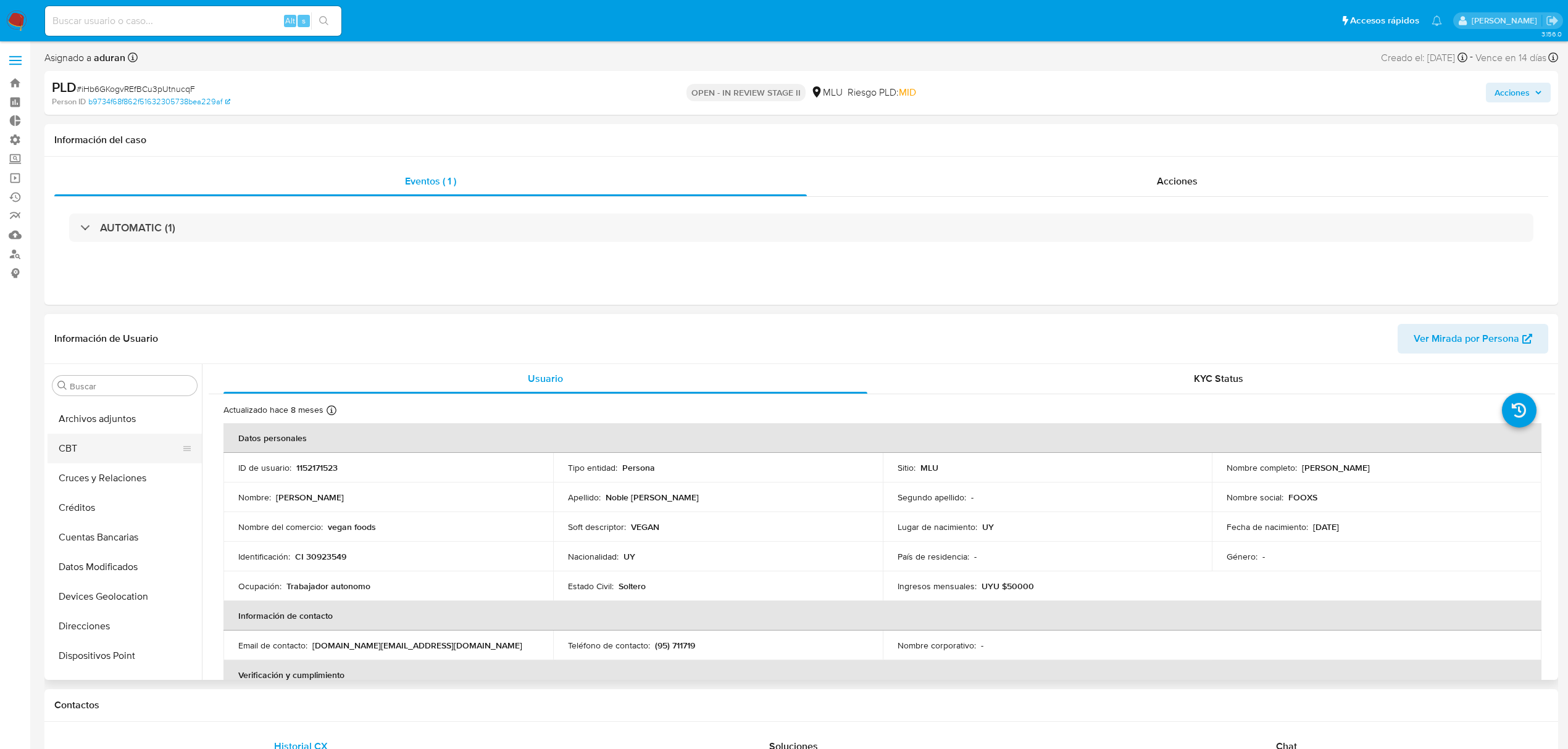
scroll to position [0, 0]
click at [115, 449] on button "Archivos adjuntos" at bounding box center [119, 444] width 144 height 30
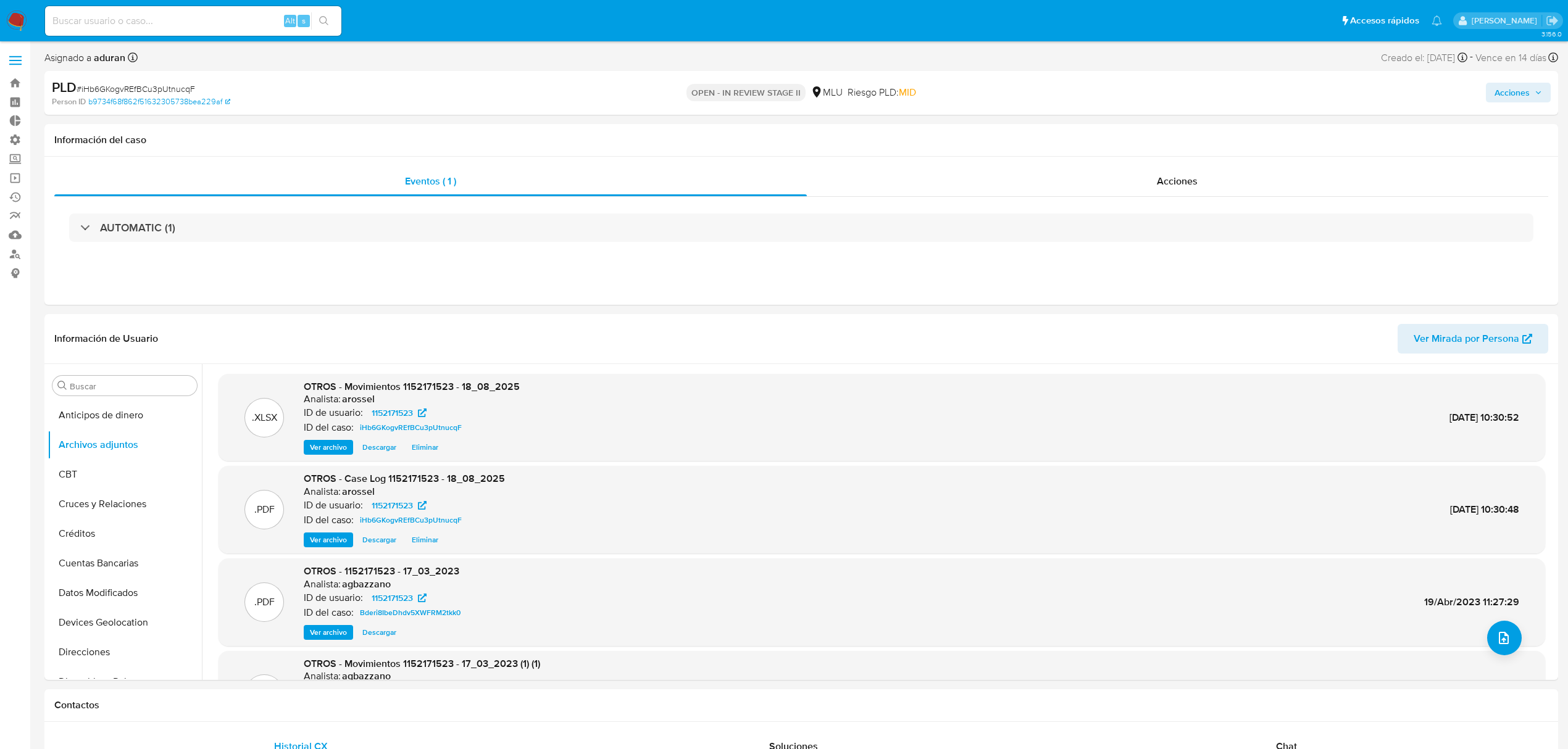
click at [374, 539] on span "Descargar" at bounding box center [379, 540] width 34 height 13
click at [106, 624] on button "Documentación" at bounding box center [119, 629] width 144 height 30
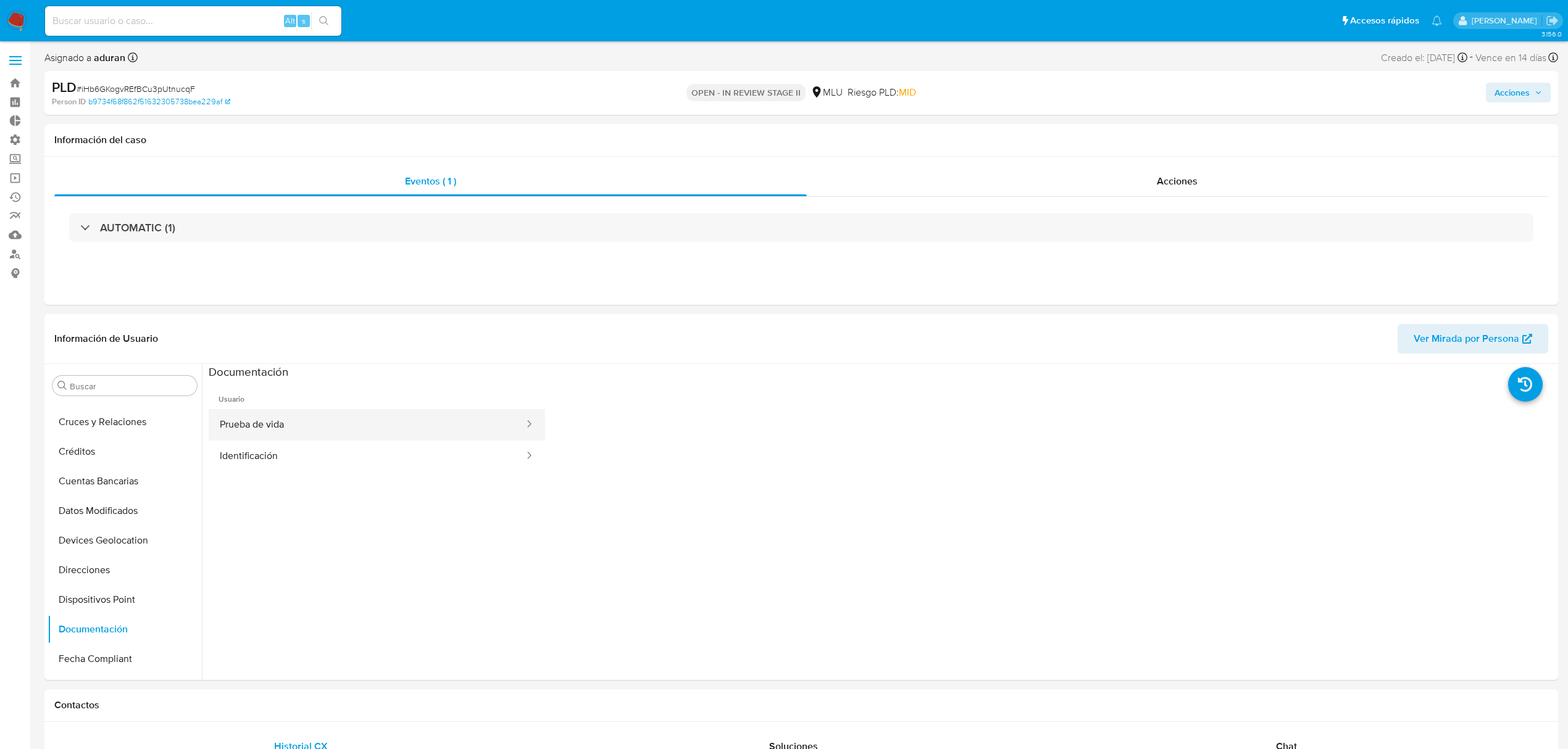
click at [320, 431] on button "Prueba de vida" at bounding box center [366, 425] width 316 height 31
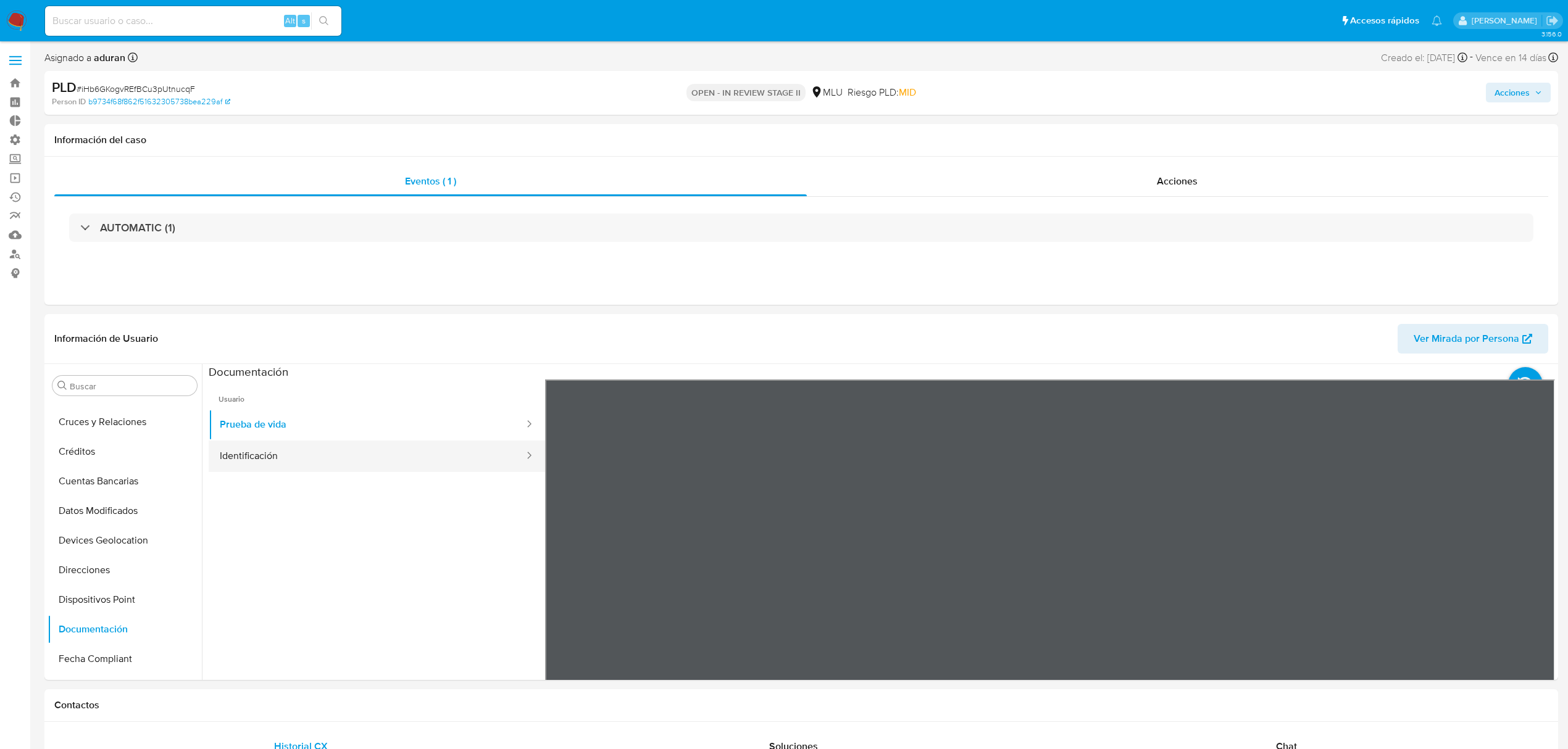
click at [302, 469] on button "Identificación" at bounding box center [366, 456] width 316 height 31
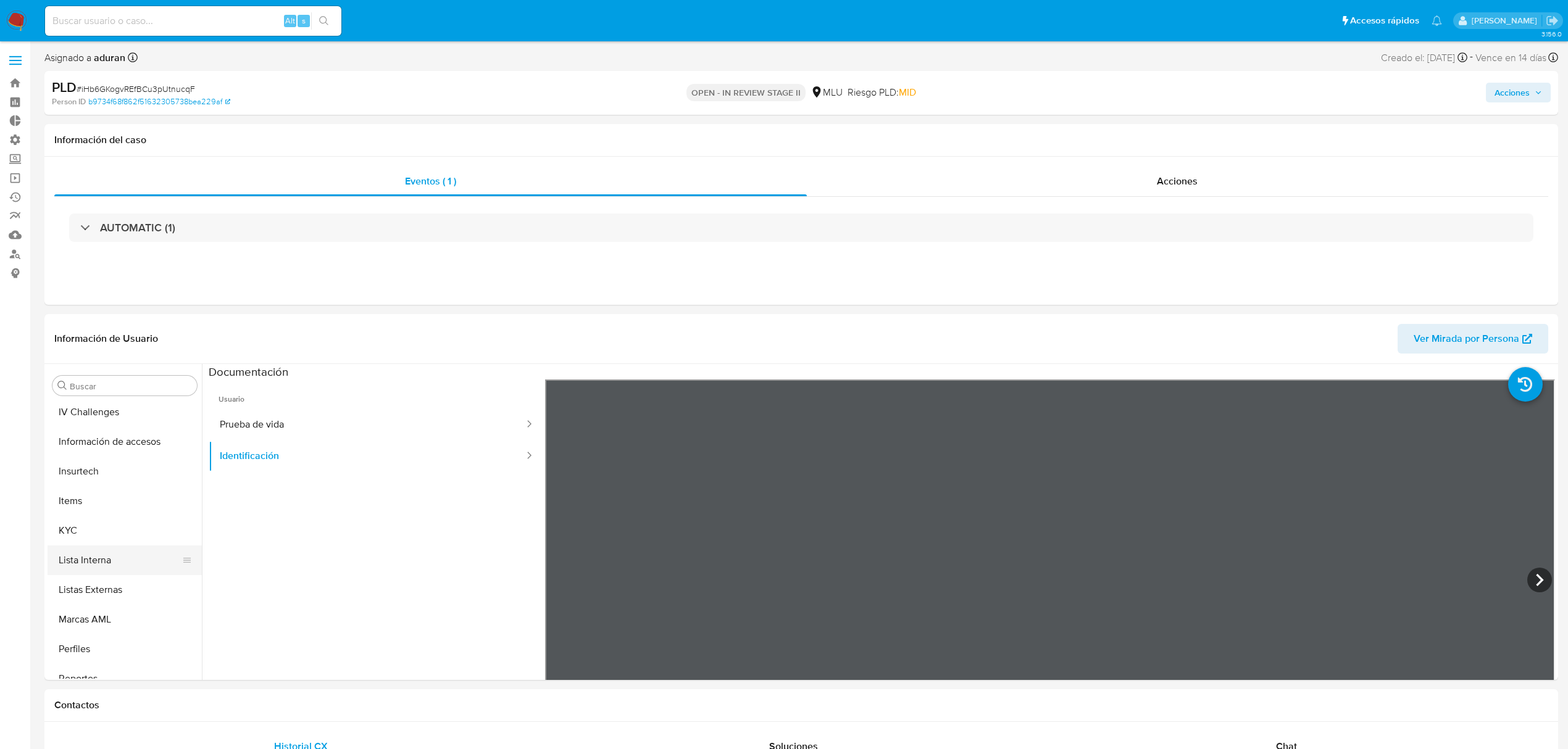
scroll to position [494, 0]
click at [87, 517] on button "KYC" at bounding box center [119, 513] width 144 height 30
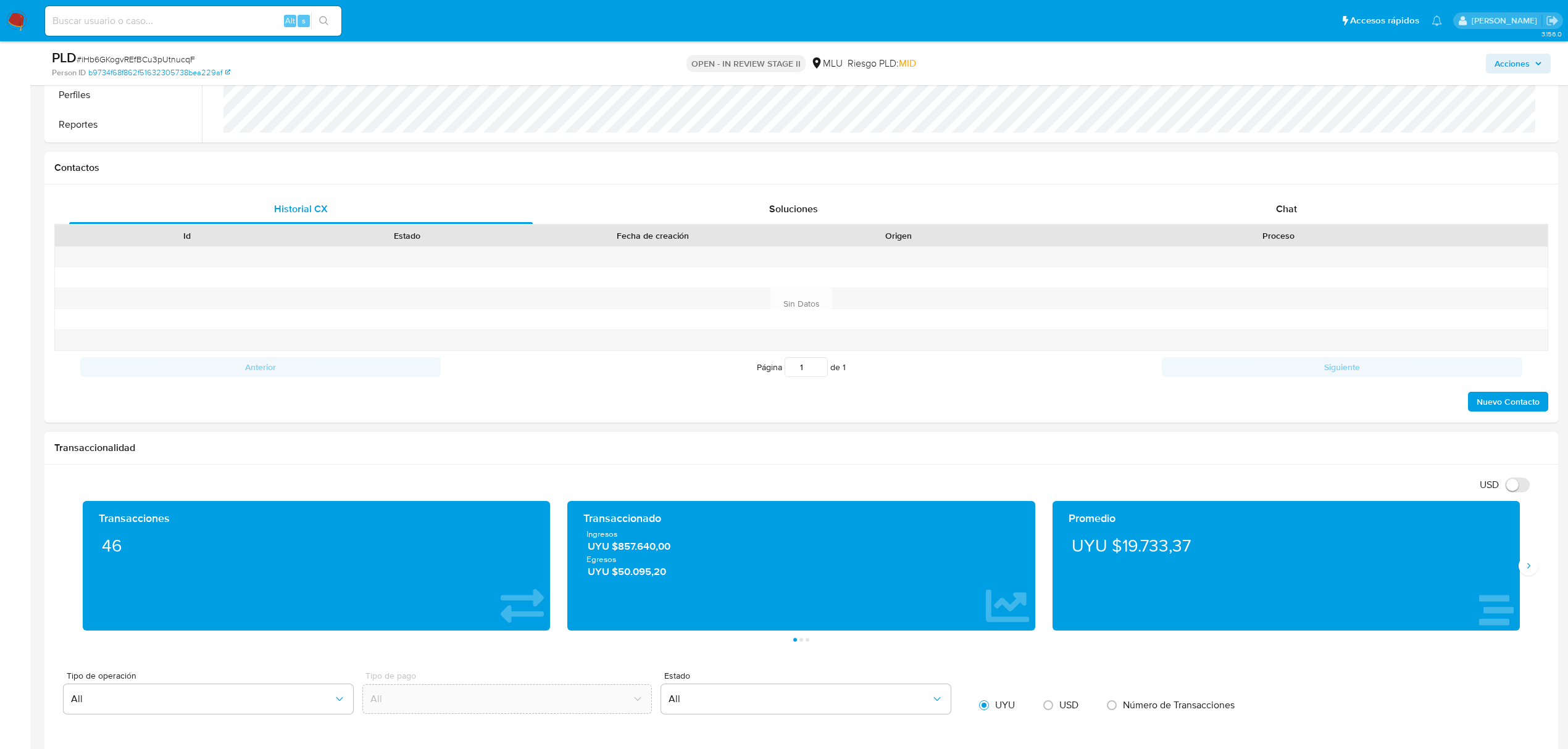
scroll to position [987, 0]
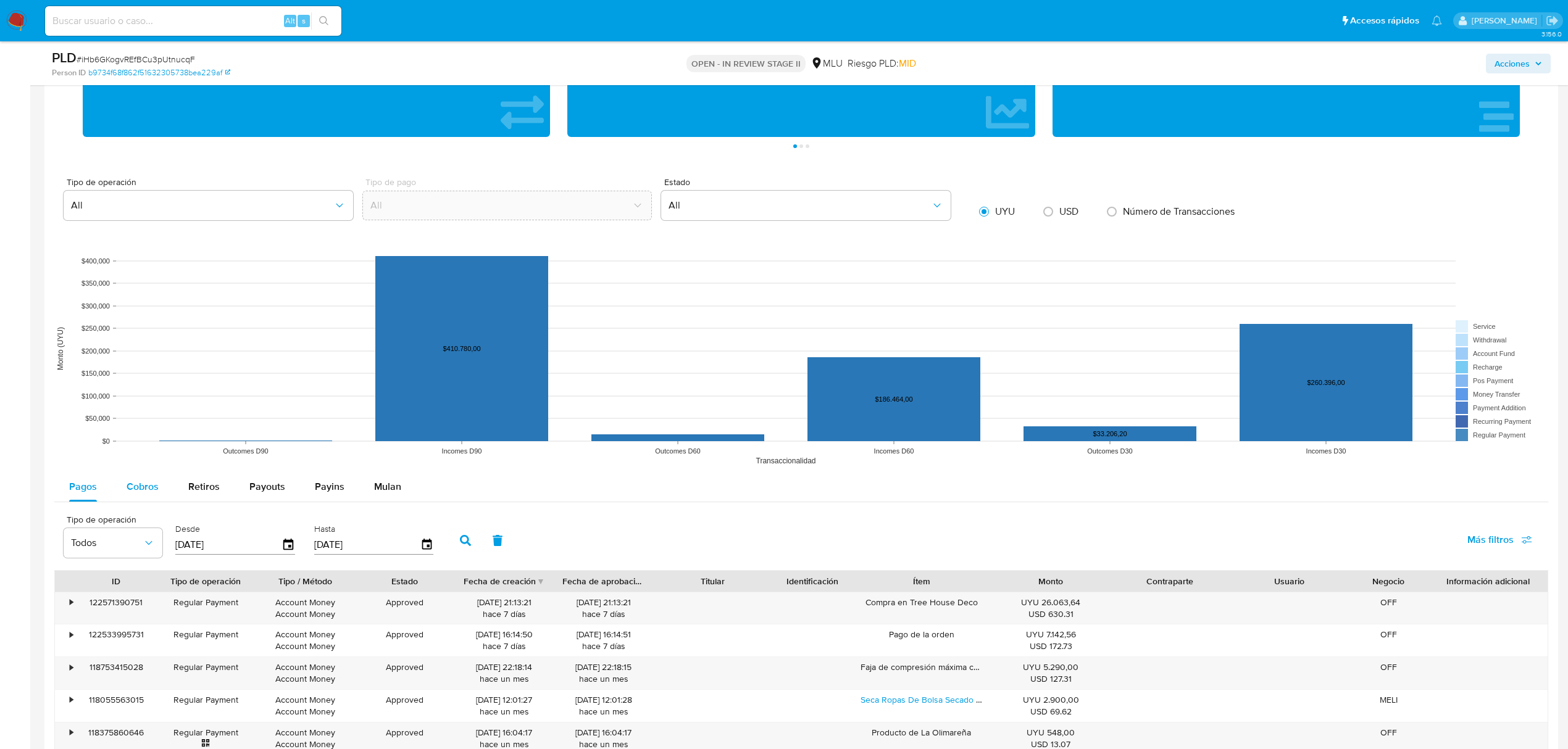
click at [153, 478] on div "Cobros" at bounding box center [142, 486] width 32 height 30
select select "10"
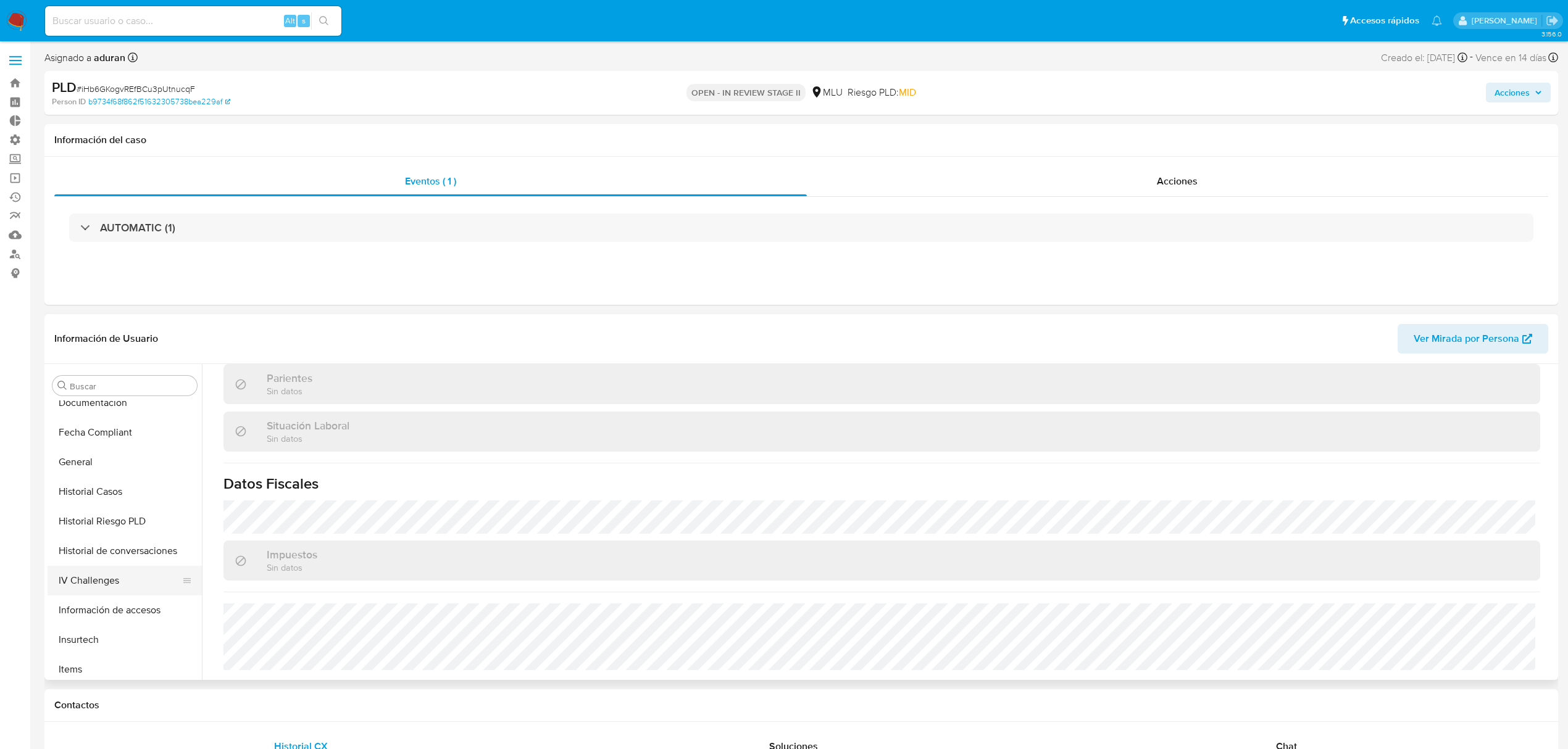
scroll to position [305, 0]
click at [126, 540] on button "Historial de conversaciones" at bounding box center [119, 555] width 144 height 30
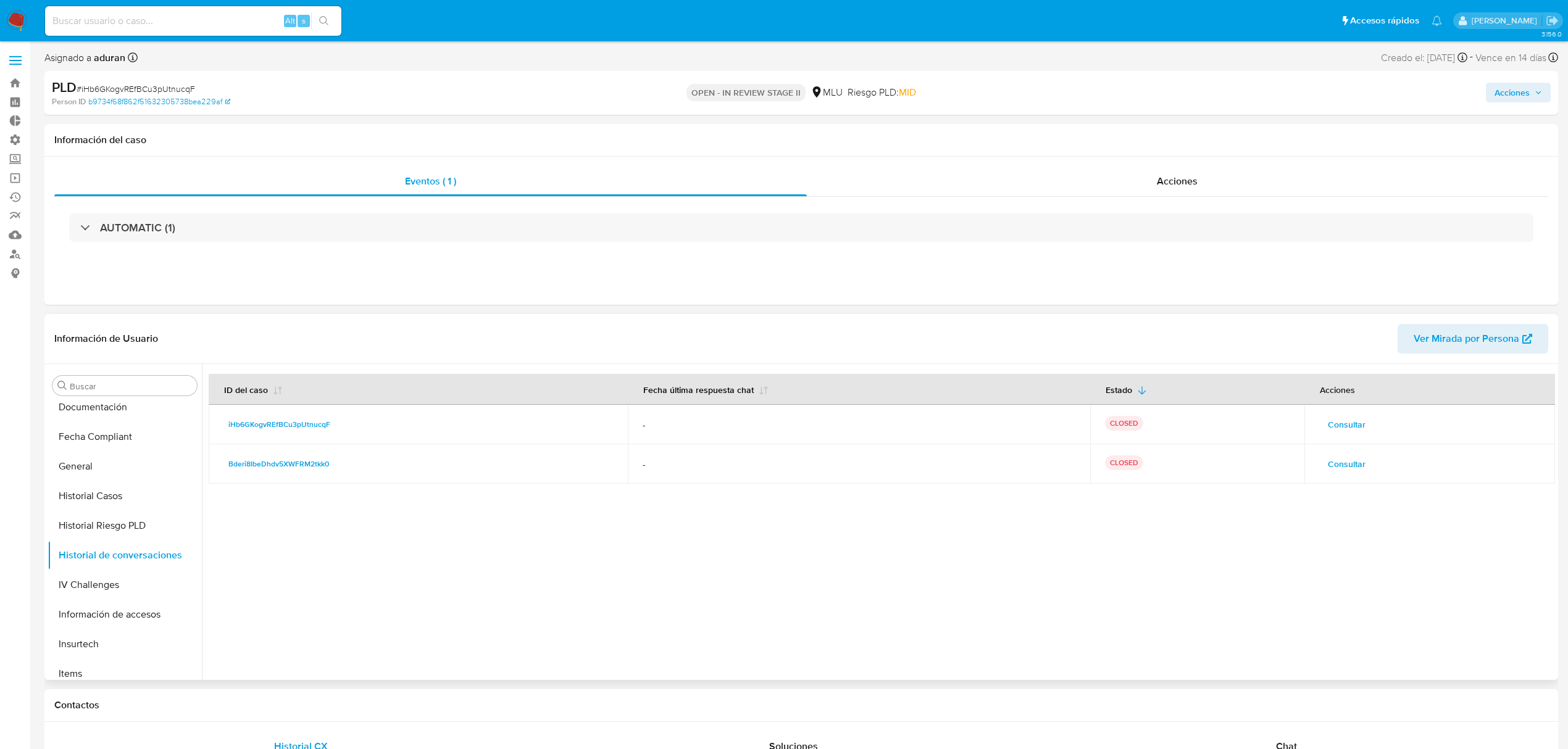
click at [1352, 432] on span "Consultar" at bounding box center [1347, 424] width 38 height 17
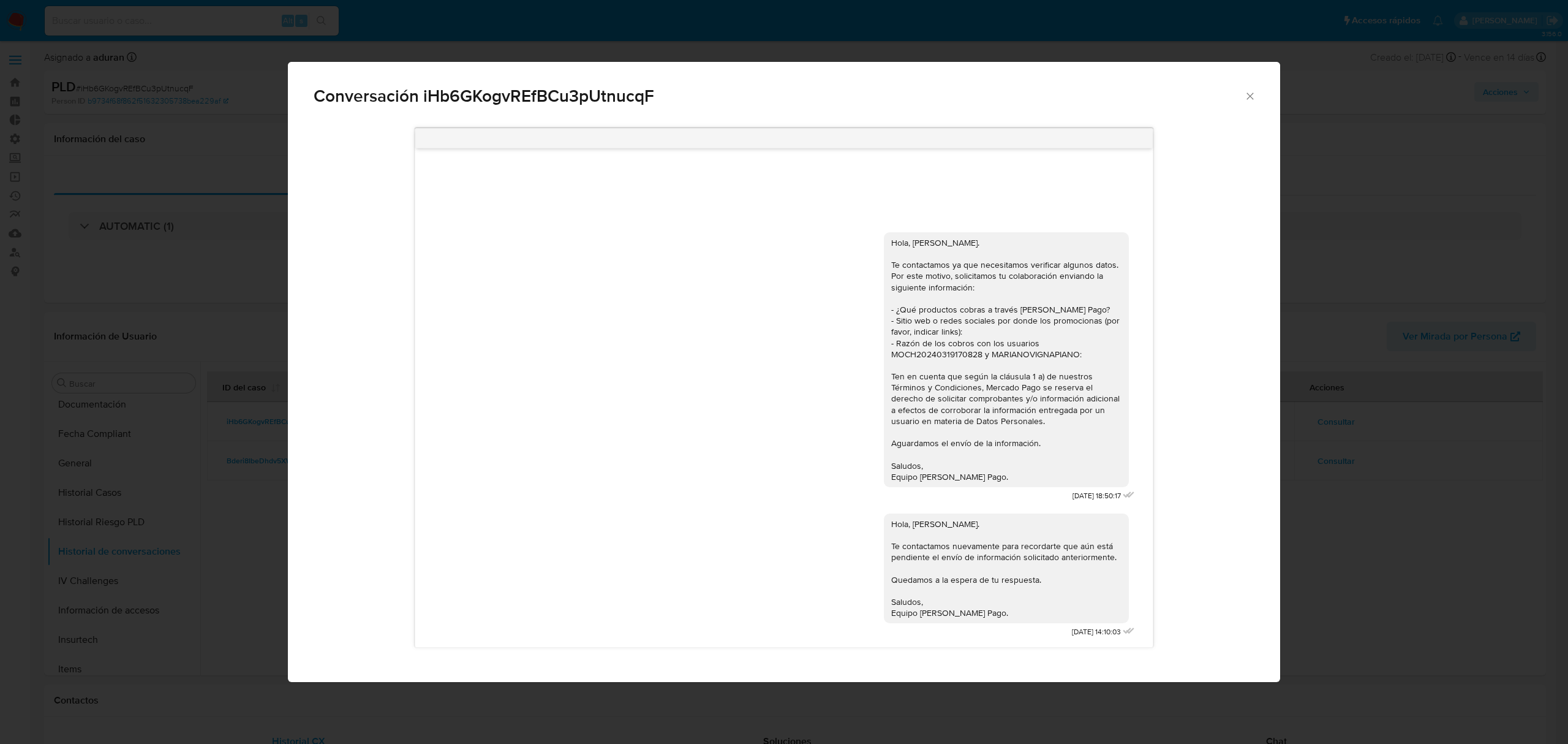
click at [1347, 511] on div "Conversación iHb6GKogvREfBCu3pUtnucqF Hola, [PERSON_NAME]. Te contactamos ya qu…" at bounding box center [784, 372] width 1568 height 744
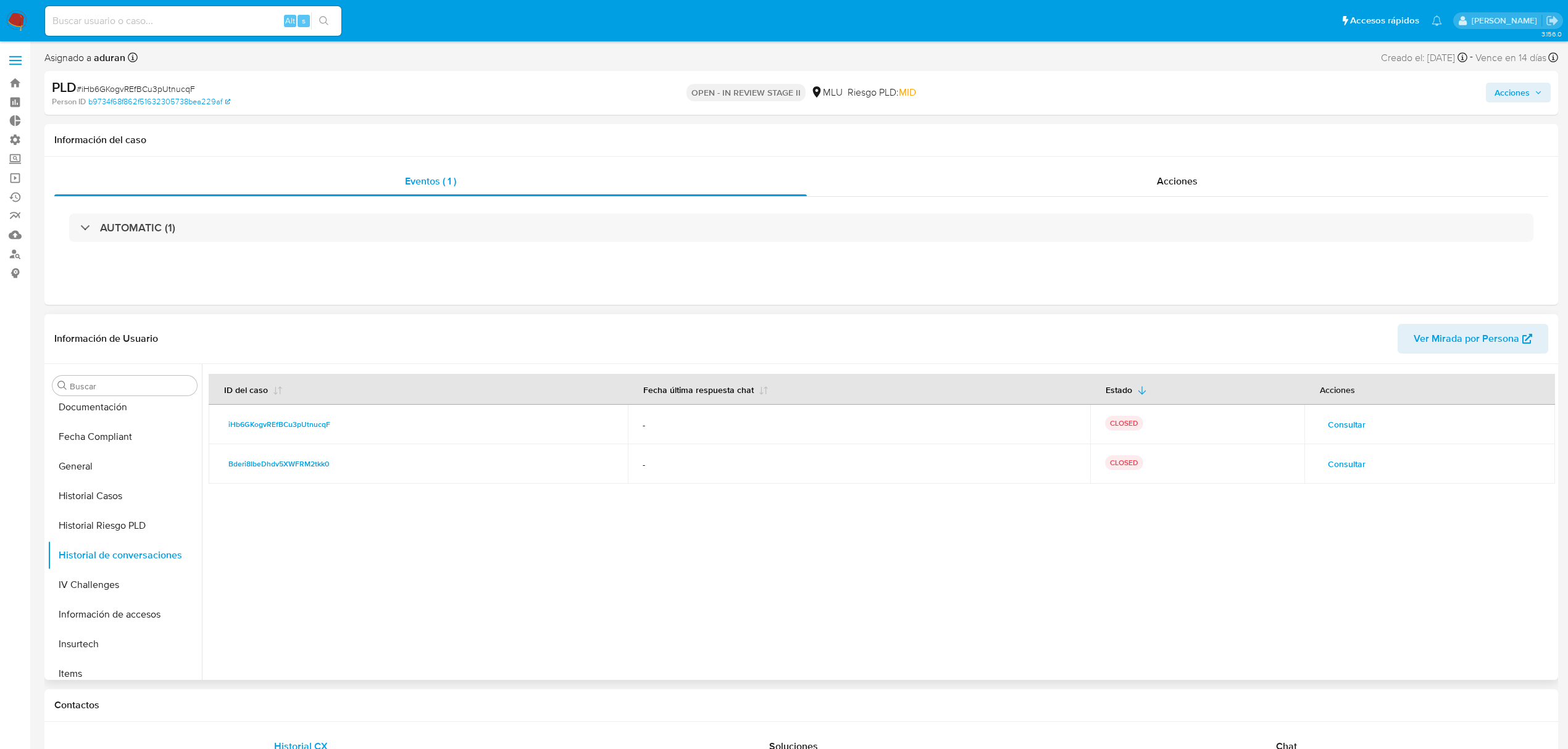
click at [1300, 502] on div at bounding box center [878, 521] width 1353 height 316
click at [1332, 471] on span "Consultar" at bounding box center [1347, 463] width 38 height 17
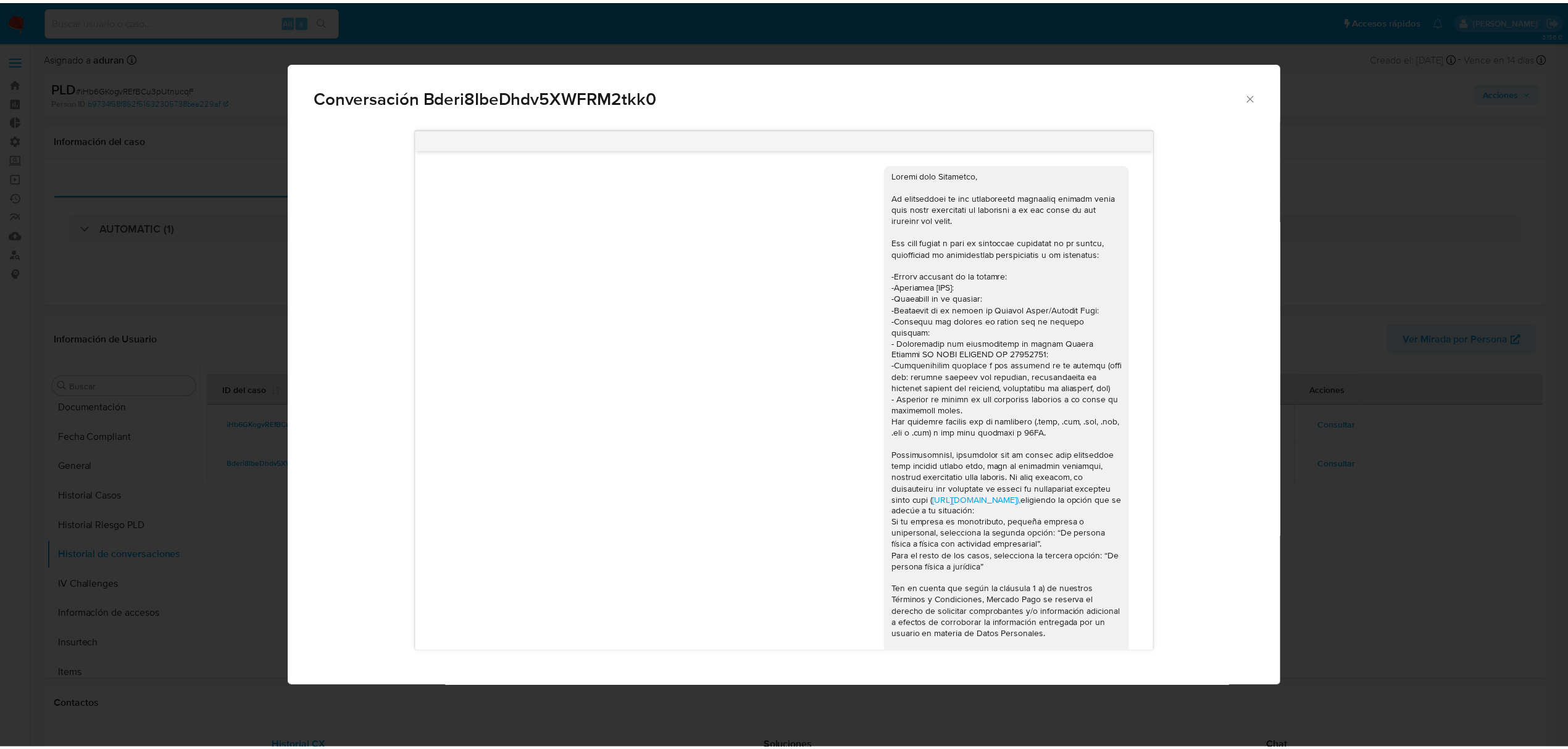
scroll to position [969, 0]
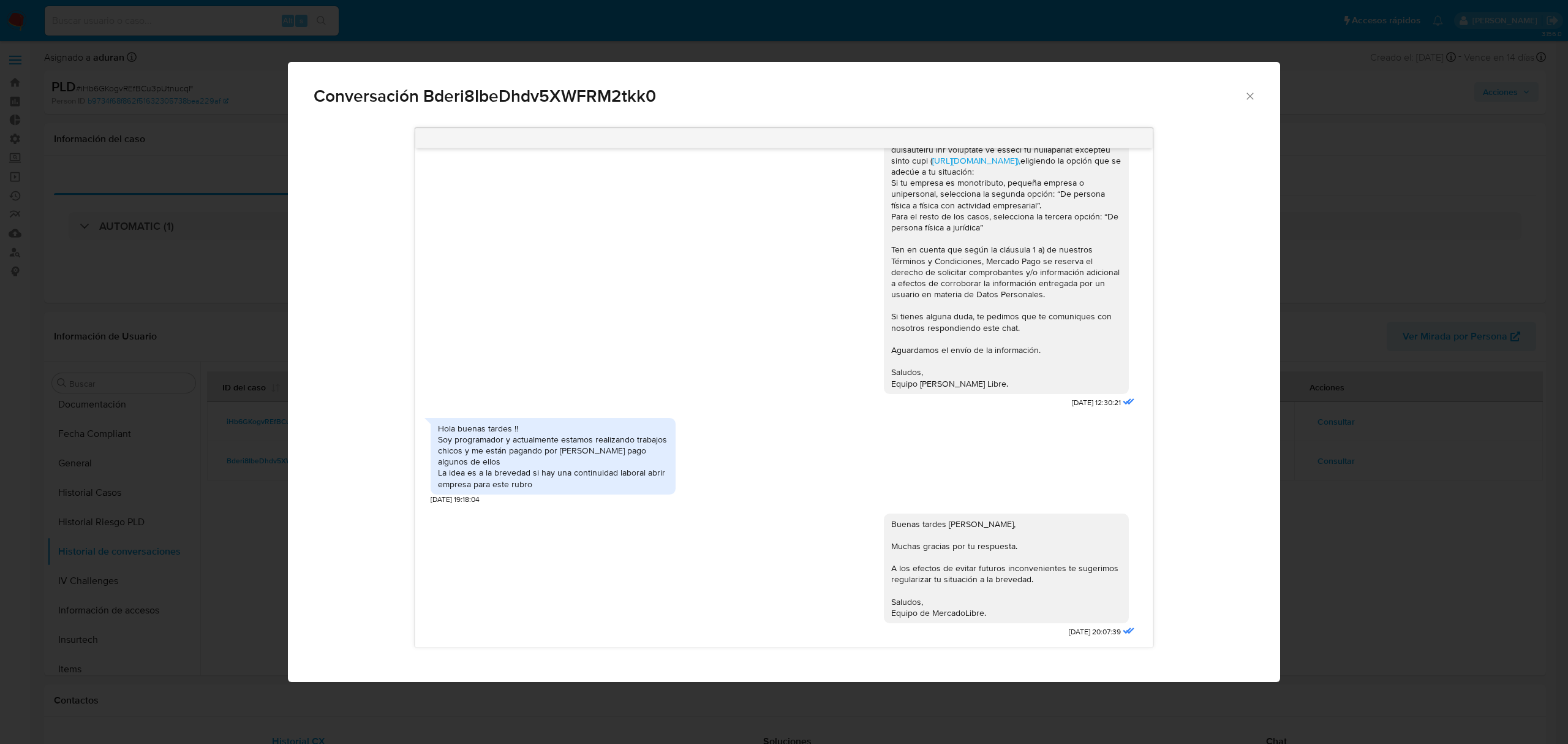
click at [1379, 525] on div "Conversación Bderi8IbeDhdv5XWFRM2tkk0 [URL][DOMAIN_NAME]), eligiendo la opción …" at bounding box center [784, 372] width 1568 height 744
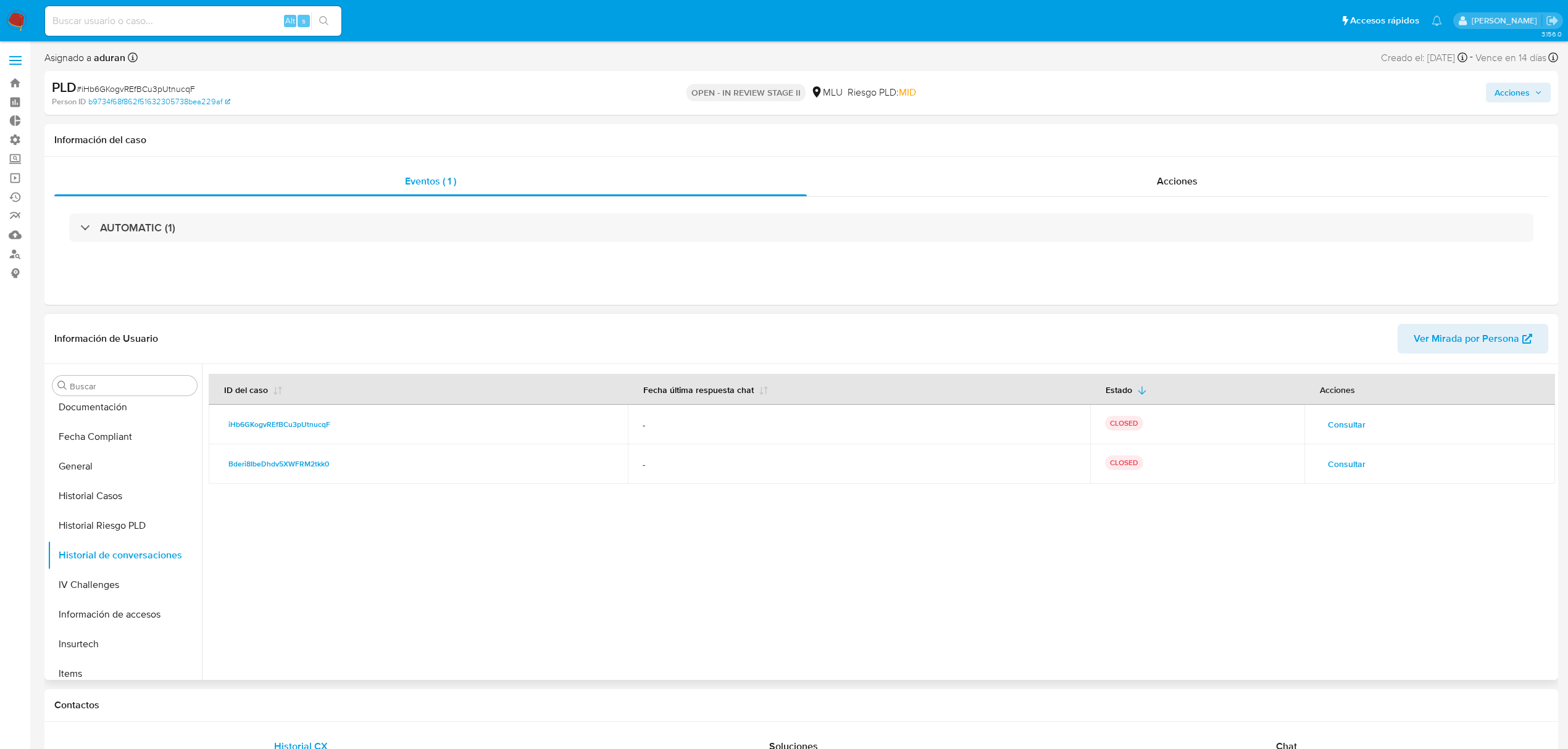
click at [1328, 426] on span "Consultar" at bounding box center [1347, 424] width 38 height 17
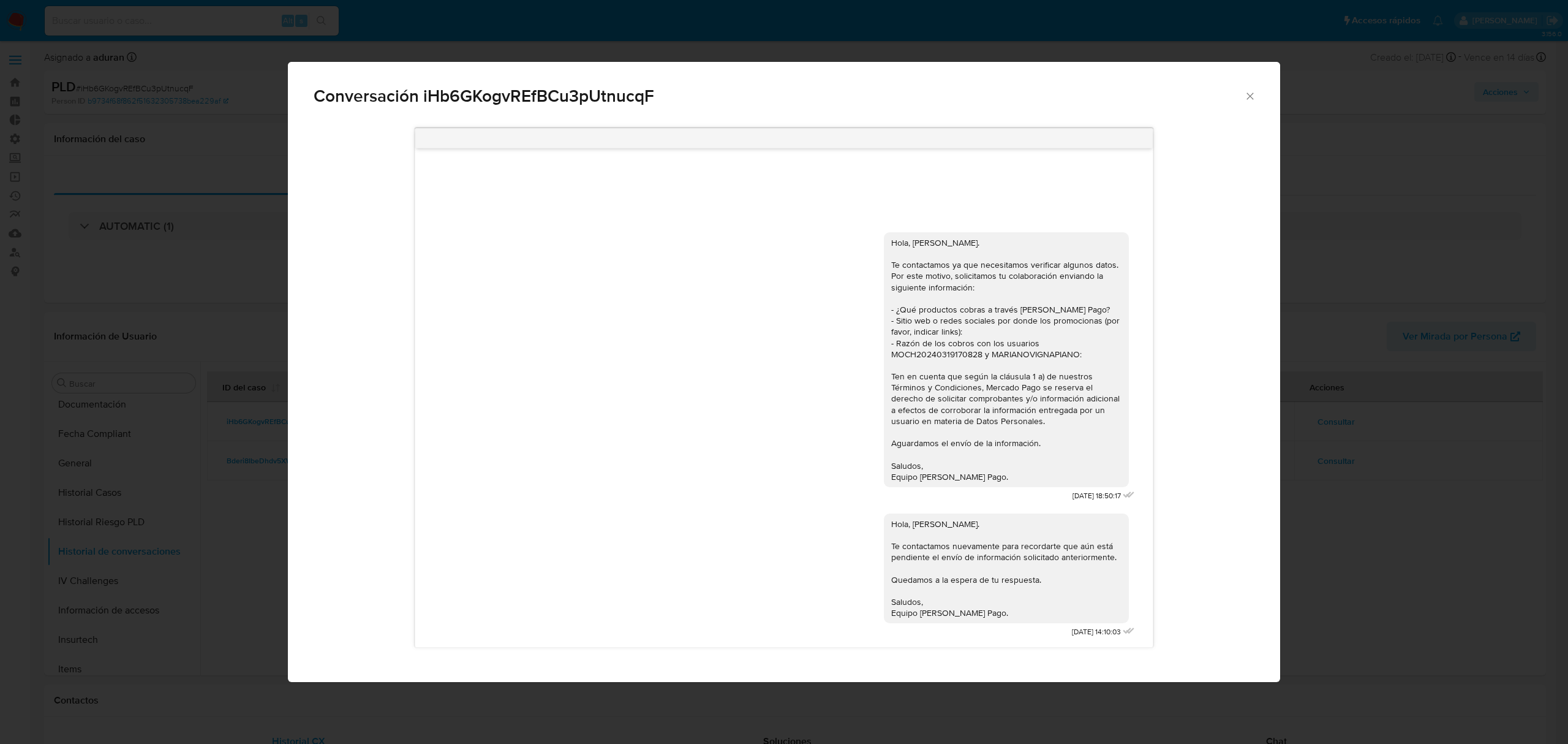
click at [1350, 603] on div "Conversación iHb6GKogvREfBCu3pUtnucqF Hola, [PERSON_NAME]. Te contactamos ya qu…" at bounding box center [784, 372] width 1568 height 744
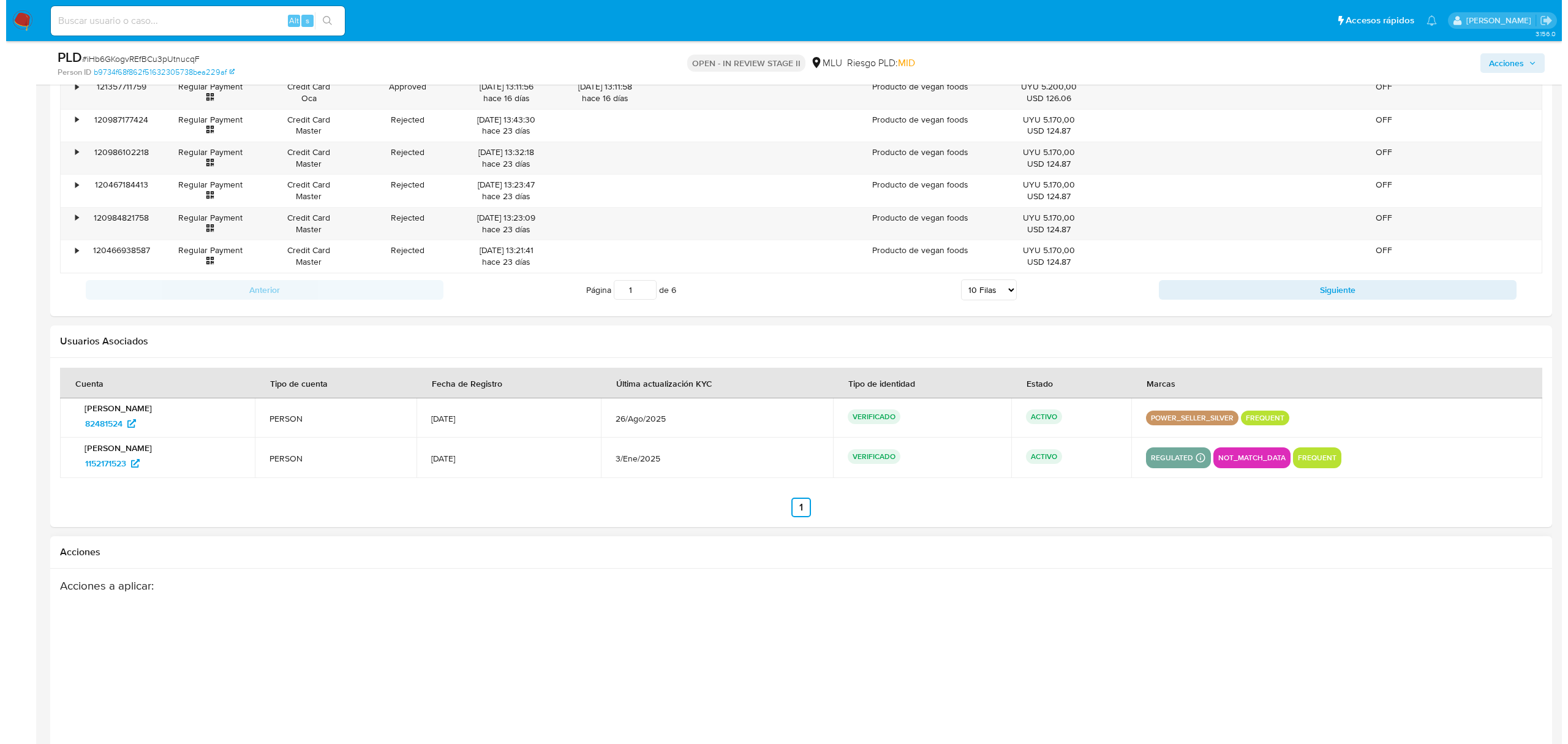
scroll to position [1741, 0]
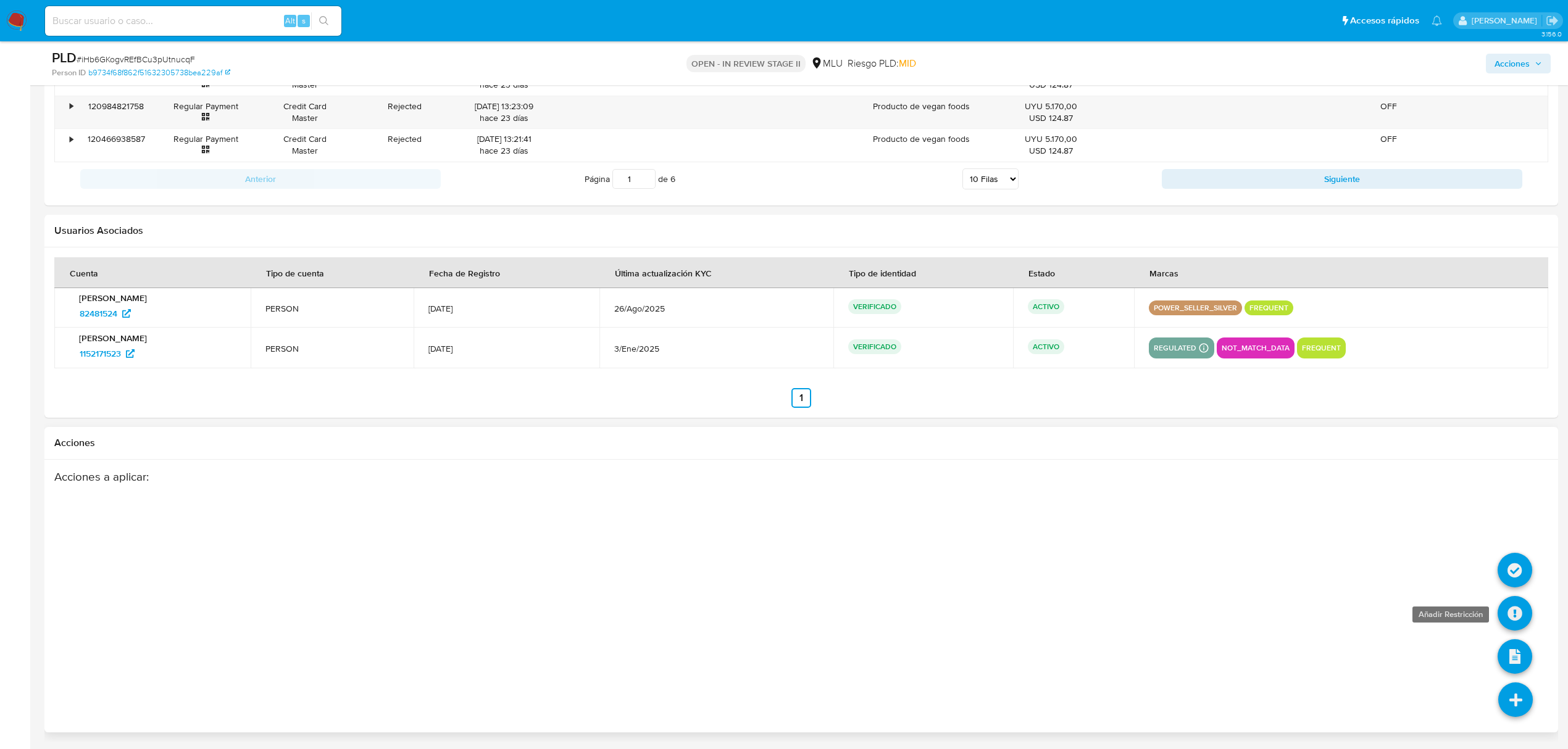
click at [1514, 616] on icon at bounding box center [1514, 613] width 35 height 35
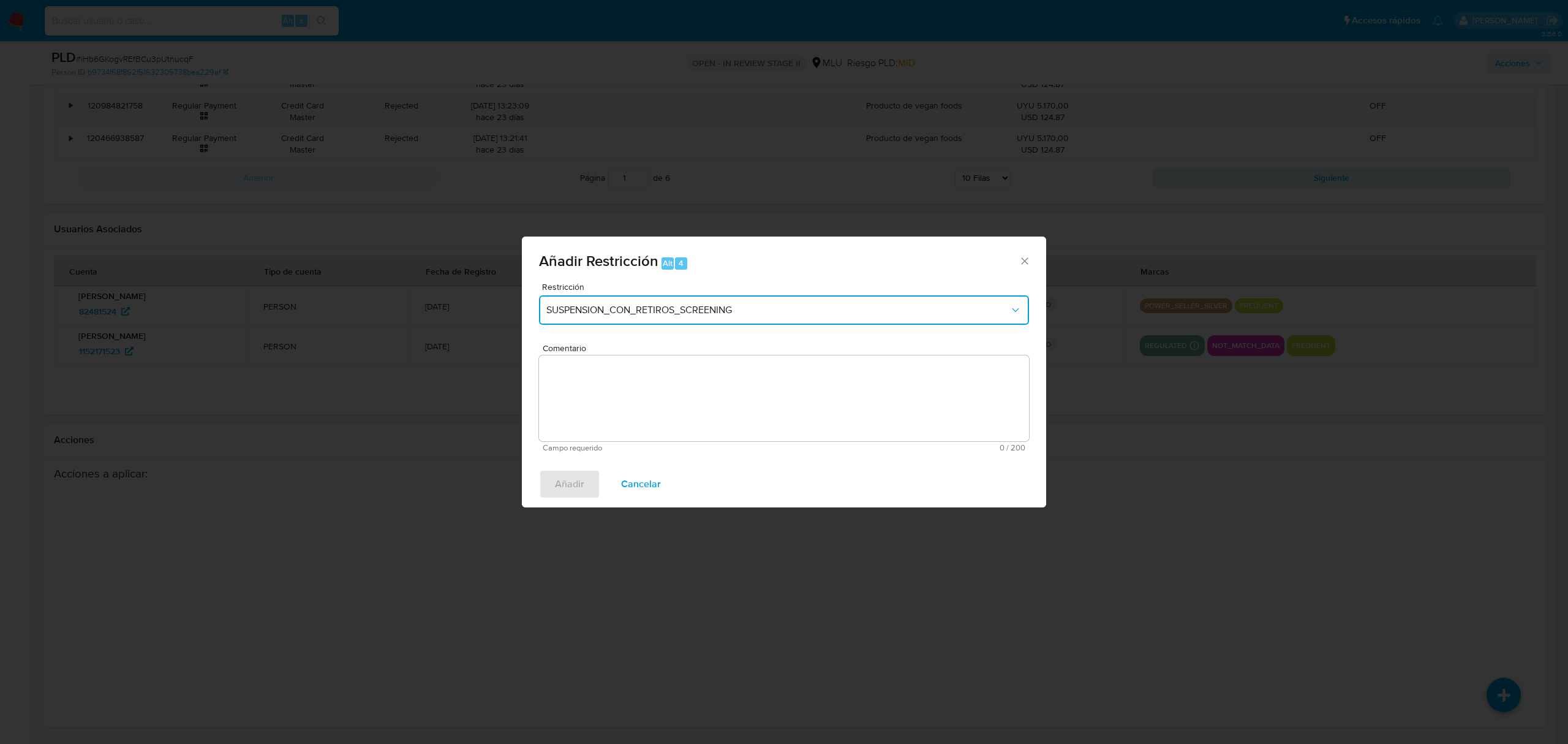
click at [613, 312] on span "SUSPENSION_CON_RETIROS_SCREENING" at bounding box center [777, 311] width 463 height 12
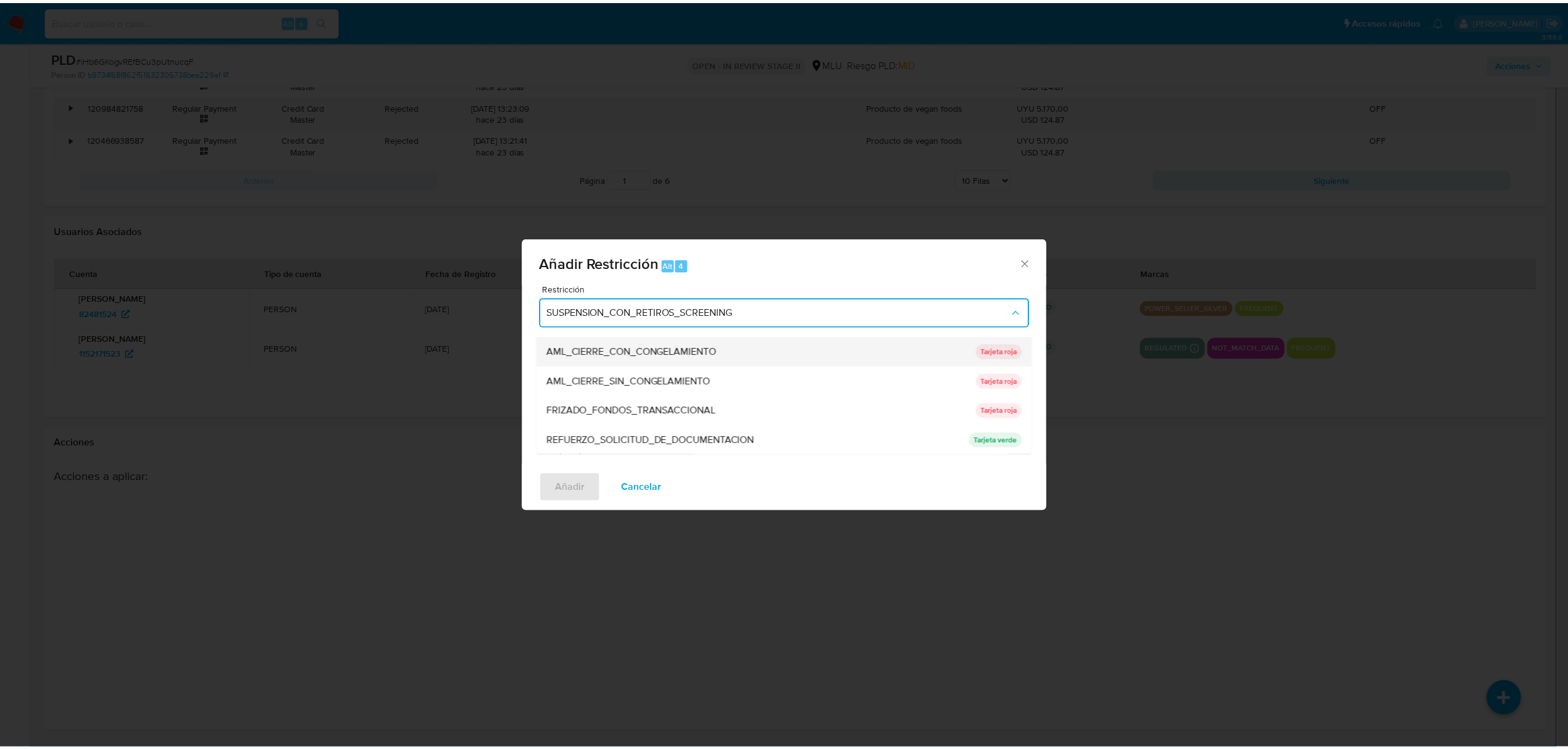
scroll to position [114, 0]
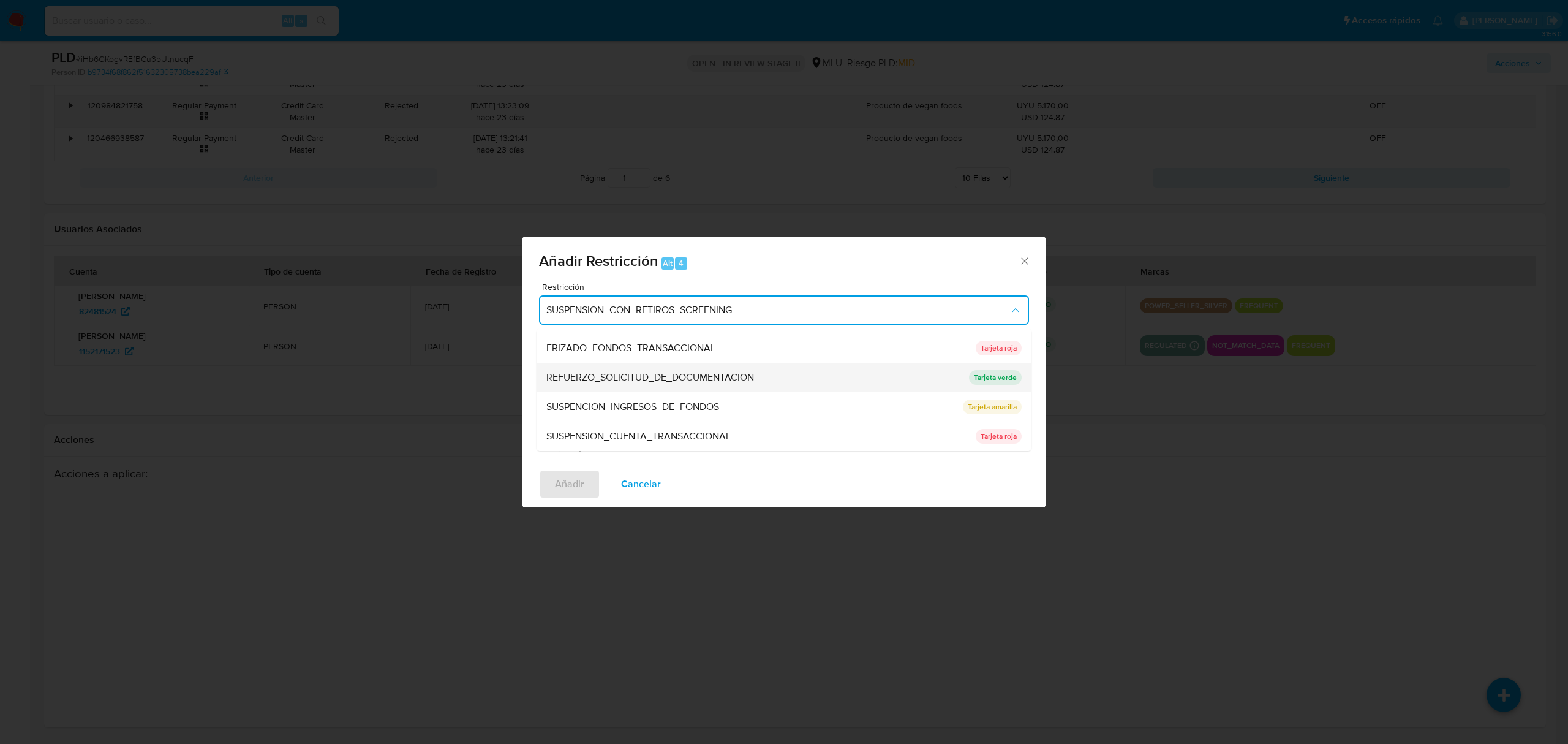
click at [731, 383] on span "REFUERZO_SOLICITUD_DE_DOCUMENTACION" at bounding box center [650, 377] width 208 height 12
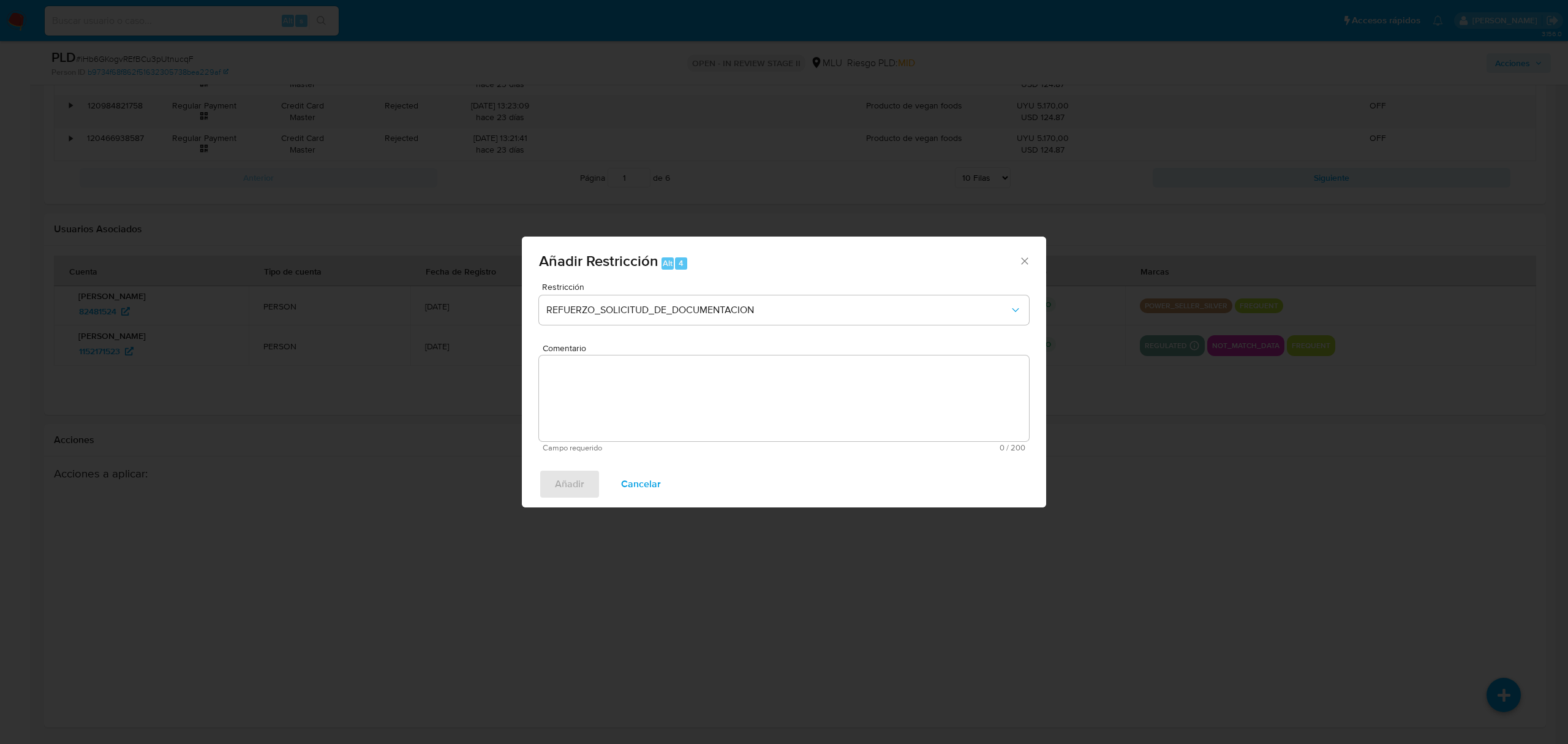
click at [623, 400] on textarea "Comentario" at bounding box center [784, 399] width 490 height 85
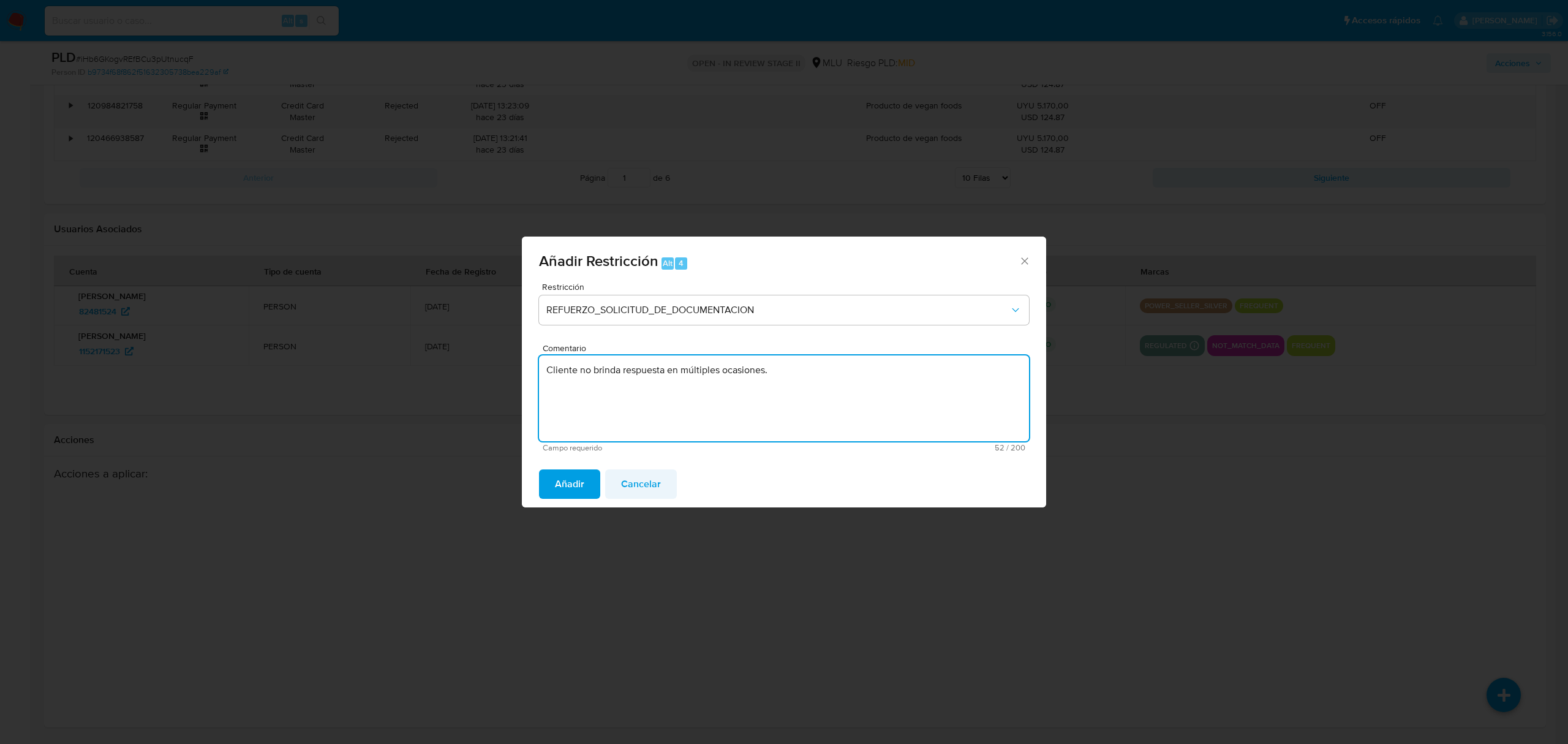
type textarea "Cliente no brinda respuesta en múltiples ocasiones."
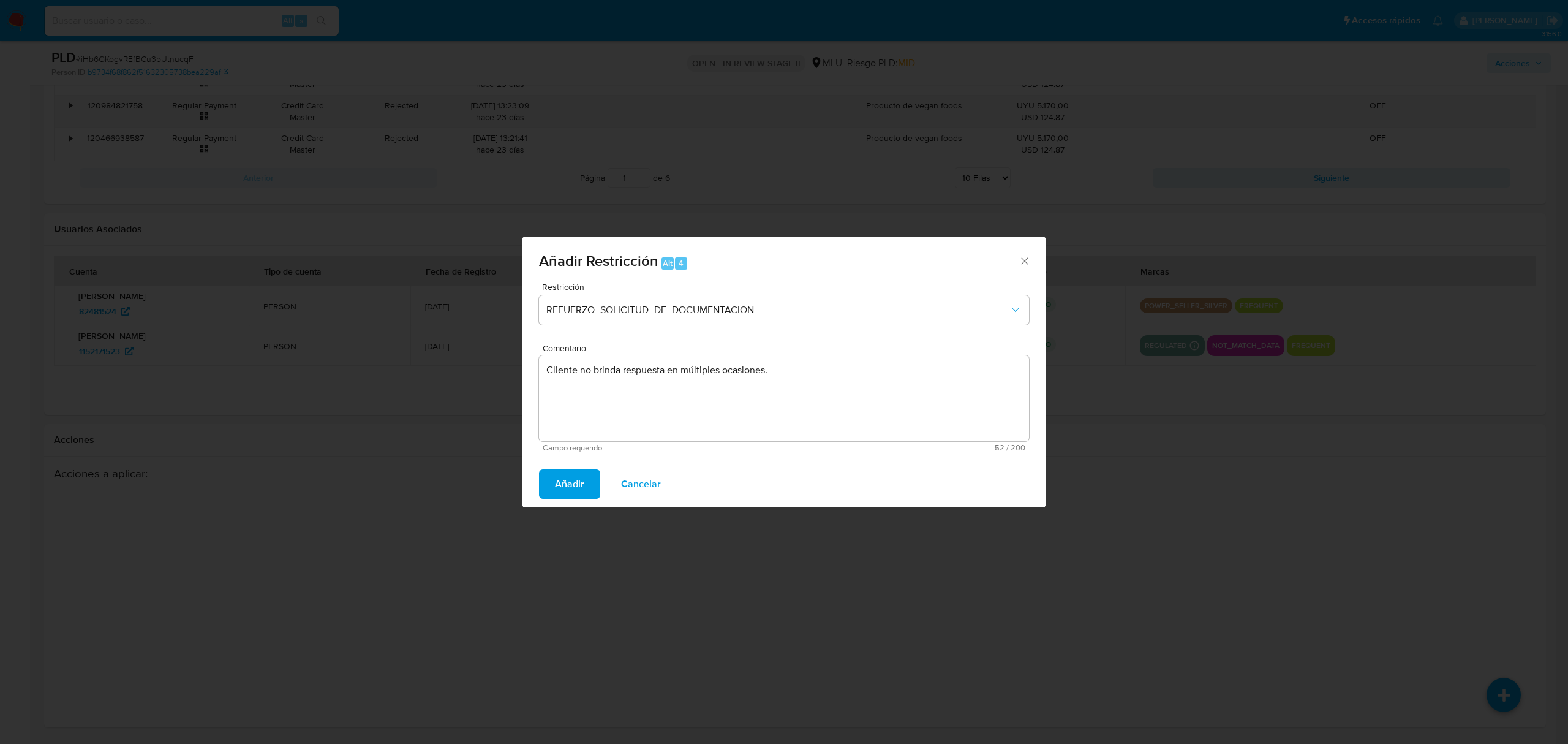
click at [623, 486] on span "Cancelar" at bounding box center [640, 484] width 40 height 27
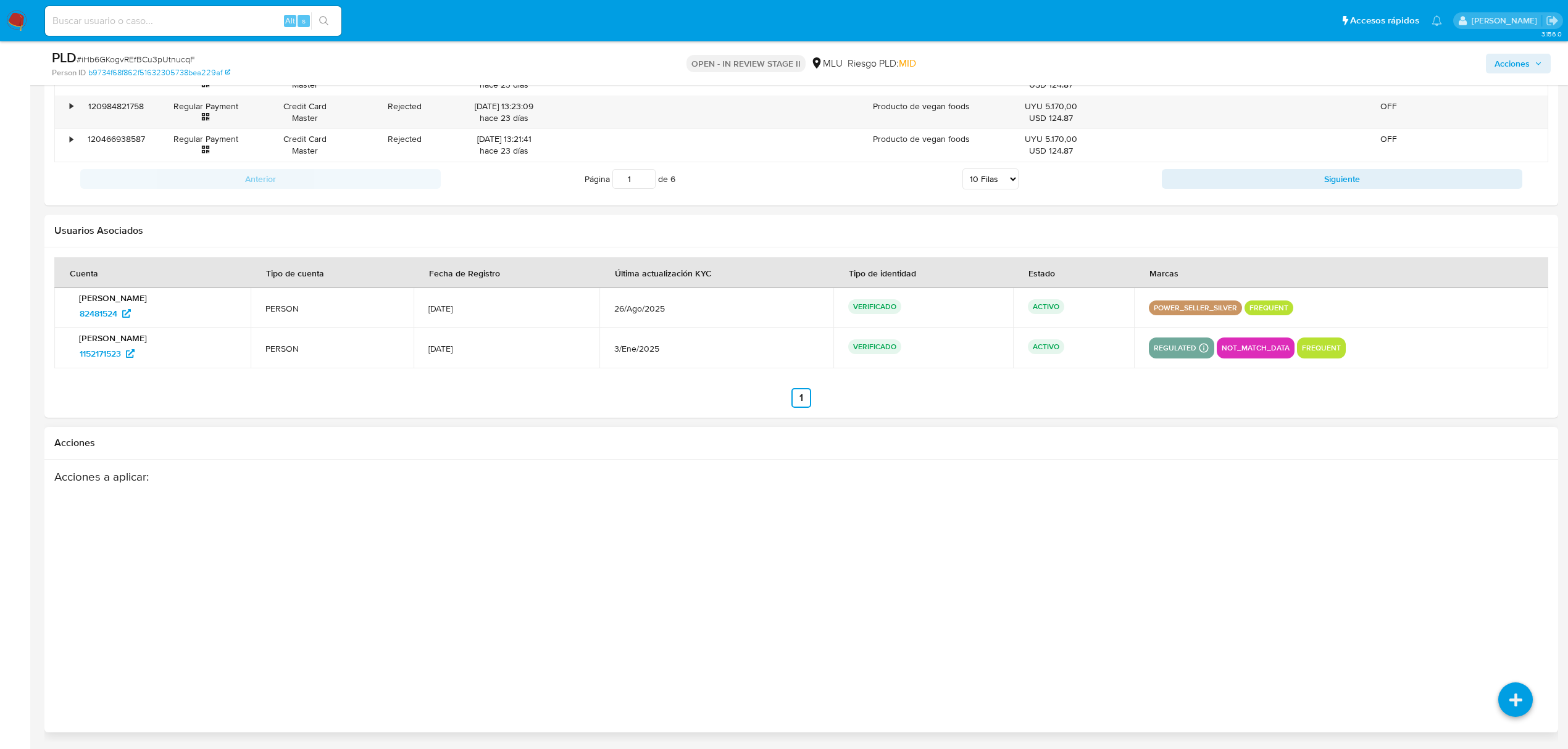
drag, startPoint x: 196, startPoint y: 615, endPoint x: 211, endPoint y: 548, distance: 68.7
click at [196, 615] on div "Acciones a aplicar :" at bounding box center [719, 568] width 1330 height 197
